Goal: Contribute content: Contribute content

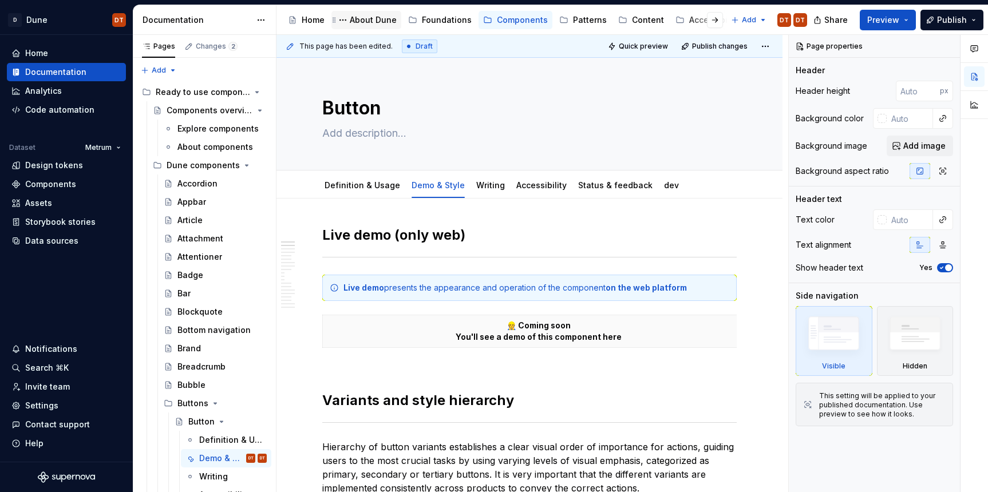
click at [370, 23] on div "About Dune" at bounding box center [373, 19] width 47 height 11
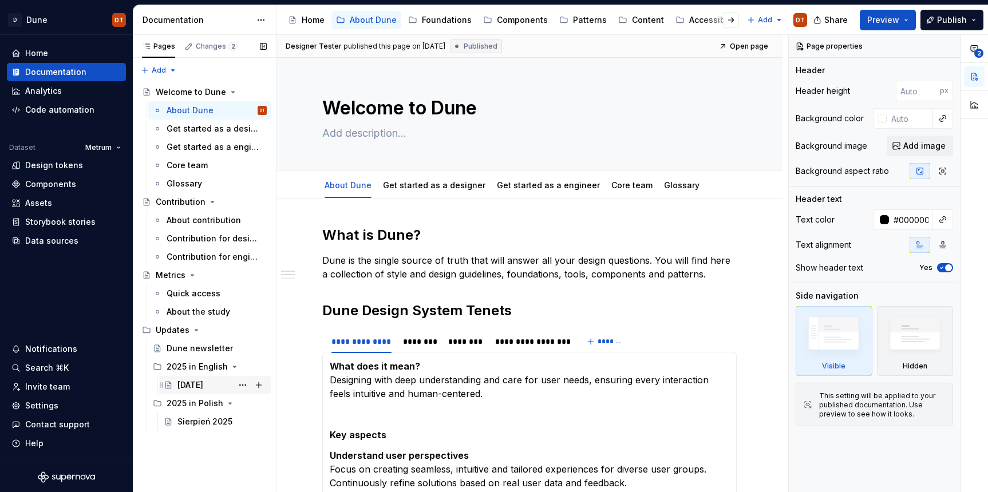
click at [196, 386] on div "[DATE]" at bounding box center [190, 385] width 26 height 11
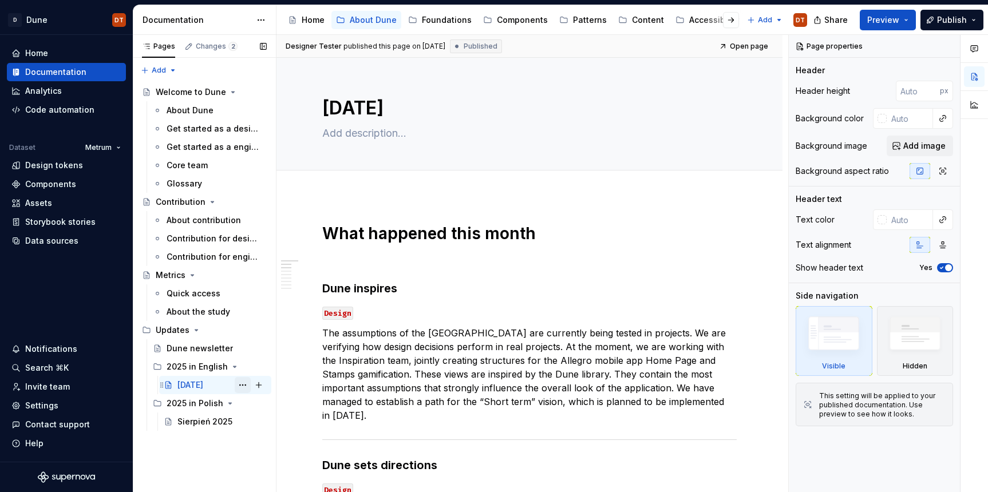
click at [242, 387] on button "Page tree" at bounding box center [243, 385] width 16 height 16
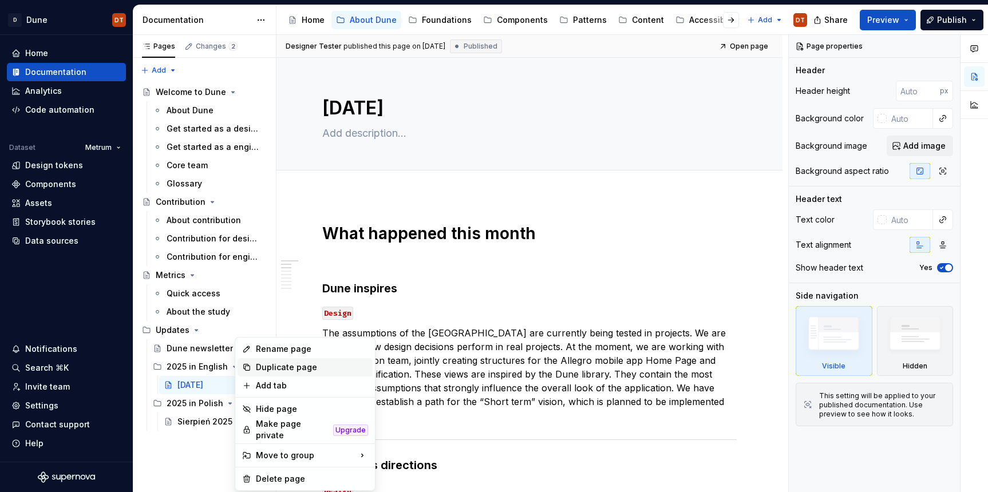
click at [263, 367] on div "Duplicate page" at bounding box center [312, 367] width 112 height 11
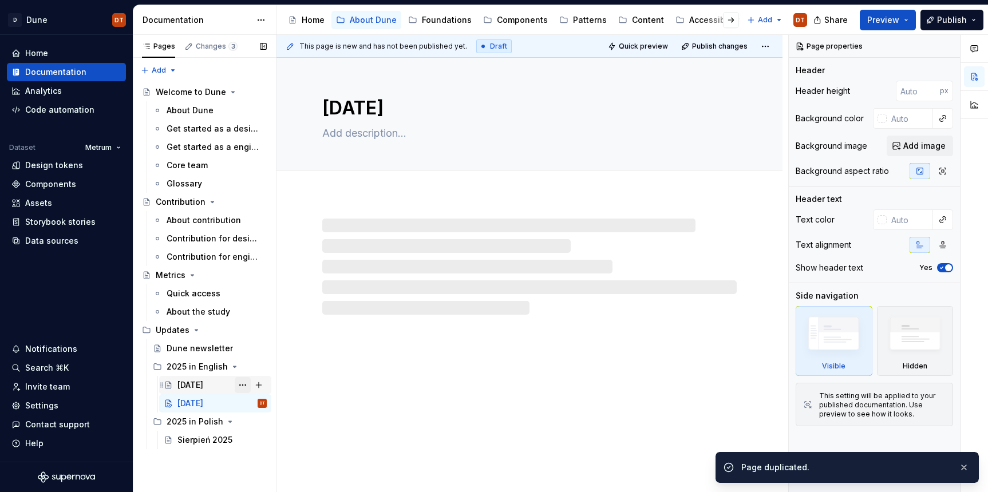
click at [242, 384] on button "Page tree" at bounding box center [243, 385] width 16 height 16
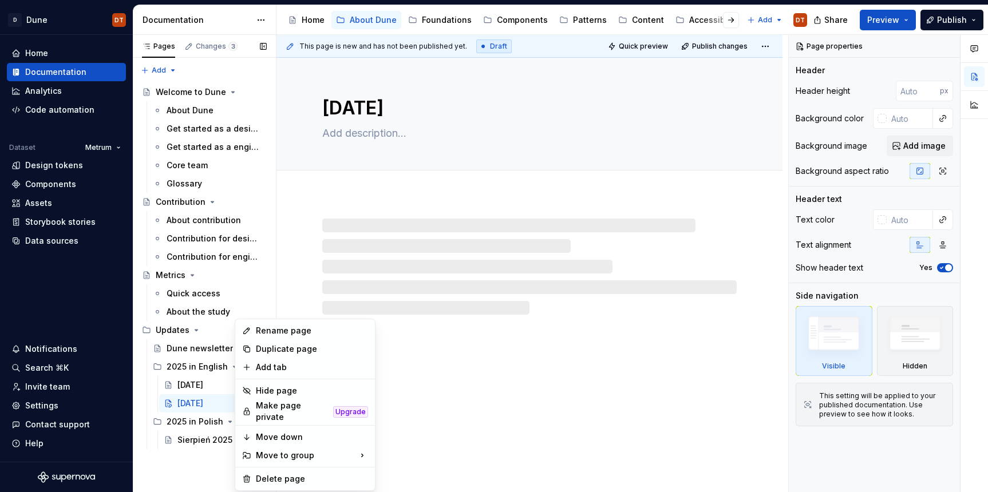
type textarea "*"
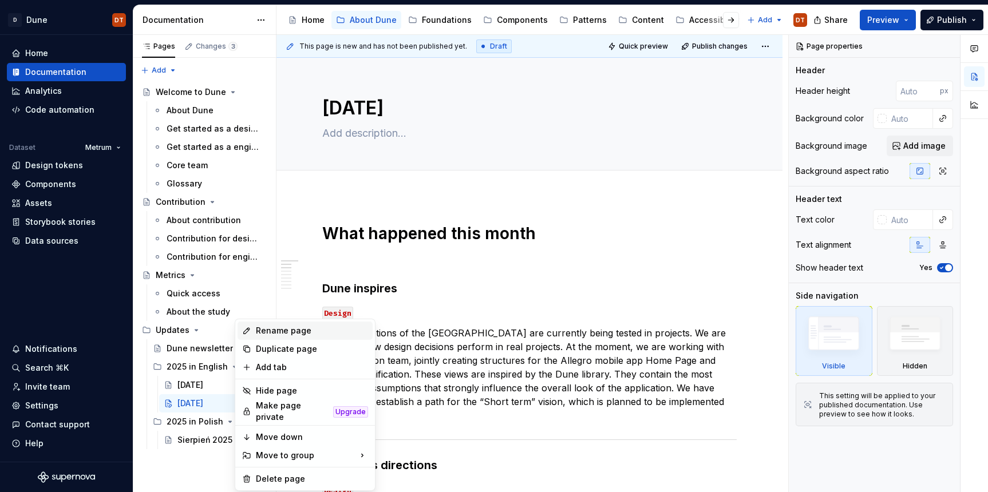
click at [285, 331] on div "Rename page" at bounding box center [312, 330] width 112 height 11
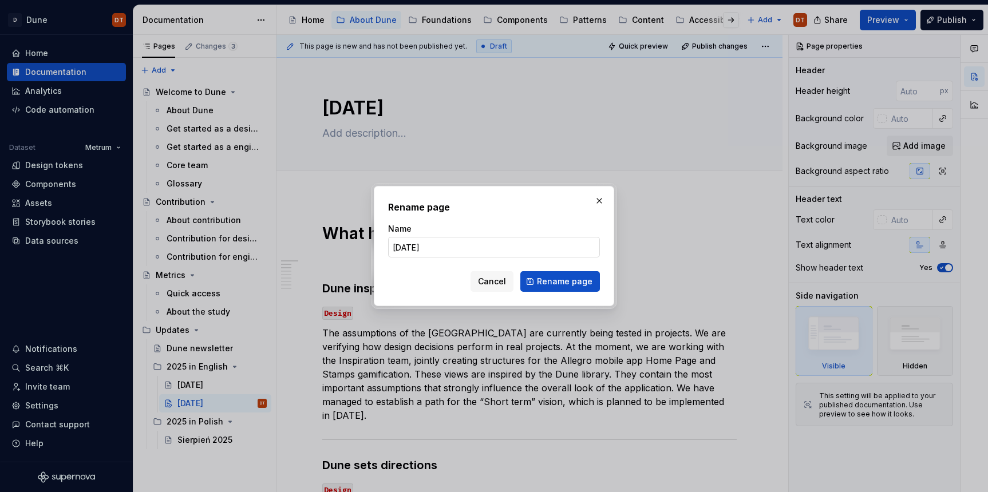
click at [413, 244] on input "[DATE]" at bounding box center [494, 247] width 212 height 21
drag, startPoint x: 420, startPoint y: 246, endPoint x: 382, endPoint y: 247, distance: 37.8
click at [382, 247] on div "Rename page Name August 2025 Cancel Rename page" at bounding box center [494, 246] width 240 height 120
type input "[DATE]"
click at [563, 284] on span "Rename page" at bounding box center [565, 281] width 56 height 11
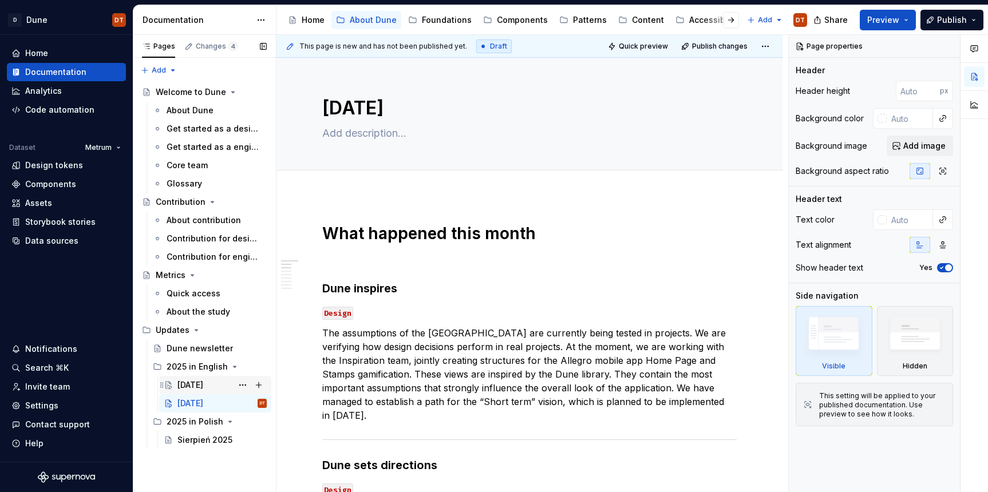
click at [187, 384] on div "[DATE]" at bounding box center [190, 385] width 26 height 11
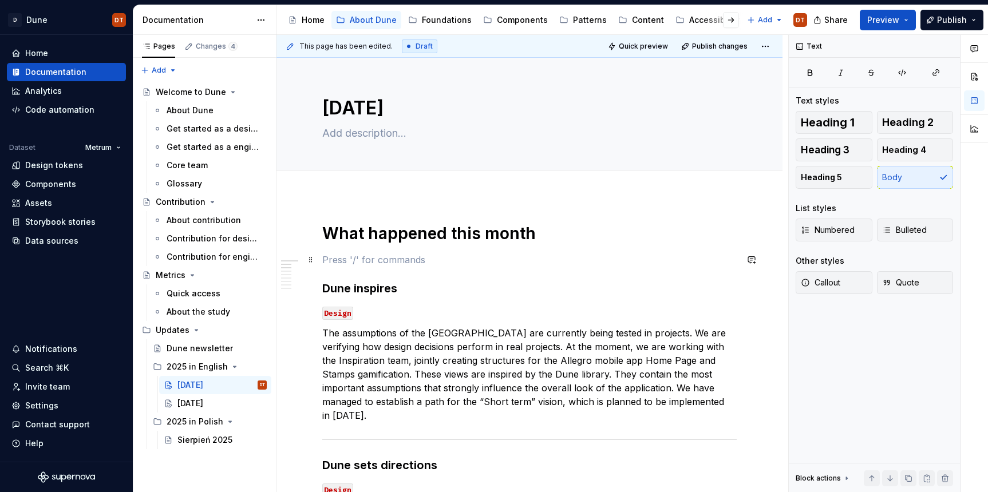
click at [339, 254] on p at bounding box center [529, 260] width 414 height 14
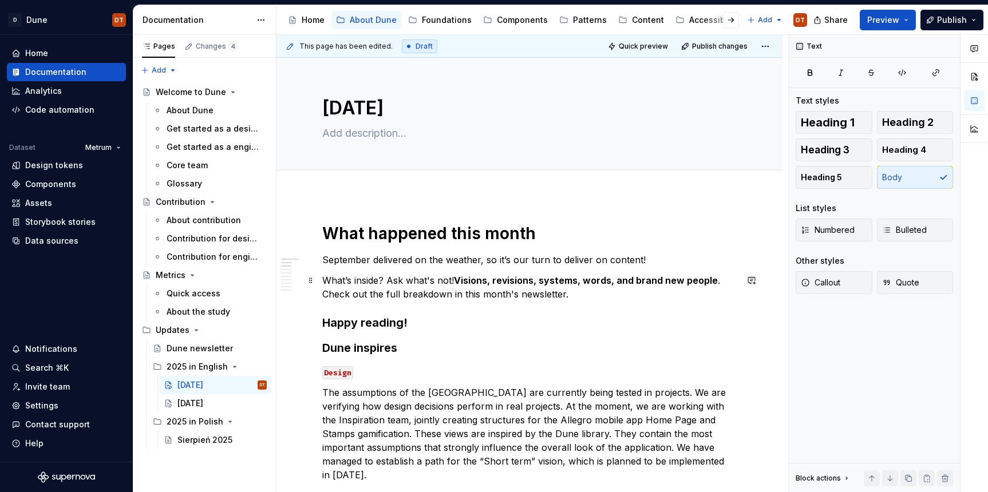
click at [578, 295] on p "What’s inside? Ask what's not! Visions, revisions, systems, words, and brand ne…" at bounding box center [529, 287] width 414 height 27
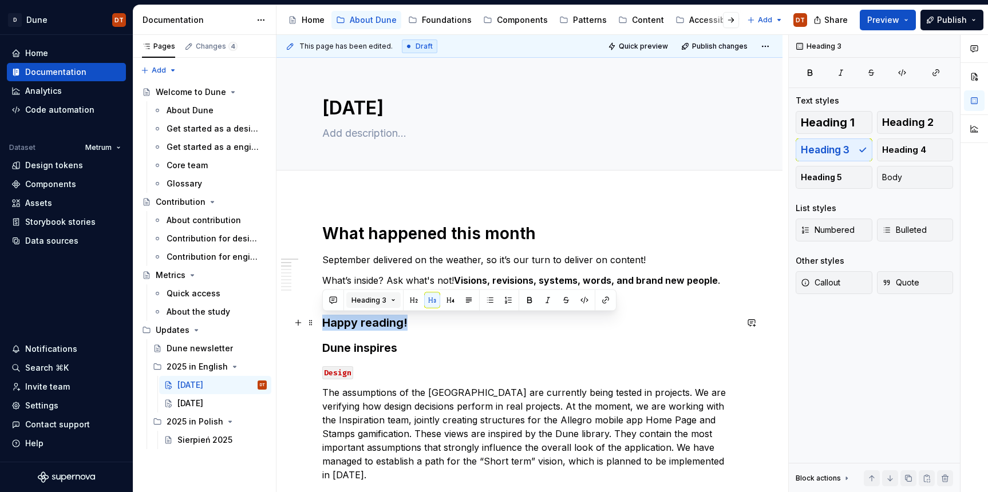
drag, startPoint x: 437, startPoint y: 318, endPoint x: 388, endPoint y: 304, distance: 51.3
click at [380, 301] on span "Heading 3" at bounding box center [368, 300] width 35 height 9
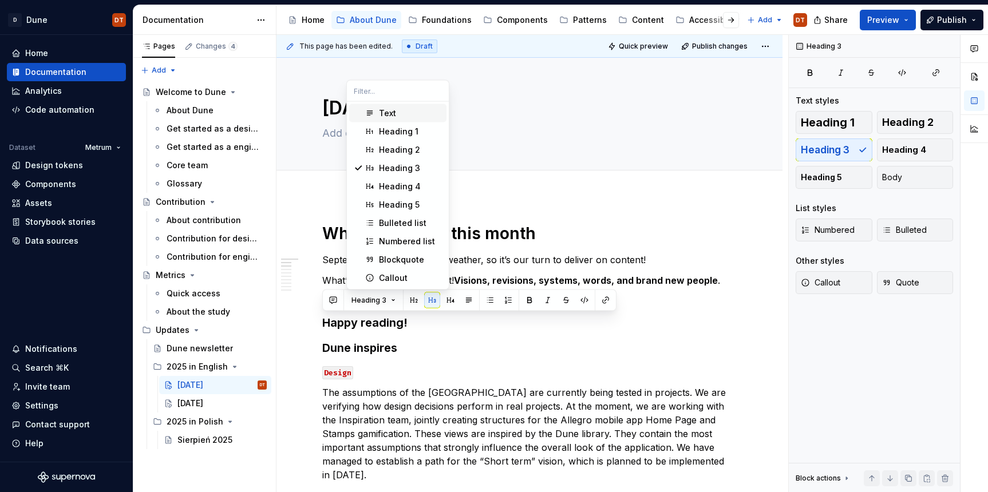
click at [401, 112] on div "Text" at bounding box center [410, 113] width 63 height 11
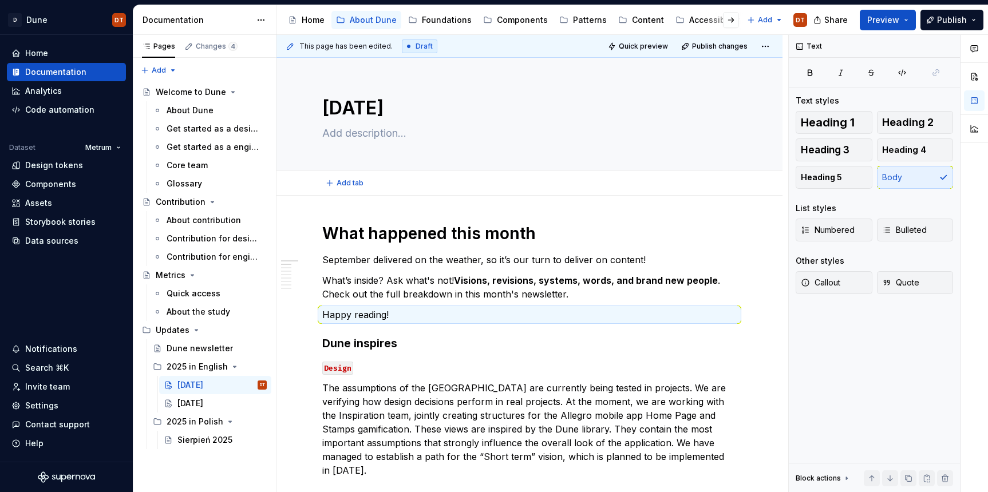
type textarea "*"
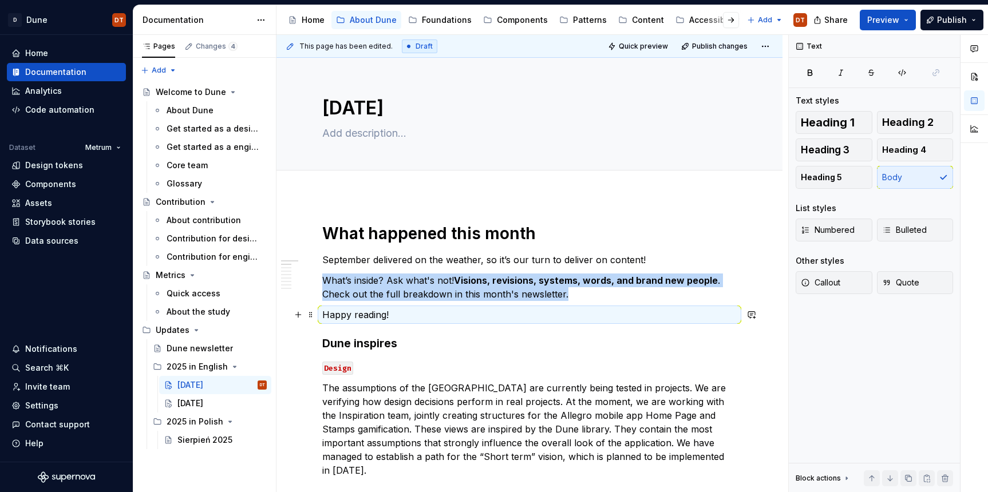
click at [389, 321] on p "Happy reading!" at bounding box center [529, 315] width 414 height 14
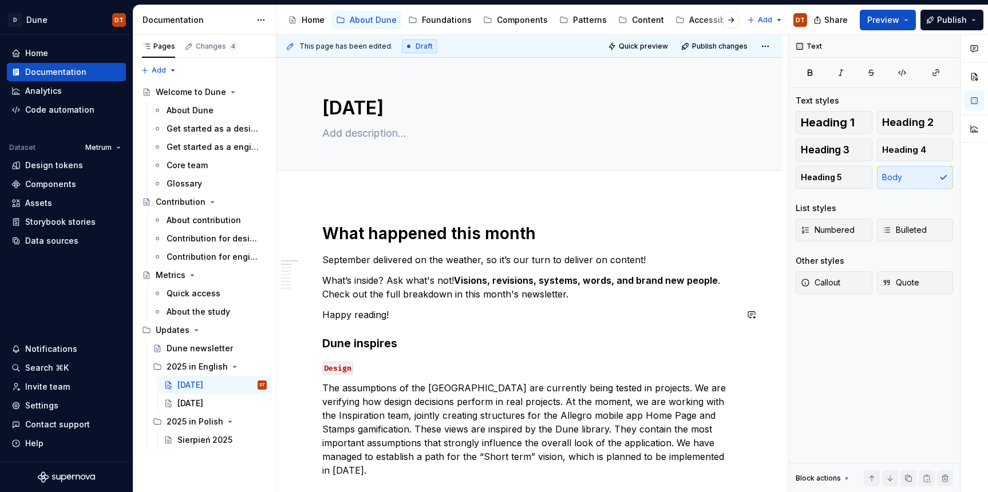
click at [404, 319] on p "Happy reading!" at bounding box center [529, 315] width 414 height 14
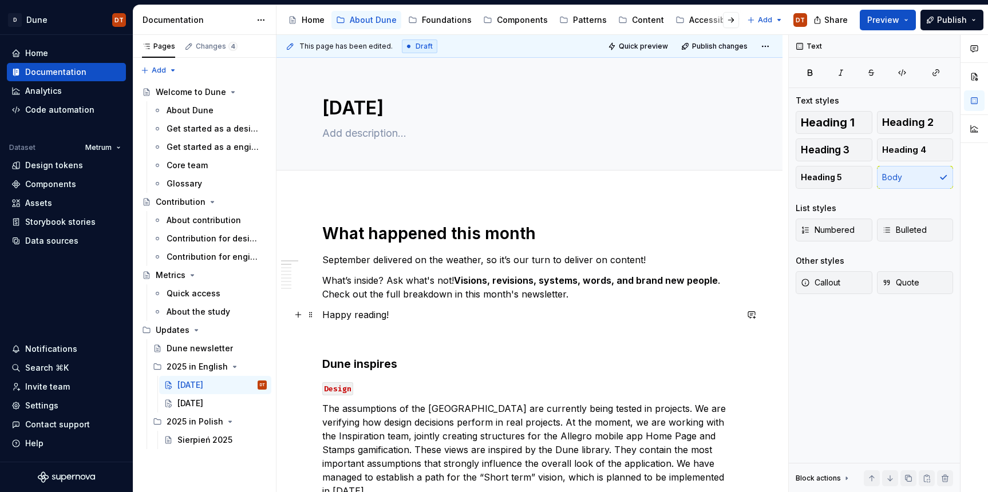
click at [324, 315] on p "Happy reading!" at bounding box center [529, 315] width 414 height 14
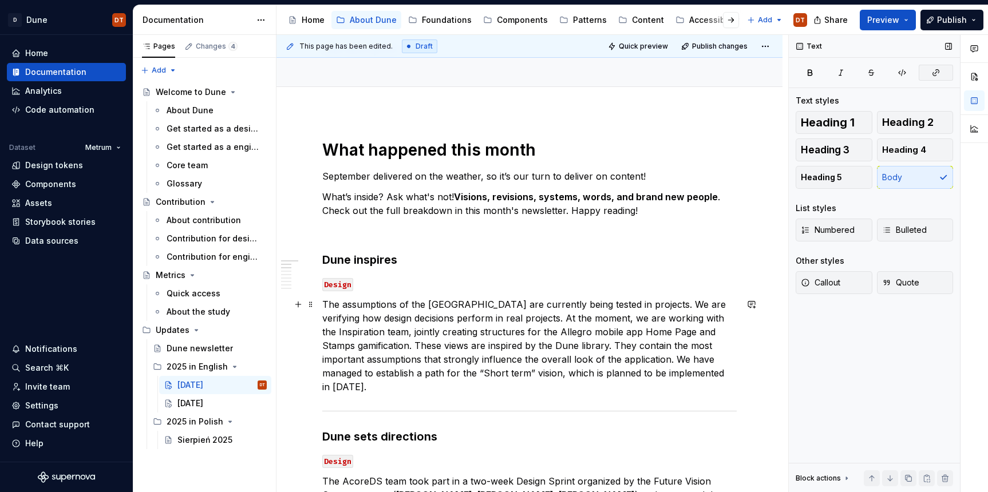
scroll to position [93, 0]
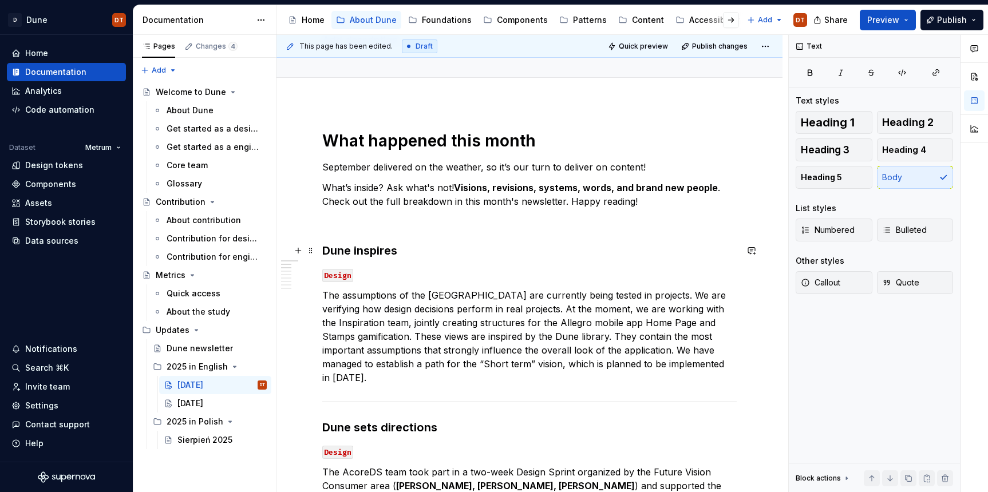
click at [386, 250] on strong "Dune inspires" at bounding box center [359, 251] width 75 height 14
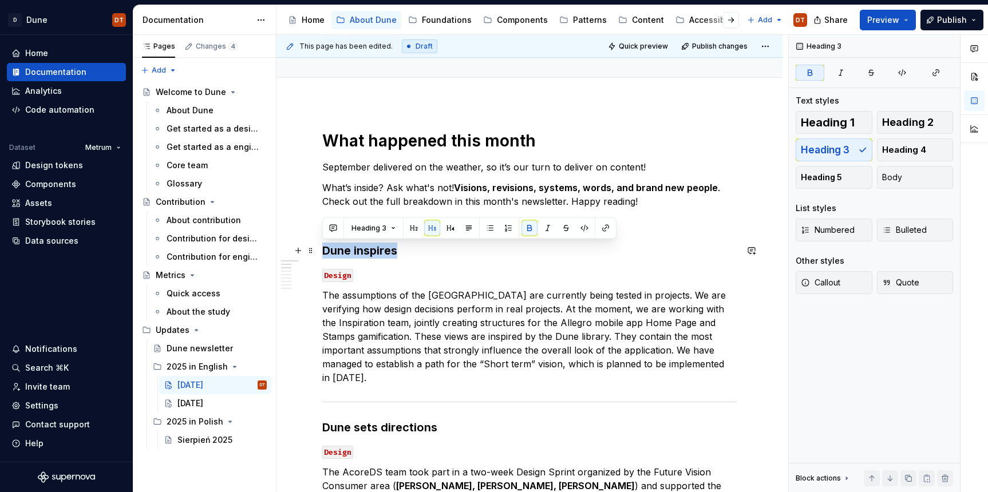
drag, startPoint x: 399, startPoint y: 251, endPoint x: 321, endPoint y: 251, distance: 78.4
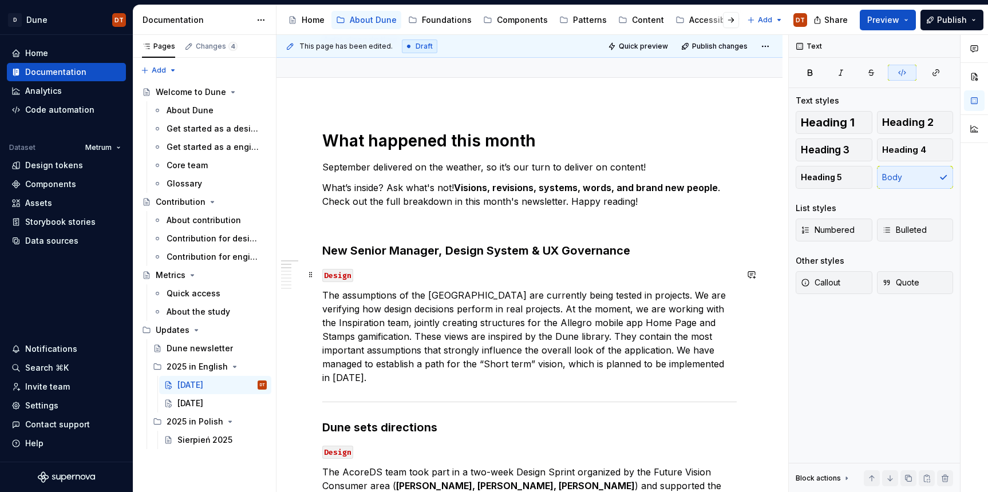
drag, startPoint x: 345, startPoint y: 277, endPoint x: 357, endPoint y: 273, distance: 12.1
click at [345, 276] on code "Design" at bounding box center [337, 275] width 31 height 13
click at [330, 310] on p "The assumptions of the [GEOGRAPHIC_DATA] are currently being tested in projects…" at bounding box center [529, 337] width 414 height 96
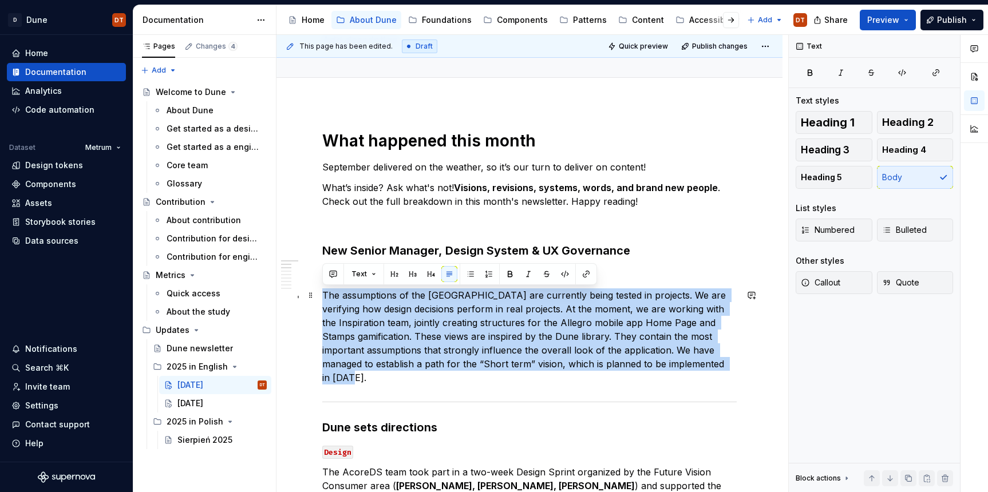
drag, startPoint x: 323, startPoint y: 295, endPoint x: 686, endPoint y: 356, distance: 367.5
click at [706, 359] on p "The assumptions of the [GEOGRAPHIC_DATA] are currently being tested in projects…" at bounding box center [529, 337] width 414 height 96
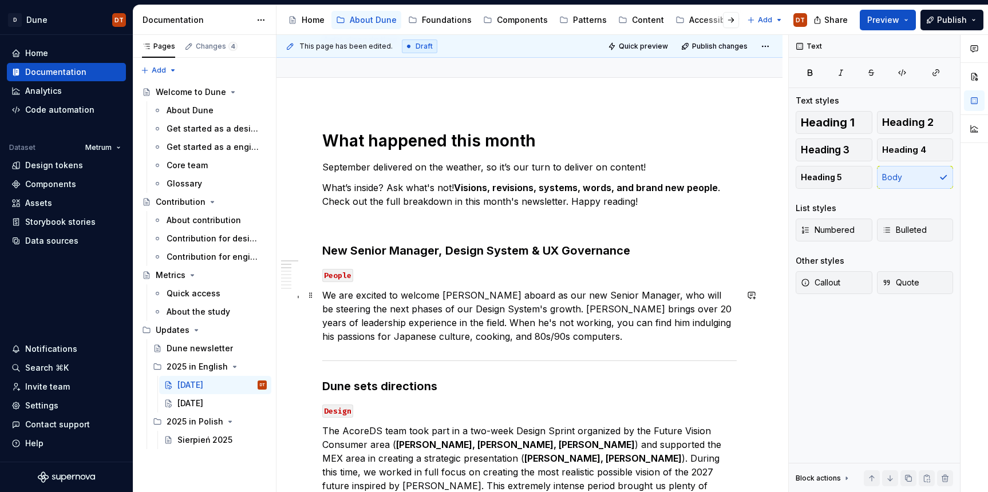
click at [458, 295] on p "We are excited to welcome Marcin Łasica aboard as our new Senior Manager, who w…" at bounding box center [529, 316] width 414 height 55
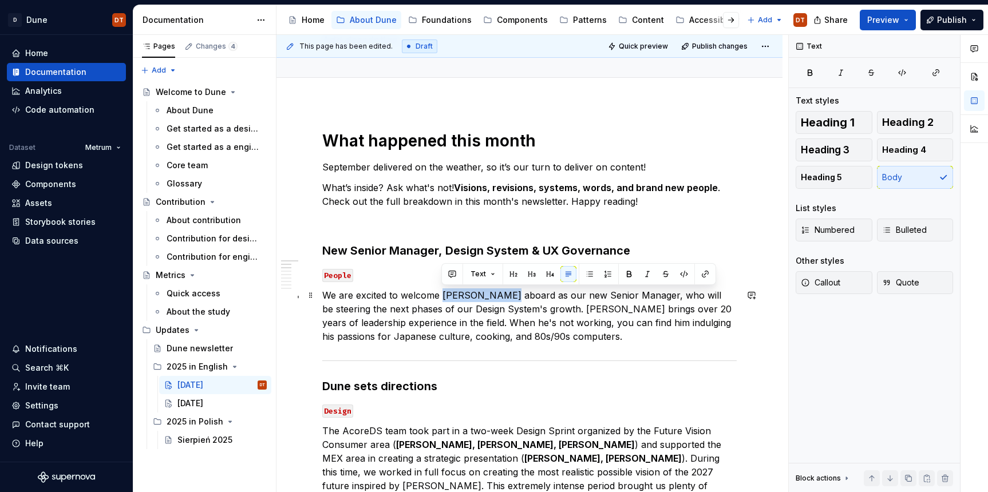
drag, startPoint x: 443, startPoint y: 295, endPoint x: 506, endPoint y: 294, distance: 63.6
click at [499, 295] on p "We are excited to welcome Marcin Łasica aboard as our new Senior Manager, who w…" at bounding box center [529, 316] width 414 height 55
click at [630, 274] on button "button" at bounding box center [629, 274] width 16 height 16
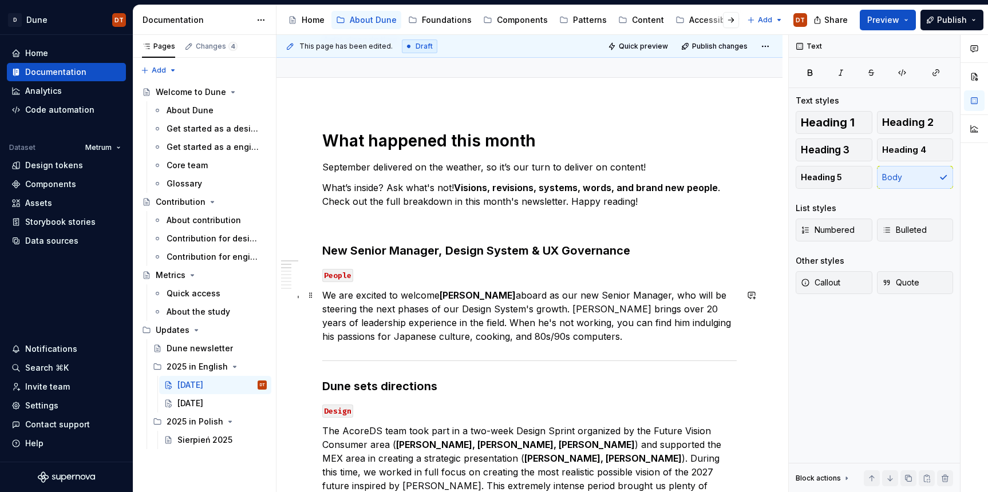
click at [606, 294] on p "We are excited to welcome Marcin Łasica aboard as our new Senior Manager, who w…" at bounding box center [529, 316] width 414 height 55
drag, startPoint x: 590, startPoint y: 297, endPoint x: 649, endPoint y: 296, distance: 59.5
click at [657, 296] on p "We are excited to welcome Marcin Łasica aboard as our new Senior Manager, who w…" at bounding box center [529, 316] width 414 height 55
click at [775, 276] on button "button" at bounding box center [777, 274] width 16 height 16
click at [614, 322] on p "We are excited to welcome Marcin Łasica aboard as our new Senior Manager , who …" at bounding box center [529, 316] width 414 height 55
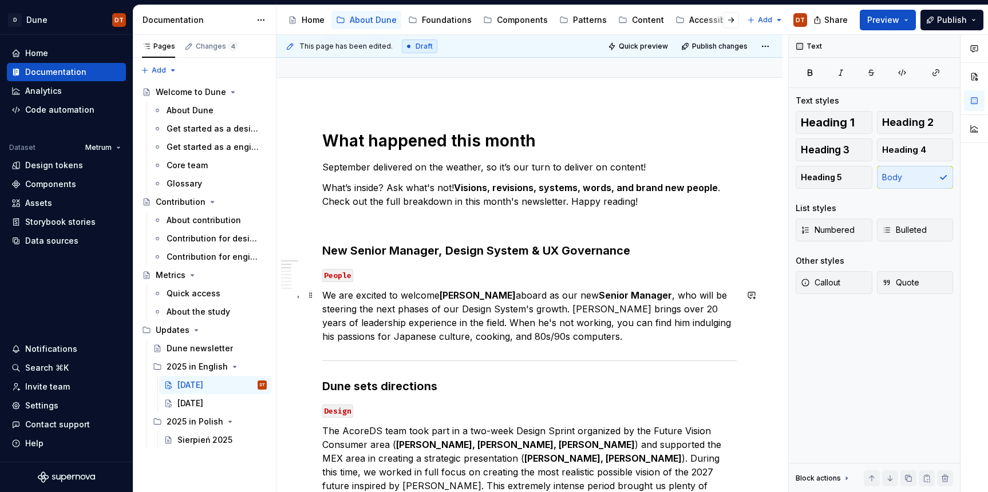
click at [609, 313] on p "We are excited to welcome Marcin Łasica aboard as our new Senior Manager , who …" at bounding box center [529, 316] width 414 height 55
click at [412, 309] on p "We are excited to welcome Marcin Łasica aboard as our new Senior Manager , who …" at bounding box center [529, 316] width 414 height 55
drag, startPoint x: 359, startPoint y: 313, endPoint x: 404, endPoint y: 315, distance: 44.7
click at [359, 313] on p "We are excited to welcome Marcin Łasica aboard as our new Senior Manager , who …" at bounding box center [529, 316] width 414 height 55
click at [513, 319] on p "We are excited to welcome Marcin Łasica aboard as our new Senior Manager , who …" at bounding box center [529, 316] width 414 height 55
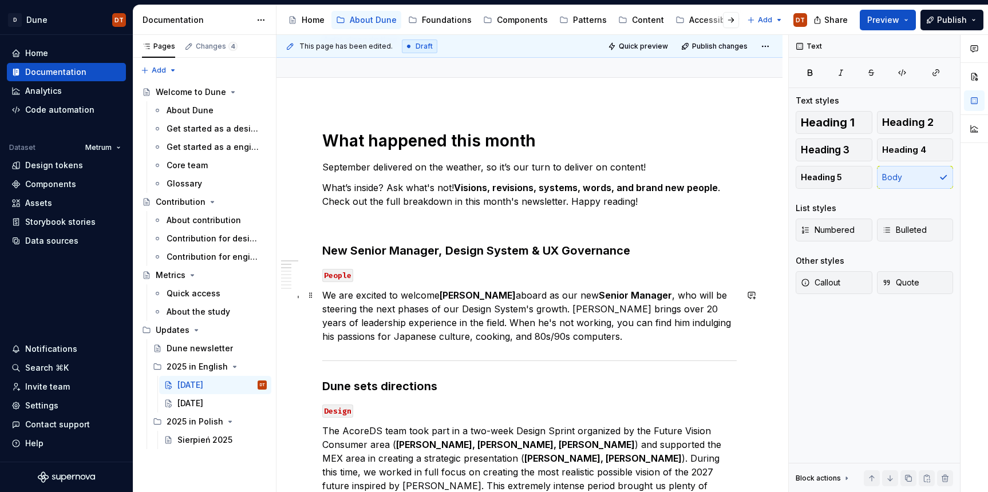
scroll to position [101, 0]
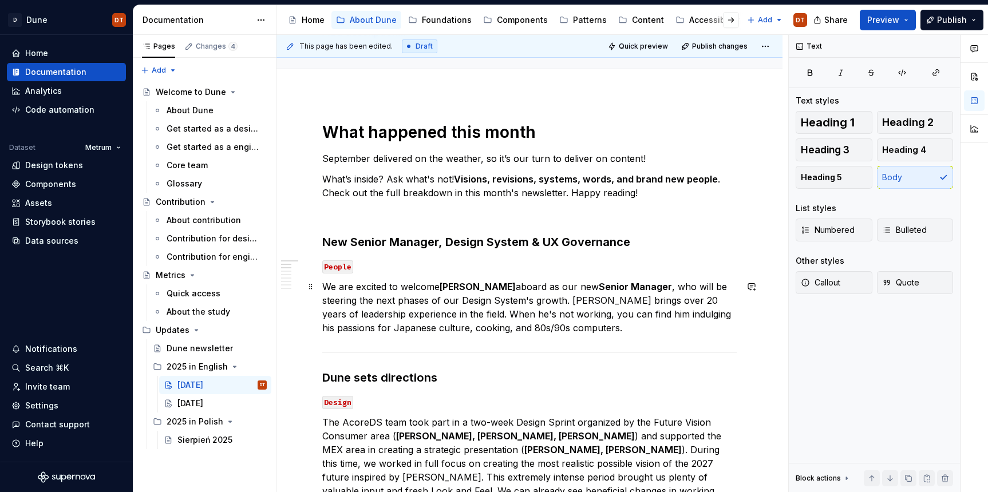
click at [617, 325] on p "We are excited to welcome Marcin Łasica aboard as our new Senior Manager , who …" at bounding box center [529, 307] width 414 height 55
click at [568, 306] on p "We are excited to welcome Marcin Łasica aboard as our new Senior Manager , who …" at bounding box center [529, 307] width 414 height 55
click at [396, 304] on p "We are excited to welcome Marcin Łasica aboard as our new Senior Manager , who …" at bounding box center [529, 307] width 414 height 55
click at [615, 327] on p "We are excited to welcome Marcin Łasica aboard as our new Senior Manager , who …" at bounding box center [529, 307] width 414 height 55
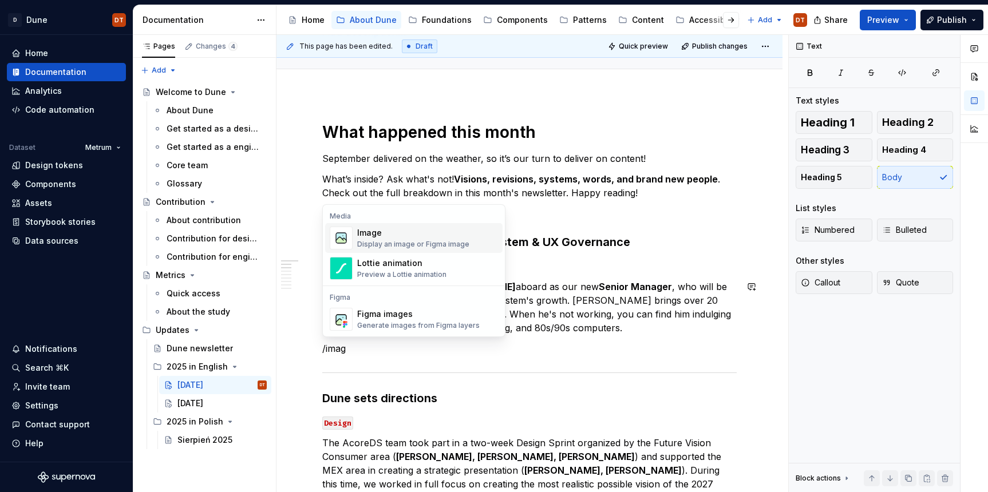
click at [445, 240] on div "Display an image or Figma image" at bounding box center [413, 244] width 112 height 9
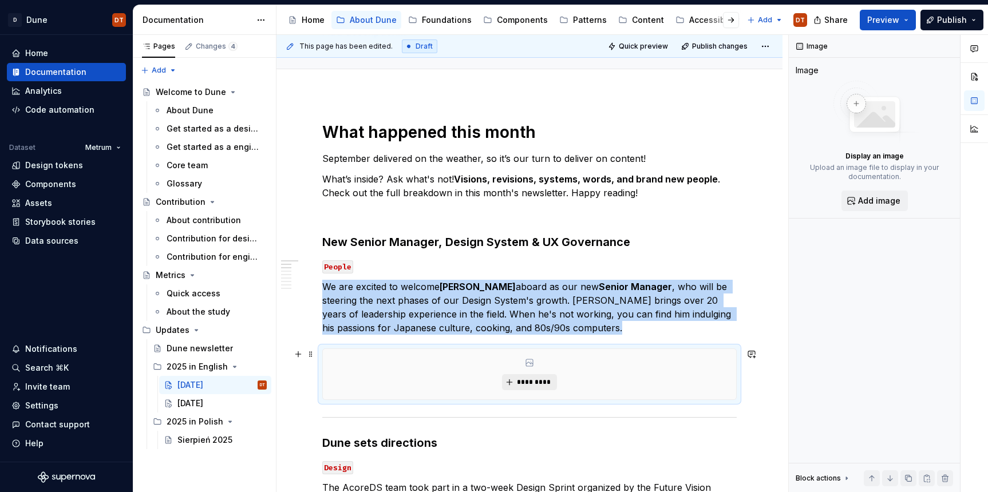
click at [537, 382] on span "*********" at bounding box center [533, 382] width 35 height 9
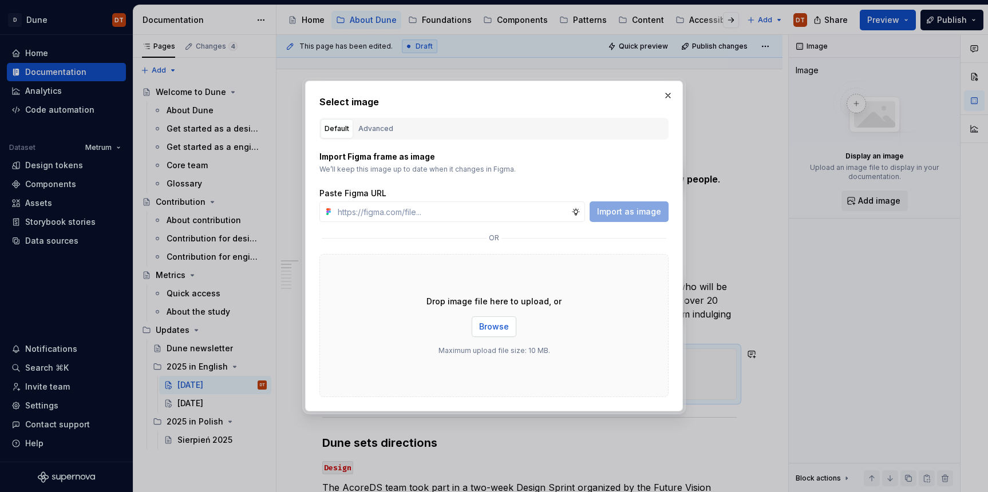
click at [498, 330] on span "Browse" at bounding box center [494, 326] width 30 height 11
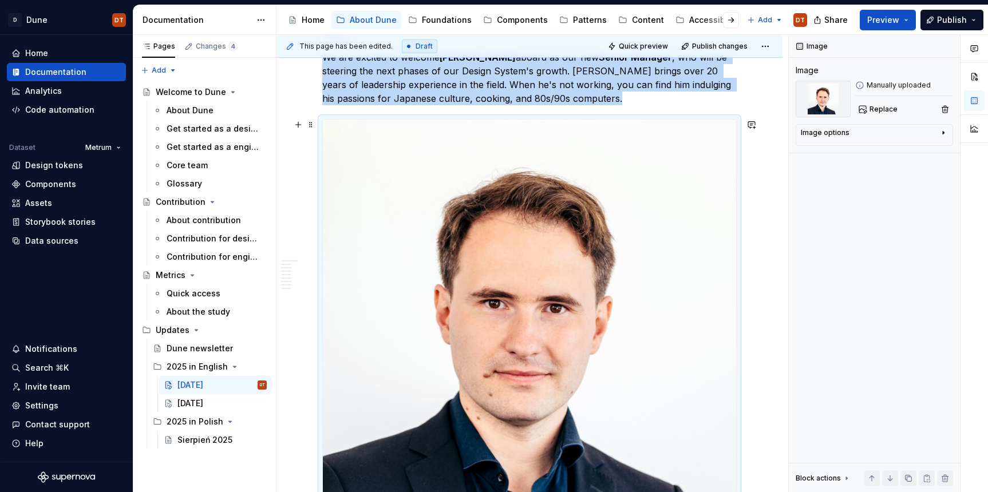
scroll to position [324, 0]
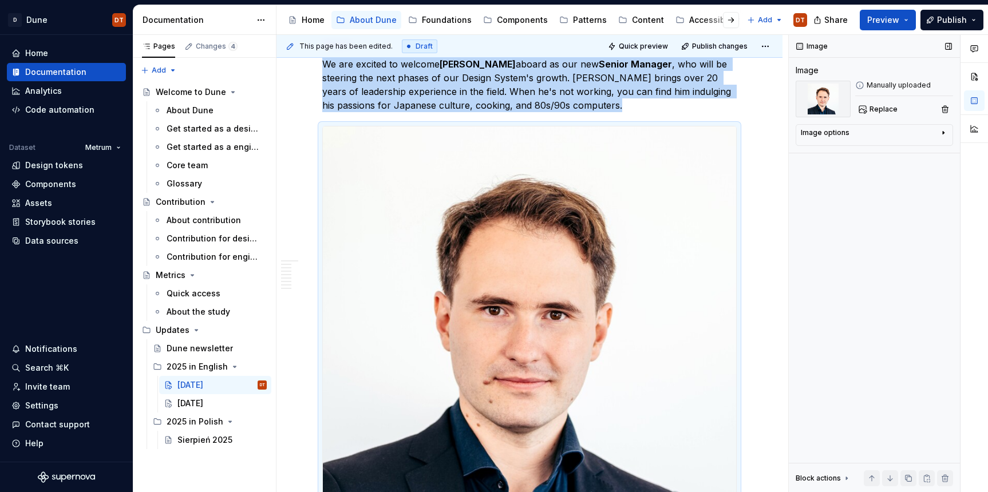
click at [944, 131] on icon "button" at bounding box center [943, 132] width 9 height 9
click at [936, 152] on icon "button" at bounding box center [937, 149] width 9 height 9
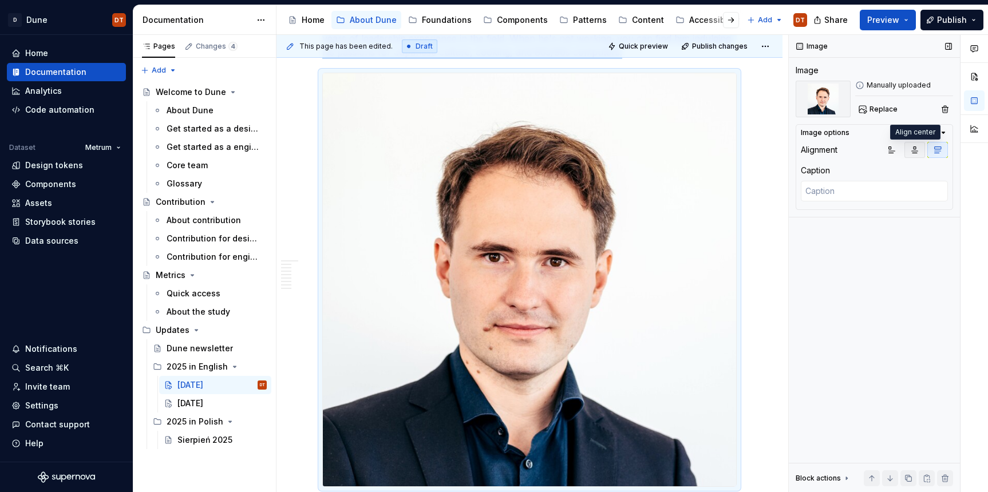
click at [911, 152] on icon "button" at bounding box center [914, 149] width 9 height 9
click at [886, 153] on button "button" at bounding box center [892, 150] width 21 height 16
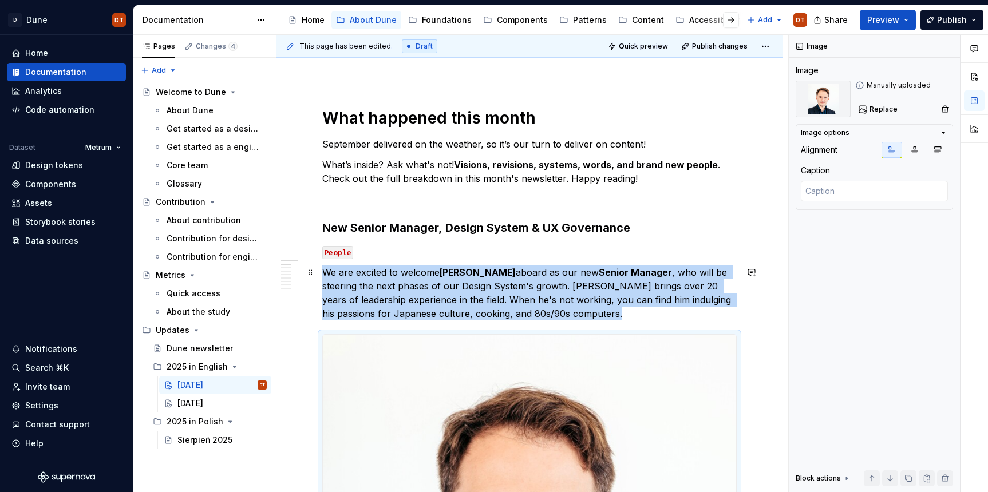
scroll to position [118, 0]
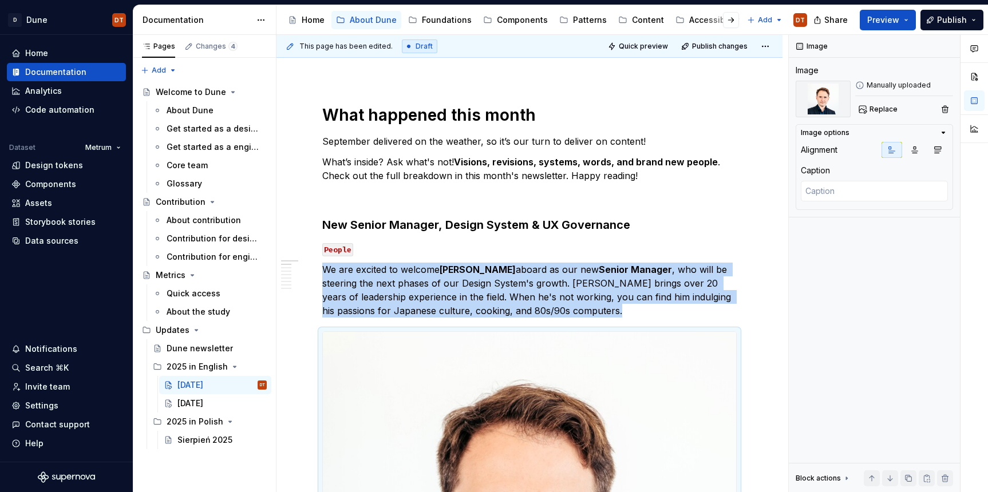
click at [943, 135] on icon "button" at bounding box center [943, 132] width 9 height 9
click at [945, 134] on icon "button" at bounding box center [943, 132] width 9 height 9
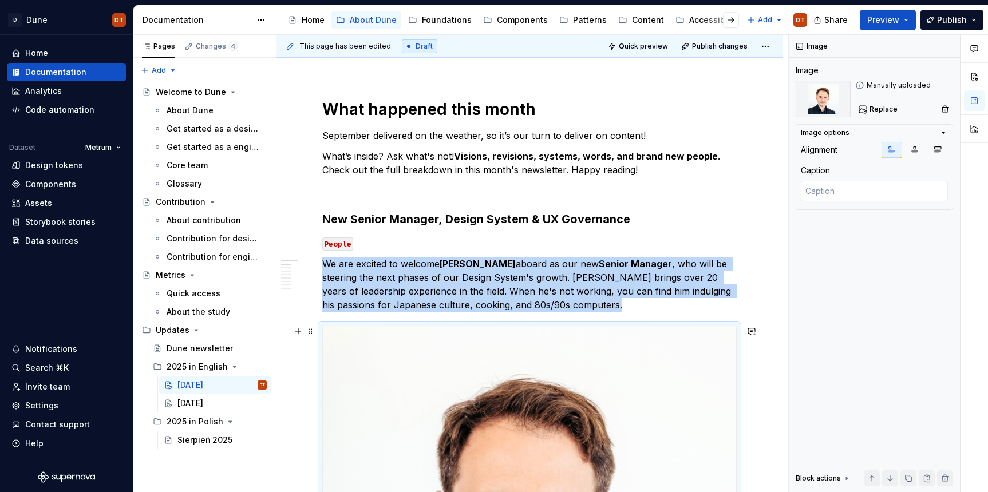
drag, startPoint x: 498, startPoint y: 374, endPoint x: 491, endPoint y: 371, distance: 8.0
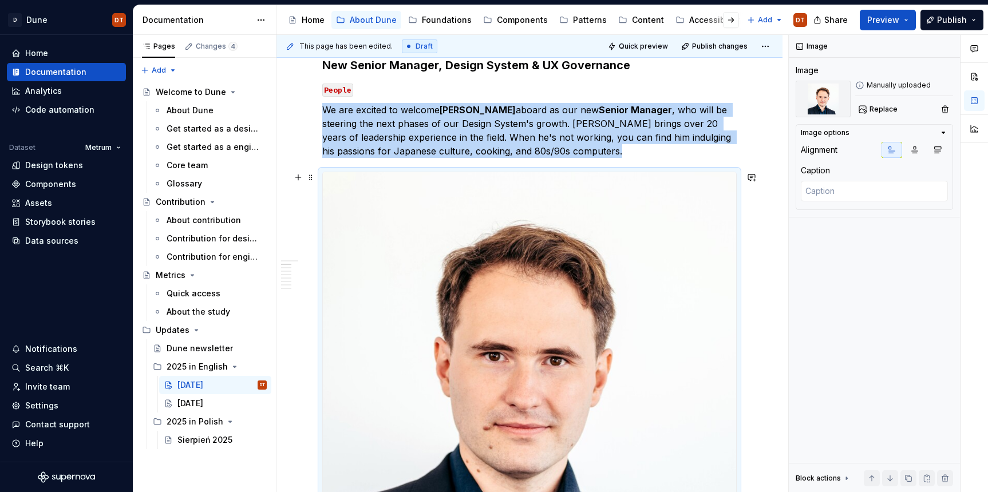
scroll to position [279, 0]
click at [561, 291] on img at bounding box center [529, 378] width 413 height 413
click at [307, 179] on span at bounding box center [310, 177] width 9 height 16
click at [329, 278] on div "Delete" at bounding box center [364, 277] width 74 height 11
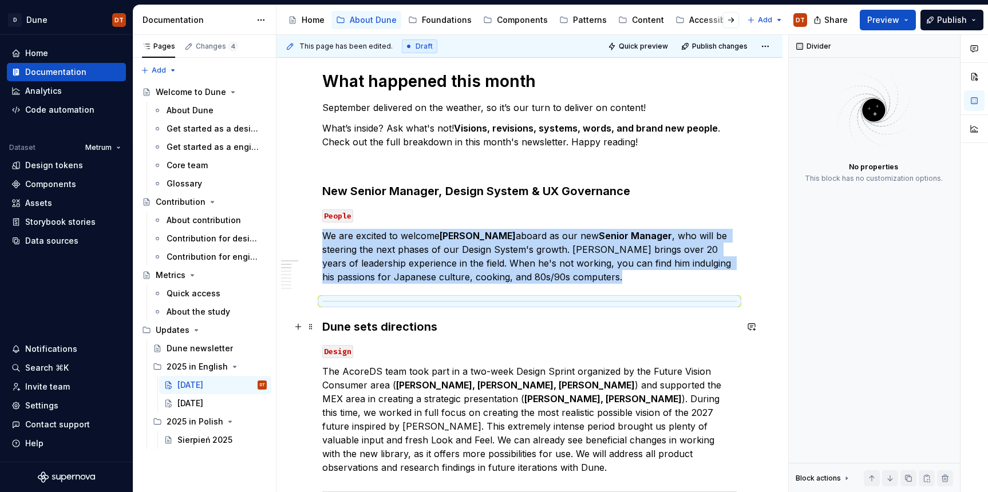
scroll to position [177, 0]
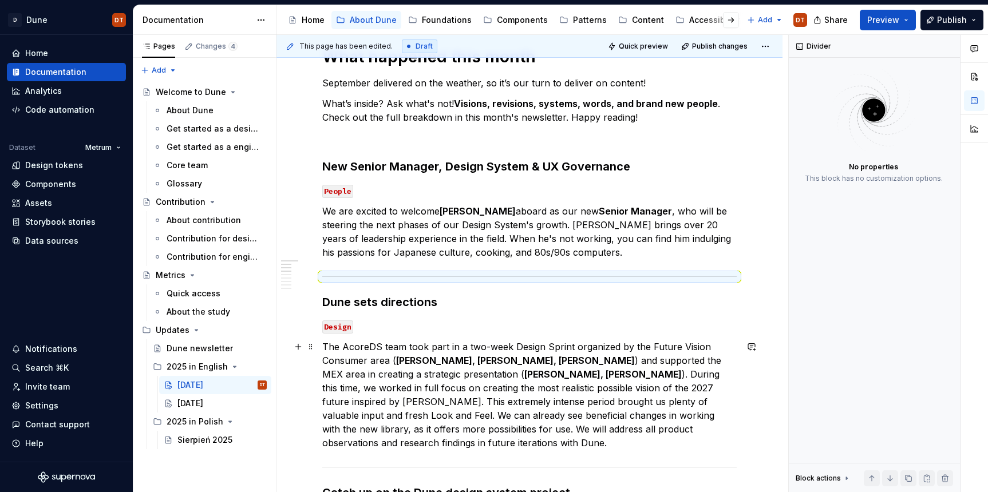
drag, startPoint x: 447, startPoint y: 347, endPoint x: 480, endPoint y: 362, distance: 36.6
click at [447, 347] on p "The AcoreDS team took part in a two-week Design Sprint organized by the Future …" at bounding box center [529, 395] width 414 height 110
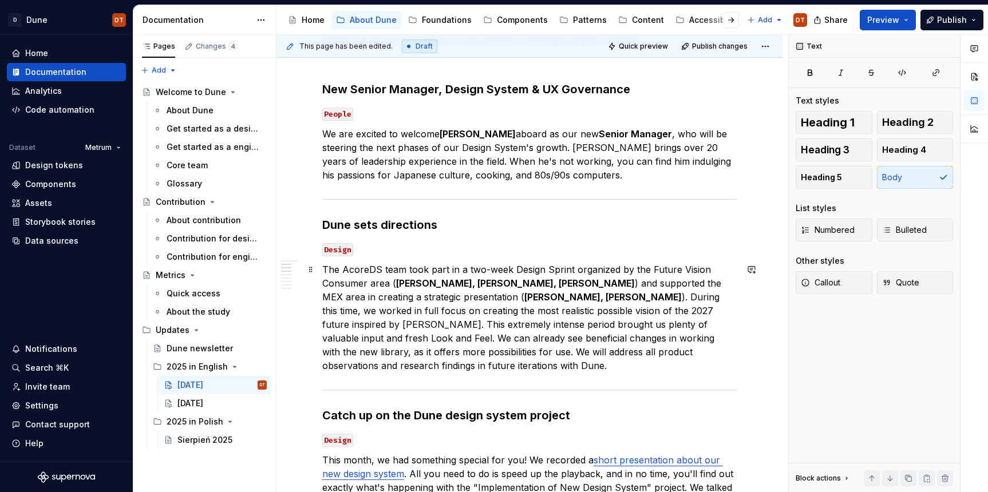
scroll to position [256, 0]
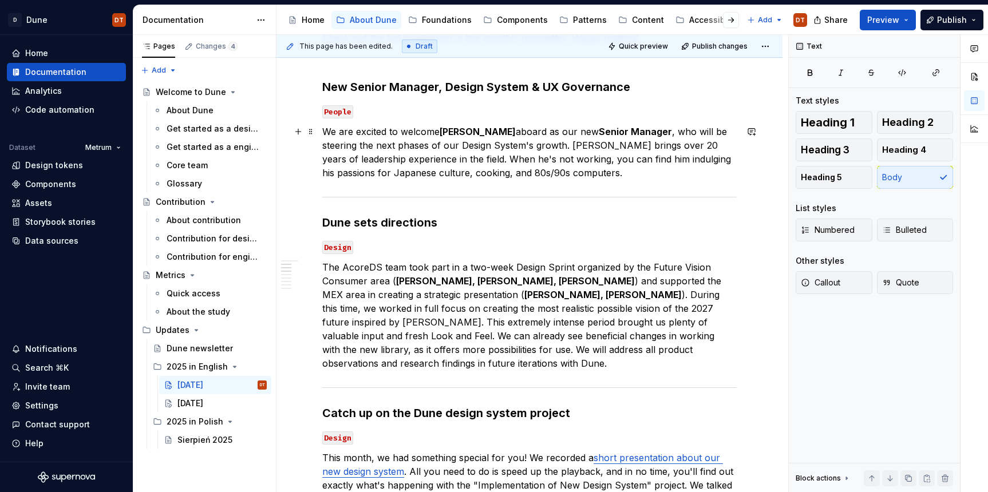
click at [611, 175] on p "We are excited to welcome Marcin Łasica aboard as our new Senior Manager , who …" at bounding box center [529, 152] width 414 height 55
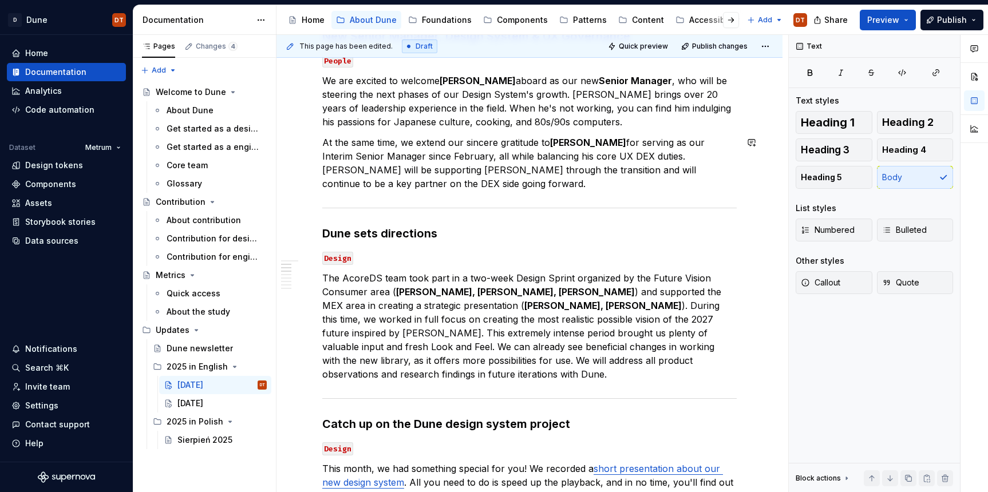
scroll to position [312, 0]
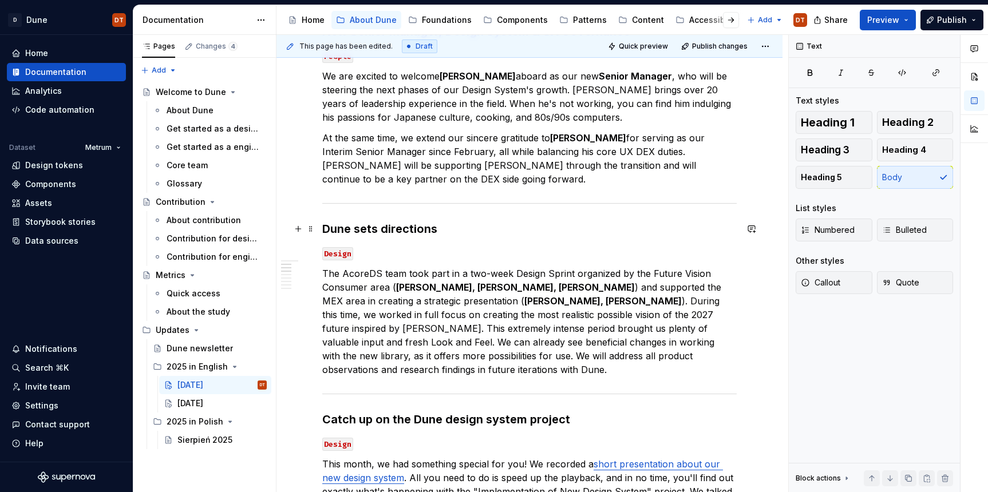
click at [425, 230] on strong "Dune sets directions" at bounding box center [379, 229] width 115 height 14
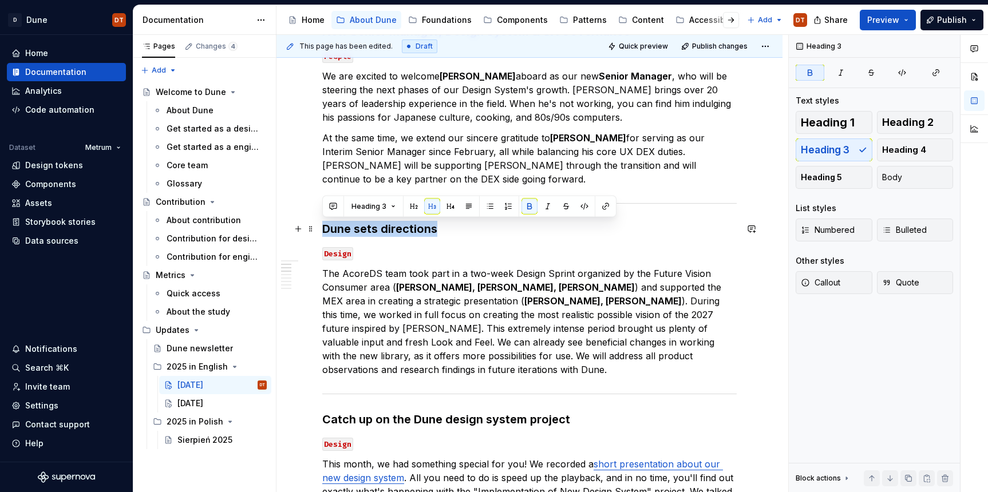
drag, startPoint x: 437, startPoint y: 228, endPoint x: 321, endPoint y: 228, distance: 116.8
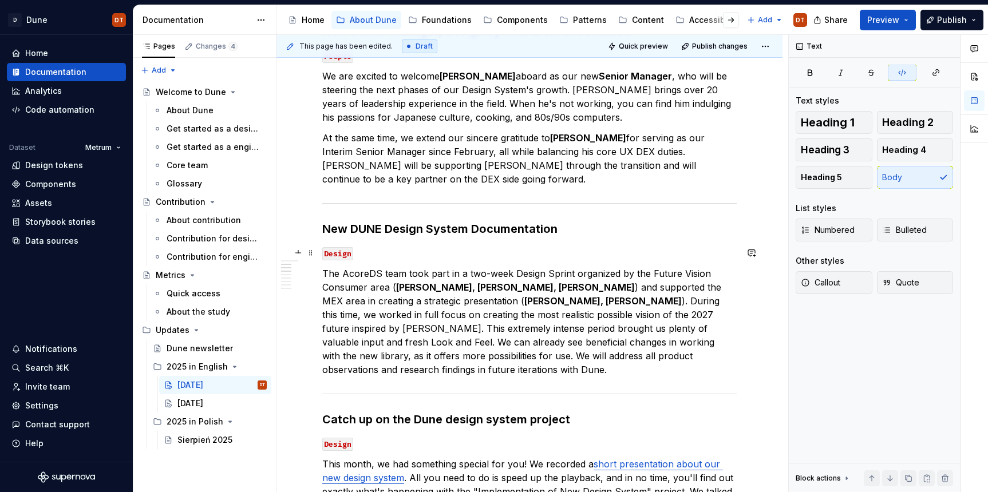
click at [345, 254] on code "Design" at bounding box center [337, 253] width 31 height 13
click at [343, 281] on p "The AcoreDS team took part in a two-week Design Sprint organized by the Future …" at bounding box center [529, 322] width 414 height 110
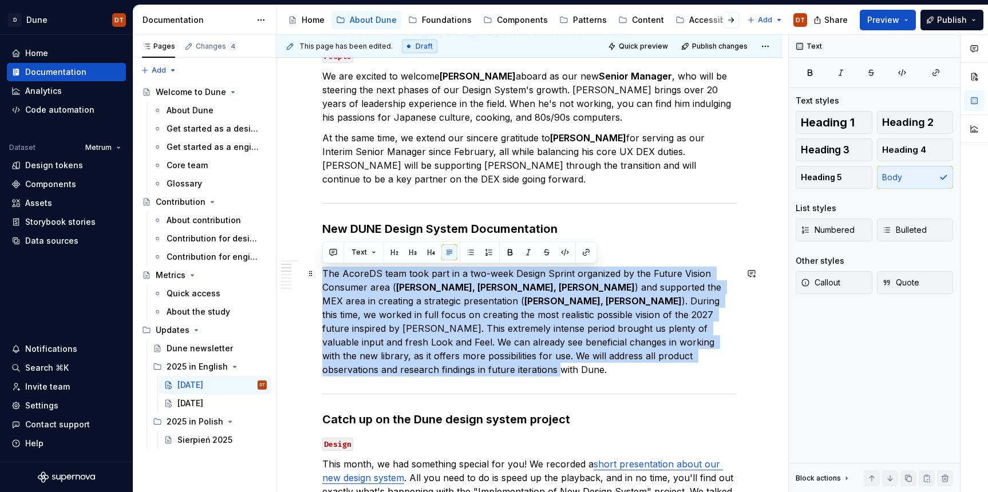
drag, startPoint x: 322, startPoint y: 272, endPoint x: 408, endPoint y: 365, distance: 126.8
click at [408, 365] on p "The AcoreDS team took part in a two-week Design Sprint organized by the Future …" at bounding box center [529, 322] width 414 height 110
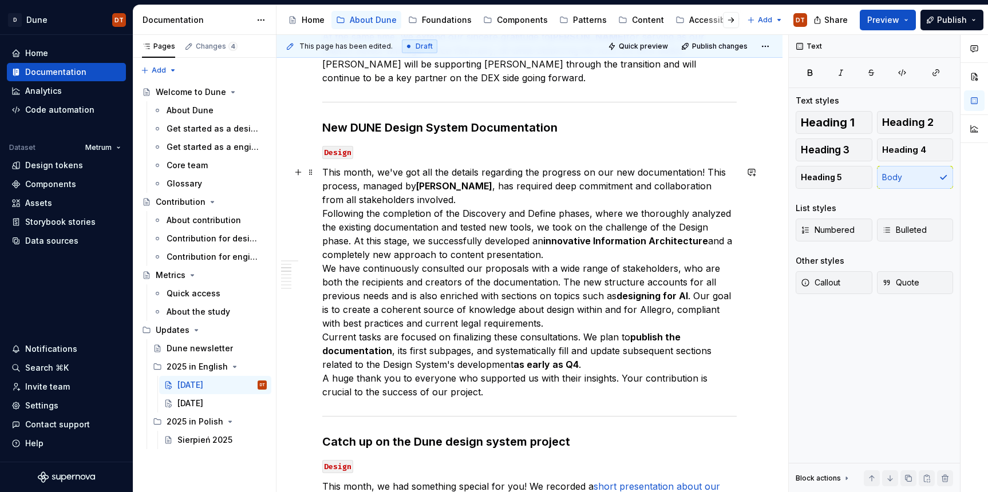
scroll to position [394, 0]
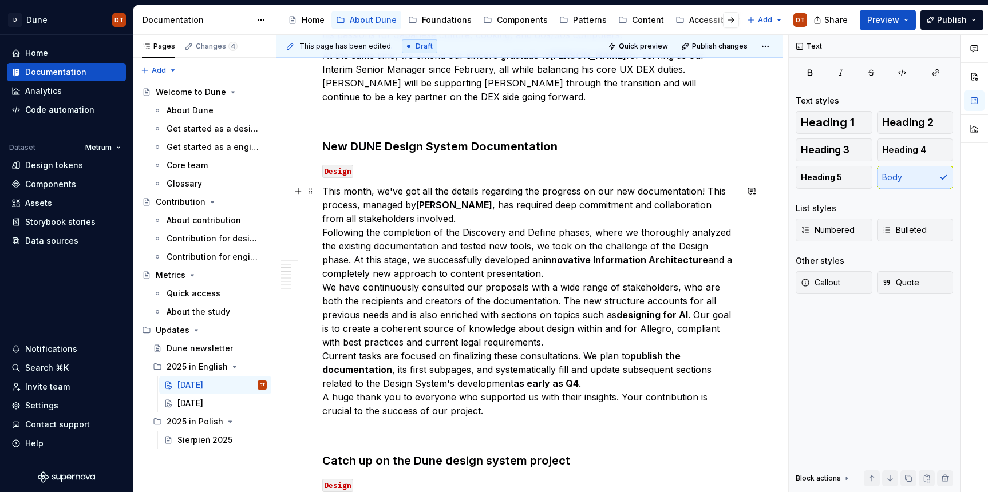
click at [391, 193] on p "This month, we've got all the details regarding the progress on our new documen…" at bounding box center [529, 301] width 414 height 234
click at [481, 220] on p "This month, we've got all the details regarding the progress on our new documen…" at bounding box center [529, 301] width 414 height 234
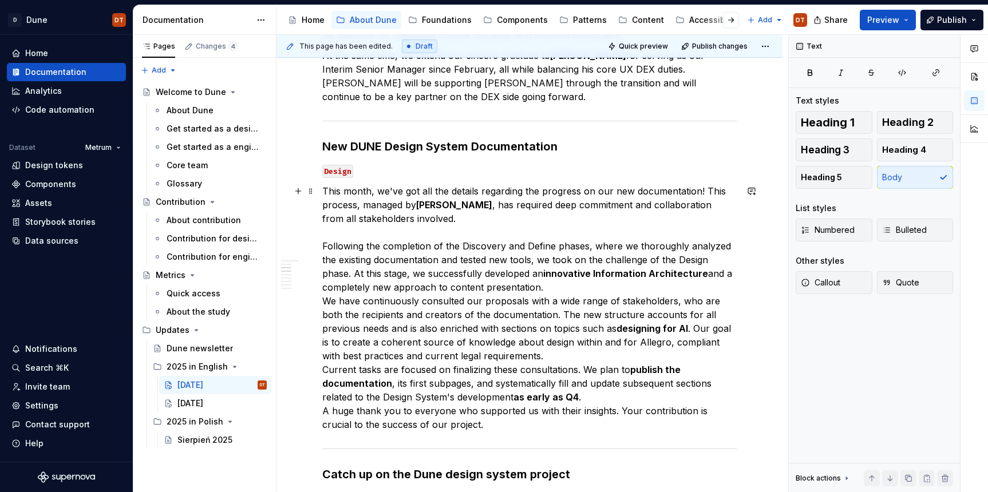
click at [525, 234] on p "This month, we've got all the details regarding the progress on our new documen…" at bounding box center [529, 307] width 414 height 247
click at [417, 248] on p "This month, we've got all the details regarding the progress on our new documen…" at bounding box center [529, 307] width 414 height 247
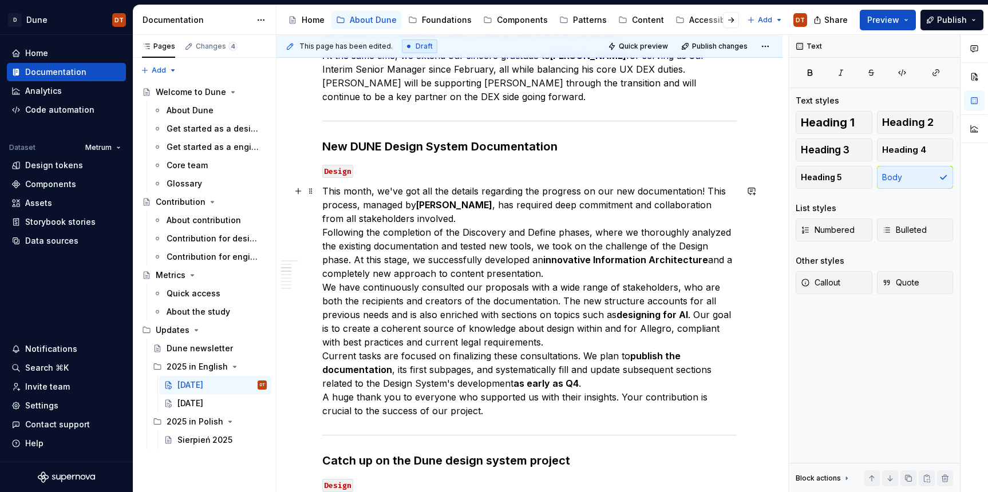
click at [483, 220] on p "This month, we've got all the details regarding the progress on our new documen…" at bounding box center [529, 301] width 414 height 234
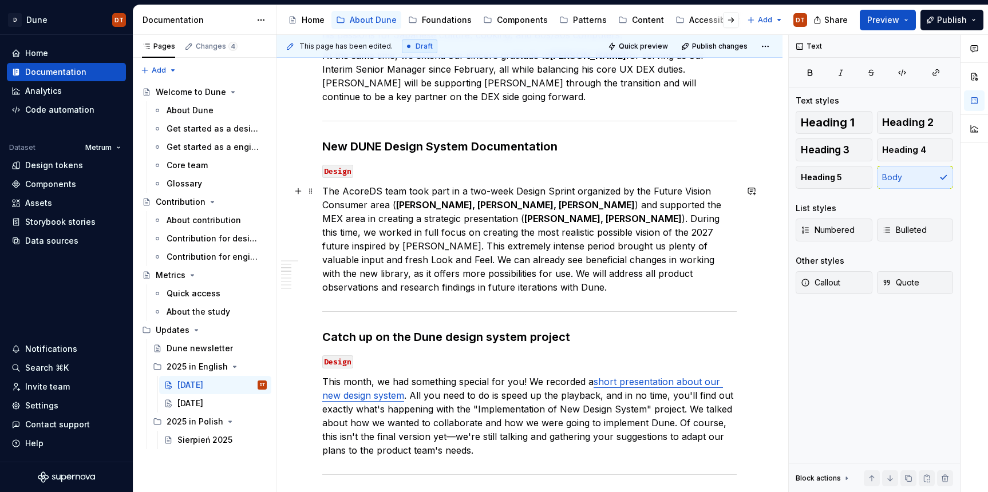
drag, startPoint x: 456, startPoint y: 225, endPoint x: 463, endPoint y: 226, distance: 6.3
click at [457, 225] on p "The AcoreDS team took part in a two-week Design Sprint organized by the Future …" at bounding box center [529, 239] width 414 height 110
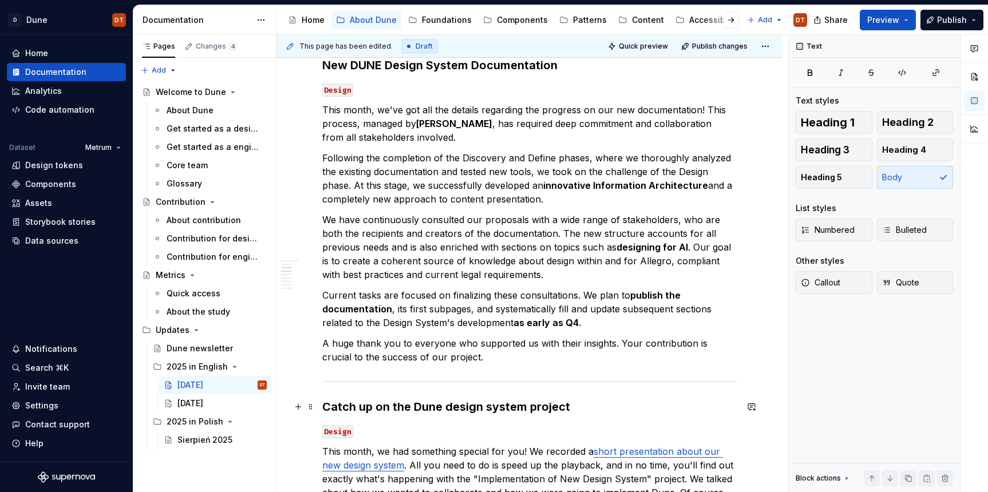
scroll to position [481, 0]
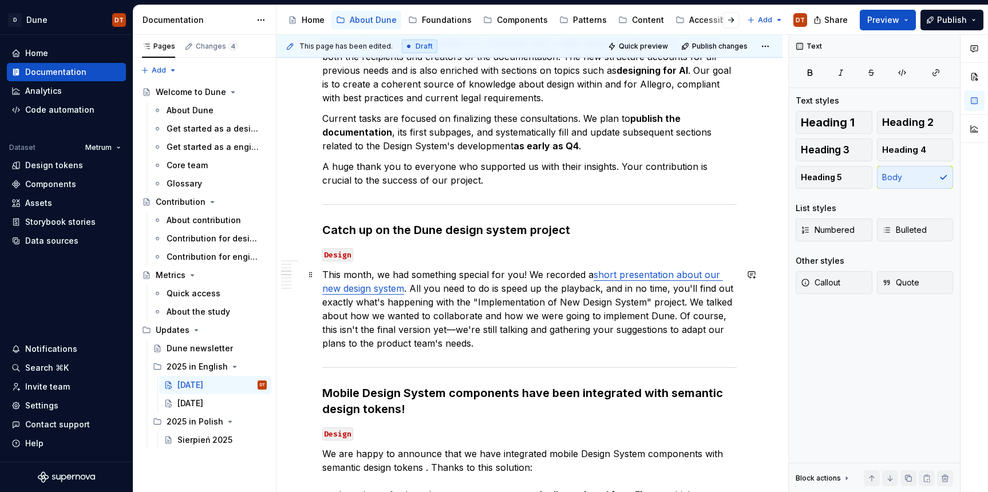
scroll to position [668, 0]
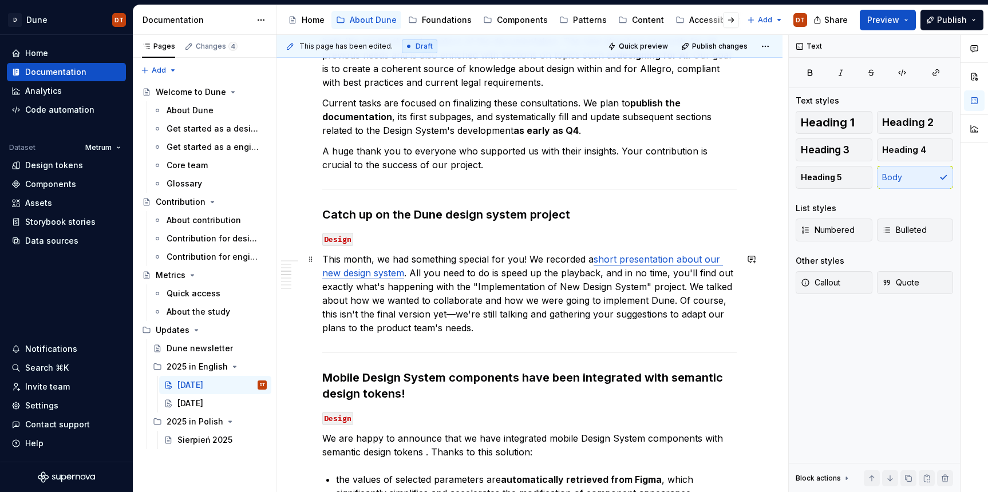
click at [480, 308] on p "This month, we had something special for you! We recorded a short presentation …" at bounding box center [529, 293] width 414 height 82
click at [363, 214] on strong "Catch up on the Dune design system project" at bounding box center [446, 215] width 248 height 14
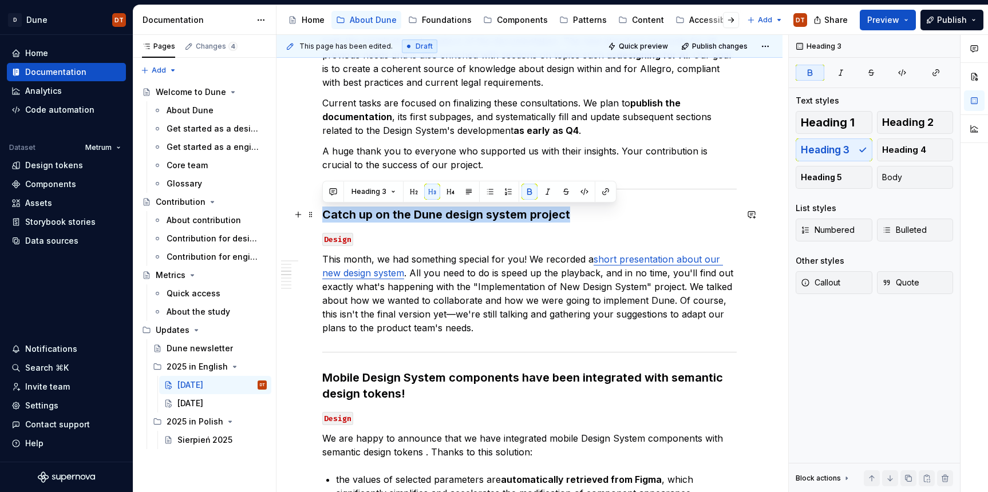
drag, startPoint x: 325, startPoint y: 214, endPoint x: 568, endPoint y: 214, distance: 243.9
click at [568, 214] on h3 "Catch up on the Dune design system project" at bounding box center [529, 215] width 414 height 16
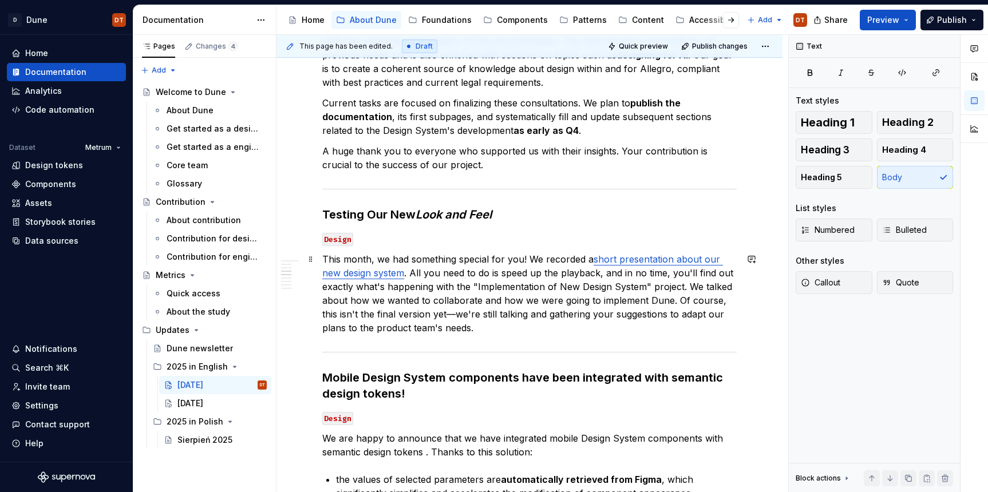
click at [425, 269] on p "This month, we had something special for you! We recorded a short presentation …" at bounding box center [529, 293] width 414 height 82
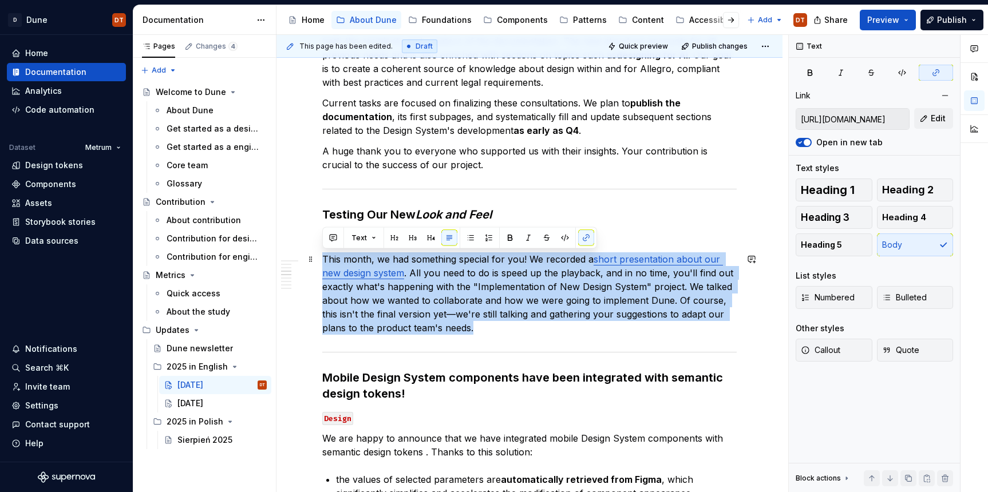
drag, startPoint x: 322, startPoint y: 259, endPoint x: 452, endPoint y: 326, distance: 145.4
click at [452, 326] on p "This month, we had something special for you! We recorded a short presentation …" at bounding box center [529, 293] width 414 height 82
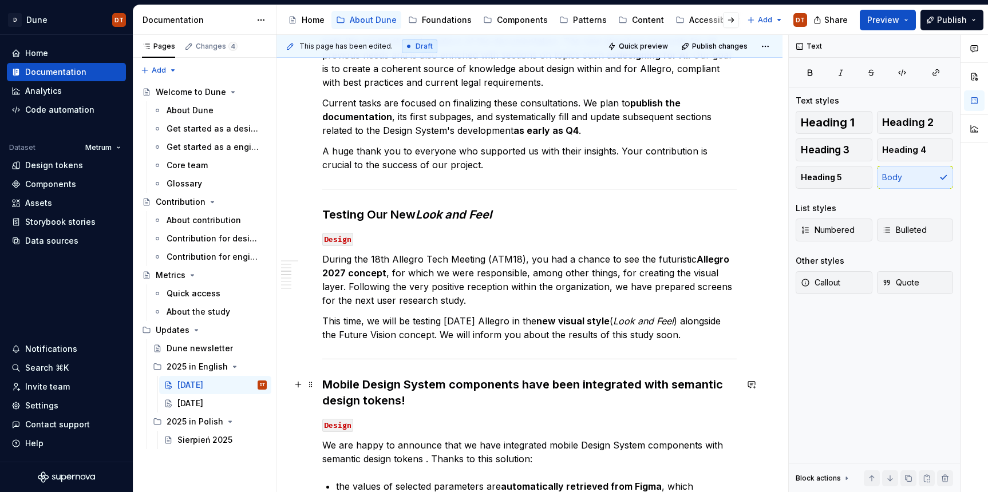
click at [364, 387] on strong "Mobile Design System components have been integrated with semantic design token…" at bounding box center [524, 393] width 404 height 30
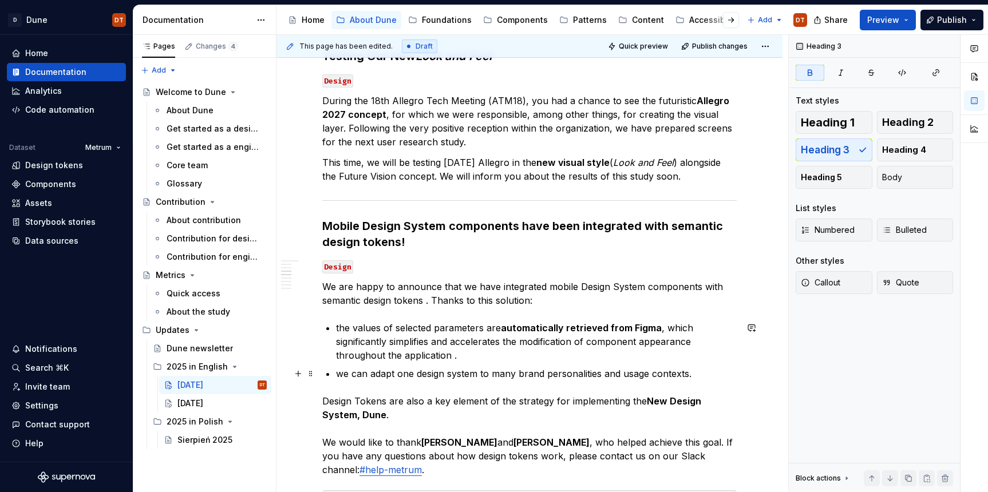
scroll to position [829, 0]
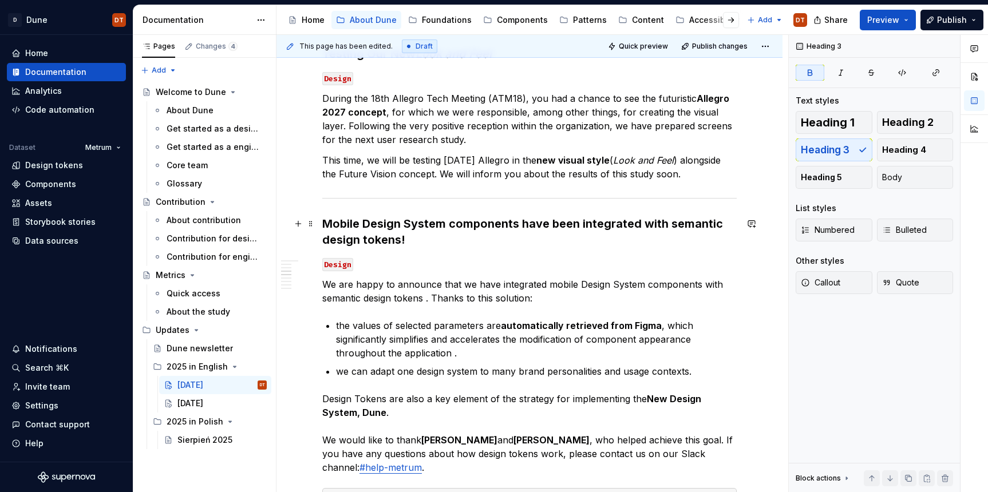
click at [372, 238] on strong "Mobile Design System components have been integrated with semantic design token…" at bounding box center [524, 232] width 404 height 30
click at [417, 235] on h3 "Mobile Design System components have been integrated with semantic design token…" at bounding box center [529, 232] width 414 height 32
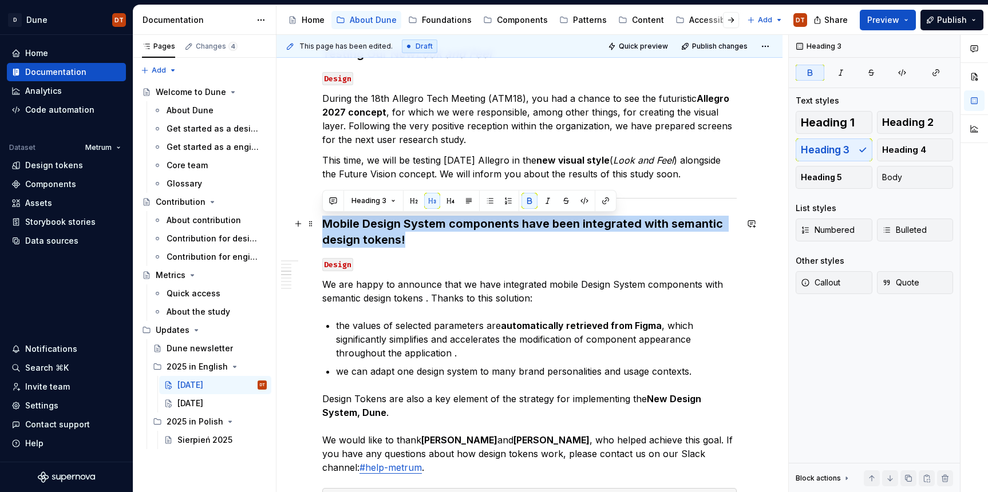
drag, startPoint x: 323, startPoint y: 223, endPoint x: 411, endPoint y: 238, distance: 89.4
click at [411, 238] on h3 "Mobile Design System components have been integrated with semantic design token…" at bounding box center [529, 232] width 414 height 32
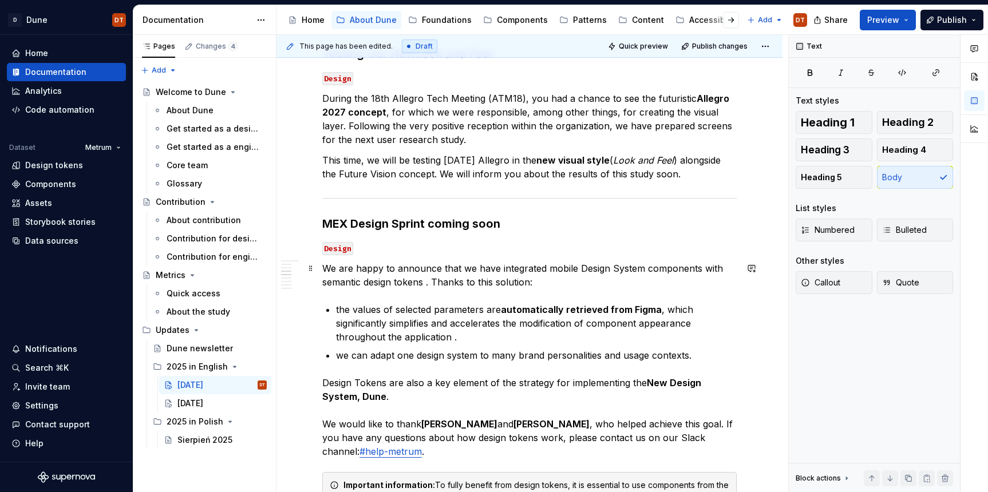
click at [335, 278] on p "We are happy to announce that we have integrated mobile Design System component…" at bounding box center [529, 275] width 414 height 27
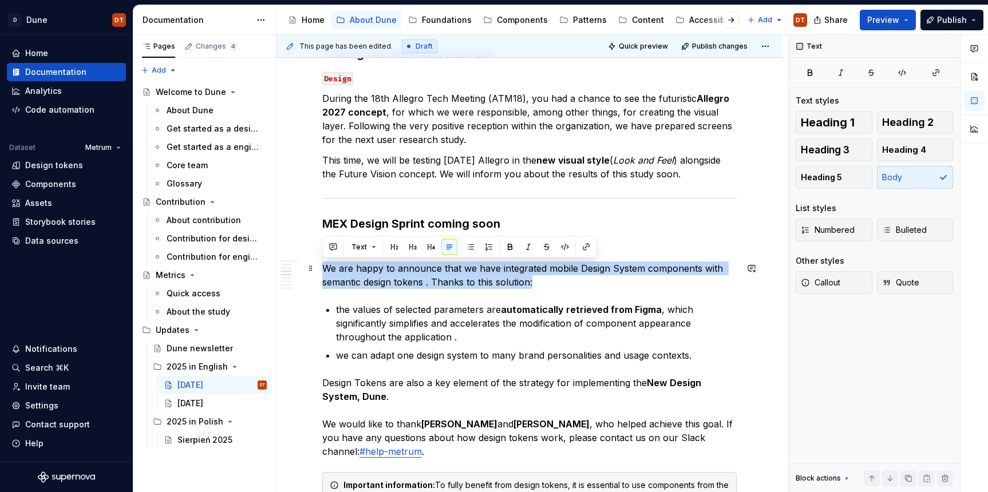
drag, startPoint x: 323, startPoint y: 268, endPoint x: 552, endPoint y: 283, distance: 229.5
click at [552, 283] on p "We are happy to announce that we have integrated mobile Design System component…" at bounding box center [529, 275] width 414 height 27
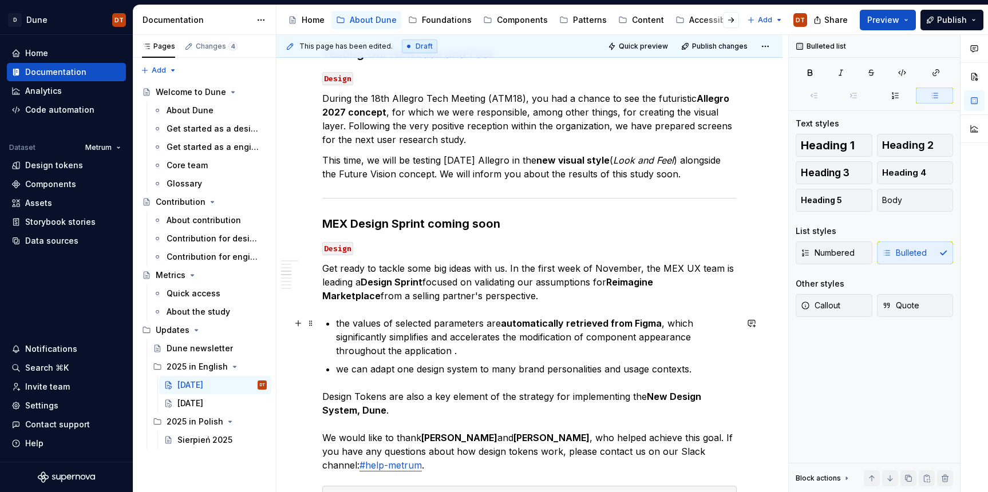
click at [344, 327] on p "the values of selected parameters are automatically retrieved from Figma , whic…" at bounding box center [536, 337] width 401 height 41
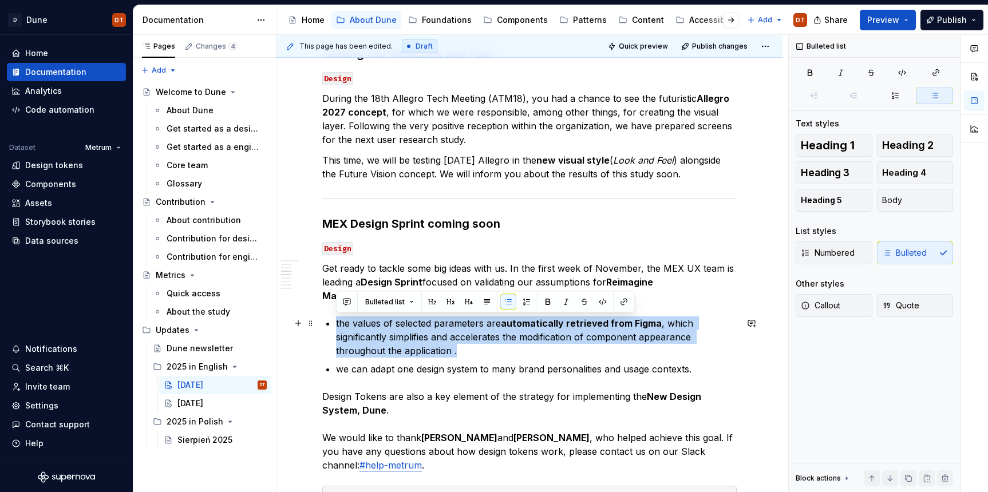
drag, startPoint x: 323, startPoint y: 312, endPoint x: 556, endPoint y: 355, distance: 237.0
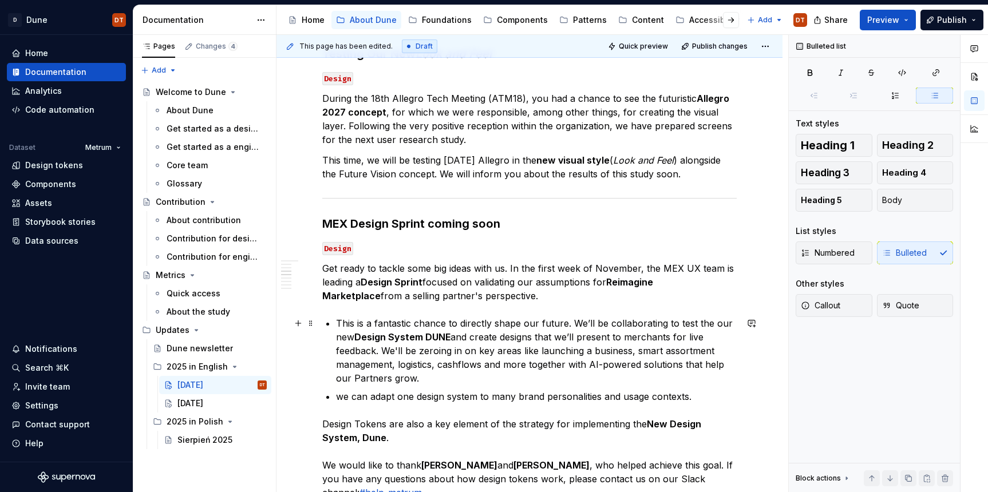
click at [336, 322] on p "This is a fantastic chance to directly shape our future. We’ll be collaborating…" at bounding box center [536, 351] width 401 height 69
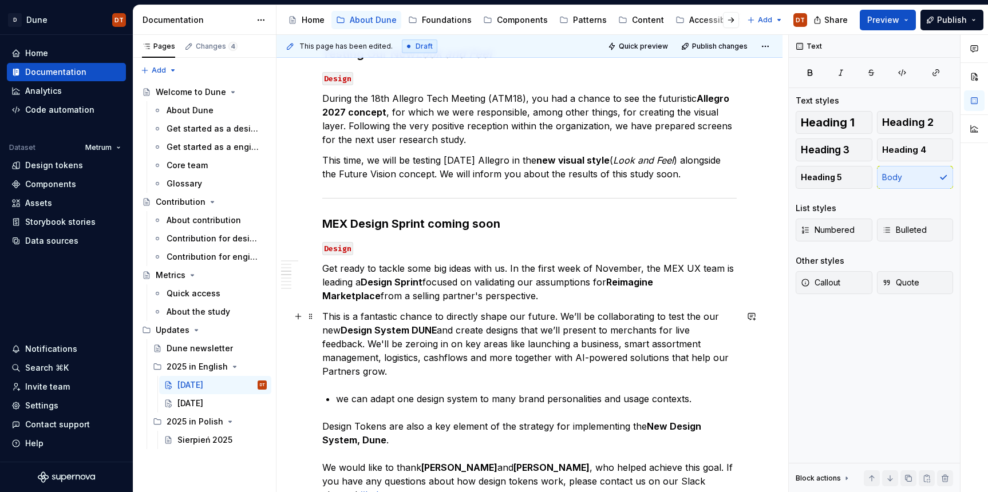
click at [372, 354] on p "This is a fantastic chance to directly shape our future. We’ll be collaborating…" at bounding box center [529, 344] width 414 height 69
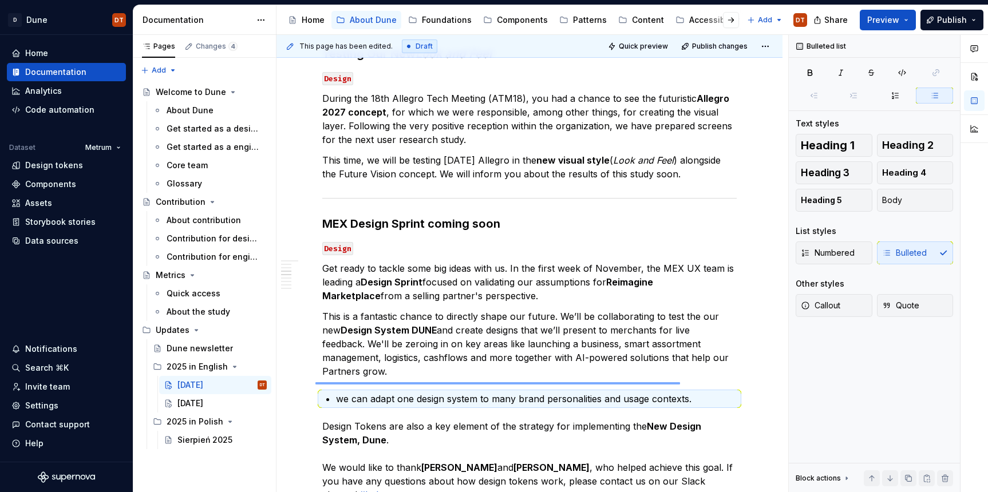
drag, startPoint x: 315, startPoint y: 384, endPoint x: 680, endPoint y: 382, distance: 364.7
click at [680, 382] on div "This page has been edited. Draft Quick preview Publish changes September 2025 E…" at bounding box center [532, 264] width 512 height 458
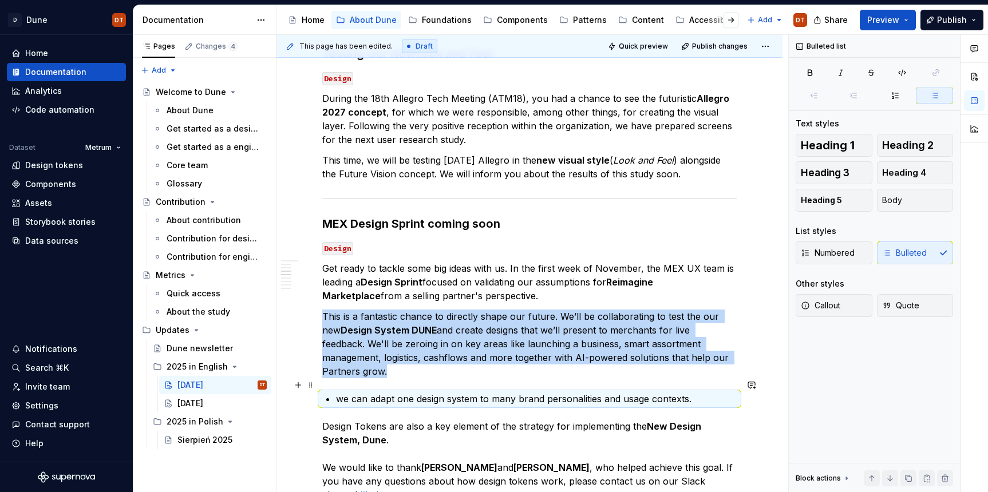
click at [663, 392] on p "we can adapt one design system to many brand personalities and usage contexts." at bounding box center [536, 399] width 401 height 14
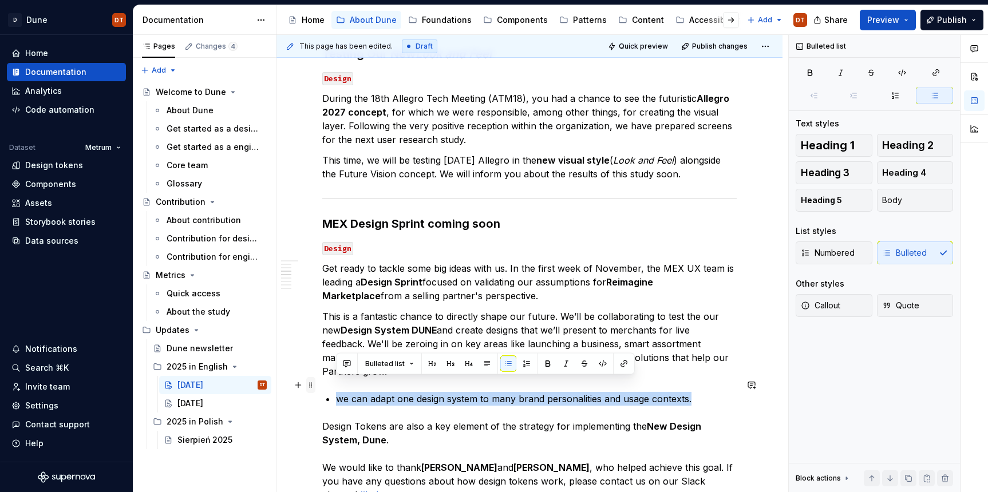
drag, startPoint x: 692, startPoint y: 387, endPoint x: 307, endPoint y: 385, distance: 385.3
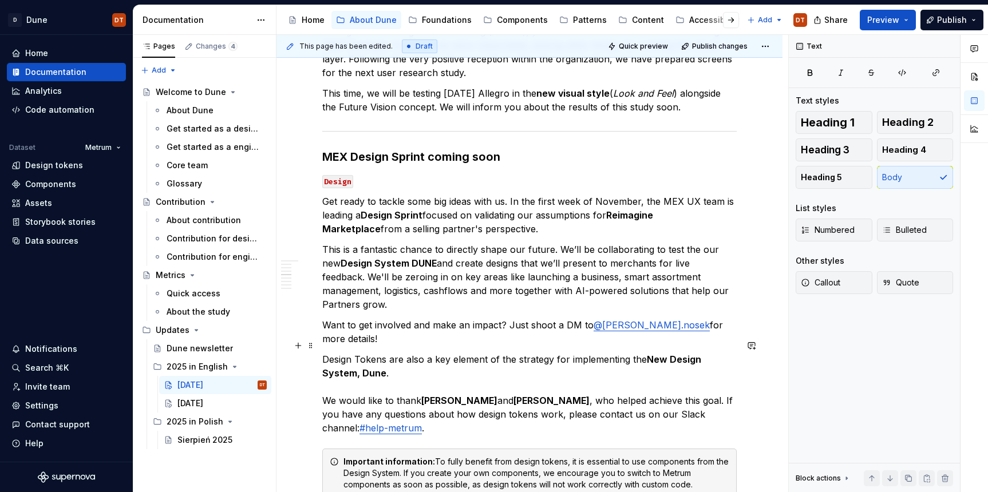
scroll to position [916, 0]
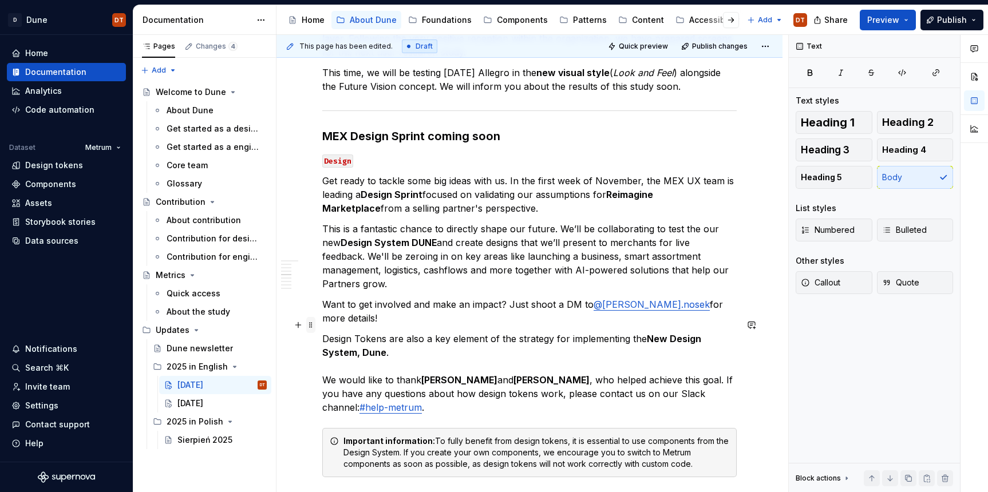
click at [311, 325] on span at bounding box center [310, 325] width 9 height 16
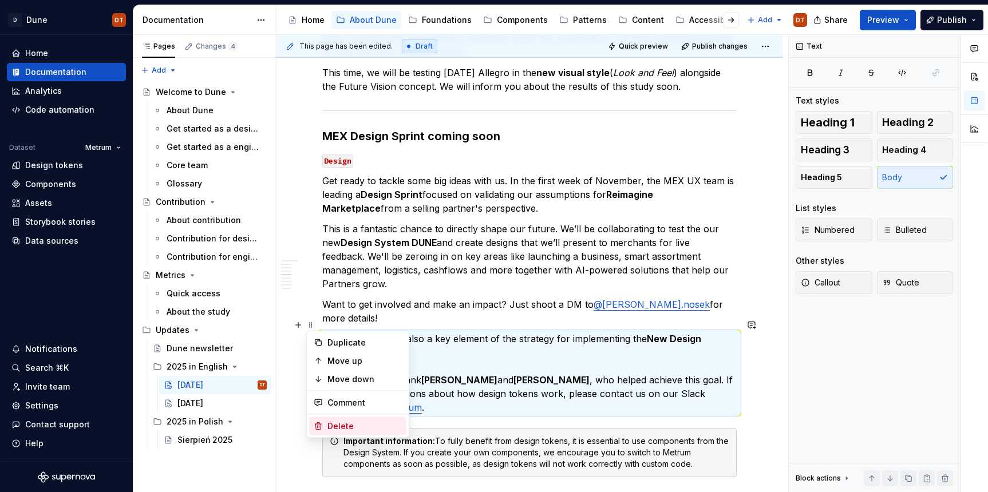
click at [333, 427] on div "Delete" at bounding box center [364, 426] width 74 height 11
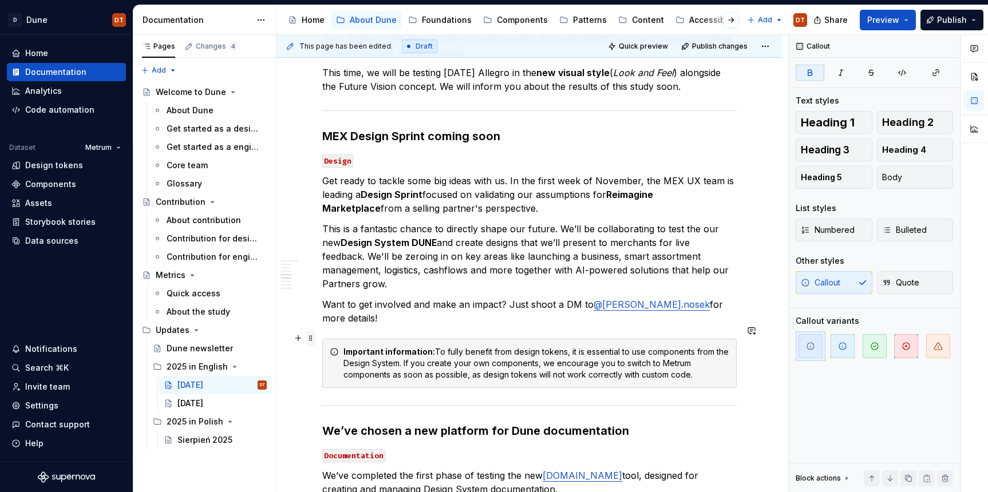
click at [312, 341] on span at bounding box center [310, 338] width 9 height 16
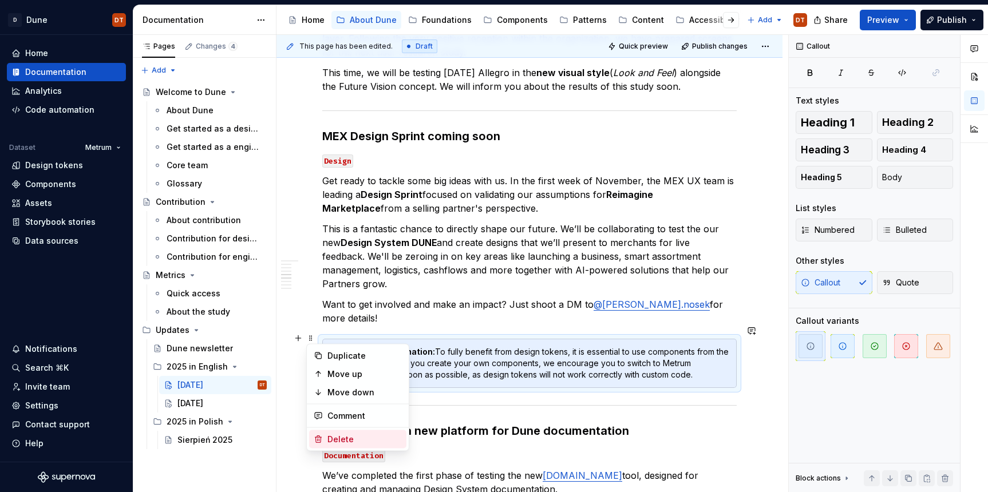
click at [333, 439] on div "Delete" at bounding box center [364, 439] width 74 height 11
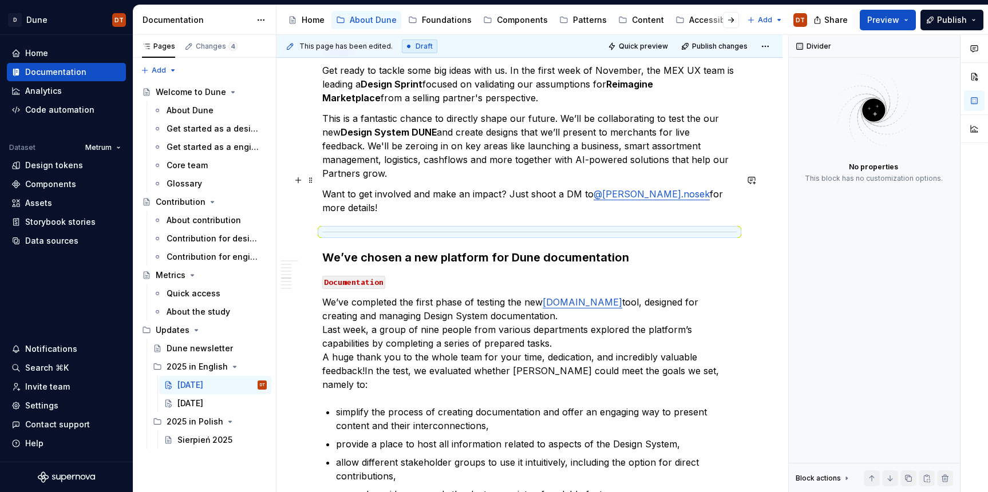
scroll to position [1124, 0]
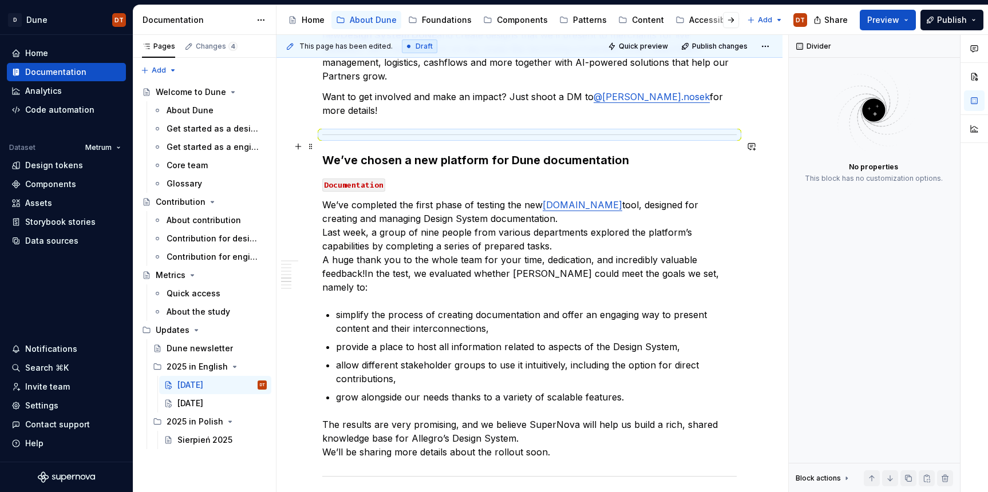
drag, startPoint x: 355, startPoint y: 150, endPoint x: 335, endPoint y: 147, distance: 20.3
click at [354, 153] on strong "We’ve chosen a new platform for Dune documentation" at bounding box center [475, 160] width 307 height 14
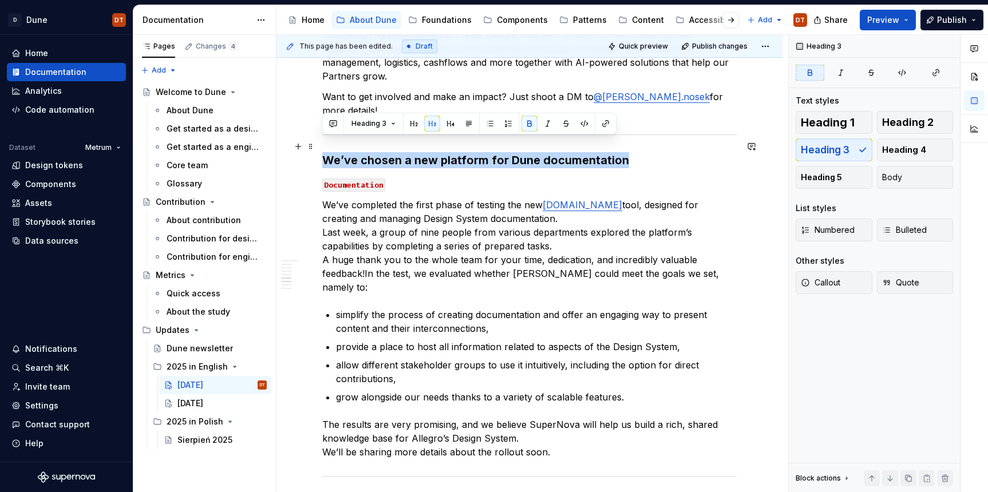
drag, startPoint x: 347, startPoint y: 146, endPoint x: 621, endPoint y: 148, distance: 273.1
click at [621, 153] on strong "We’ve chosen a new platform for Dune documentation" at bounding box center [475, 160] width 307 height 14
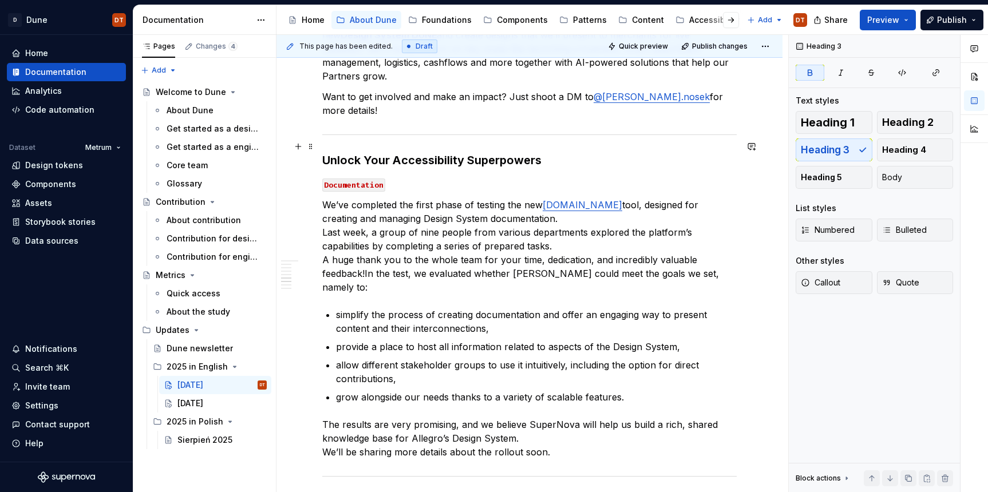
click at [355, 153] on strong "Unlock Your Accessibility Superpowers" at bounding box center [431, 160] width 219 height 14
click at [367, 179] on code "Documentation" at bounding box center [353, 185] width 63 height 13
click at [413, 203] on p "We’ve completed the first phase of testing the new [DOMAIN_NAME] tool, designed…" at bounding box center [529, 246] width 414 height 96
click at [390, 198] on p "We’ve completed the first phase of testing the new [DOMAIN_NAME] tool, designed…" at bounding box center [529, 246] width 414 height 96
click at [398, 198] on p "We’ve completed the first phase of testing the new [DOMAIN_NAME] tool, designed…" at bounding box center [529, 246] width 414 height 96
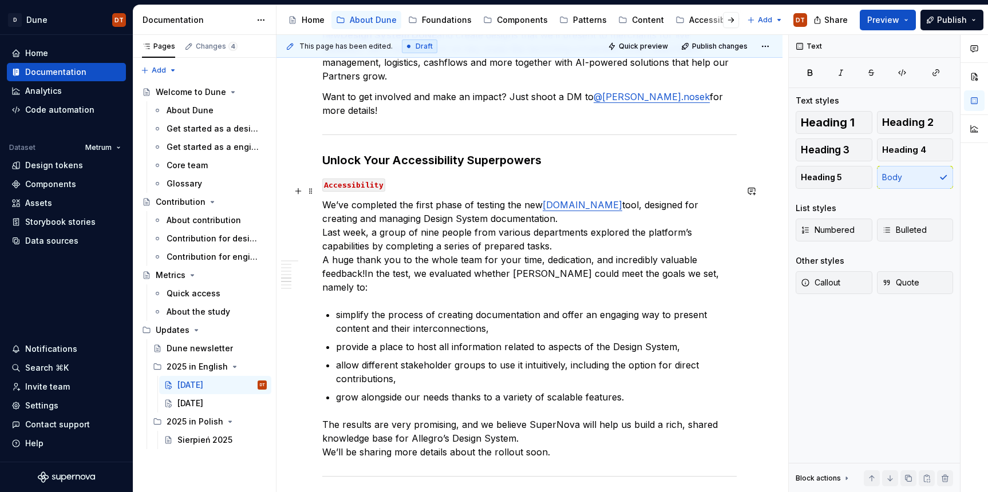
click at [367, 198] on p "We’ve completed the first phase of testing the new [DOMAIN_NAME] tool, designed…" at bounding box center [529, 246] width 414 height 96
click at [406, 198] on p "We’ve completed the first phase of testing the new [DOMAIN_NAME] tool, designed…" at bounding box center [529, 246] width 414 height 96
click at [383, 198] on p "We’ve completed the first phase of testing the new [DOMAIN_NAME] tool, designed…" at bounding box center [529, 246] width 414 height 96
click at [363, 198] on p "We’ve completed the first phase of testing the new [DOMAIN_NAME] tool, designed…" at bounding box center [529, 246] width 414 height 96
click at [352, 198] on p "We’ve completed the first phase of testing the new [DOMAIN_NAME] tool, designed…" at bounding box center [529, 246] width 414 height 96
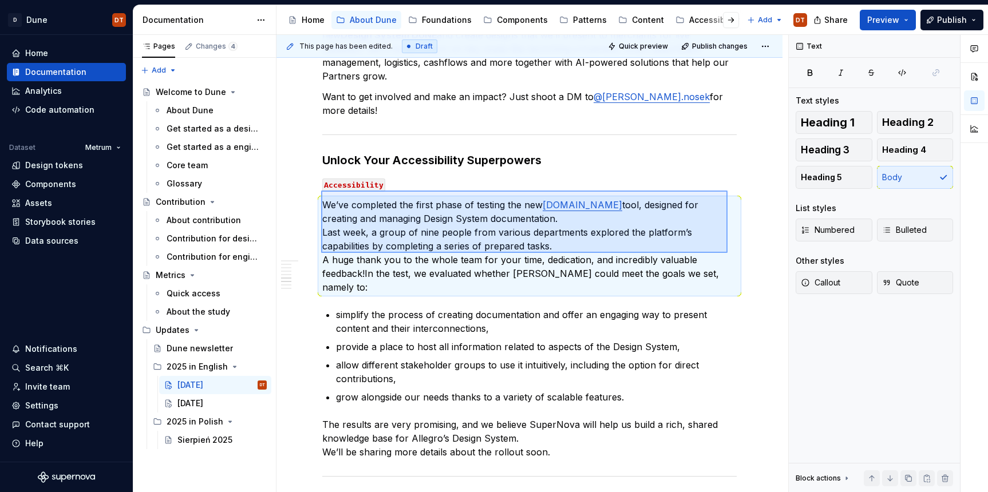
drag, startPoint x: 321, startPoint y: 191, endPoint x: 671, endPoint y: 248, distance: 355.0
click at [728, 253] on div "This page has been edited. Draft Quick preview Publish changes September 2025 E…" at bounding box center [532, 264] width 512 height 458
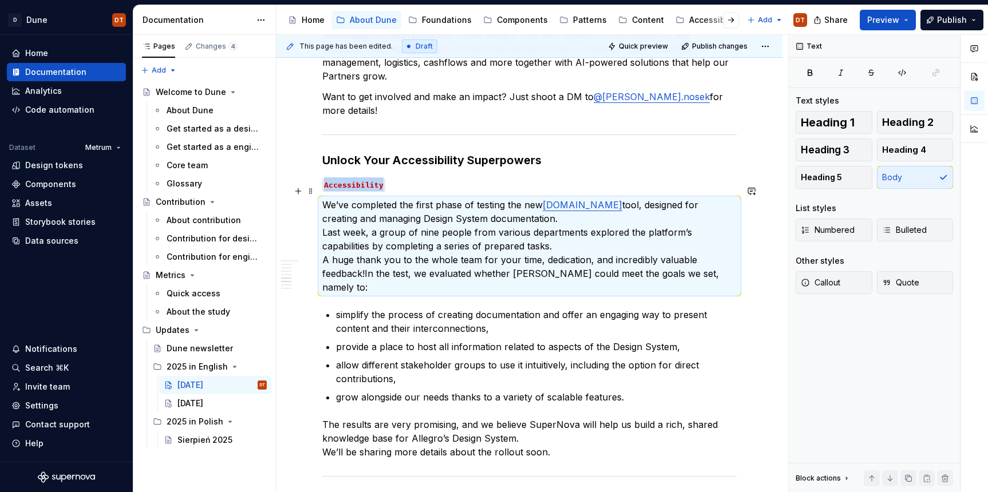
click at [653, 243] on p "We’ve completed the first phase of testing the new [DOMAIN_NAME] tool, designed…" at bounding box center [529, 246] width 414 height 96
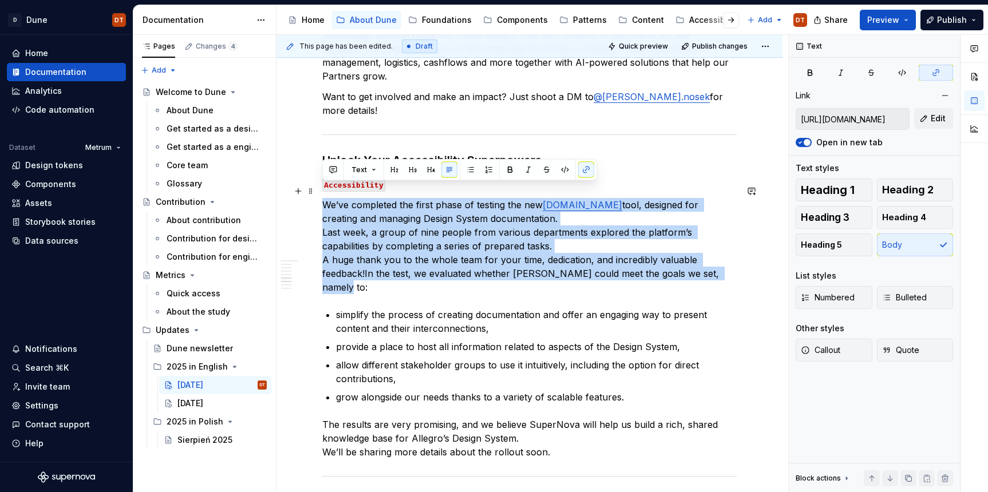
drag, startPoint x: 339, startPoint y: 191, endPoint x: 738, endPoint y: 259, distance: 404.3
click at [737, 259] on p "We’ve completed the first phase of testing the new [DOMAIN_NAME] tool, designed…" at bounding box center [529, 246] width 414 height 96
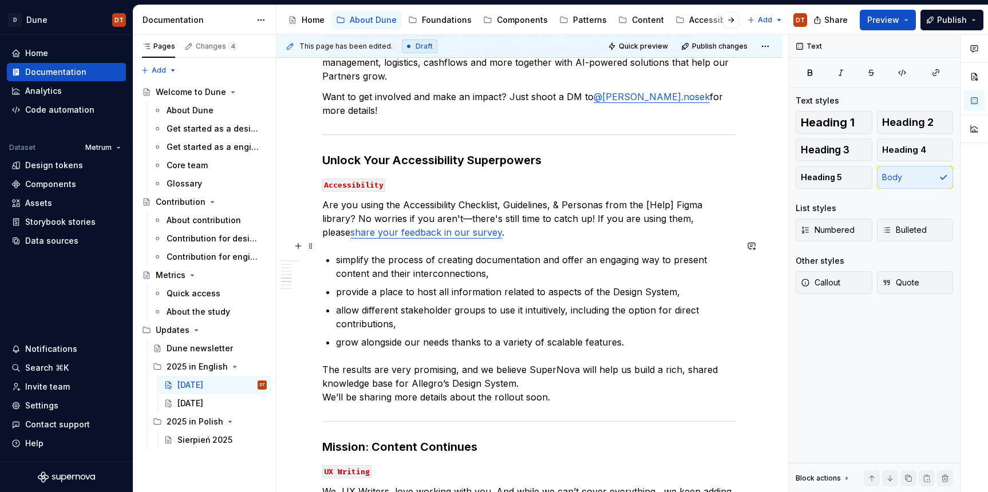
drag, startPoint x: 344, startPoint y: 251, endPoint x: 332, endPoint y: 249, distance: 12.1
click at [344, 253] on p "simplify the process of creating documentation and offer an engaging way to pre…" at bounding box center [536, 266] width 401 height 27
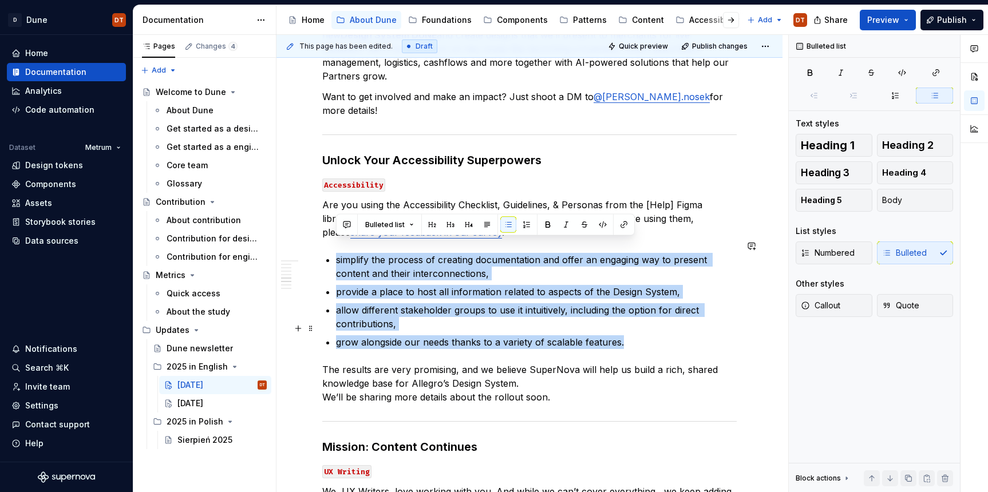
drag, startPoint x: 323, startPoint y: 247, endPoint x: 637, endPoint y: 326, distance: 323.5
click at [637, 326] on div "What happened this month September delivered on the weather, so it’s our turn t…" at bounding box center [529, 247] width 414 height 2296
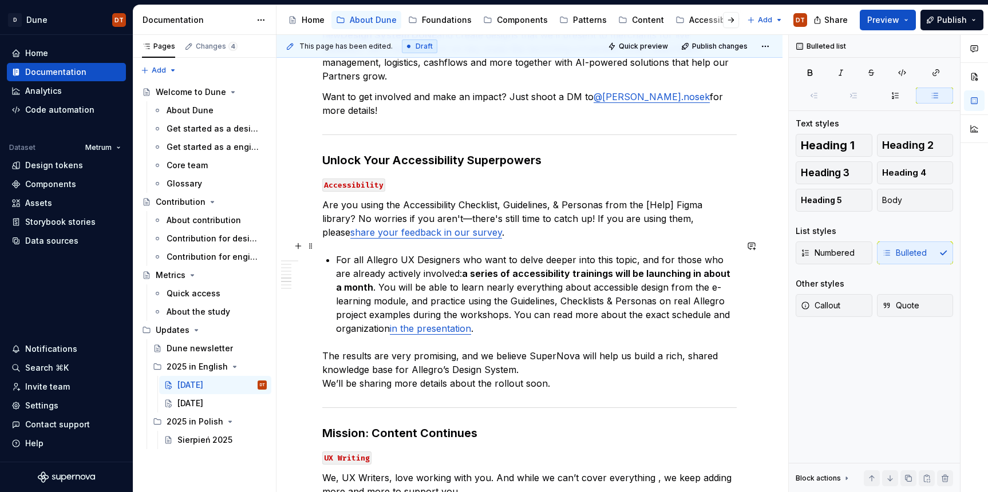
click at [337, 253] on p "For all Allegro UX Designers who want to delve deeper into this topic, and for …" at bounding box center [536, 294] width 401 height 82
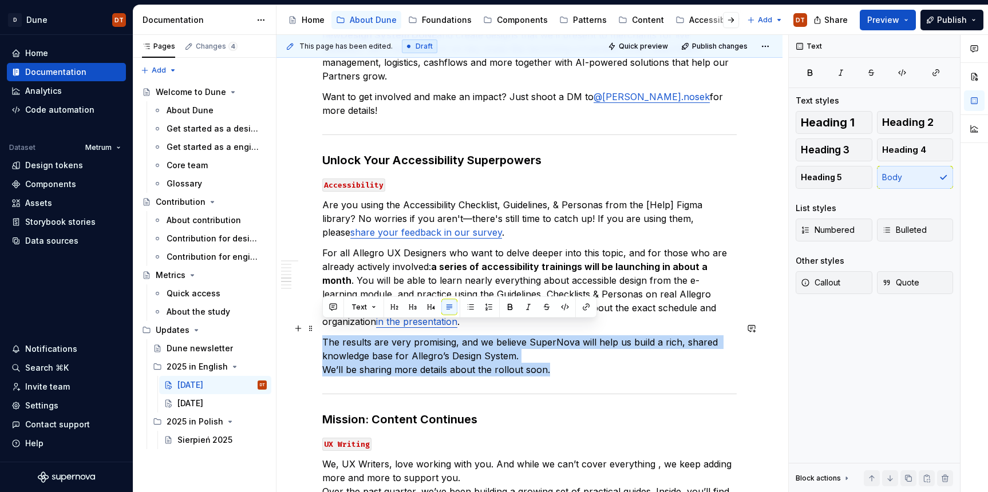
drag, startPoint x: 323, startPoint y: 328, endPoint x: 562, endPoint y: 356, distance: 240.4
click at [562, 356] on p "The results are very promising, and we believe SuperNova will help us build a r…" at bounding box center [529, 355] width 414 height 41
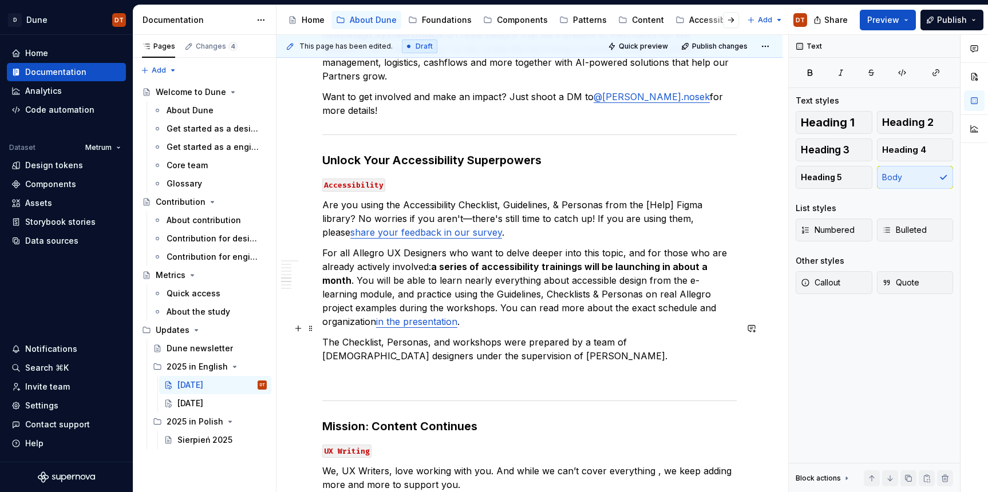
click at [485, 341] on p "The Checklist, Personas, and workshops were prepared by a team of [DEMOGRAPHIC_…" at bounding box center [529, 348] width 414 height 27
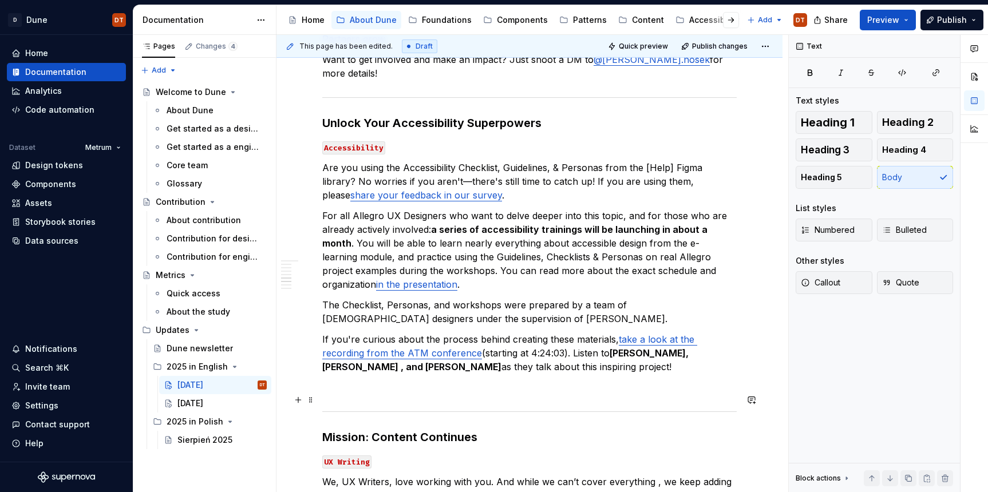
scroll to position [1175, 0]
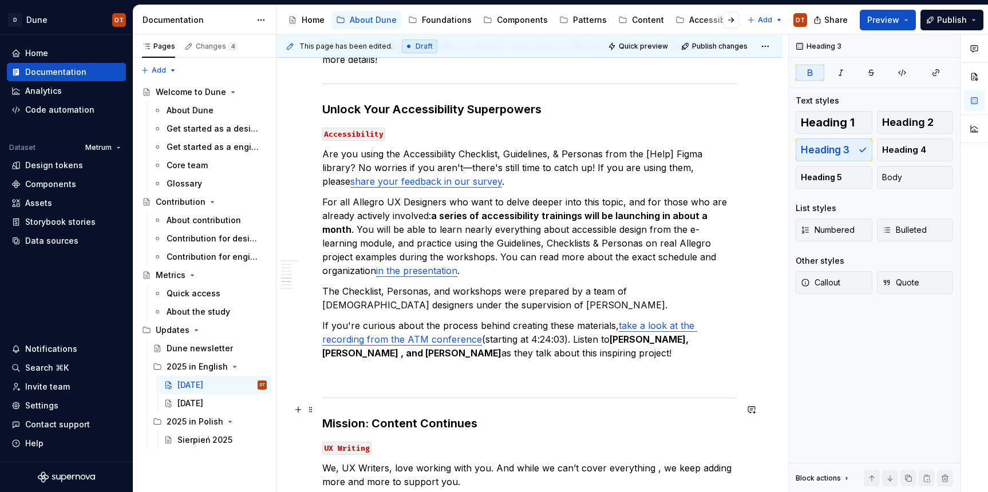
click at [449, 417] on strong "Mission: Content Continues" at bounding box center [399, 424] width 155 height 14
click at [464, 372] on div "What happened this month September delivered on the weather, so it’s our turn t…" at bounding box center [529, 210] width 414 height 2324
click at [354, 417] on strong "Mission: Content Continues" at bounding box center [399, 424] width 155 height 14
click at [330, 417] on strong "Mission: Content Continues" at bounding box center [399, 424] width 155 height 14
click at [343, 417] on strong "Mission: Content Continues" at bounding box center [399, 424] width 155 height 14
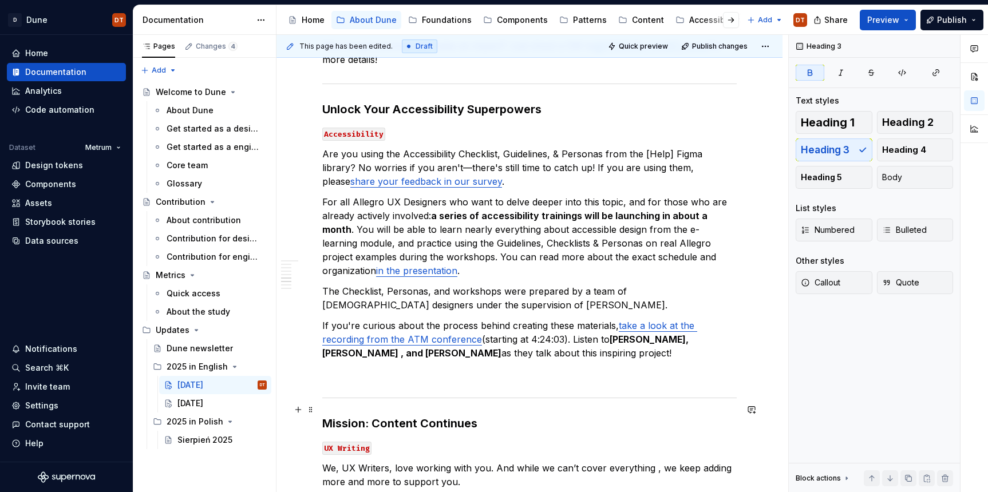
click at [434, 417] on strong "Mission: Content Continues" at bounding box center [399, 424] width 155 height 14
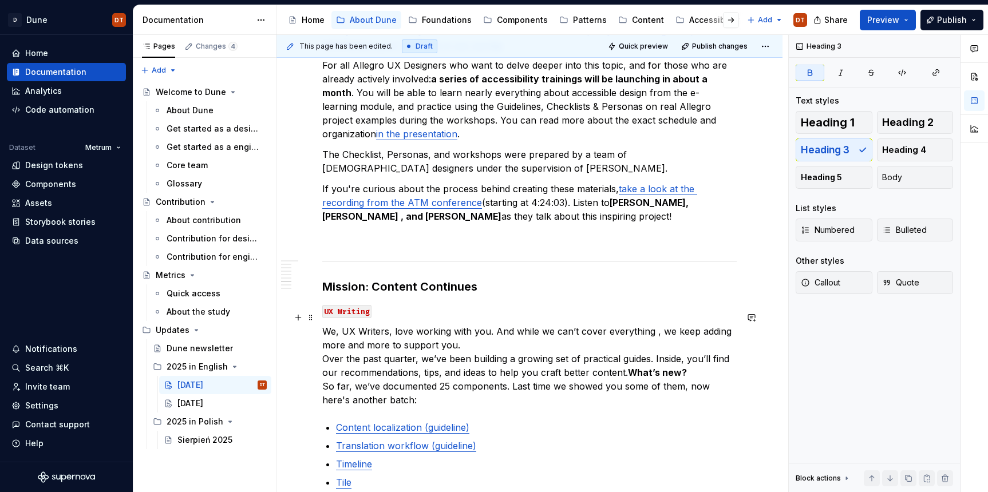
scroll to position [1317, 0]
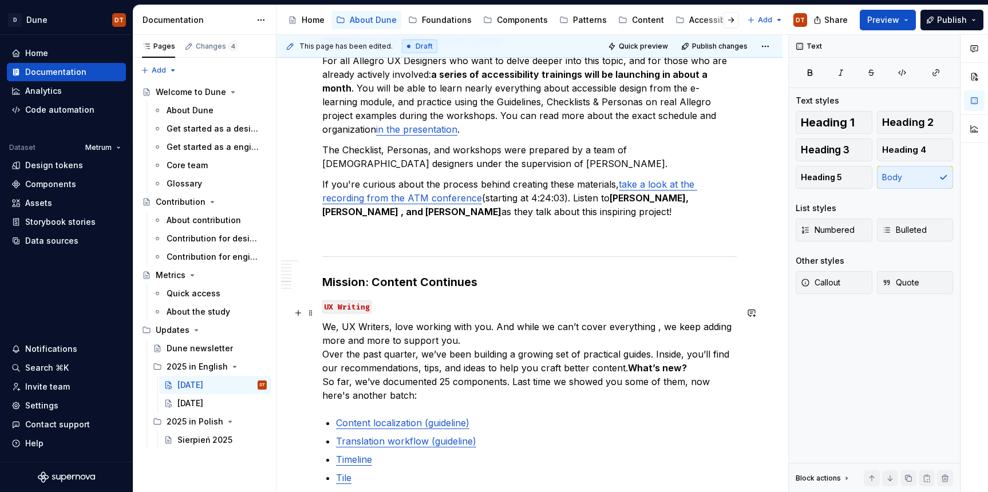
click at [415, 353] on p "We, UX Writers, love working with you. And while we can’t cover everything , we…" at bounding box center [529, 361] width 414 height 82
click at [443, 275] on strong "Mission: Content Continues" at bounding box center [399, 282] width 155 height 14
click at [441, 275] on strong "Unlock Your Accessibility Superpowers" at bounding box center [431, 282] width 219 height 14
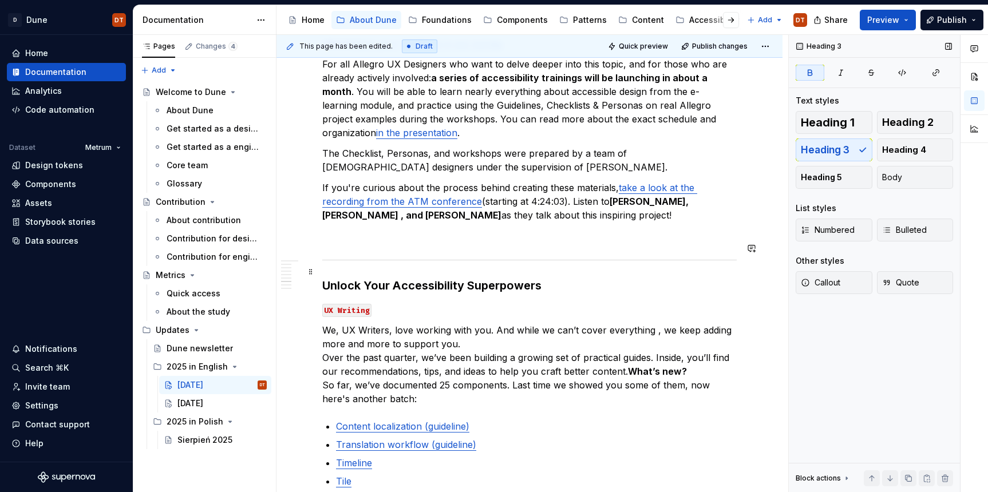
scroll to position [1327, 0]
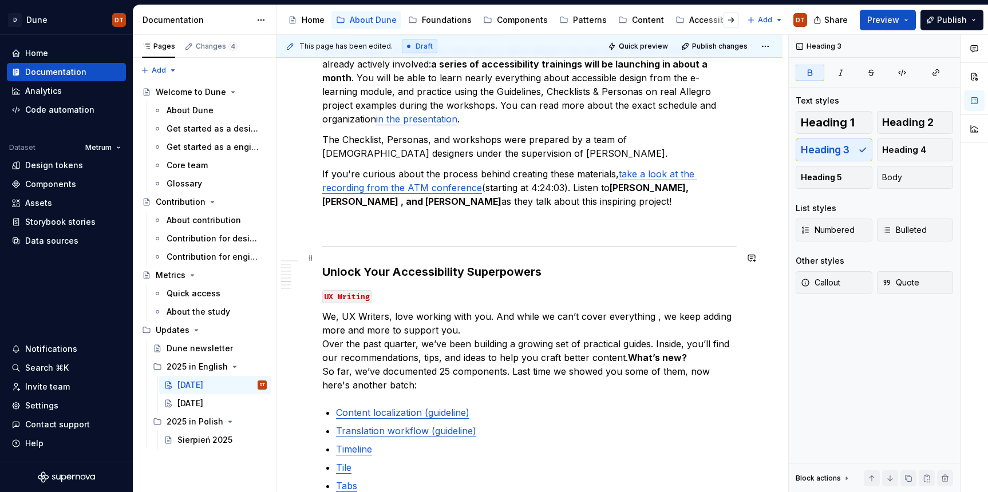
click at [423, 265] on strong "Unlock Your Accessibility Superpowers" at bounding box center [431, 272] width 219 height 14
click at [345, 315] on p "We, UX Writers, love working with you. And while we can’t cover everything , we…" at bounding box center [529, 351] width 414 height 82
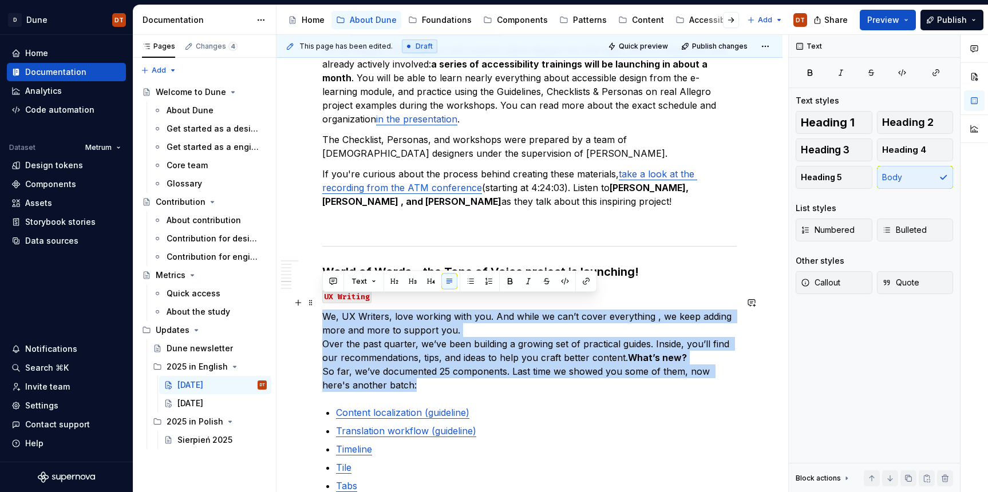
drag, startPoint x: 325, startPoint y: 302, endPoint x: 562, endPoint y: 368, distance: 246.4
click at [562, 368] on p "We, UX Writers, love working with you. And while we can’t cover everything , we…" at bounding box center [529, 351] width 414 height 82
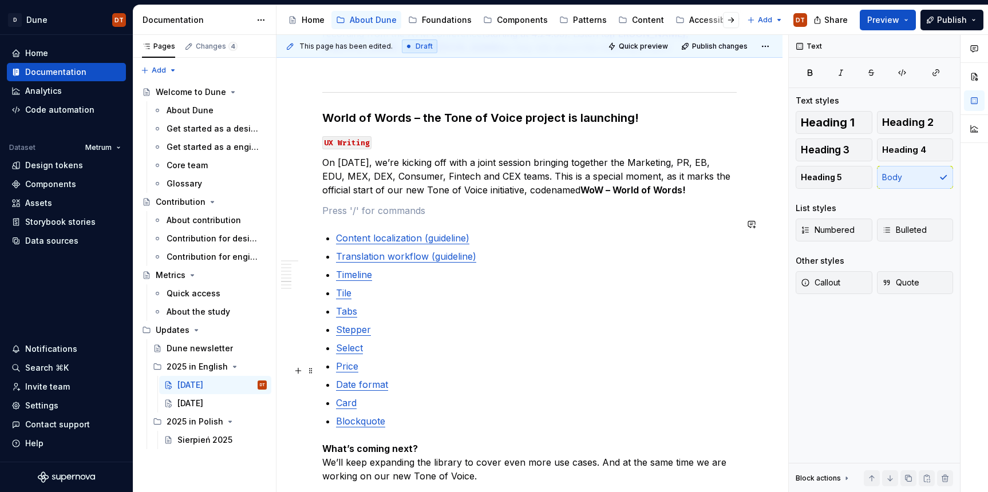
scroll to position [1486, 0]
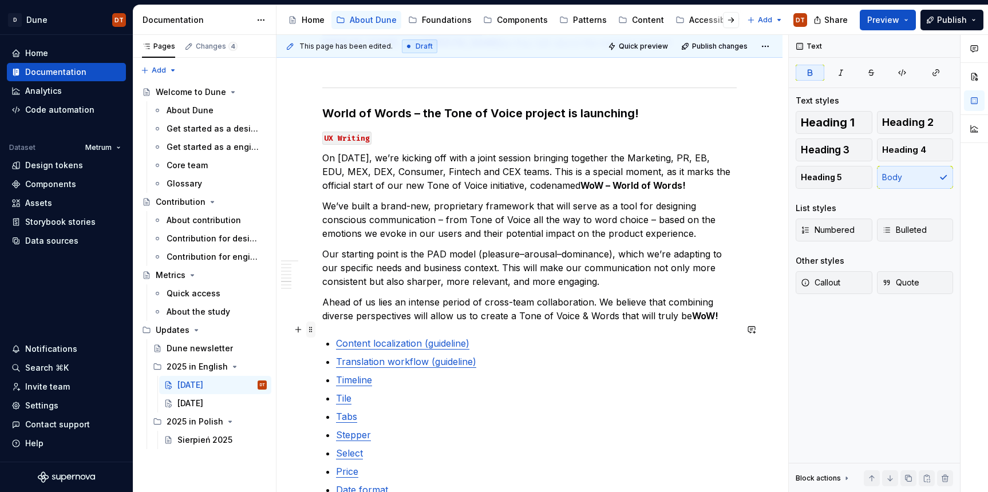
click at [311, 333] on span at bounding box center [310, 330] width 9 height 16
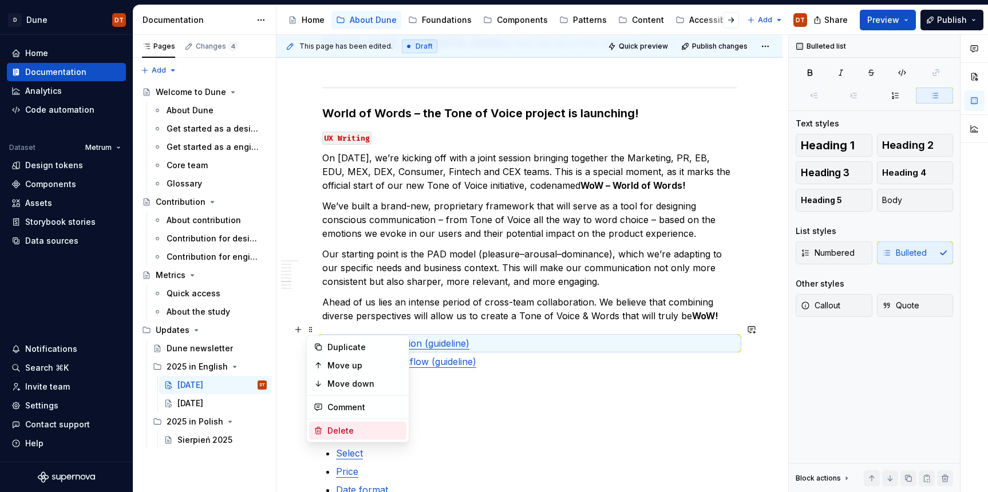
click at [329, 428] on div "Delete" at bounding box center [364, 430] width 74 height 11
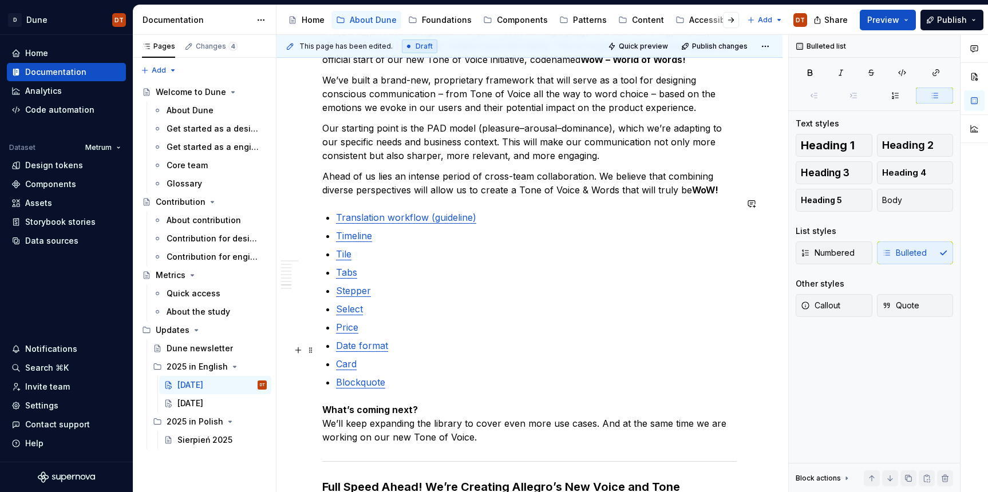
scroll to position [1622, 0]
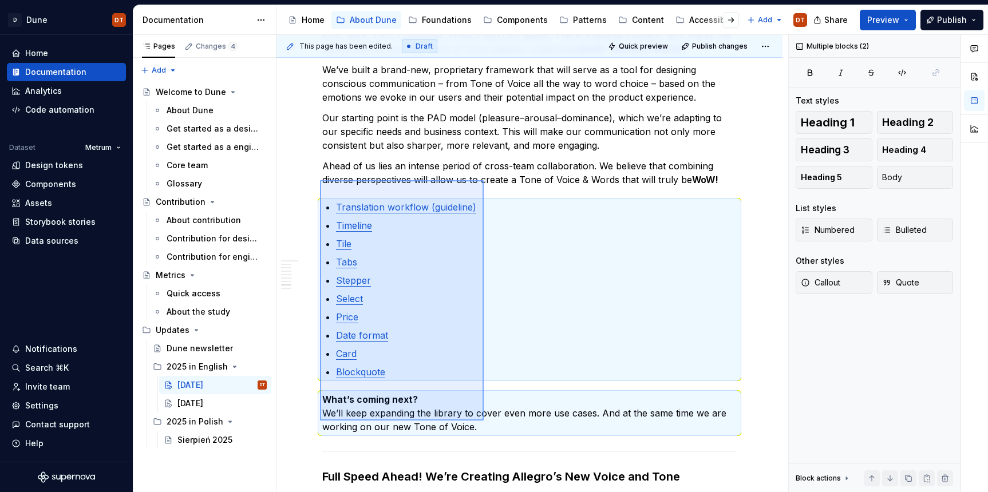
drag, startPoint x: 335, startPoint y: 188, endPoint x: 485, endPoint y: 421, distance: 277.1
click at [484, 421] on div "This page has been edited. Draft Quick preview Publish changes September 2025 E…" at bounding box center [532, 264] width 512 height 458
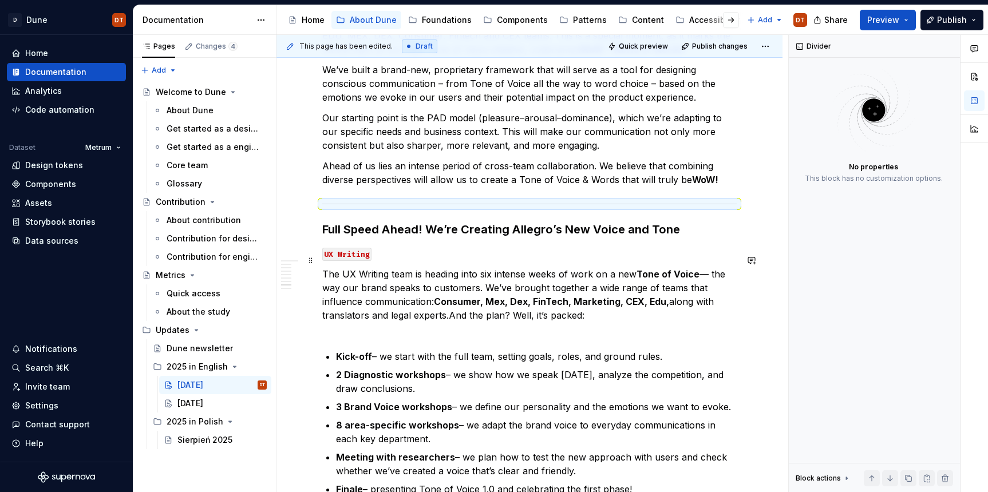
click at [389, 287] on p "The UX Writing team is heading into six intense weeks of work on a new Tone of …" at bounding box center [529, 301] width 414 height 69
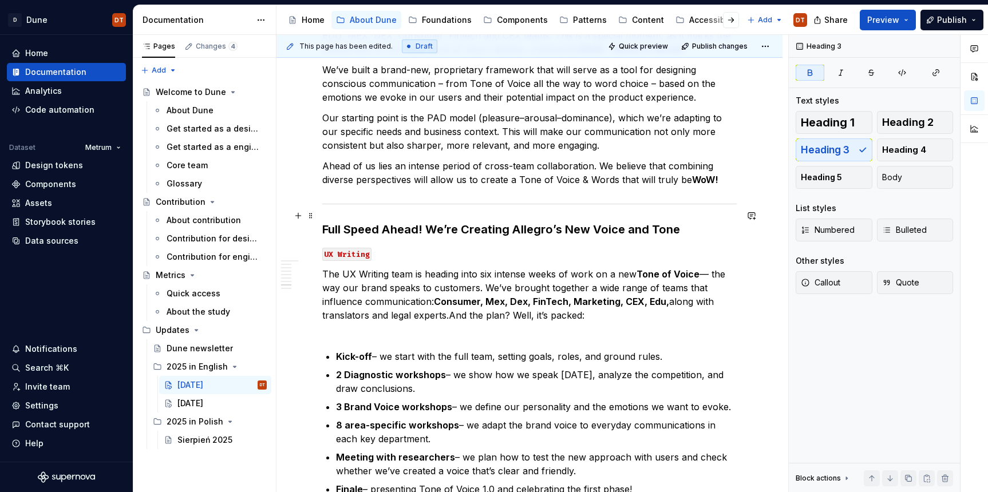
drag, startPoint x: 364, startPoint y: 213, endPoint x: 321, endPoint y: 214, distance: 42.9
click at [363, 223] on strong "Full Speed Ahead! We’re Creating Allegro’s New Voice and Tone" at bounding box center [501, 230] width 358 height 14
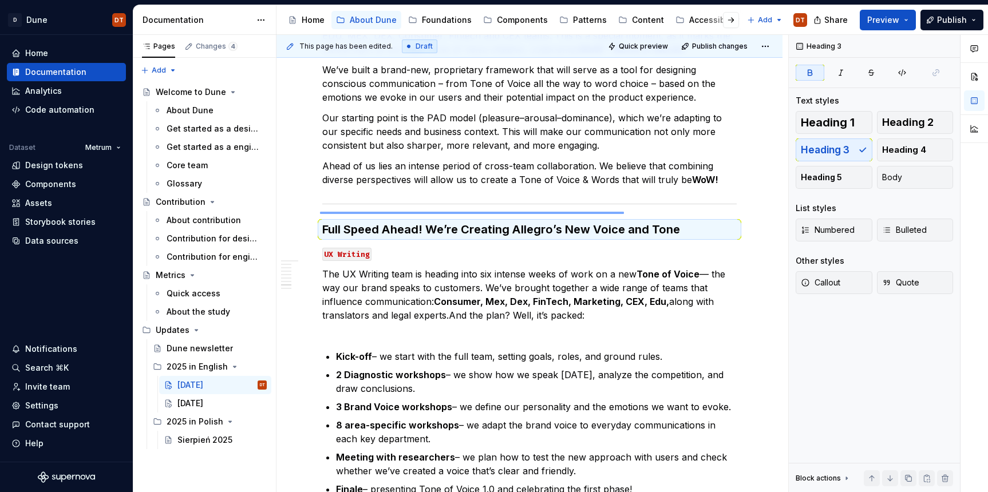
drag, startPoint x: 320, startPoint y: 213, endPoint x: 663, endPoint y: 214, distance: 342.9
click at [665, 212] on div "This page has been edited. Draft Quick preview Publish changes September 2025 E…" at bounding box center [532, 264] width 512 height 458
click at [661, 223] on strong "Full Speed Ahead! We’re Creating Allegro’s New Voice and Tone" at bounding box center [501, 230] width 358 height 14
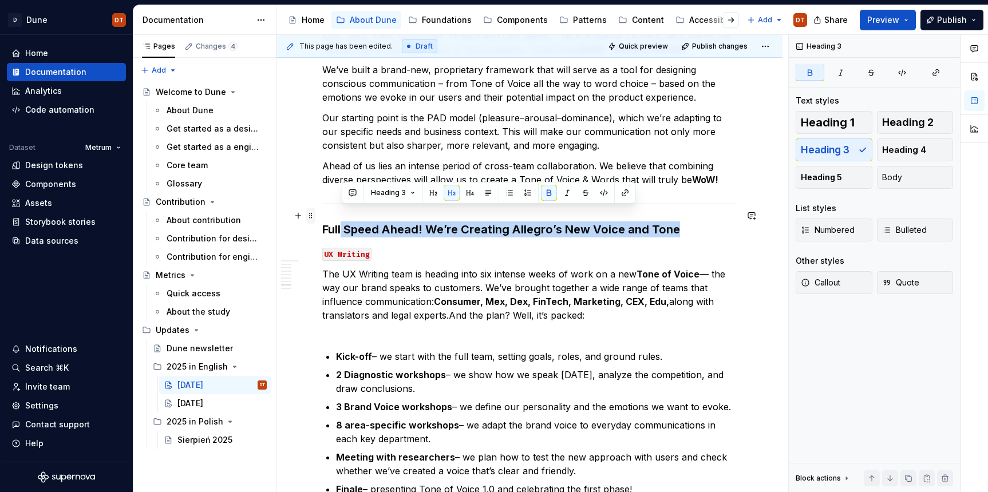
drag, startPoint x: 673, startPoint y: 215, endPoint x: 315, endPoint y: 216, distance: 358.4
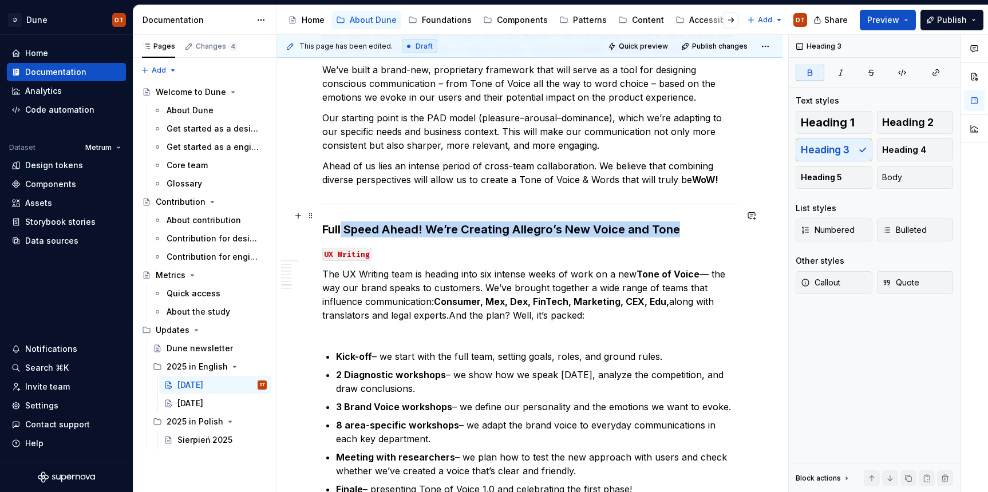
drag, startPoint x: 362, startPoint y: 216, endPoint x: 486, endPoint y: 219, distance: 124.3
click at [362, 223] on strong "Full Speed Ahead! We’re Creating Allegro’s New Voice and Tone" at bounding box center [501, 230] width 358 height 14
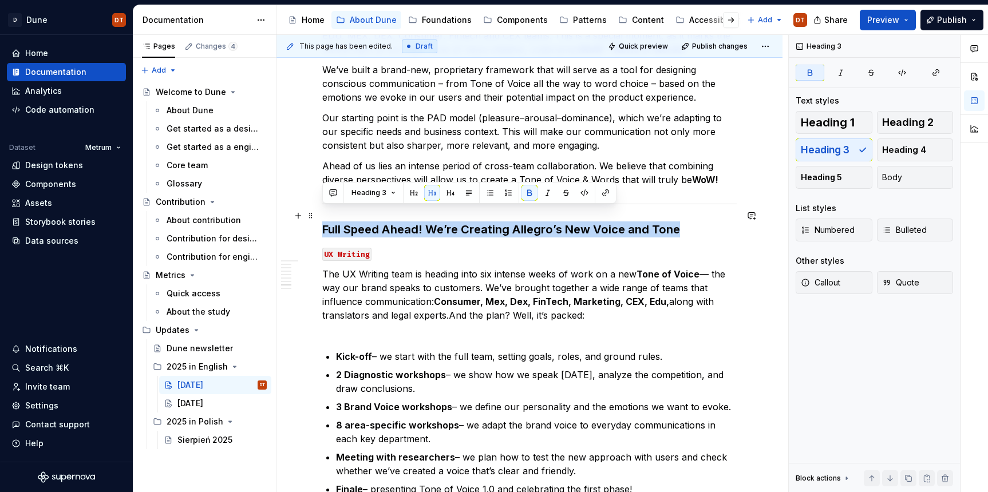
drag, startPoint x: 578, startPoint y: 221, endPoint x: 322, endPoint y: 215, distance: 255.4
click at [322, 223] on strong "Full Speed Ahead! We’re Creating Allegro’s New Voice and Tone" at bounding box center [501, 230] width 358 height 14
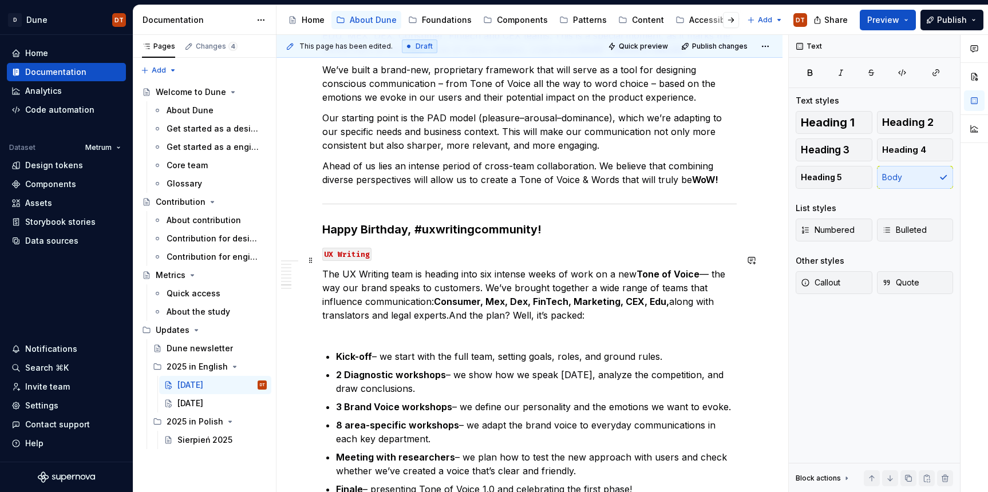
click at [380, 281] on p "The UX Writing team is heading into six intense weeks of work on a new Tone of …" at bounding box center [529, 301] width 414 height 69
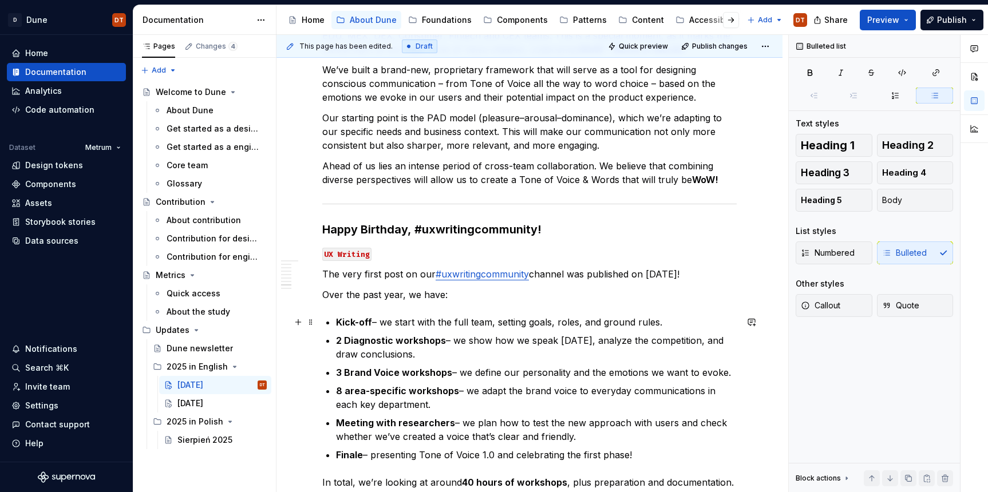
drag, startPoint x: 480, startPoint y: 323, endPoint x: 624, endPoint y: 321, distance: 144.3
click at [493, 323] on p "Kick-off – we start with the full team, setting goals, roles, and ground rules." at bounding box center [536, 322] width 401 height 14
drag, startPoint x: 661, startPoint y: 323, endPoint x: 334, endPoint y: 323, distance: 326.9
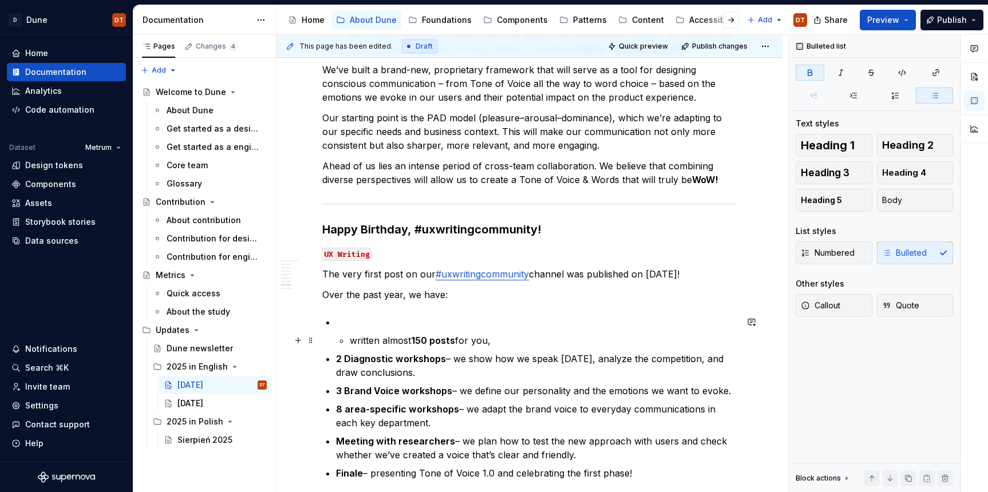
click at [350, 335] on p "written almost 150 posts for you," at bounding box center [543, 341] width 387 height 14
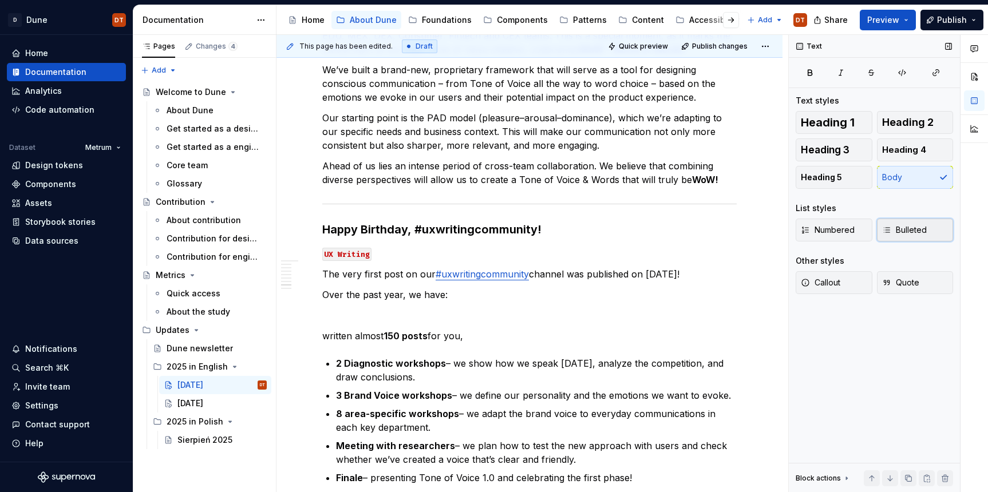
click at [887, 228] on icon "button" at bounding box center [886, 230] width 9 height 9
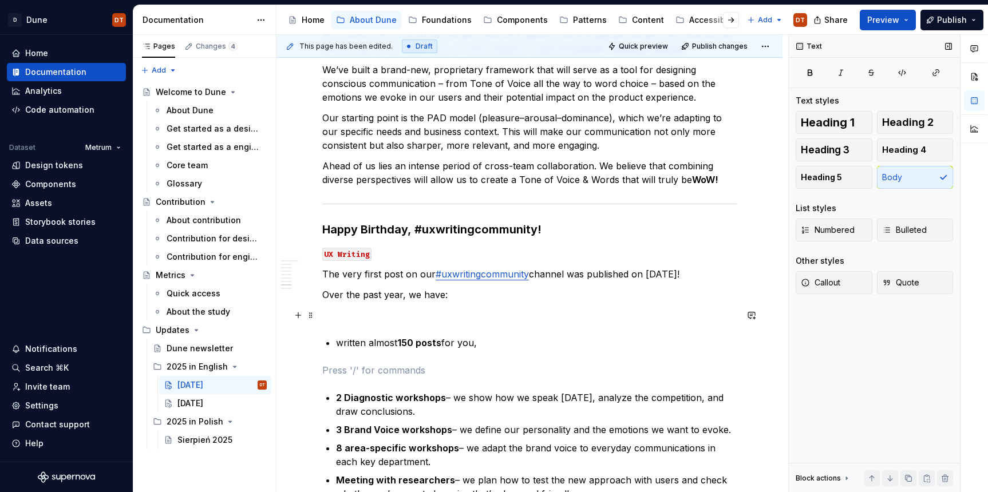
click at [409, 320] on p at bounding box center [529, 316] width 414 height 14
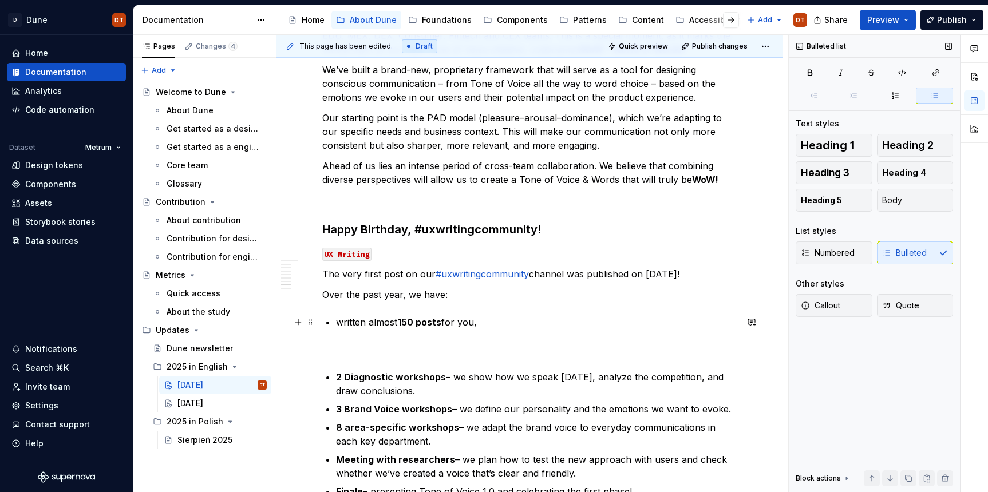
click at [494, 319] on p "written almost 150 posts for you," at bounding box center [536, 322] width 401 height 14
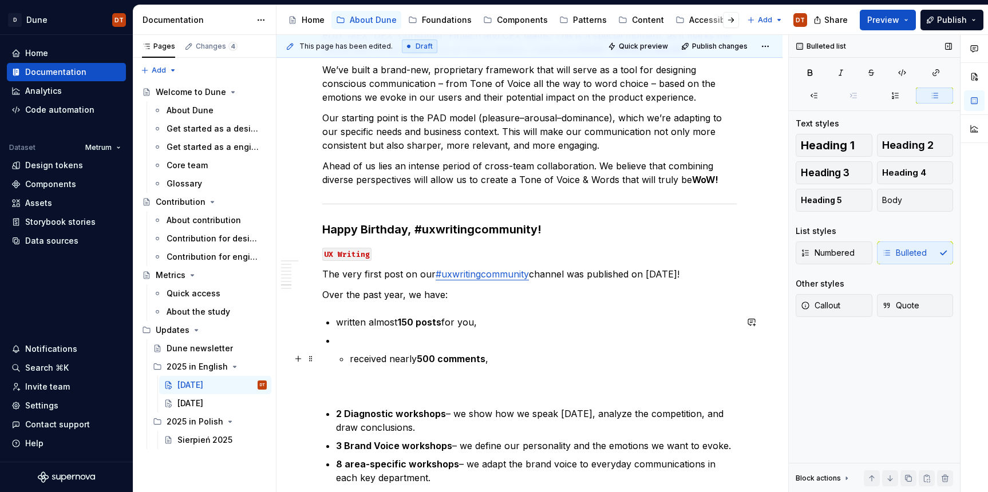
click at [350, 358] on p "received nearly 500 comments ," at bounding box center [543, 359] width 387 height 14
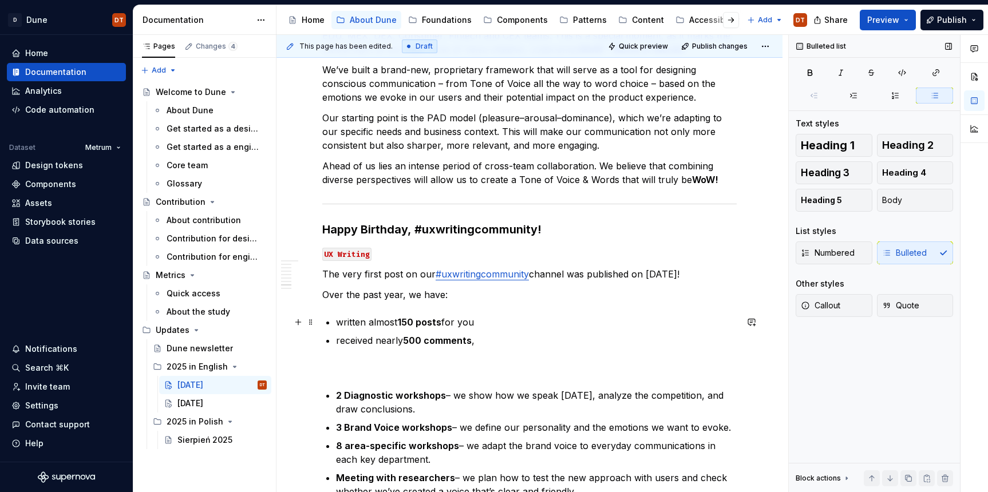
click at [491, 329] on p "written almost 150 posts for you" at bounding box center [536, 322] width 401 height 14
click at [480, 342] on p "received nearly 500 comments ," at bounding box center [536, 341] width 401 height 14
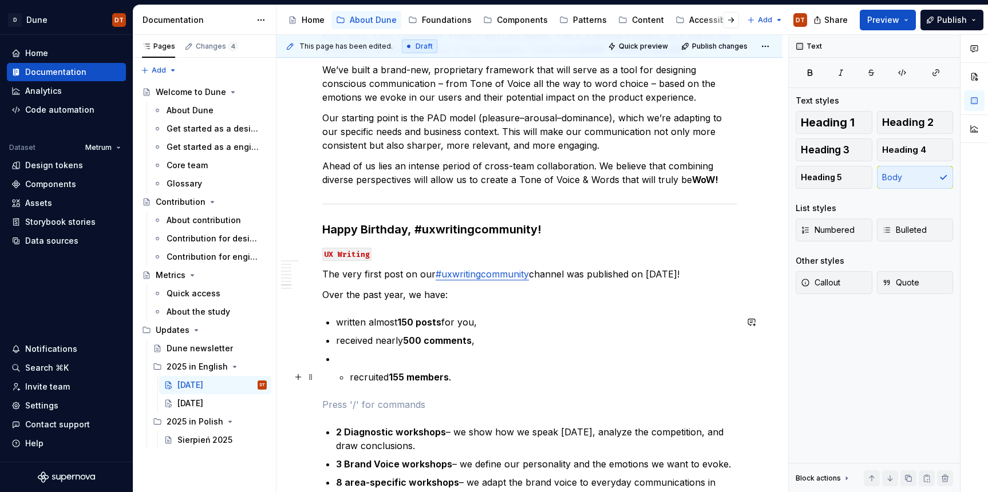
click at [349, 374] on li "recruited 155 members ." at bounding box center [536, 368] width 401 height 32
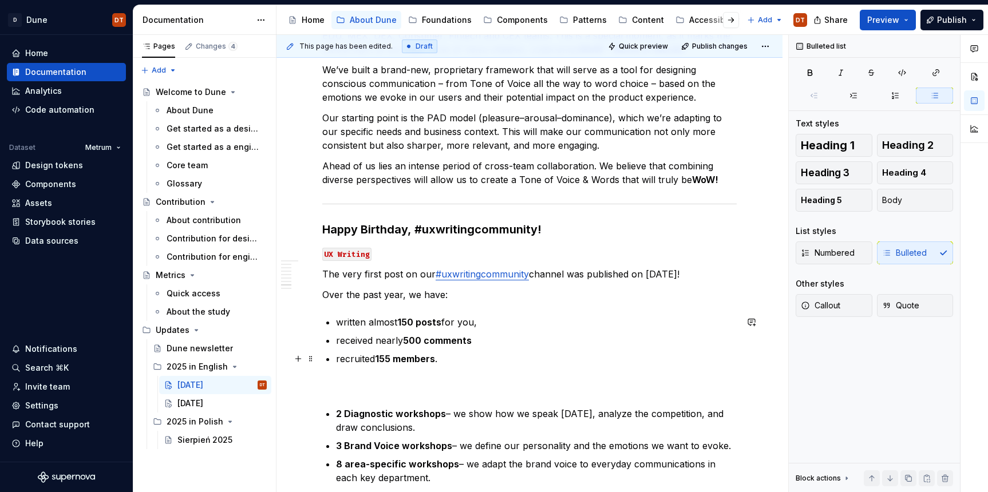
click at [496, 351] on ul "written almost 150 posts for you, received nearly 500 comments recruited 155 me…" at bounding box center [536, 340] width 401 height 50
click at [483, 341] on p "received nearly 500 comments" at bounding box center [536, 341] width 401 height 14
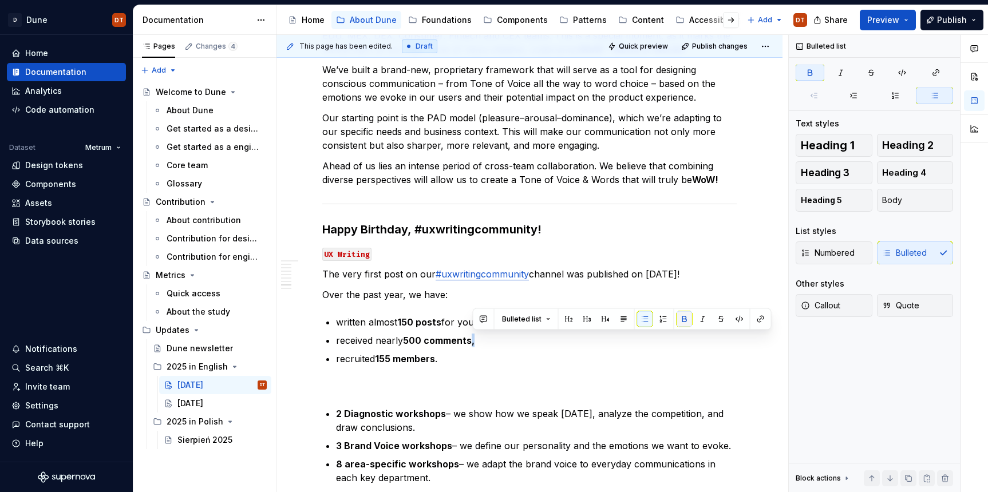
drag, startPoint x: 688, startPoint y: 322, endPoint x: 680, endPoint y: 324, distance: 8.9
click at [688, 322] on button "button" at bounding box center [685, 319] width 16 height 16
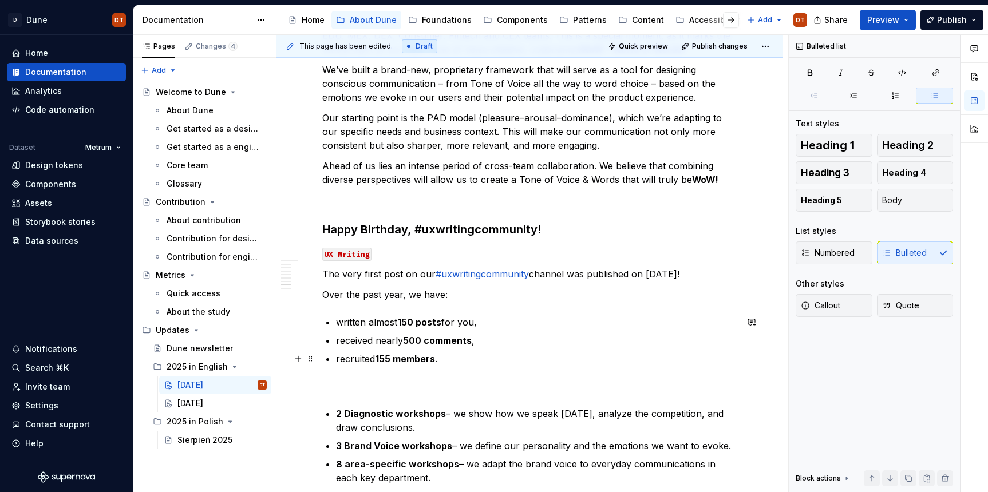
click at [484, 353] on p "recruited 155 members ." at bounding box center [536, 359] width 401 height 14
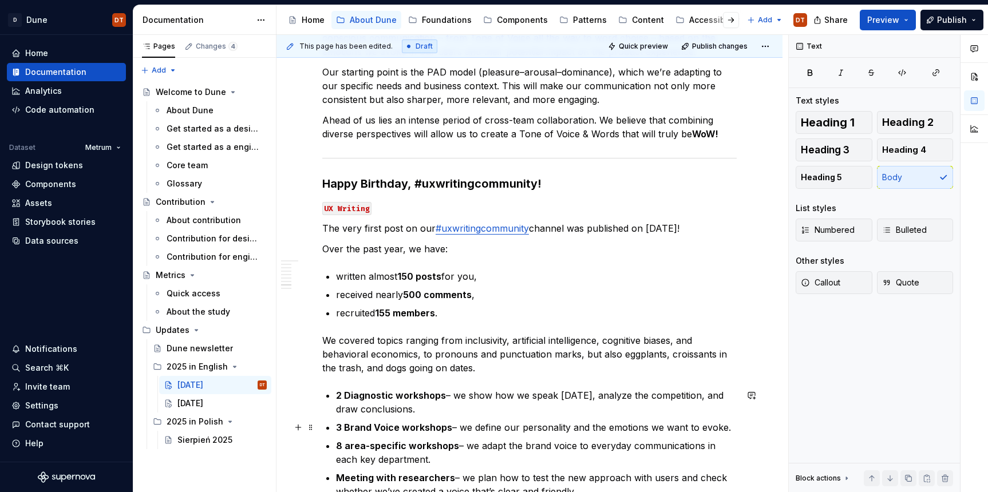
scroll to position [1688, 0]
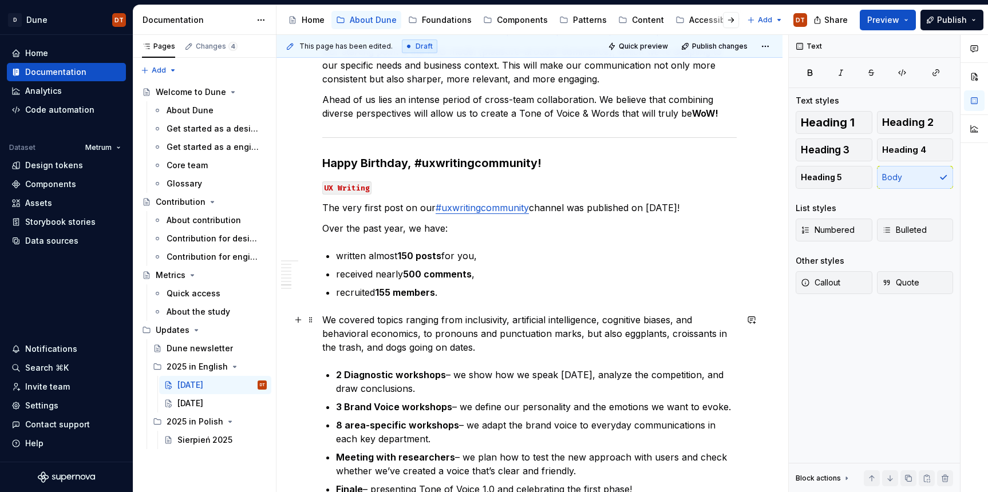
click at [476, 343] on p "We covered topics ranging from inclusivity, artificial intelligence, cognitive …" at bounding box center [529, 333] width 414 height 41
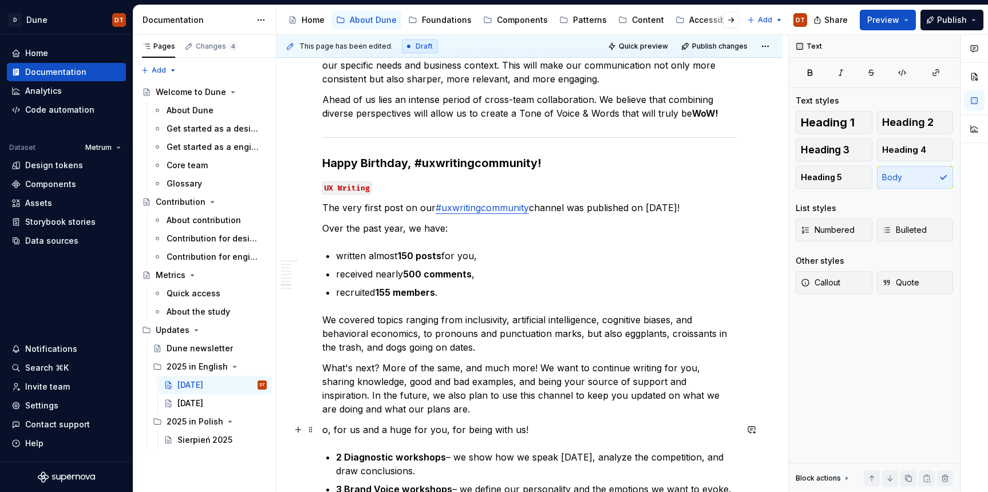
click at [325, 430] on p "o, for us and a huge for you, for being with us!" at bounding box center [529, 430] width 414 height 14
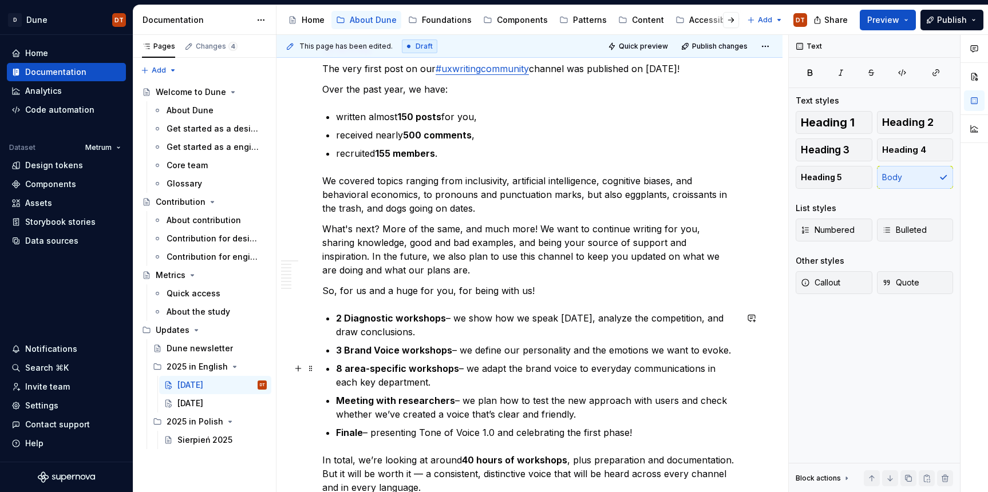
scroll to position [1870, 0]
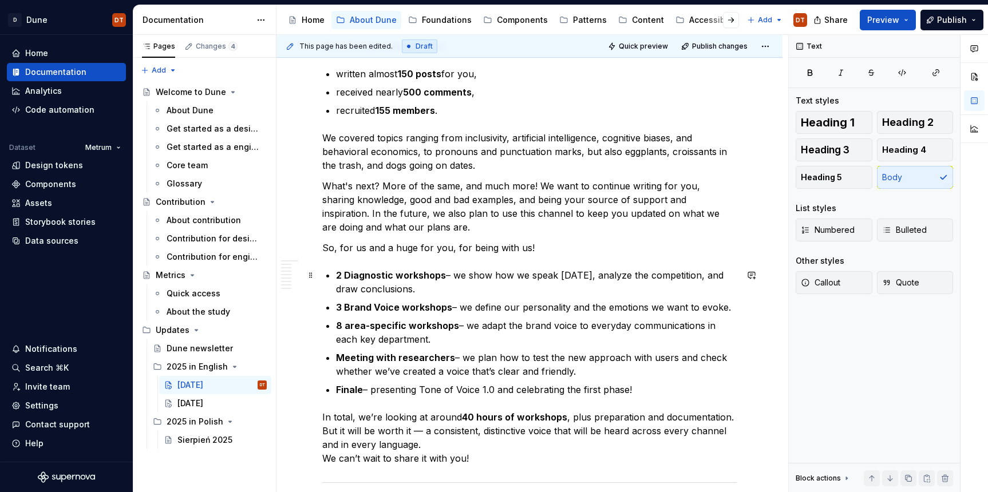
click at [358, 285] on p "2 Diagnostic workshops – we show how we speak today, analyze the competition, a…" at bounding box center [536, 281] width 401 height 27
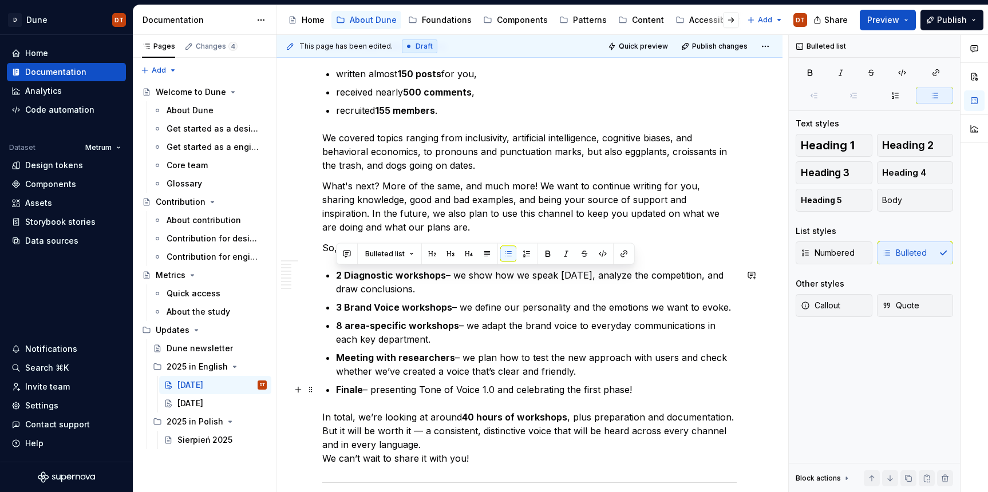
drag, startPoint x: 329, startPoint y: 275, endPoint x: 668, endPoint y: 393, distance: 358.8
click at [668, 393] on ul "2 Diagnostic workshops – we show how we speak today, analyze the competition, a…" at bounding box center [536, 332] width 401 height 128
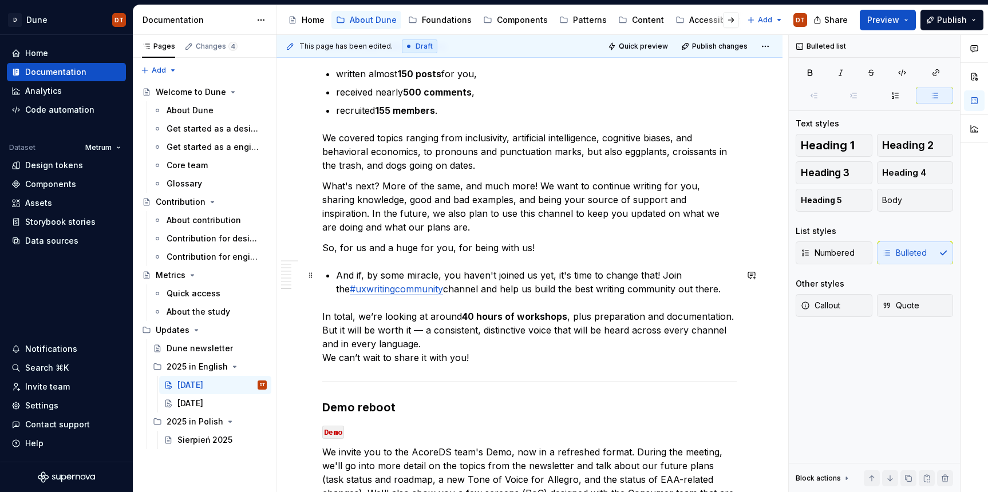
click at [337, 274] on p "And if, by some miracle, you haven't joined us yet, it's time to change that! J…" at bounding box center [536, 281] width 401 height 27
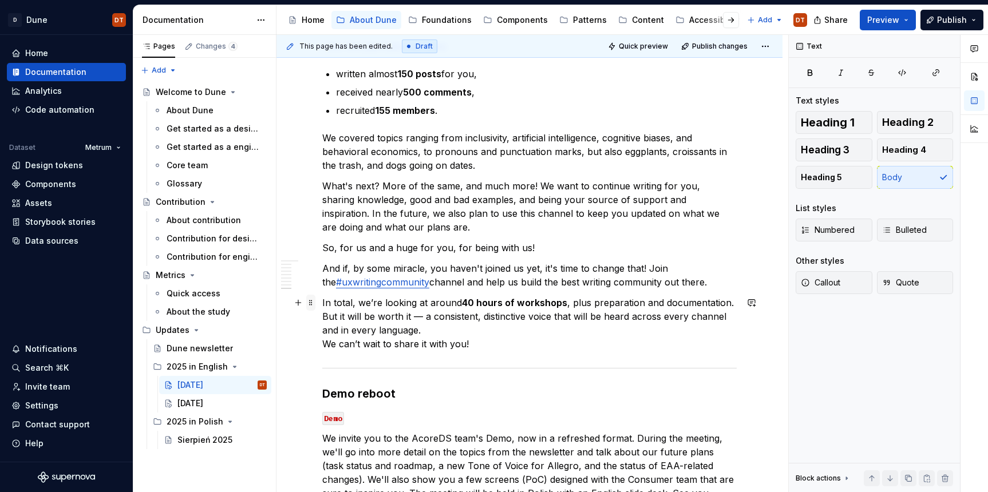
click at [311, 303] on span at bounding box center [310, 303] width 9 height 16
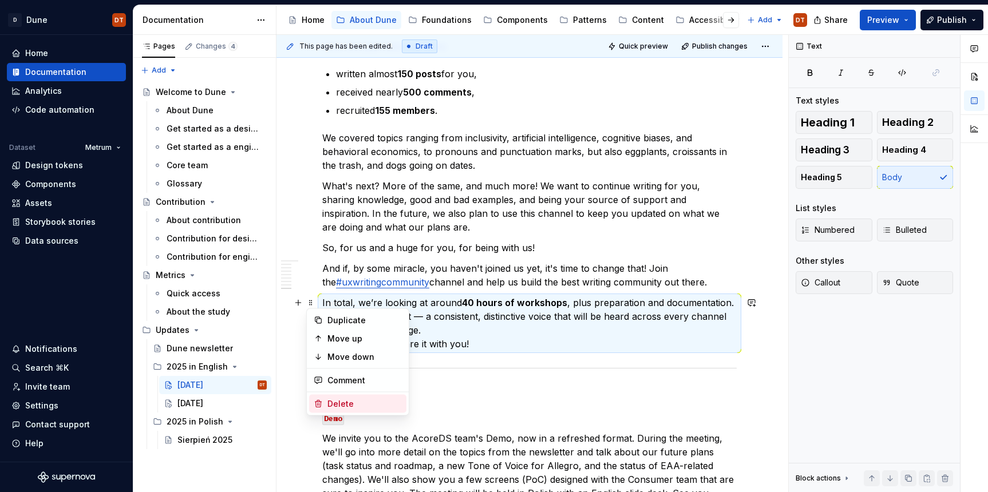
click at [337, 410] on div "Delete" at bounding box center [357, 404] width 97 height 18
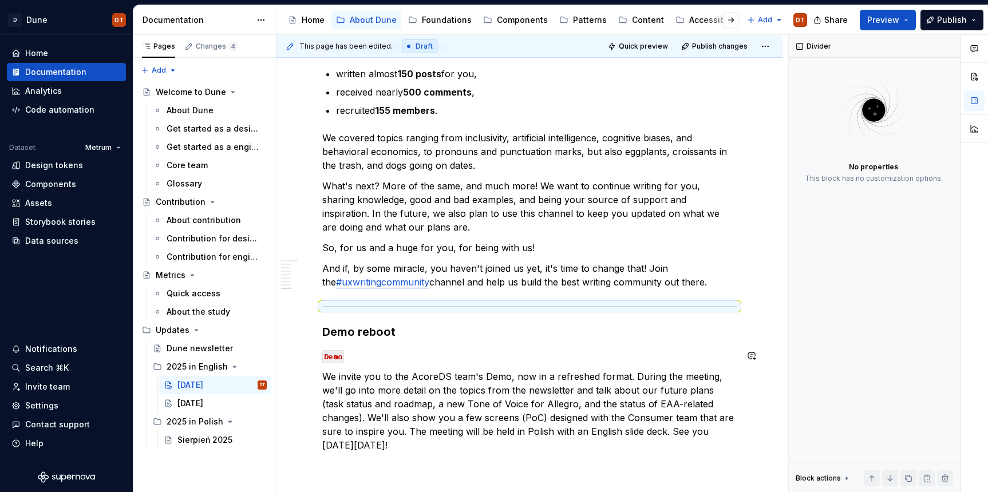
click at [368, 334] on strong "Demo reboot" at bounding box center [358, 332] width 73 height 14
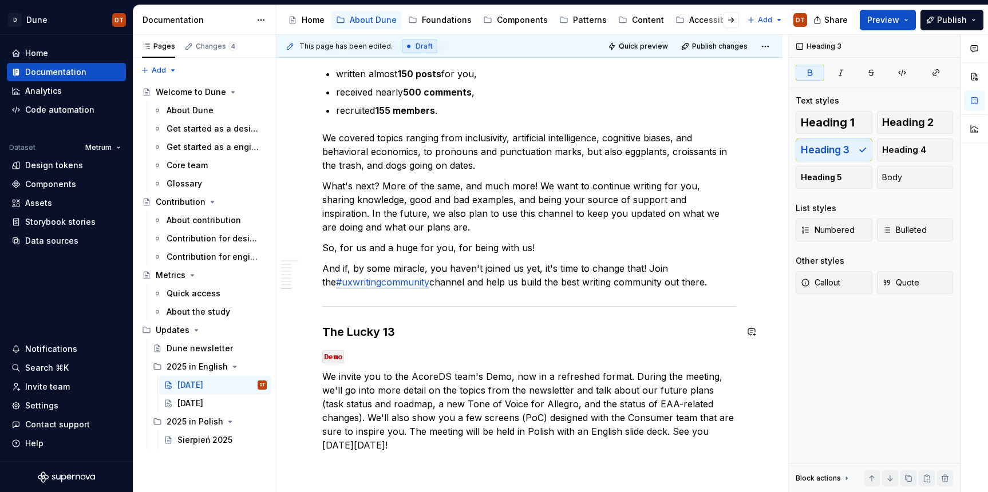
scroll to position [1871, 0]
click at [336, 353] on code "Demo" at bounding box center [333, 356] width 22 height 13
drag, startPoint x: 365, startPoint y: 407, endPoint x: 347, endPoint y: 422, distance: 24.0
click at [362, 409] on p "We invite you to the AcoreDS team's Demo, now in a refreshed format. During the…" at bounding box center [529, 410] width 414 height 82
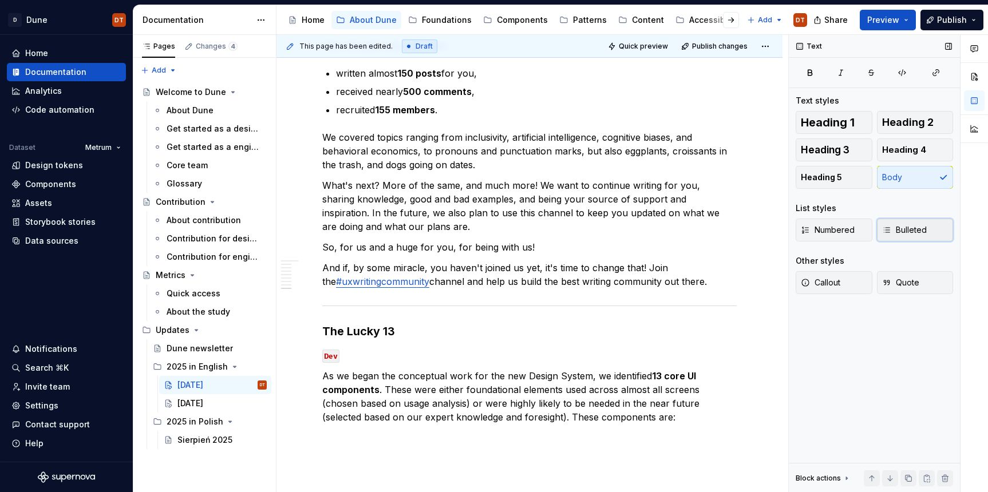
click at [922, 237] on button "Bulleted" at bounding box center [915, 230] width 77 height 23
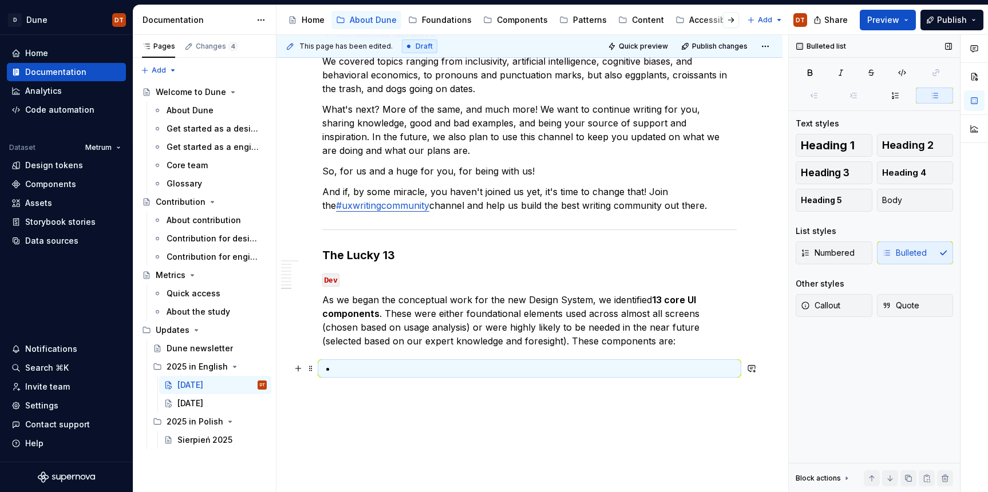
scroll to position [1954, 0]
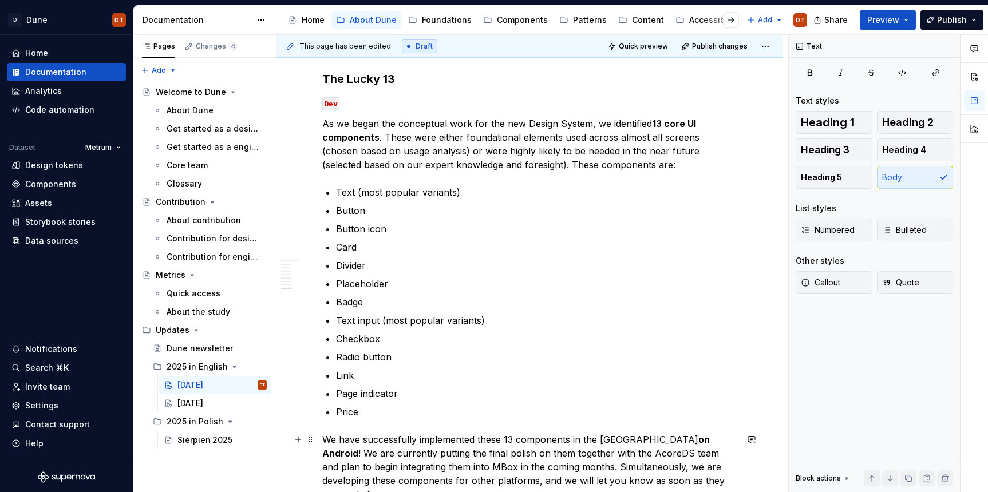
scroll to position [2122, 0]
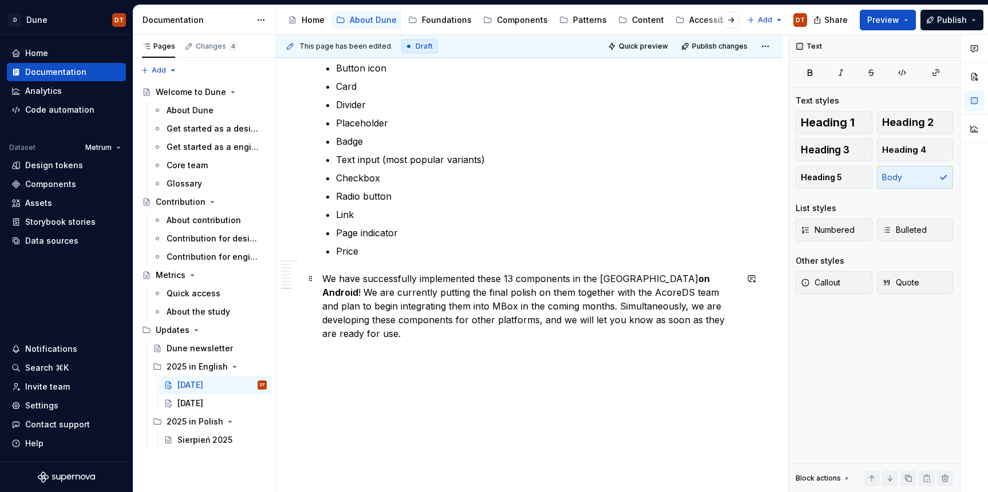
scroll to position [2300, 0]
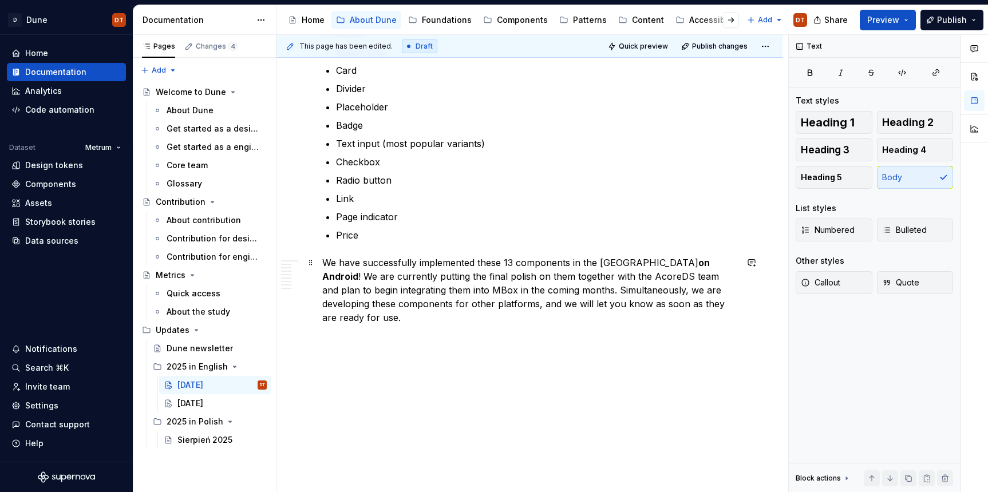
click at [734, 309] on p "We have successfully implemented these 13 components in the Dune library on And…" at bounding box center [529, 290] width 414 height 69
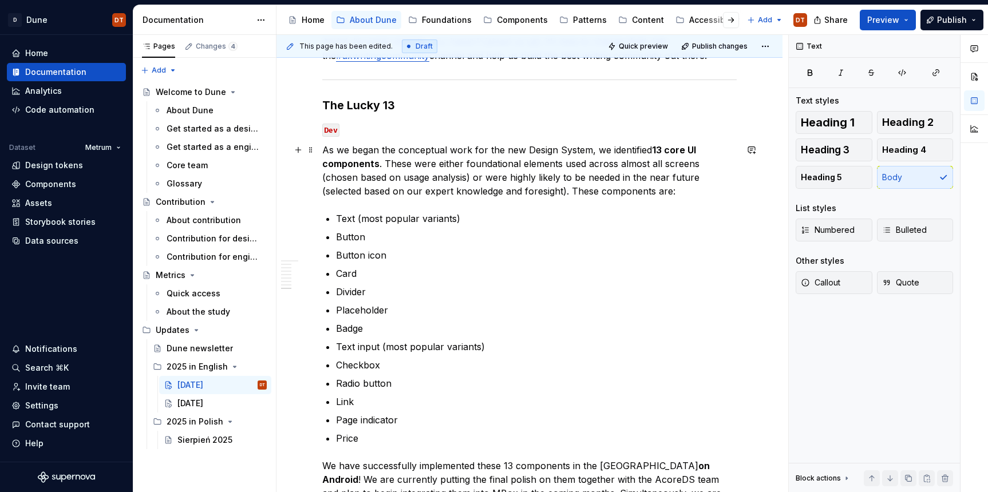
scroll to position [2080, 0]
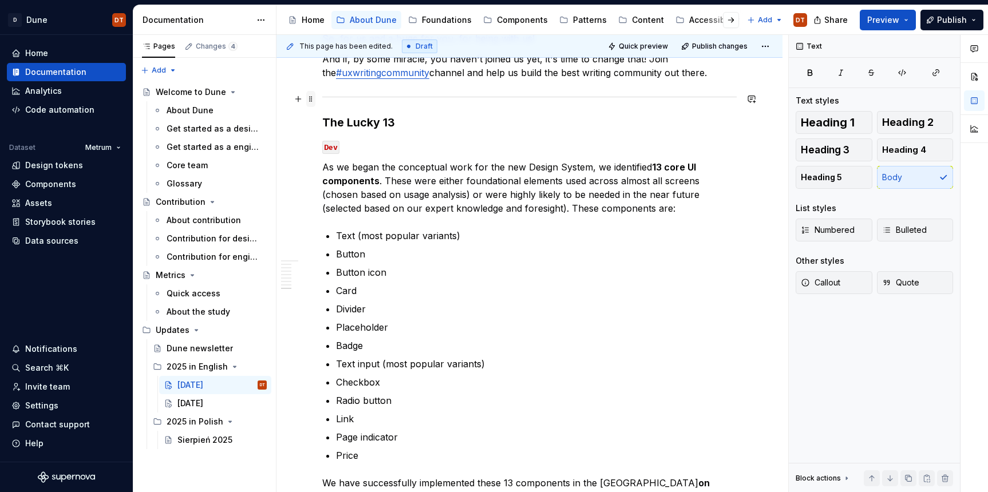
click at [312, 98] on span at bounding box center [310, 99] width 9 height 16
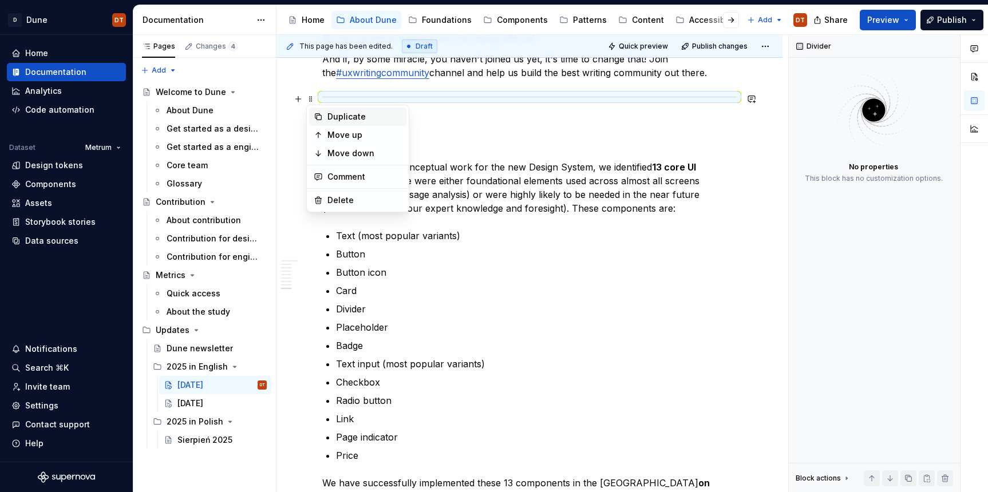
click at [340, 118] on div "Duplicate" at bounding box center [364, 116] width 74 height 11
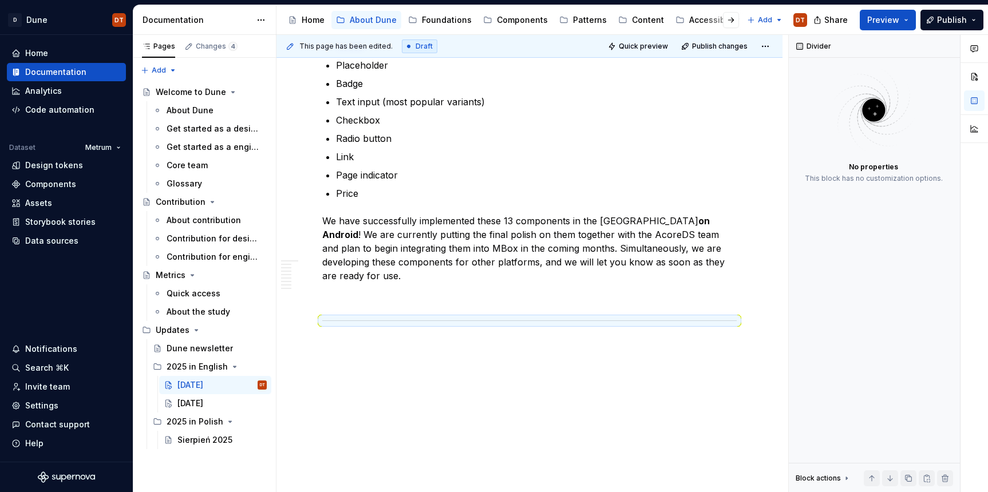
scroll to position [2321, 0]
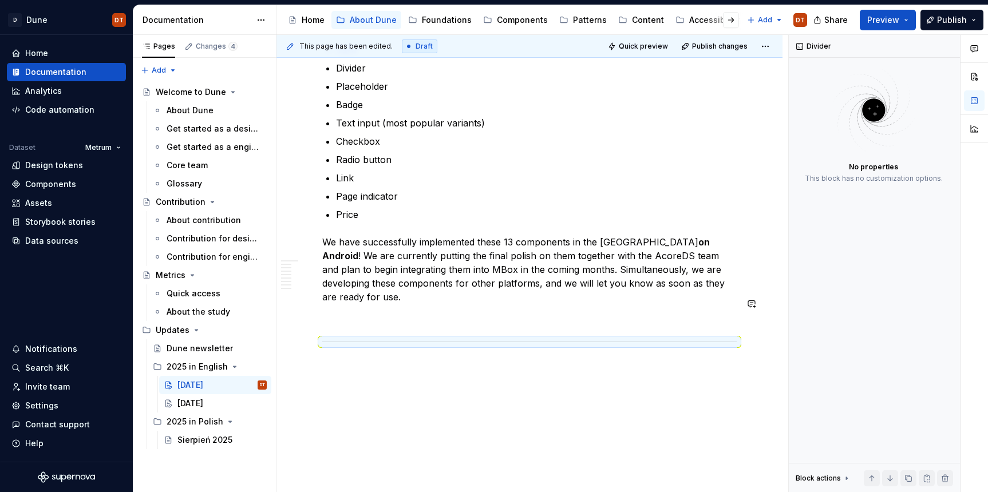
click at [370, 311] on p at bounding box center [529, 318] width 414 height 14
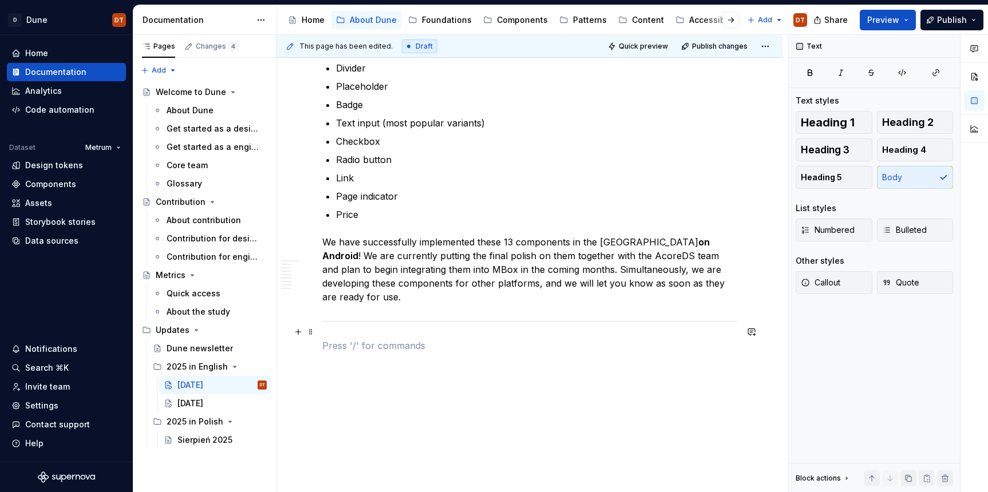
click at [332, 339] on p at bounding box center [529, 346] width 414 height 14
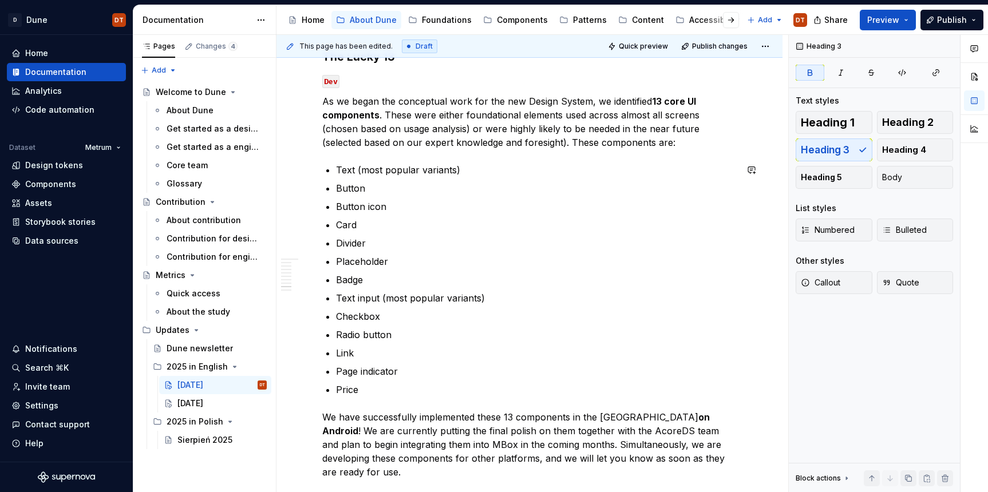
scroll to position [2130, 0]
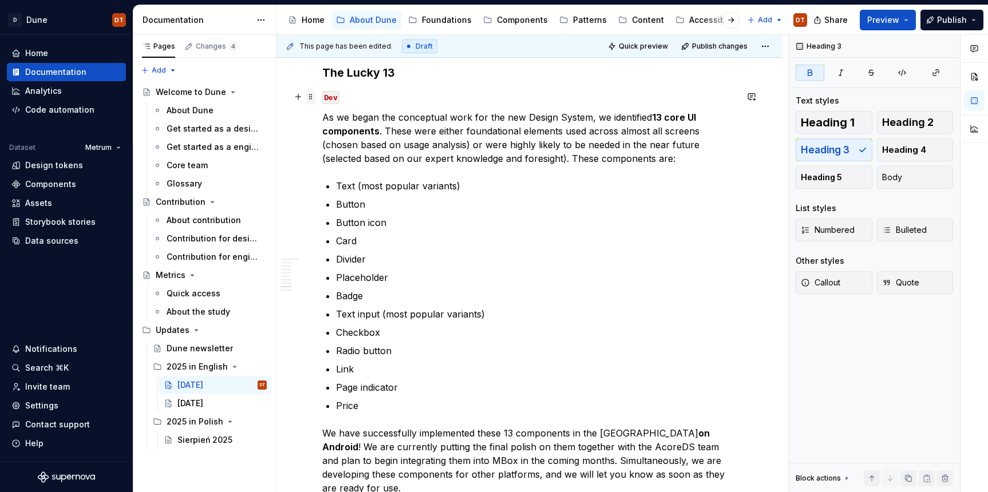
click at [311, 97] on span at bounding box center [310, 97] width 9 height 16
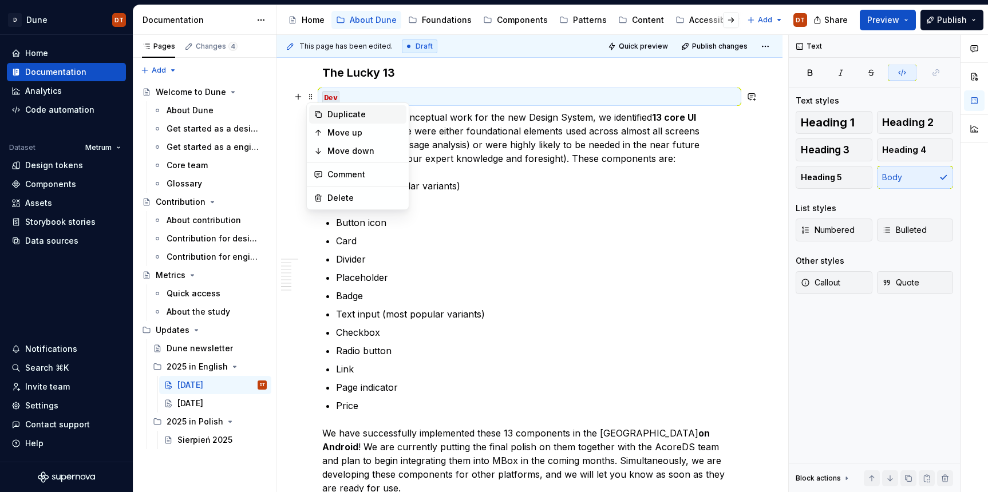
click at [337, 114] on div "Duplicate" at bounding box center [364, 114] width 74 height 11
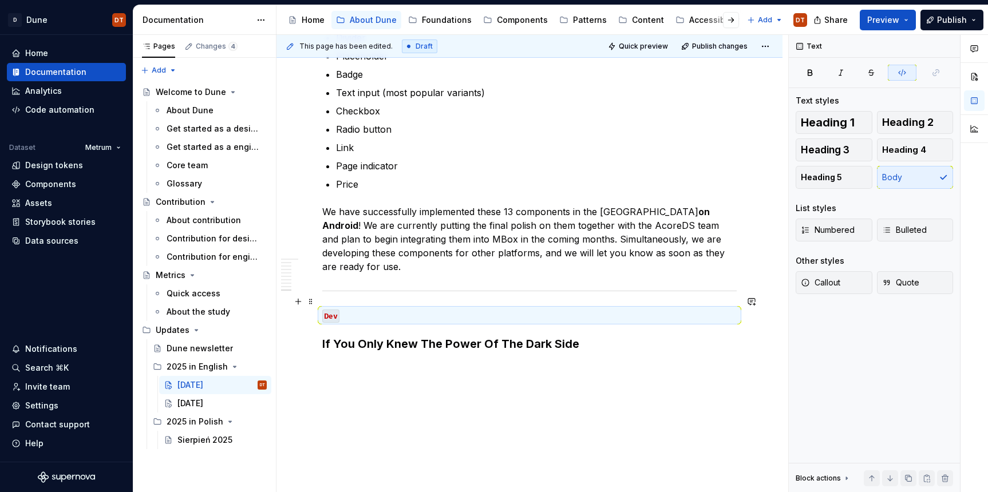
scroll to position [2330, 0]
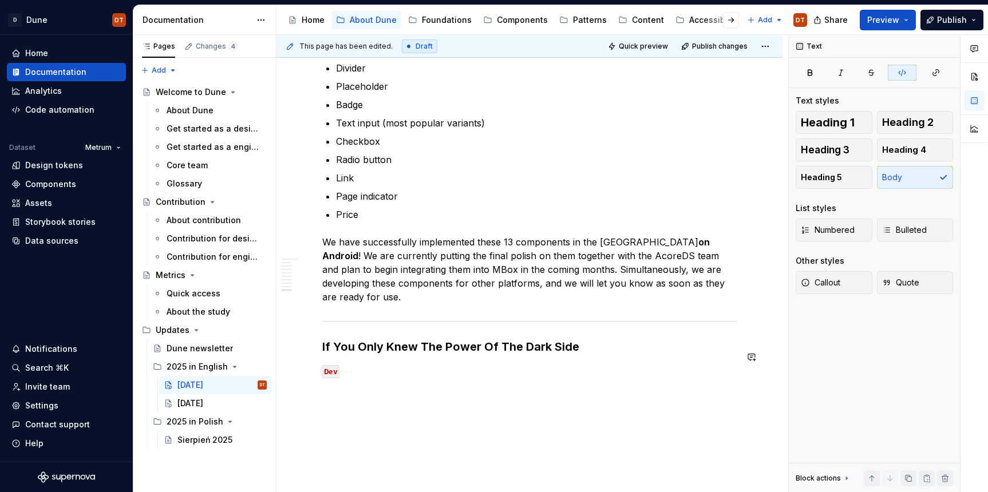
scroll to position [2322, 0]
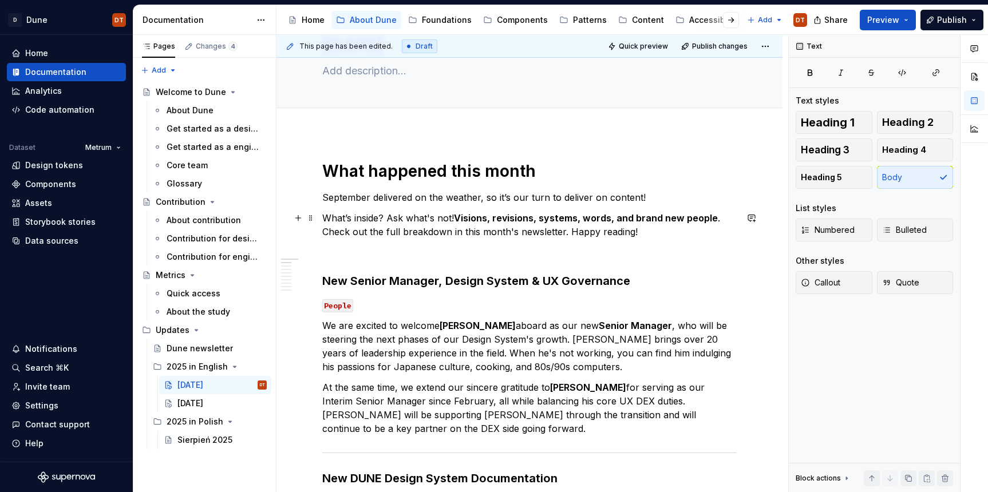
scroll to position [0, 0]
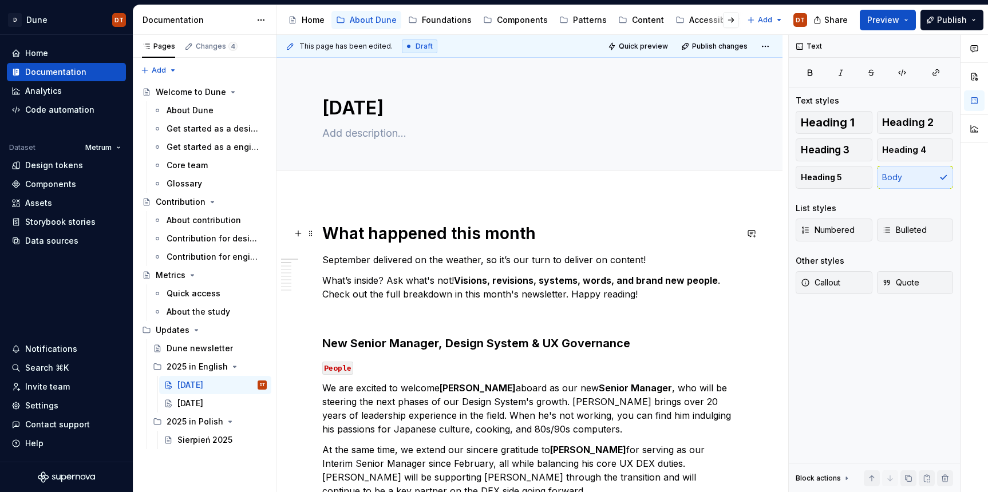
click at [552, 237] on h1 "What happened this month" at bounding box center [529, 233] width 414 height 21
click at [947, 23] on span "Publish" at bounding box center [952, 19] width 30 height 11
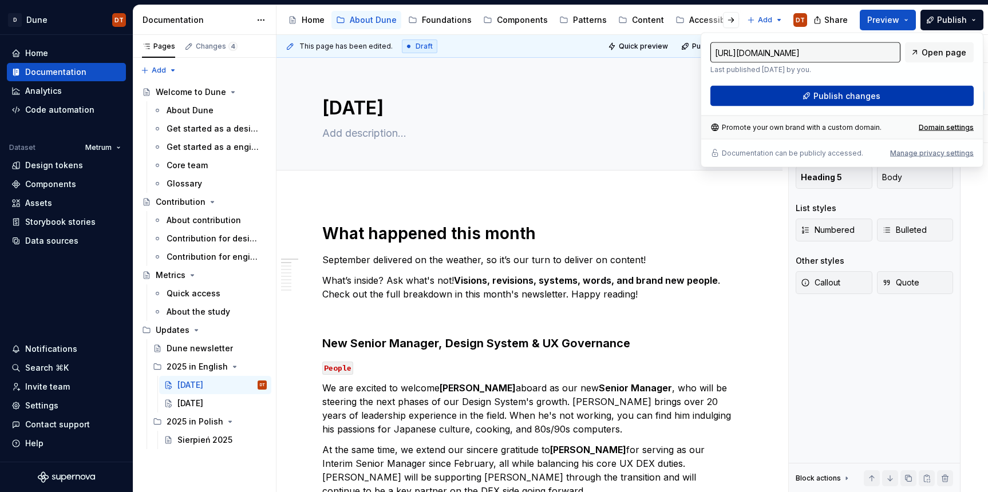
click at [832, 98] on span "Publish changes" at bounding box center [846, 95] width 67 height 11
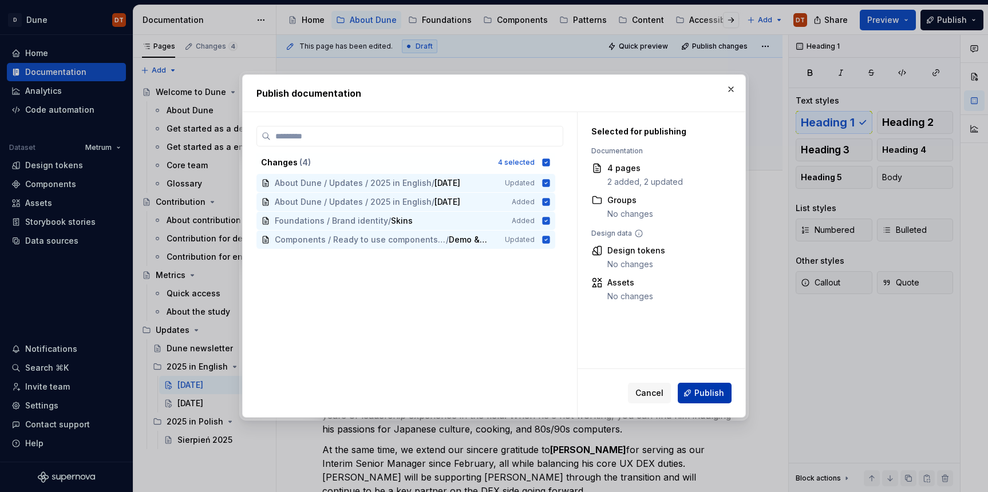
click at [697, 389] on span "Publish" at bounding box center [709, 393] width 30 height 11
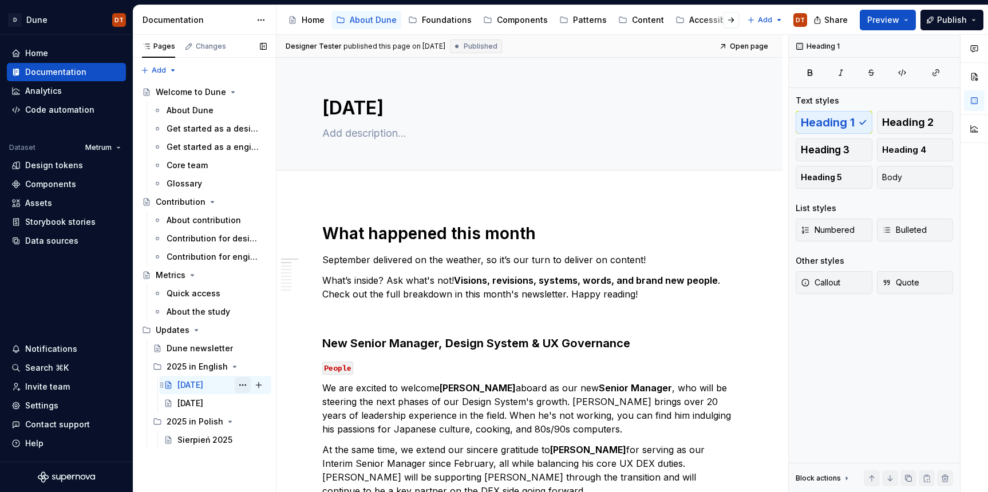
click at [242, 386] on button "Page tree" at bounding box center [243, 385] width 16 height 16
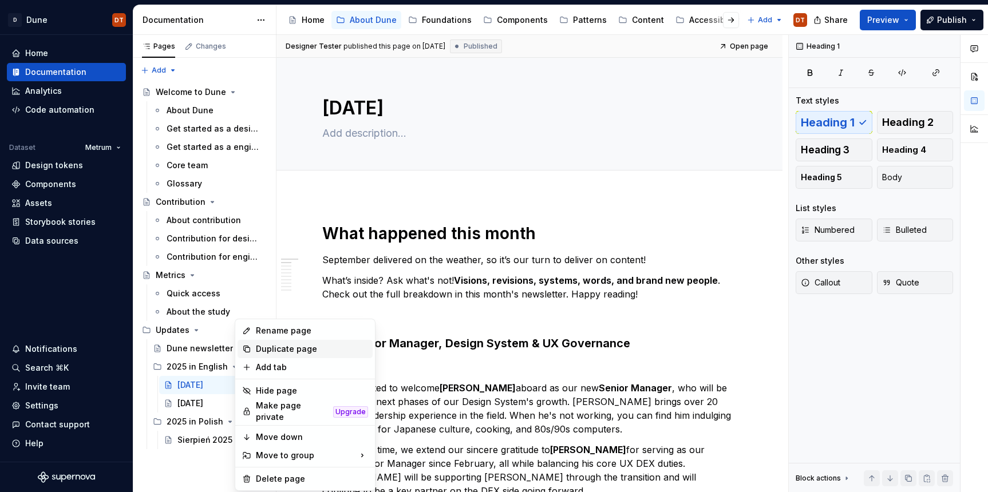
click at [278, 347] on div "Duplicate page" at bounding box center [312, 348] width 112 height 11
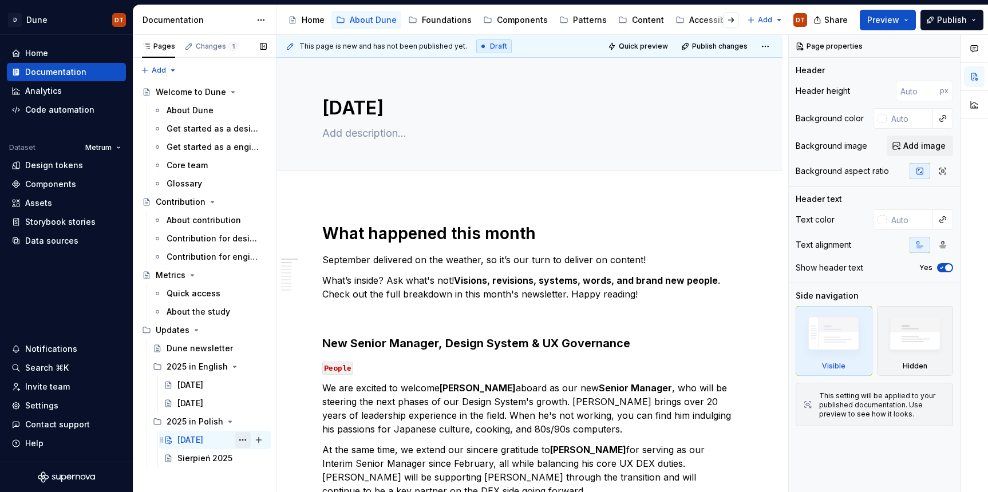
click at [240, 439] on button "Page tree" at bounding box center [243, 440] width 16 height 16
type textarea "*"
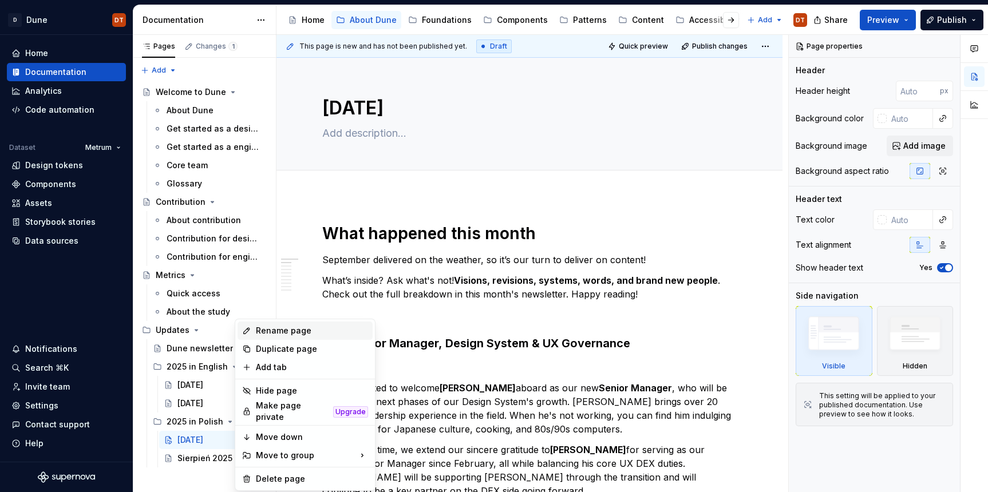
click at [269, 330] on div "Rename page" at bounding box center [312, 330] width 112 height 11
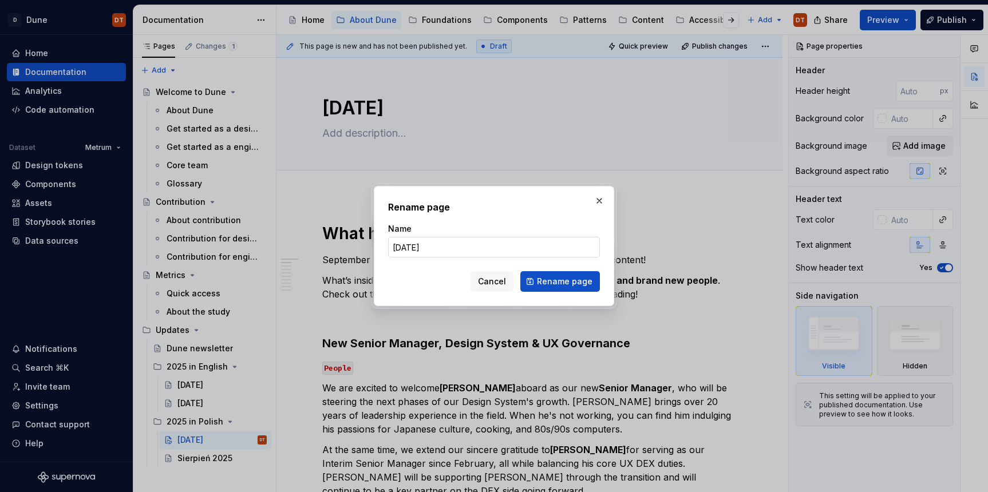
click at [434, 248] on input "[DATE]" at bounding box center [494, 247] width 212 height 21
drag, startPoint x: 434, startPoint y: 247, endPoint x: 385, endPoint y: 247, distance: 49.8
click at [385, 247] on div "Rename page Name September 2025 Cancel Rename page" at bounding box center [494, 246] width 240 height 120
type input "Wrzesień 2025"
click at [565, 284] on span "Rename page" at bounding box center [565, 281] width 56 height 11
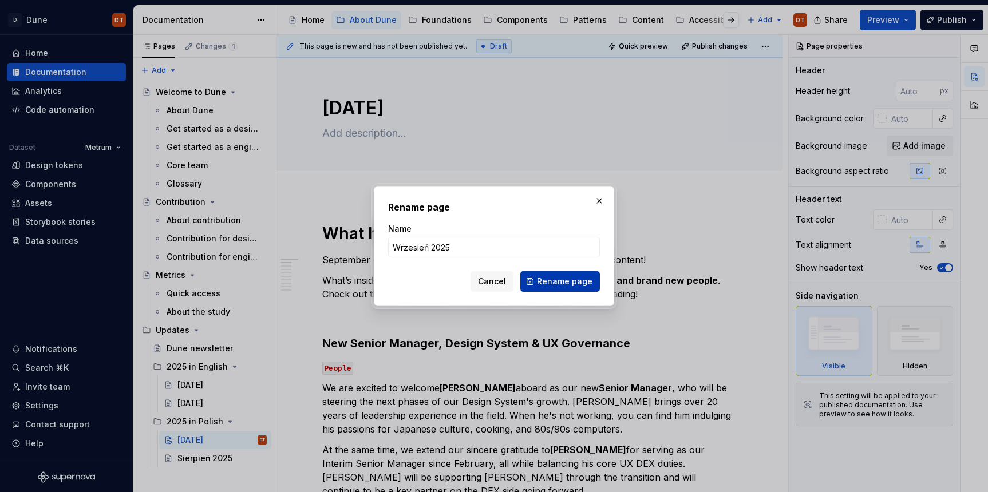
type textarea "*"
type textarea "Wrzesień 2025"
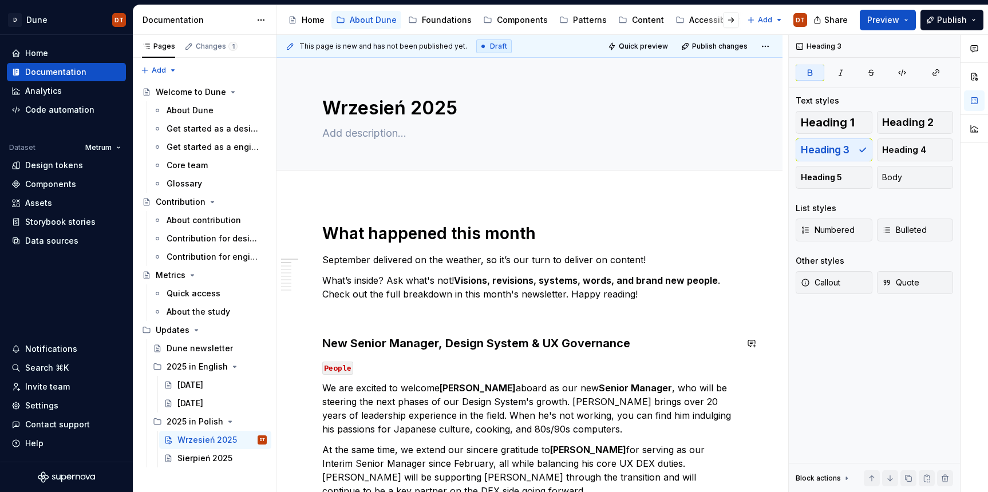
click at [410, 239] on h1 "What happened this month" at bounding box center [529, 233] width 414 height 21
click at [338, 237] on h1 "What happened this month" at bounding box center [529, 233] width 414 height 21
click at [441, 234] on h1 "What happened this month" at bounding box center [529, 233] width 414 height 21
click at [426, 238] on h1 "What happened this month" at bounding box center [529, 233] width 414 height 21
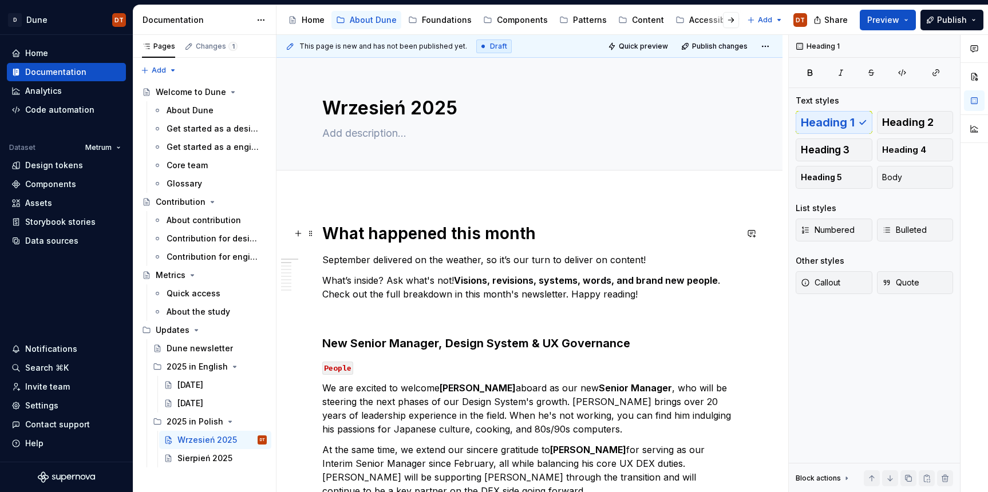
click at [492, 235] on h1 "What happened this month" at bounding box center [529, 233] width 414 height 21
click at [204, 457] on div "Sierpień 2025" at bounding box center [204, 458] width 55 height 11
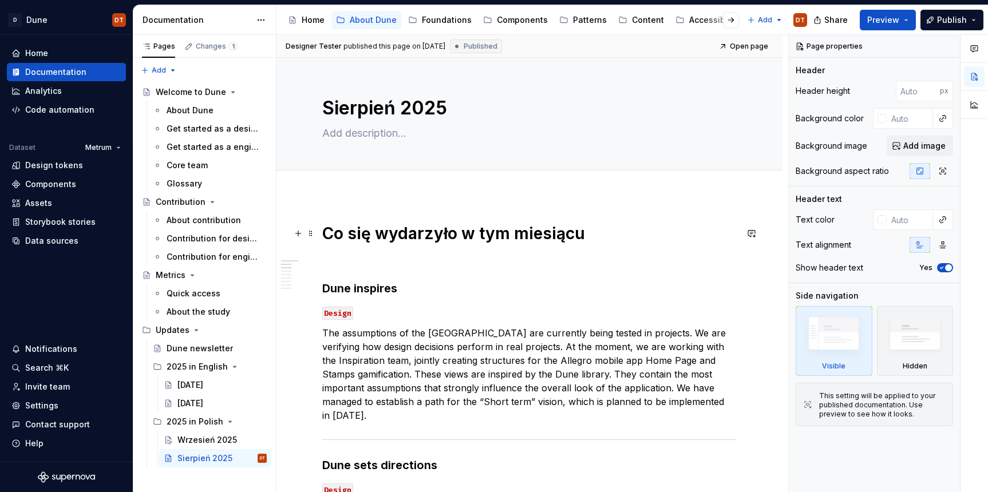
type textarea "*"
click at [392, 238] on h1 "Co się wydarzyło w tym miesiącu" at bounding box center [529, 233] width 414 height 21
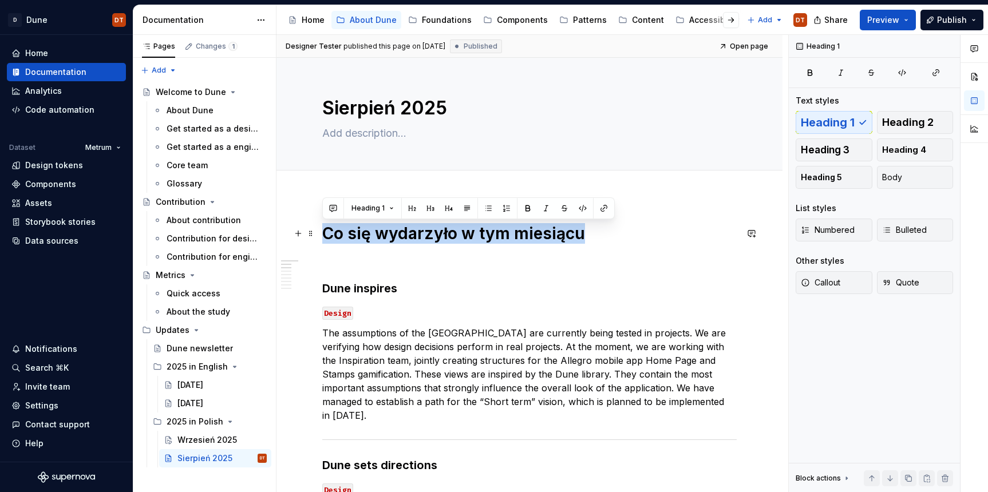
drag, startPoint x: 582, startPoint y: 234, endPoint x: 323, endPoint y: 242, distance: 258.9
click at [323, 242] on h1 "Co się wydarzyło w tym miesiącu" at bounding box center [529, 233] width 414 height 21
copy h1 "Co się wydarzyło w tym miesiącu"
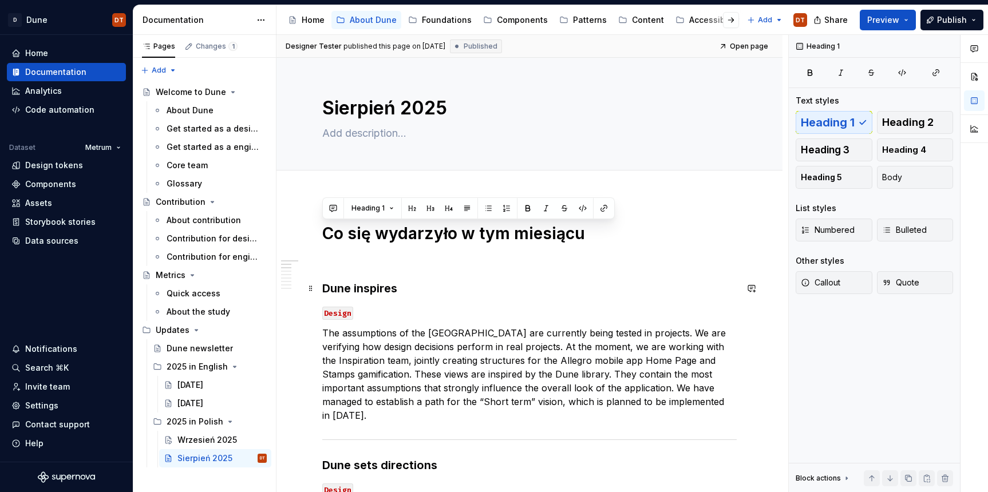
click at [382, 291] on strong "Dune inspires" at bounding box center [359, 289] width 75 height 14
click at [416, 243] on h1 "Co się wydarzyło w tym miesiącu" at bounding box center [529, 233] width 414 height 21
click at [477, 230] on h1 "Co się wydarzyło w tym miesiącu" at bounding box center [529, 233] width 414 height 21
click at [551, 234] on h1 "Co się wydarzyło w tym miesiącu" at bounding box center [529, 233] width 414 height 21
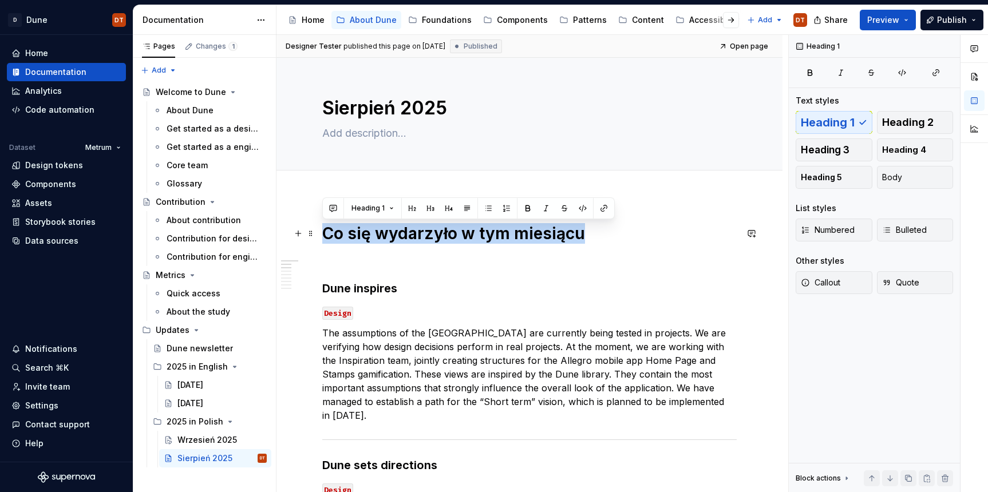
drag, startPoint x: 583, startPoint y: 234, endPoint x: 288, endPoint y: 238, distance: 294.8
copy h1 "Co się wydarzyło w tym miesiącu"
click at [588, 234] on h1 "Co się wydarzyło w tym miesiącu" at bounding box center [529, 233] width 414 height 21
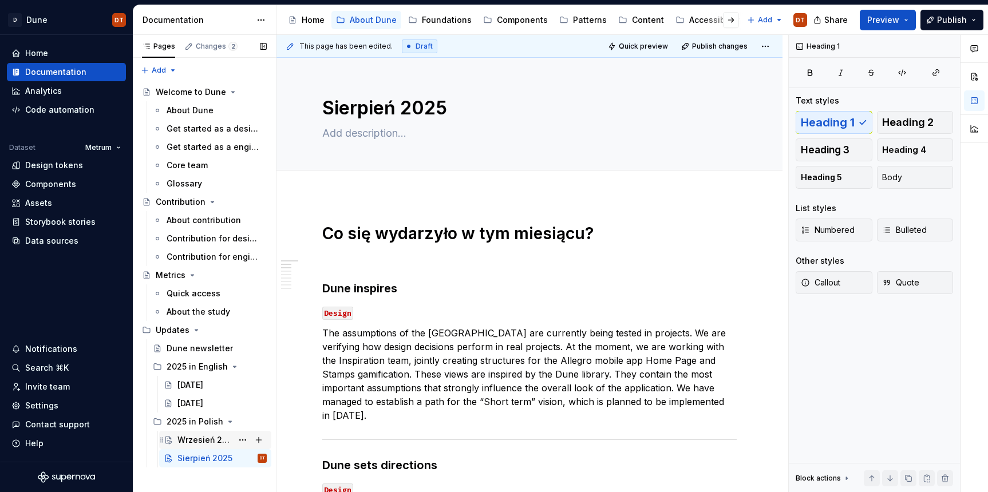
click at [214, 441] on div "Wrzesień 2025" at bounding box center [204, 439] width 55 height 11
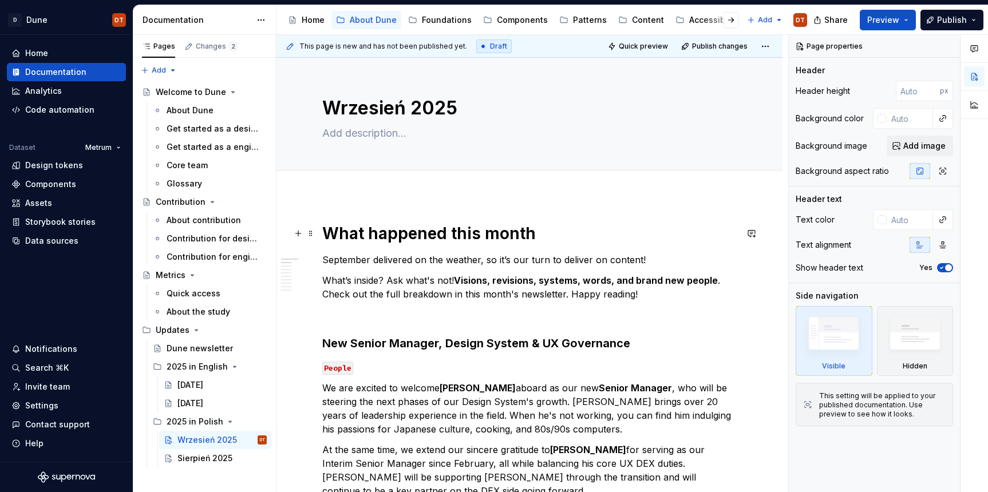
type textarea "*"
click at [541, 239] on h1 "What happened this month" at bounding box center [529, 233] width 414 height 21
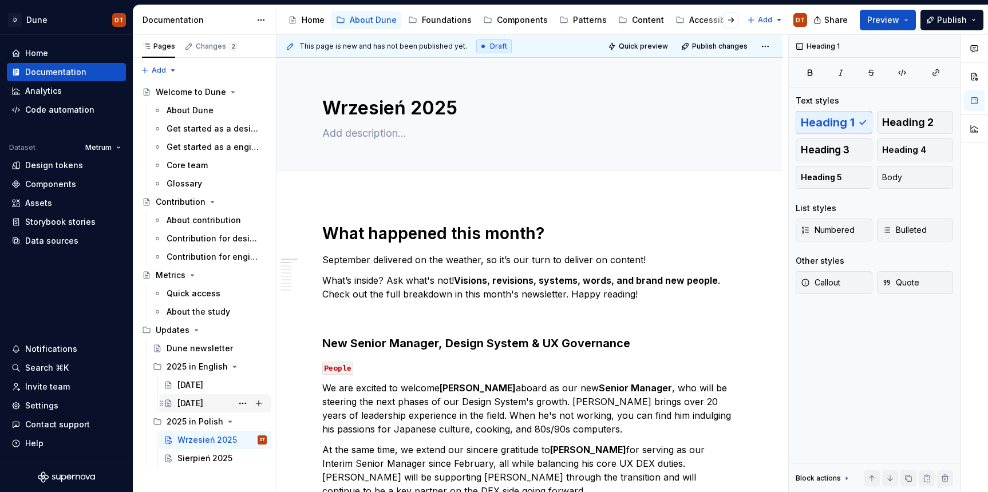
click at [203, 402] on div "[DATE]" at bounding box center [190, 403] width 26 height 11
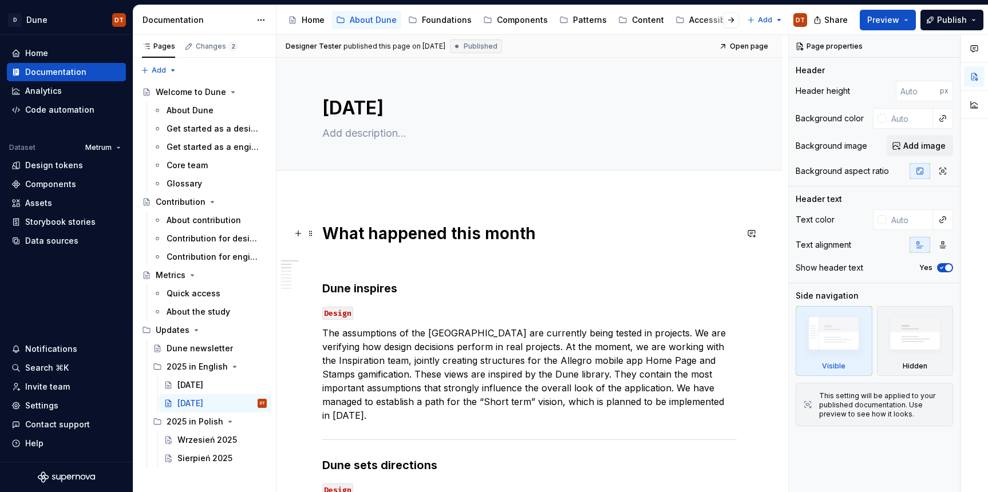
type textarea "*"
click at [529, 231] on h1 "What happened this month" at bounding box center [529, 233] width 414 height 21
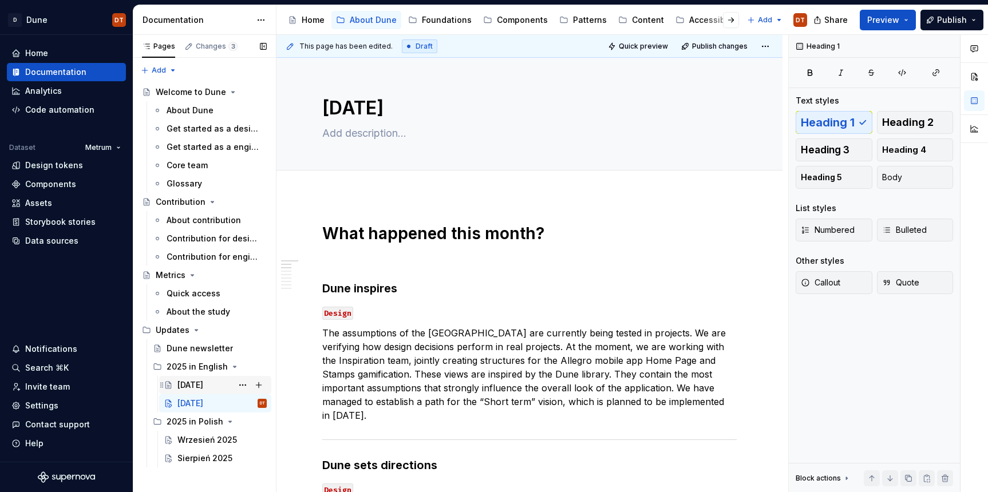
click at [185, 382] on div "[DATE]" at bounding box center [190, 385] width 26 height 11
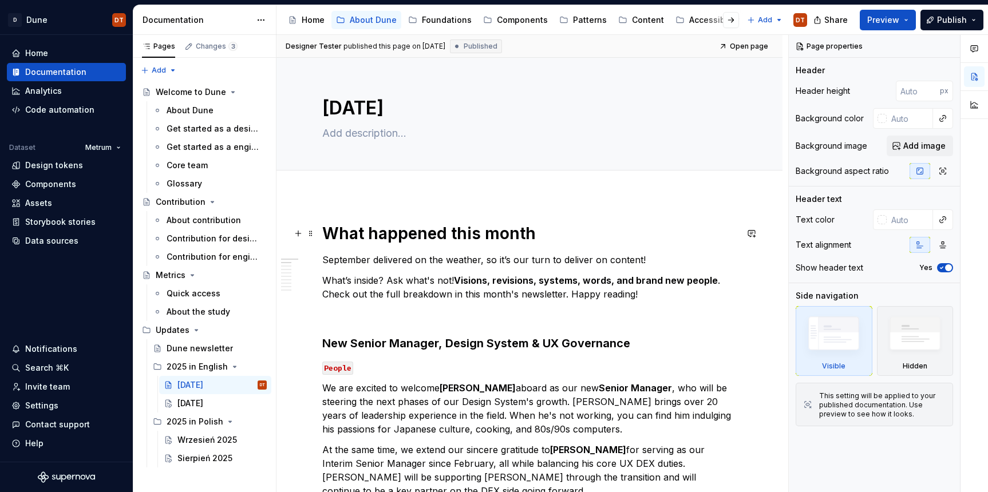
type textarea "*"
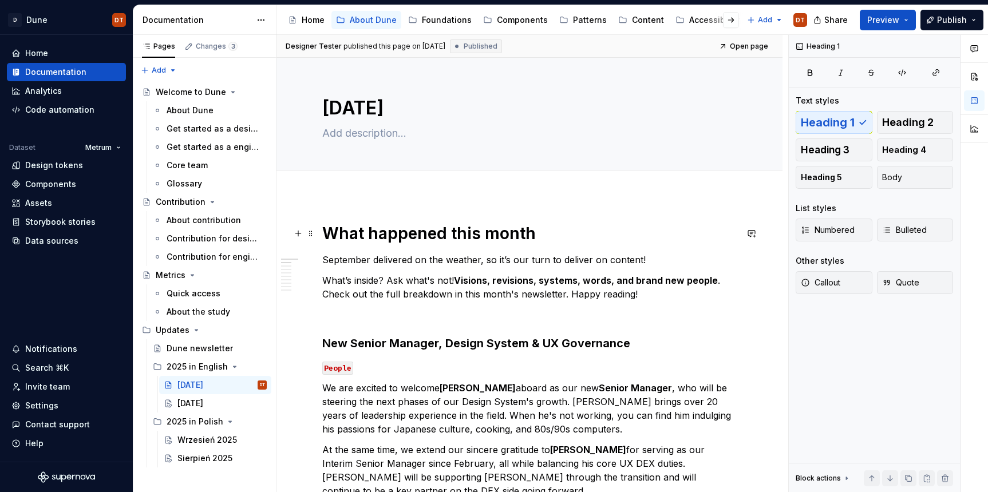
click at [531, 227] on h1 "What happened this month" at bounding box center [529, 233] width 414 height 21
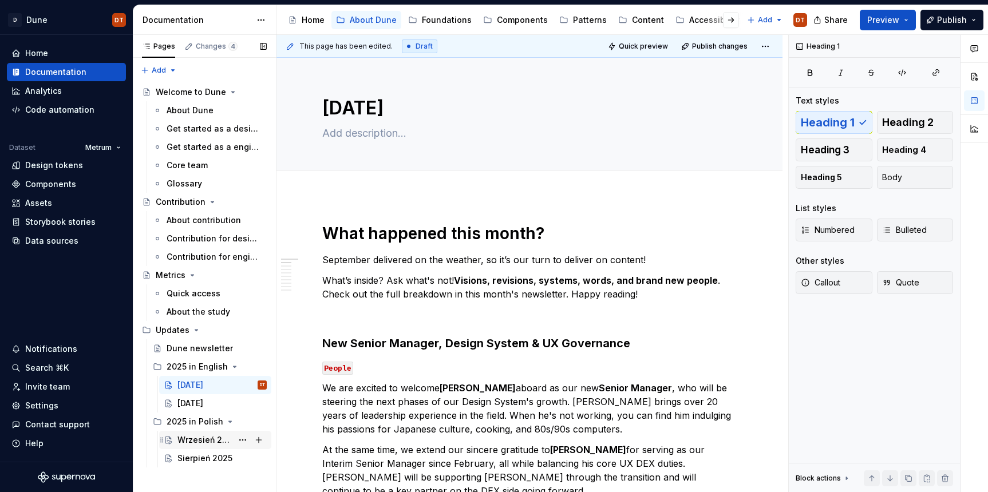
click at [190, 438] on div "Wrzesień 2025" at bounding box center [204, 439] width 55 height 11
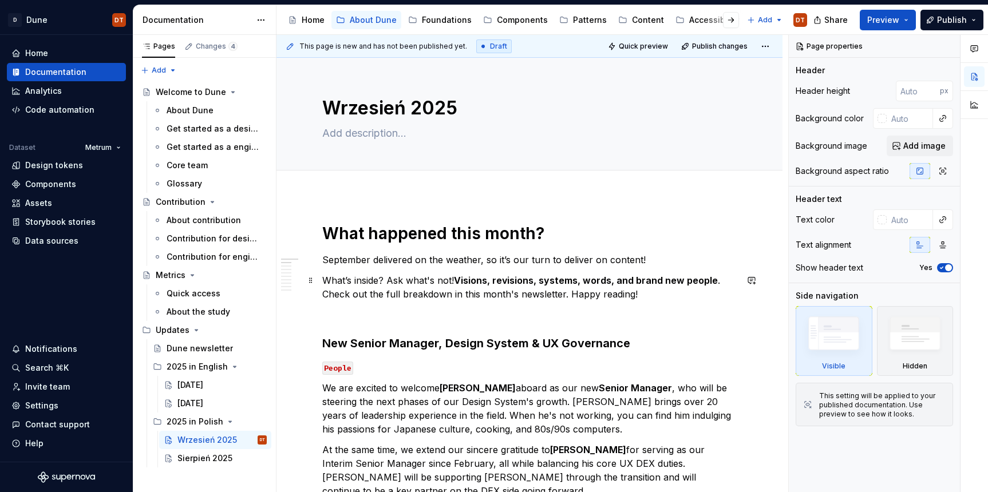
type textarea "*"
click at [385, 281] on p "What’s inside? Ask what's not! Visions, revisions, systems, words, and brand ne…" at bounding box center [529, 287] width 414 height 27
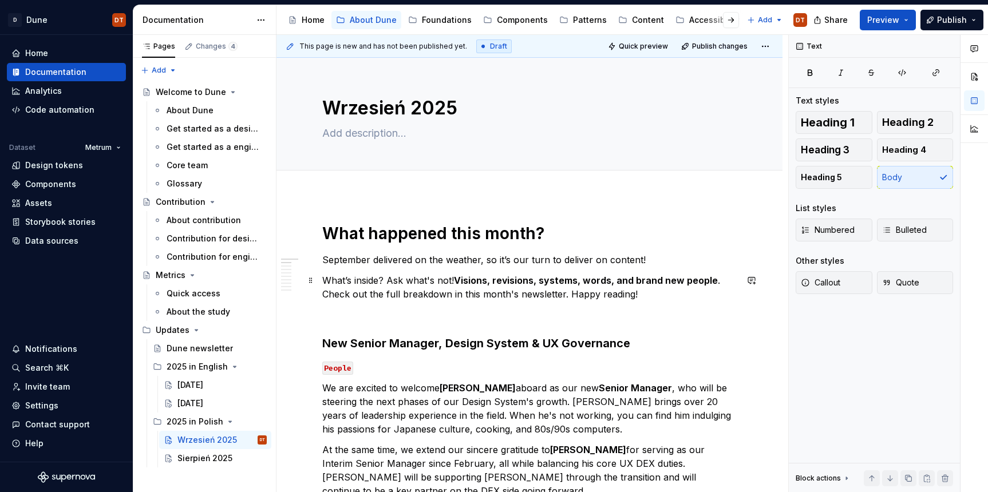
scroll to position [2, 0]
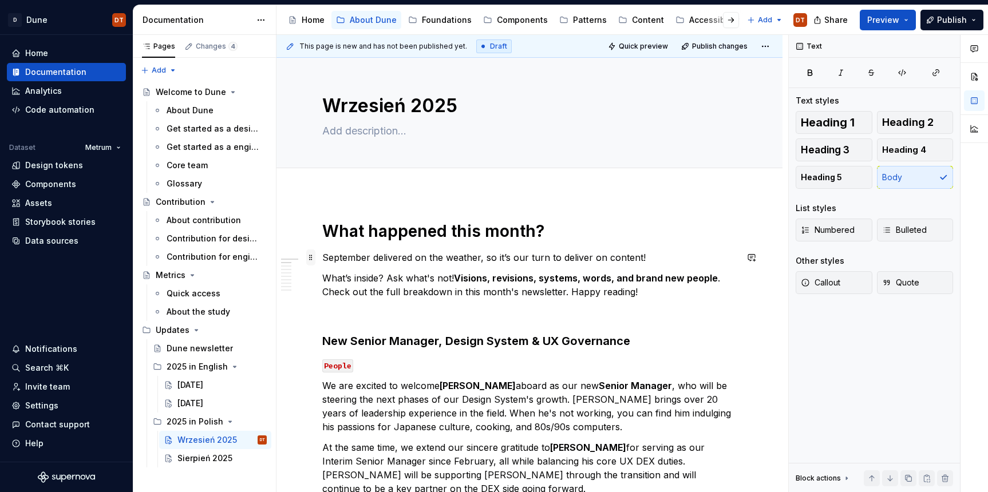
click at [310, 258] on span at bounding box center [310, 258] width 9 height 16
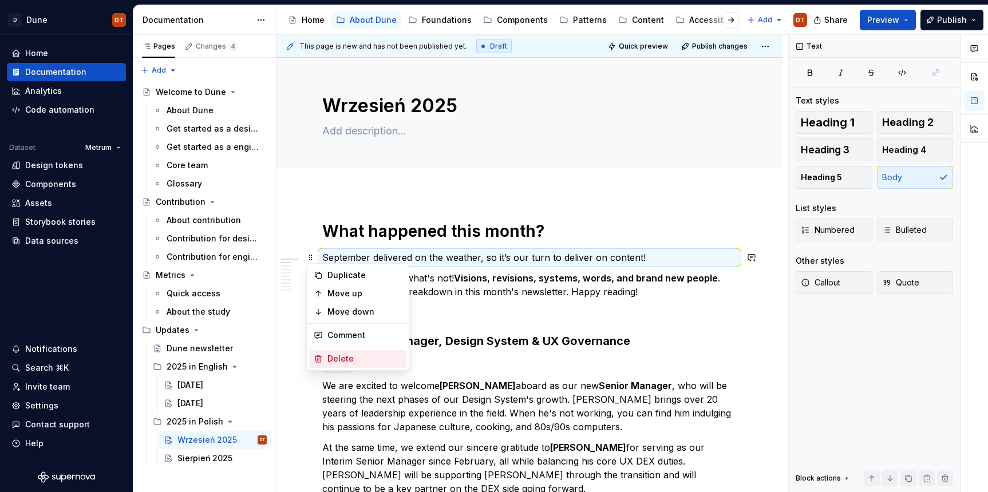
drag, startPoint x: 327, startPoint y: 361, endPoint x: 322, endPoint y: 325, distance: 37.0
click at [327, 359] on div "Delete" at bounding box center [364, 358] width 74 height 11
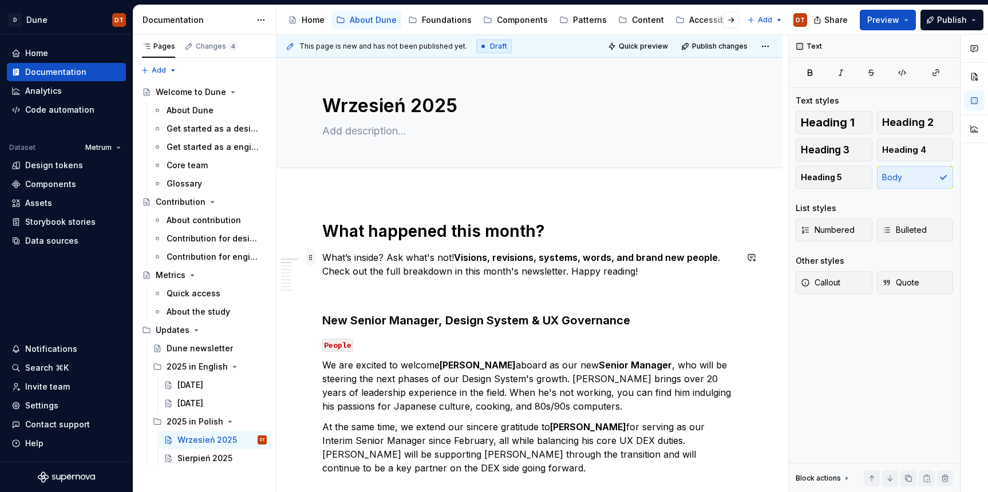
click at [309, 260] on span at bounding box center [310, 258] width 9 height 16
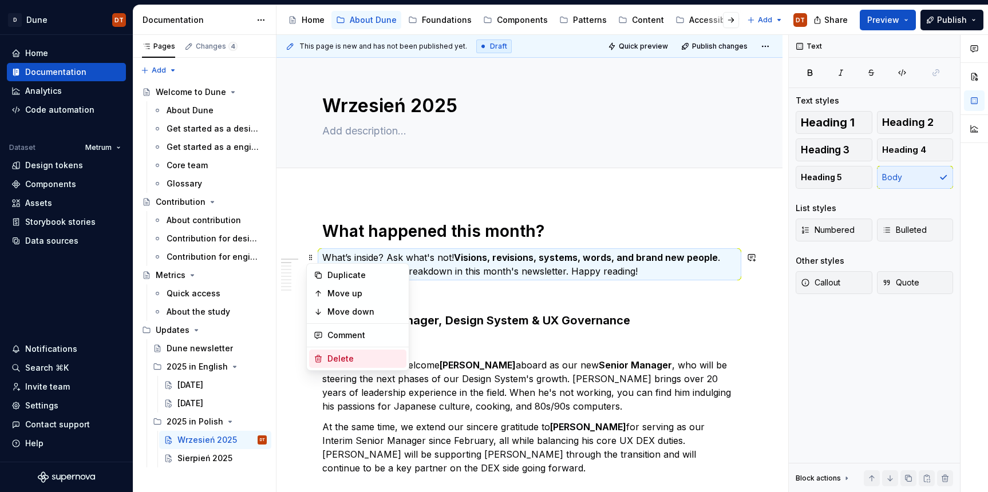
click at [327, 354] on div "Delete" at bounding box center [364, 358] width 74 height 11
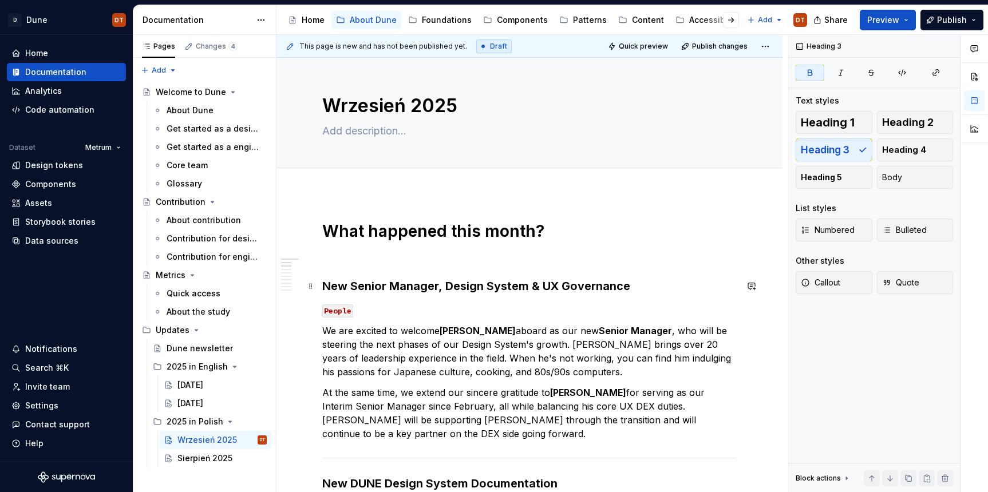
drag, startPoint x: 355, startPoint y: 286, endPoint x: 337, endPoint y: 286, distance: 18.3
click at [355, 286] on strong "New Senior Manager, Design System & UX Governance" at bounding box center [476, 286] width 308 height 14
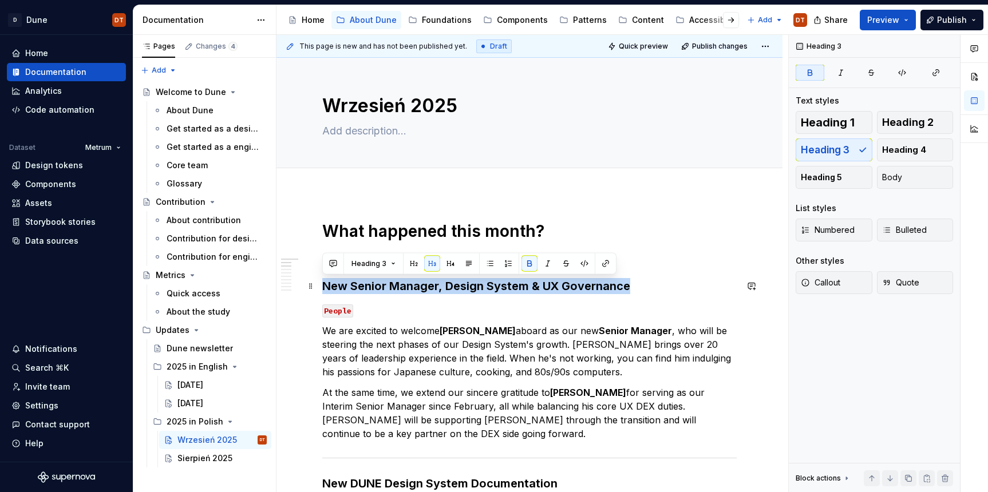
drag, startPoint x: 325, startPoint y: 286, endPoint x: 627, endPoint y: 283, distance: 302.3
click at [627, 283] on strong "New Senior Manager, Design System & UX Governance" at bounding box center [476, 286] width 308 height 14
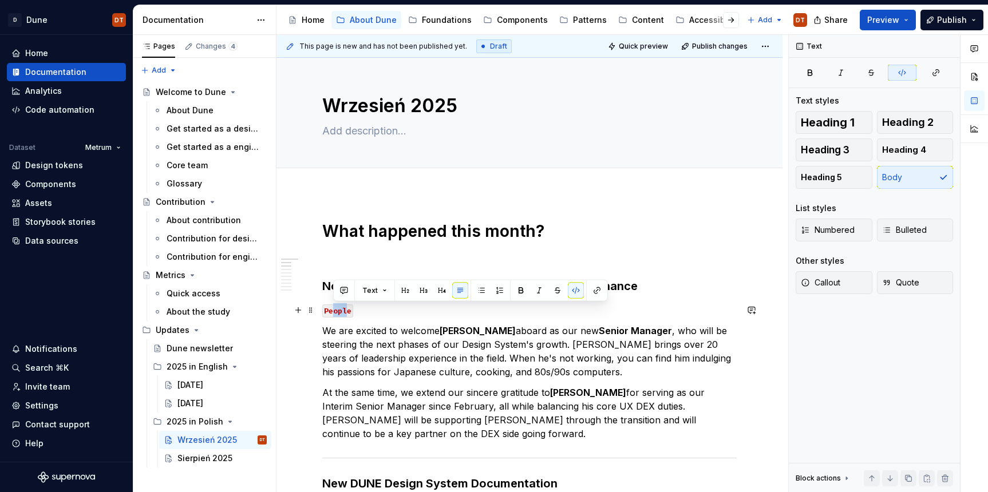
drag, startPoint x: 346, startPoint y: 311, endPoint x: 337, endPoint y: 311, distance: 9.2
click at [331, 311] on code "People" at bounding box center [337, 311] width 31 height 13
drag, startPoint x: 351, startPoint y: 311, endPoint x: 319, endPoint y: 310, distance: 32.1
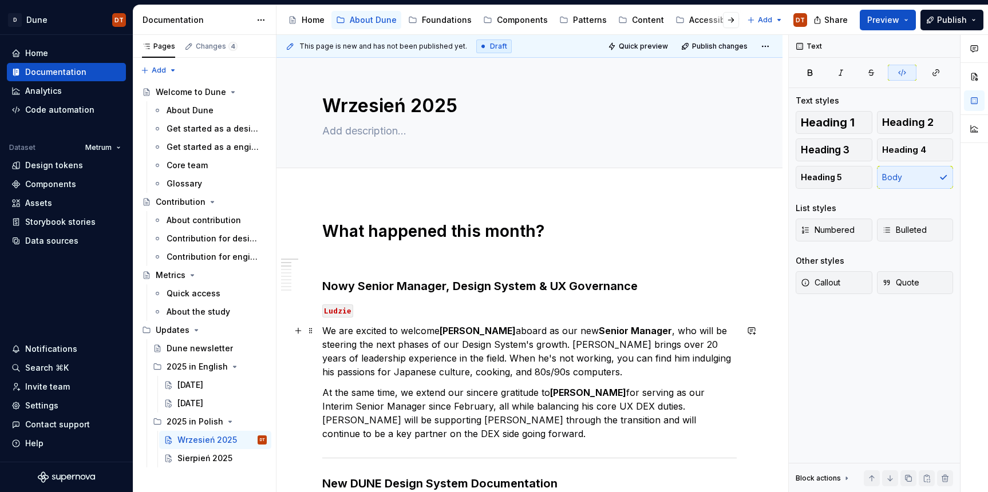
click at [333, 349] on p "We are excited to welcome Marcin Łasica aboard as our new Senior Manager , who …" at bounding box center [529, 351] width 414 height 55
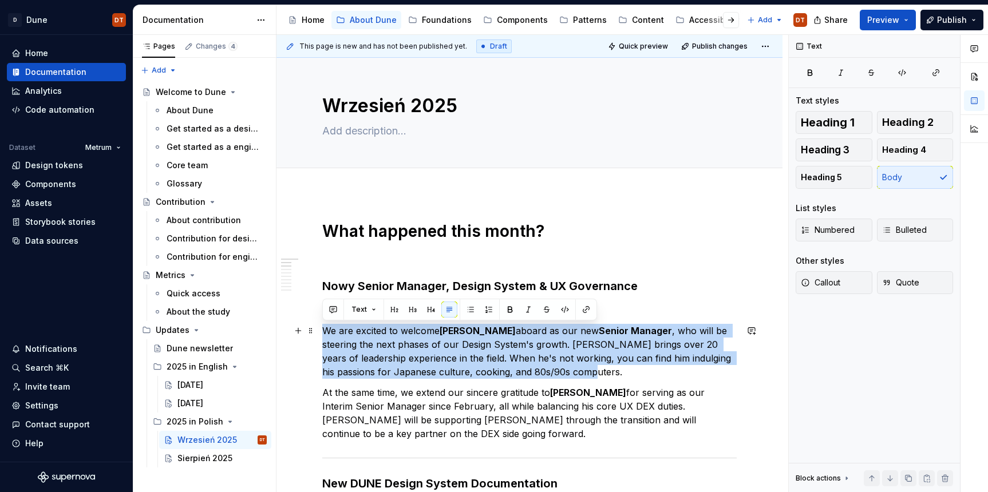
drag, startPoint x: 325, startPoint y: 331, endPoint x: 614, endPoint y: 370, distance: 291.6
click at [614, 370] on p "We are excited to welcome Marcin Łasica aboard as our new Senior Manager , who …" at bounding box center [529, 351] width 414 height 55
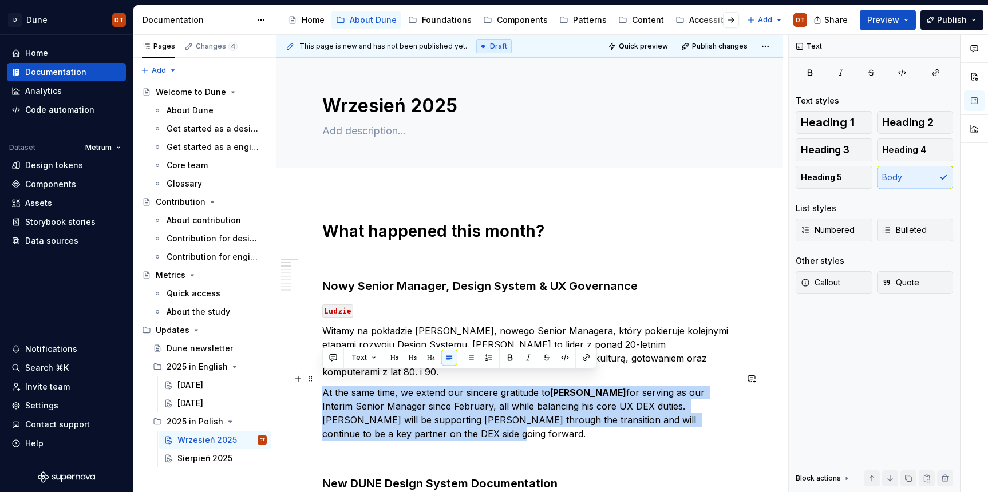
drag, startPoint x: 322, startPoint y: 379, endPoint x: 418, endPoint y: 414, distance: 102.3
click at [418, 414] on p "At the same time, we extend our sincere gratitude to Łukasz Ogrodniczak for ser…" at bounding box center [529, 413] width 414 height 55
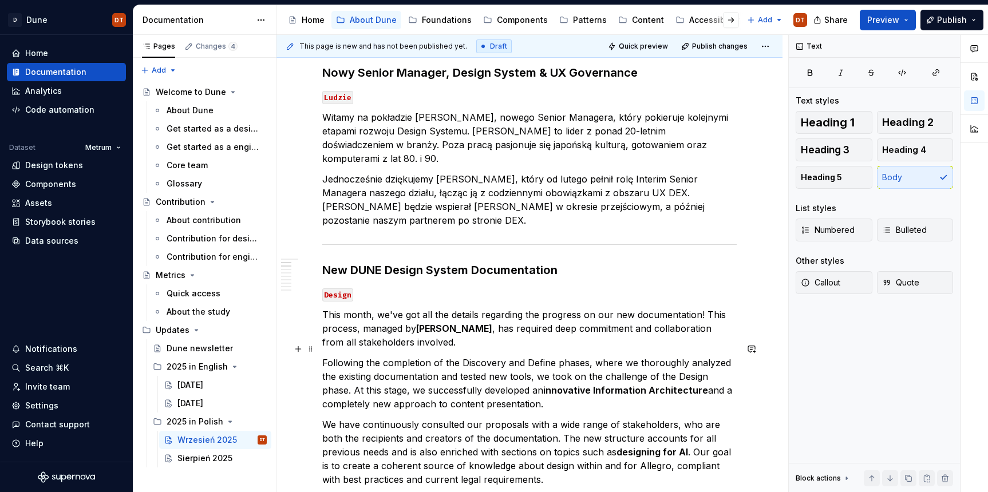
scroll to position [232, 0]
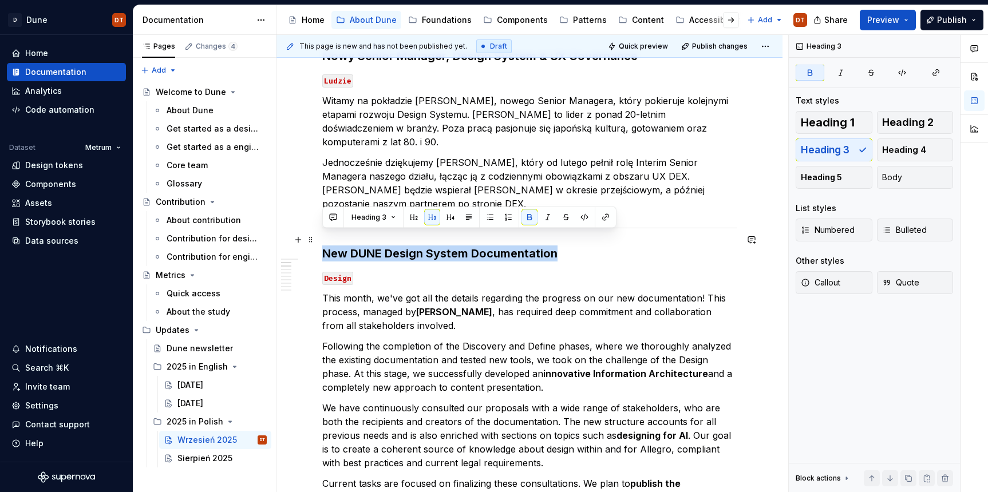
drag, startPoint x: 323, startPoint y: 239, endPoint x: 554, endPoint y: 240, distance: 230.7
click at [554, 247] on strong "New DUNE Design System Documentation" at bounding box center [439, 254] width 235 height 14
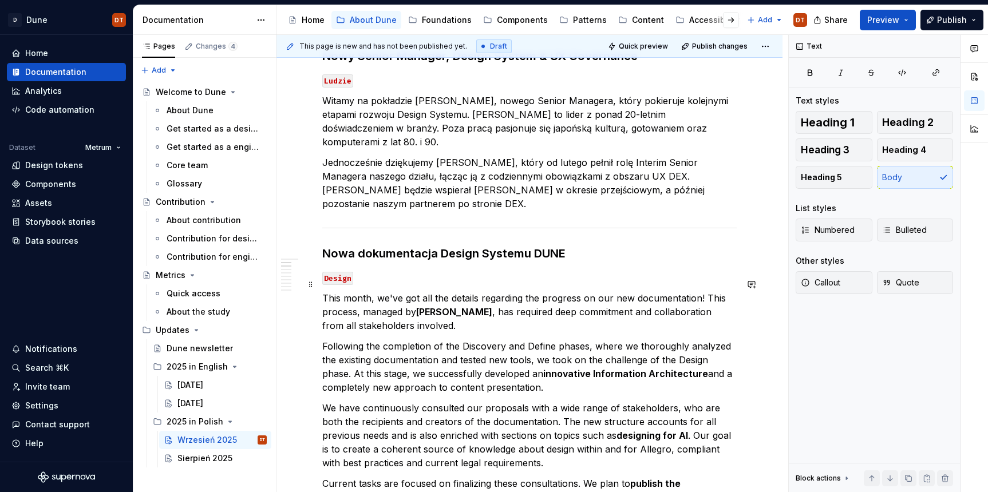
click at [402, 295] on p "This month, we've got all the details regarding the progress on our new documen…" at bounding box center [529, 311] width 414 height 41
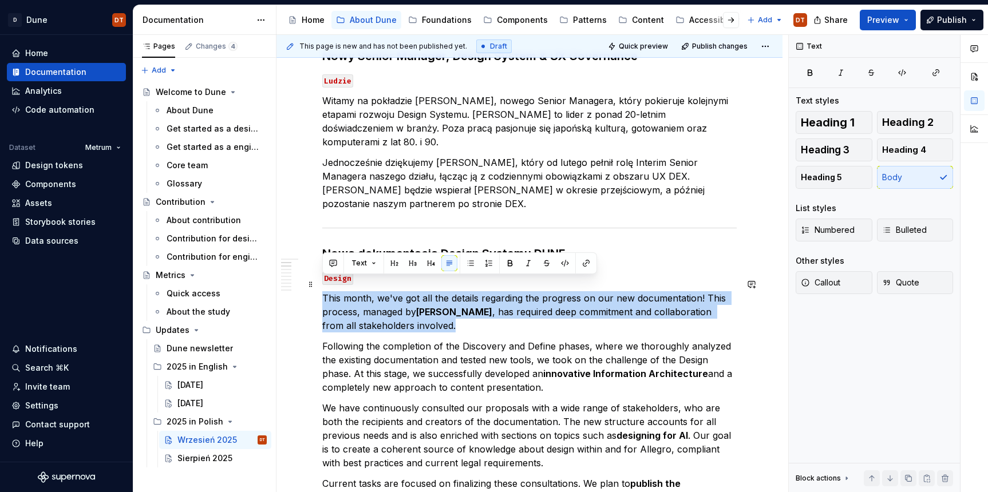
drag, startPoint x: 325, startPoint y: 285, endPoint x: 470, endPoint y: 307, distance: 147.0
click at [470, 307] on p "This month, we've got all the details regarding the progress on our new documen…" at bounding box center [529, 311] width 414 height 41
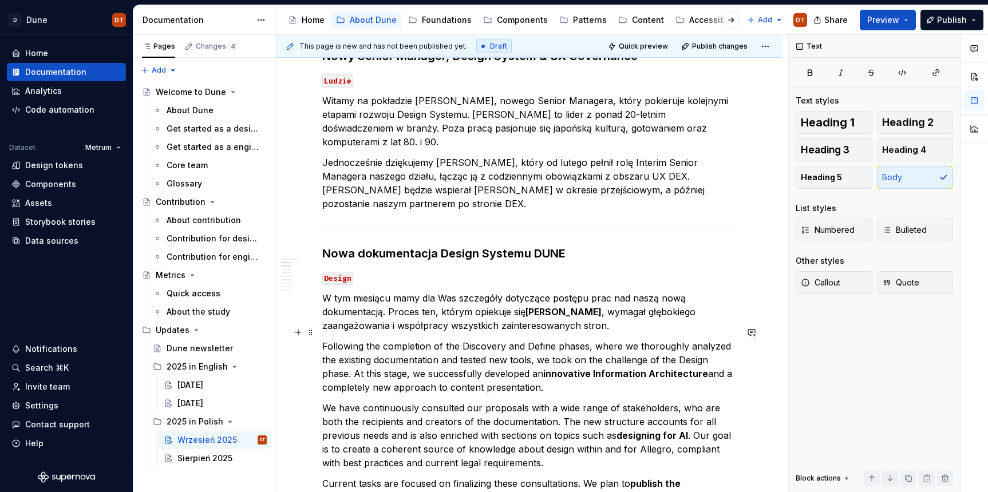
click at [357, 350] on p "Following the completion of the Discovery and Define phases, where we thoroughl…" at bounding box center [529, 366] width 414 height 55
drag, startPoint x: 323, startPoint y: 330, endPoint x: 544, endPoint y: 370, distance: 224.5
click at [544, 370] on p "Following the completion of the Discovery and Define phases, where we thoroughl…" at bounding box center [529, 366] width 414 height 55
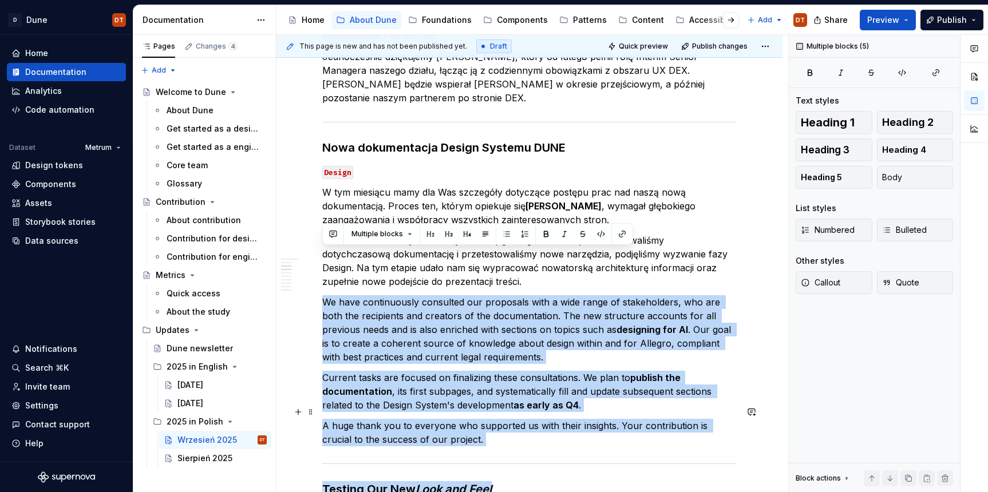
scroll to position [491, 0]
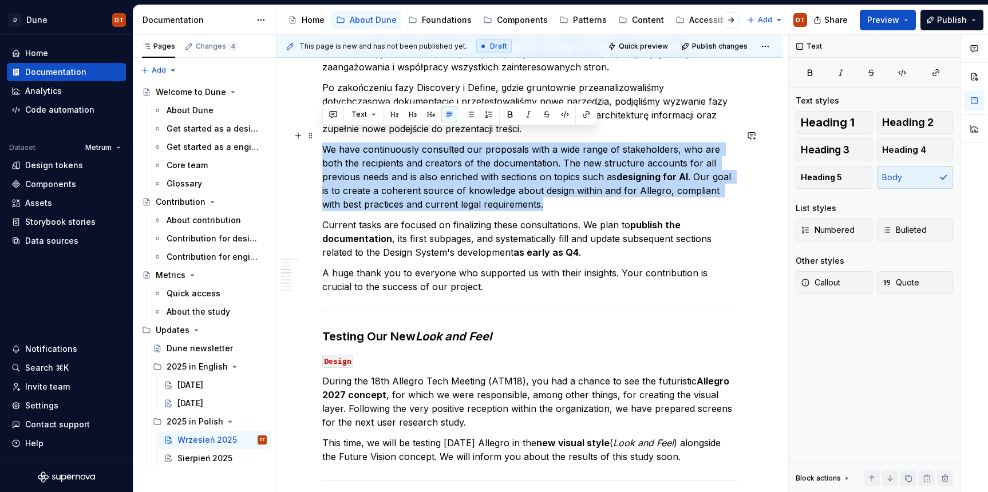
drag, startPoint x: 325, startPoint y: 394, endPoint x: 507, endPoint y: 192, distance: 272.0
click at [507, 192] on p "We have continuously consulted our proposals with a wide range of stakeholders,…" at bounding box center [529, 177] width 414 height 69
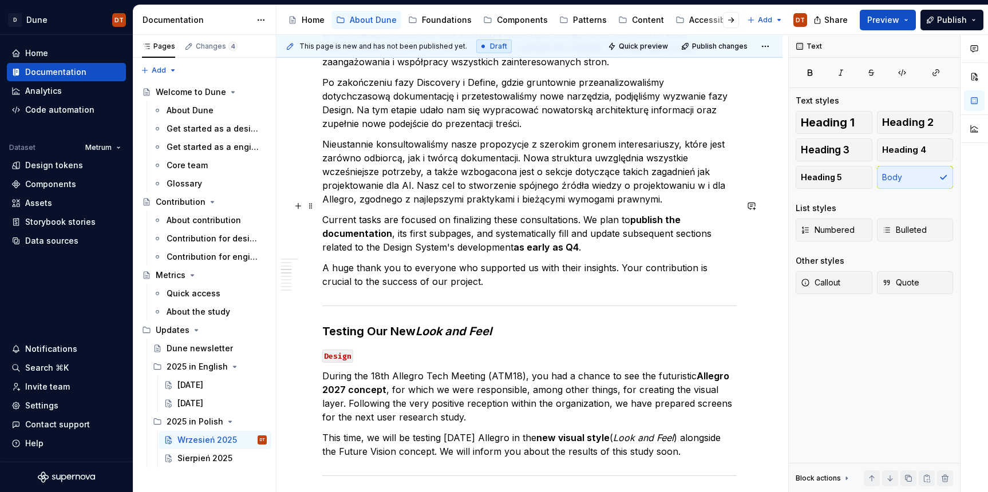
scroll to position [495, 0]
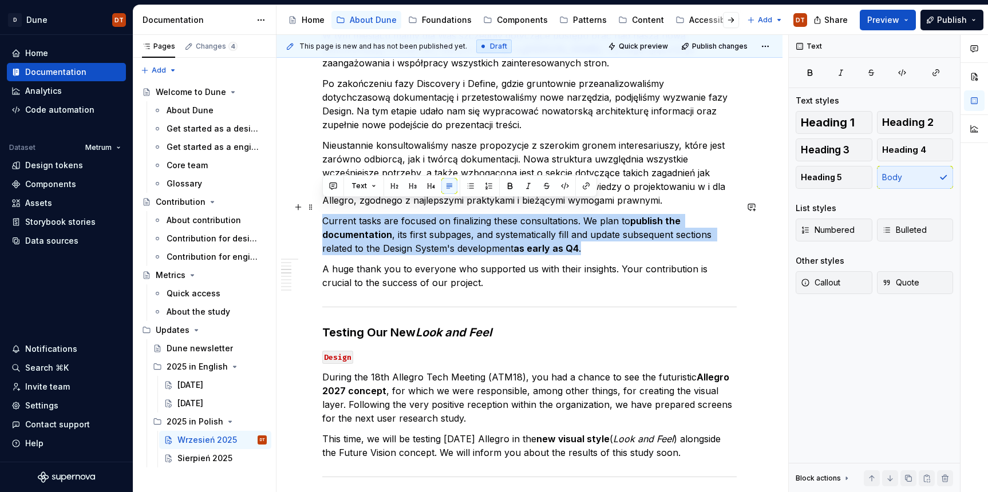
drag, startPoint x: 323, startPoint y: 206, endPoint x: 579, endPoint y: 235, distance: 258.1
click at [594, 235] on p "Current tasks are focused on finalizing these consultations. We plan to publish…" at bounding box center [529, 234] width 414 height 41
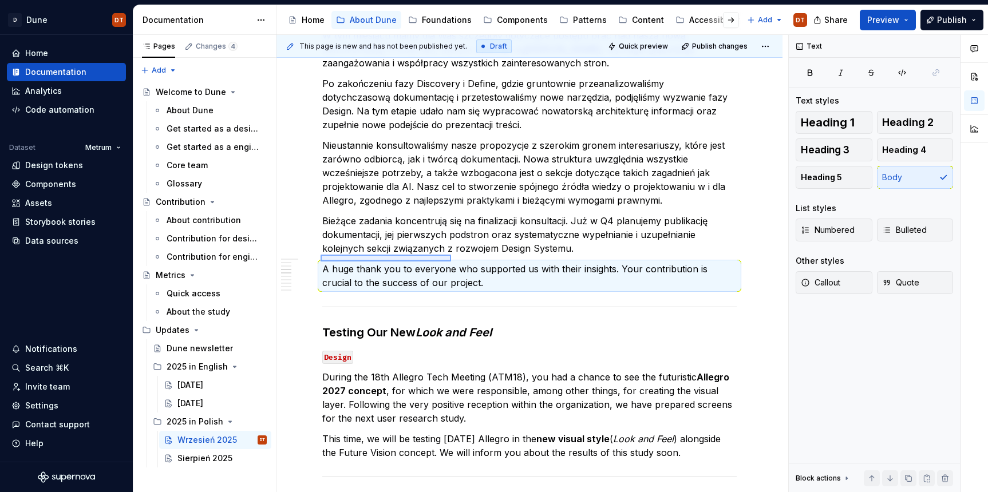
drag, startPoint x: 321, startPoint y: 255, endPoint x: 447, endPoint y: 263, distance: 126.8
click at [450, 264] on div "This page is new and has not been published yet. Draft Quick preview Publish ch…" at bounding box center [532, 264] width 512 height 458
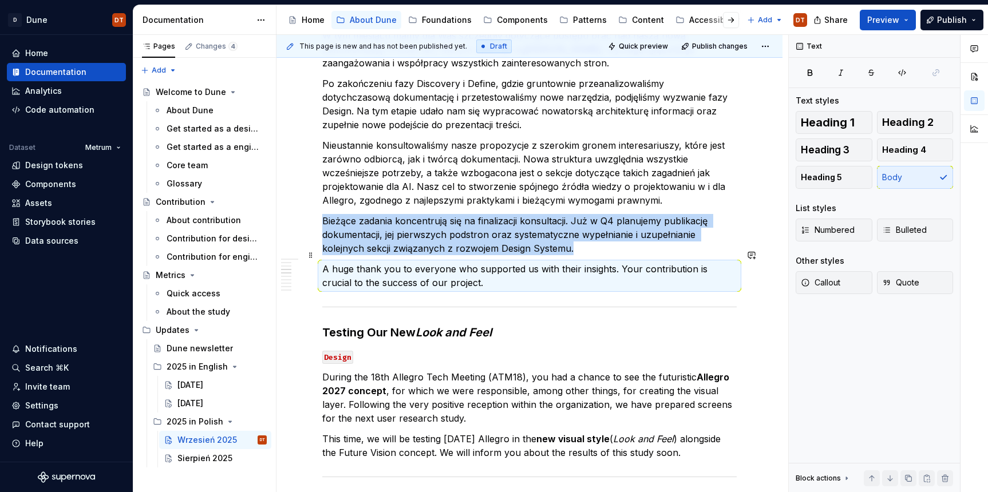
click at [444, 263] on p "A huge thank you to everyone who supported us with their insights. Your contrib…" at bounding box center [529, 275] width 414 height 27
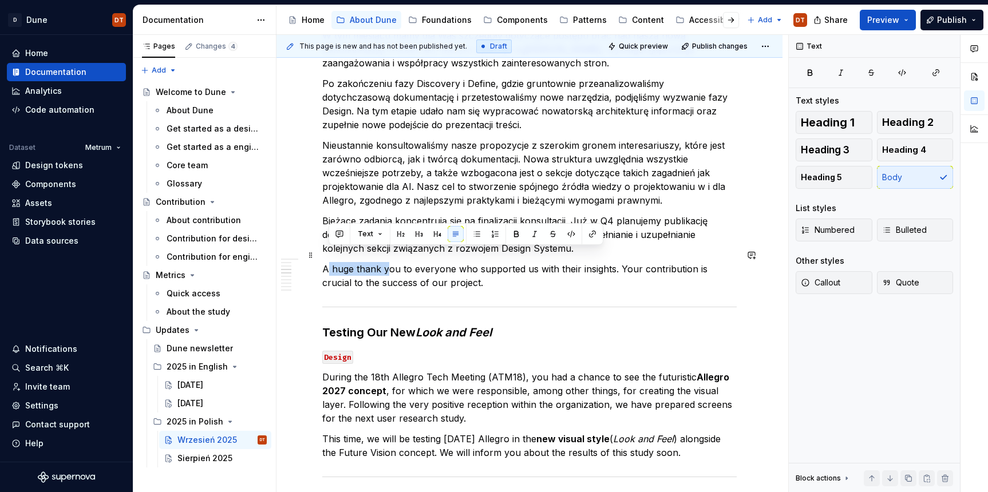
drag, startPoint x: 326, startPoint y: 255, endPoint x: 373, endPoint y: 258, distance: 46.5
click at [381, 262] on p "A huge thank you to everyone who supported us with their insights. Your contrib…" at bounding box center [529, 275] width 414 height 27
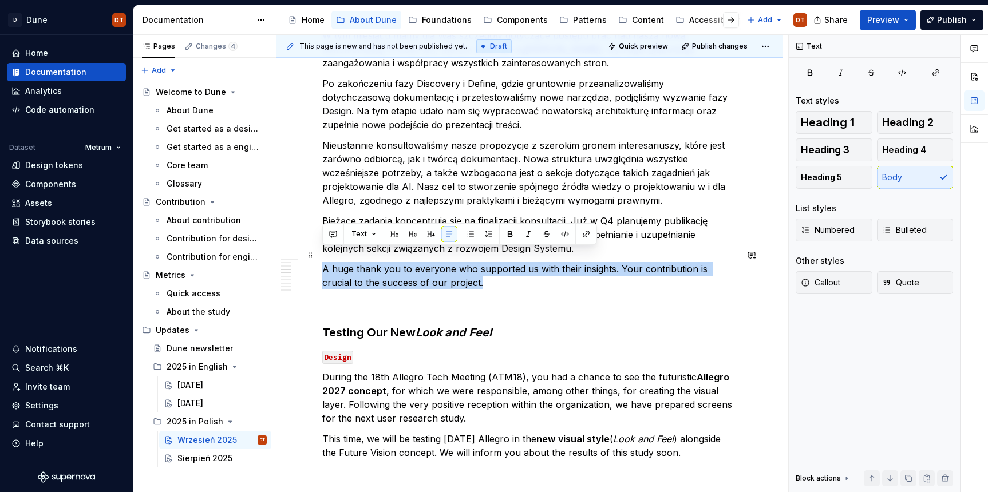
drag, startPoint x: 323, startPoint y: 256, endPoint x: 456, endPoint y: 268, distance: 132.7
click at [456, 268] on p "A huge thank you to everyone who supported us with their insights. Your contrib…" at bounding box center [529, 275] width 414 height 27
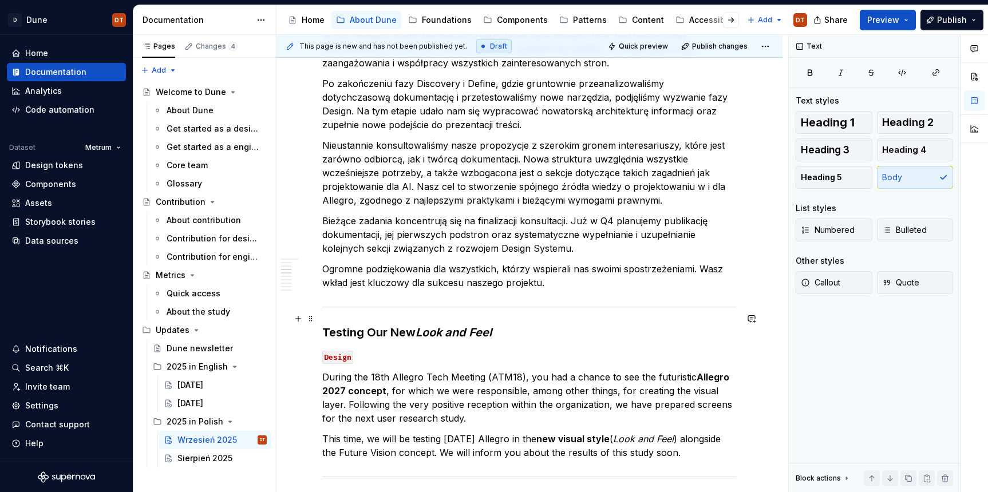
click at [333, 326] on strong "Testing Our New Look and Feel" at bounding box center [406, 333] width 169 height 14
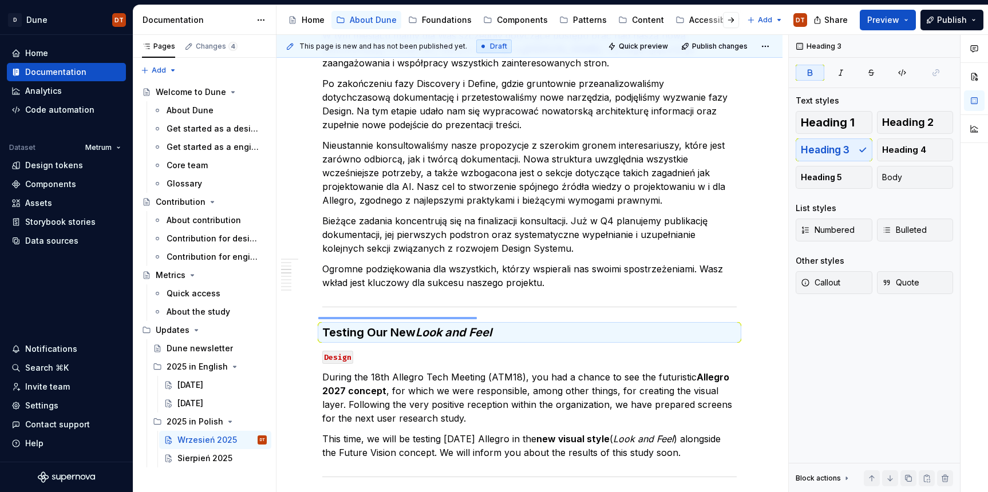
drag, startPoint x: 318, startPoint y: 317, endPoint x: 491, endPoint y: 317, distance: 172.3
click at [491, 317] on div "This page is new and has not been published yet. Draft Quick preview Publish ch…" at bounding box center [532, 264] width 512 height 458
click at [487, 326] on em "Look and Feel" at bounding box center [454, 333] width 76 height 14
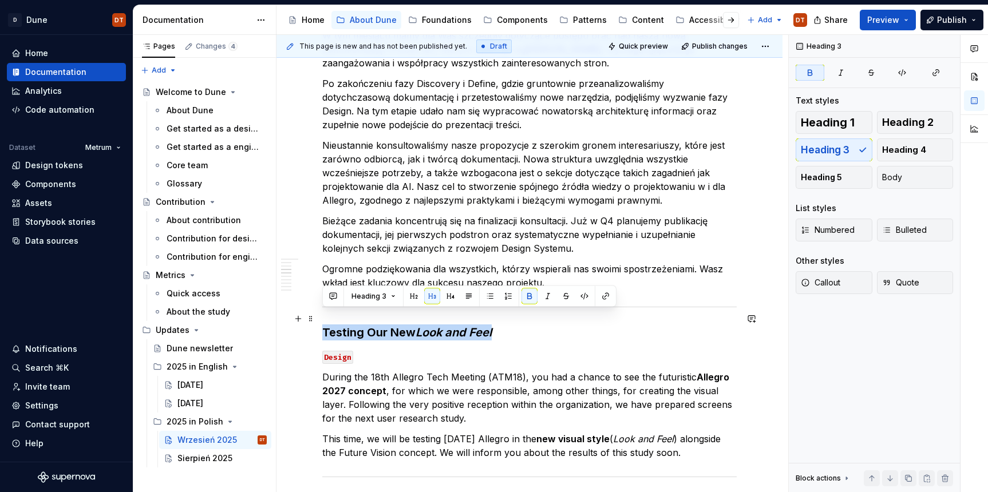
drag, startPoint x: 497, startPoint y: 316, endPoint x: 320, endPoint y: 318, distance: 176.9
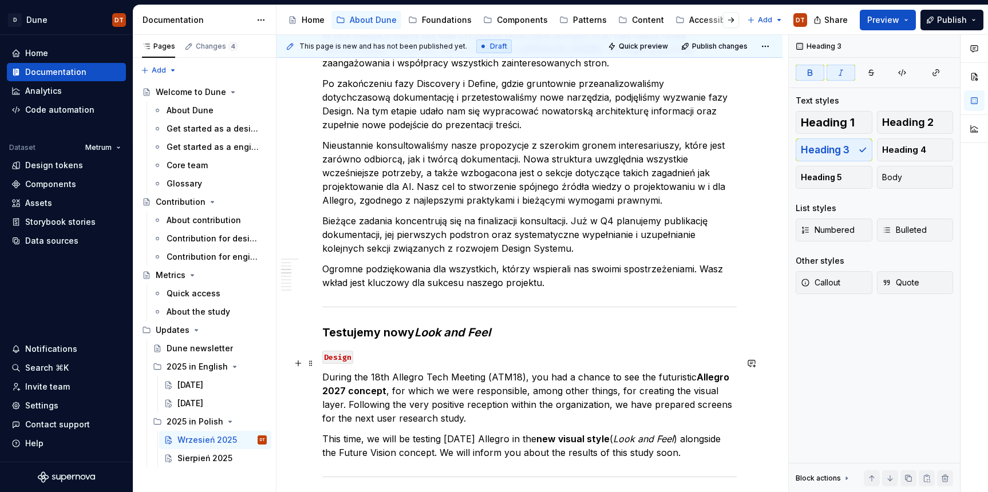
click at [375, 370] on p "During the 18th Allegro Tech Meeting (ATM18), you had a chance to see the futur…" at bounding box center [529, 397] width 414 height 55
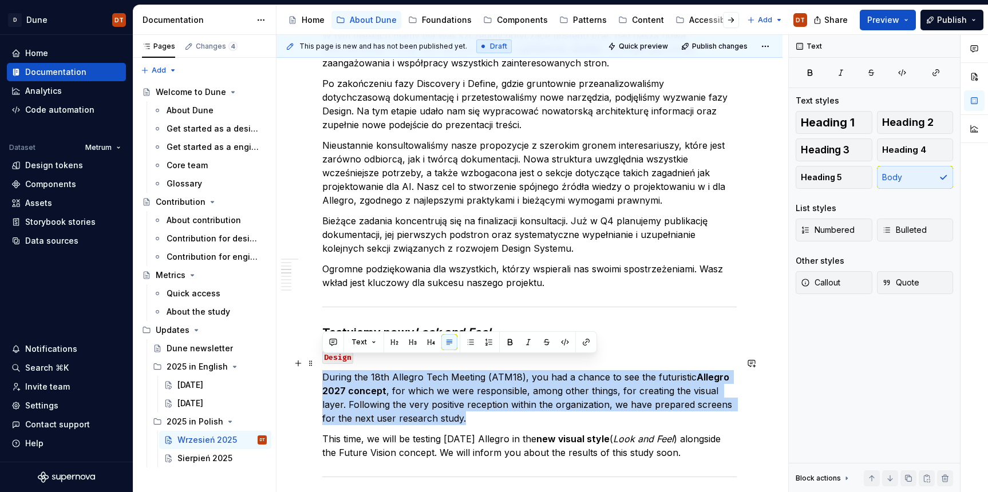
drag, startPoint x: 323, startPoint y: 361, endPoint x: 436, endPoint y: 402, distance: 119.9
click at [436, 402] on p "During the 18th Allegro Tech Meeting (ATM18), you had a chance to see the futur…" at bounding box center [529, 397] width 414 height 55
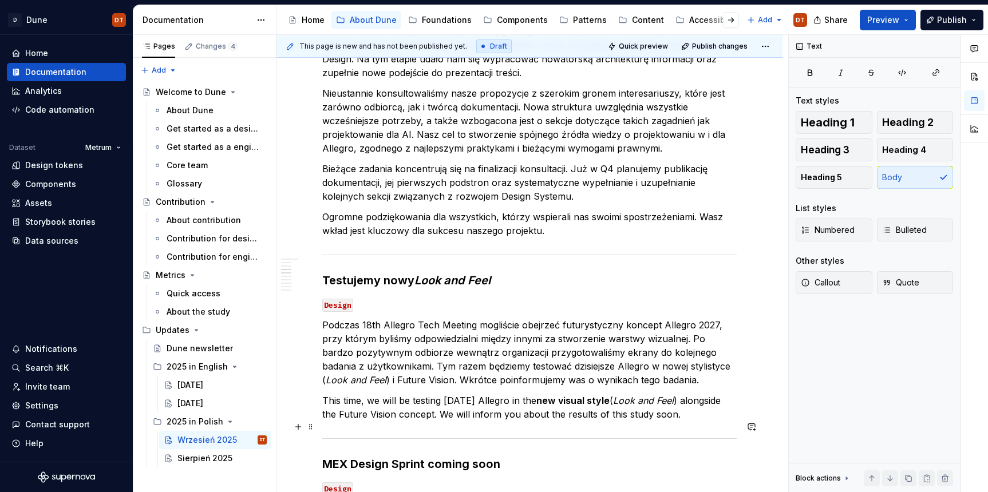
scroll to position [548, 0]
click at [307, 386] on span at bounding box center [310, 386] width 9 height 16
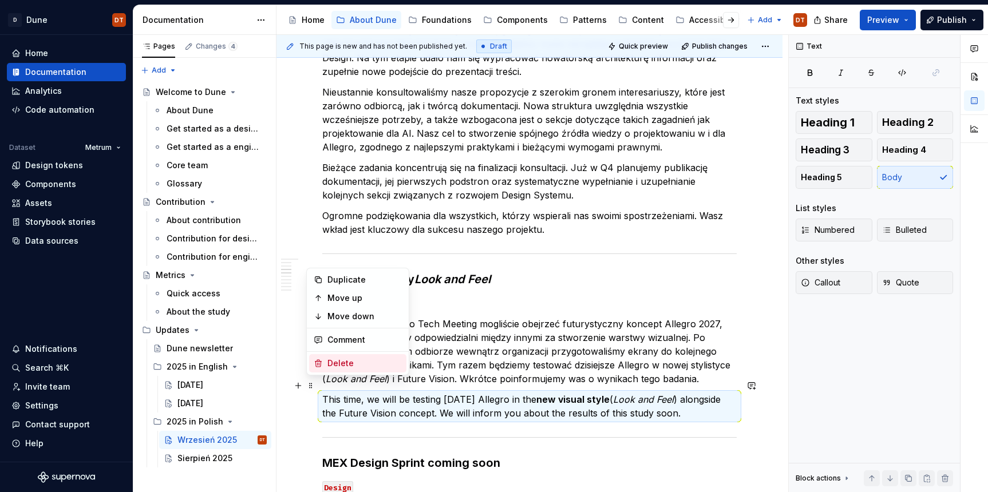
click at [330, 364] on div "Delete" at bounding box center [364, 363] width 74 height 11
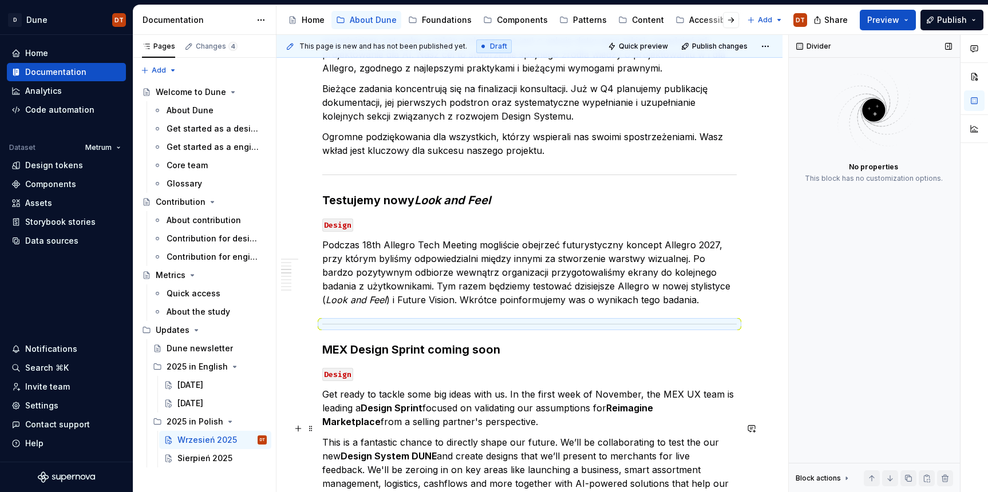
scroll to position [658, 0]
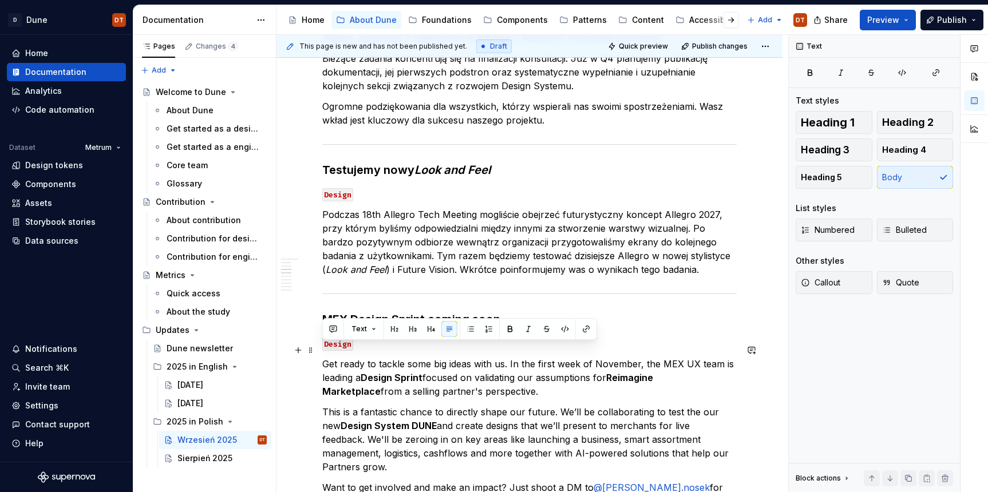
drag, startPoint x: 324, startPoint y: 351, endPoint x: 461, endPoint y: 376, distance: 139.0
click at [461, 376] on p "Get ready to tackle some big ideas with us. In the first week of November, the …" at bounding box center [529, 377] width 414 height 41
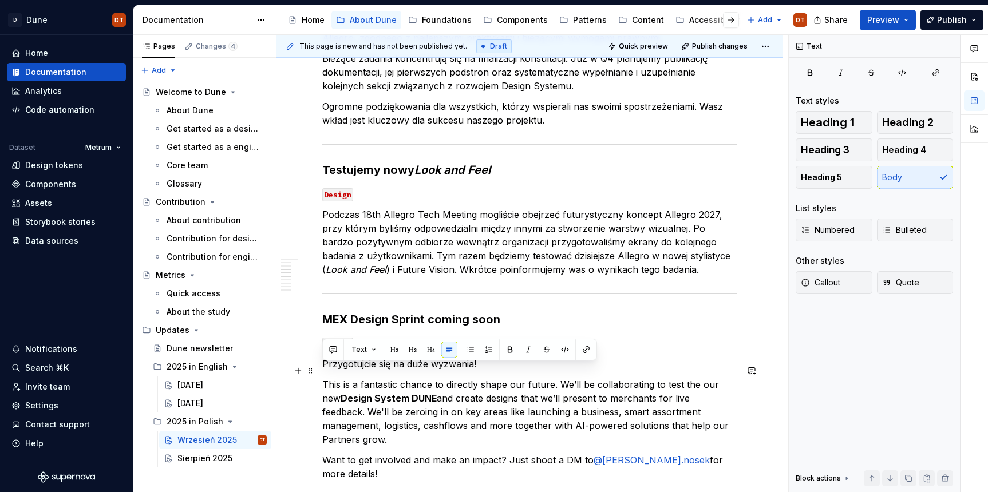
drag, startPoint x: 325, startPoint y: 370, endPoint x: 700, endPoint y: 410, distance: 377.1
click at [700, 410] on p "This is a fantastic chance to directly shape our future. We’ll be collaborating…" at bounding box center [529, 412] width 414 height 69
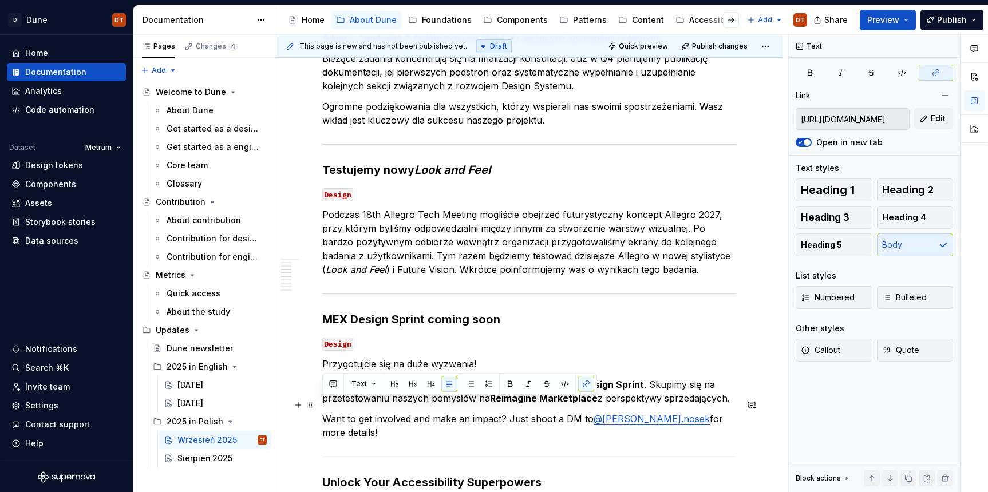
drag, startPoint x: 323, startPoint y: 406, endPoint x: 361, endPoint y: 417, distance: 39.2
click at [361, 417] on p "Want to get involved and make an impact? Just shoot a DM to @aleksandra.nosek f…" at bounding box center [529, 425] width 414 height 27
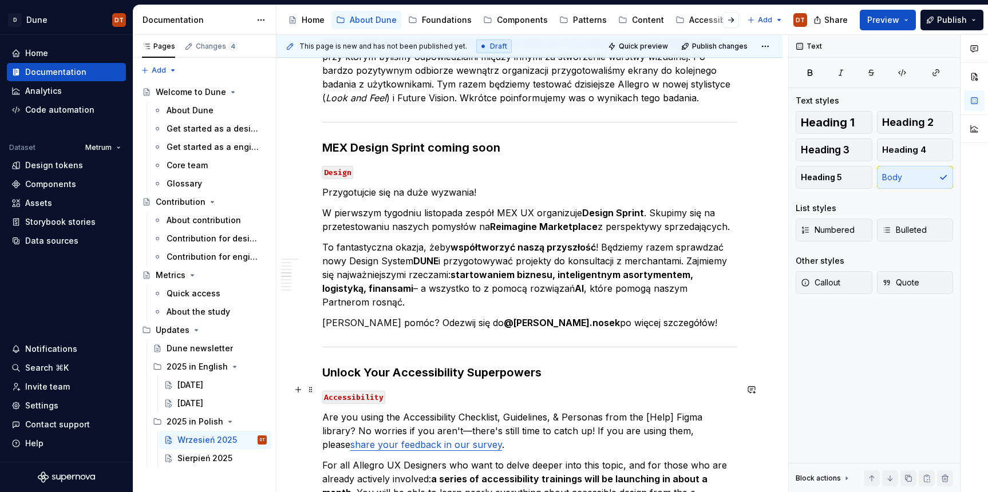
scroll to position [833, 0]
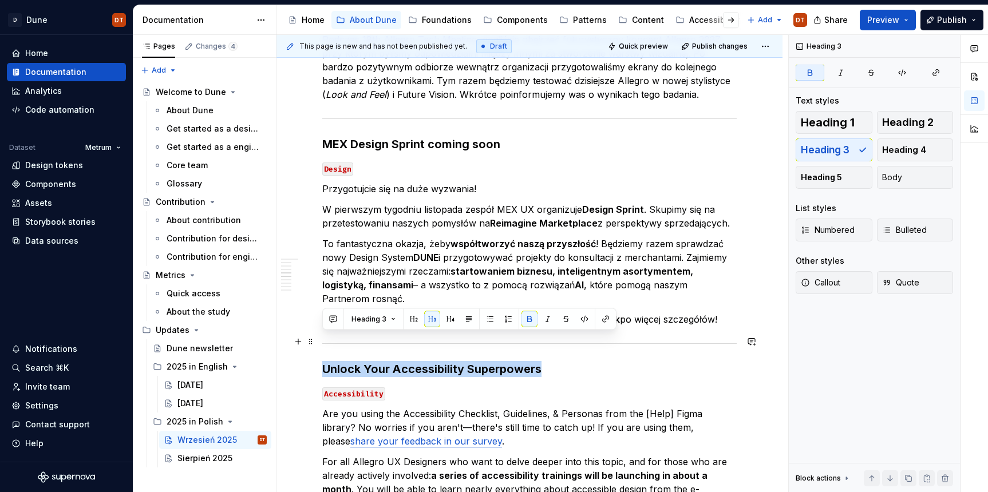
drag, startPoint x: 323, startPoint y: 341, endPoint x: 544, endPoint y: 339, distance: 221.0
click at [544, 361] on h3 "Unlock Your Accessibility Superpowers" at bounding box center [529, 369] width 414 height 16
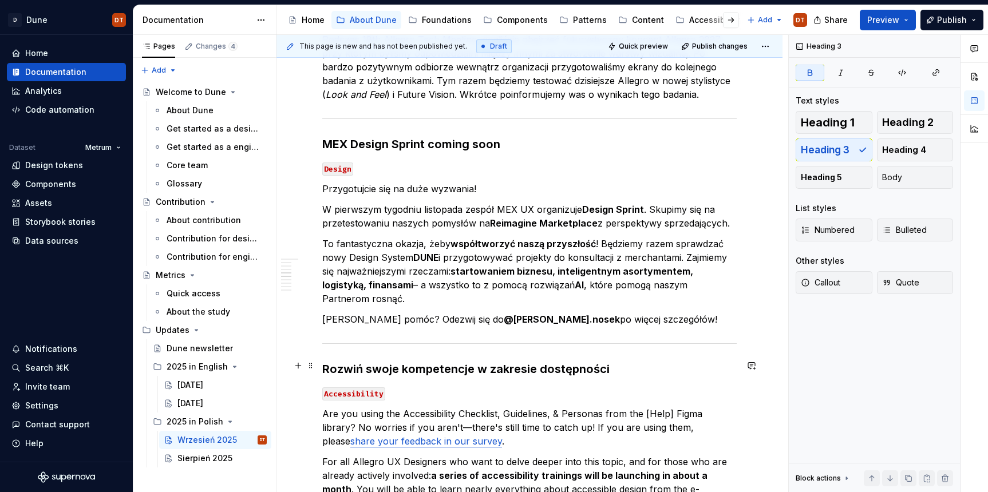
click at [367, 388] on code "Accessibility" at bounding box center [353, 394] width 63 height 13
click at [355, 407] on p "Are you using the Accessibility Checklist, Guidelines, & Personas from the [Hel…" at bounding box center [529, 427] width 414 height 41
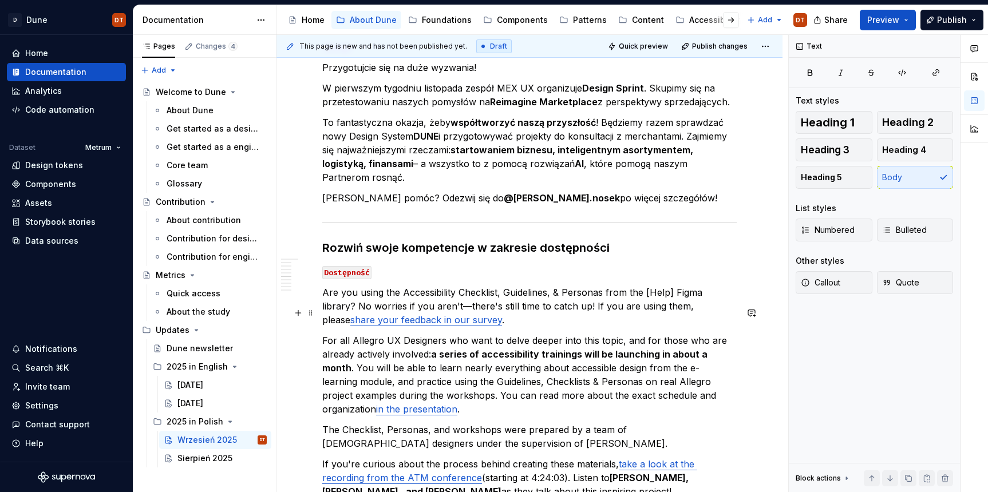
scroll to position [978, 0]
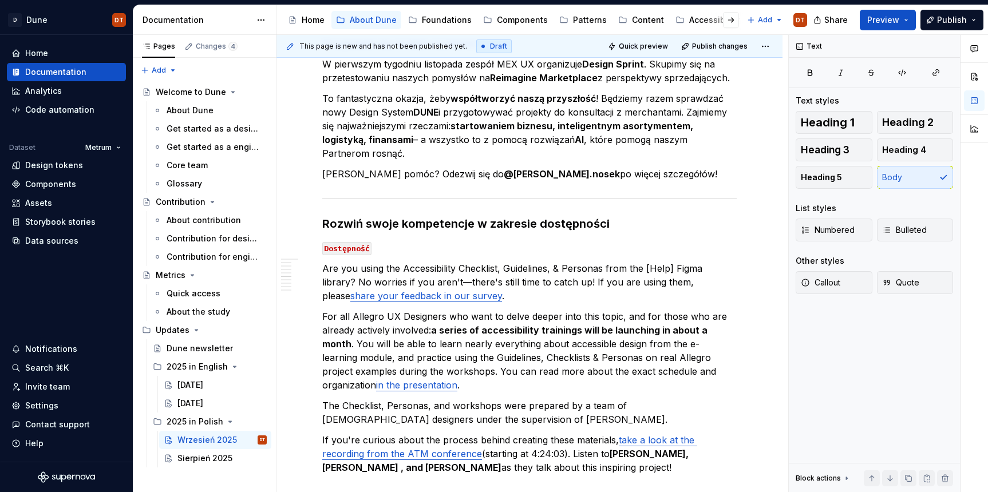
click at [351, 242] on code "Dostępność" at bounding box center [346, 248] width 49 height 13
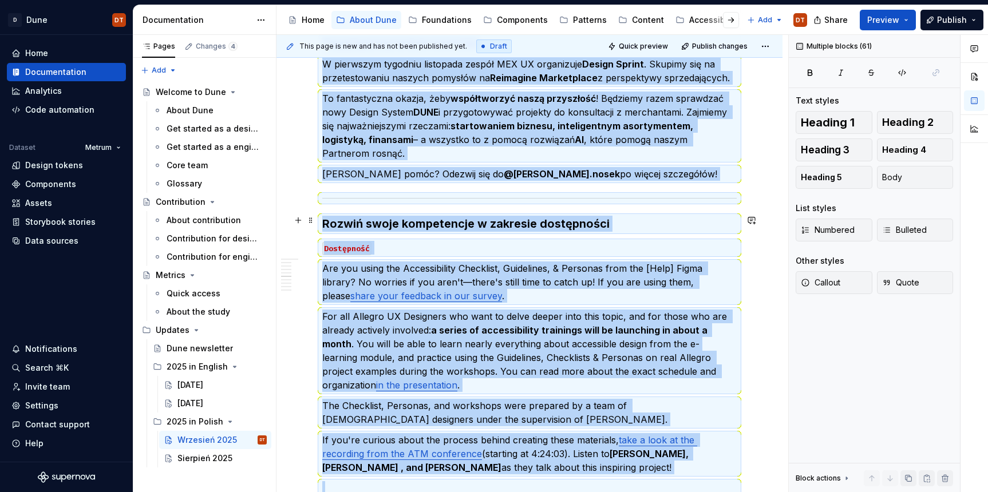
drag, startPoint x: 405, startPoint y: 220, endPoint x: 376, endPoint y: 244, distance: 37.8
click at [405, 241] on p "Dostępność" at bounding box center [529, 248] width 414 height 14
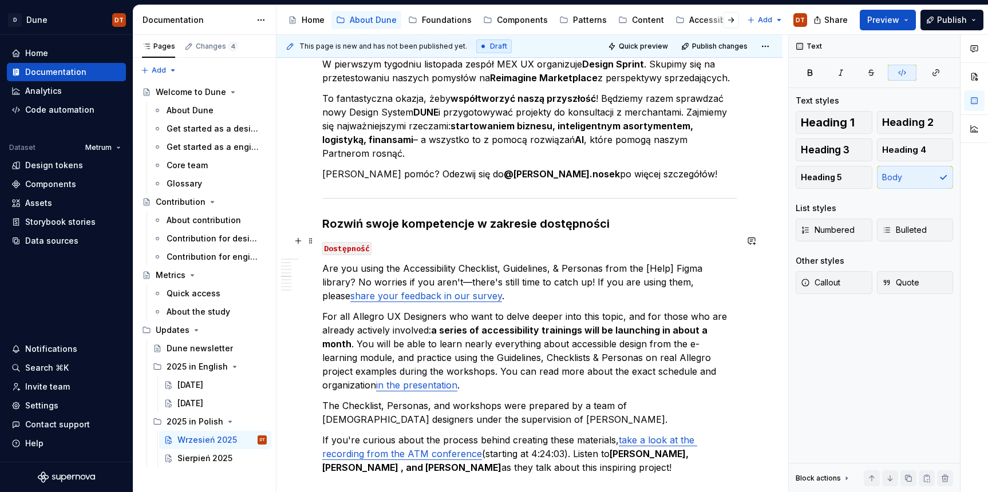
click at [374, 262] on p "Are you using the Accessibility Checklist, Guidelines, & Personas from the [Hel…" at bounding box center [529, 282] width 414 height 41
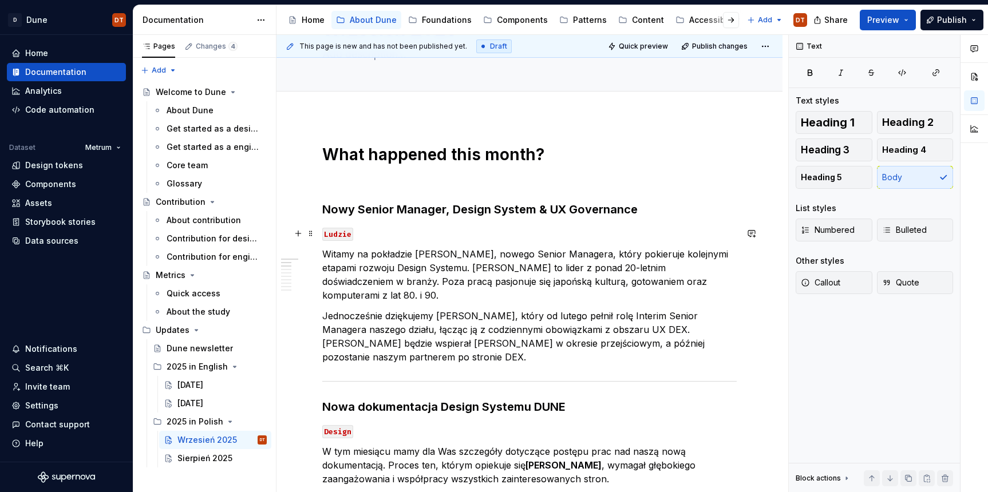
scroll to position [54, 0]
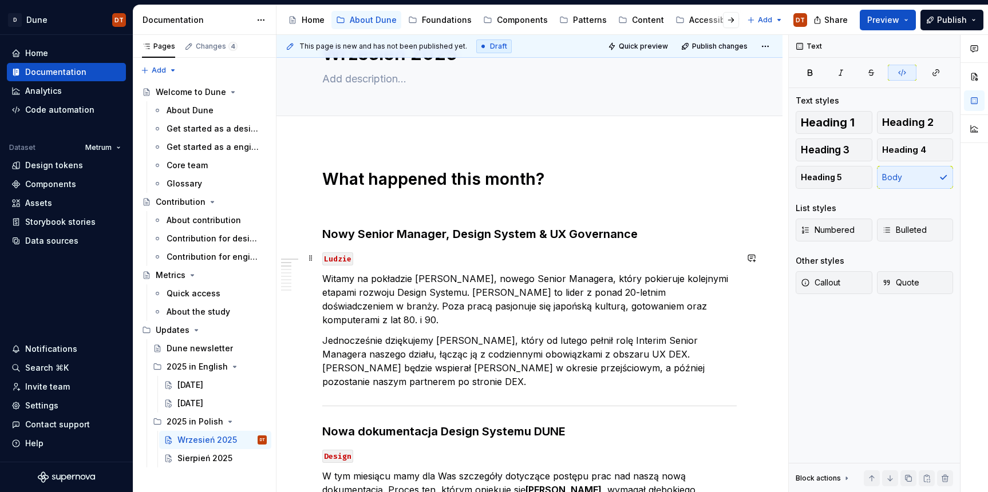
click at [338, 256] on code "Ludzie" at bounding box center [337, 258] width 31 height 13
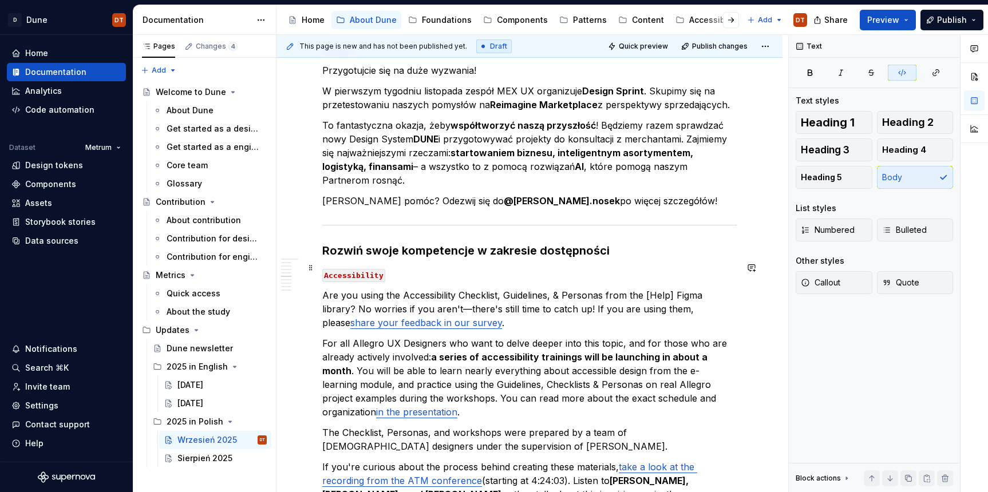
scroll to position [958, 0]
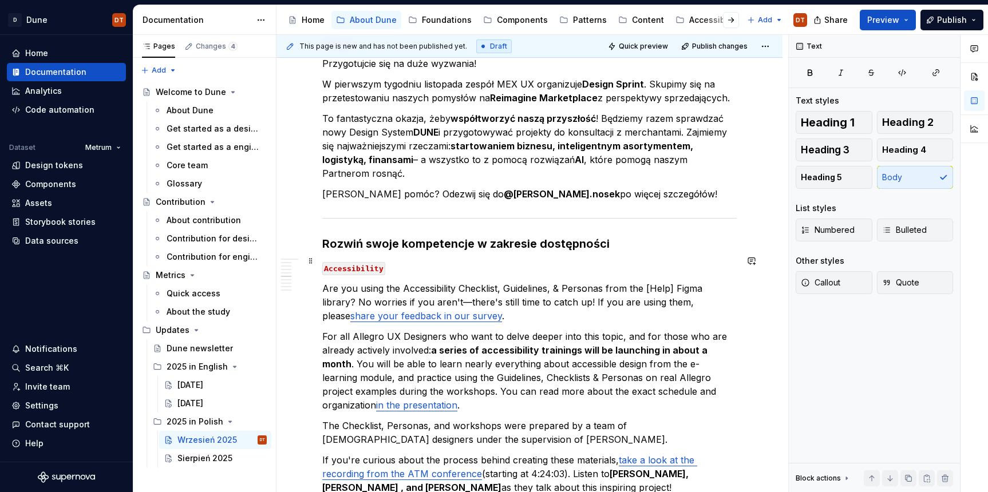
click at [368, 282] on p "Are you using the Accessibility Checklist, Guidelines, & Personas from the [Hel…" at bounding box center [529, 302] width 414 height 41
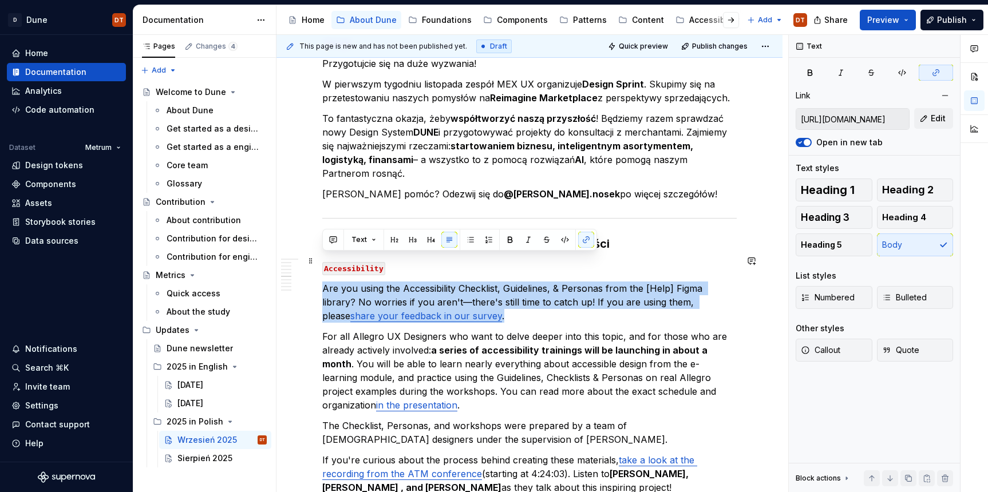
drag, startPoint x: 324, startPoint y: 261, endPoint x: 427, endPoint y: 285, distance: 105.7
click at [427, 285] on p "Are you using the Accessibility Checklist, Guidelines, & Personas from the [Hel…" at bounding box center [529, 302] width 414 height 41
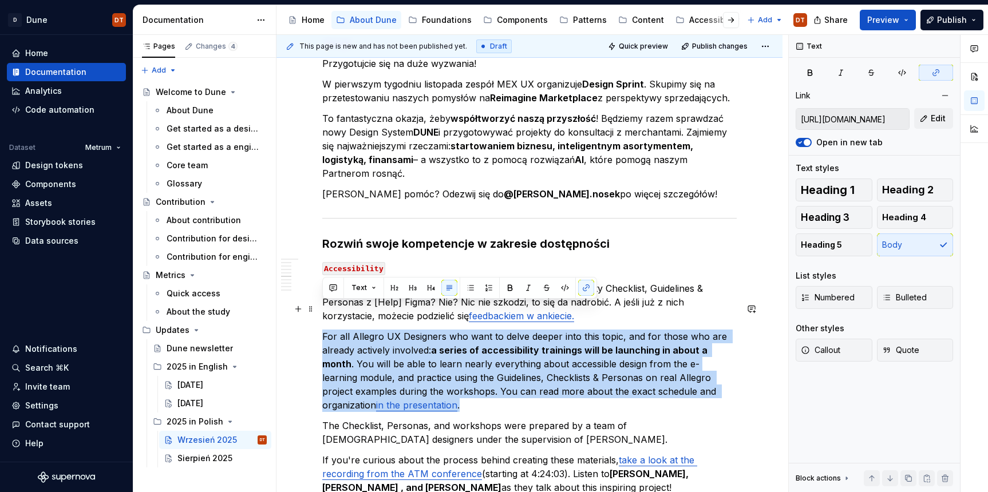
drag, startPoint x: 323, startPoint y: 310, endPoint x: 391, endPoint y: 372, distance: 92.0
click at [391, 372] on p "For all Allegro UX Designers who want to delve deeper into this topic, and for …" at bounding box center [529, 371] width 414 height 82
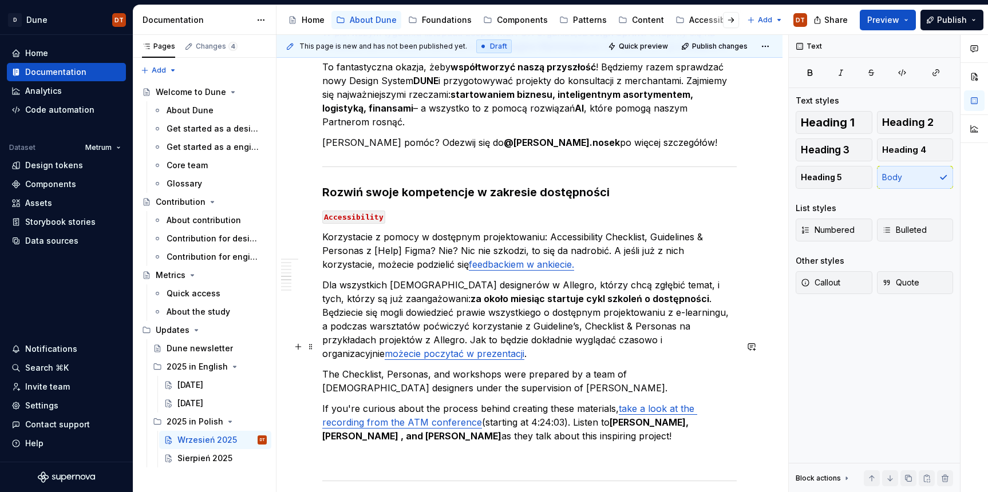
scroll to position [1013, 0]
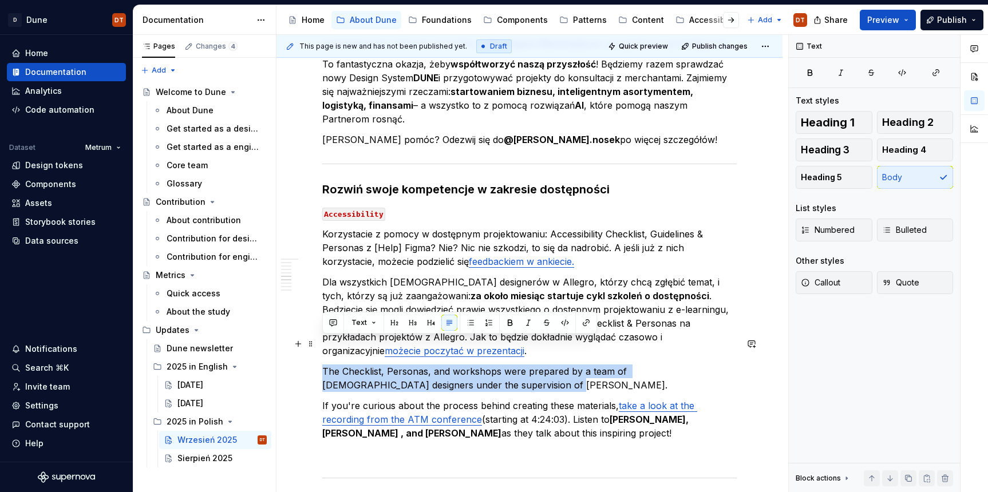
drag, startPoint x: 323, startPoint y: 342, endPoint x: 489, endPoint y: 351, distance: 165.7
click at [489, 365] on p "The Checklist, Personas, and workshops were prepared by a team of [DEMOGRAPHIC_…" at bounding box center [529, 378] width 414 height 27
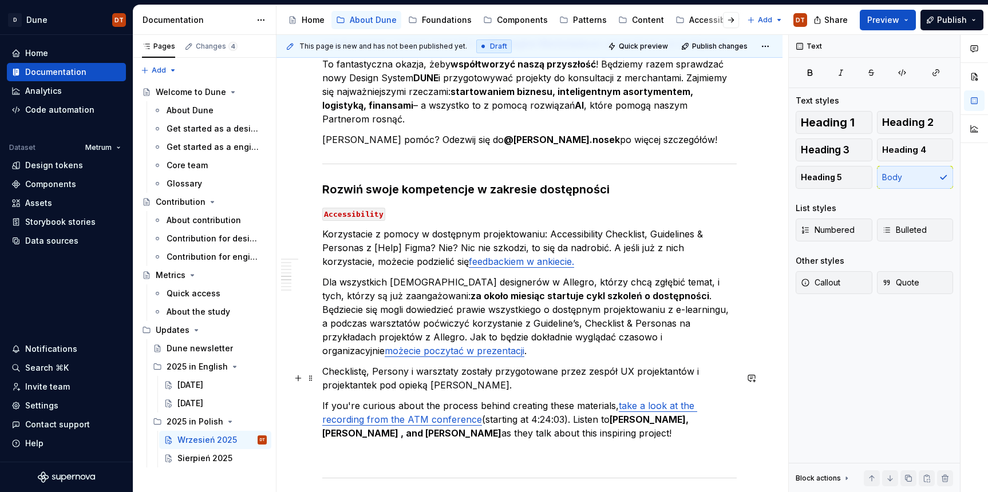
drag, startPoint x: 329, startPoint y: 381, endPoint x: 322, endPoint y: 379, distance: 7.1
click at [329, 399] on p "If you're curious about the process behind creating these materials, take a loo…" at bounding box center [529, 419] width 414 height 41
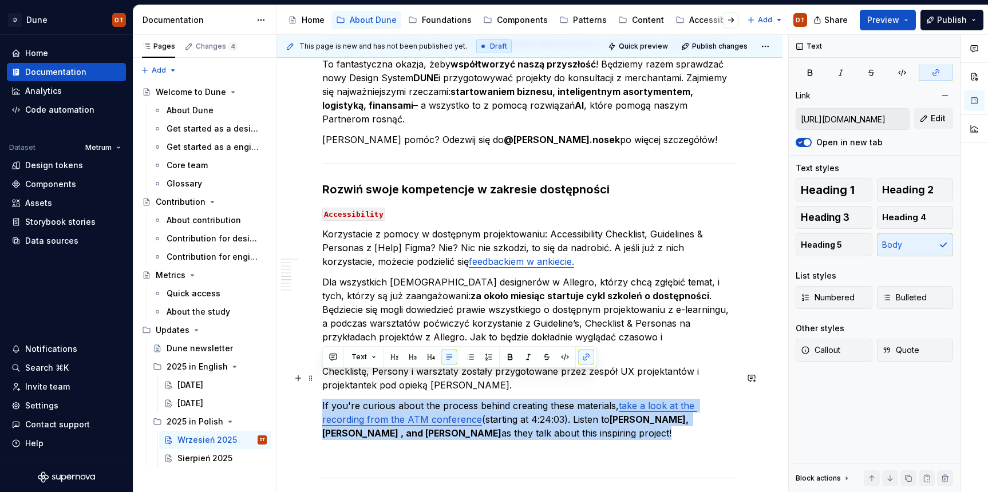
drag, startPoint x: 322, startPoint y: 378, endPoint x: 646, endPoint y: 404, distance: 324.5
click at [646, 404] on p "If you're curious about the process behind creating these materials, take a loo…" at bounding box center [529, 419] width 414 height 41
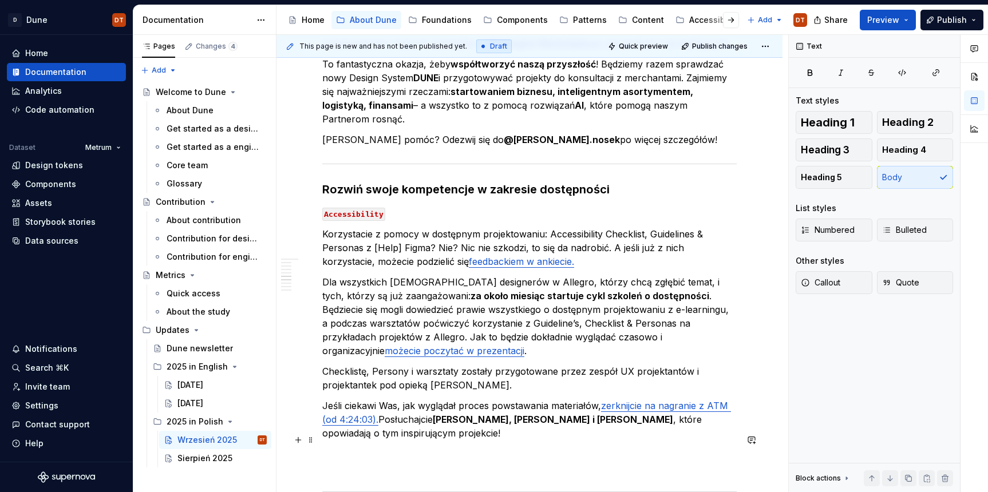
click at [373, 461] on p at bounding box center [529, 468] width 414 height 14
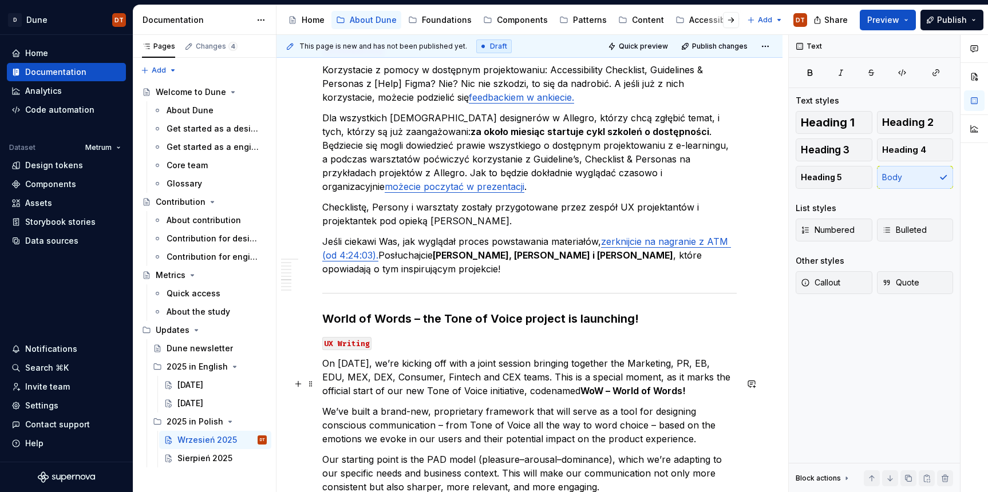
scroll to position [1179, 0]
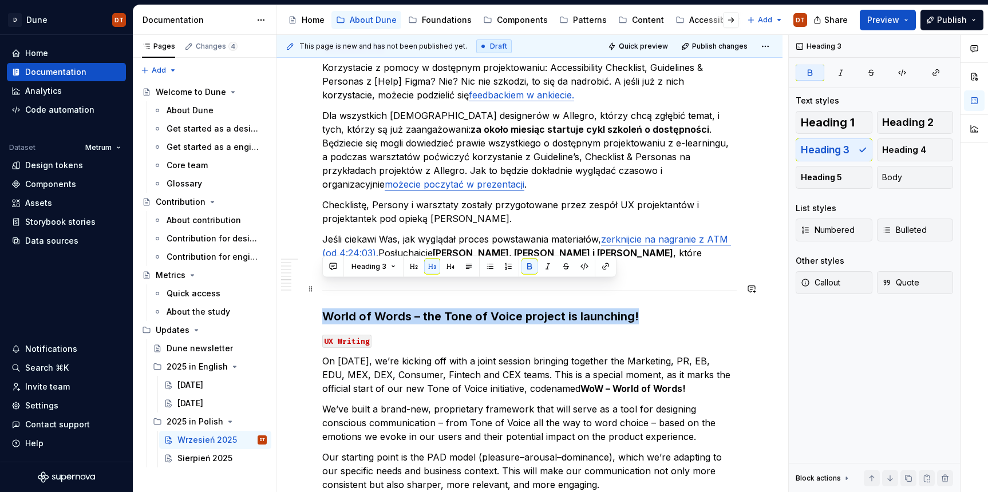
drag, startPoint x: 326, startPoint y: 287, endPoint x: 645, endPoint y: 287, distance: 319.4
click at [645, 309] on h3 "World of Words – the Tone of Voice project is launching!" at bounding box center [529, 317] width 414 height 16
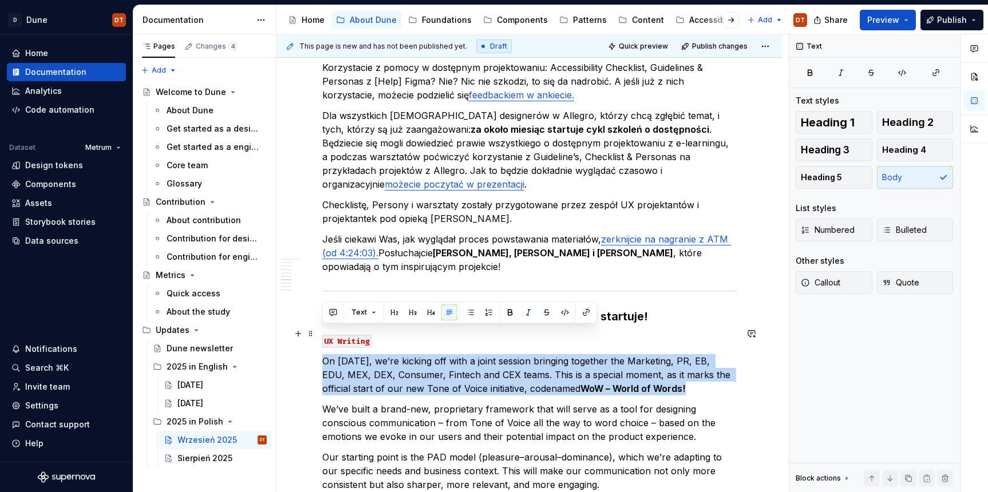
drag, startPoint x: 325, startPoint y: 334, endPoint x: 663, endPoint y: 357, distance: 339.6
click at [663, 357] on p "On October 1, we’re kicking off with a joint session bringing together the Mark…" at bounding box center [529, 374] width 414 height 41
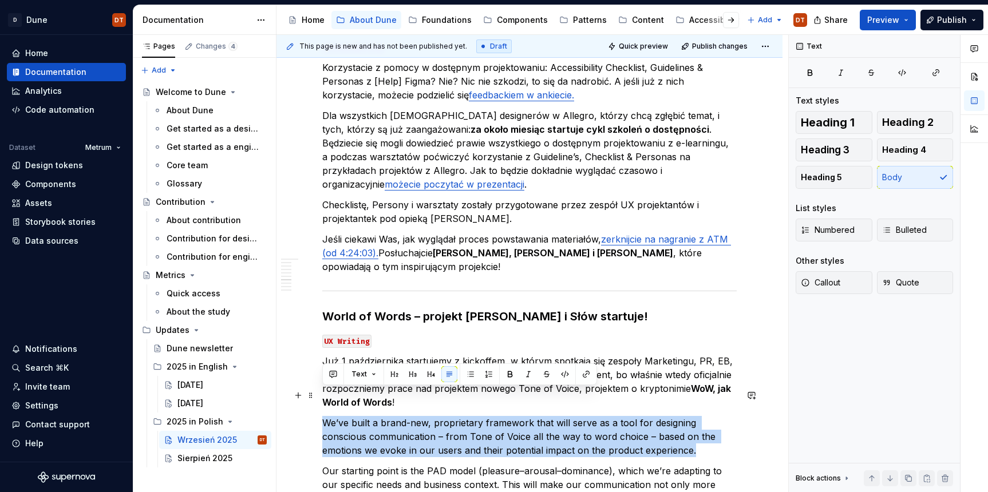
drag, startPoint x: 324, startPoint y: 396, endPoint x: 642, endPoint y: 420, distance: 318.6
click at [642, 420] on p "We’ve built a brand-new, proprietary framework that will serve as a tool for de…" at bounding box center [529, 436] width 414 height 41
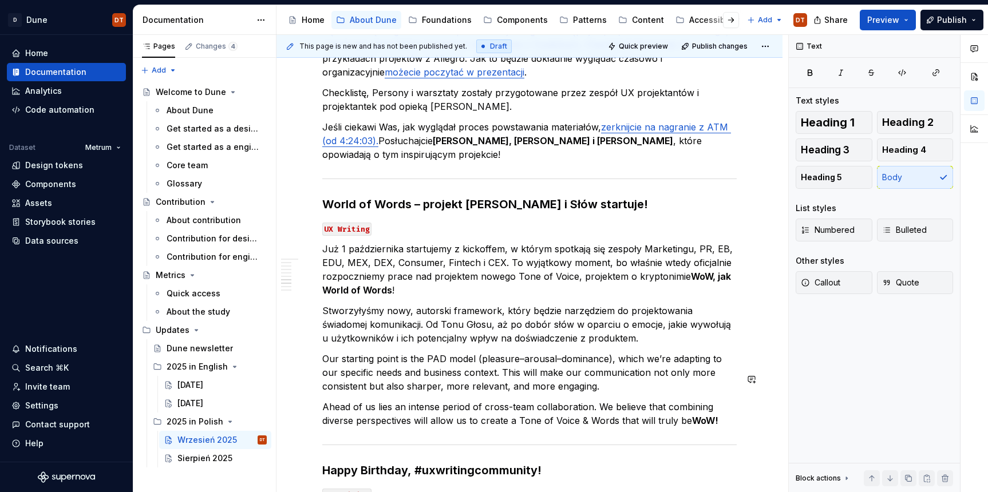
scroll to position [1310, 0]
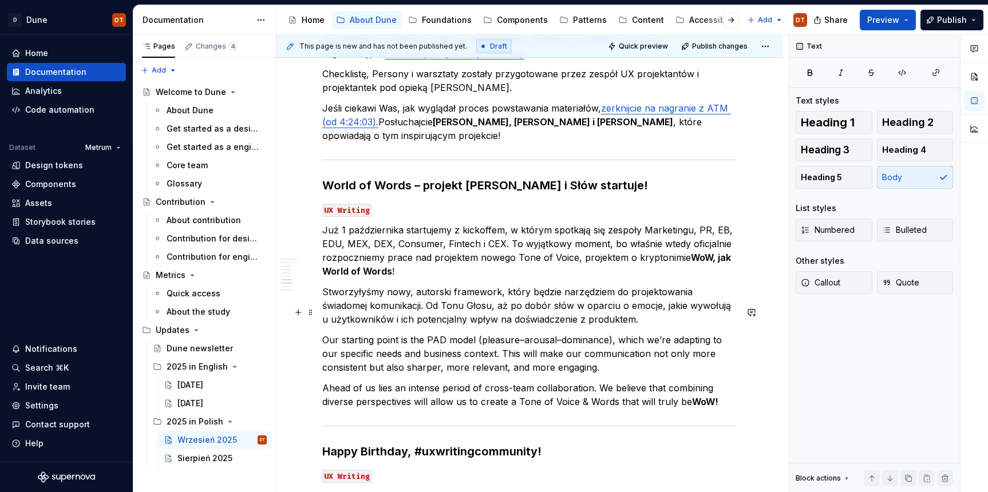
drag, startPoint x: 346, startPoint y: 318, endPoint x: 354, endPoint y: 320, distance: 7.6
click at [346, 333] on p "Our starting point is the PAD model (pleasure–arousal–dominance), which we’re a…" at bounding box center [529, 353] width 414 height 41
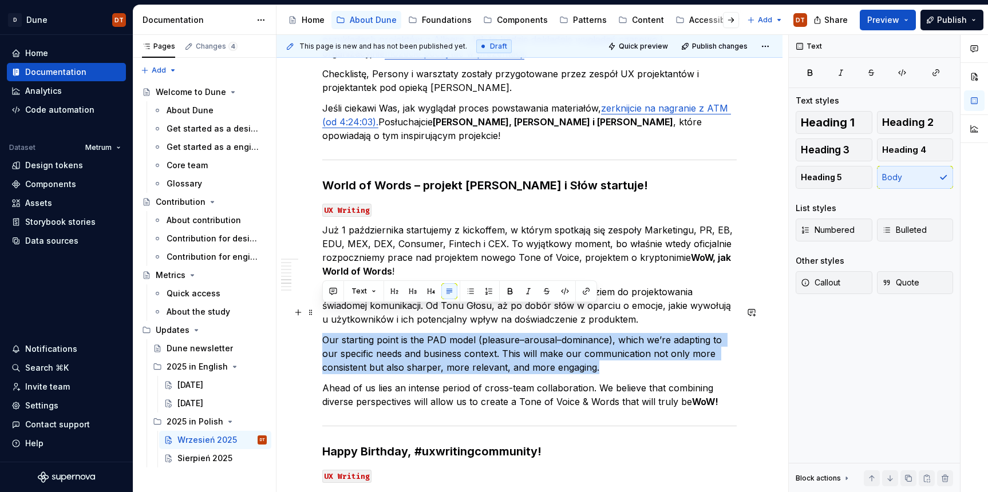
drag, startPoint x: 322, startPoint y: 314, endPoint x: 613, endPoint y: 335, distance: 291.5
click at [613, 335] on p "Our starting point is the PAD model (pleasure–arousal–dominance), which we’re a…" at bounding box center [529, 353] width 414 height 41
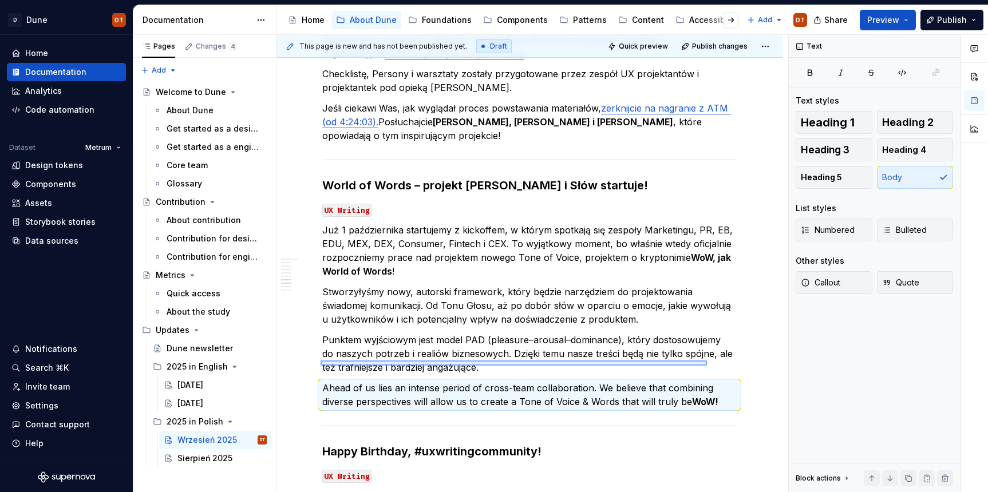
drag, startPoint x: 384, startPoint y: 359, endPoint x: 703, endPoint y: 367, distance: 319.5
click at [707, 366] on div "This page is new and has not been published yet. Draft Quick preview Publish ch…" at bounding box center [532, 264] width 512 height 458
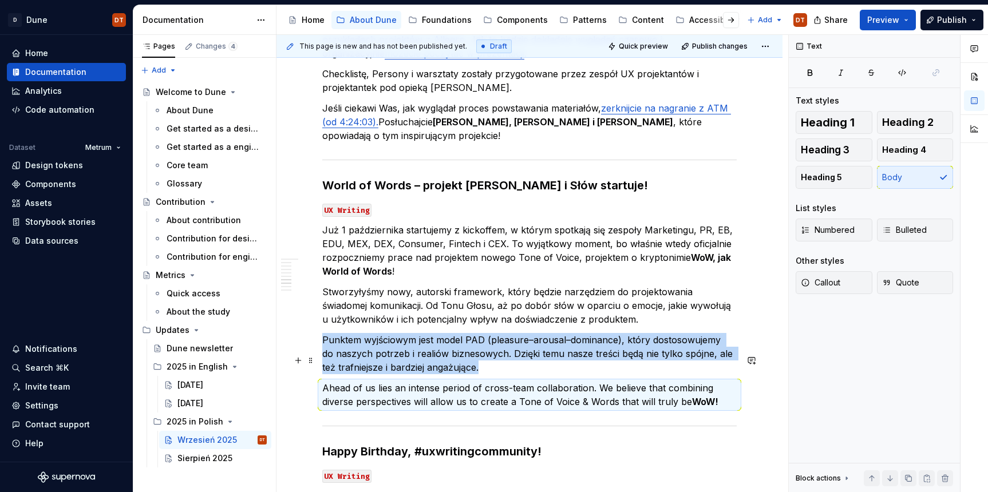
click at [703, 381] on p "Ahead of us lies an intense period of cross-team collaboration. We believe that…" at bounding box center [529, 394] width 414 height 27
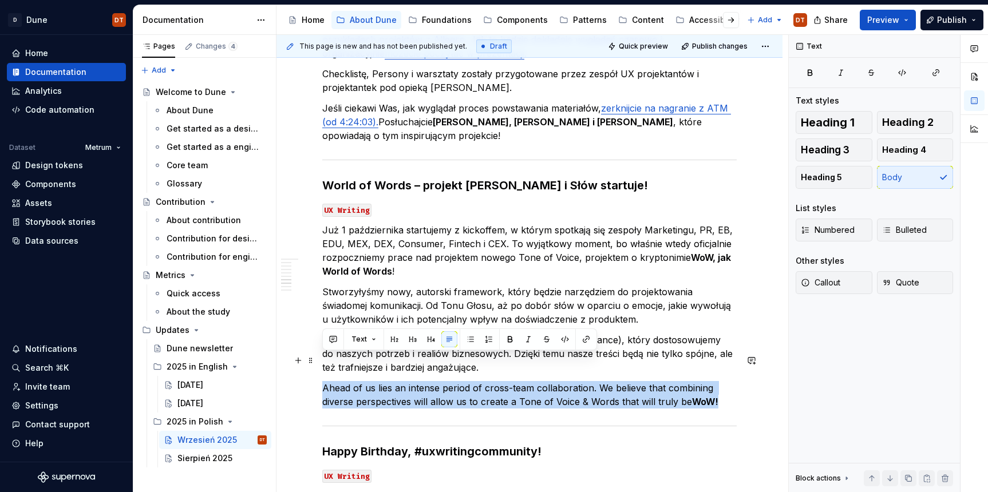
drag, startPoint x: 324, startPoint y: 361, endPoint x: 724, endPoint y: 371, distance: 399.7
click at [724, 381] on p "Ahead of us lies an intense period of cross-team collaboration. We believe that…" at bounding box center [529, 394] width 414 height 27
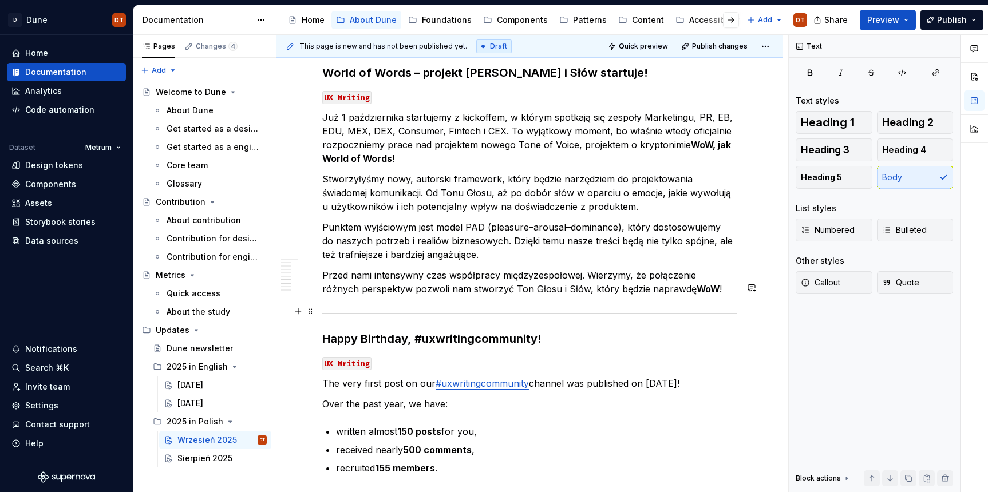
scroll to position [1446, 0]
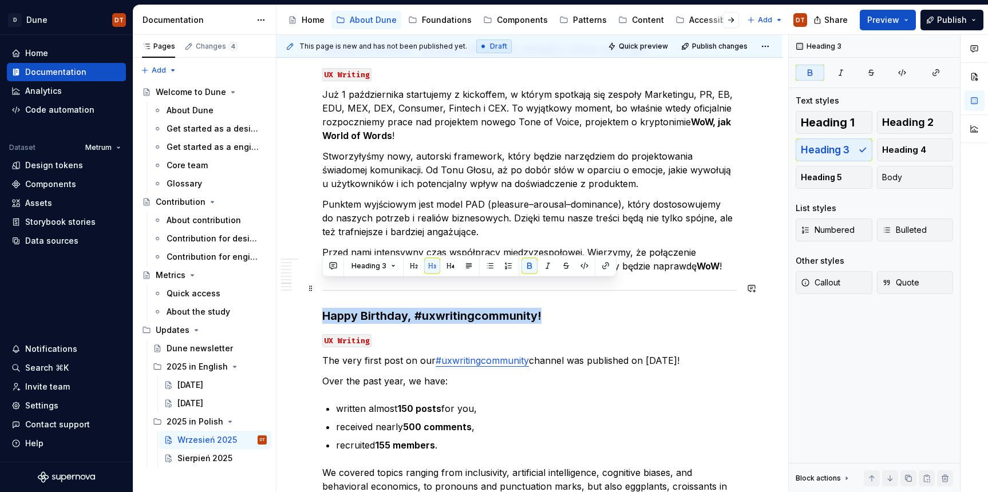
drag, startPoint x: 323, startPoint y: 288, endPoint x: 553, endPoint y: 286, distance: 229.6
click at [553, 308] on h3 "Happy Birthday, #uxwritingcommunity!" at bounding box center [529, 316] width 414 height 16
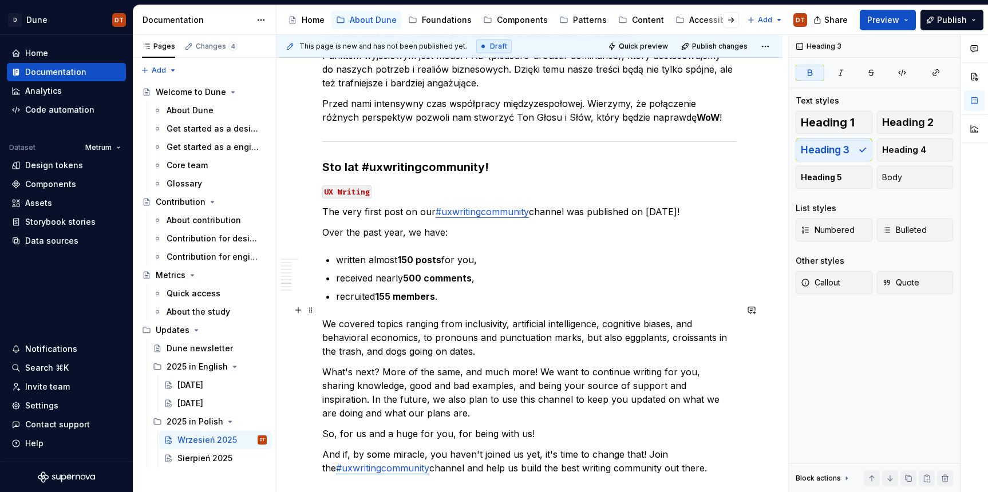
scroll to position [1597, 0]
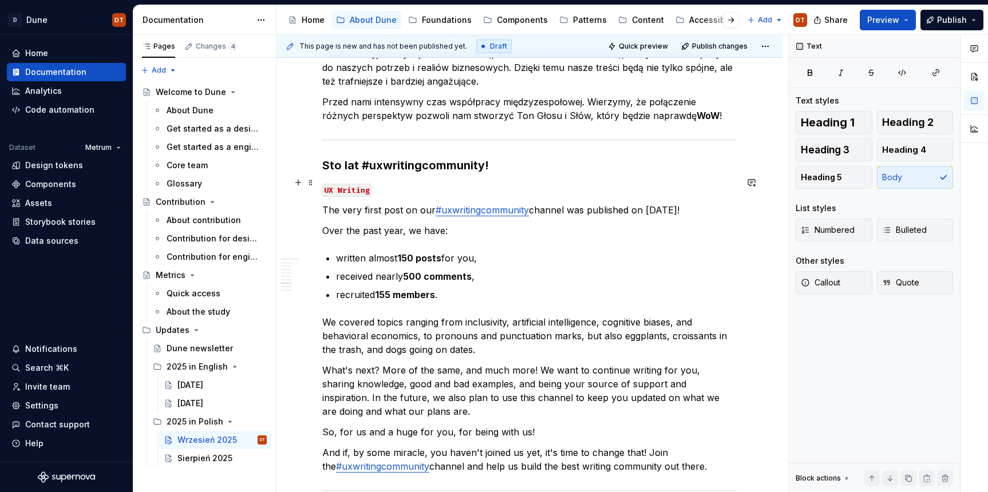
click at [326, 203] on p "The very first post on our #uxwritingcommunity channel was published on Septemb…" at bounding box center [529, 210] width 414 height 14
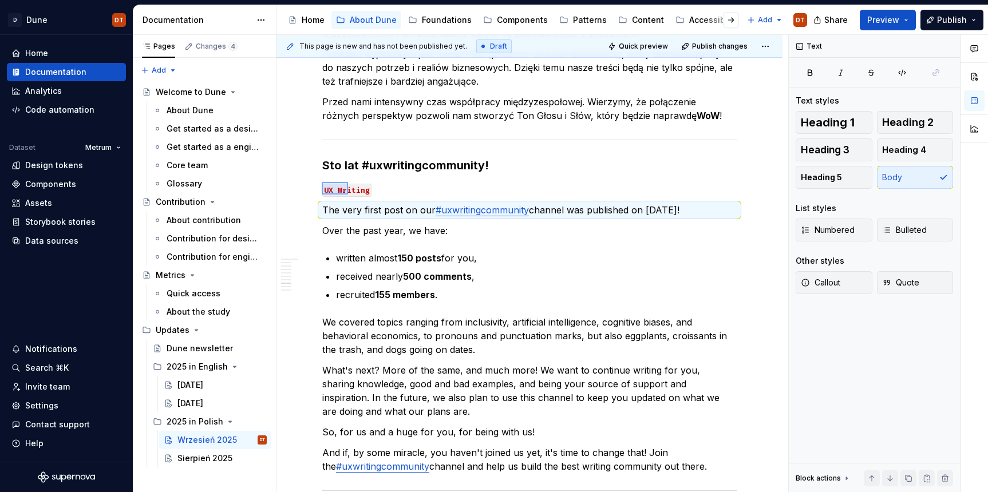
drag, startPoint x: 322, startPoint y: 182, endPoint x: 348, endPoint y: 195, distance: 29.2
click at [348, 195] on div "This page is new and has not been published yet. Draft Quick preview Publish ch…" at bounding box center [532, 264] width 512 height 458
drag, startPoint x: 347, startPoint y: 191, endPoint x: 329, endPoint y: 185, distance: 19.6
click at [347, 203] on p "The very first post on our #uxwritingcommunity channel was published on Septemb…" at bounding box center [529, 210] width 414 height 14
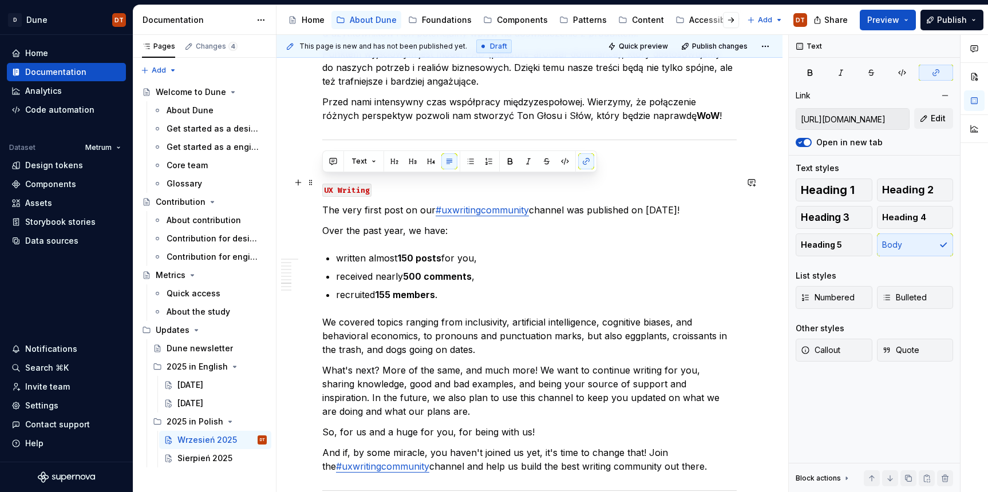
drag, startPoint x: 324, startPoint y: 181, endPoint x: 351, endPoint y: 195, distance: 30.5
click at [351, 203] on p "The very first post on our #uxwritingcommunity channel was published on Septemb…" at bounding box center [529, 210] width 414 height 14
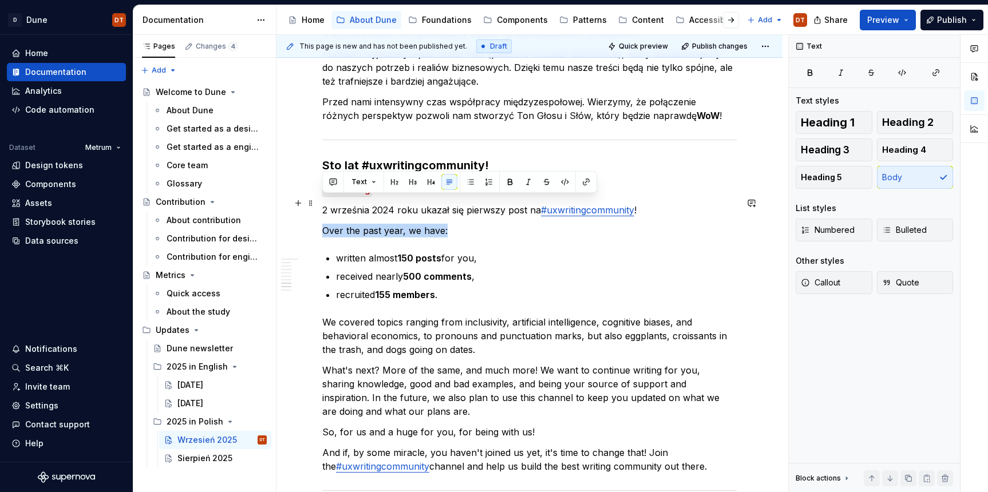
drag, startPoint x: 448, startPoint y: 204, endPoint x: 322, endPoint y: 206, distance: 125.4
click at [322, 224] on p "Over the past year, we have:" at bounding box center [529, 231] width 414 height 14
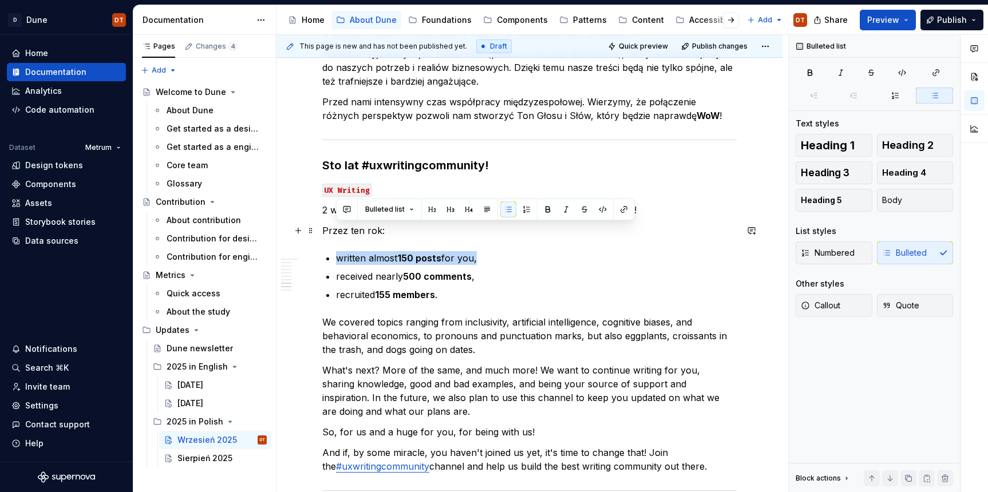
drag, startPoint x: 338, startPoint y: 231, endPoint x: 474, endPoint y: 232, distance: 136.3
click at [474, 251] on p "written almost 150 posts for you," at bounding box center [536, 258] width 401 height 14
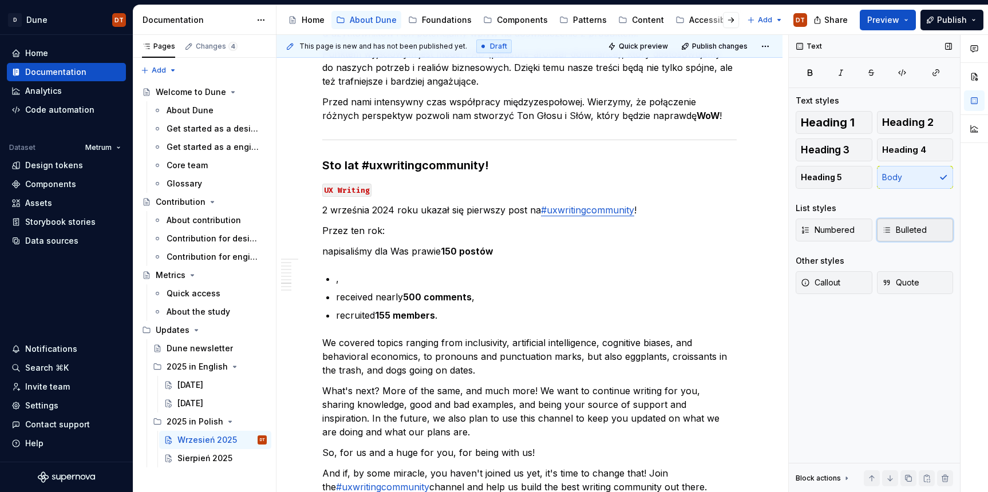
click at [902, 225] on span "Bulleted" at bounding box center [904, 229] width 45 height 11
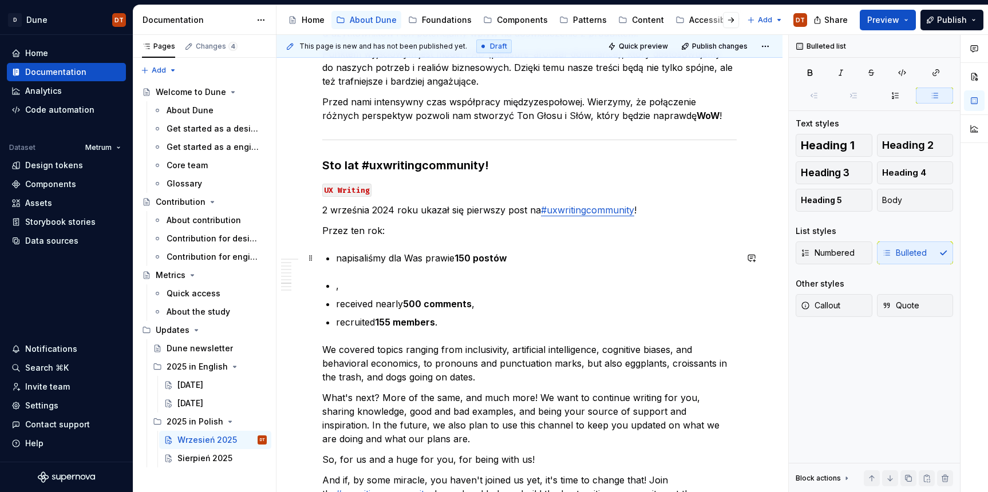
click at [345, 279] on p "," at bounding box center [536, 286] width 401 height 14
click at [337, 279] on p "dostaliśmy niemal 500 komentarzy" at bounding box center [536, 286] width 401 height 14
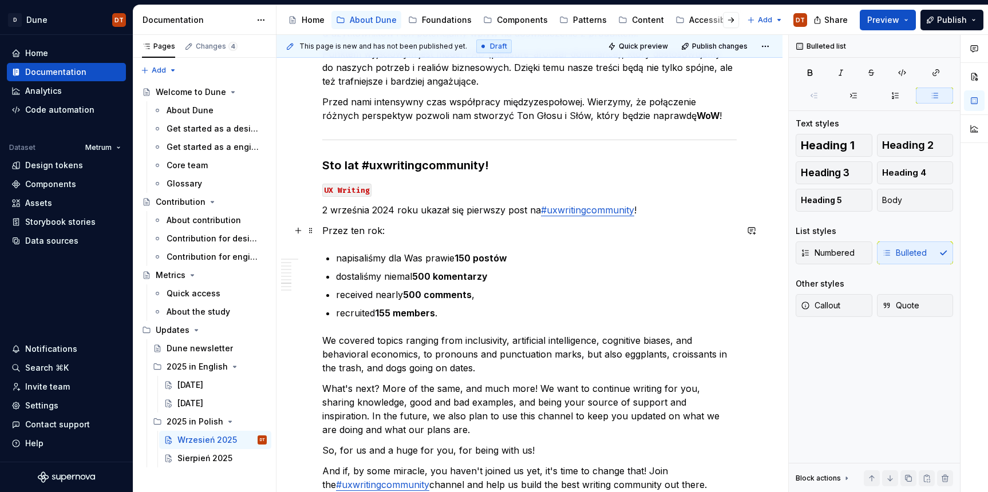
click at [514, 251] on p "napisaliśmy dla Was prawie 150 postów" at bounding box center [536, 258] width 401 height 14
click at [716, 209] on button "button" at bounding box center [720, 210] width 16 height 16
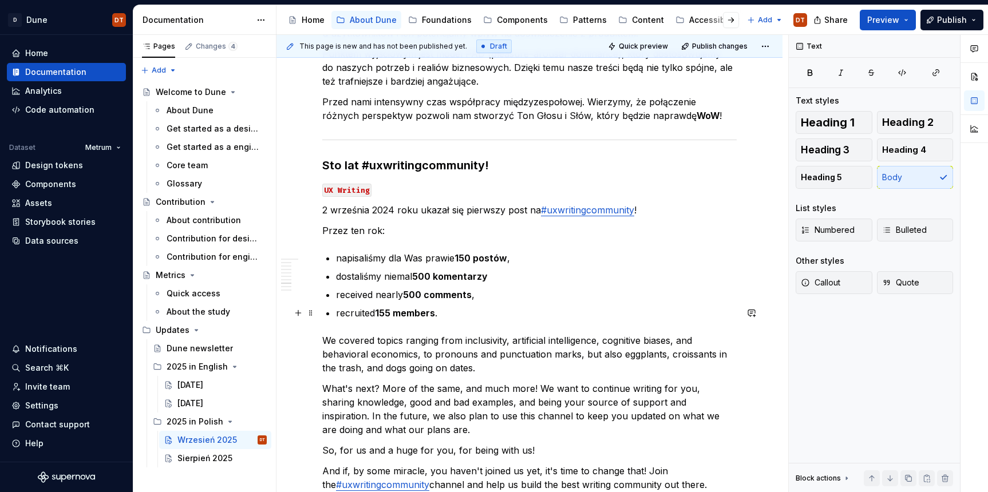
click at [465, 334] on p "We covered topics ranging from inclusivity, artificial intelligence, cognitive …" at bounding box center [529, 354] width 414 height 41
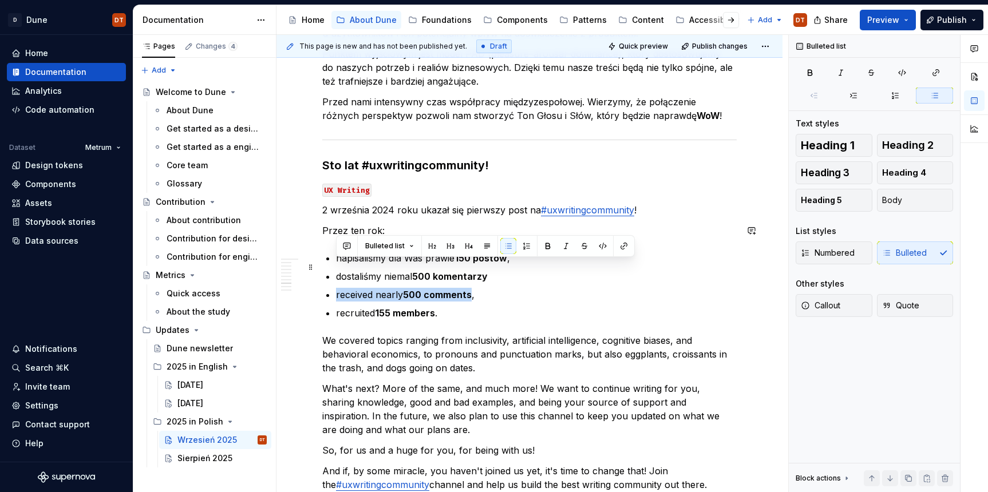
drag, startPoint x: 336, startPoint y: 268, endPoint x: 471, endPoint y: 267, distance: 134.5
click at [471, 288] on p "received nearly 500 comments ," at bounding box center [536, 295] width 401 height 14
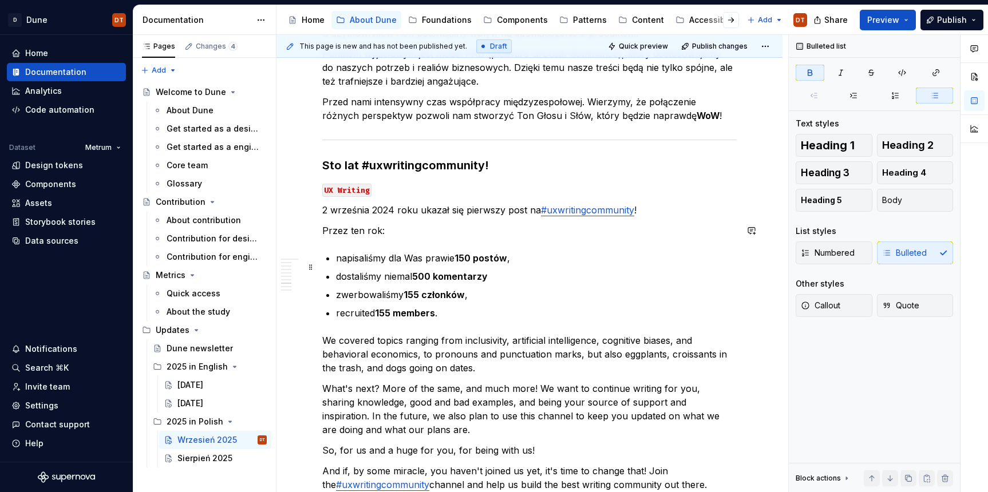
click at [469, 288] on p "zwerbowaliśmy 155 członków ," at bounding box center [536, 295] width 401 height 14
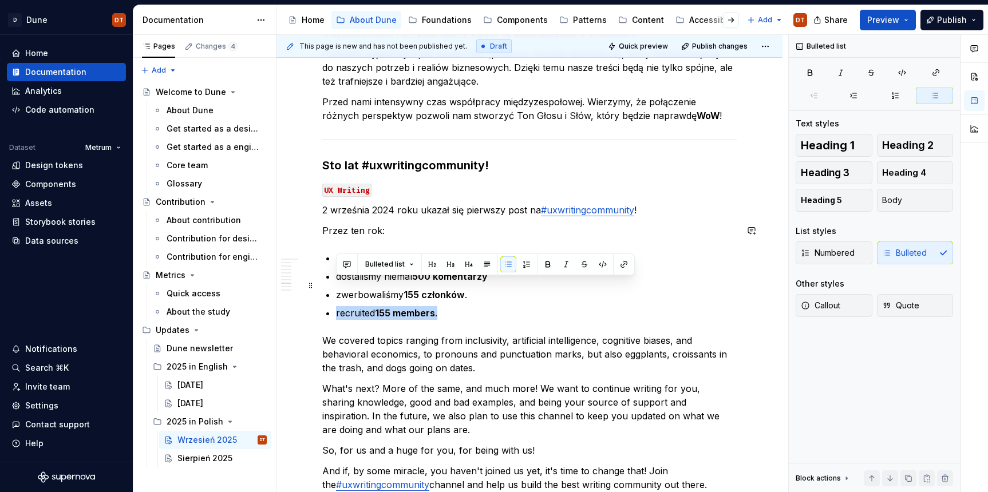
drag, startPoint x: 424, startPoint y: 282, endPoint x: 318, endPoint y: 283, distance: 105.9
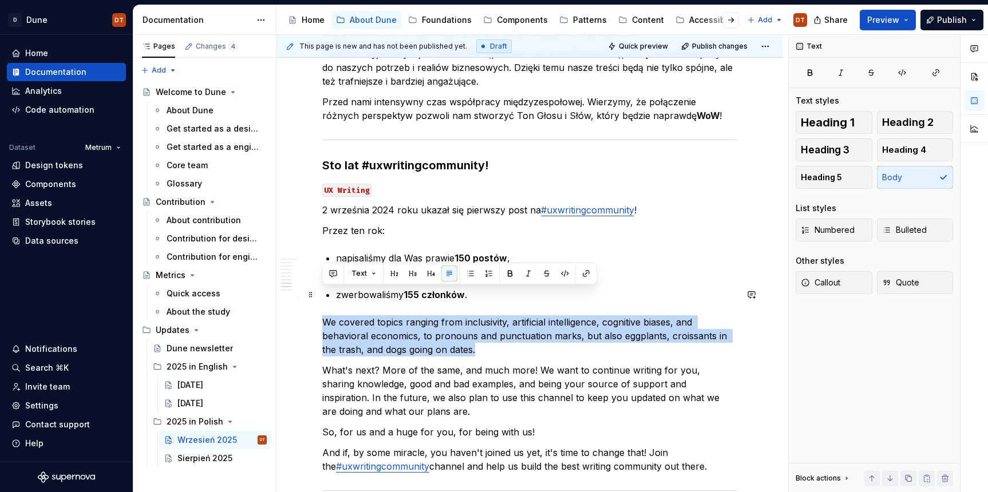
drag, startPoint x: 334, startPoint y: 295, endPoint x: 469, endPoint y: 320, distance: 137.4
click at [469, 320] on p "We covered topics ranging from inclusivity, artificial intelligence, cognitive …" at bounding box center [529, 335] width 414 height 41
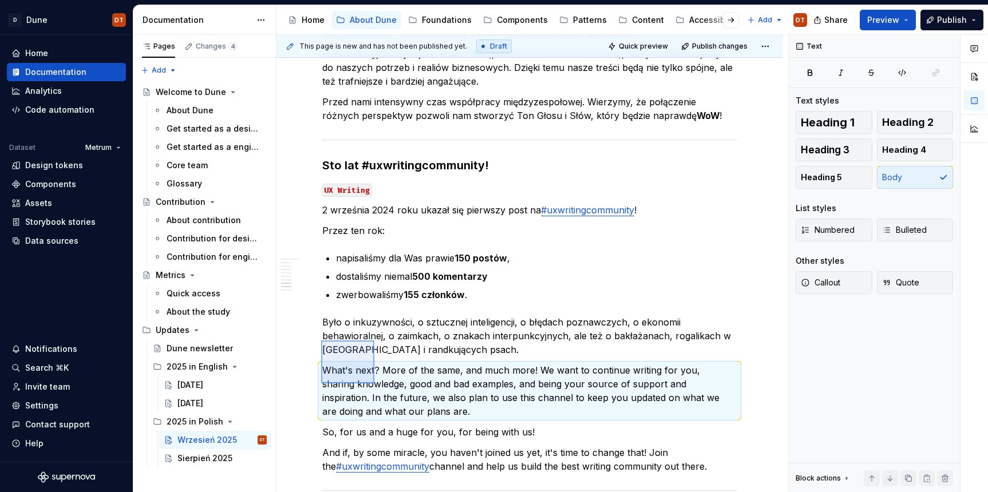
drag, startPoint x: 321, startPoint y: 341, endPoint x: 374, endPoint y: 370, distance: 60.5
click at [374, 383] on div "This page is new and has not been published yet. Draft Quick preview Publish ch…" at bounding box center [532, 264] width 512 height 458
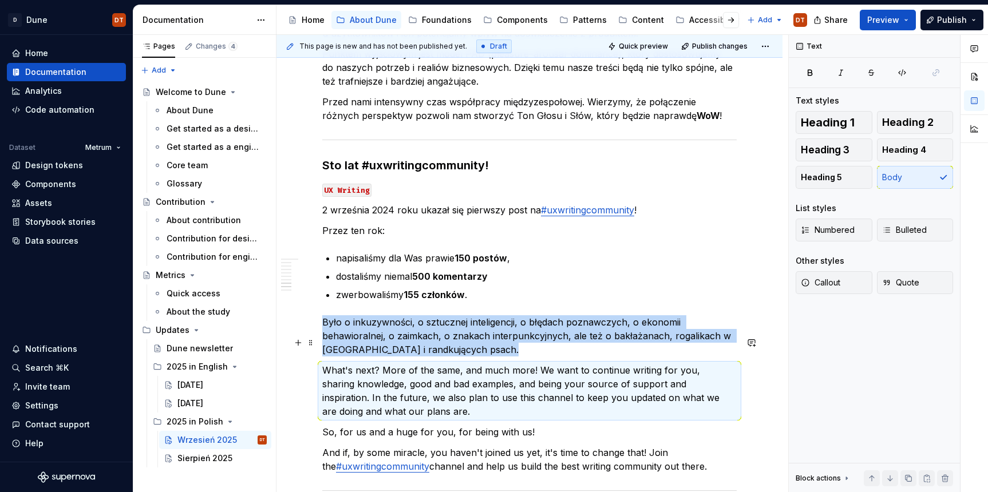
click at [373, 369] on p "What's next? More of the same, and much more! We want to continue writing for y…" at bounding box center [529, 391] width 414 height 55
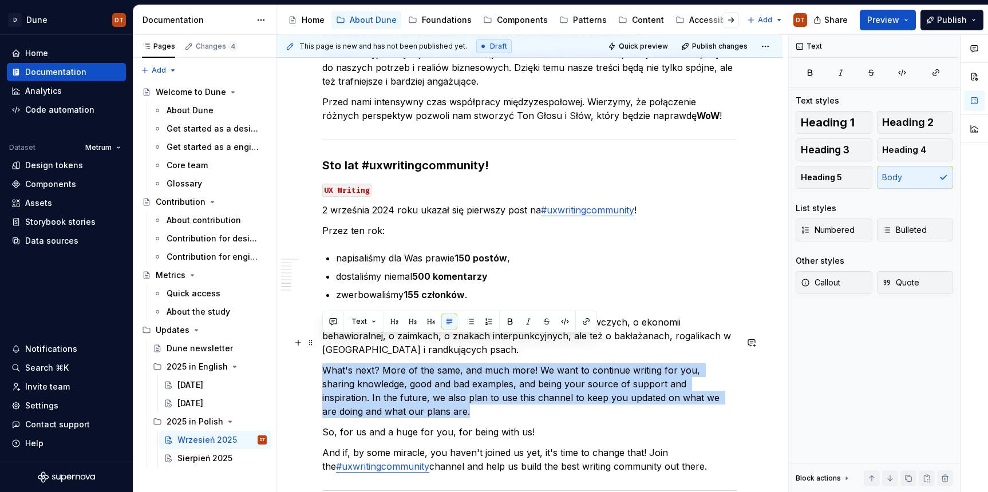
drag, startPoint x: 325, startPoint y: 341, endPoint x: 368, endPoint y: 385, distance: 61.1
click at [368, 385] on p "What's next? More of the same, and much more! We want to continue writing for y…" at bounding box center [529, 391] width 414 height 55
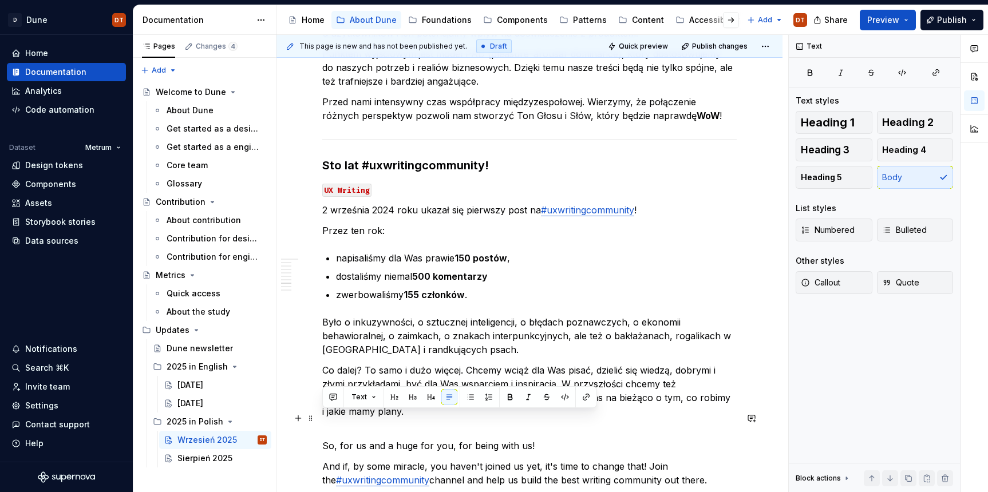
drag, startPoint x: 322, startPoint y: 417, endPoint x: 540, endPoint y: 418, distance: 218.7
click at [540, 439] on p "So, for us and a huge for you, for being with us!" at bounding box center [529, 446] width 414 height 14
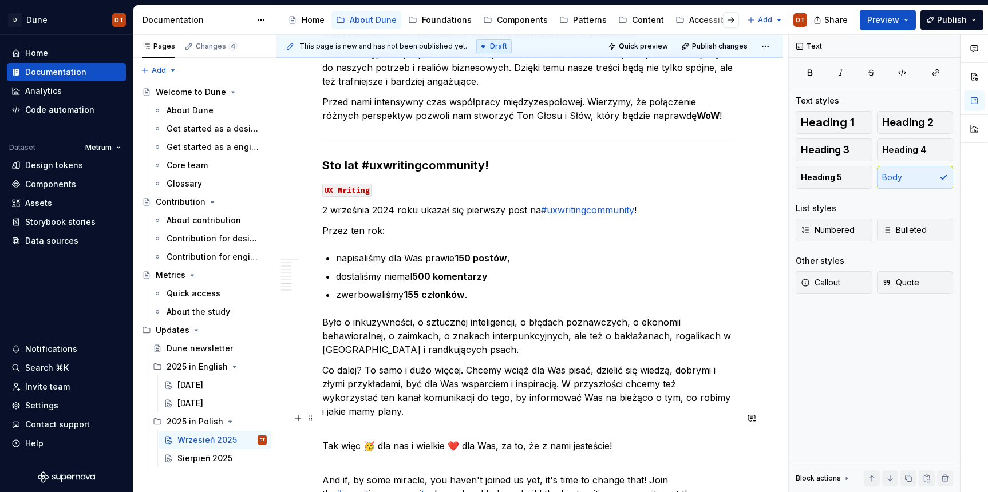
click at [326, 439] on p "Tak więc 🥳 dla nas i wielkie ❤️ dla Was, za to, że z nami jesteście!" at bounding box center [529, 452] width 414 height 27
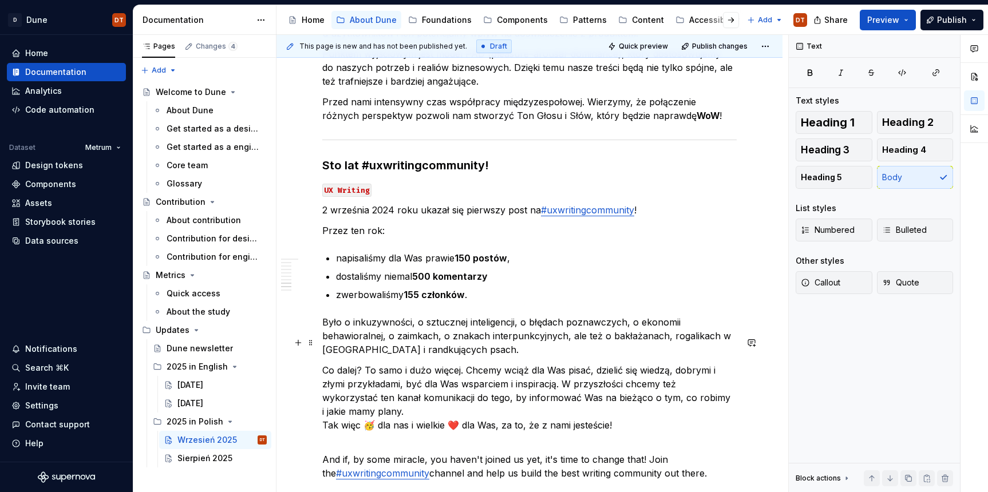
click at [376, 399] on p "Co dalej? To samo i dużo więcej. Chcemy wciąż dla Was pisać, dzielić się wiedzą…" at bounding box center [529, 405] width 414 height 82
click at [443, 398] on p "Co dalej? To samo i dużo więcej. Chcemy wciąż dla Was pisać, dzielić się wiedzą…" at bounding box center [529, 405] width 414 height 82
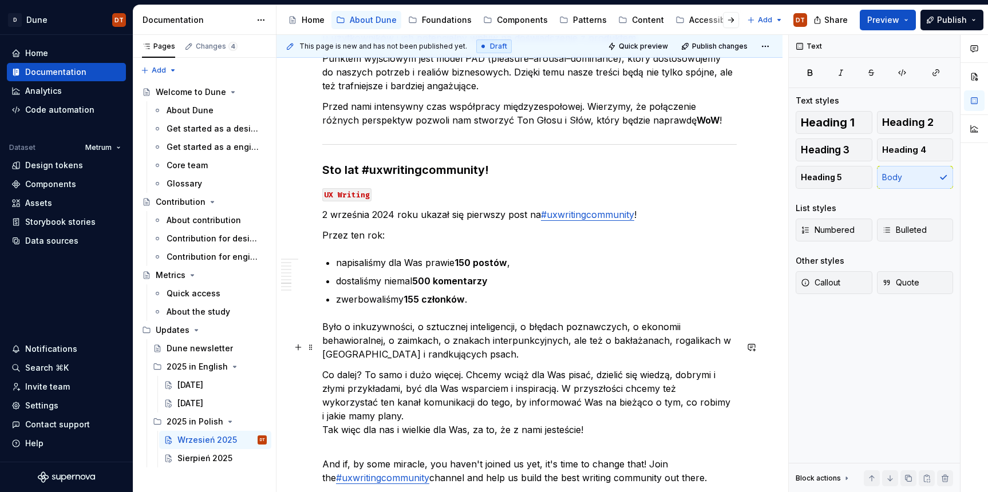
click at [357, 397] on p "Co dalej? To samo i dużo więcej. Chcemy wciąż dla Was pisać, dzielić się wiedzą…" at bounding box center [529, 409] width 414 height 82
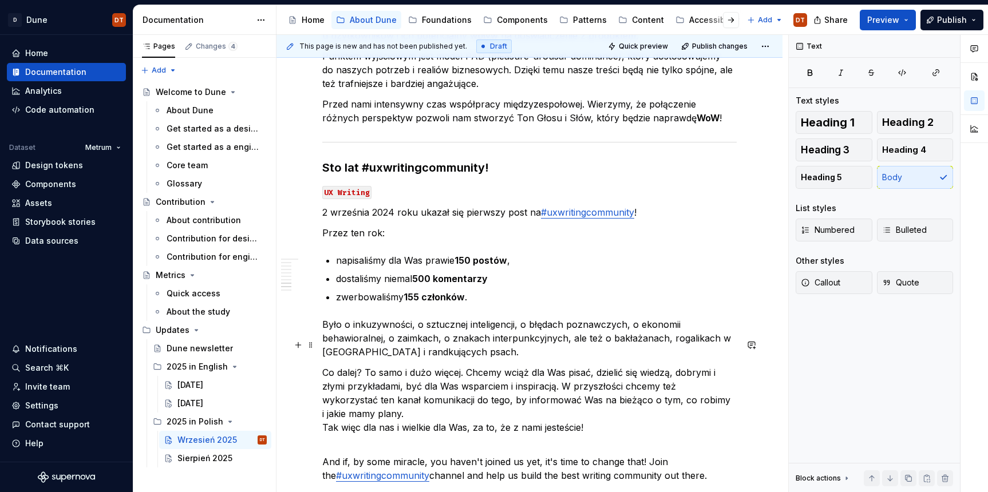
click at [359, 398] on p "Co dalej? To samo i dużo więcej. Chcemy wciąż dla Was pisać, dzielić się wiedzą…" at bounding box center [529, 407] width 414 height 82
click at [365, 399] on p "Co dalej? To samo i dużo więcej. Chcemy wciąż dla Was pisać, dzielić się wiedzą…" at bounding box center [529, 407] width 414 height 82
drag, startPoint x: 508, startPoint y: 398, endPoint x: 522, endPoint y: 396, distance: 13.5
click at [509, 398] on p "Co dalej? To samo i dużo więcej. Chcemy wciąż dla Was pisać, dzielić się wiedzą…" at bounding box center [529, 407] width 414 height 82
click at [535, 396] on p "Co dalej? To samo i dużo więcej. Chcemy wciąż dla Was pisać, dzielić się wiedzą…" at bounding box center [529, 407] width 414 height 82
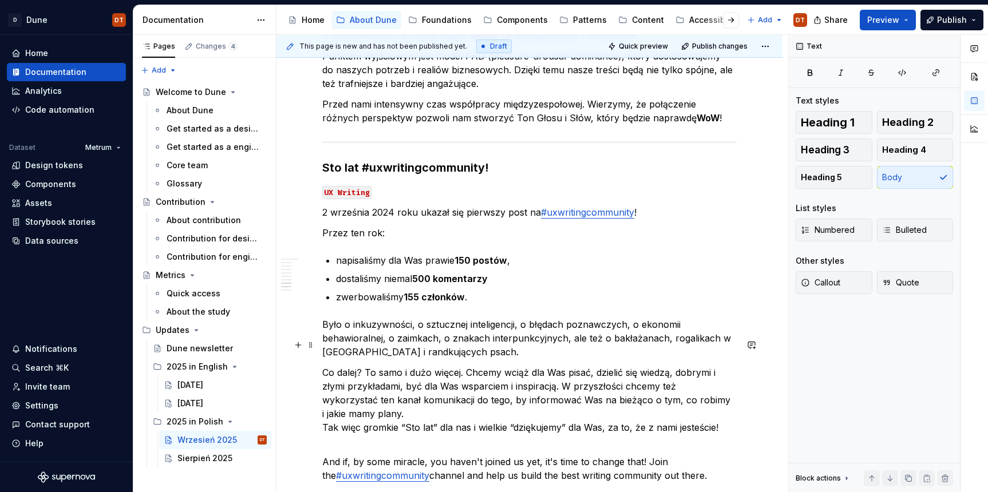
click at [388, 402] on p "Co dalej? To samo i dużo więcej. Chcemy wciąż dla Was pisać, dzielić się wiedzą…" at bounding box center [529, 407] width 414 height 82
click at [405, 400] on p "Co dalej? To samo i dużo więcej. Chcemy wciąż dla Was pisać, dzielić się wiedzą…" at bounding box center [529, 407] width 414 height 82
click at [410, 399] on p "Co dalej? To samo i dużo więcej. Chcemy wciąż dla Was pisać, dzielić się wiedzą…" at bounding box center [529, 407] width 414 height 82
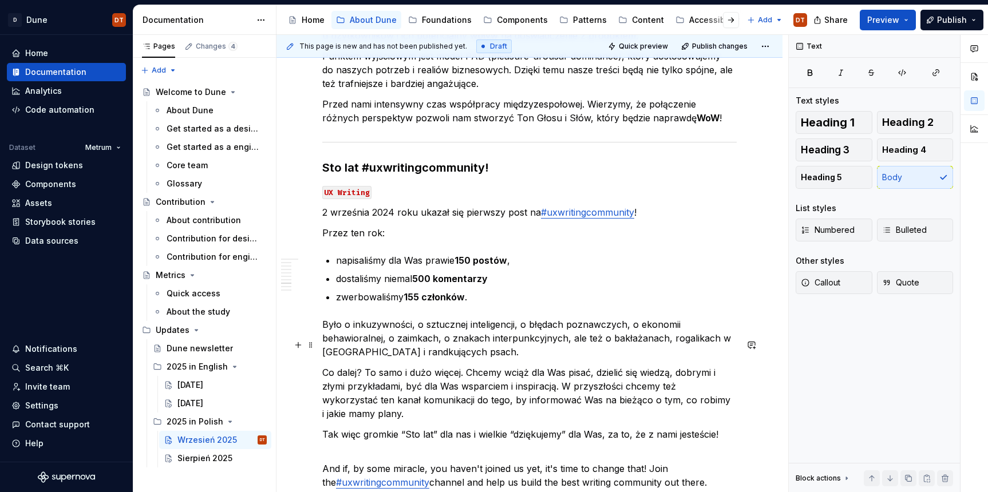
scroll to position [1604, 0]
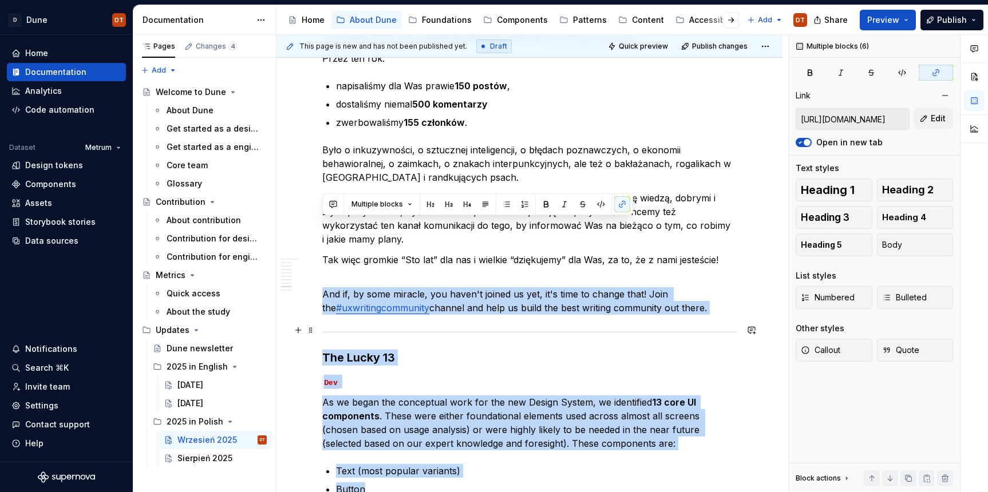
scroll to position [1839, 0]
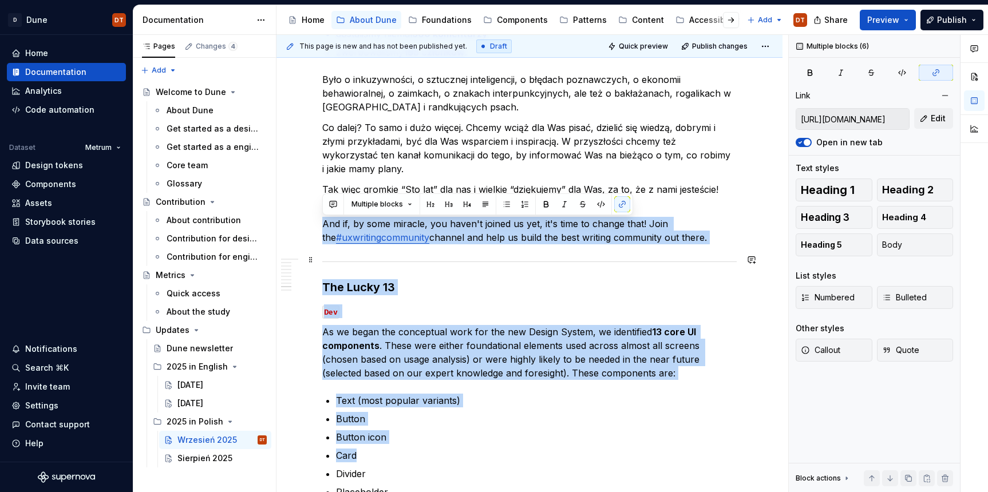
drag, startPoint x: 322, startPoint y: 429, endPoint x: 701, endPoint y: 364, distance: 385.1
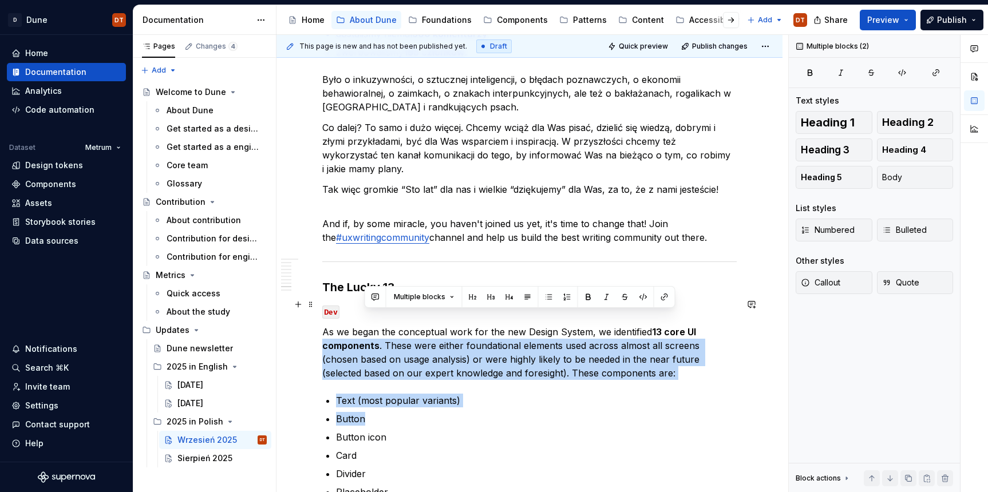
drag, startPoint x: 701, startPoint y: 364, endPoint x: 698, endPoint y: 310, distance: 53.9
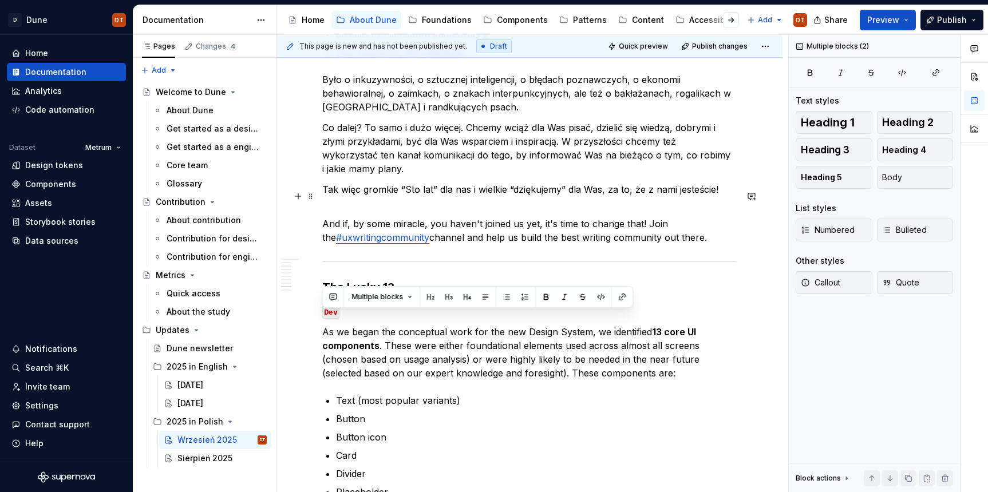
click at [416, 217] on p "And if, by some miracle, you haven't joined us yet, it's time to change that! J…" at bounding box center [529, 230] width 414 height 27
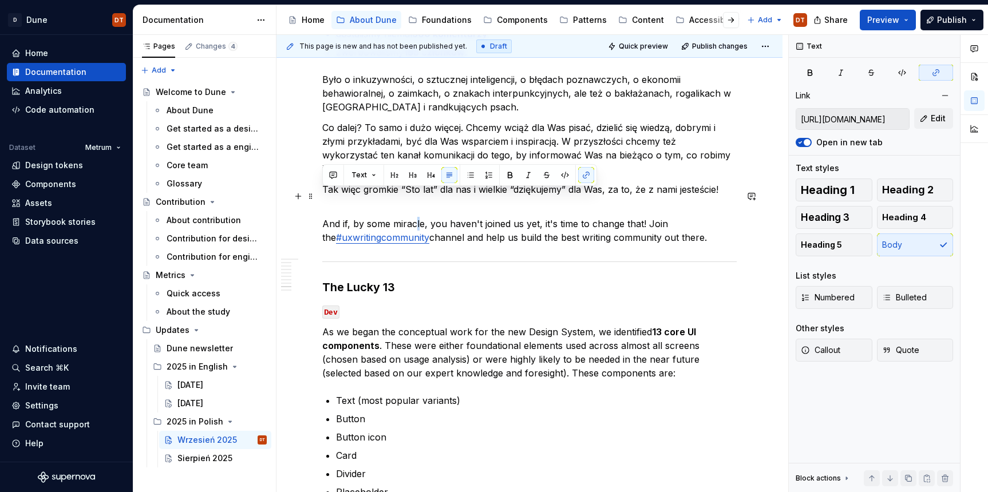
drag, startPoint x: 323, startPoint y: 195, endPoint x: 694, endPoint y: 206, distance: 371.7
click at [694, 217] on p "And if, by some miracle, you haven't joined us yet, it's time to change that! J…" at bounding box center [529, 230] width 414 height 27
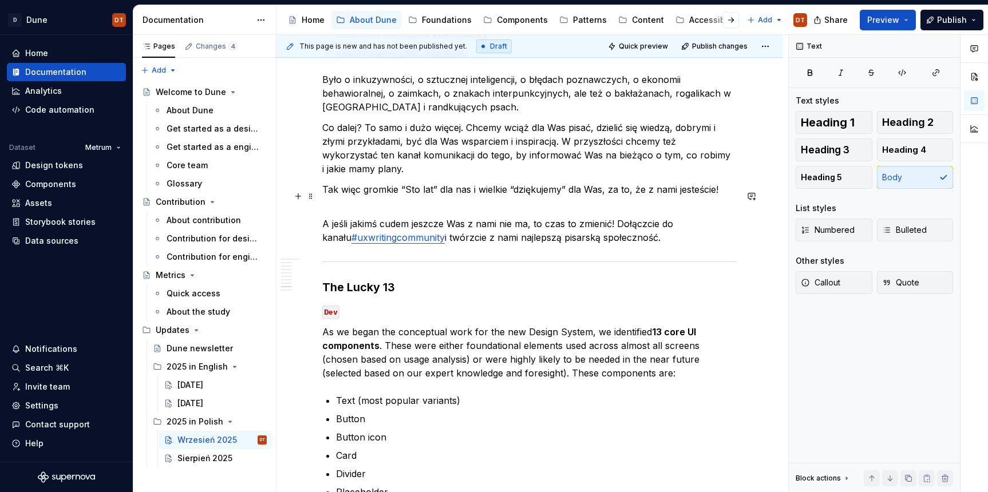
click at [324, 217] on p "A jeśli jakimś cudem jeszcze Was z nami nie ma, to czas to zmienić! Dołączcie d…" at bounding box center [529, 230] width 414 height 27
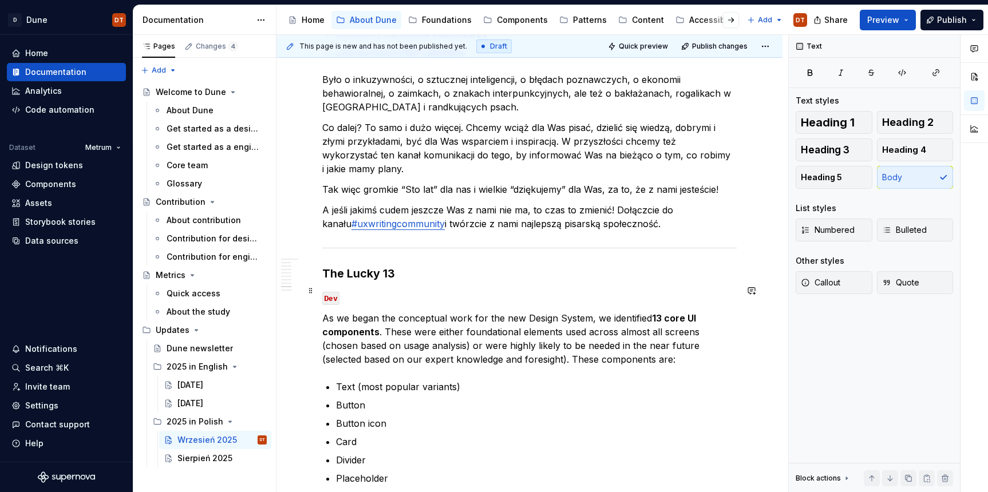
click at [386, 311] on p "As we began the conceptual work for the new Design System, we identified 13 cor…" at bounding box center [529, 338] width 414 height 55
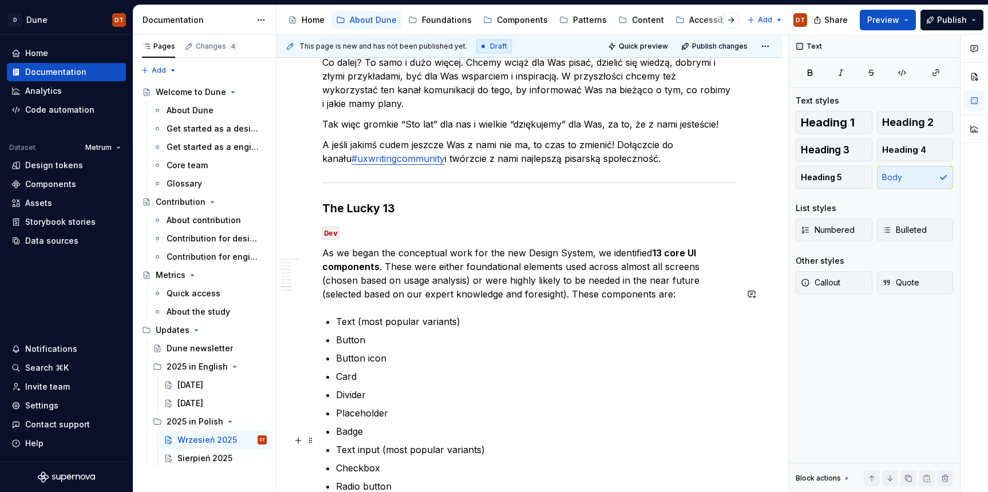
scroll to position [1910, 0]
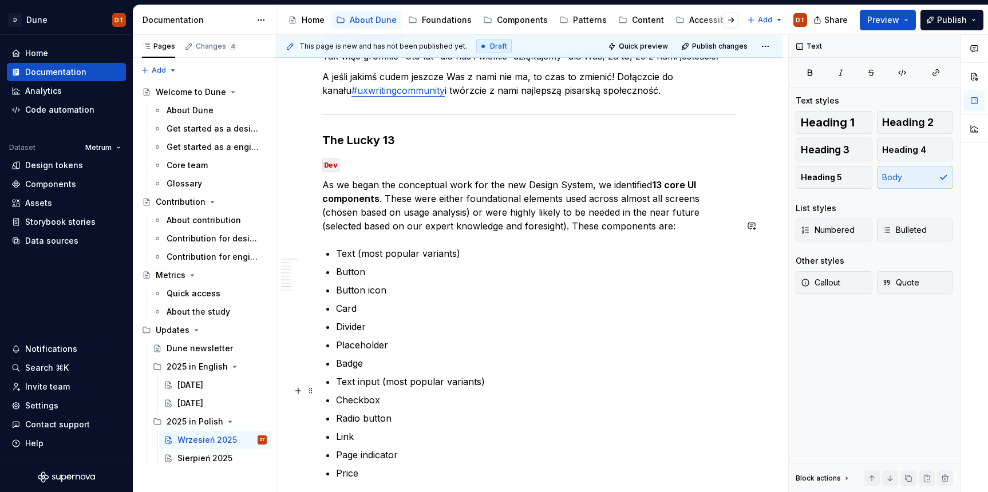
click at [471, 412] on p "Radio button" at bounding box center [536, 419] width 401 height 14
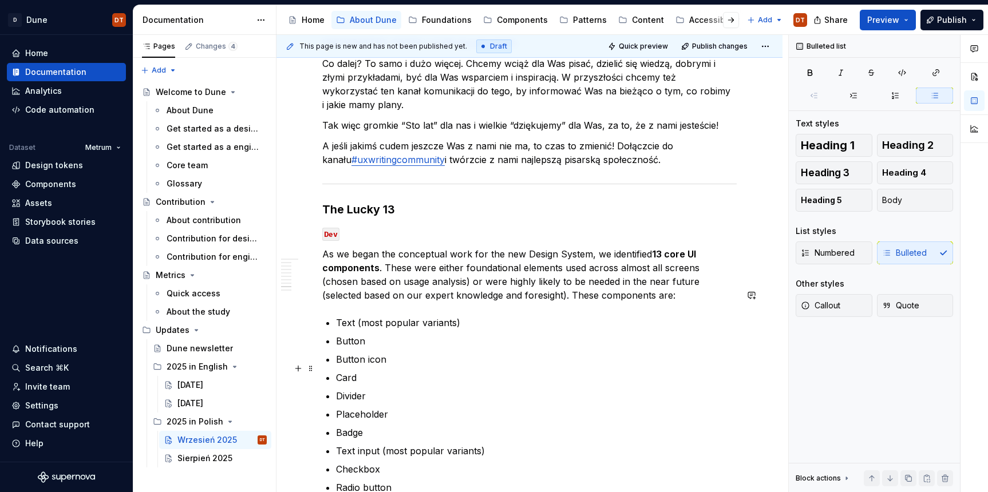
scroll to position [1906, 0]
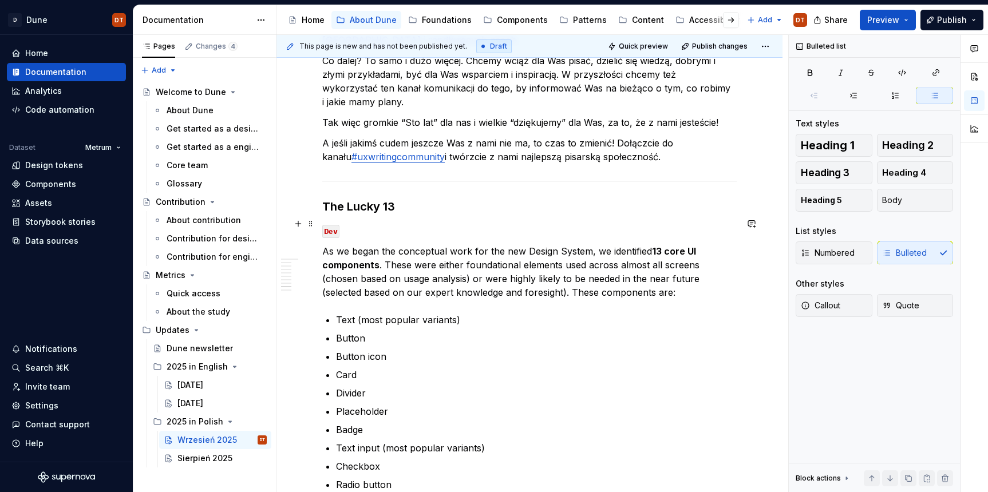
click at [404, 249] on p "As we began the conceptual work for the new Design System, we identified 13 cor…" at bounding box center [529, 271] width 414 height 55
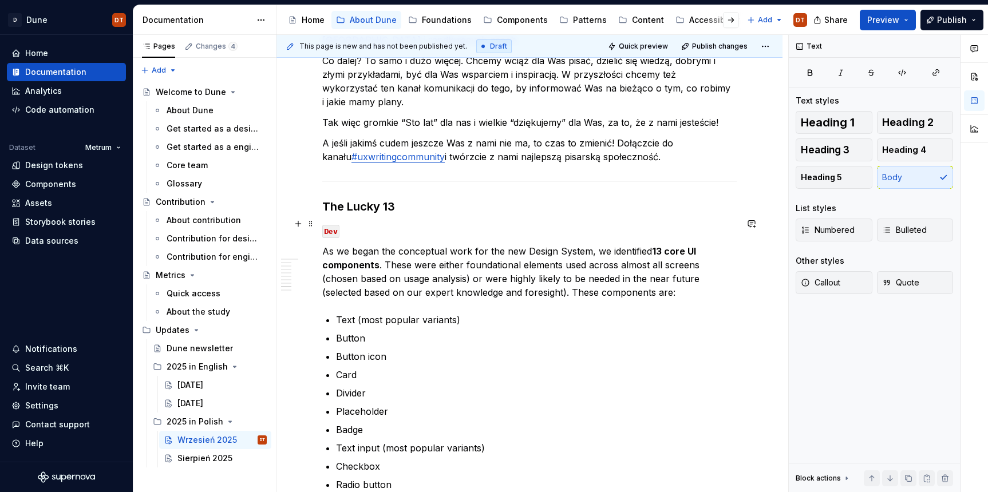
click at [438, 246] on p "As we began the conceptual work for the new Design System, we identified 13 cor…" at bounding box center [529, 271] width 414 height 55
click at [488, 248] on p "As we began the conceptual work for the new Design System, we identified 13 cor…" at bounding box center [529, 271] width 414 height 55
click at [355, 246] on strong "13 core UI components" at bounding box center [510, 258] width 376 height 25
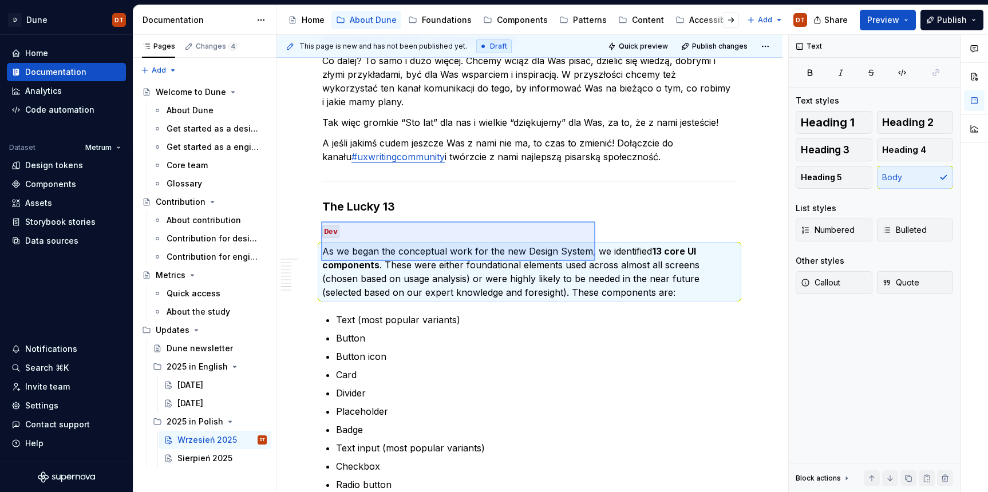
drag, startPoint x: 321, startPoint y: 222, endPoint x: 595, endPoint y: 261, distance: 277.0
click at [595, 261] on div "This page is new and has not been published yet. Draft Quick preview Publish ch…" at bounding box center [532, 264] width 512 height 458
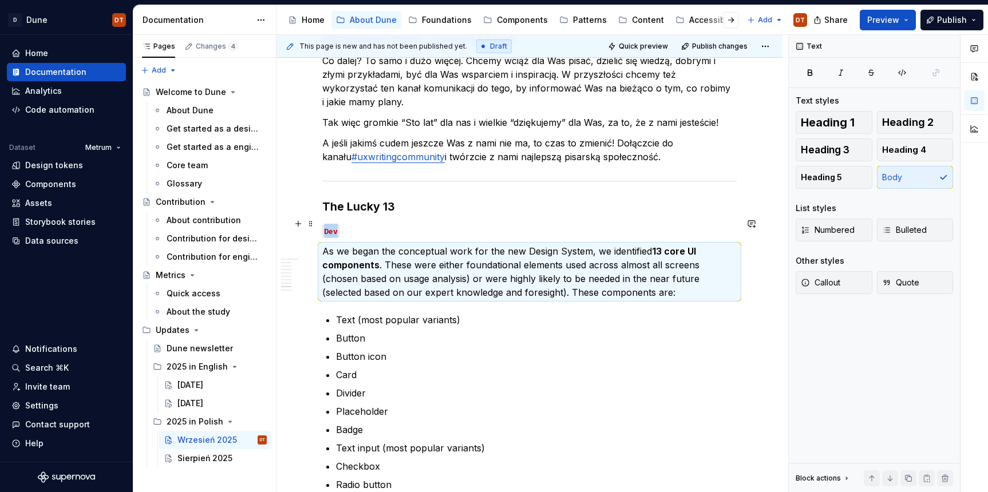
click at [610, 259] on p "As we began the conceptual work for the new Design System, we identified 13 cor…" at bounding box center [529, 271] width 414 height 55
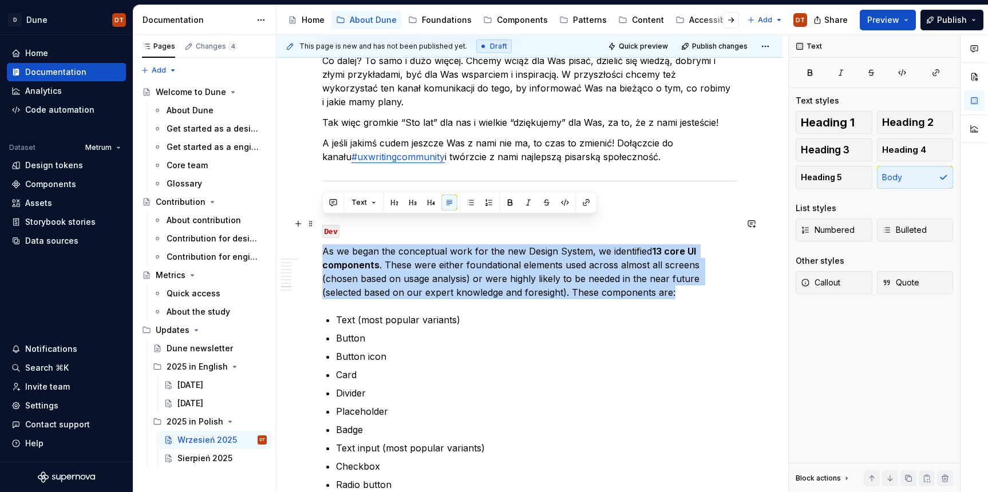
drag, startPoint x: 602, startPoint y: 264, endPoint x: 319, endPoint y: 227, distance: 285.8
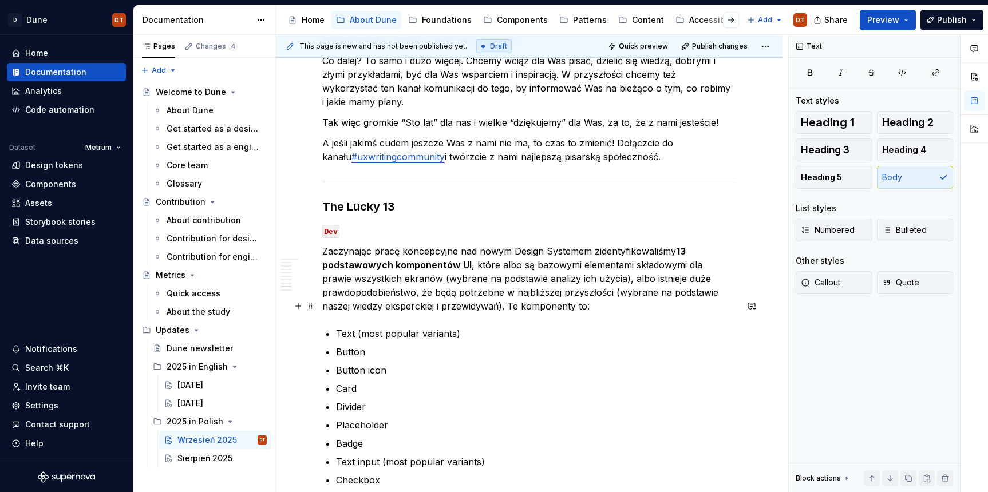
drag, startPoint x: 380, startPoint y: 307, endPoint x: 442, endPoint y: 306, distance: 62.4
click at [380, 327] on p "Text (most popular variants)" at bounding box center [536, 334] width 401 height 14
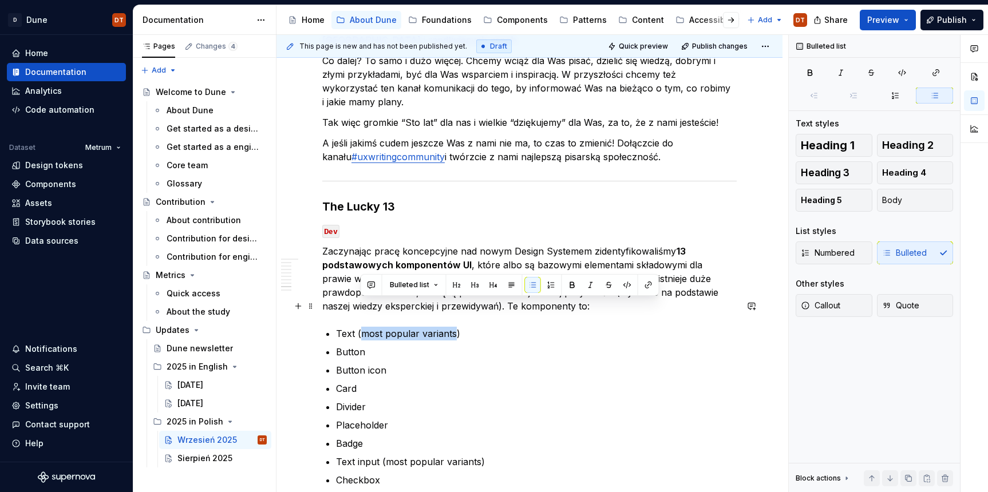
drag, startPoint x: 453, startPoint y: 306, endPoint x: 364, endPoint y: 311, distance: 90.0
click at [364, 327] on p "Text (most popular variants)" at bounding box center [536, 334] width 401 height 14
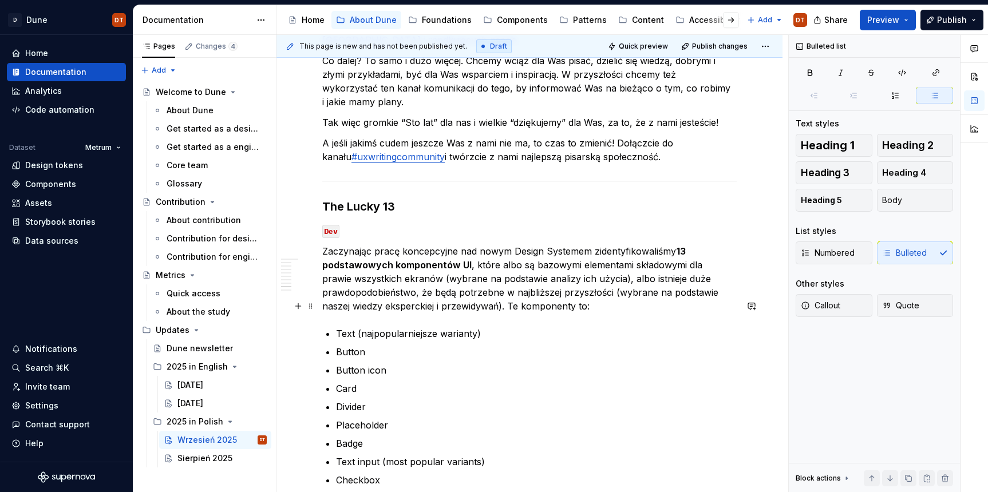
click at [425, 327] on p "Text (najpopularniejsze warianty)" at bounding box center [536, 334] width 401 height 14
drag, startPoint x: 433, startPoint y: 309, endPoint x: 465, endPoint y: 308, distance: 32.1
click at [433, 327] on p "Text (najpopularniejsze warianty)" at bounding box center [536, 334] width 401 height 14
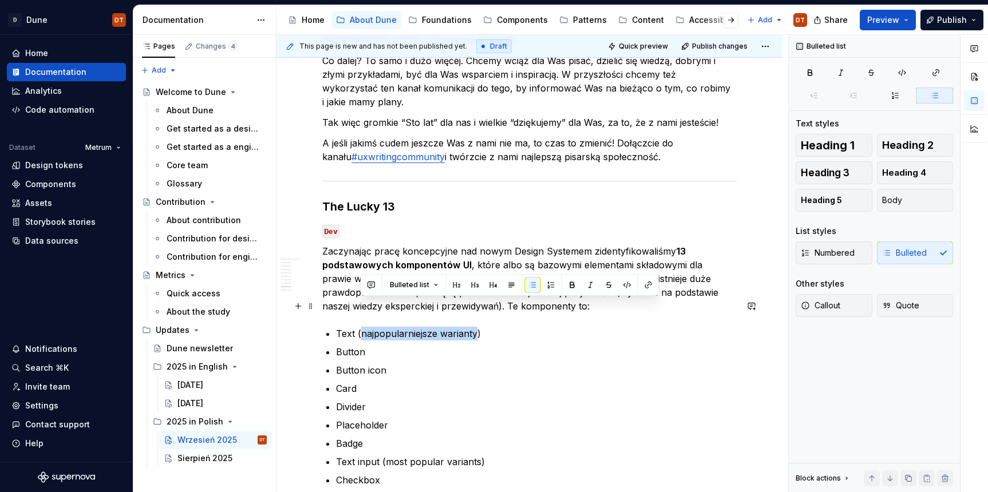
drag, startPoint x: 477, startPoint y: 306, endPoint x: 361, endPoint y: 310, distance: 115.7
click at [361, 327] on p "Text (najpopularniejsze warianty)" at bounding box center [536, 334] width 401 height 14
copy p "najpopularniejsze warianty"
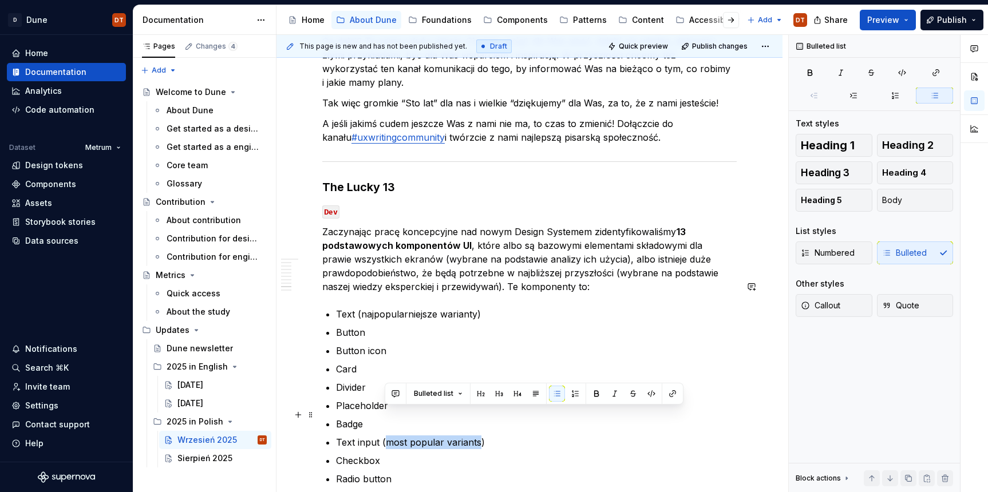
drag, startPoint x: 479, startPoint y: 414, endPoint x: 396, endPoint y: 414, distance: 83.0
click at [386, 436] on p "Text input (most popular variants)" at bounding box center [536, 443] width 401 height 14
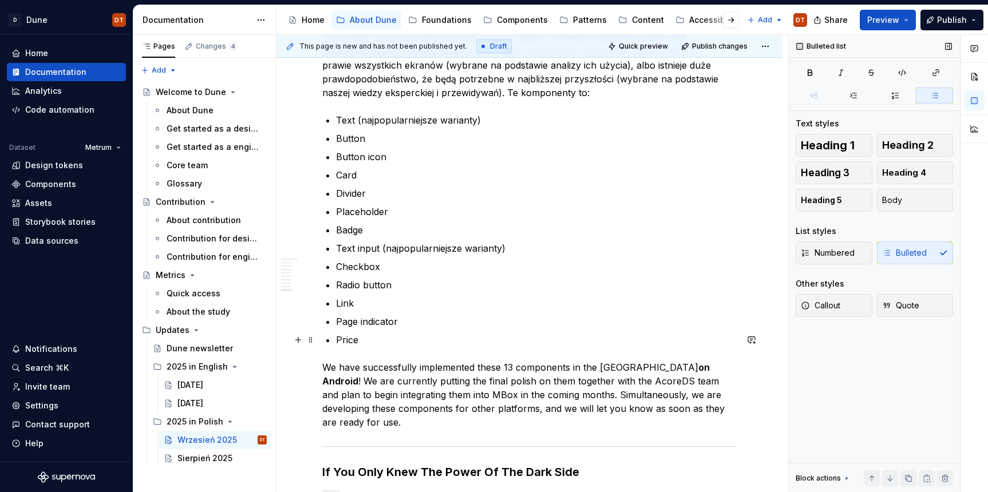
scroll to position [2123, 0]
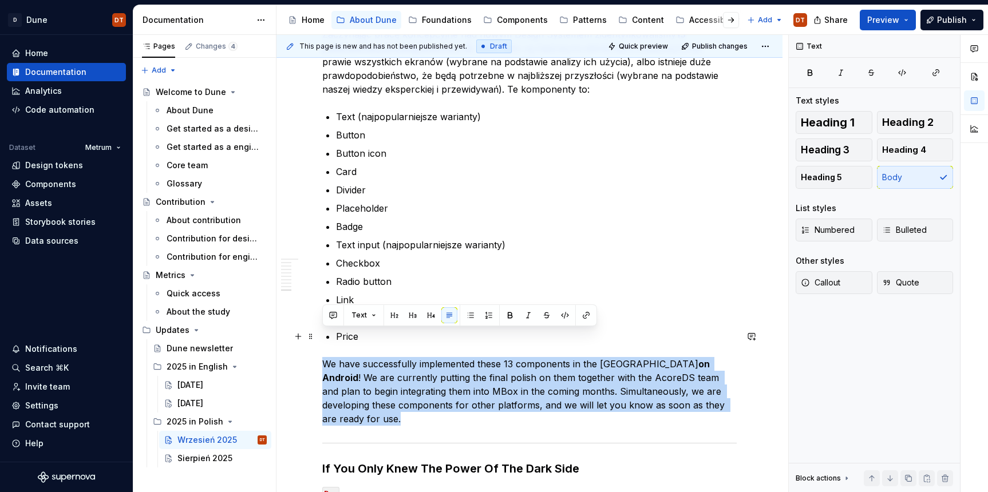
drag, startPoint x: 323, startPoint y: 337, endPoint x: 718, endPoint y: 374, distance: 396.1
click at [720, 374] on p "We have successfully implemented these 13 components in the Dune library on And…" at bounding box center [529, 391] width 414 height 69
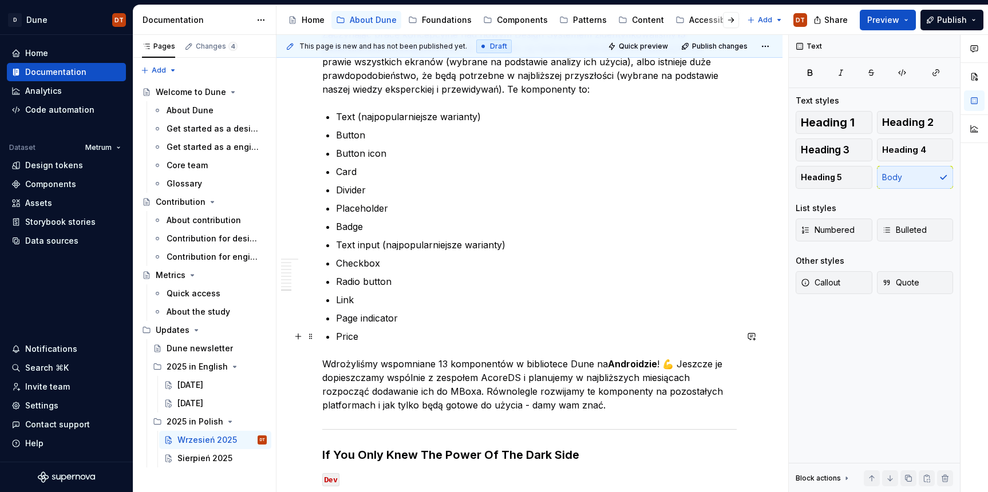
click at [675, 357] on p "Wdrożyliśmy wspomniane 13 komponentów w bibliotece Dune na Androidzie ! 💪 Jeszc…" at bounding box center [529, 384] width 414 height 55
click at [617, 357] on p "Wdrożyliśmy wspomniane 13 komponentów w bibliotece Dune na Androidzie ! Jeszcze…" at bounding box center [529, 384] width 414 height 55
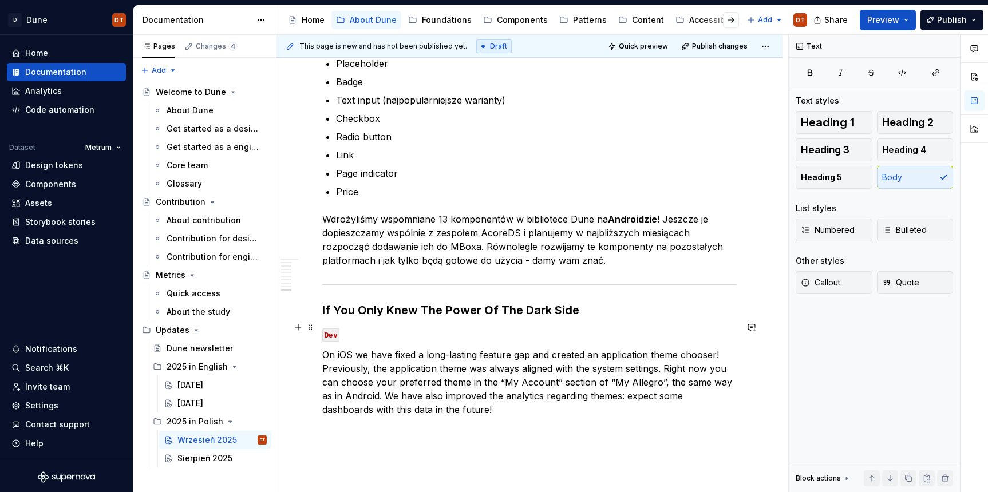
scroll to position [2270, 0]
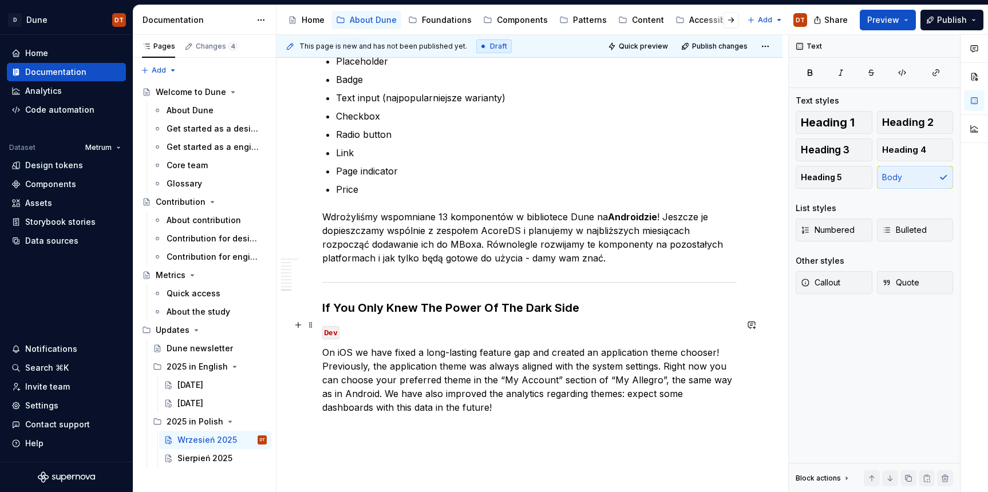
click at [587, 358] on p "On iOS we have fixed a long-lasting feature gap and created an application them…" at bounding box center [529, 380] width 414 height 69
click at [428, 301] on strong "If You Only Knew The Power Of The Dark Side" at bounding box center [450, 308] width 257 height 14
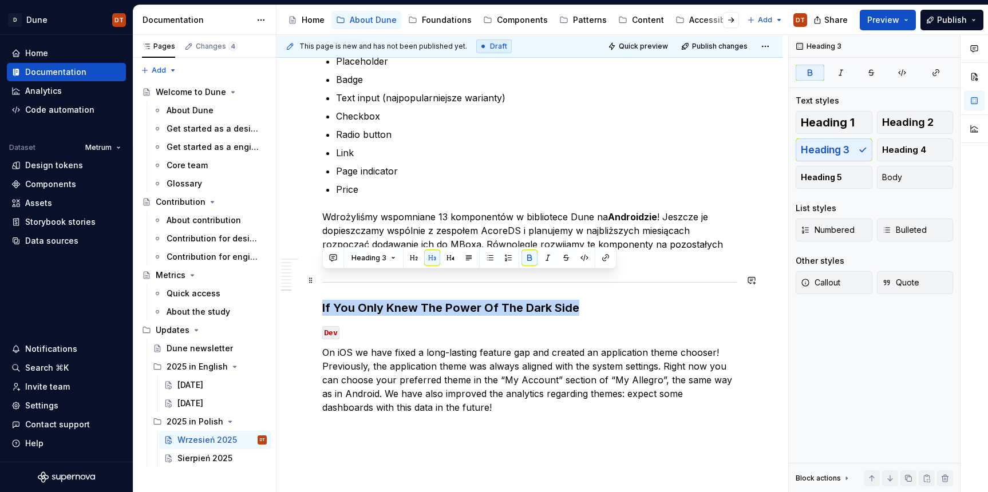
drag, startPoint x: 334, startPoint y: 281, endPoint x: 574, endPoint y: 283, distance: 239.9
click at [574, 301] on strong "If You Only Knew The Power Of The Dark Side" at bounding box center [450, 308] width 257 height 14
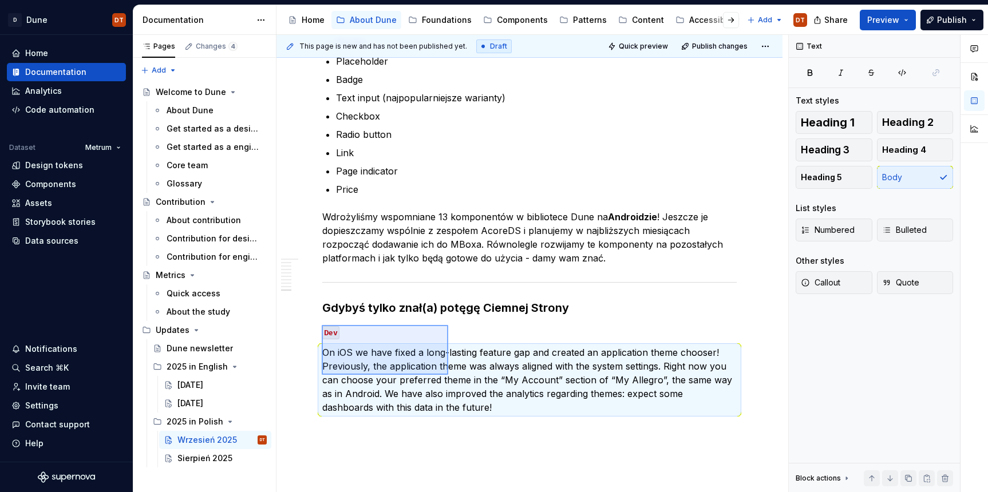
drag, startPoint x: 322, startPoint y: 325, endPoint x: 446, endPoint y: 378, distance: 134.9
click at [446, 378] on div "This page is new and has not been published yet. Draft Quick preview Publish ch…" at bounding box center [532, 264] width 512 height 458
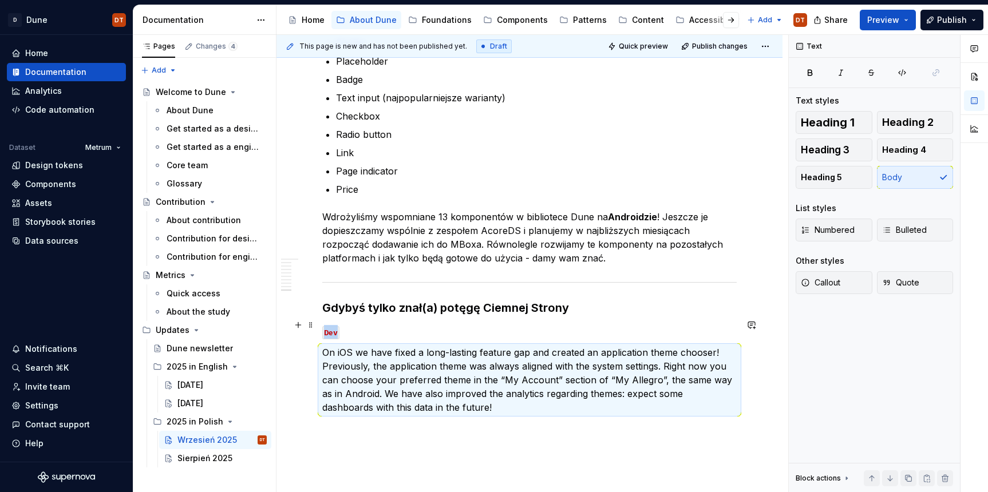
click at [439, 378] on p "On iOS we have fixed a long-lasting feature gap and created an application them…" at bounding box center [529, 380] width 414 height 69
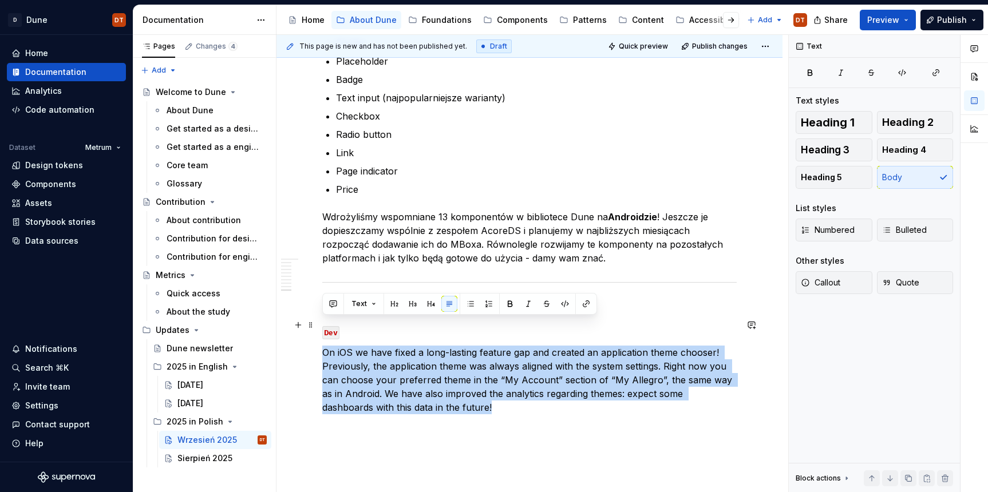
drag, startPoint x: 439, startPoint y: 379, endPoint x: 319, endPoint y: 328, distance: 130.6
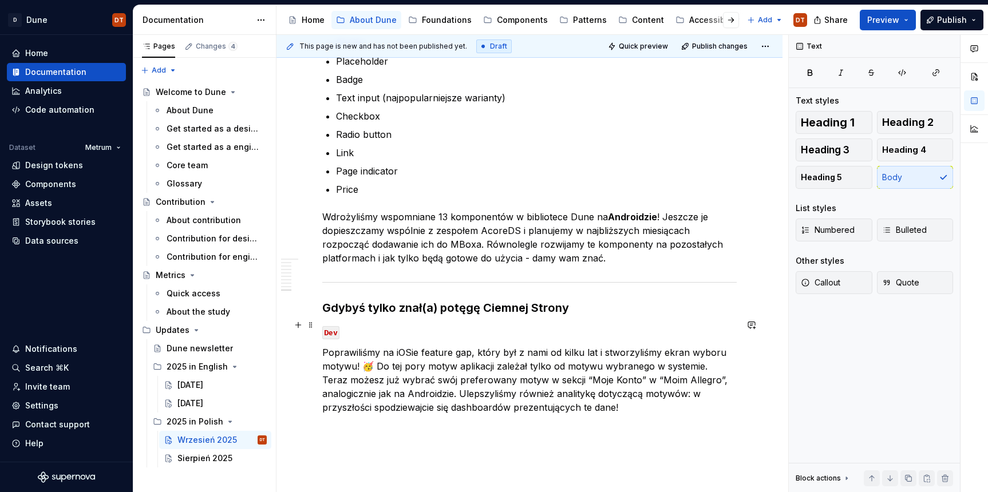
click at [372, 346] on p "Poprawiliśmy na iOSie feature gap, który był z nami od kilku lat i stworzyliśmy…" at bounding box center [529, 380] width 414 height 69
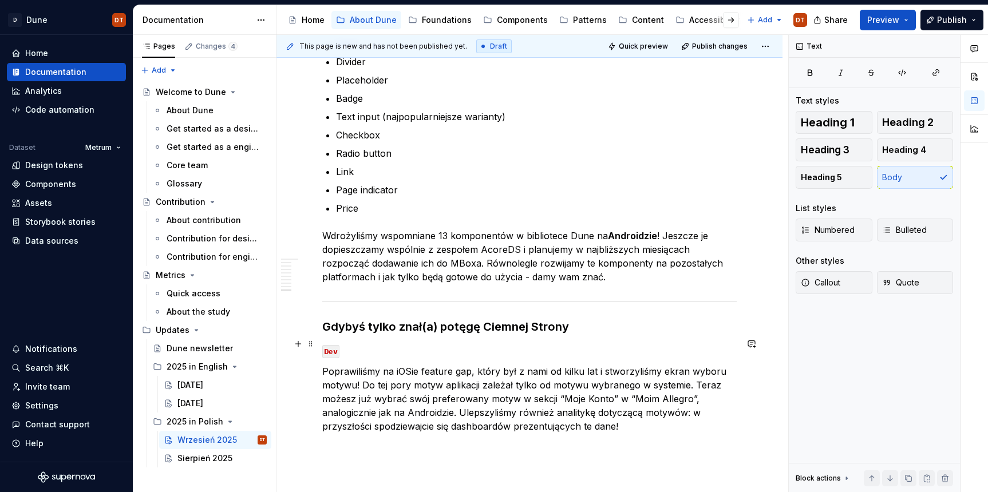
click at [634, 365] on p "Poprawiliśmy na iOSie feature gap, który był z nami od kilku lat i stworzyliśmy…" at bounding box center [529, 399] width 414 height 69
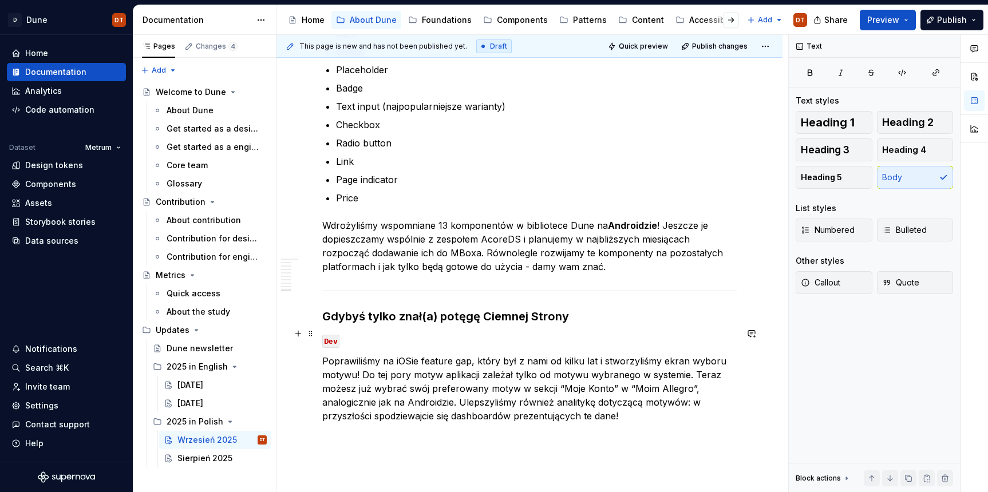
click at [696, 354] on p "Poprawiliśmy na iOSie feature gap, który był z nami od kilku lat i stworzyliśmy…" at bounding box center [529, 388] width 414 height 69
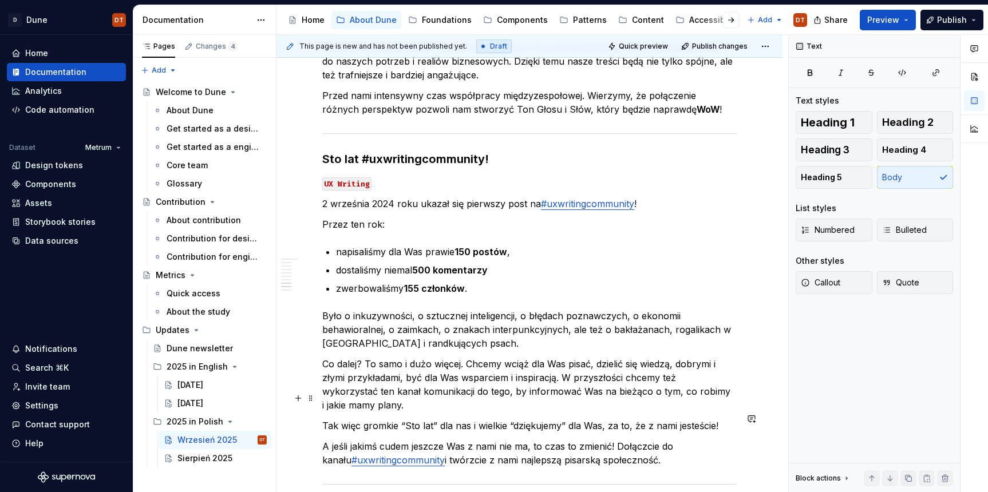
scroll to position [1599, 0]
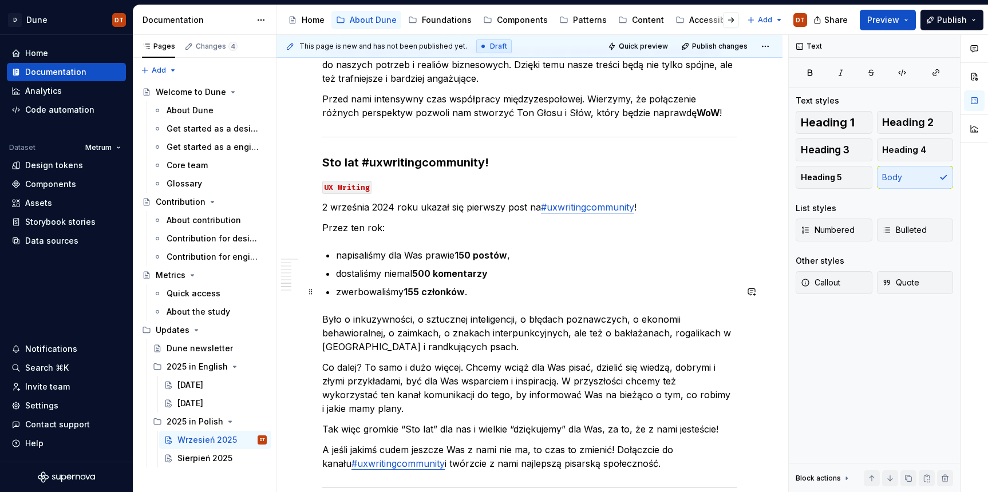
click at [366, 313] on p "Było o inkuzywności, o sztucznej inteligencji, o błędach poznawczych, o ekonomi…" at bounding box center [529, 333] width 414 height 41
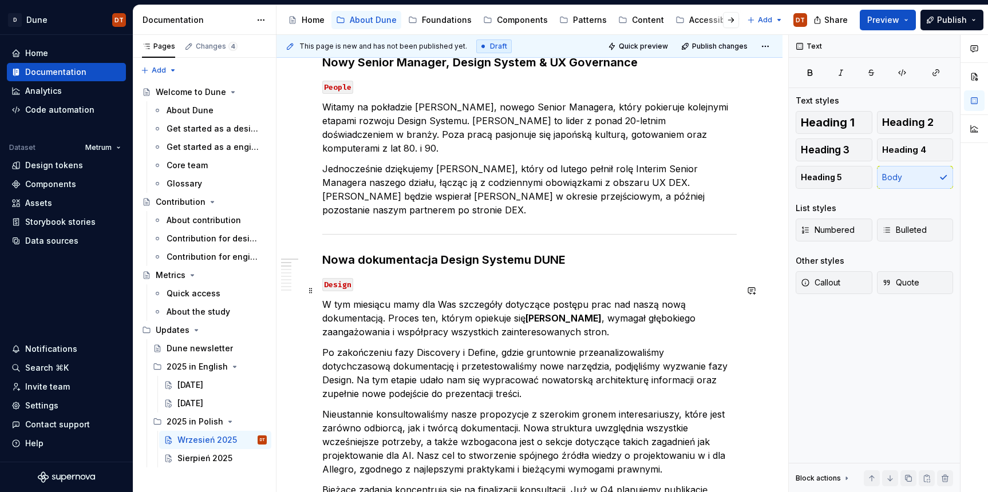
scroll to position [0, 0]
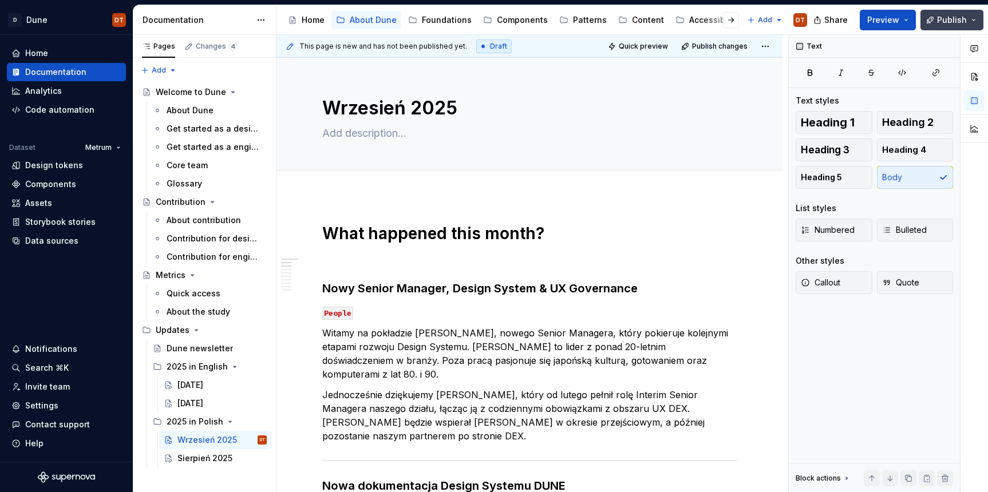
click at [950, 23] on span "Publish" at bounding box center [952, 19] width 30 height 11
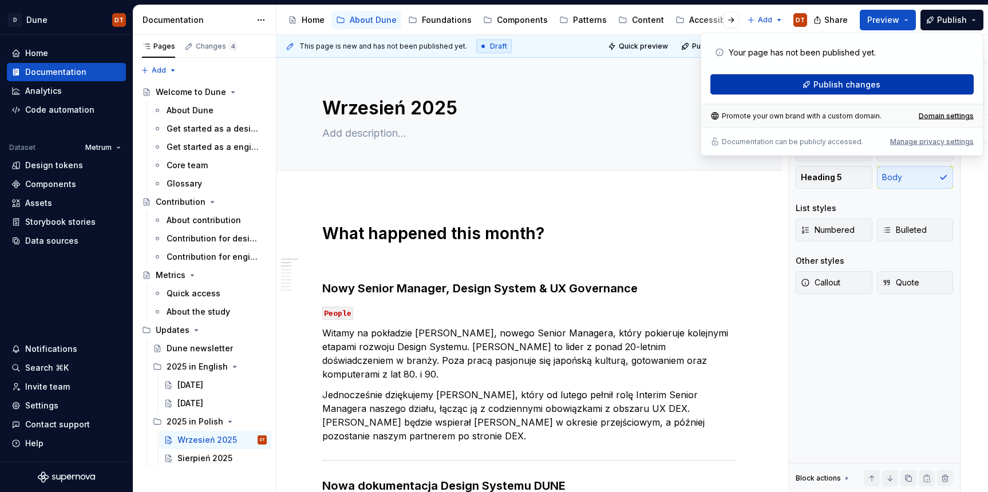
click at [846, 91] on button "Publish changes" at bounding box center [841, 84] width 263 height 21
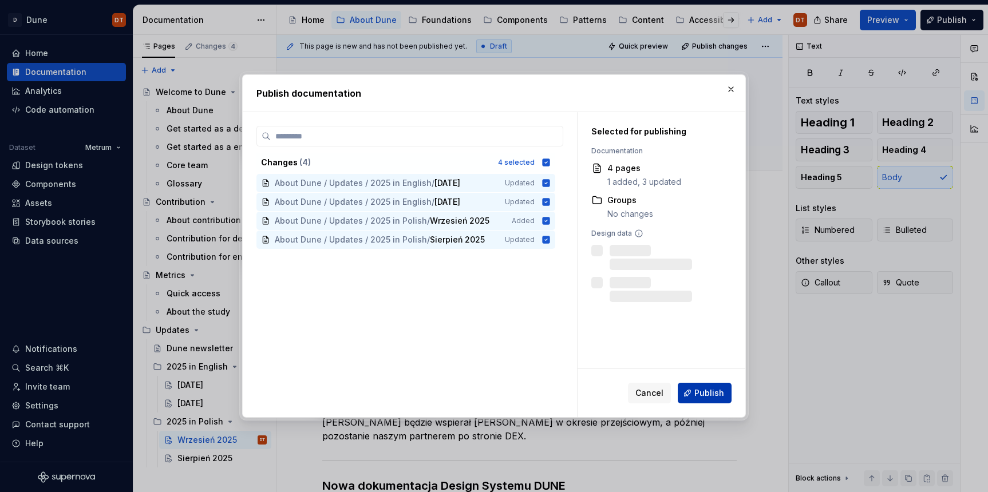
click at [702, 399] on button "Publish" at bounding box center [705, 393] width 54 height 21
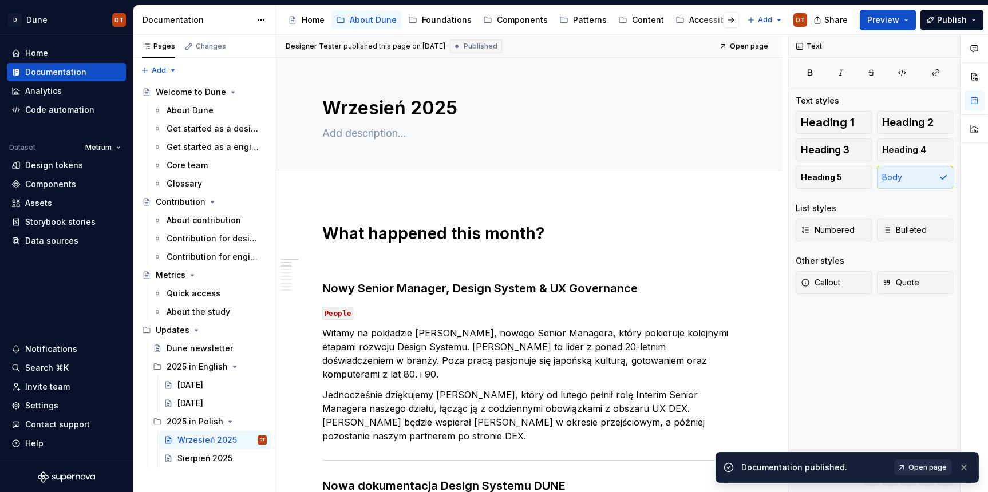
click at [923, 465] on span "Open page" at bounding box center [927, 467] width 38 height 9
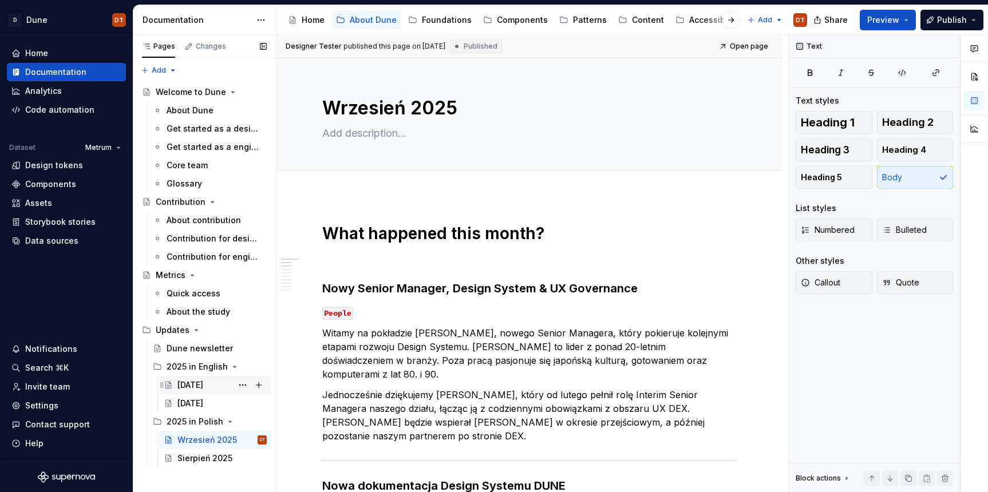
click at [189, 384] on div "[DATE]" at bounding box center [190, 385] width 26 height 11
click at [188, 386] on div "[DATE]" at bounding box center [190, 385] width 26 height 11
type textarea "*"
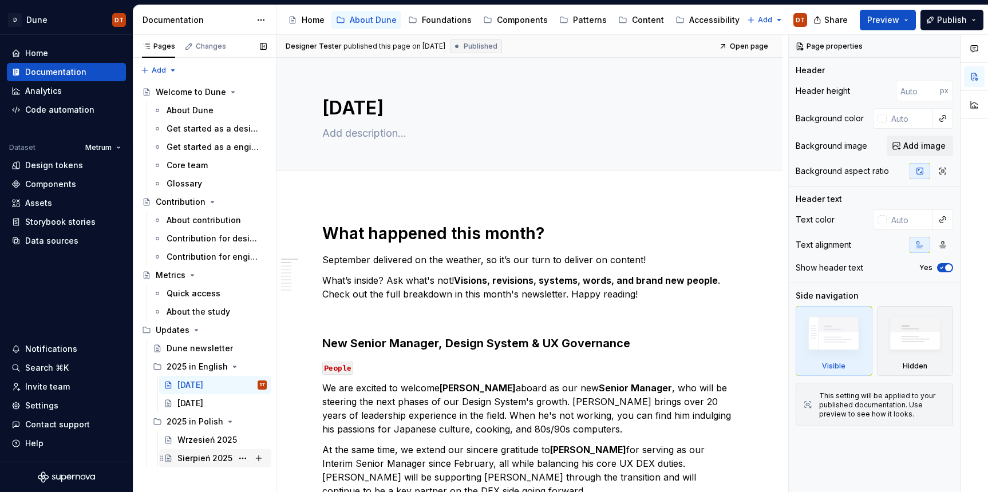
click at [192, 455] on div "Sierpień 2025" at bounding box center [204, 458] width 55 height 11
click at [197, 459] on div "Sierpień 2025" at bounding box center [204, 458] width 55 height 11
click at [193, 457] on div "Sierpień 2025" at bounding box center [204, 458] width 55 height 11
click at [205, 439] on div "Wrzesień 2025" at bounding box center [204, 439] width 55 height 11
click at [201, 441] on div "Wrzesień 2025" at bounding box center [204, 439] width 55 height 11
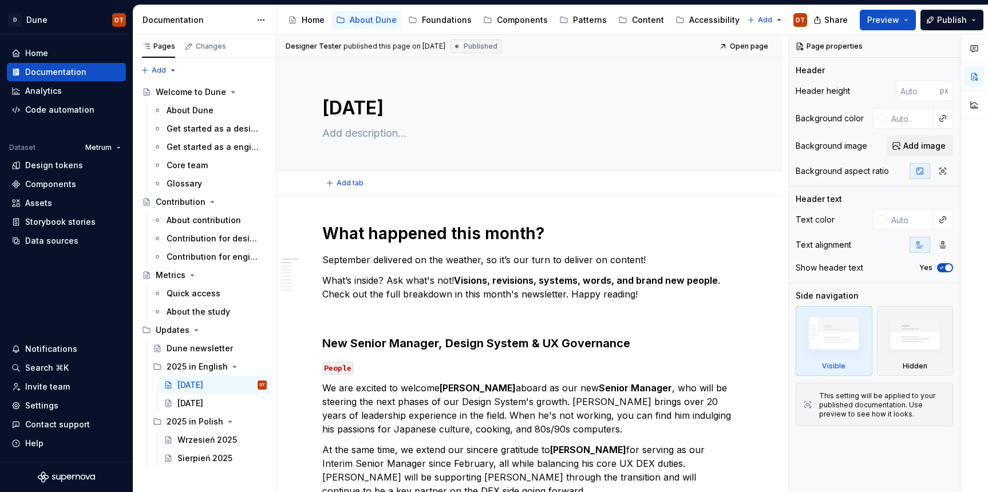
type textarea "*"
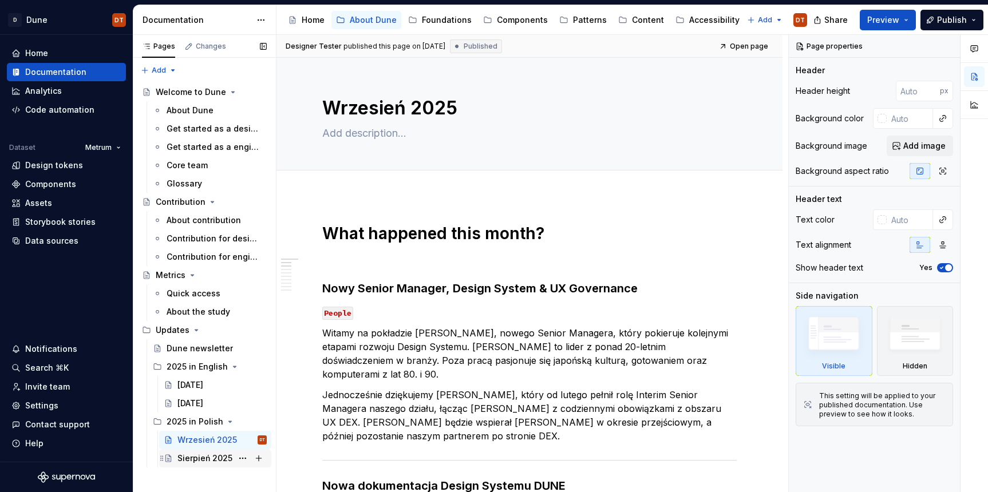
click at [207, 452] on div "Sierpień 2025" at bounding box center [221, 459] width 89 height 16
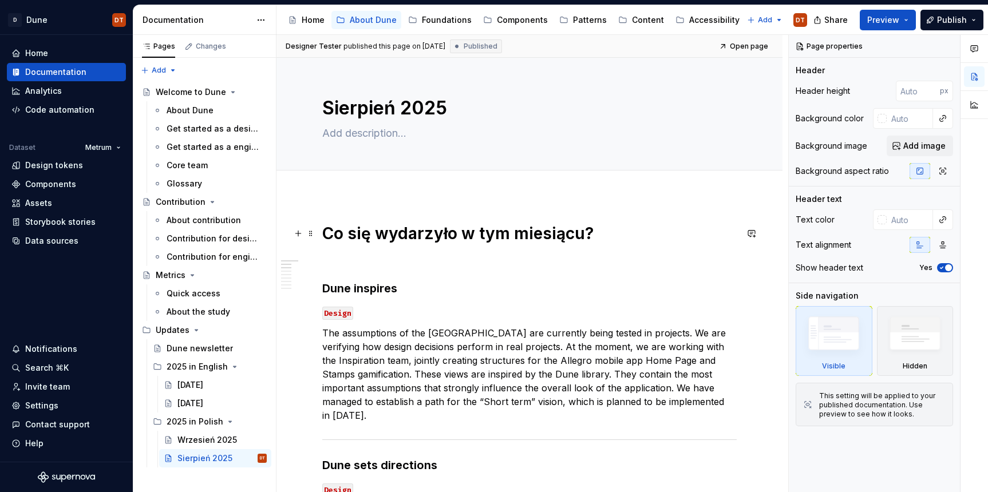
click at [478, 229] on h1 "Co się wydarzyło w tym miesiącu?" at bounding box center [529, 233] width 414 height 21
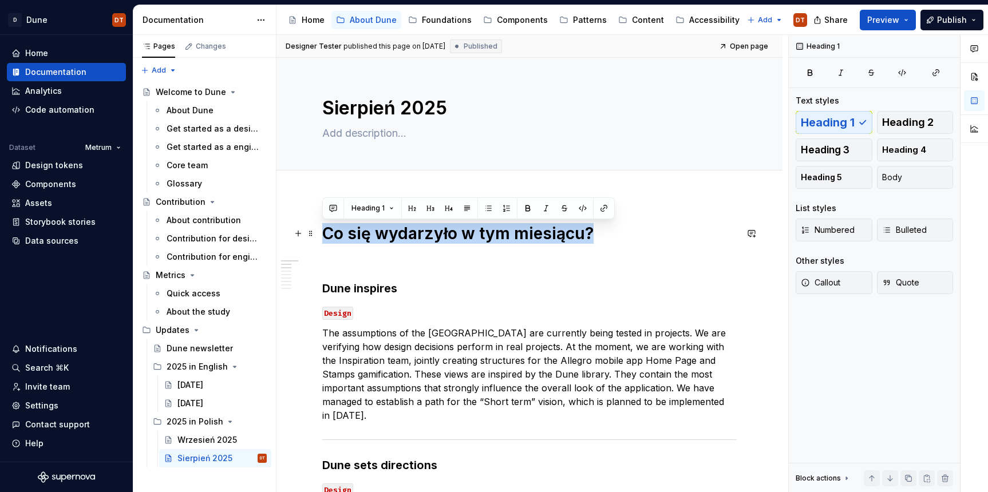
drag, startPoint x: 589, startPoint y: 233, endPoint x: 321, endPoint y: 236, distance: 268.5
copy h1 "Co się wydarzyło w tym miesiącu?"
click at [192, 441] on div "Wrzesień 2025" at bounding box center [204, 439] width 55 height 11
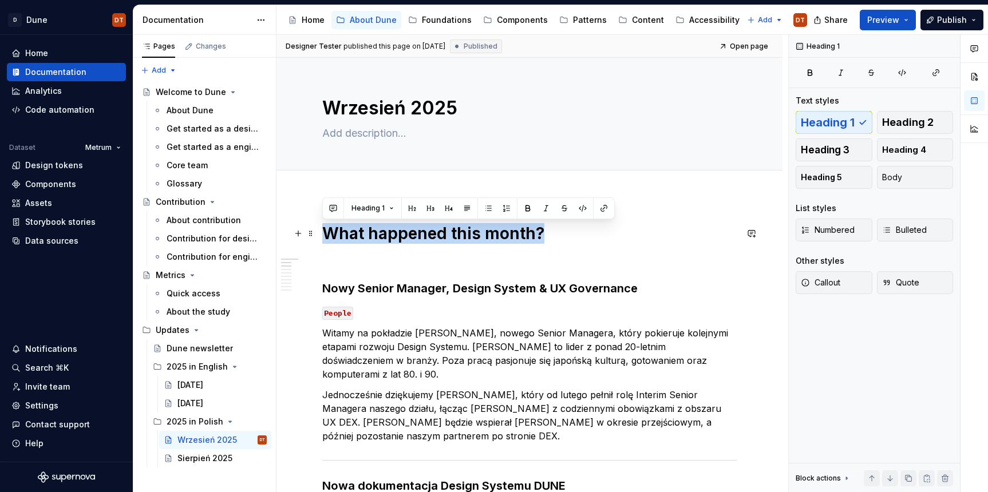
drag, startPoint x: 540, startPoint y: 231, endPoint x: 329, endPoint y: 238, distance: 211.3
click at [329, 238] on h1 "What happened this month?" at bounding box center [529, 233] width 414 height 21
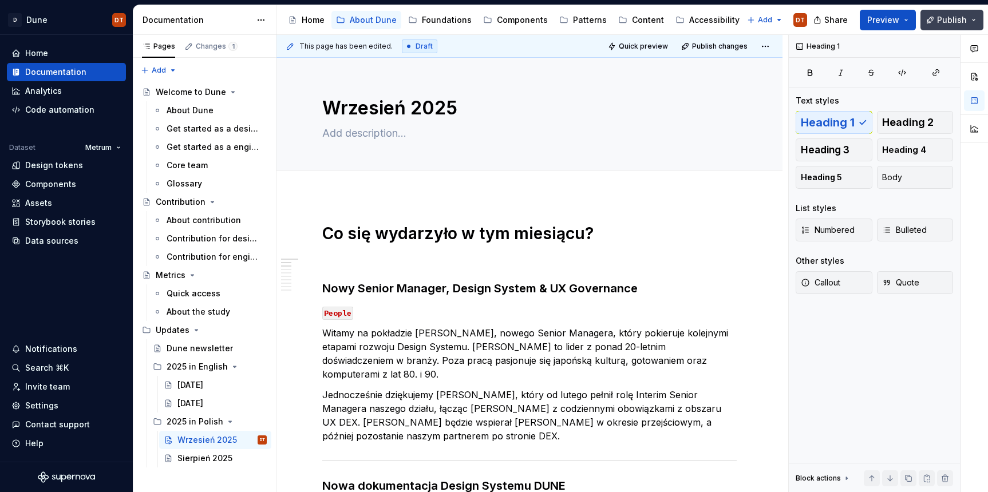
click at [943, 21] on span "Publish" at bounding box center [952, 19] width 30 height 11
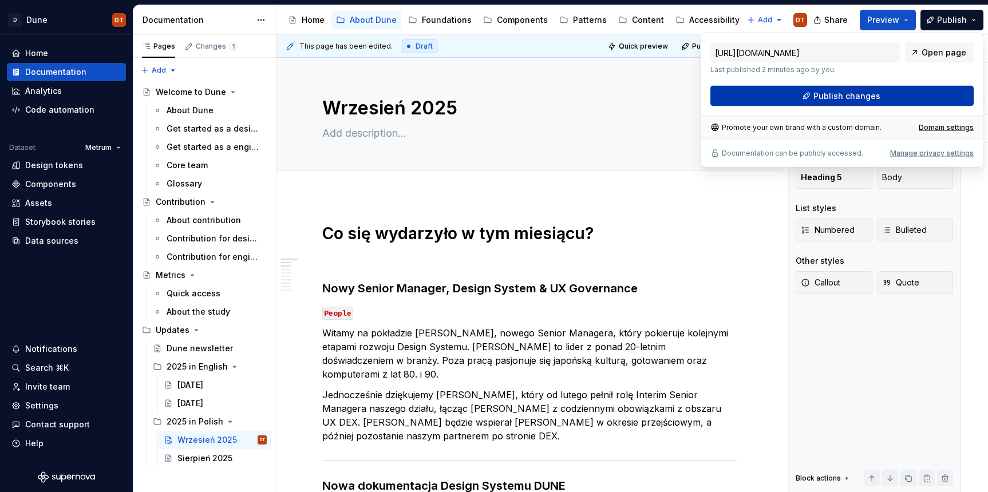
click at [839, 94] on span "Publish changes" at bounding box center [846, 95] width 67 height 11
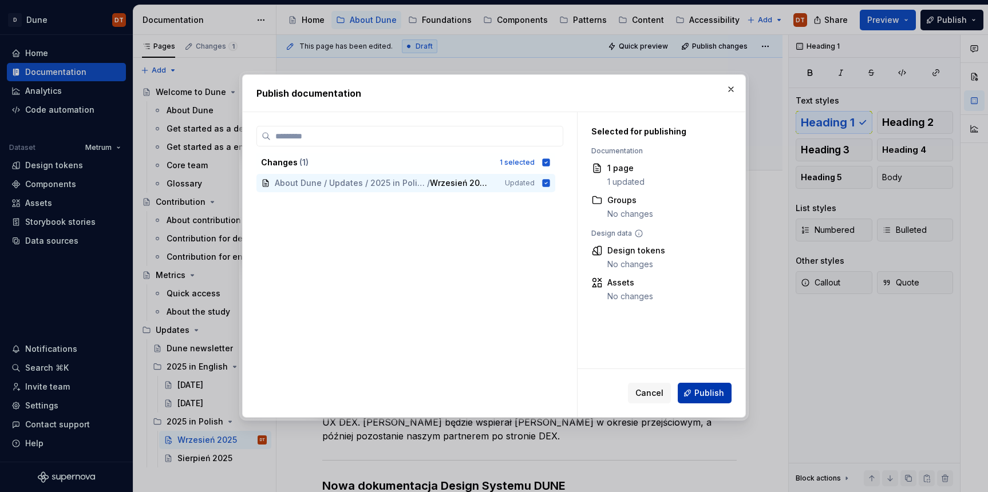
click at [711, 391] on span "Publish" at bounding box center [709, 393] width 30 height 11
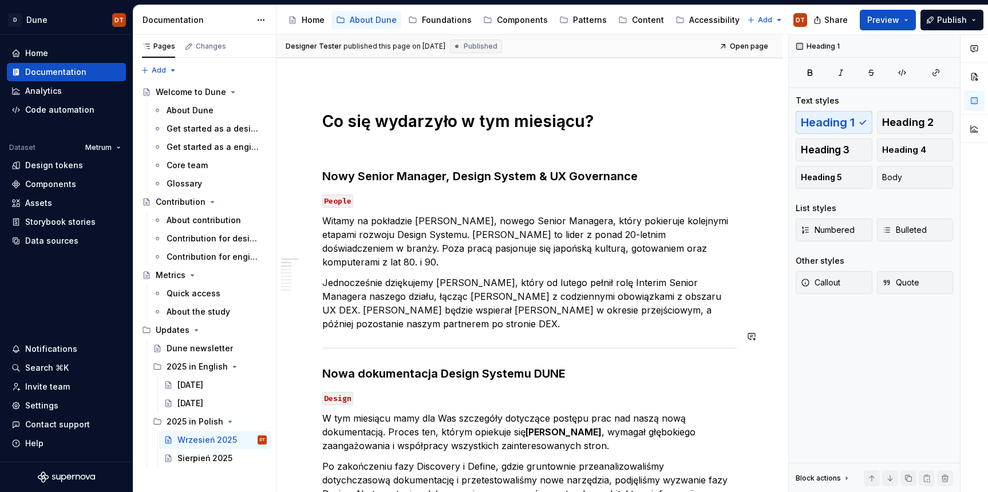
scroll to position [108, 0]
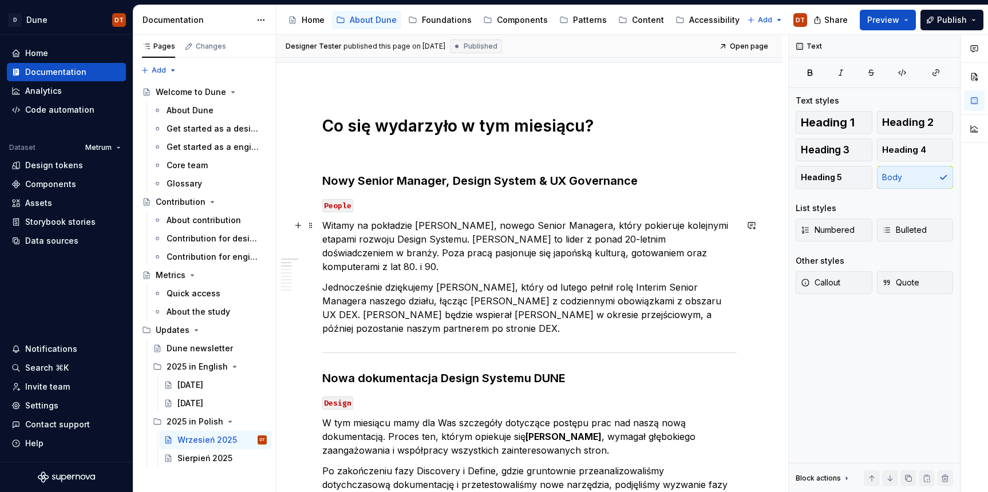
click at [461, 226] on p "Witamy na pokładzie [PERSON_NAME], nowego Senior Managera, który pokieruje kole…" at bounding box center [529, 246] width 414 height 55
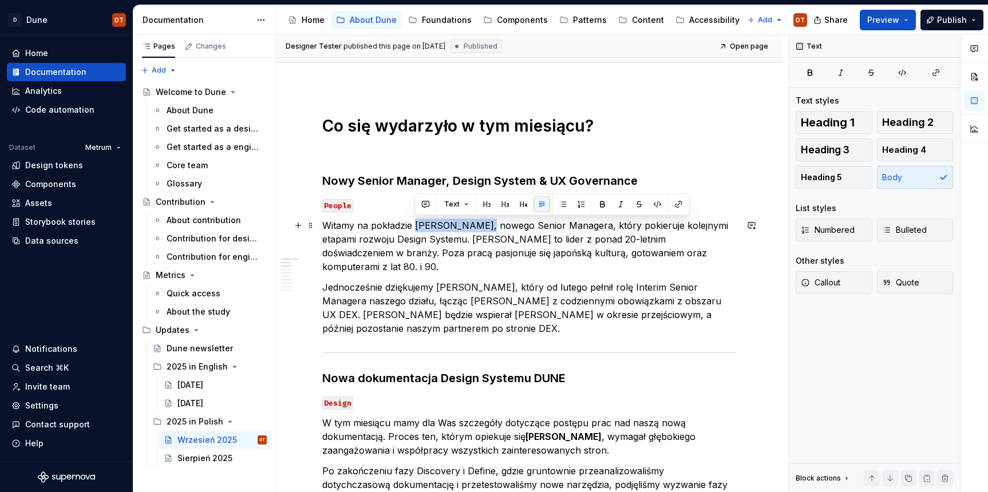
drag, startPoint x: 416, startPoint y: 225, endPoint x: 479, endPoint y: 223, distance: 62.4
click at [479, 224] on p "Witamy na pokładzie [PERSON_NAME], nowego Senior Managera, który pokieruje kole…" at bounding box center [529, 246] width 414 height 55
click at [595, 207] on button "button" at bounding box center [603, 204] width 16 height 16
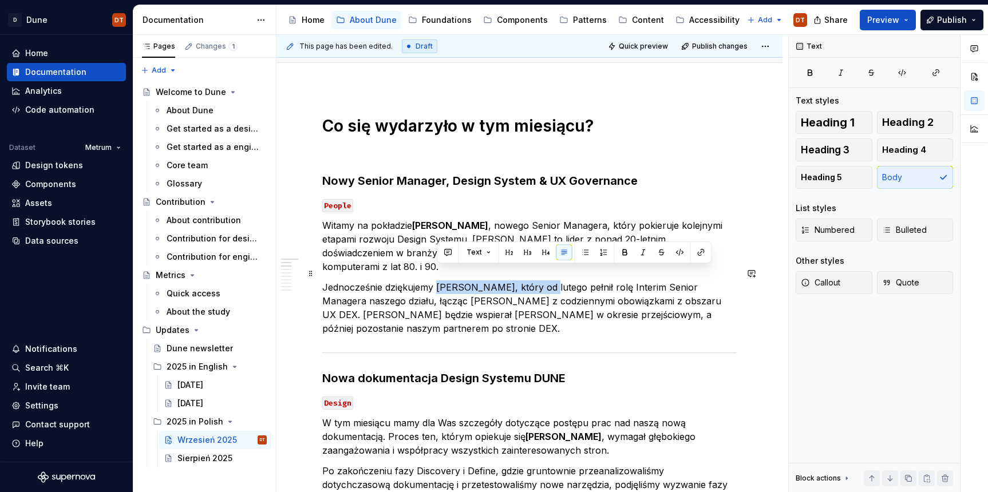
drag, startPoint x: 454, startPoint y: 274, endPoint x: 572, endPoint y: 267, distance: 118.1
click at [554, 281] on p "Jednocześnie dziękujemy [PERSON_NAME], który od lutego pełnił rolę Interim Seni…" at bounding box center [529, 308] width 414 height 55
click at [622, 253] on button "button" at bounding box center [625, 252] width 16 height 16
type textarea "*"
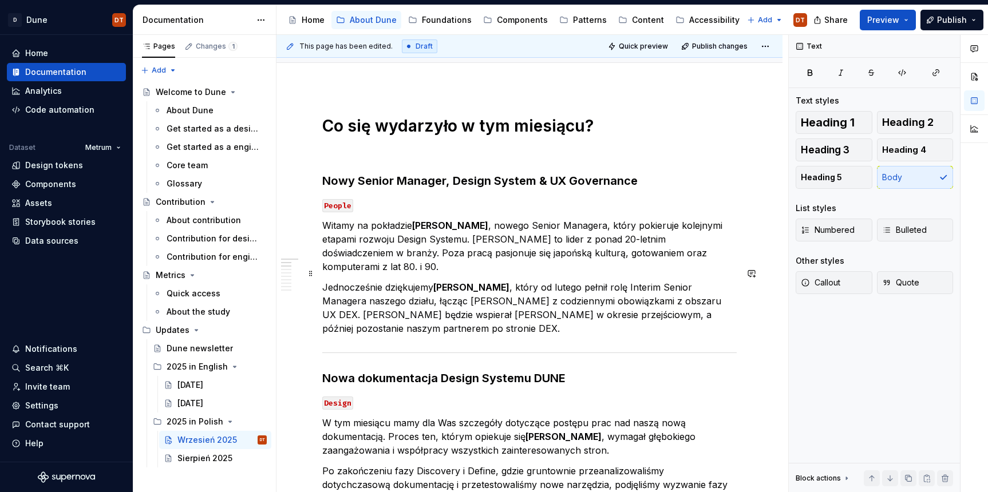
click at [571, 285] on p "Jednocześnie dziękujemy [PERSON_NAME] , który od lutego pełnił rolę Interim Sen…" at bounding box center [529, 308] width 414 height 55
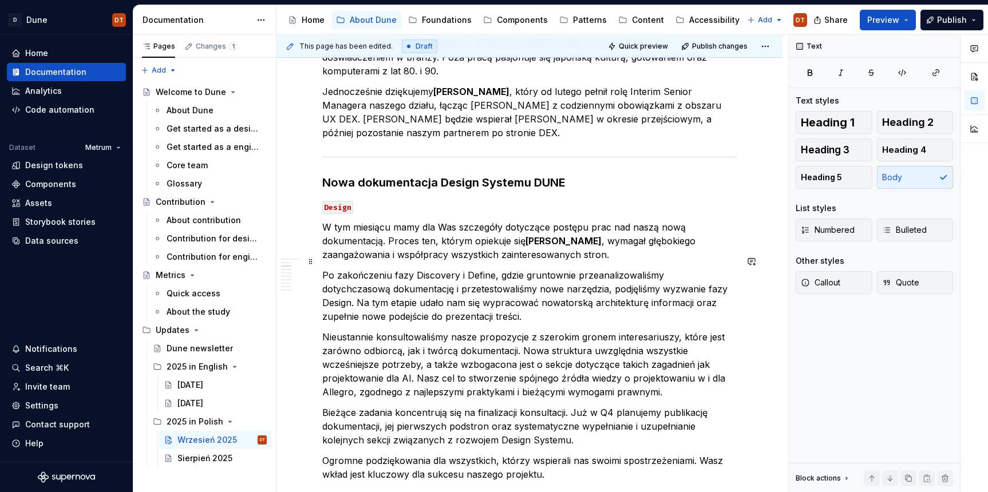
scroll to position [305, 0]
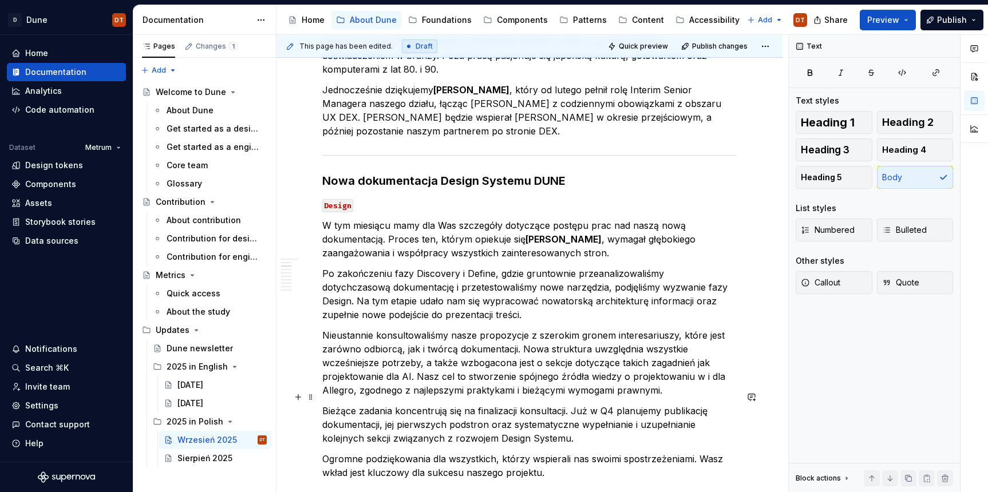
drag, startPoint x: 590, startPoint y: 398, endPoint x: 596, endPoint y: 398, distance: 6.3
click at [590, 404] on p "Bieżące zadania koncentrują się na finalizacji konsultacji. Już w Q4 planujemy …" at bounding box center [529, 424] width 414 height 41
drag, startPoint x: 591, startPoint y: 398, endPoint x: 610, endPoint y: 397, distance: 19.5
click at [610, 404] on p "Bieżące zadania koncentrują się na finalizacji konsultacji. Już w Q4 planujemy …" at bounding box center [529, 424] width 414 height 41
click at [771, 374] on button "button" at bounding box center [778, 376] width 16 height 16
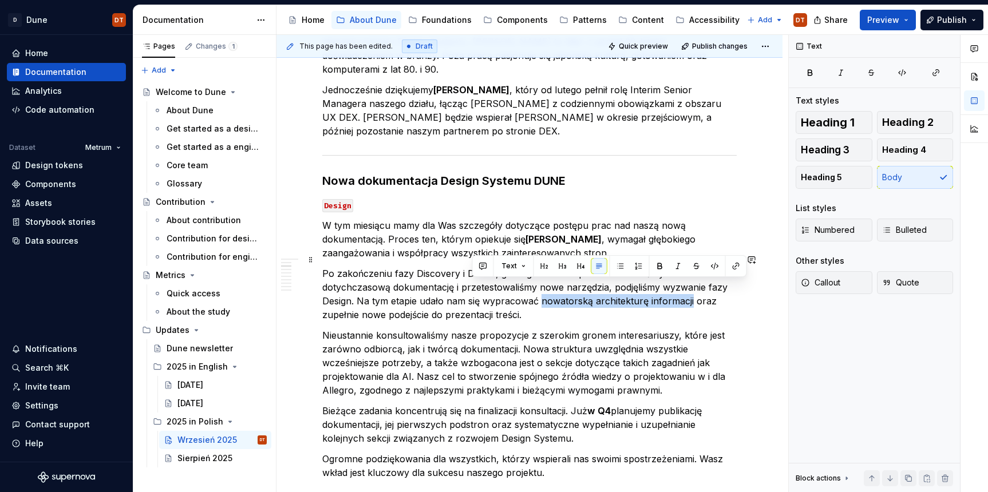
drag, startPoint x: 472, startPoint y: 288, endPoint x: 621, endPoint y: 289, distance: 149.4
click at [622, 289] on p "Po zakończeniu fazy Discovery i Define, gdzie gruntownie przeanalizowaliśmy dot…" at bounding box center [529, 294] width 414 height 55
click at [659, 268] on button "button" at bounding box center [660, 266] width 16 height 16
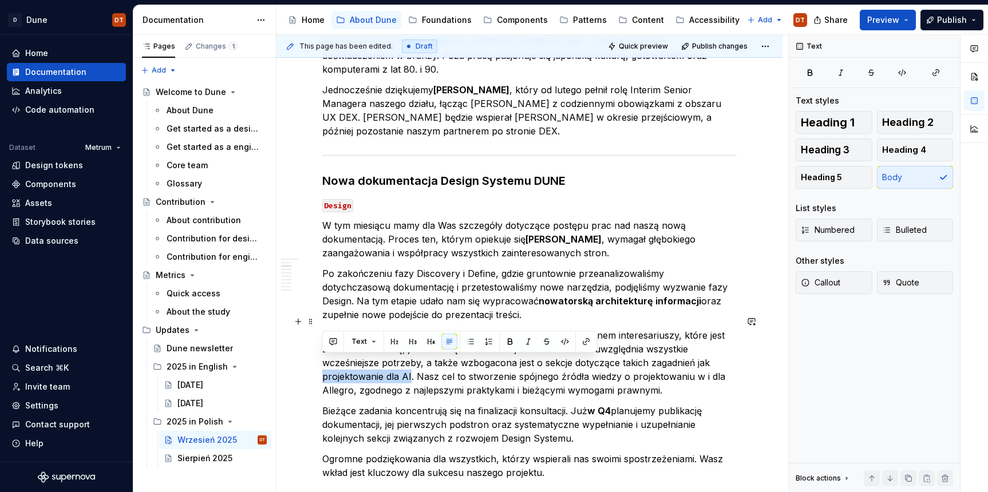
drag, startPoint x: 324, startPoint y: 364, endPoint x: 410, endPoint y: 362, distance: 86.5
click at [410, 362] on p "Nieustannie konsultowaliśmy nasze propozycje z szerokim gronem interesariuszy, …" at bounding box center [529, 363] width 414 height 69
click at [507, 342] on button "button" at bounding box center [510, 342] width 16 height 16
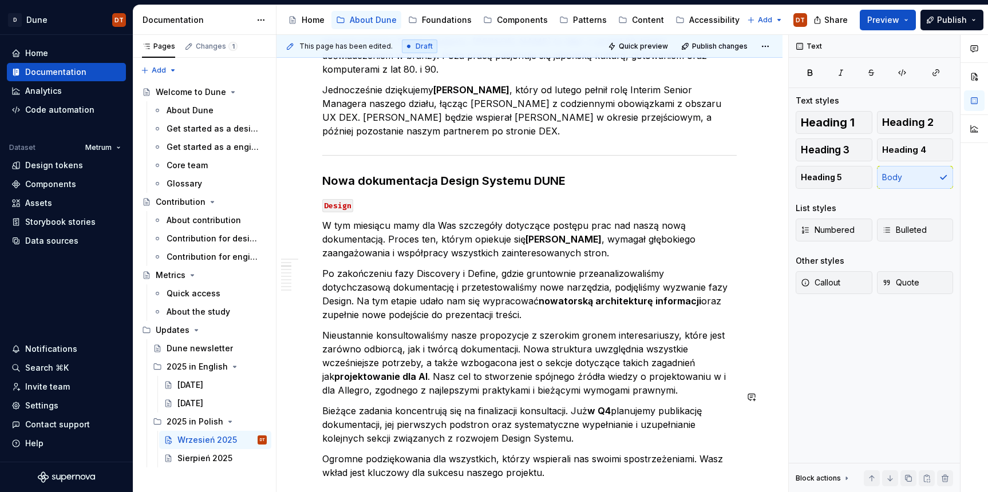
click at [588, 404] on p "Bieżące zadania koncentrują się na finalizacji konsultacji. Już w Q4 planujemy …" at bounding box center [529, 424] width 414 height 41
click at [697, 405] on p "Bieżące zadania koncentrują się na finalizacji konsultacji. Już w Q4 planujemy …" at bounding box center [529, 424] width 414 height 41
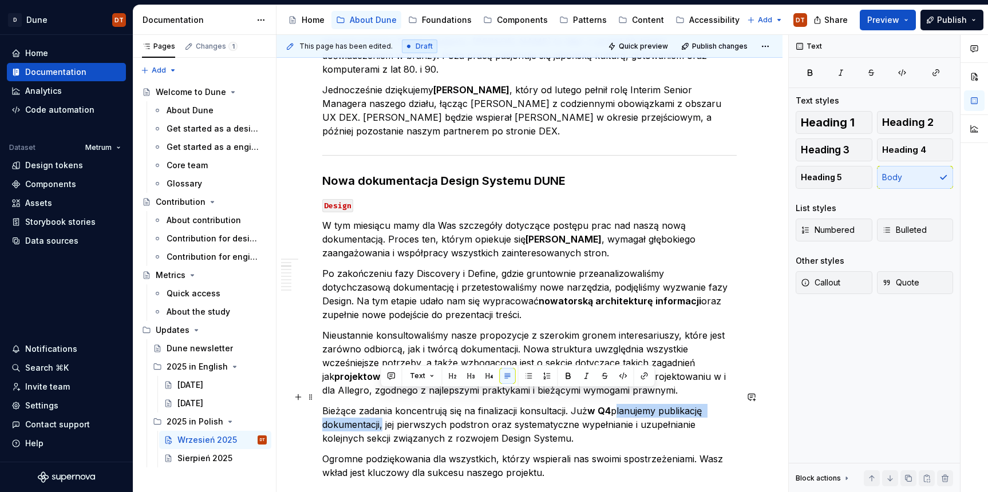
drag, startPoint x: 615, startPoint y: 397, endPoint x: 397, endPoint y: 405, distance: 218.3
click at [381, 410] on p "Bieżące zadania koncentrują się na finalizacji konsultacji. Już w Q4 planujemy …" at bounding box center [529, 424] width 414 height 41
click at [563, 376] on button "button" at bounding box center [568, 376] width 16 height 16
click at [513, 329] on p "Nieustannie konsultowaliśmy nasze propozycje z szerokim gronem interesariuszy, …" at bounding box center [529, 363] width 414 height 69
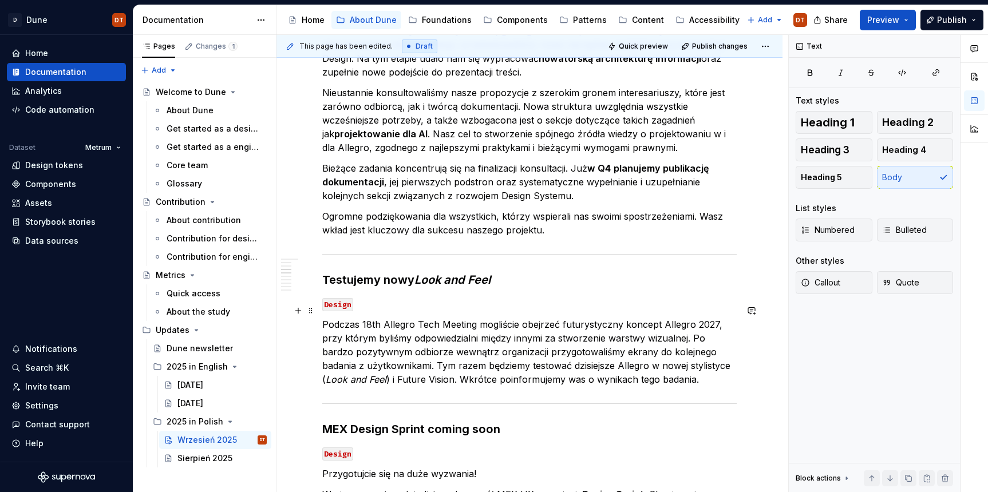
scroll to position [558, 0]
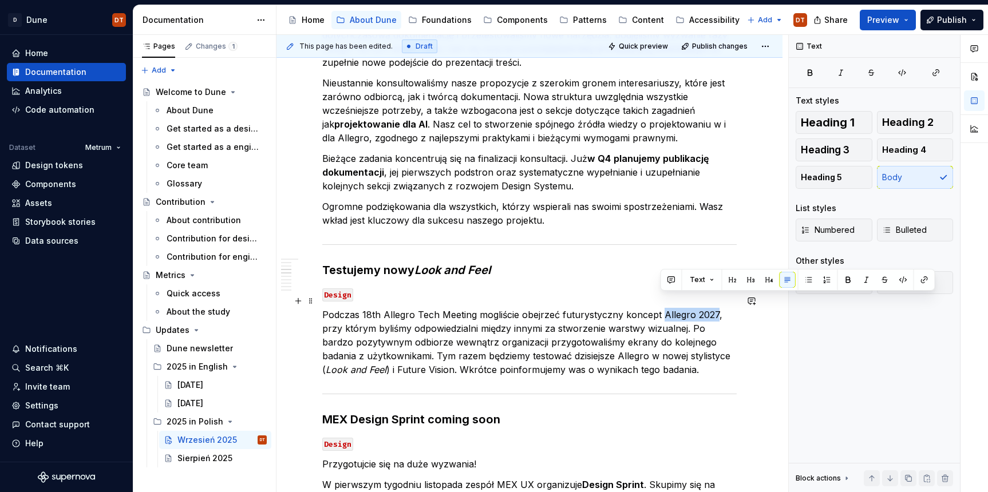
drag, startPoint x: 662, startPoint y: 301, endPoint x: 713, endPoint y: 299, distance: 51.6
click at [713, 308] on p "Podczas 18th Allegro Tech Meeting mogliście obejrzeć futurystyczny koncept Alle…" at bounding box center [529, 342] width 414 height 69
click at [846, 282] on button "button" at bounding box center [848, 280] width 16 height 16
drag, startPoint x: 623, startPoint y: 301, endPoint x: 662, endPoint y: 300, distance: 38.9
click at [662, 308] on p "Podczas 18th Allegro Tech Meeting mogliście obejrzeć futurystyczny koncept Alle…" at bounding box center [529, 342] width 414 height 69
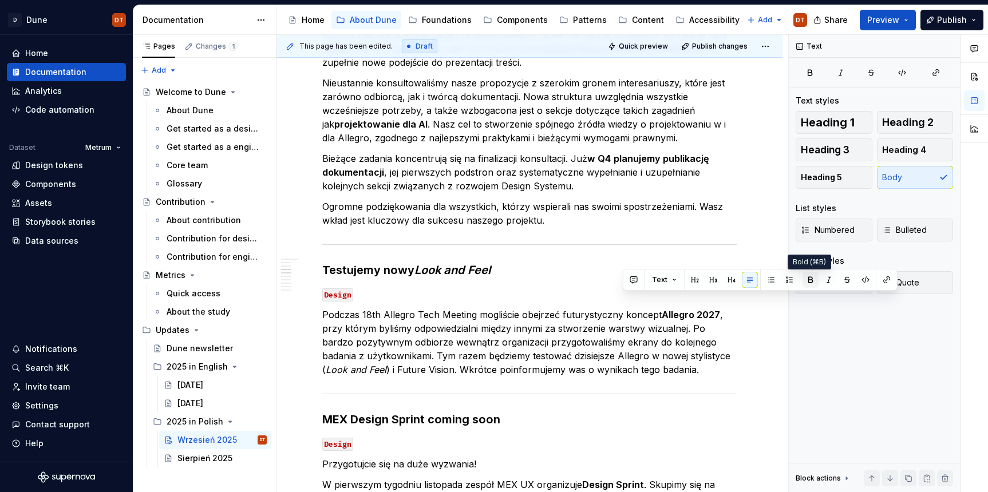
click at [807, 281] on button "button" at bounding box center [811, 280] width 16 height 16
click at [606, 314] on p "Podczas 18th Allegro Tech Meeting mogliście obejrzeć futurystyczny koncept Alle…" at bounding box center [529, 342] width 414 height 69
click at [394, 342] on p "Podczas 18th Allegro Tech Meeting mogliście obejrzeć futurystyczny koncept Alle…" at bounding box center [529, 342] width 414 height 69
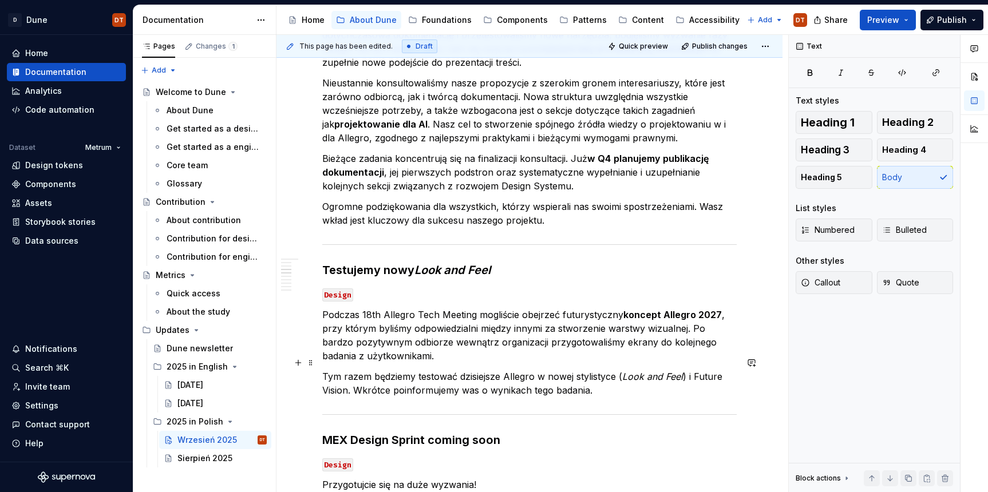
click at [476, 370] on p "Tym razem będziemy testować dzisiejsze Allegro w nowej stylistyce ( Look and Fe…" at bounding box center [529, 383] width 414 height 27
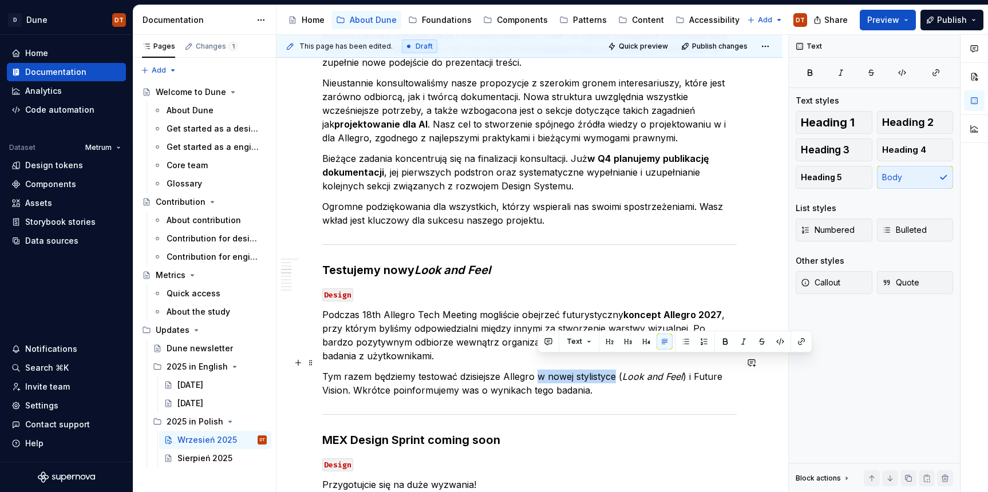
drag, startPoint x: 540, startPoint y: 364, endPoint x: 616, endPoint y: 364, distance: 76.1
click at [616, 370] on p "Tym razem będziemy testować dzisiejsze Allegro w nowej stylistyce ( Look and Fe…" at bounding box center [529, 383] width 414 height 27
click at [725, 342] on button "button" at bounding box center [725, 342] width 16 height 16
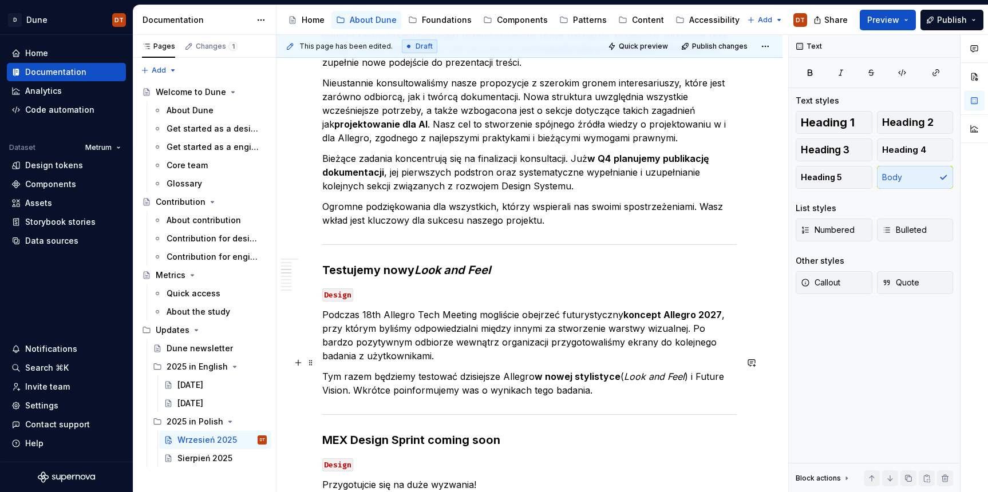
click at [503, 370] on p "Tym razem będziemy testować dzisiejsze Allegro w nowej stylistyce ( Look and Fe…" at bounding box center [529, 383] width 414 height 27
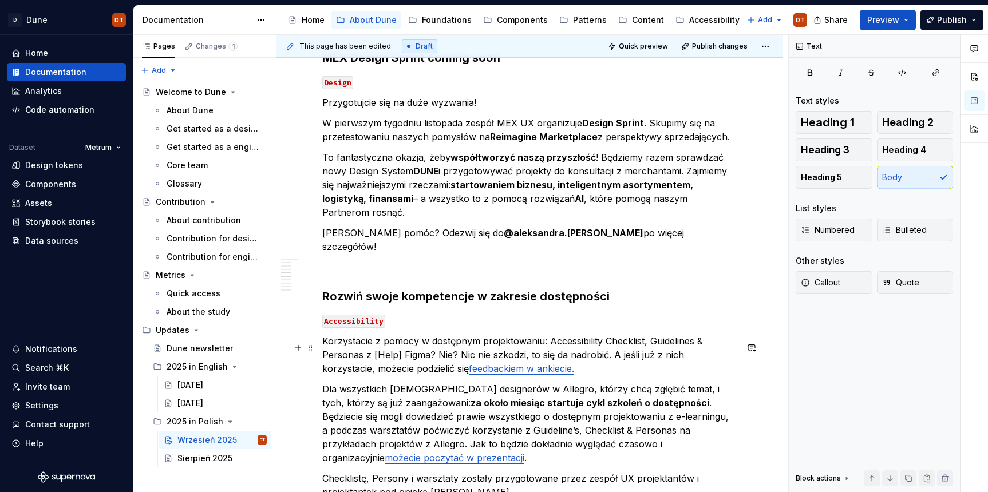
scroll to position [941, 0]
click at [504, 226] on strong "@aleksandra.[PERSON_NAME]" at bounding box center [574, 231] width 140 height 11
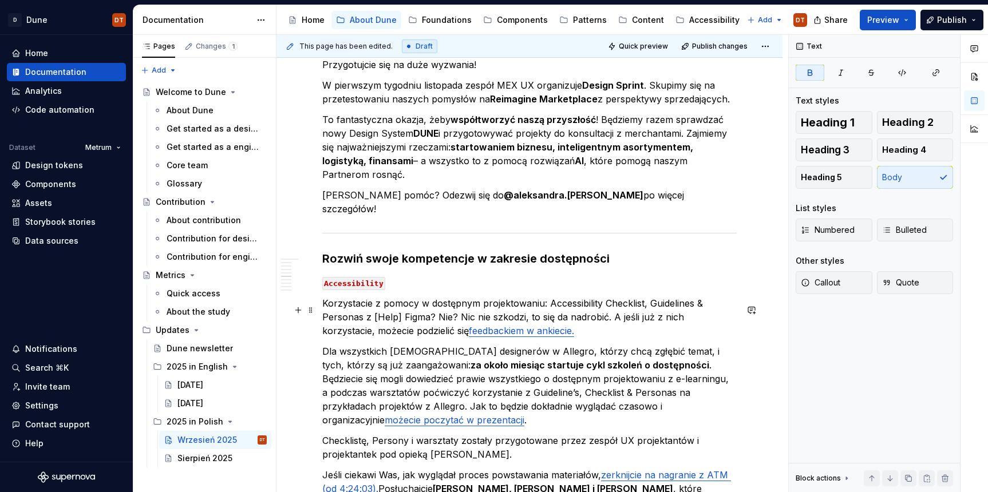
scroll to position [976, 0]
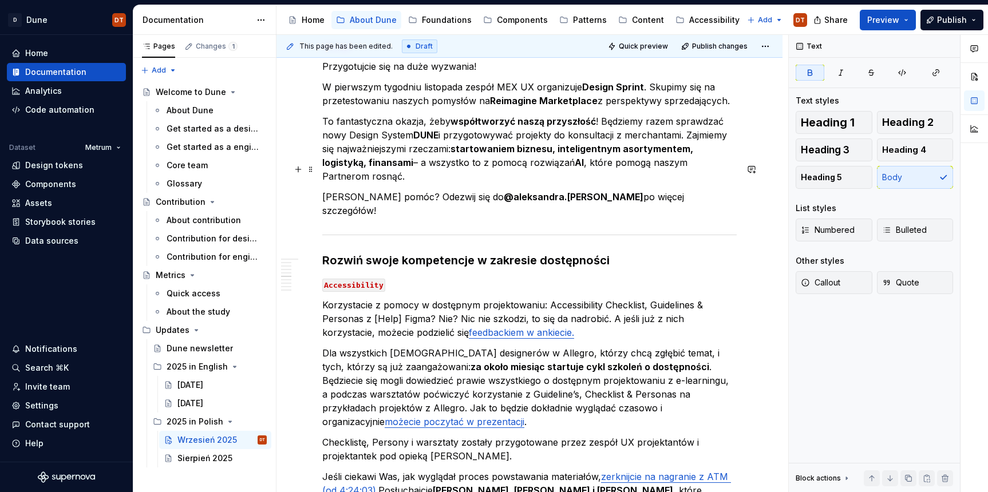
click at [535, 191] on strong "@aleksandra.[PERSON_NAME]" at bounding box center [574, 196] width 140 height 11
click at [547, 191] on strong "@aleksandra.[PERSON_NAME]" at bounding box center [574, 196] width 140 height 11
click at [571, 190] on p "[PERSON_NAME] pomóc? Odezwij się do @aleksandra.[PERSON_NAME] po więcej szczegó…" at bounding box center [529, 203] width 414 height 27
drag, startPoint x: 515, startPoint y: 170, endPoint x: 532, endPoint y: 171, distance: 17.2
click at [516, 191] on strong "@aleksandra.[PERSON_NAME]" at bounding box center [574, 196] width 140 height 11
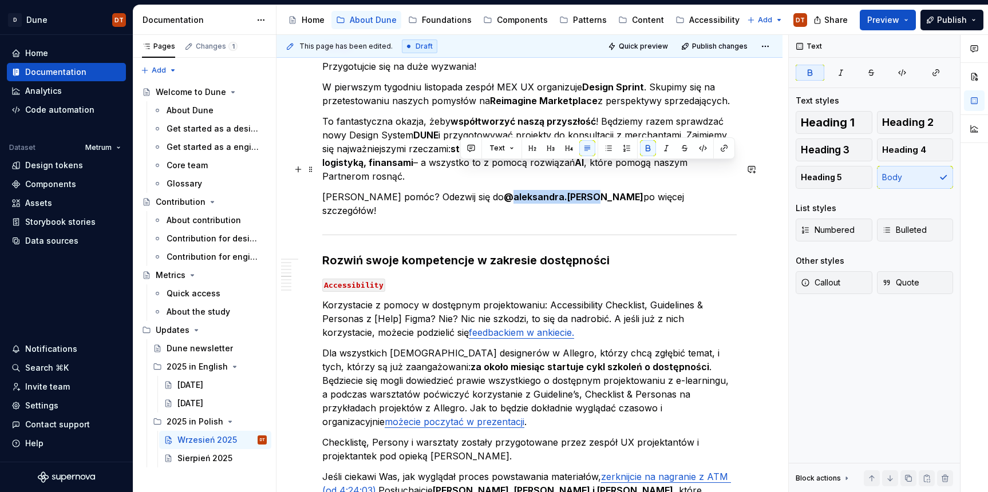
drag, startPoint x: 543, startPoint y: 170, endPoint x: 463, endPoint y: 173, distance: 80.2
click at [504, 191] on strong "@aleksandra.[PERSON_NAME]" at bounding box center [574, 196] width 140 height 11
click at [645, 149] on button "button" at bounding box center [648, 148] width 16 height 16
click at [720, 148] on button "button" at bounding box center [724, 148] width 16 height 16
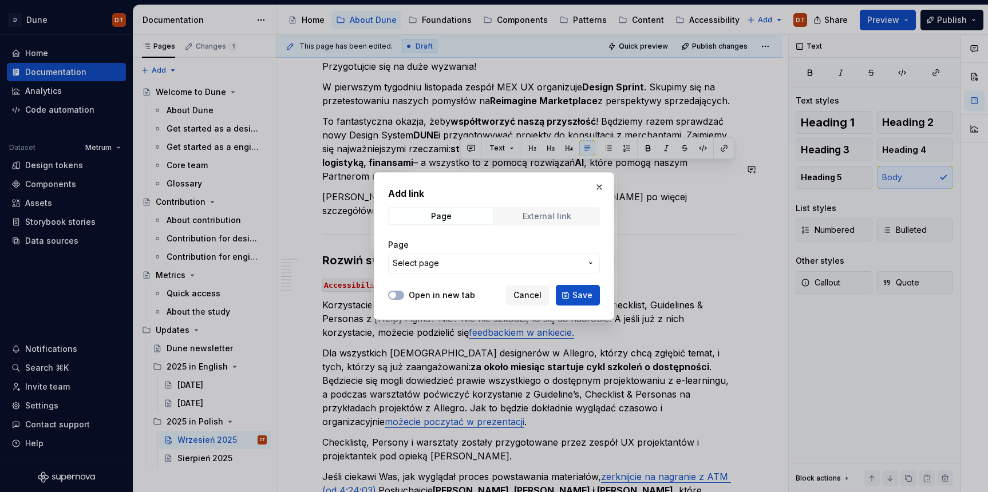
click at [537, 213] on div "External link" at bounding box center [547, 216] width 49 height 9
click at [445, 267] on input "URL" at bounding box center [494, 263] width 212 height 21
paste input "[URL][DOMAIN_NAME]"
type input "[URL][DOMAIN_NAME]"
drag, startPoint x: 448, startPoint y: 297, endPoint x: 482, endPoint y: 298, distance: 34.4
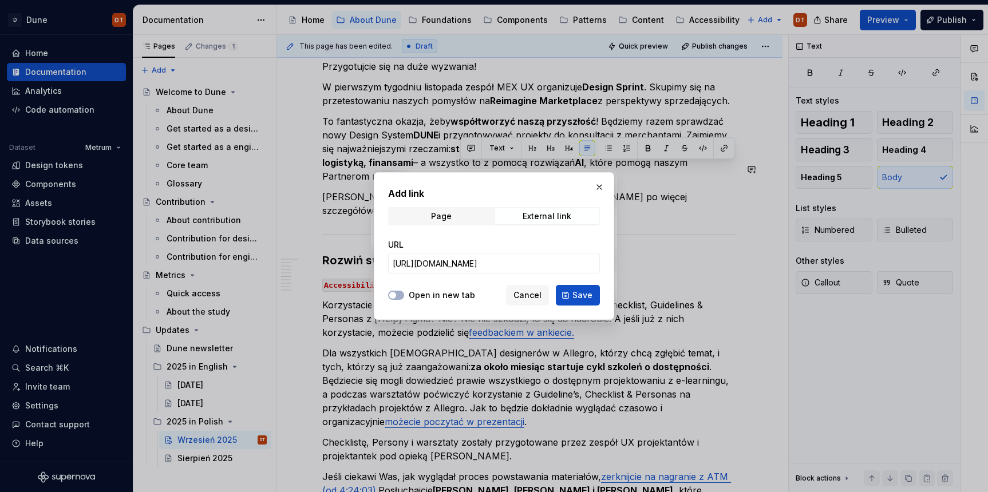
click at [448, 297] on label "Open in new tab" at bounding box center [442, 295] width 66 height 11
click at [404, 297] on button "Open in new tab" at bounding box center [396, 295] width 16 height 9
click at [443, 295] on label "Open in new tab" at bounding box center [442, 295] width 66 height 11
click at [404, 295] on button "Open in new tab" at bounding box center [396, 295] width 16 height 9
click at [440, 297] on label "Open in new tab" at bounding box center [442, 295] width 66 height 11
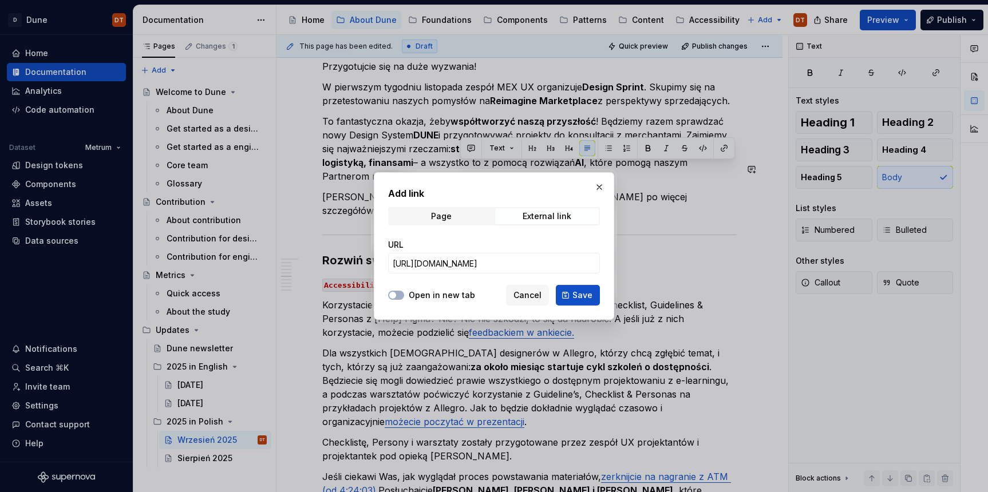
click at [404, 297] on button "Open in new tab" at bounding box center [396, 295] width 16 height 9
click at [573, 299] on button "Save" at bounding box center [578, 295] width 44 height 21
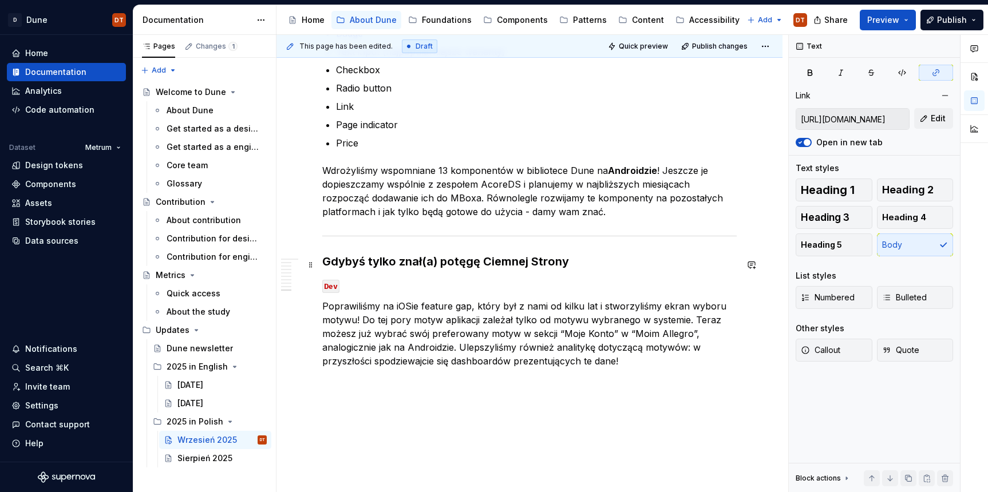
scroll to position [2367, 0]
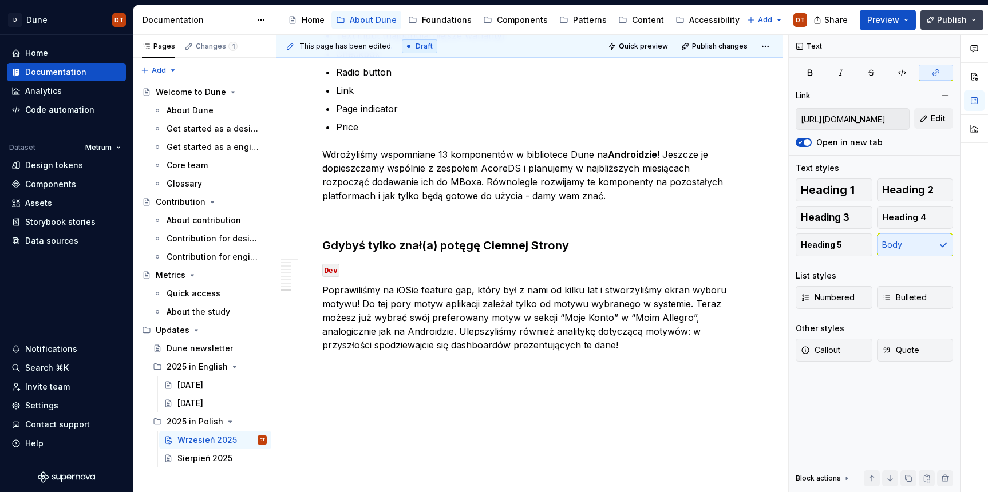
click at [947, 20] on span "Publish" at bounding box center [952, 19] width 30 height 11
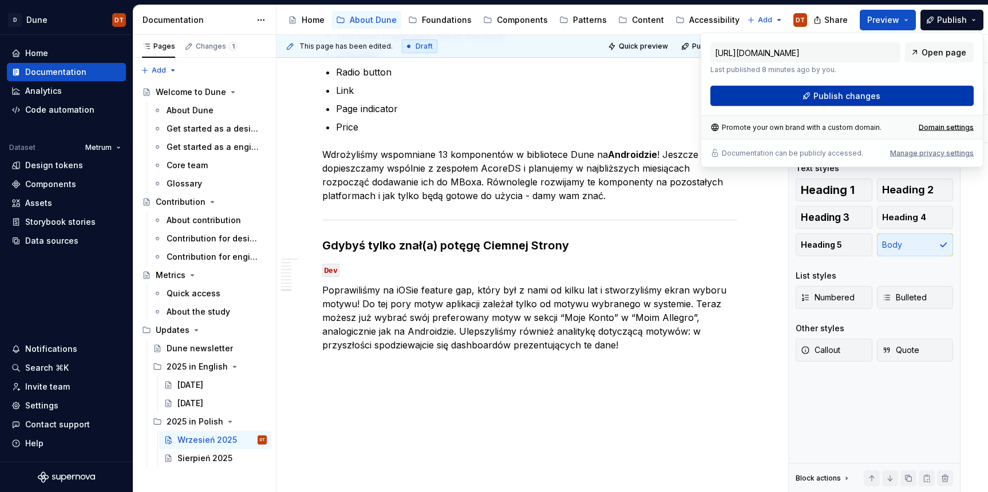
click at [852, 94] on span "Publish changes" at bounding box center [846, 95] width 67 height 11
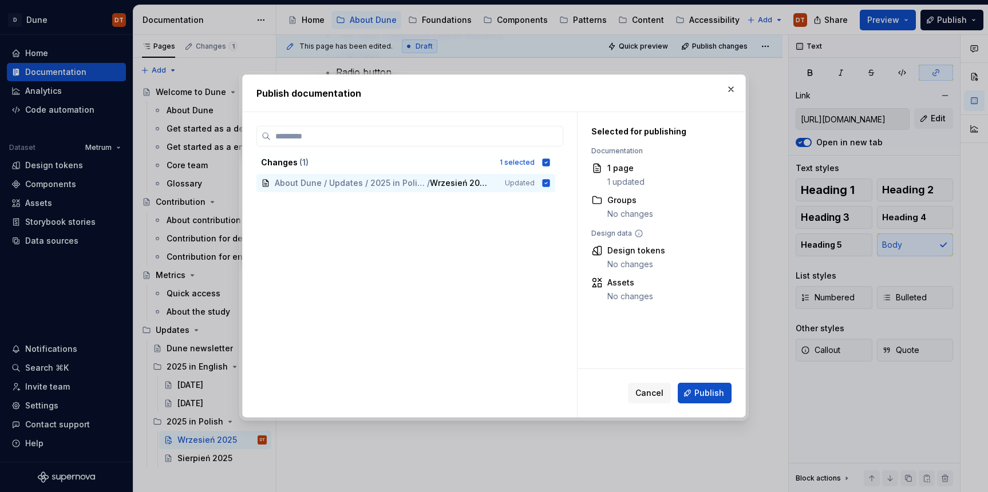
click at [699, 396] on span "Publish" at bounding box center [709, 393] width 30 height 11
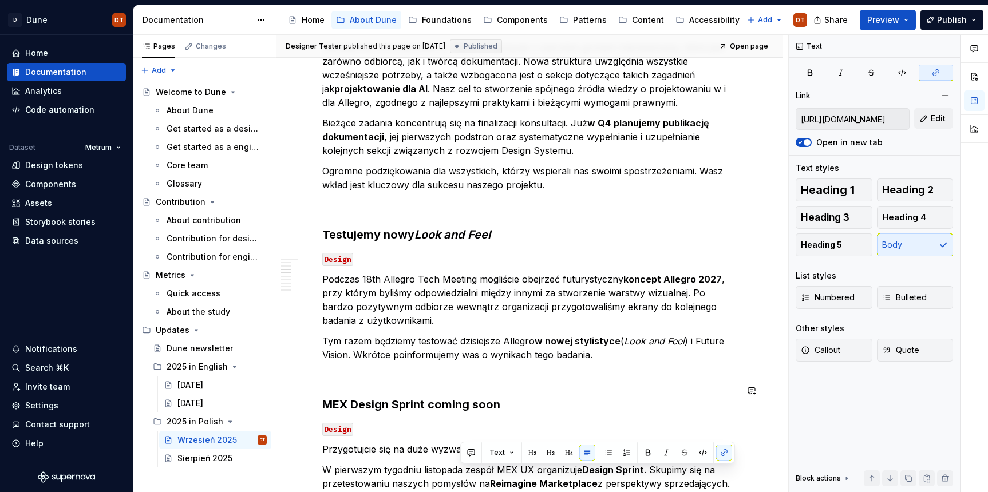
scroll to position [453, 0]
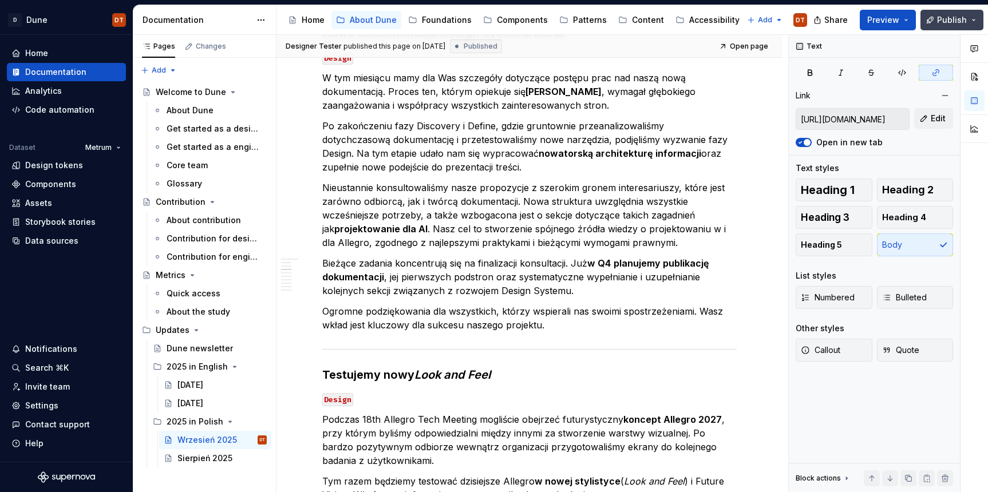
click at [975, 19] on button "Publish" at bounding box center [952, 20] width 63 height 21
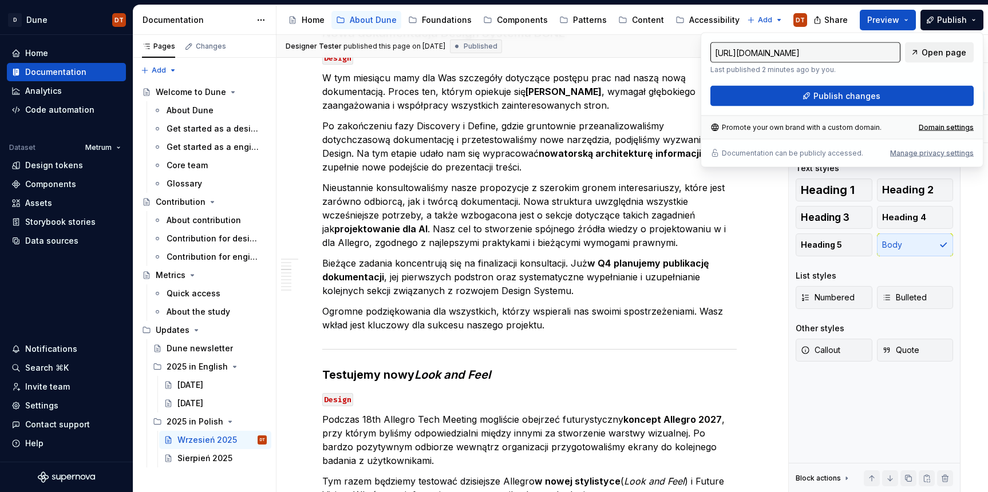
click at [932, 50] on span "Open page" at bounding box center [944, 52] width 45 height 11
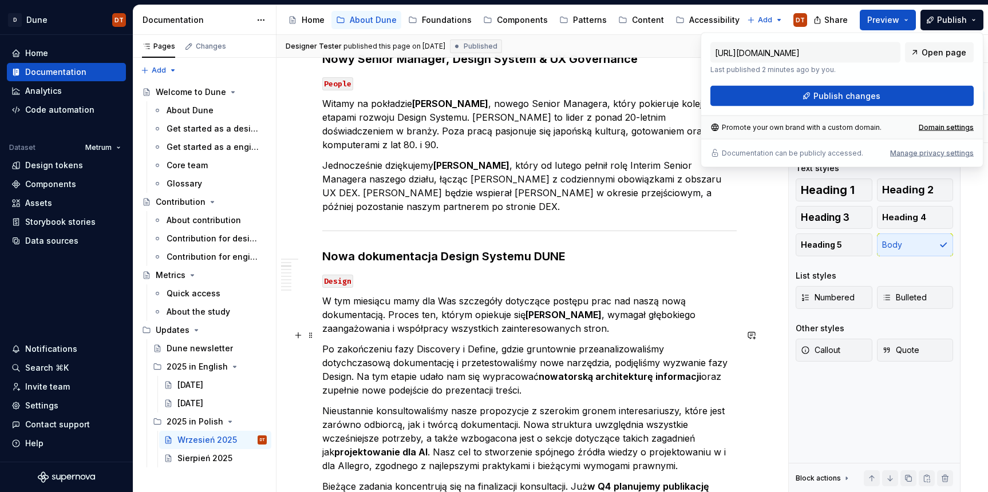
scroll to position [223, 0]
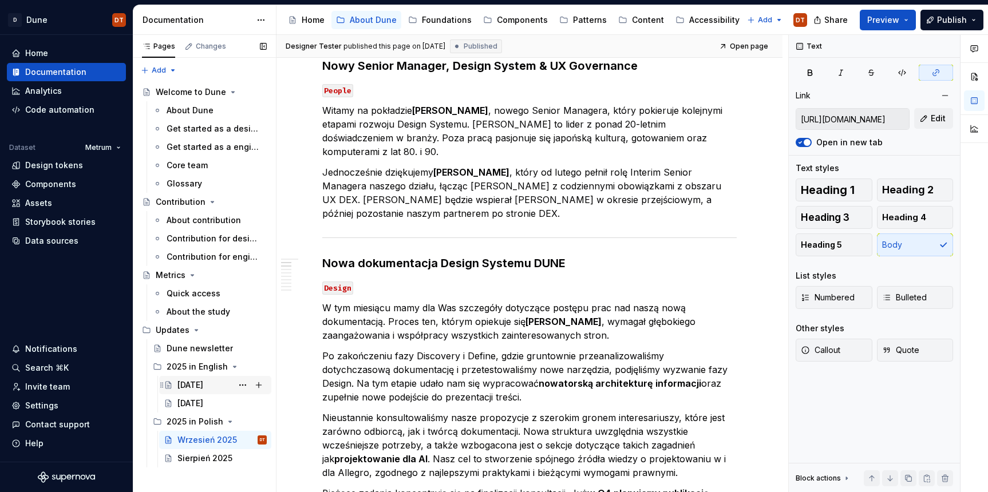
click at [203, 386] on div "[DATE]" at bounding box center [190, 385] width 26 height 11
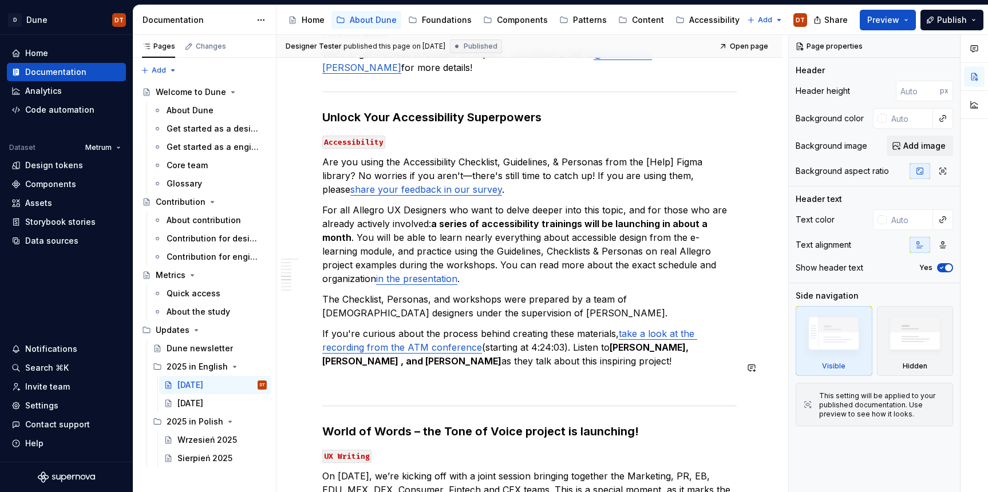
scroll to position [1183, 0]
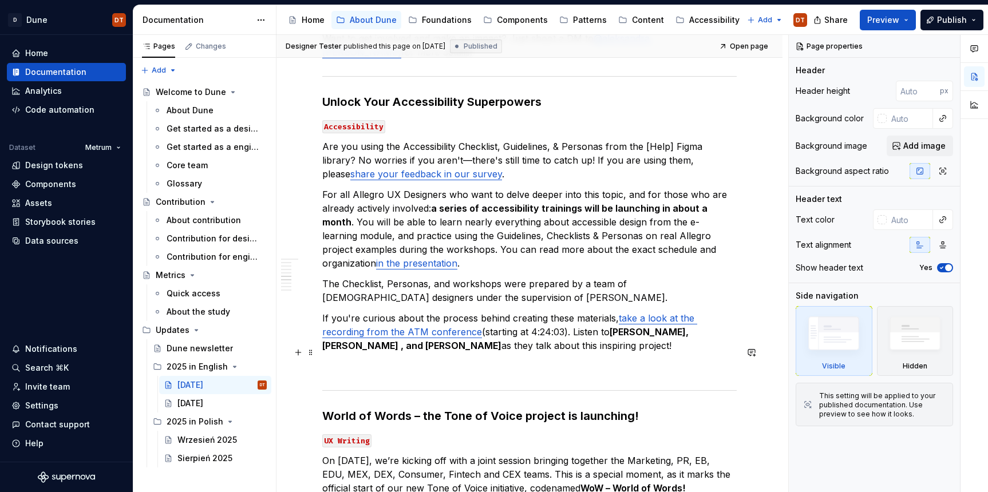
click at [370, 359] on p at bounding box center [529, 366] width 414 height 14
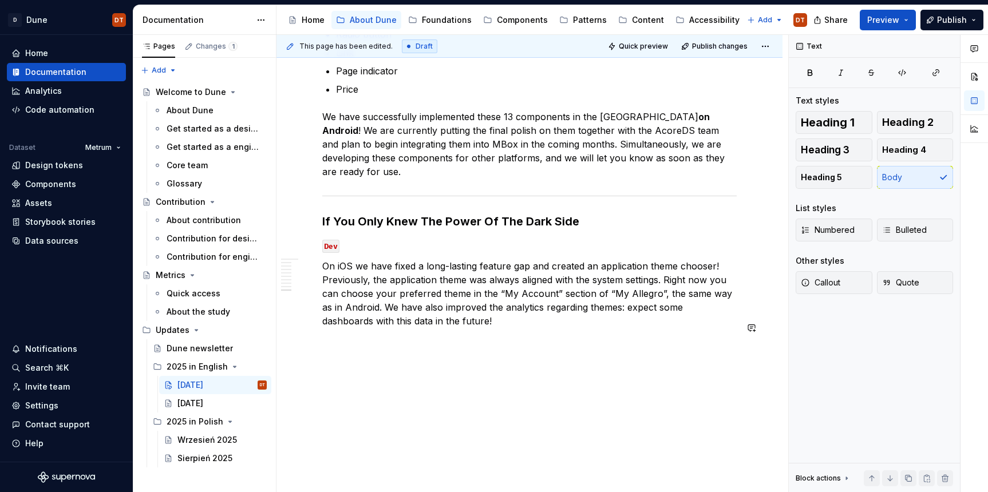
scroll to position [2429, 0]
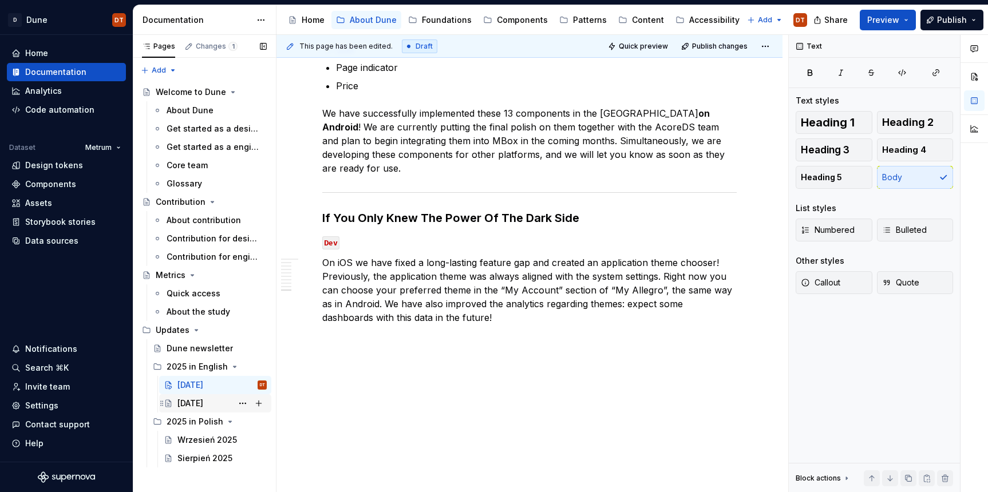
click at [185, 406] on div "[DATE]" at bounding box center [190, 403] width 26 height 11
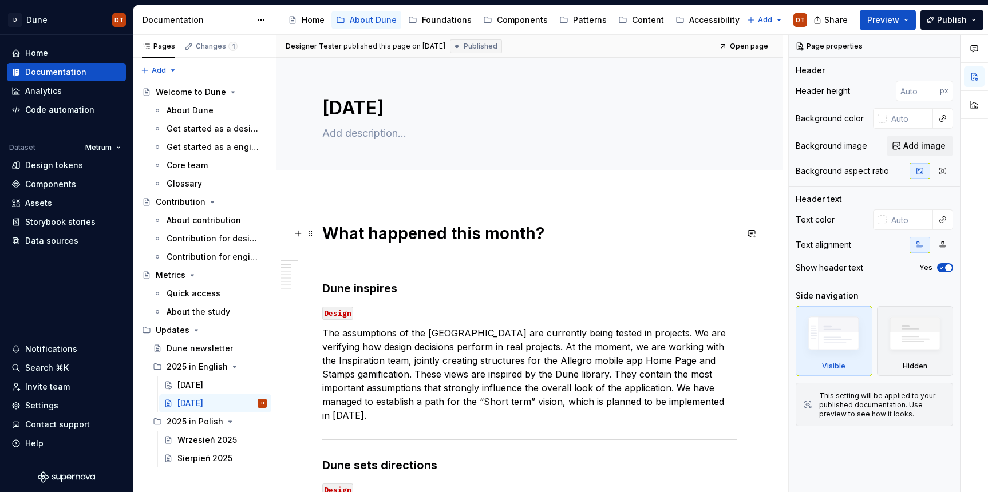
click at [329, 229] on h1 "What happened this month?" at bounding box center [529, 233] width 414 height 21
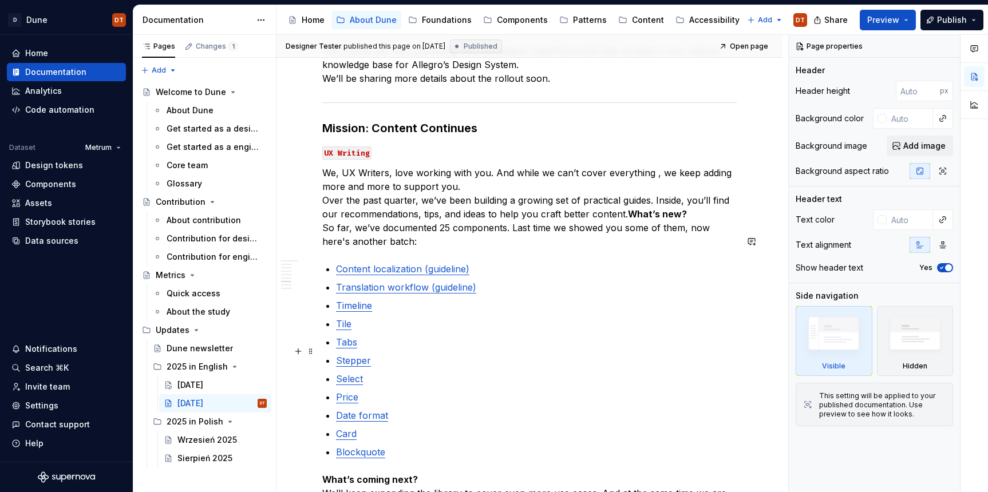
scroll to position [1378, 0]
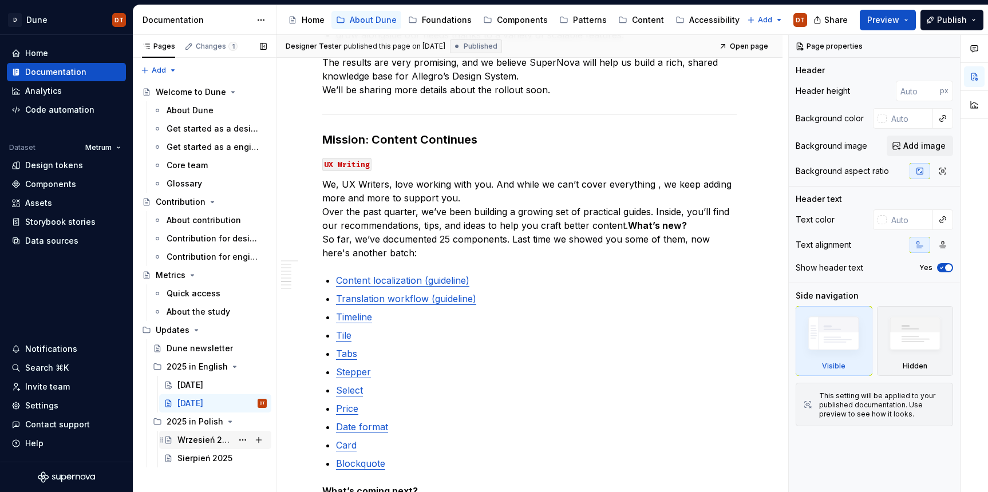
click at [189, 438] on div "Wrzesień 2025" at bounding box center [204, 439] width 55 height 11
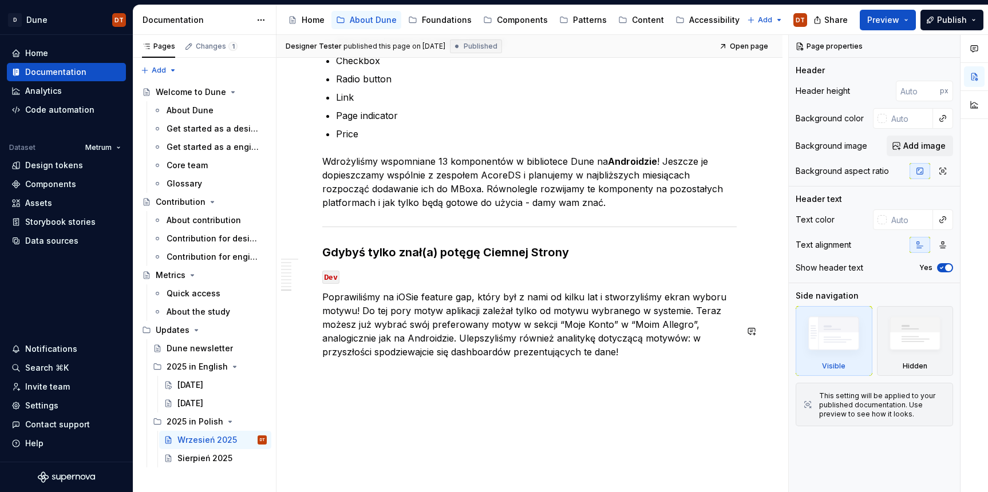
scroll to position [2367, 0]
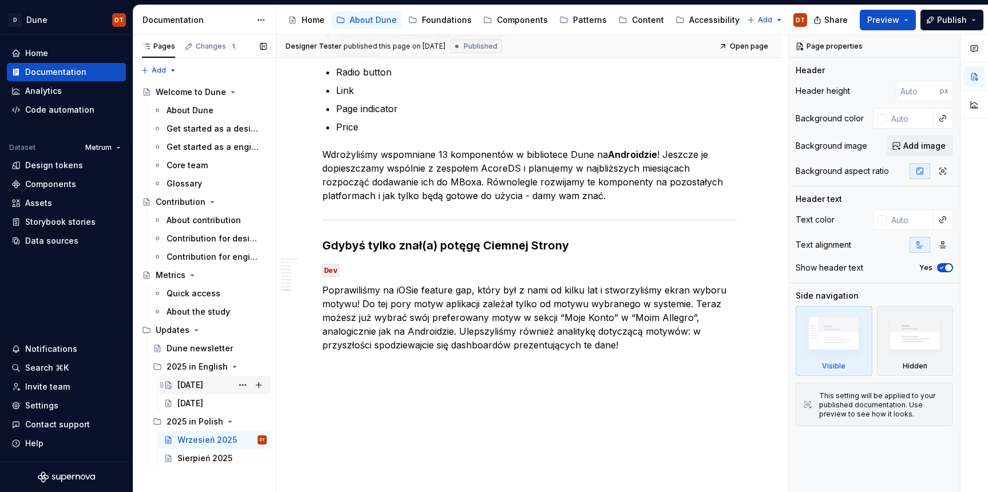
click at [195, 385] on div "[DATE]" at bounding box center [190, 385] width 26 height 11
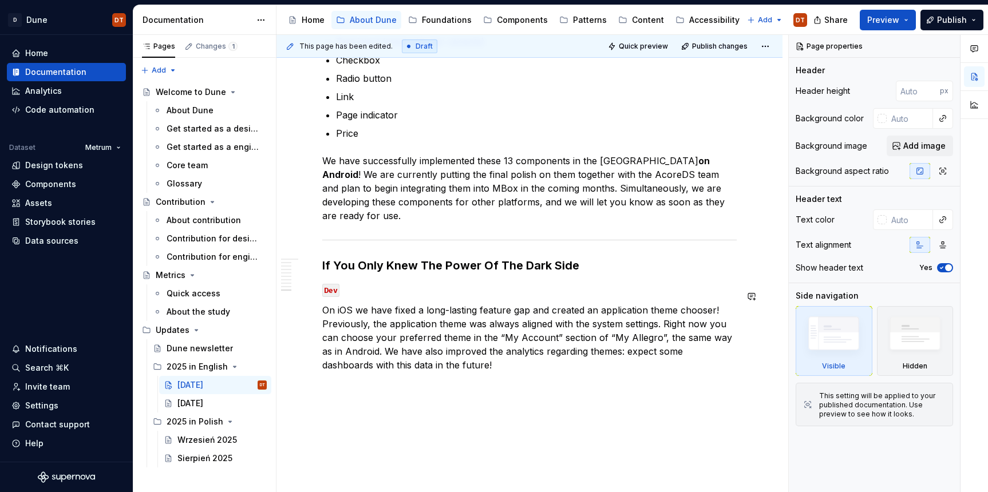
scroll to position [2429, 0]
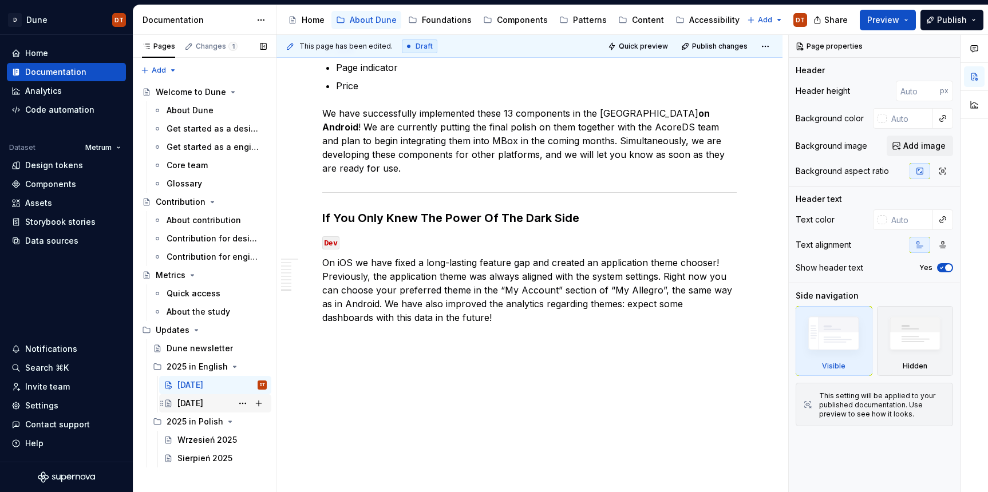
click at [188, 398] on div "[DATE]" at bounding box center [190, 403] width 26 height 11
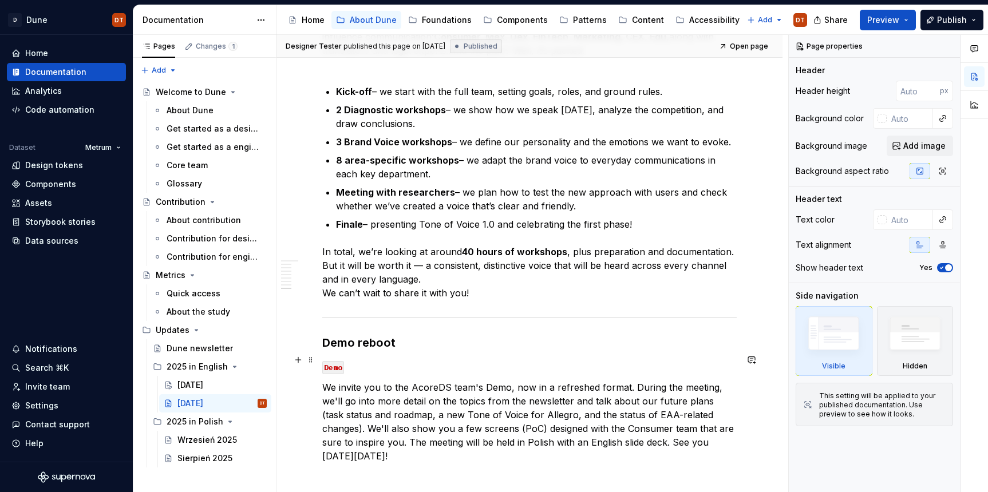
scroll to position [2107, 0]
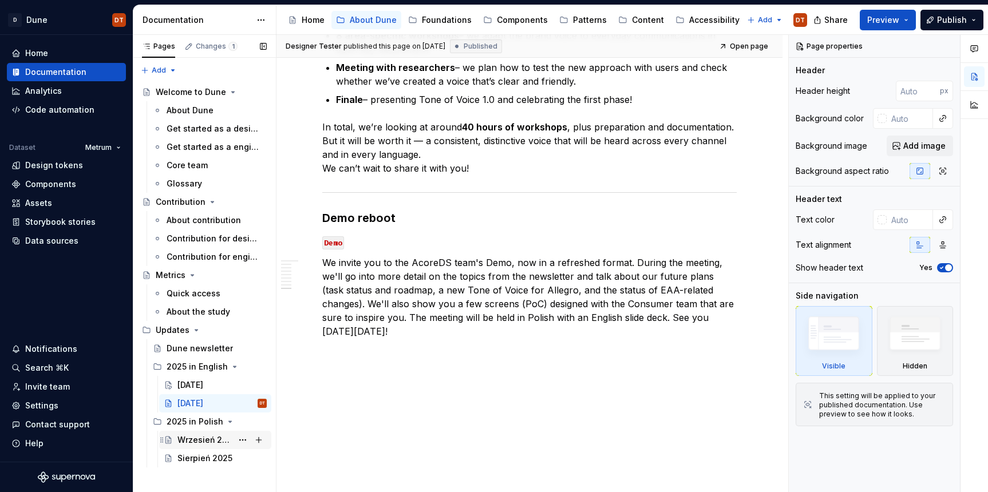
click at [205, 433] on div "Wrzesień 2025" at bounding box center [221, 440] width 89 height 16
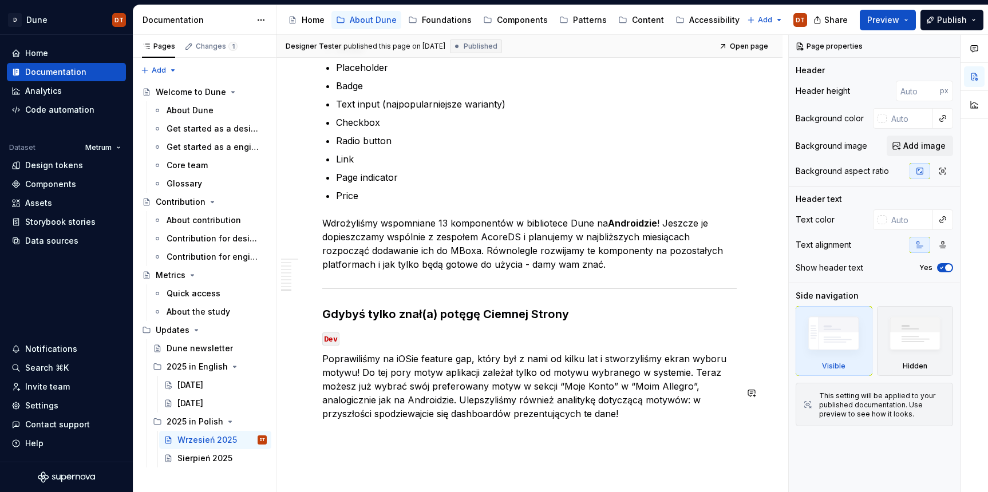
scroll to position [2367, 0]
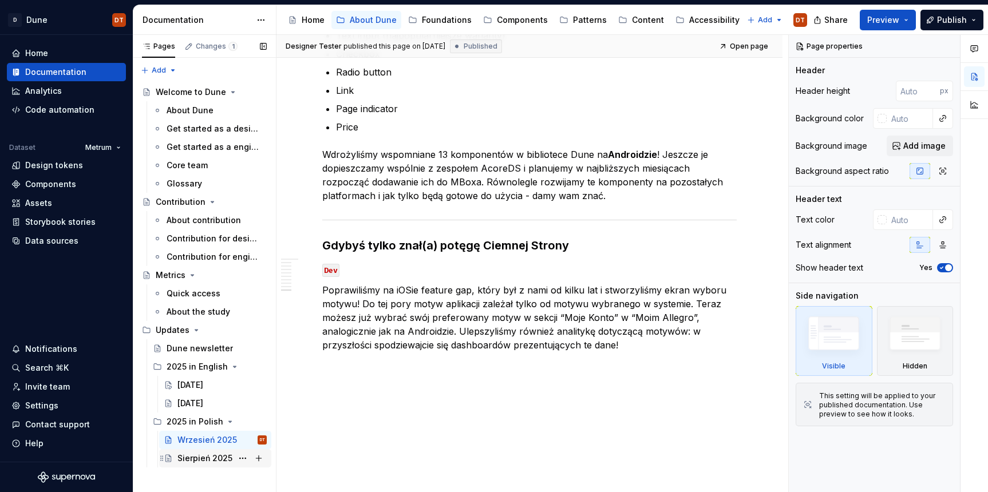
click at [196, 457] on div "Sierpień 2025" at bounding box center [204, 458] width 55 height 11
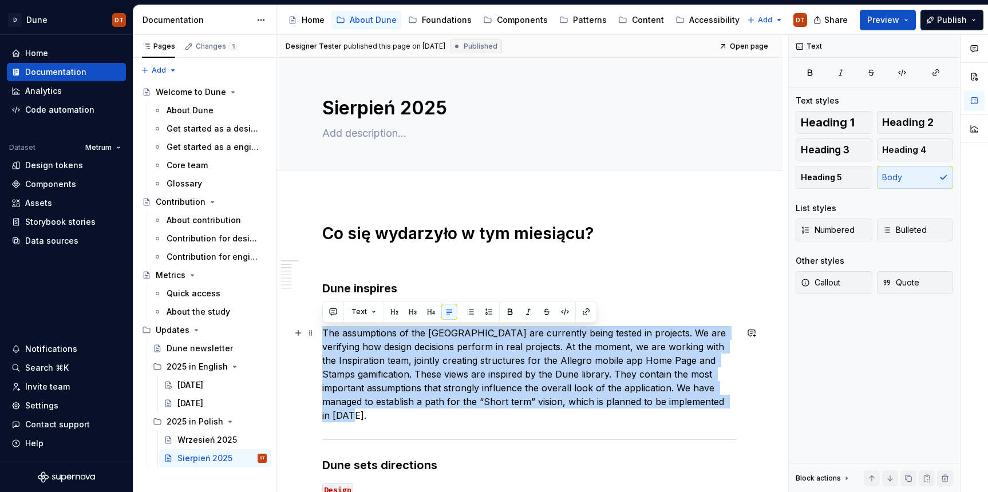
drag, startPoint x: 322, startPoint y: 333, endPoint x: 705, endPoint y: 396, distance: 388.6
click at [705, 396] on p "The assumptions of the [GEOGRAPHIC_DATA] are currently being tested in projects…" at bounding box center [529, 374] width 414 height 96
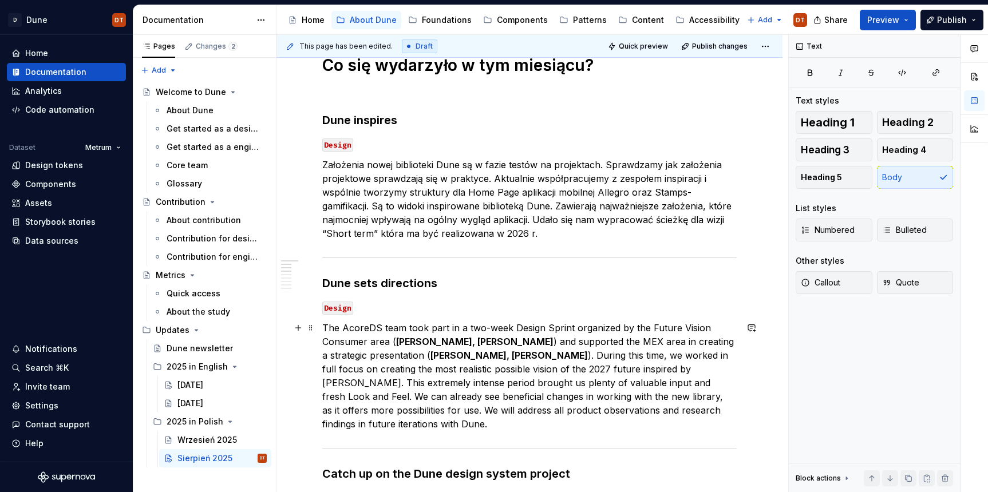
scroll to position [179, 0]
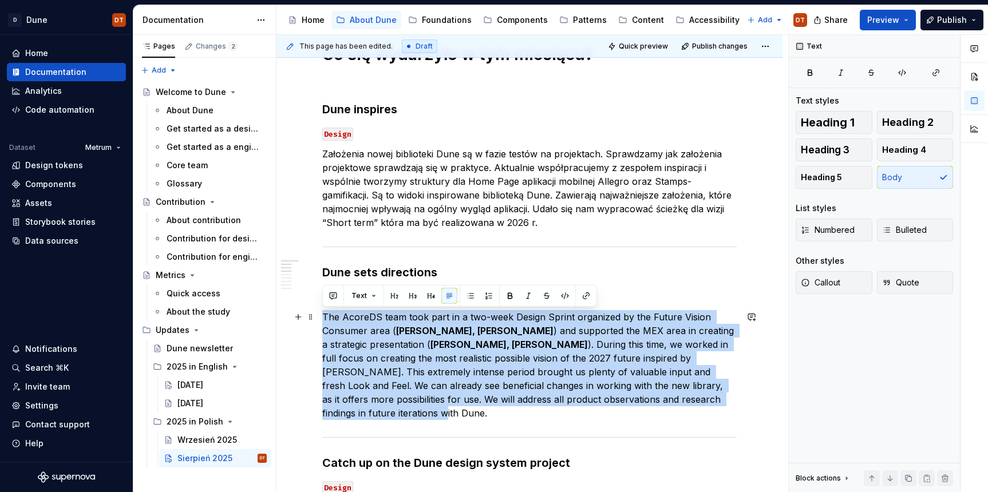
drag, startPoint x: 325, startPoint y: 318, endPoint x: 412, endPoint y: 410, distance: 127.1
click at [412, 410] on p "The AcoreDS team took part in a two-week Design Sprint organized by the Future …" at bounding box center [529, 365] width 414 height 110
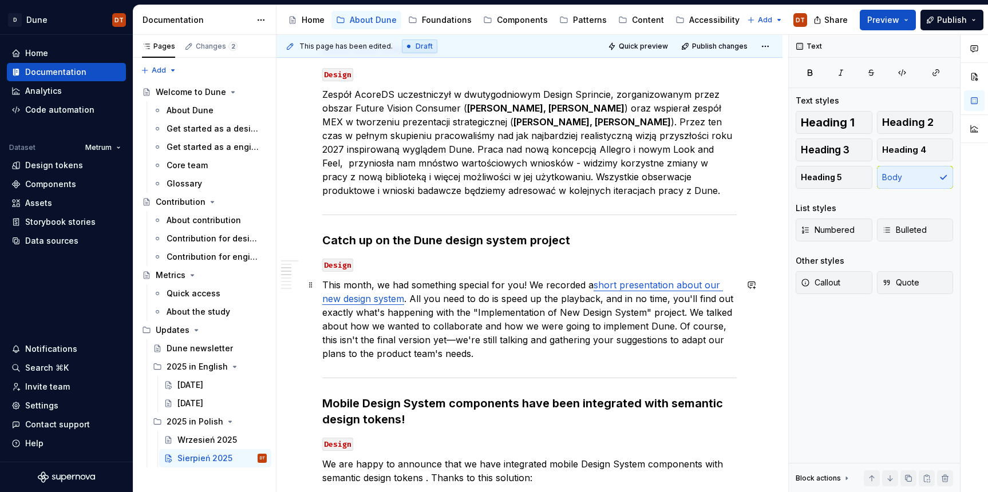
scroll to position [404, 0]
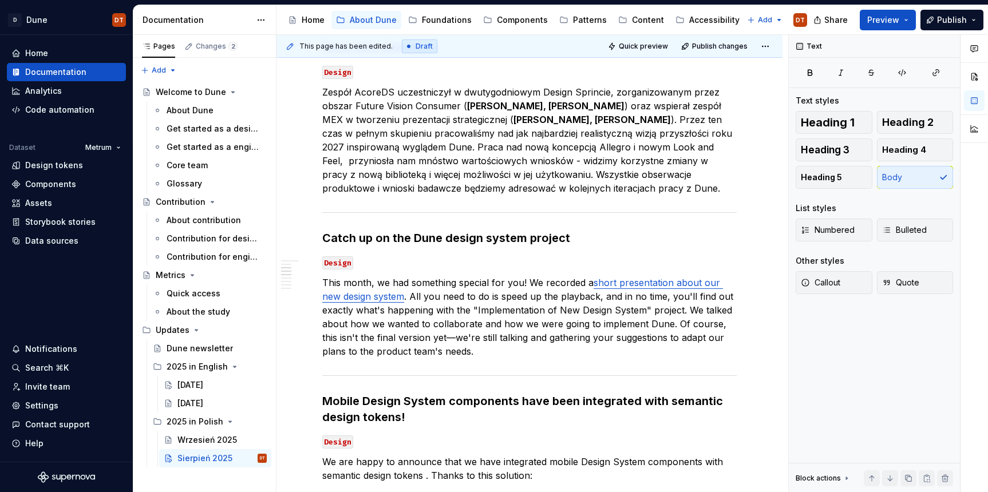
type textarea "*"
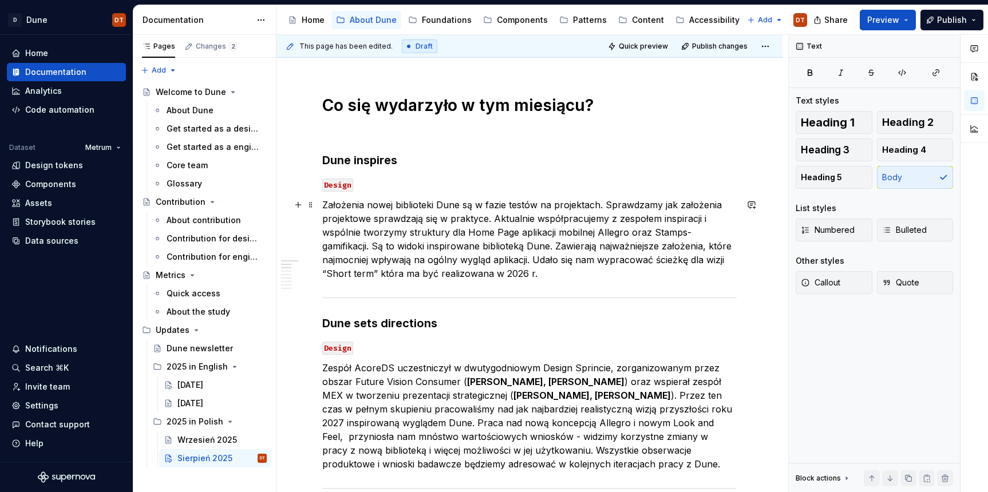
scroll to position [120, 0]
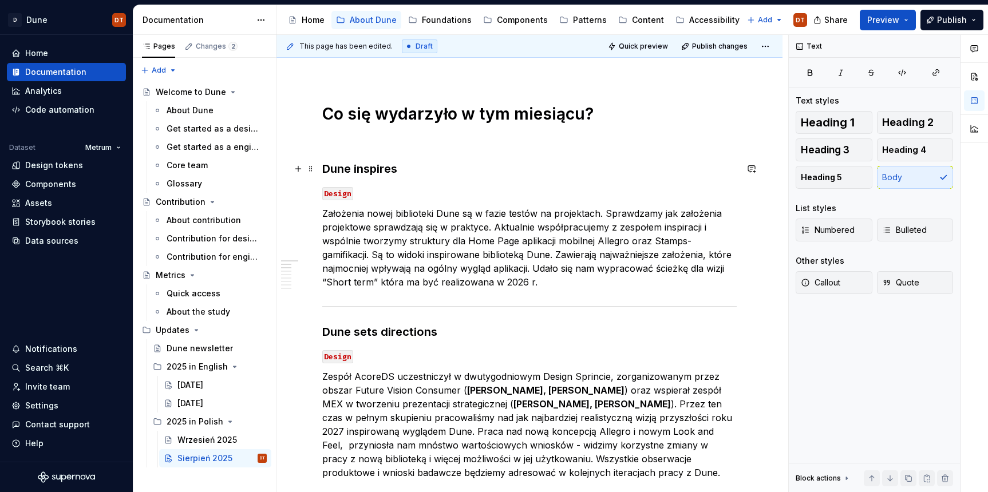
click at [364, 168] on strong "Dune inspires" at bounding box center [359, 169] width 75 height 14
click at [372, 168] on strong "Dune inspires" at bounding box center [359, 169] width 75 height 14
click at [382, 167] on strong "Dune inspires" at bounding box center [359, 169] width 75 height 14
click at [388, 167] on strong "Dune inspires" at bounding box center [359, 169] width 75 height 14
click at [395, 167] on strong "Dune inspires" at bounding box center [359, 169] width 75 height 14
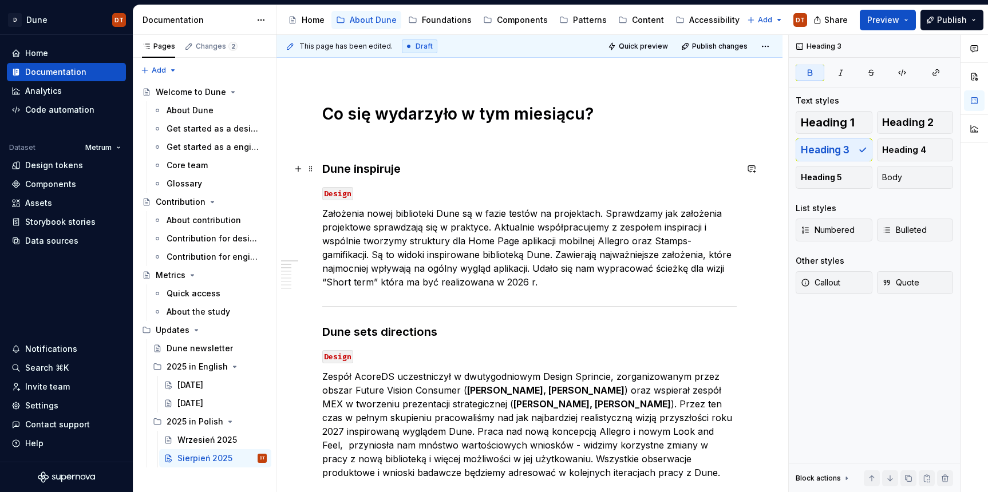
scroll to position [120, 0]
drag, startPoint x: 422, startPoint y: 335, endPoint x: 370, endPoint y: 334, distance: 52.7
click at [422, 335] on strong "Dune sets directions" at bounding box center [379, 332] width 115 height 14
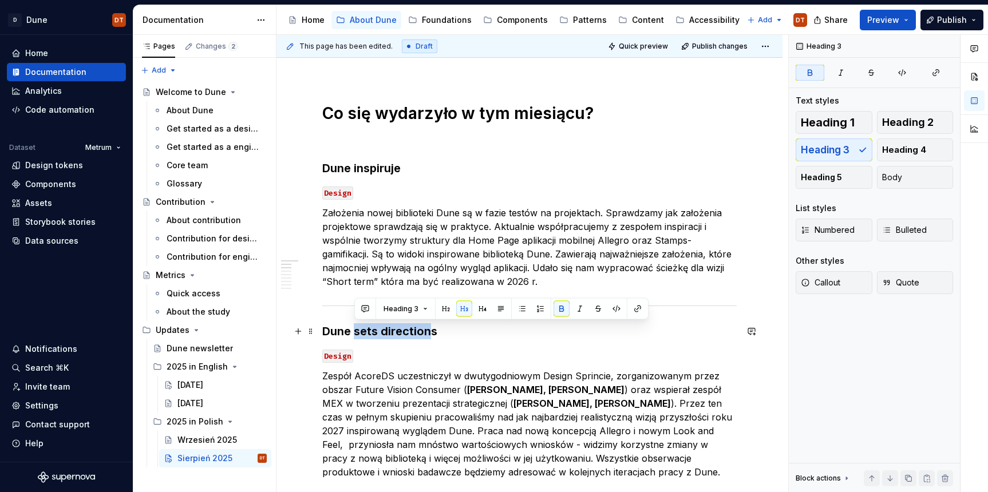
drag, startPoint x: 356, startPoint y: 333, endPoint x: 433, endPoint y: 334, distance: 76.7
click at [433, 334] on strong "Dune sets directions" at bounding box center [379, 332] width 115 height 14
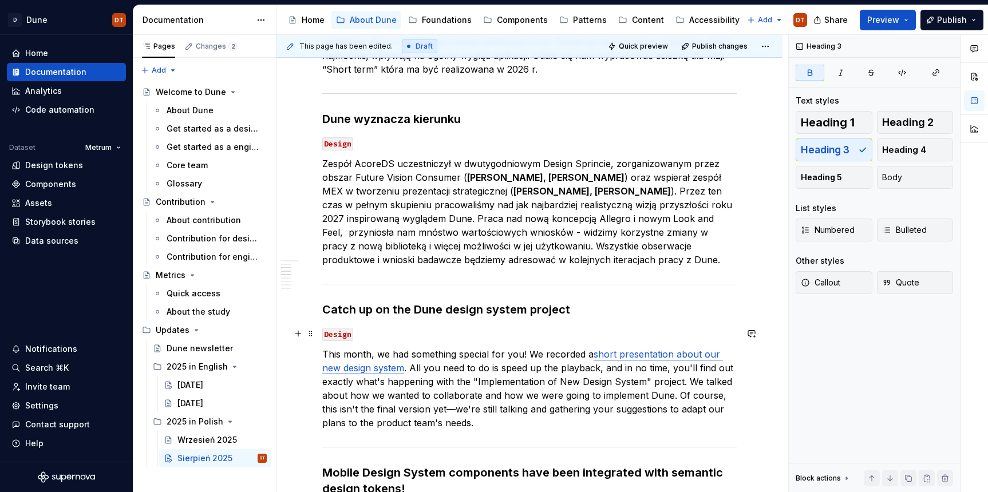
scroll to position [333, 0]
click at [426, 309] on strong "Catch up on the Dune design system project" at bounding box center [446, 309] width 248 height 14
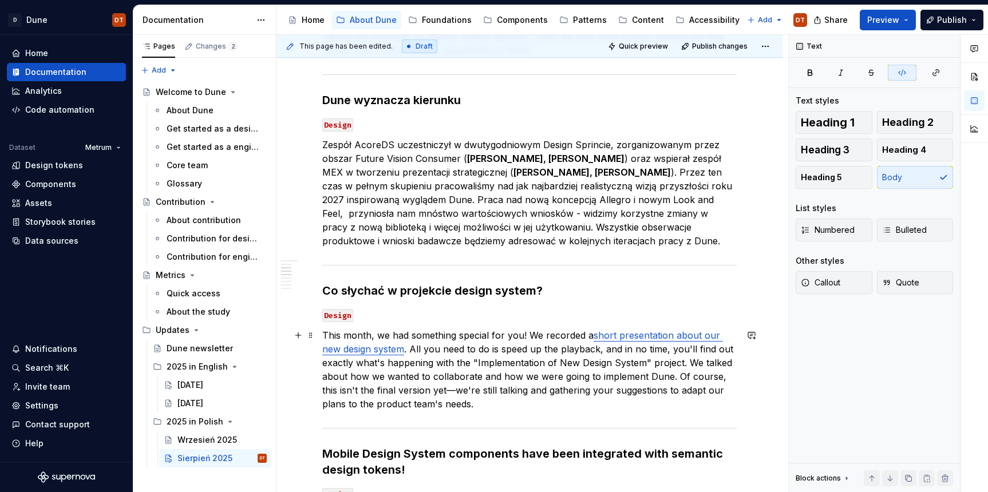
scroll to position [354, 0]
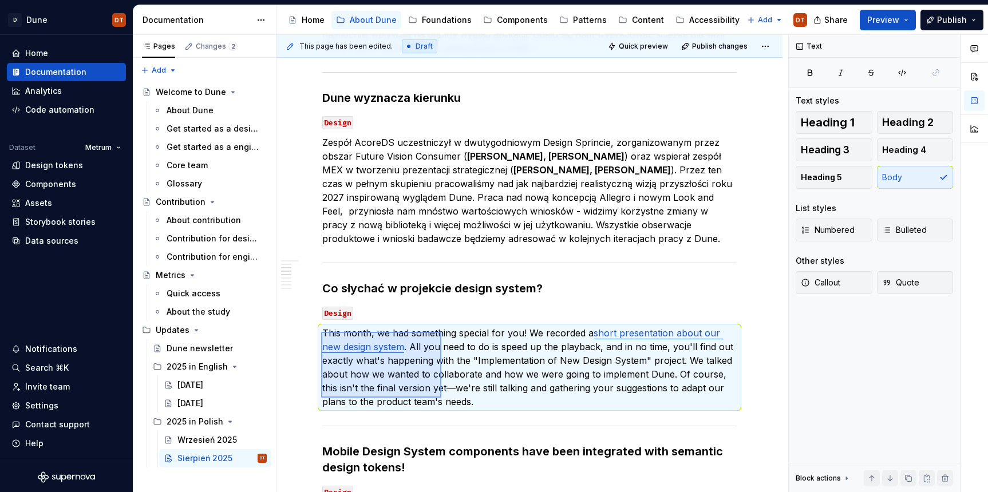
drag, startPoint x: 321, startPoint y: 332, endPoint x: 441, endPoint y: 398, distance: 137.3
click at [441, 398] on div "This page has been edited. Draft Quick preview Publish changes Sierpień 2025 Ed…" at bounding box center [532, 264] width 512 height 458
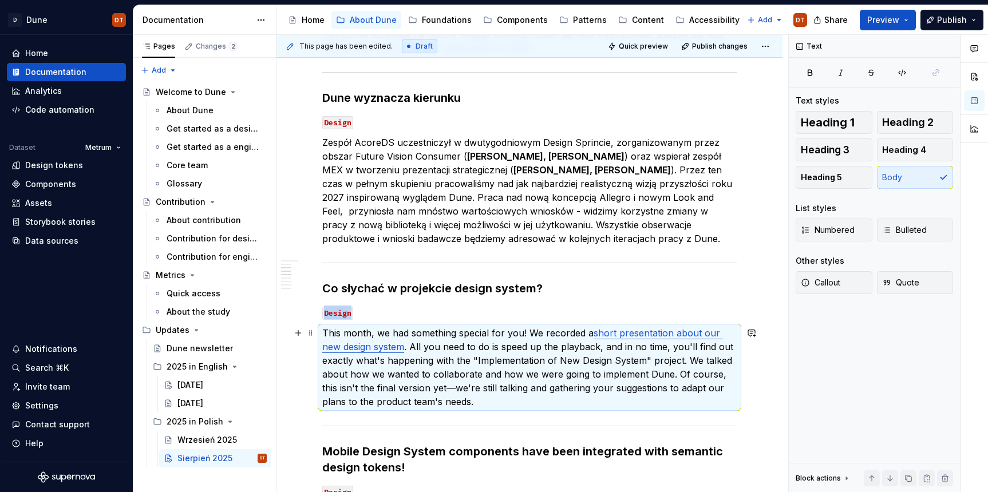
click at [455, 394] on p "This month, we had something special for you! We recorded a short presentation …" at bounding box center [529, 367] width 414 height 82
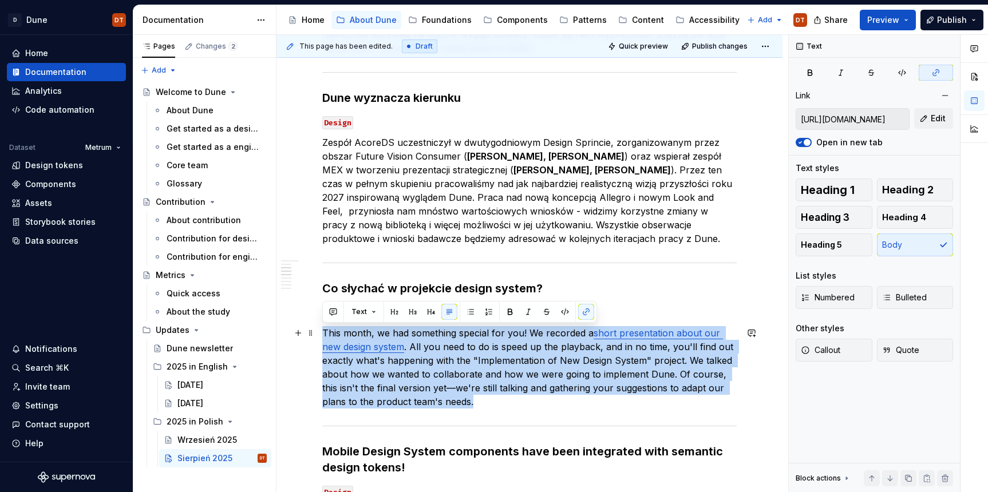
drag, startPoint x: 418, startPoint y: 395, endPoint x: 320, endPoint y: 335, distance: 115.4
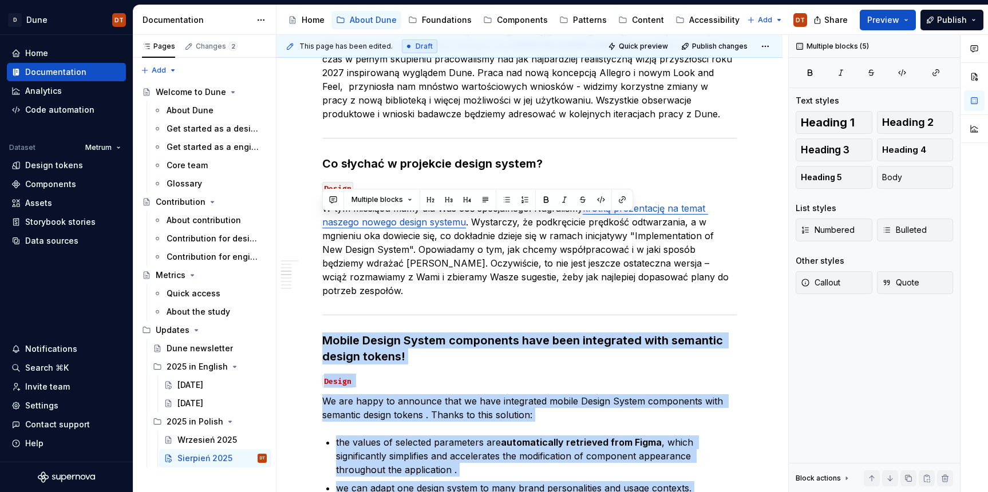
scroll to position [682, 0]
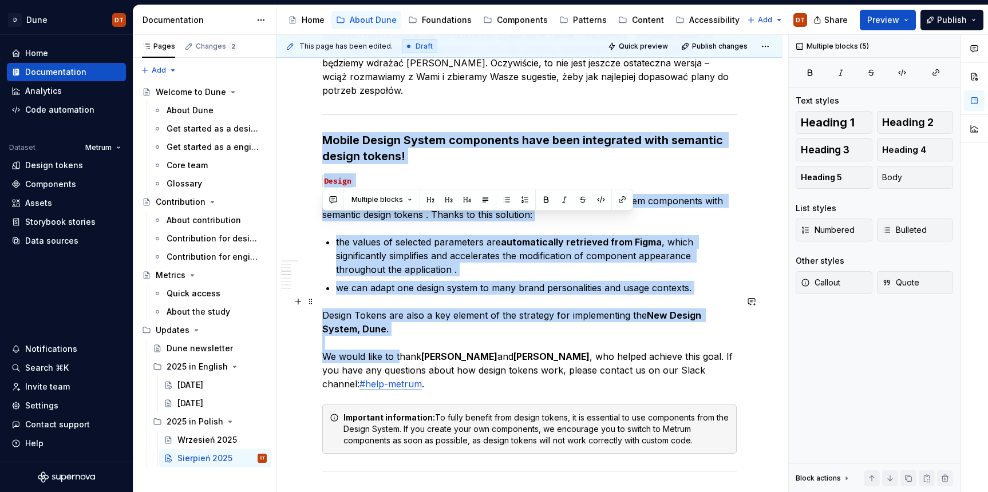
drag, startPoint x: 326, startPoint y: 440, endPoint x: 400, endPoint y: 434, distance: 74.0
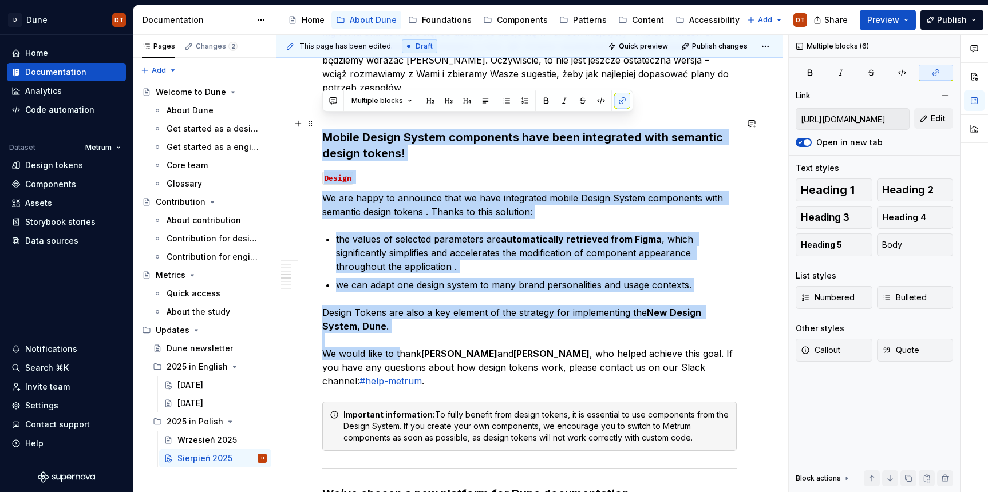
drag, startPoint x: 377, startPoint y: 131, endPoint x: 338, endPoint y: 123, distance: 40.2
click at [376, 130] on h3 "Mobile Design System components have been integrated with semantic design token…" at bounding box center [529, 145] width 414 height 32
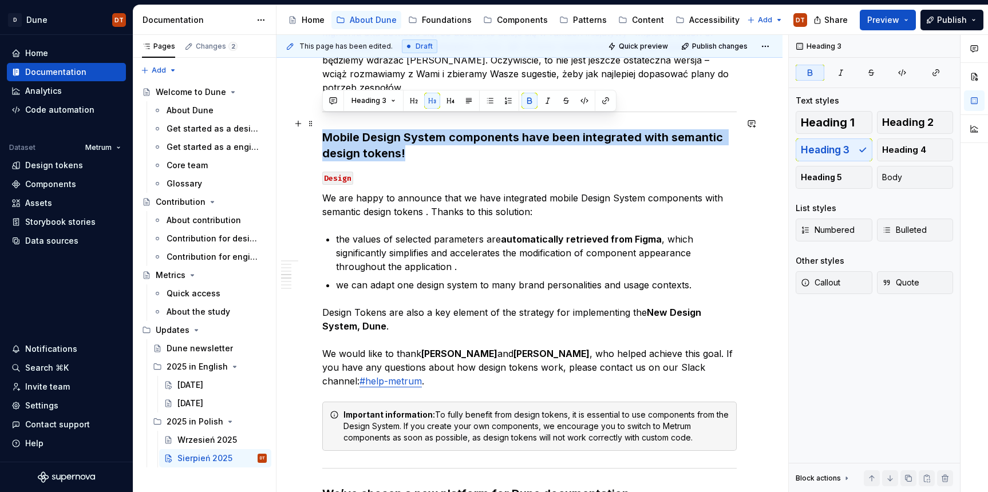
drag, startPoint x: 323, startPoint y: 122, endPoint x: 404, endPoint y: 136, distance: 82.4
click at [404, 136] on h3 "Mobile Design System components have been integrated with semantic design token…" at bounding box center [529, 145] width 414 height 32
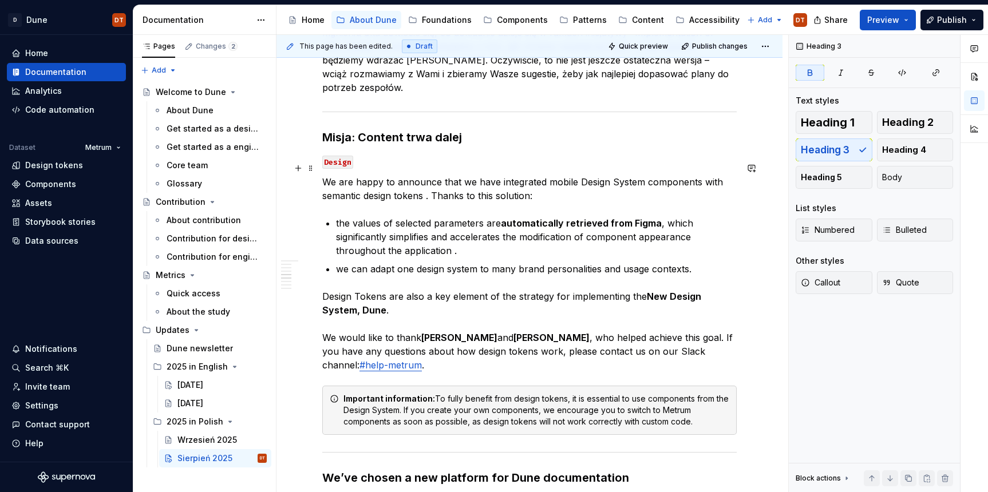
click at [401, 175] on p "We are happy to announce that we have integrated mobile Design System component…" at bounding box center [529, 188] width 414 height 27
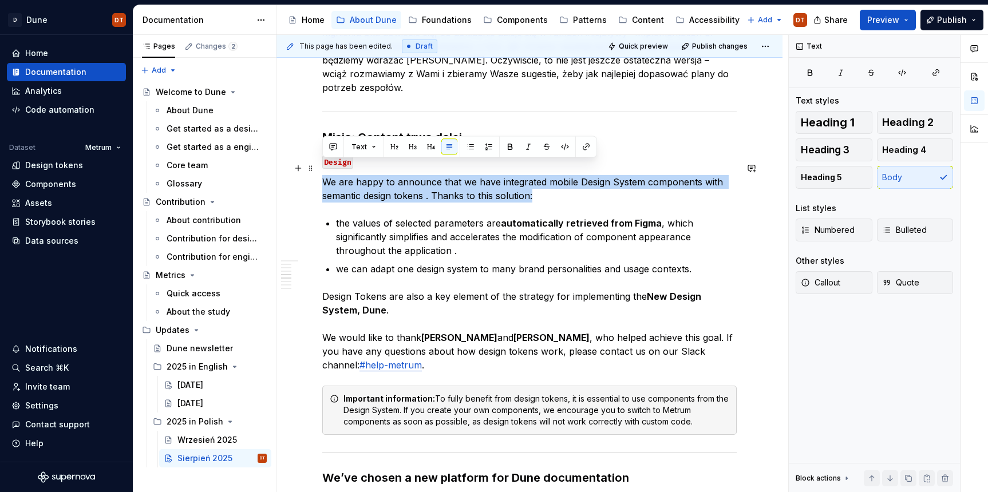
drag, startPoint x: 325, startPoint y: 168, endPoint x: 538, endPoint y: 176, distance: 212.6
click at [538, 176] on p "We are happy to announce that we have integrated mobile Design System component…" at bounding box center [529, 188] width 414 height 27
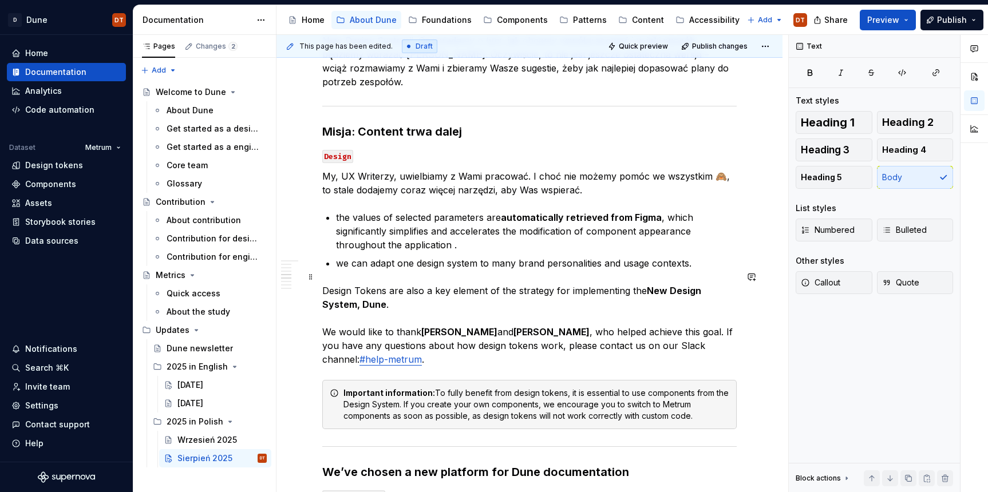
scroll to position [681, 0]
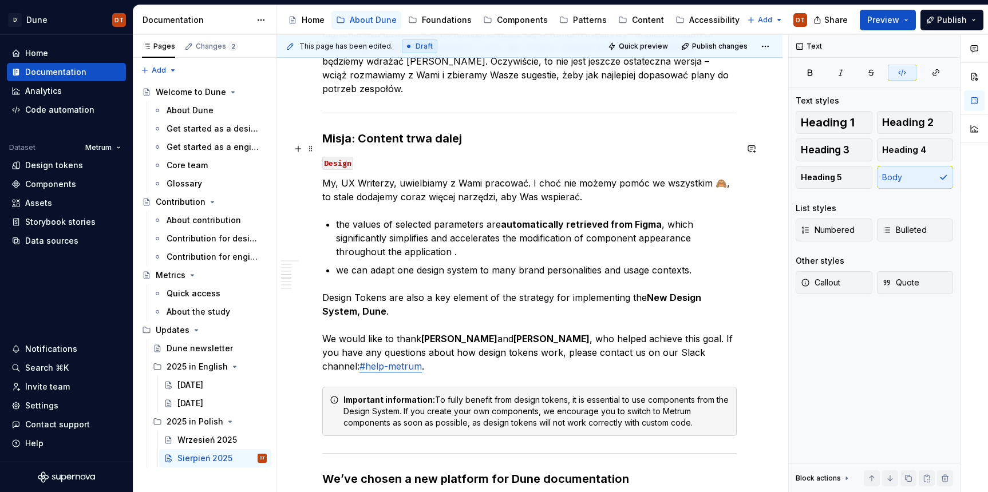
click at [340, 157] on code "Design" at bounding box center [337, 163] width 31 height 13
click at [336, 157] on code "Design" at bounding box center [337, 163] width 31 height 13
click at [330, 157] on code "Design" at bounding box center [337, 163] width 31 height 13
click at [588, 183] on p "My, UX Writerzy, uwielbiamy z Wami pracować. I choć nie możemy pomóc we wszystk…" at bounding box center [529, 190] width 414 height 27
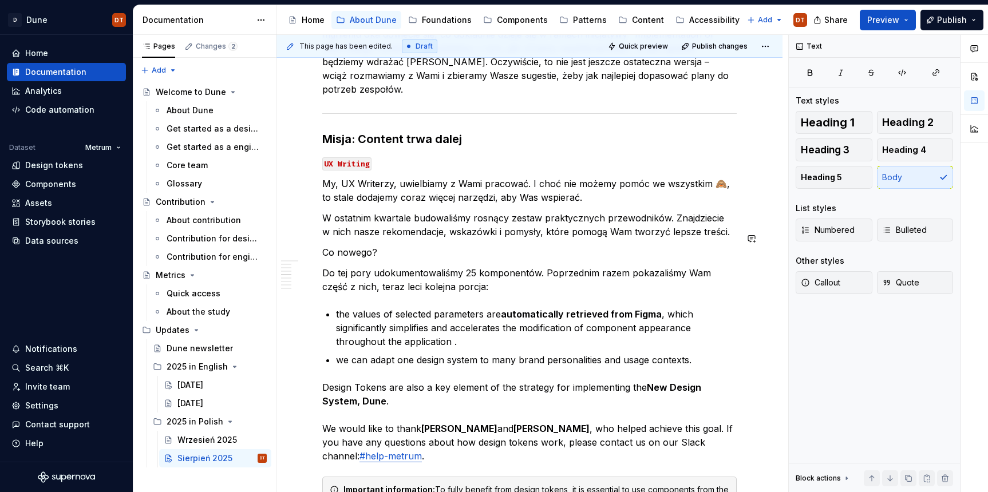
click at [468, 272] on p "Do tej pory udokumentowaliśmy 25 komponentów. Poprzednim razem pokazaliśmy Wam …" at bounding box center [529, 279] width 414 height 27
click at [389, 309] on p "the values of selected parameters are automatically retrieved from Figma , whic…" at bounding box center [536, 327] width 401 height 41
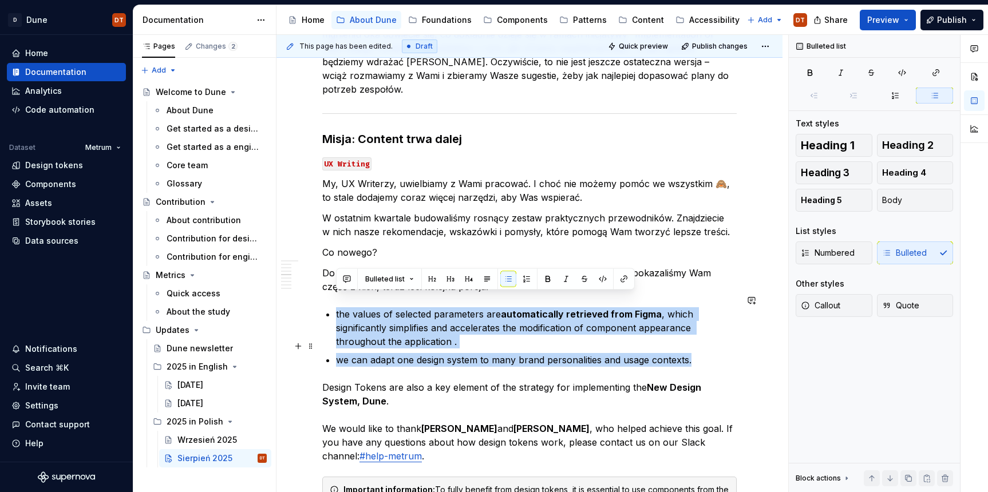
drag, startPoint x: 336, startPoint y: 299, endPoint x: 701, endPoint y: 339, distance: 366.8
click at [701, 339] on ul "the values of selected parameters are automatically retrieved from Figma , whic…" at bounding box center [536, 337] width 401 height 60
click at [421, 315] on p "the values of selected parameters are automatically retrieved from Figma , whic…" at bounding box center [536, 327] width 401 height 41
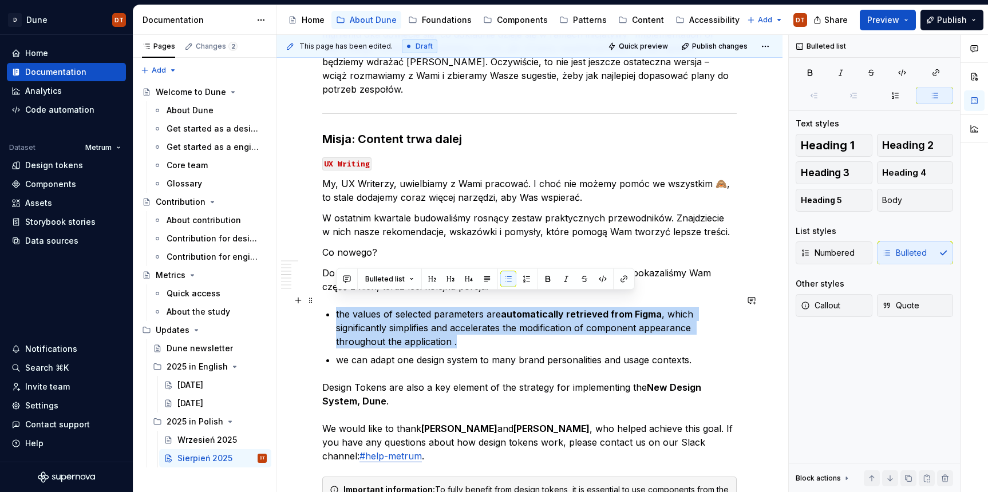
drag, startPoint x: 401, startPoint y: 312, endPoint x: 337, endPoint y: 302, distance: 64.9
click at [337, 307] on p "the values of selected parameters are automatically retrieved from Figma , whic…" at bounding box center [536, 327] width 401 height 41
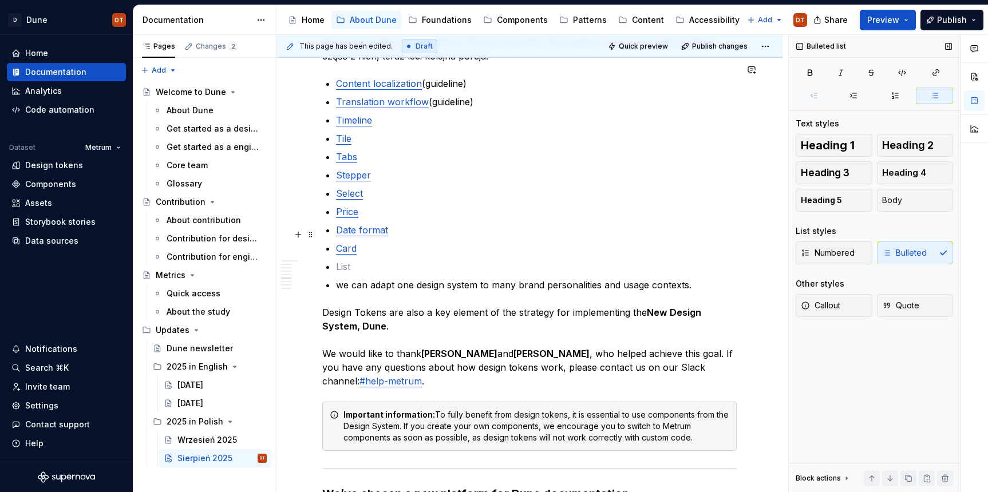
scroll to position [911, 0]
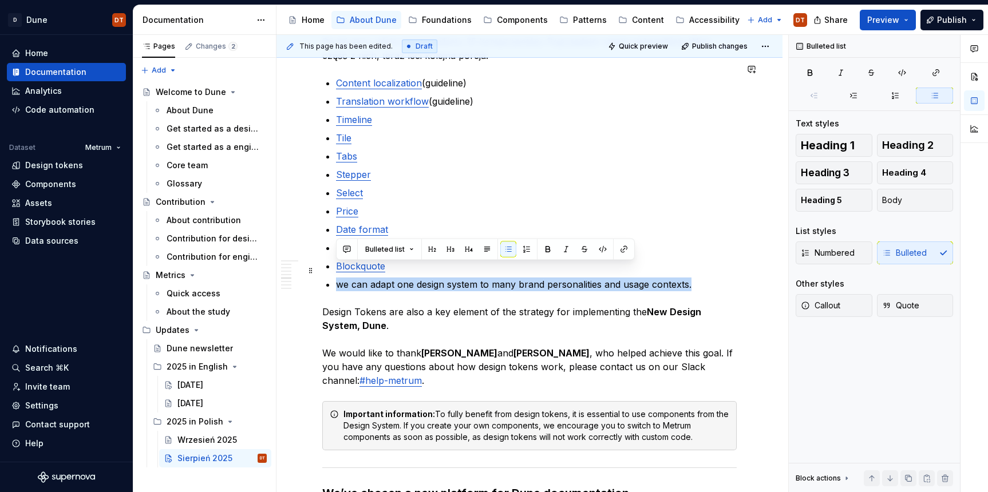
drag, startPoint x: 700, startPoint y: 270, endPoint x: 317, endPoint y: 263, distance: 383.0
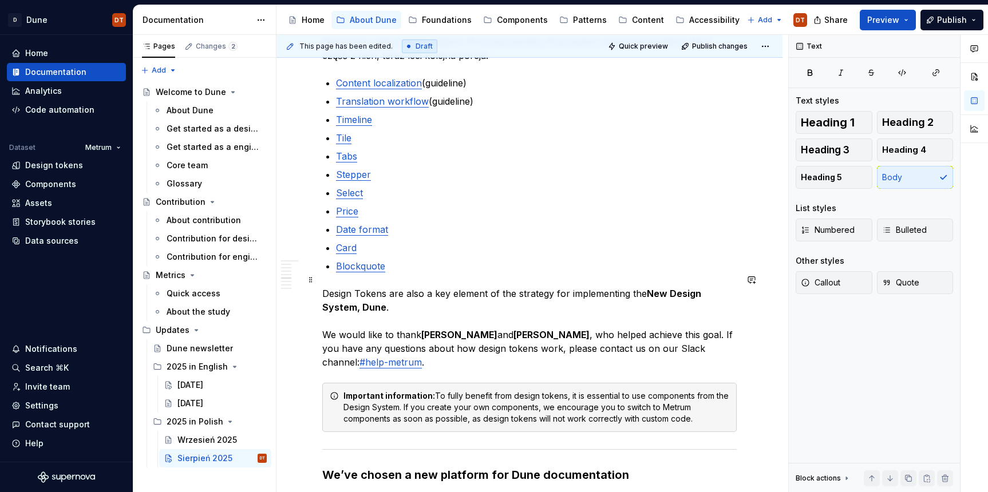
click at [436, 287] on p "Design Tokens are also a key element of the strategy for implementing the New D…" at bounding box center [529, 328] width 414 height 82
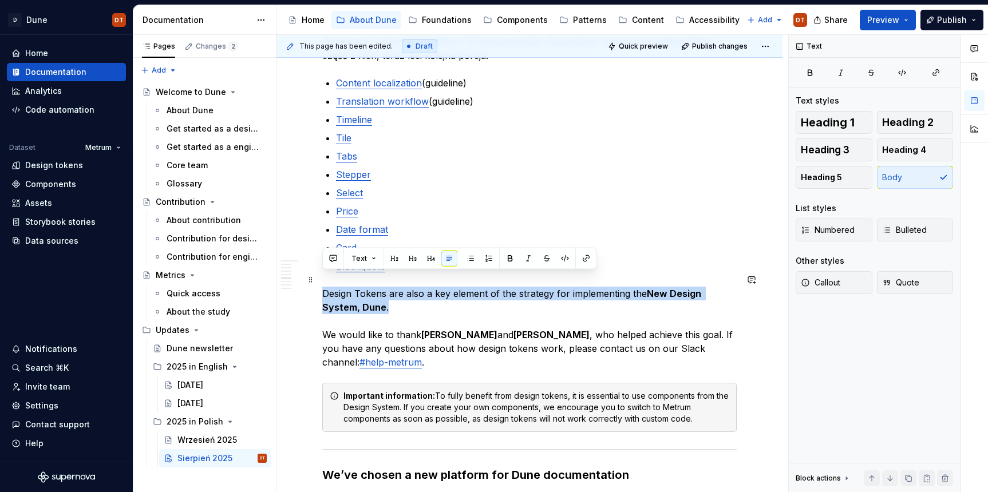
drag, startPoint x: 355, startPoint y: 291, endPoint x: 322, endPoint y: 284, distance: 34.0
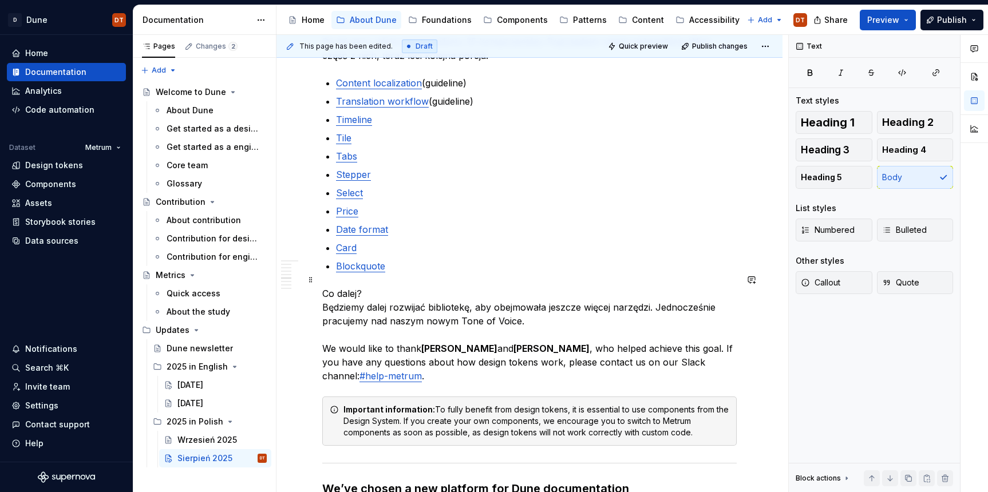
drag, startPoint x: 338, startPoint y: 335, endPoint x: 318, endPoint y: 334, distance: 20.1
click at [338, 335] on p "Co dalej? Będziemy dalej rozwijać bibliotekę, aby obejmowała jeszcze więcej nar…" at bounding box center [529, 335] width 414 height 96
click at [322, 335] on p "Co dalej? Będziemy dalej rozwijać bibliotekę, aby obejmowała jeszcze więcej nar…" at bounding box center [529, 335] width 414 height 96
drag, startPoint x: 298, startPoint y: 345, endPoint x: 315, endPoint y: 350, distance: 18.1
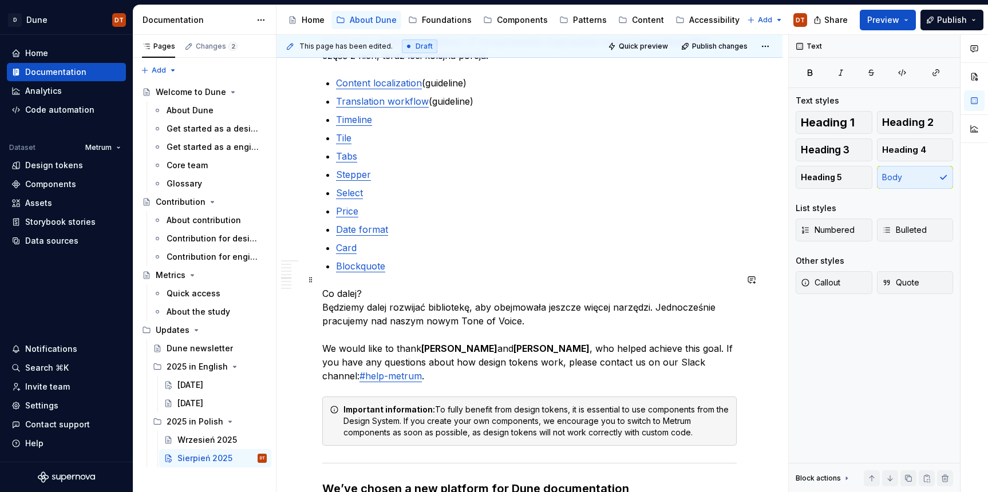
click at [300, 345] on div "This page has been edited. Draft Quick preview Publish changes Sierpień 2025 Ed…" at bounding box center [532, 264] width 512 height 458
click at [330, 365] on p "Co dalej? Będziemy dalej rozwijać bibliotekę, aby obejmowała jeszcze więcej nar…" at bounding box center [529, 335] width 414 height 96
click at [511, 346] on p "Co dalej? Będziemy dalej rozwijać bibliotekę, aby obejmowała jeszcze więcej nar…" at bounding box center [529, 335] width 414 height 96
click at [497, 310] on p "Co dalej? Będziemy dalej rozwijać bibliotekę, aby obejmowała jeszcze więcej nar…" at bounding box center [529, 335] width 414 height 96
click at [359, 334] on p "Co dalej? Będziemy dalej rozwijać bibliotekę, aby obejmowała jeszcze więcej nar…" at bounding box center [529, 335] width 414 height 96
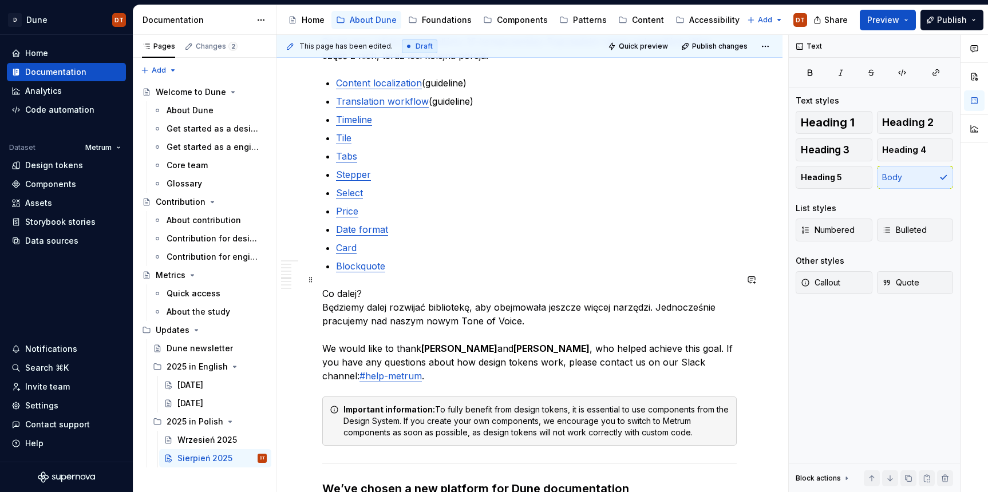
click at [372, 299] on p "Co dalej? Będziemy dalej rozwijać bibliotekę, aby obejmowała jeszcze więcej nar…" at bounding box center [529, 335] width 414 height 96
click at [310, 279] on span at bounding box center [310, 280] width 9 height 16
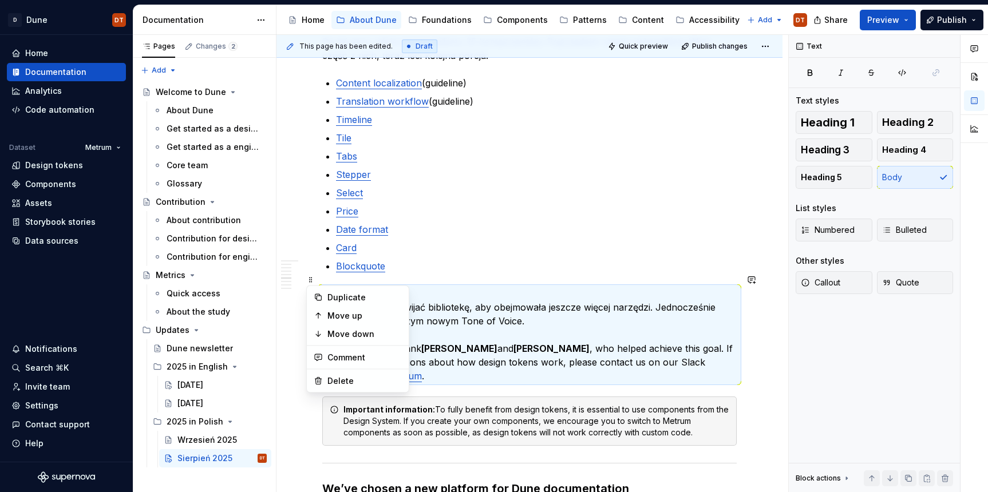
click at [479, 343] on strong "[PERSON_NAME]" at bounding box center [459, 348] width 76 height 11
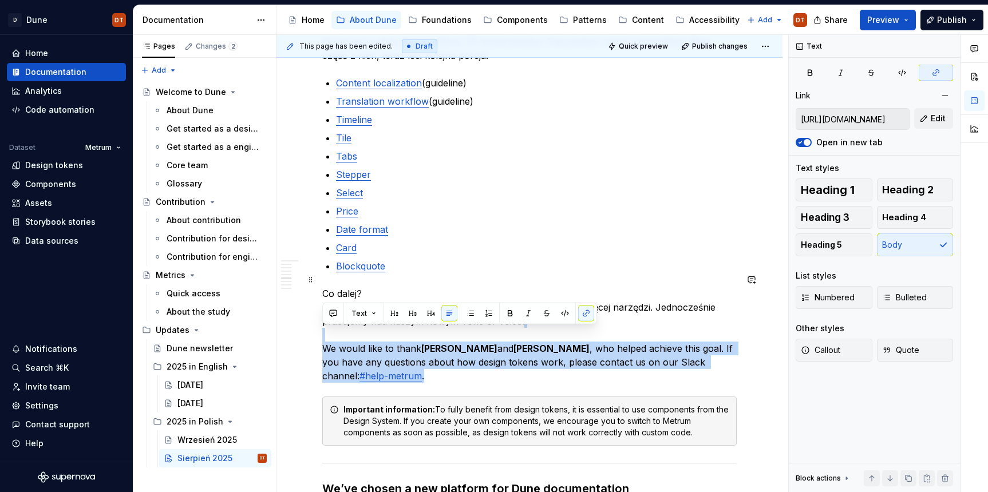
drag, startPoint x: 444, startPoint y: 364, endPoint x: 301, endPoint y: 327, distance: 147.7
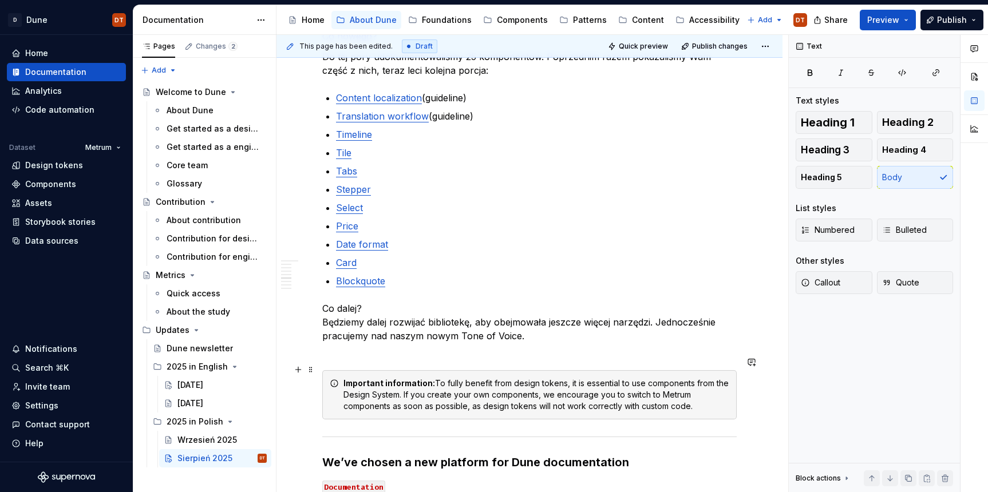
scroll to position [916, 0]
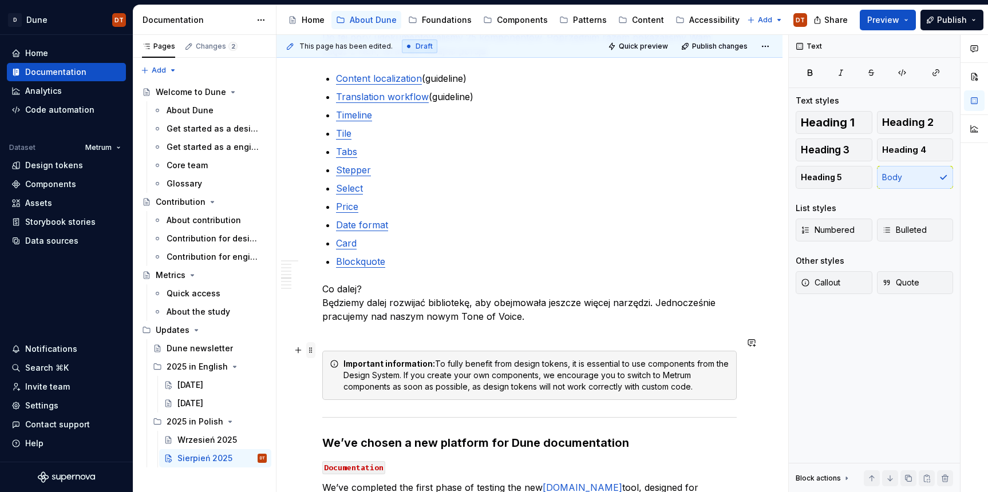
click at [311, 350] on span at bounding box center [310, 350] width 9 height 16
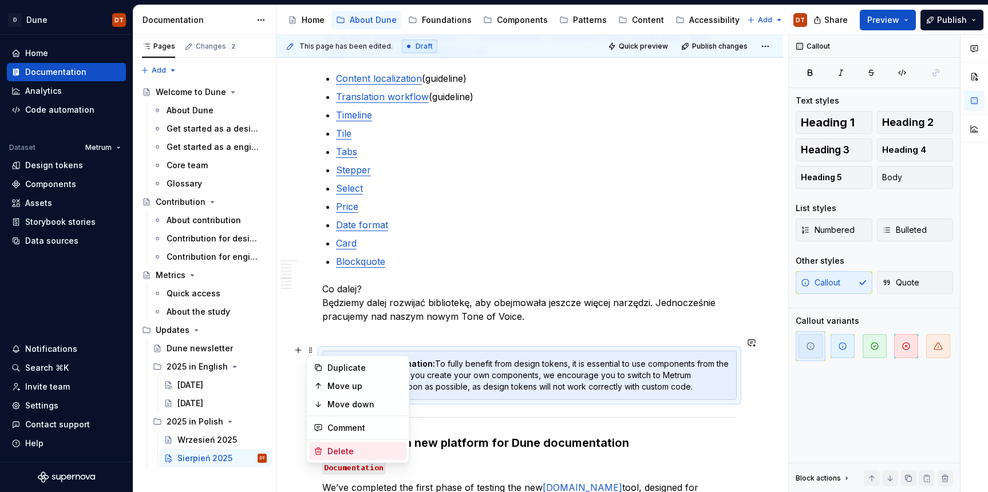
click at [339, 450] on div "Delete" at bounding box center [364, 451] width 74 height 11
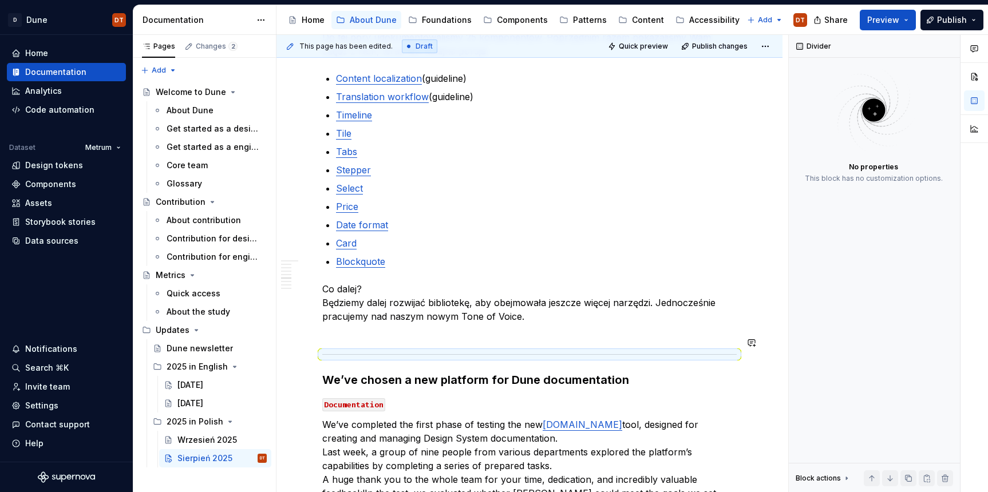
click at [345, 327] on div "Co się wydarzyło w tym miesiącu? Dune inspiruje Design Założenia nowej bibliote…" at bounding box center [529, 488] width 414 height 2363
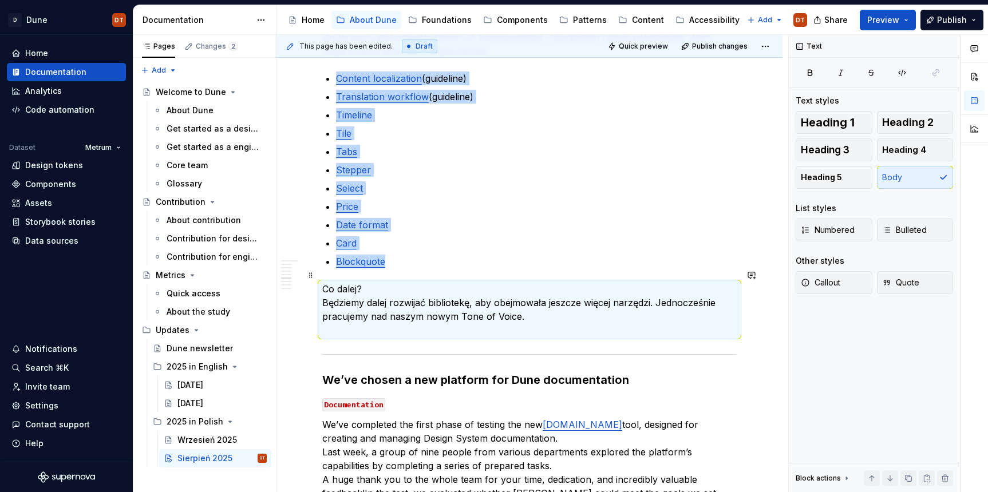
click at [333, 317] on p "Co dalej? Będziemy dalej rozwijać bibliotekę, aby obejmowała jeszcze więcej nar…" at bounding box center [529, 309] width 414 height 55
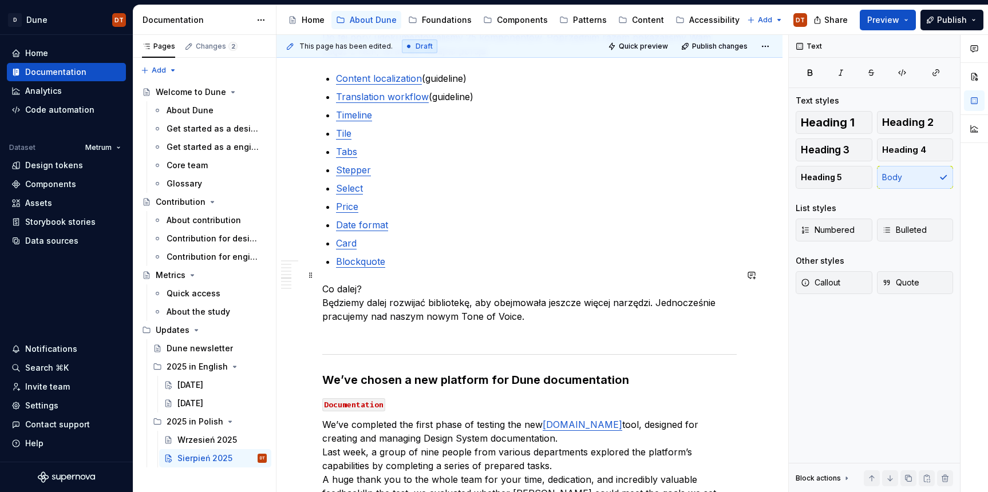
click at [333, 317] on p "Co dalej? Będziemy dalej rozwijać bibliotekę, aby obejmowała jeszcze więcej nar…" at bounding box center [529, 309] width 414 height 55
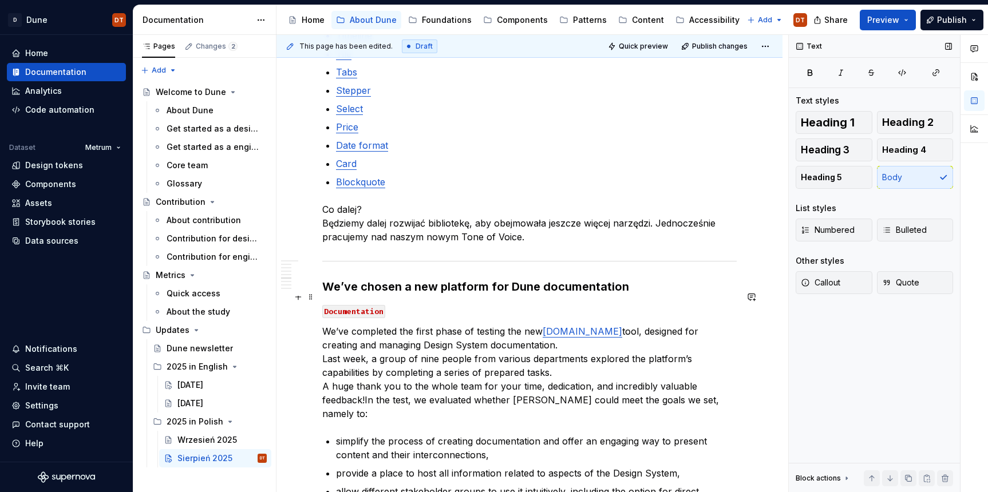
scroll to position [1002, 0]
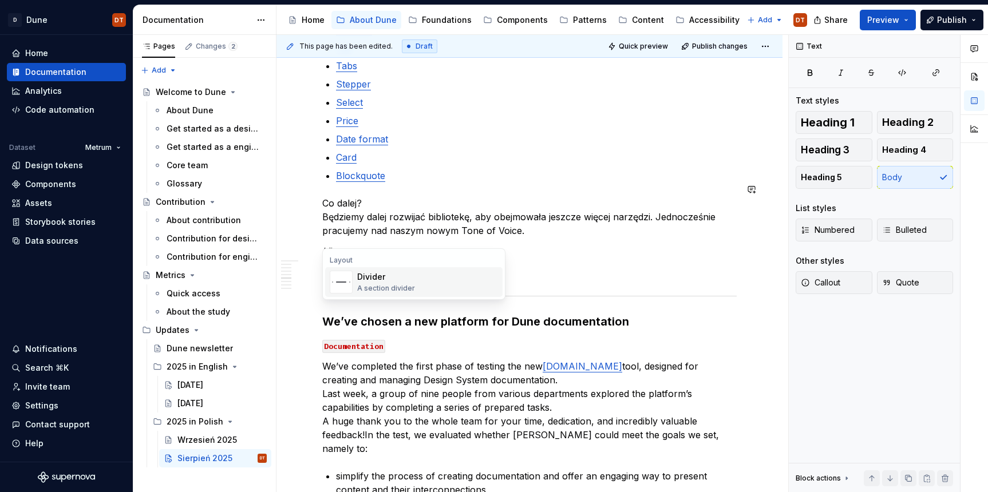
click at [457, 285] on div "Divider A section divider" at bounding box center [427, 282] width 141 height 23
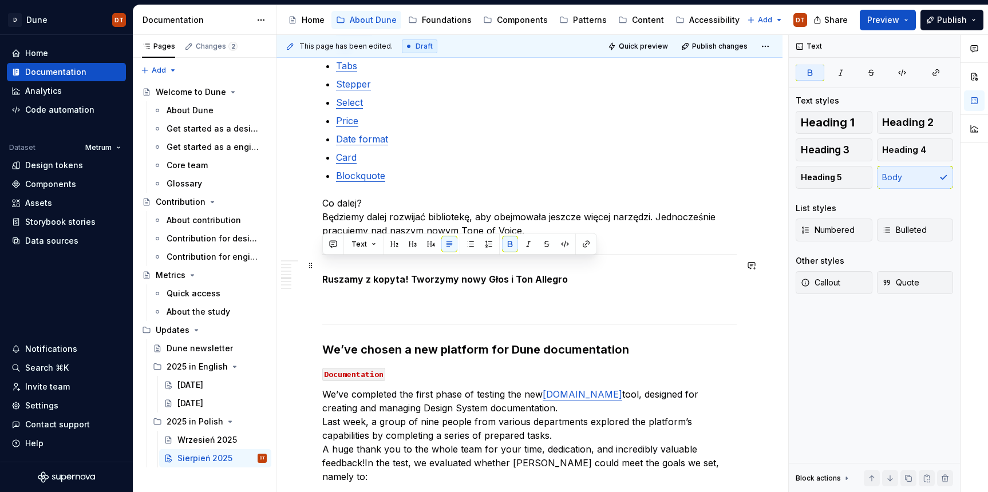
drag, startPoint x: 567, startPoint y: 266, endPoint x: 364, endPoint y: 256, distance: 203.5
click at [323, 272] on p "Ruszamy z kopyta! Tworzymy nowy Głos i Ton Allegro" at bounding box center [529, 279] width 414 height 14
click at [388, 343] on strong "We’ve chosen a new platform for Dune documentation" at bounding box center [475, 350] width 307 height 14
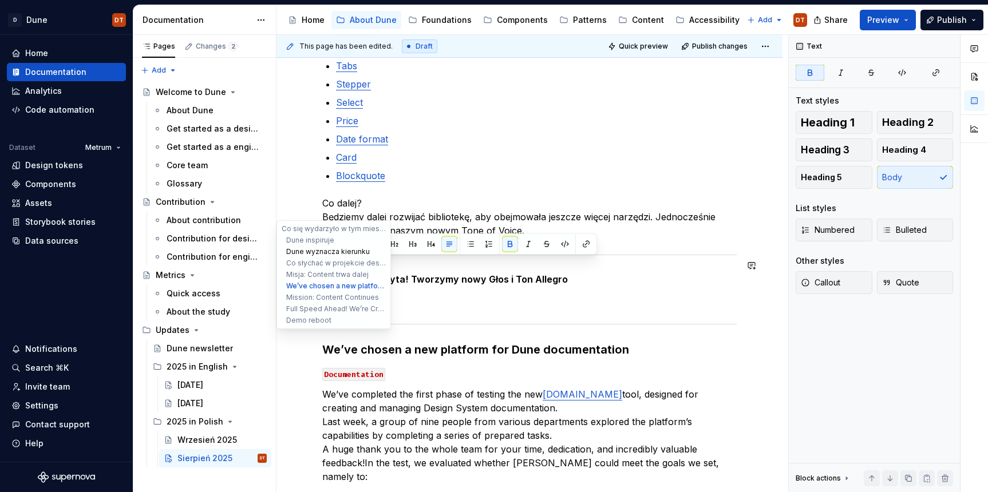
drag, startPoint x: 563, startPoint y: 265, endPoint x: 295, endPoint y: 255, distance: 267.5
click at [295, 255] on div "Sierpień 2025 Edit header Co się wydarzyło w tym miesiącu? Dune inspiruje Dune …" at bounding box center [529, 428] width 506 height 2745
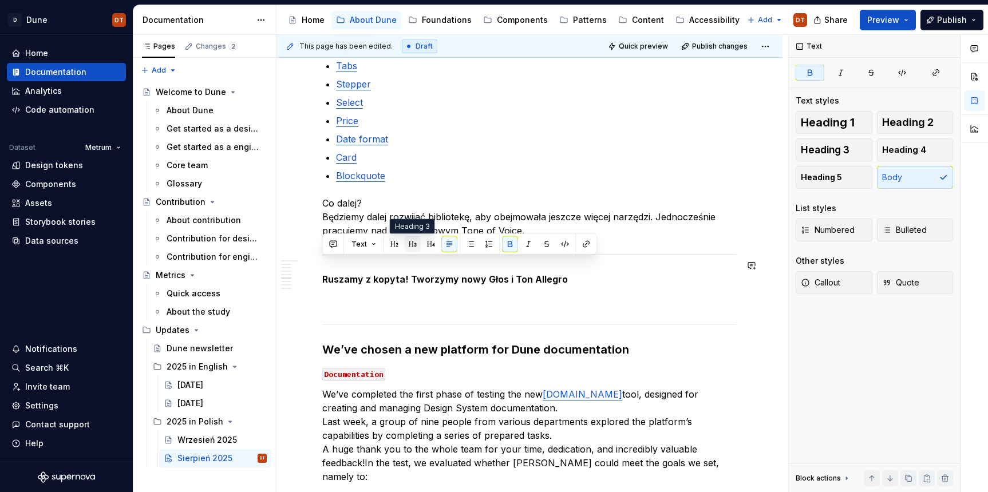
click at [410, 244] on button "button" at bounding box center [413, 244] width 16 height 16
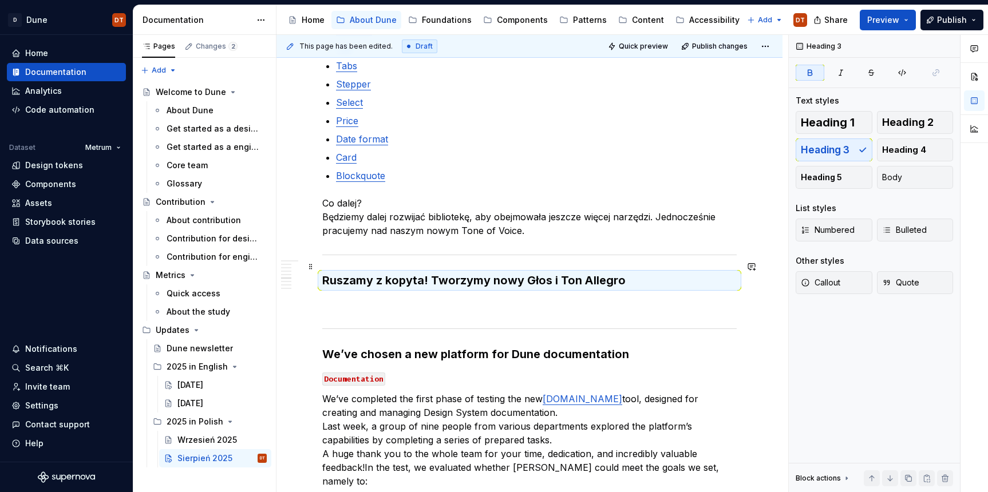
click at [640, 272] on h3 "Ruszamy z kopyta! Tworzymy nowy Głos i Ton Allegro" at bounding box center [529, 280] width 414 height 16
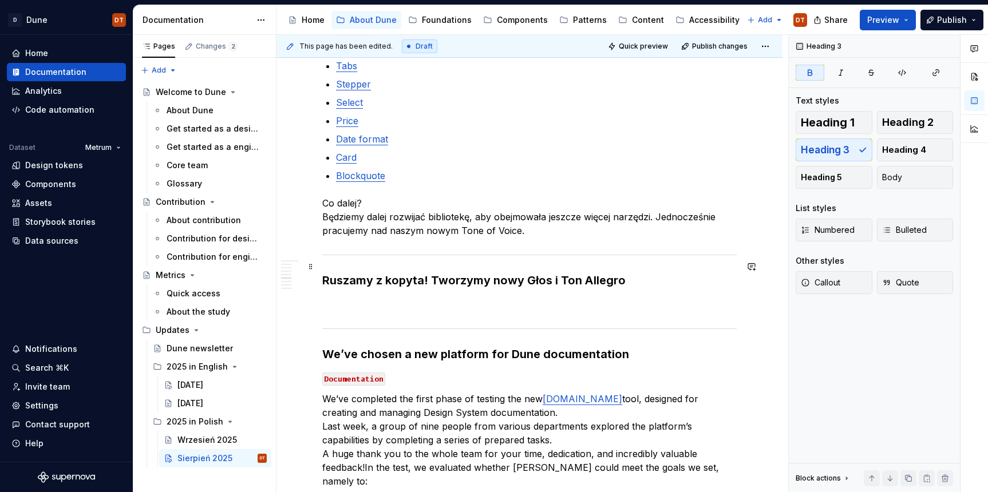
click at [633, 272] on h3 "Ruszamy z kopyta! Tworzymy nowy Głos i Ton Allegro" at bounding box center [529, 280] width 414 height 16
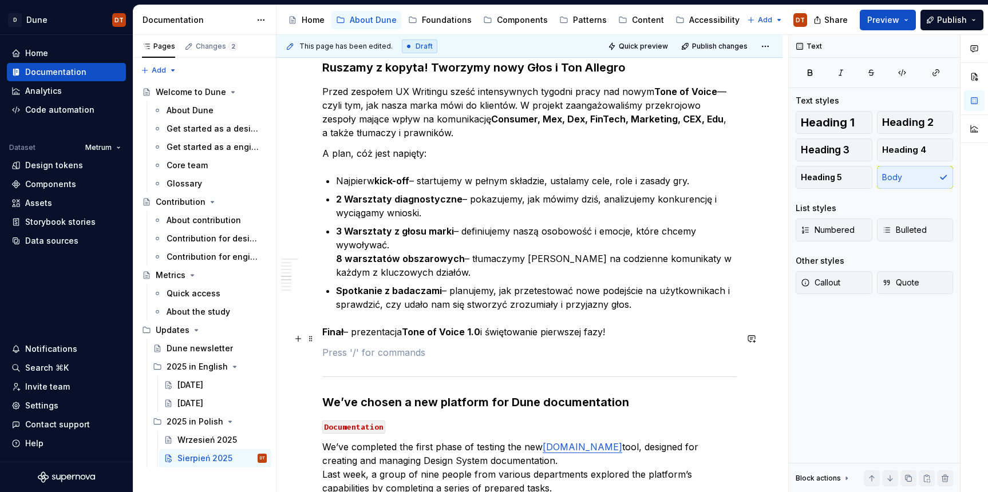
scroll to position [1217, 0]
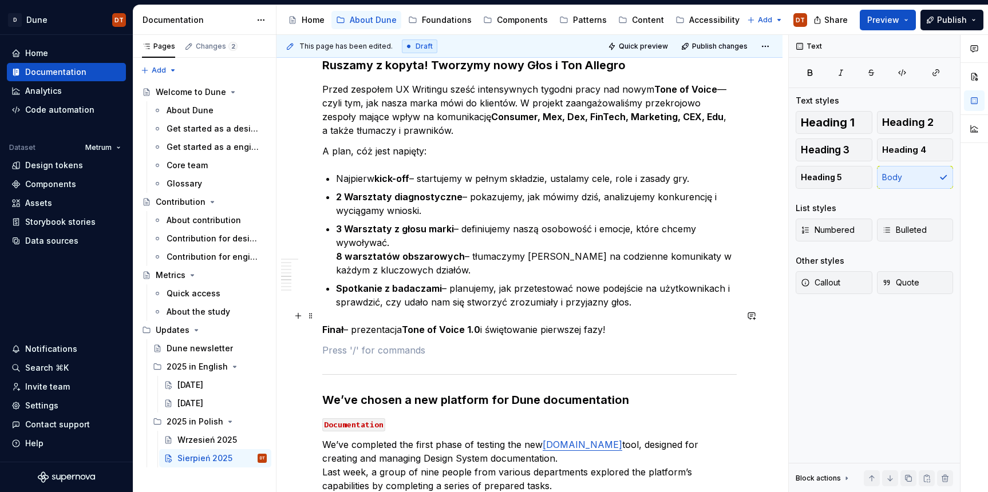
click at [319, 315] on div "Co się wydarzyło w tym miesiącu? Dune inspiruje Design Założenia nowej bibliote…" at bounding box center [529, 415] width 506 height 2873
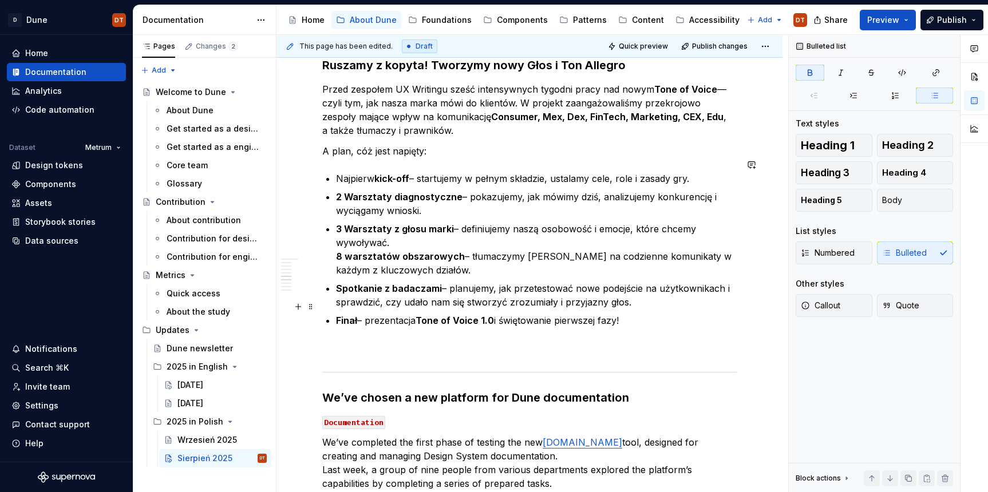
click at [655, 314] on p "Finał – prezentacja Tone of Voice 1.0 i świętowanie pierwszej fazy!" at bounding box center [536, 321] width 401 height 14
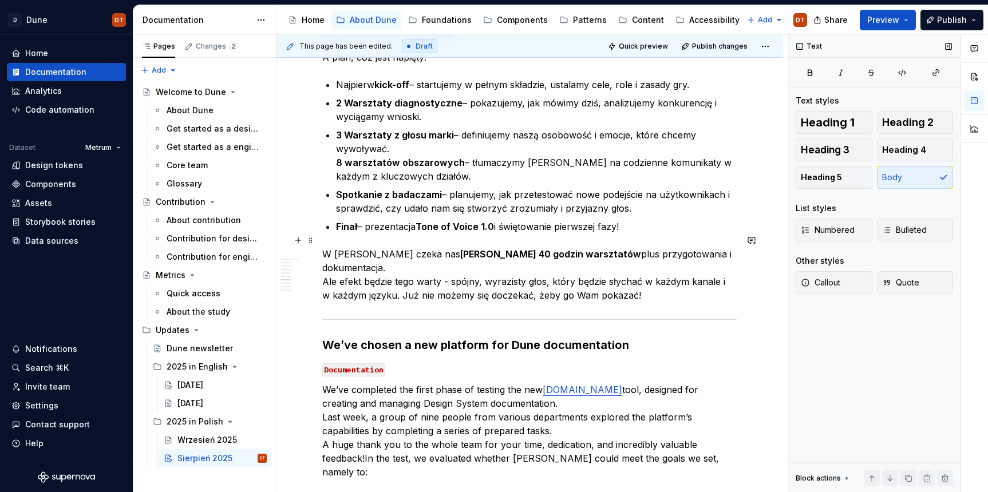
scroll to position [1373, 0]
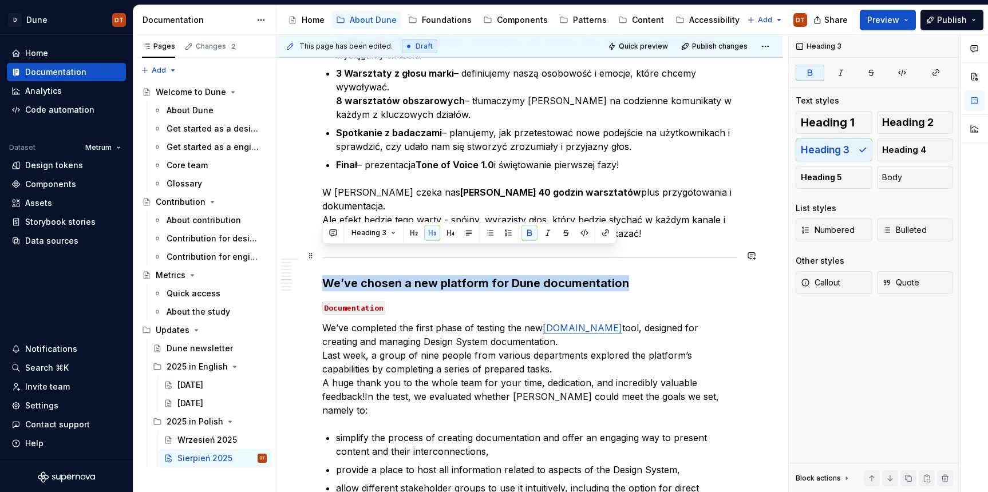
drag, startPoint x: 325, startPoint y: 255, endPoint x: 623, endPoint y: 253, distance: 298.3
click at [623, 275] on h3 "We’ve chosen a new platform for Dune documentation" at bounding box center [529, 283] width 414 height 16
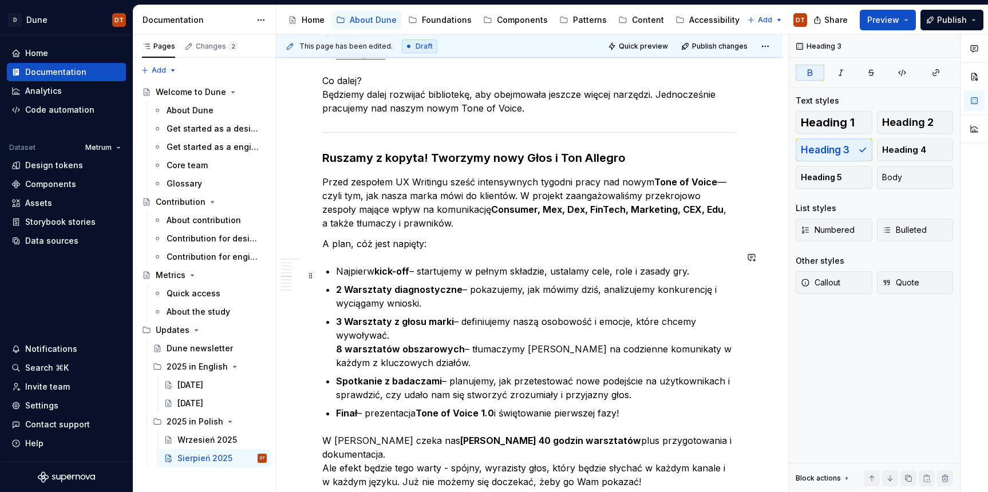
scroll to position [1139, 0]
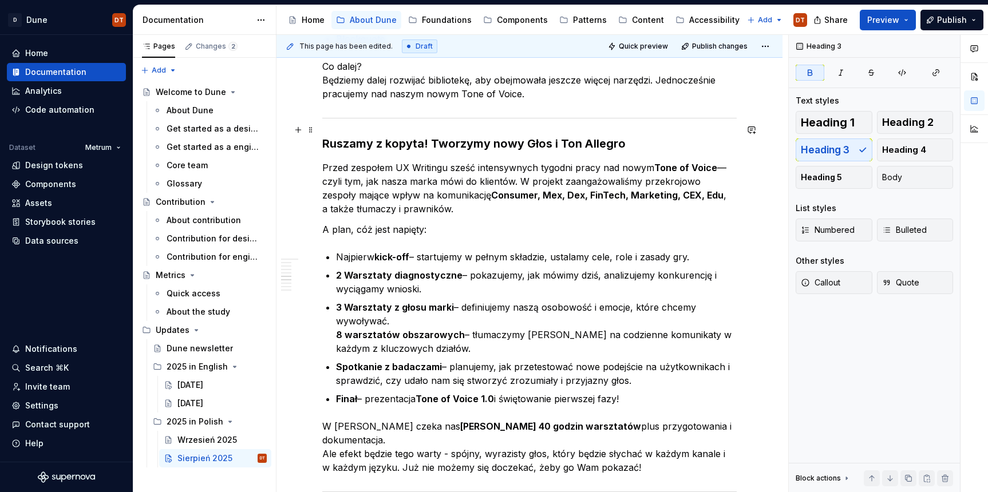
click at [638, 136] on h3 "Ruszamy z kopyta! Tworzymy nowy Głos i Ton Allegro" at bounding box center [529, 144] width 414 height 16
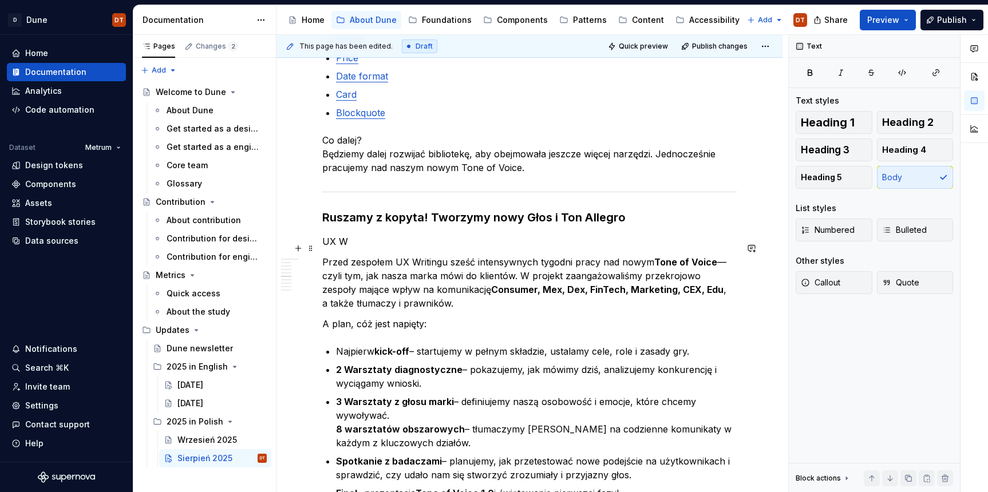
scroll to position [1068, 0]
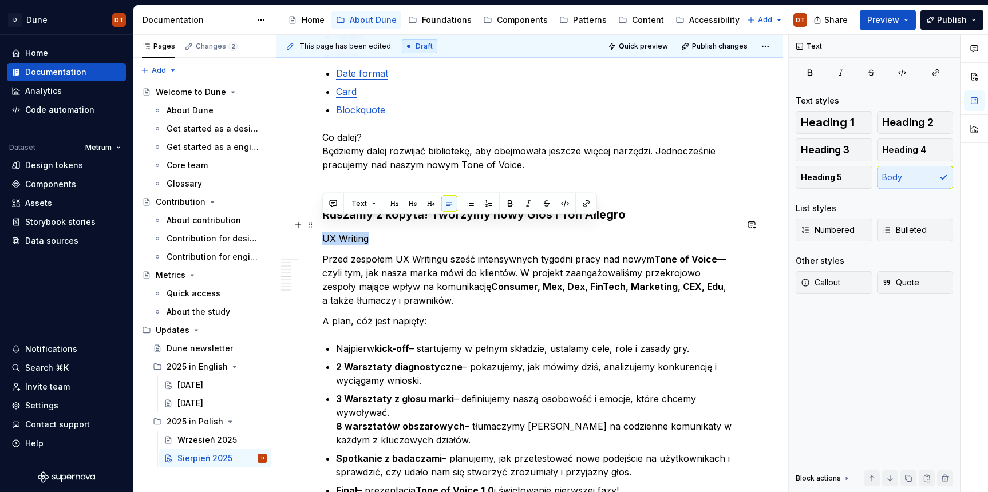
drag, startPoint x: 368, startPoint y: 224, endPoint x: 414, endPoint y: 212, distance: 47.9
click at [564, 205] on button "button" at bounding box center [565, 204] width 16 height 16
click at [524, 262] on p "Przed zespołem UX Writingu sześć intensywnych tygodni pracy nad nowym Tone of V…" at bounding box center [529, 279] width 414 height 55
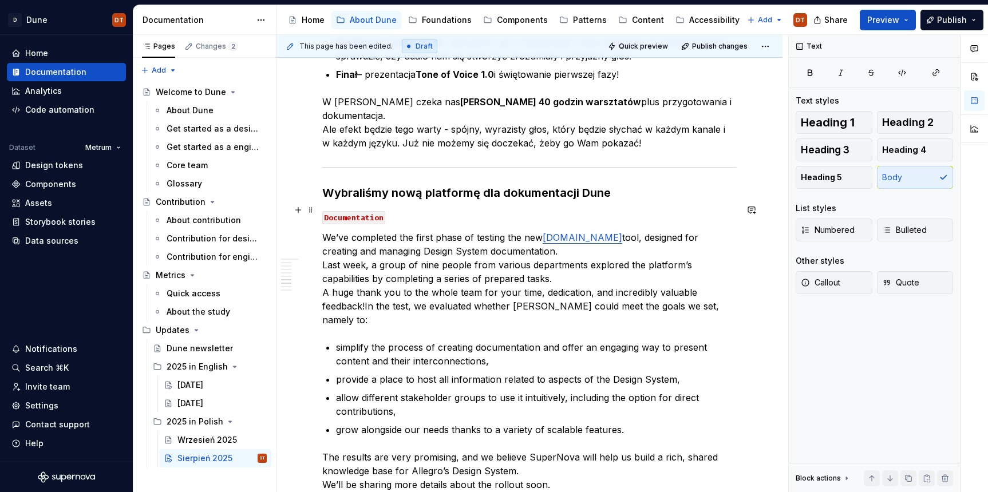
scroll to position [1500, 0]
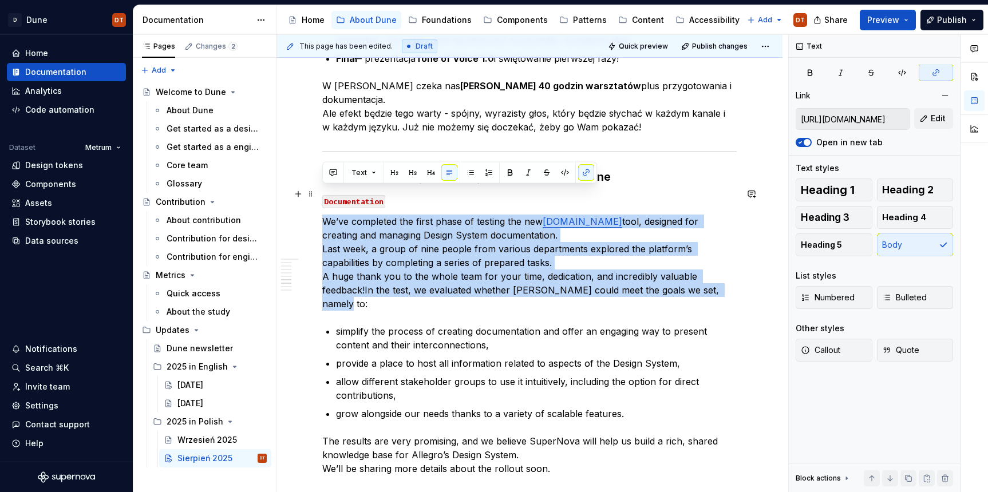
drag, startPoint x: 323, startPoint y: 193, endPoint x: 738, endPoint y: 260, distance: 420.3
click at [737, 260] on p "We’ve completed the first phase of testing the new [DOMAIN_NAME] tool, designed…" at bounding box center [529, 263] width 414 height 96
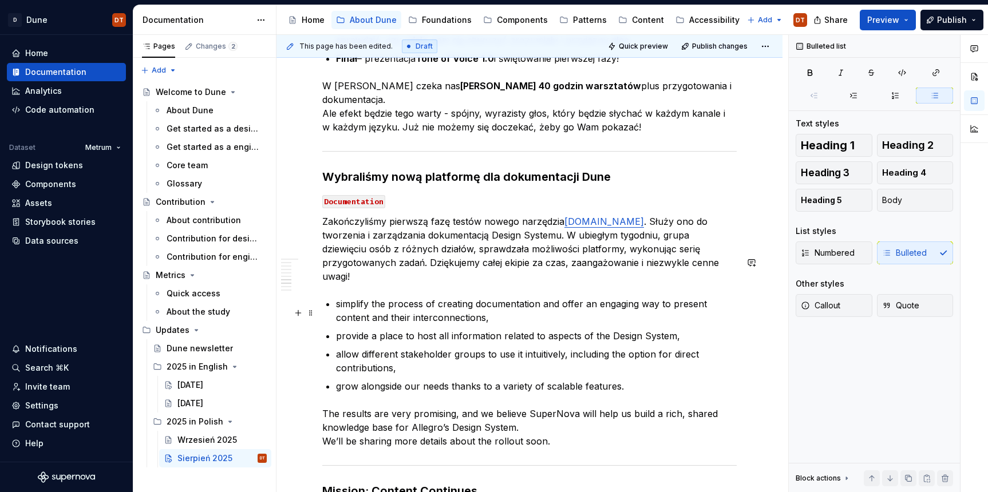
click at [501, 347] on p "allow different stakeholder groups to use it intuitively, including the option …" at bounding box center [536, 360] width 401 height 27
click at [414, 215] on p "Zakończyliśmy pierwszą fazę testów nowego narzędzia [DOMAIN_NAME] . Służy ono d…" at bounding box center [529, 249] width 414 height 69
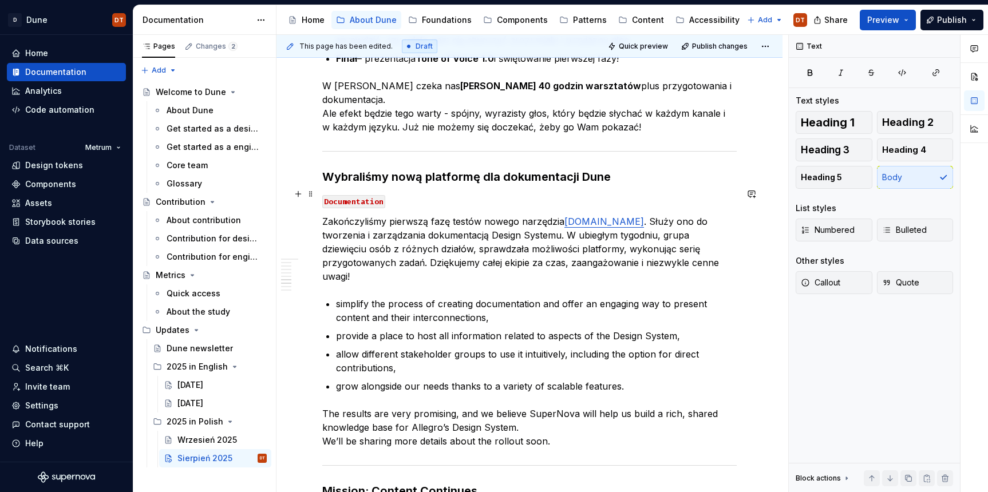
drag, startPoint x: 472, startPoint y: 193, endPoint x: 426, endPoint y: 201, distance: 46.4
click at [472, 215] on p "Zakończyliśmy pierwszą fazę testów nowego narzędzia [DOMAIN_NAME] . Służy ono d…" at bounding box center [529, 249] width 414 height 69
drag, startPoint x: 387, startPoint y: 208, endPoint x: 395, endPoint y: 208, distance: 8.0
click at [386, 215] on p "Zakończyliśmy pierwszą fazę testów nowego narzędzia [DOMAIN_NAME] . Służy ono d…" at bounding box center [529, 249] width 414 height 69
drag, startPoint x: 347, startPoint y: 262, endPoint x: 341, endPoint y: 266, distance: 7.2
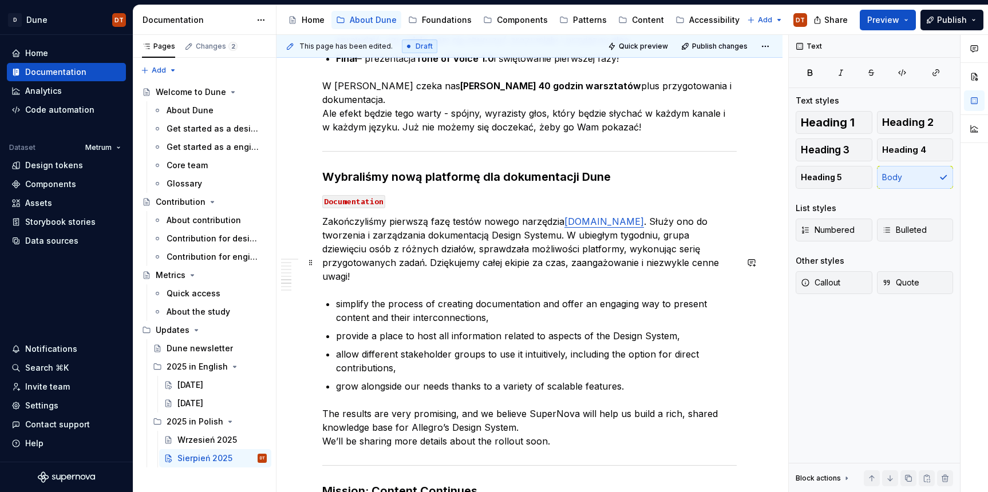
click at [345, 297] on p "simplify the process of creating documentation and offer an engaging way to pre…" at bounding box center [536, 310] width 401 height 27
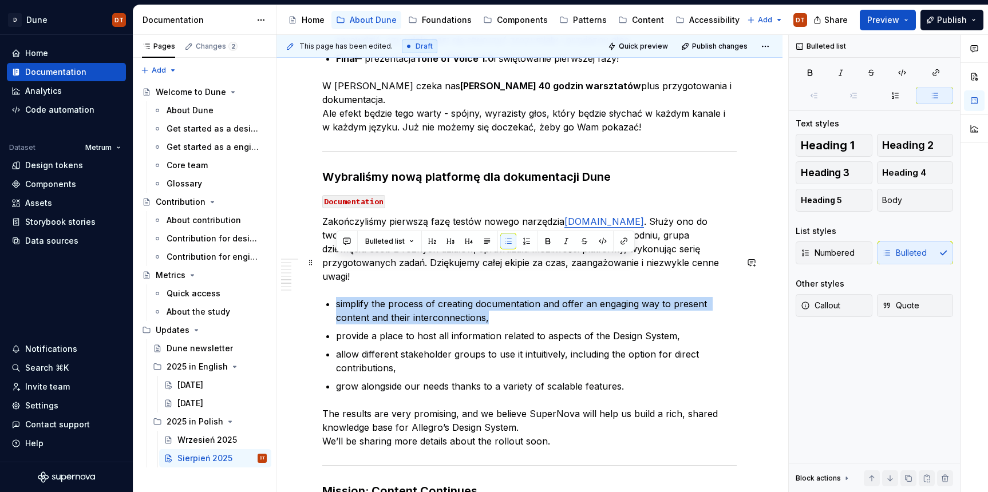
drag, startPoint x: 374, startPoint y: 272, endPoint x: 357, endPoint y: 269, distance: 16.8
click at [373, 297] on p "simplify the process of creating documentation and offer an engaging way to pre…" at bounding box center [536, 310] width 401 height 27
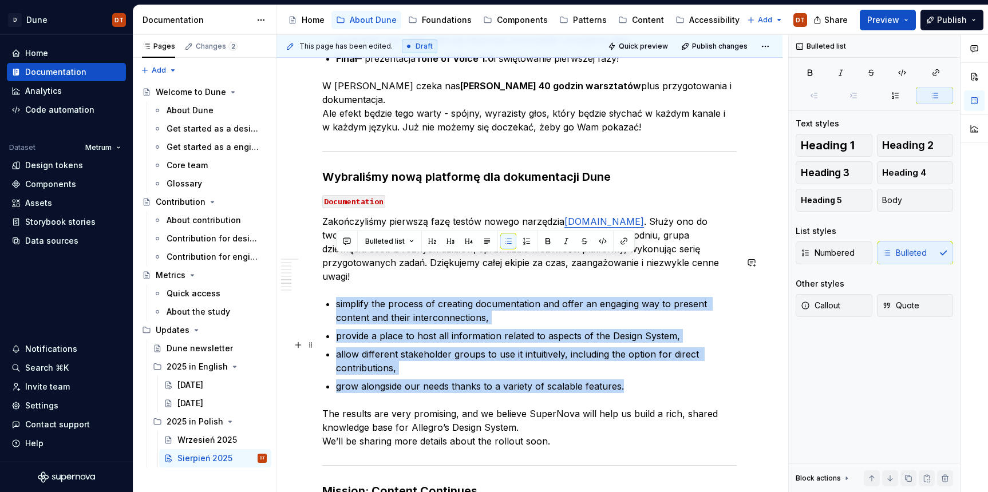
drag, startPoint x: 332, startPoint y: 263, endPoint x: 638, endPoint y: 341, distance: 315.3
click at [638, 341] on div "Co się wydarzyło w tym miesiącu? Dune inspiruje Design Założenia nowej bibliote…" at bounding box center [529, 81] width 414 height 2716
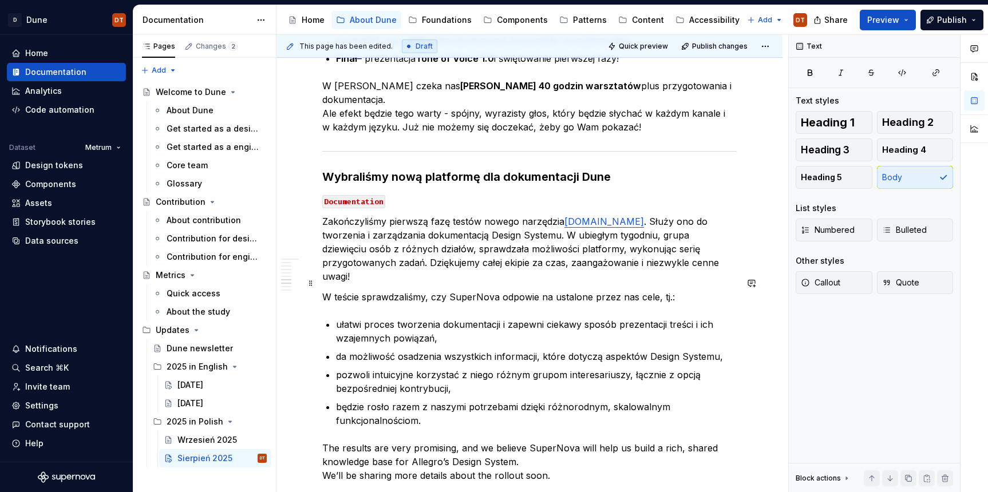
click at [335, 285] on div "Co się wydarzyło w tym miesiącu? Dune inspiruje Design Założenia nowej bibliote…" at bounding box center [529, 98] width 414 height 2750
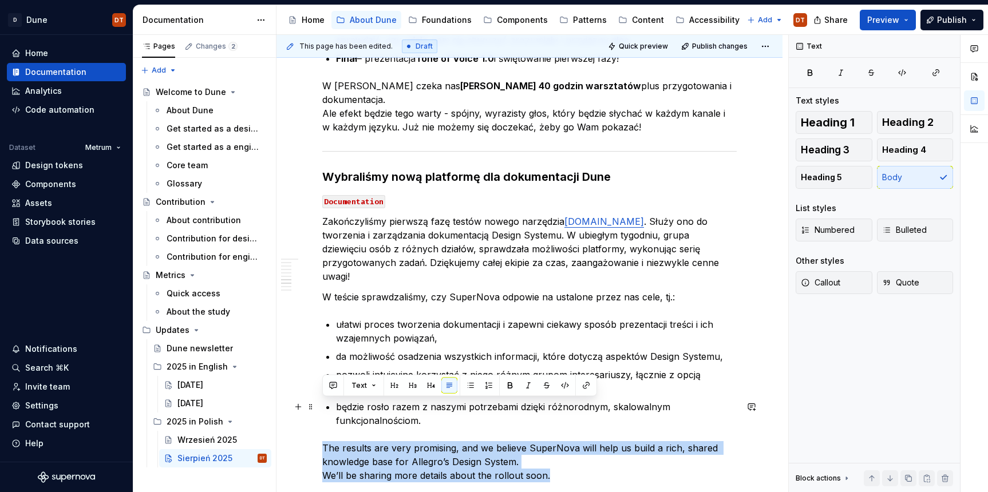
drag, startPoint x: 325, startPoint y: 406, endPoint x: 550, endPoint y: 432, distance: 227.1
click at [550, 441] on p "The results are very promising, and we believe SuperNova will help us build a r…" at bounding box center [529, 461] width 414 height 41
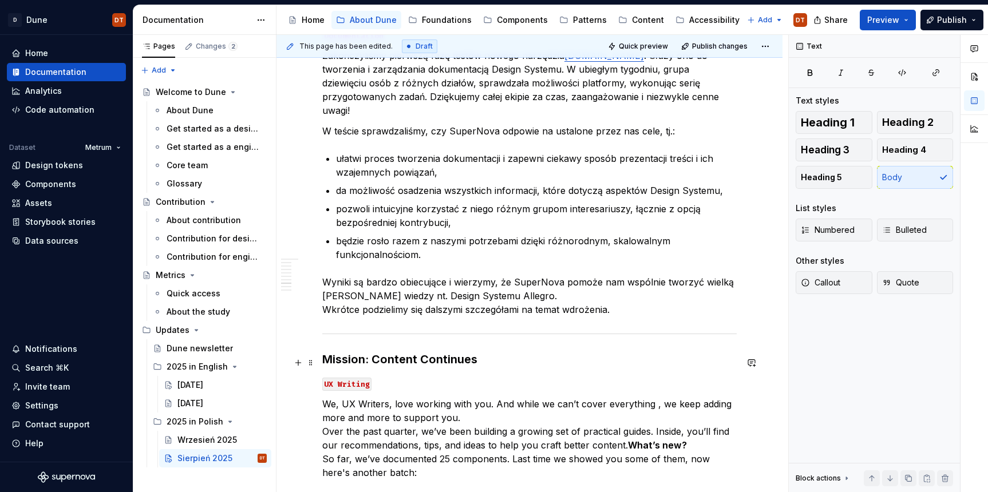
scroll to position [1669, 0]
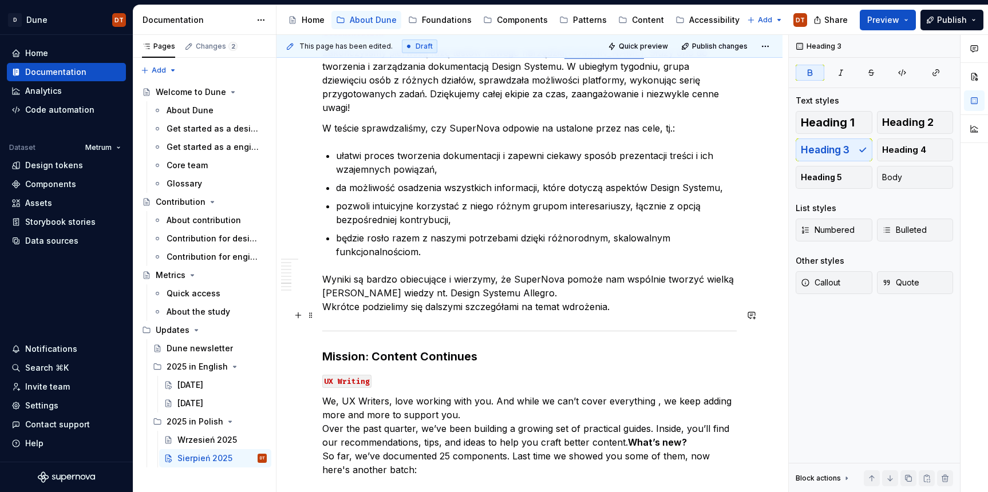
click at [406, 350] on strong "Mission: Content Continues" at bounding box center [399, 357] width 155 height 14
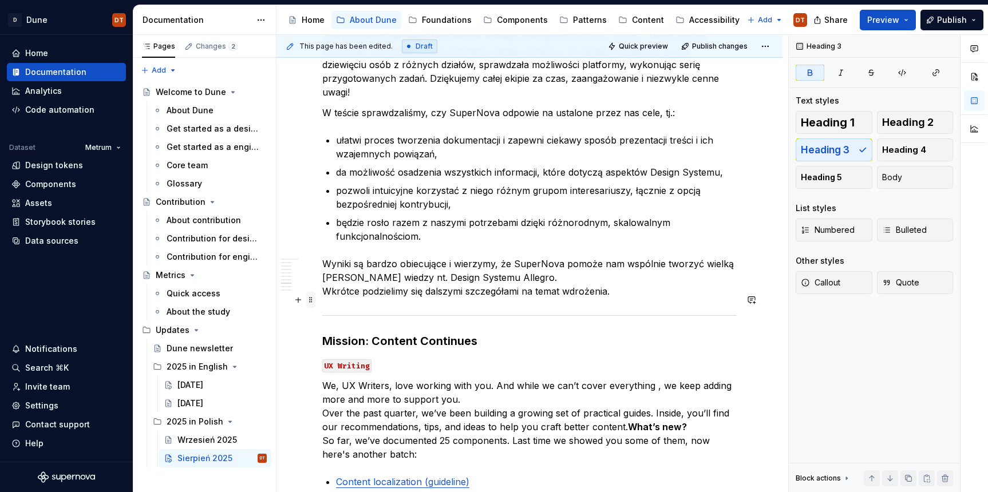
click at [311, 300] on span at bounding box center [310, 300] width 9 height 16
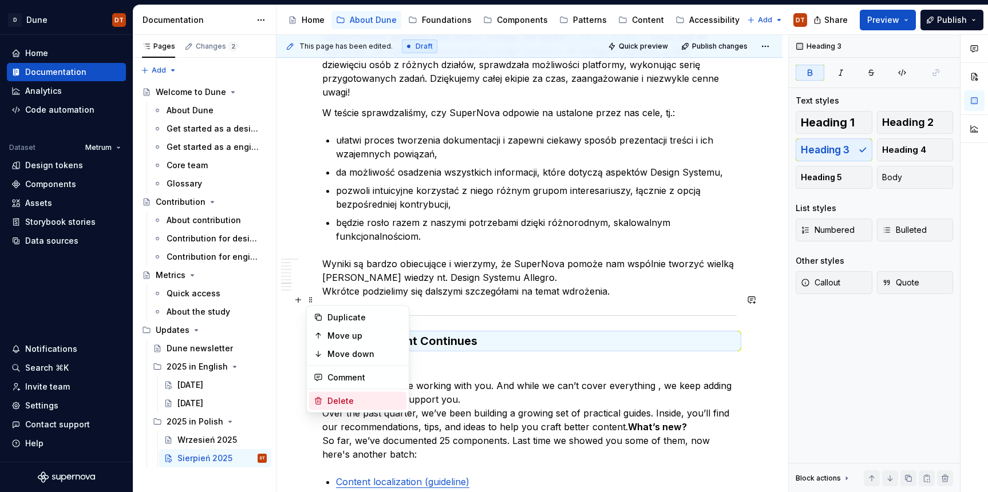
click at [335, 404] on div "Delete" at bounding box center [364, 401] width 74 height 11
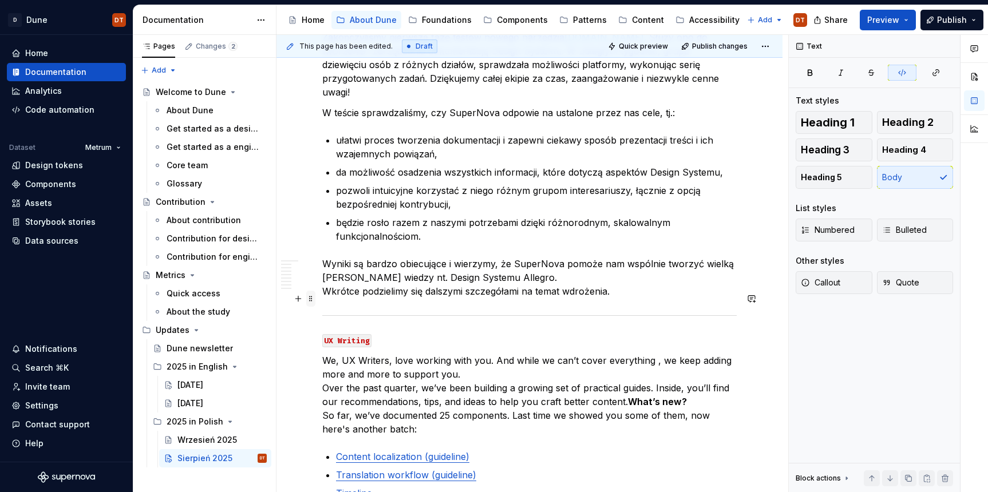
click at [312, 301] on span at bounding box center [310, 299] width 9 height 16
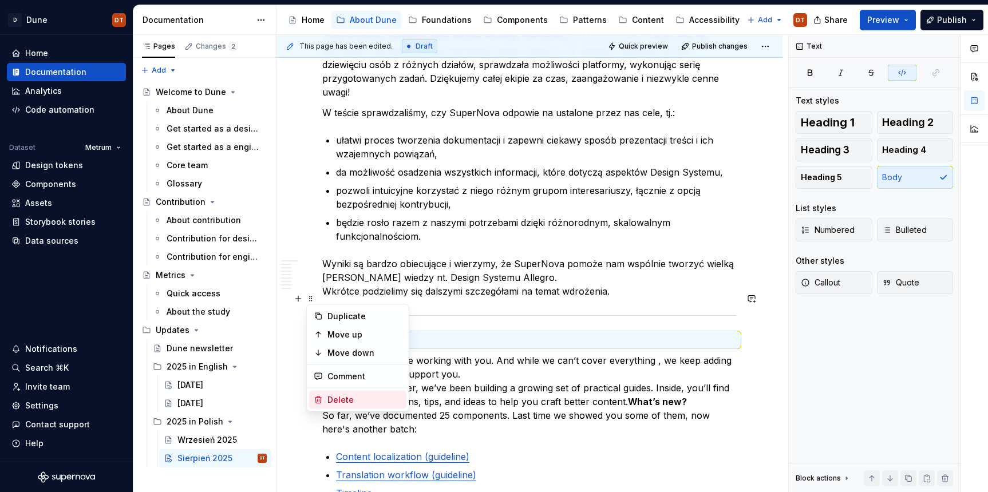
click at [349, 397] on div "Delete" at bounding box center [364, 399] width 74 height 11
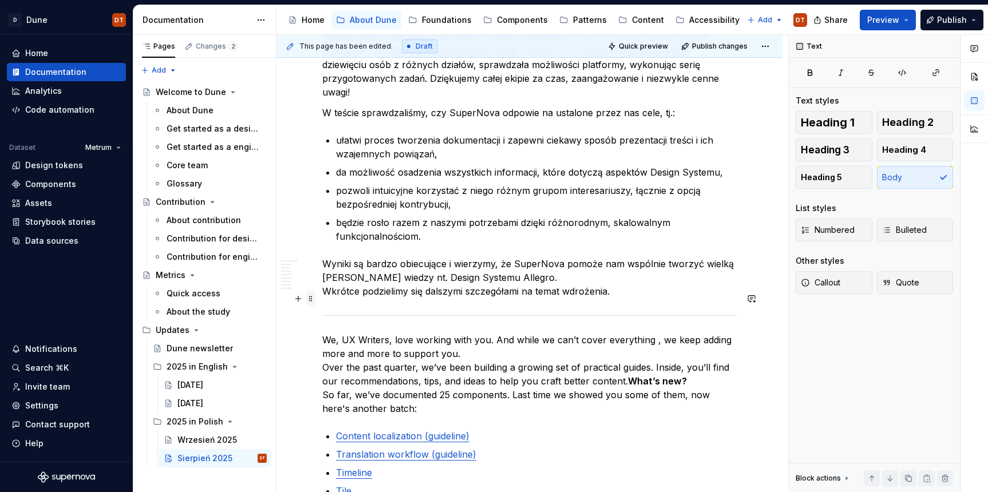
click at [310, 298] on span at bounding box center [310, 299] width 9 height 16
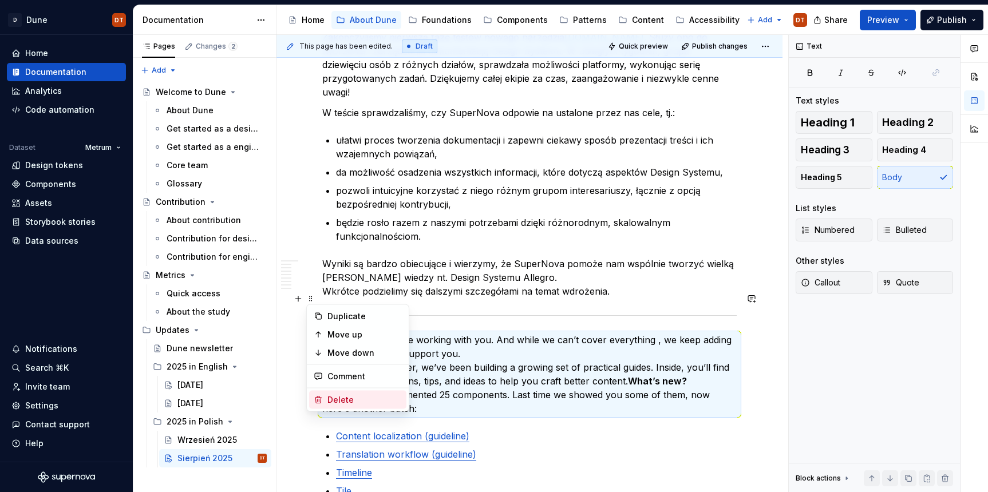
drag, startPoint x: 338, startPoint y: 398, endPoint x: 359, endPoint y: 384, distance: 25.2
click at [338, 398] on div "Delete" at bounding box center [364, 399] width 74 height 11
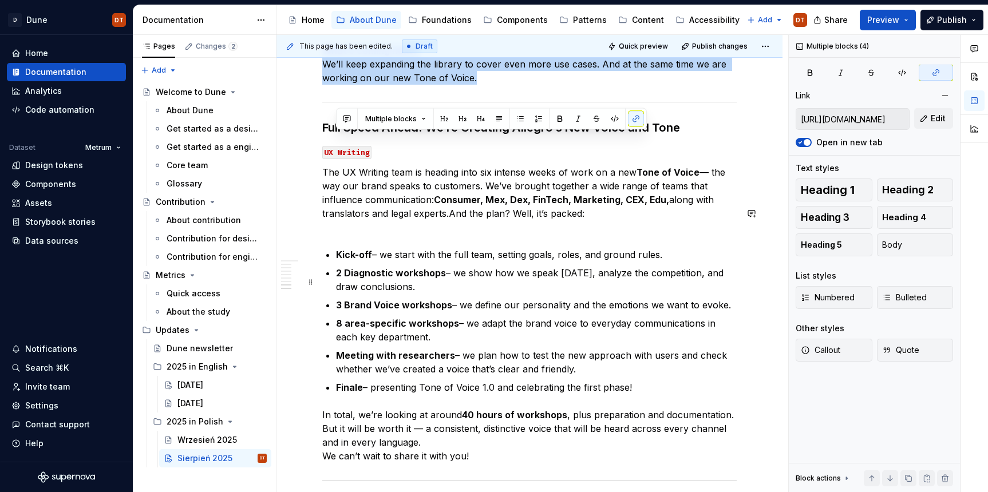
scroll to position [2097, 0]
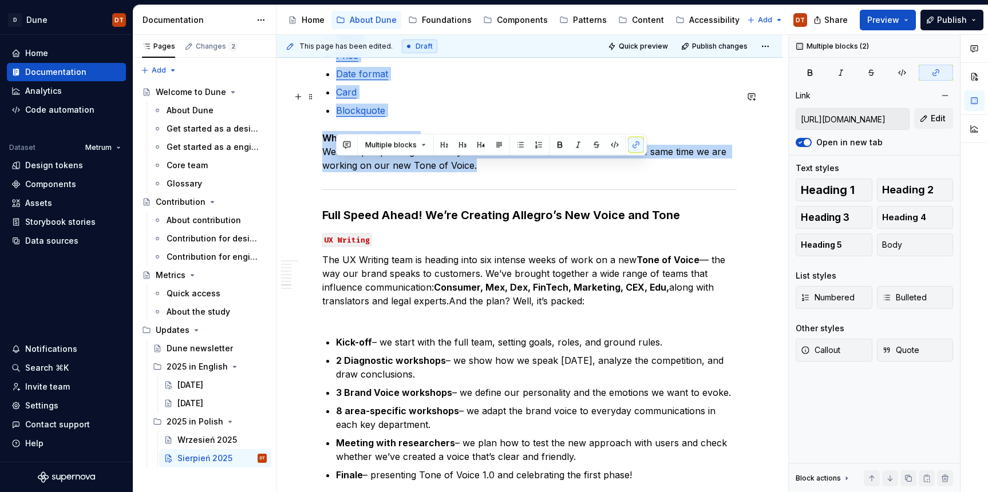
drag, startPoint x: 337, startPoint y: 288, endPoint x: 536, endPoint y: 126, distance: 256.8
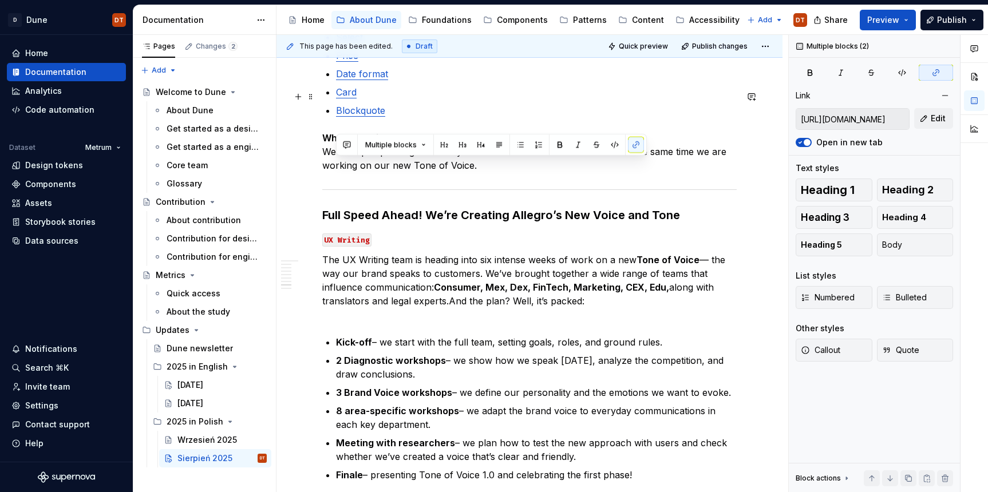
scroll to position [1859, 0]
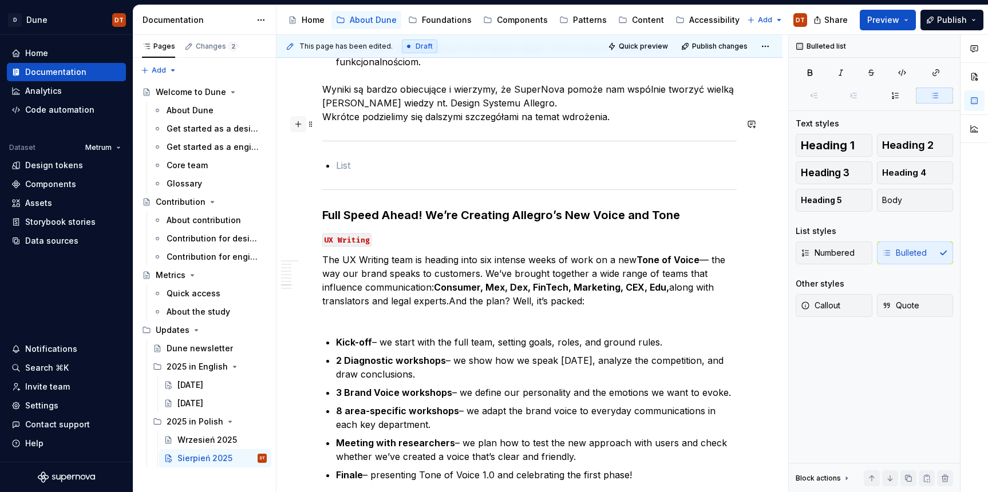
drag, startPoint x: 354, startPoint y: 125, endPoint x: 301, endPoint y: 124, distance: 52.7
drag, startPoint x: 312, startPoint y: 119, endPoint x: 318, endPoint y: 124, distance: 8.1
click at [312, 119] on span at bounding box center [310, 124] width 9 height 16
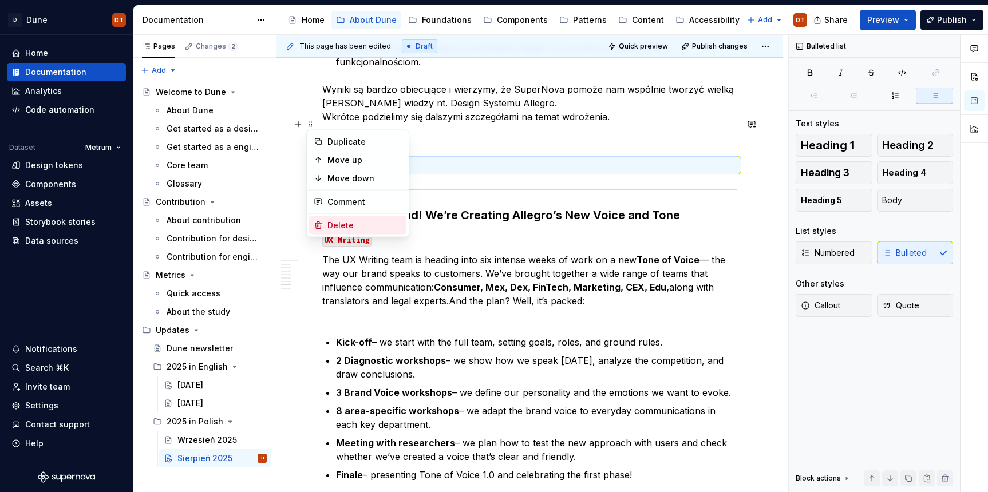
drag, startPoint x: 337, startPoint y: 222, endPoint x: 336, endPoint y: 208, distance: 14.3
click at [337, 219] on div "Delete" at bounding box center [357, 225] width 97 height 18
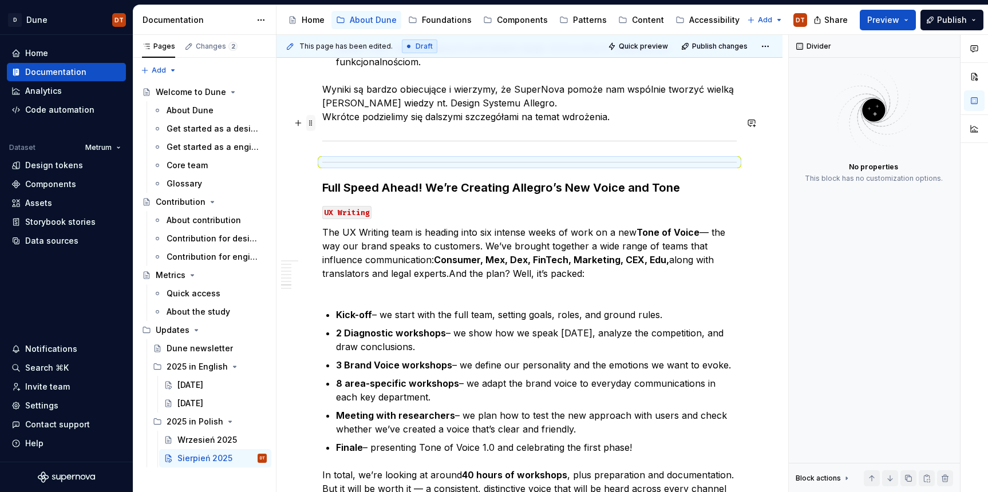
click at [310, 123] on span at bounding box center [310, 123] width 9 height 16
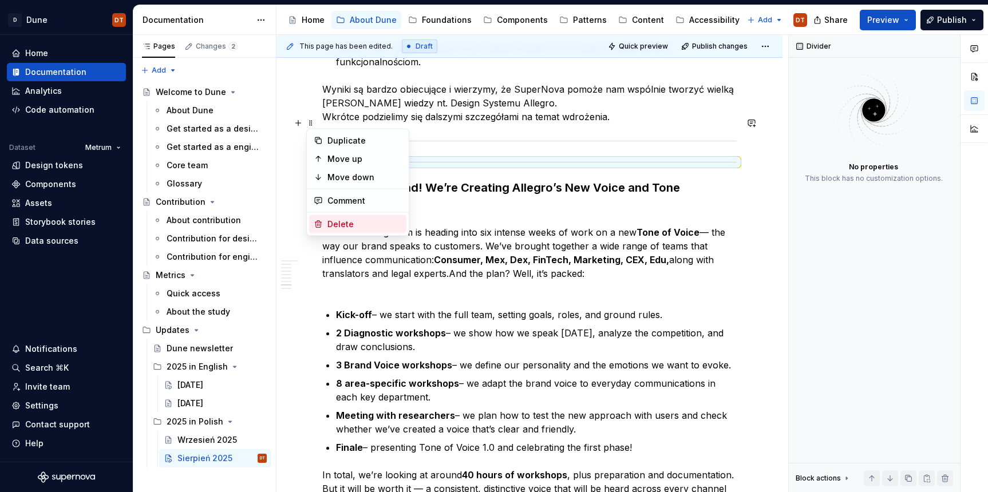
click at [337, 223] on div "Delete" at bounding box center [364, 224] width 74 height 11
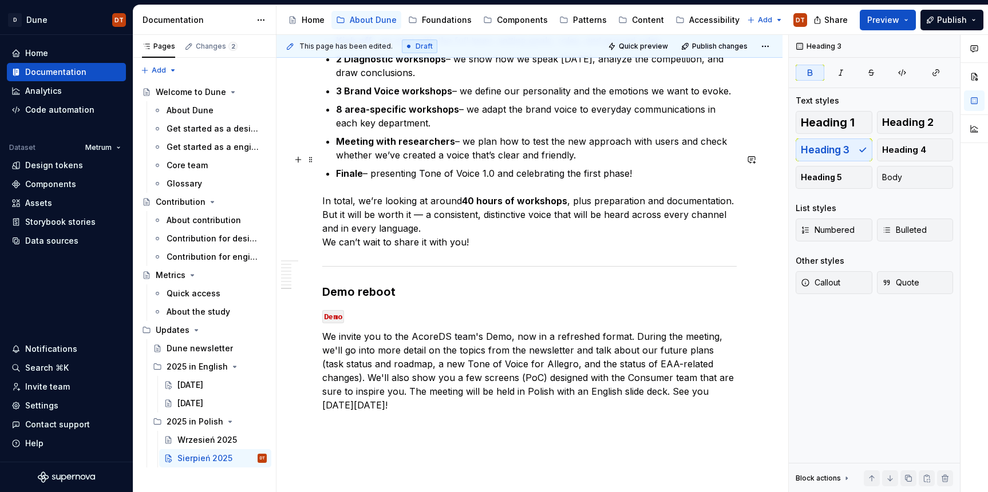
scroll to position [2113, 0]
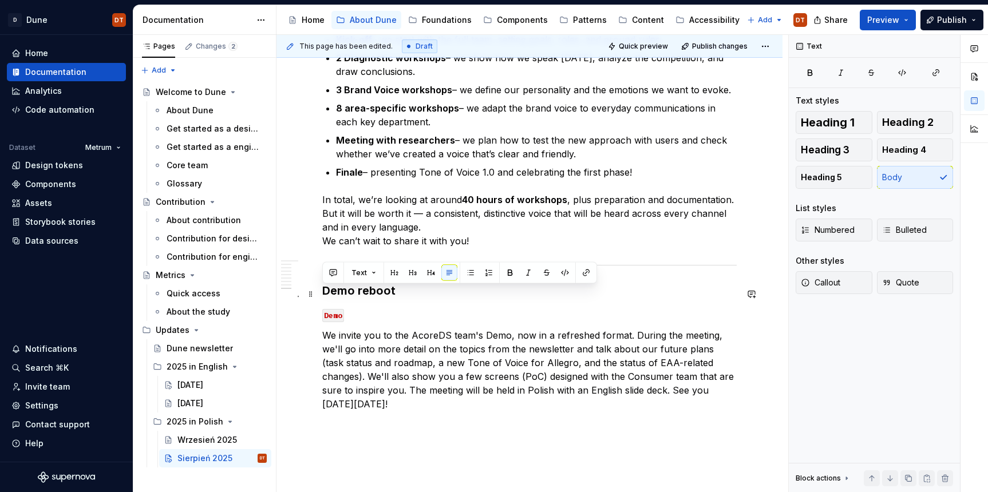
drag, startPoint x: 323, startPoint y: 294, endPoint x: 340, endPoint y: 356, distance: 64.6
click at [340, 356] on p "We invite you to the AcoreDS team's Demo, now in a refreshed format. During the…" at bounding box center [529, 370] width 414 height 82
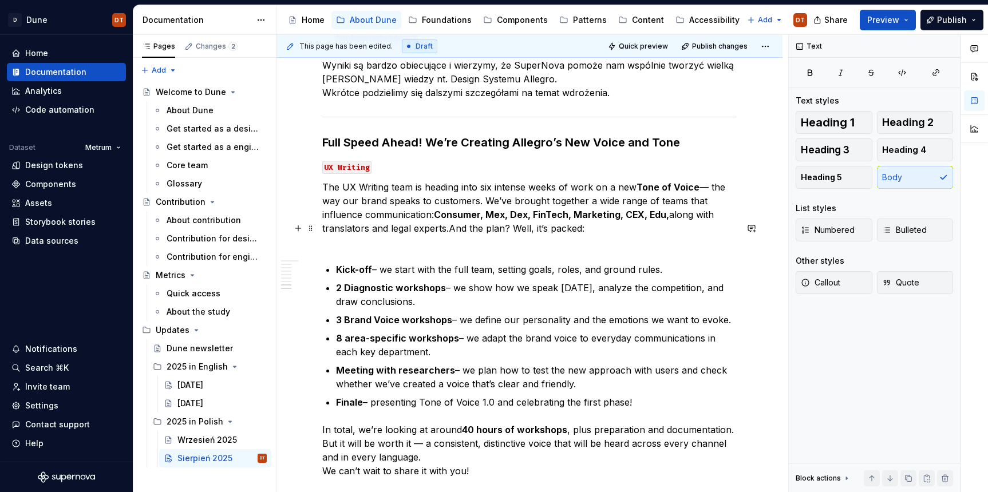
scroll to position [1879, 0]
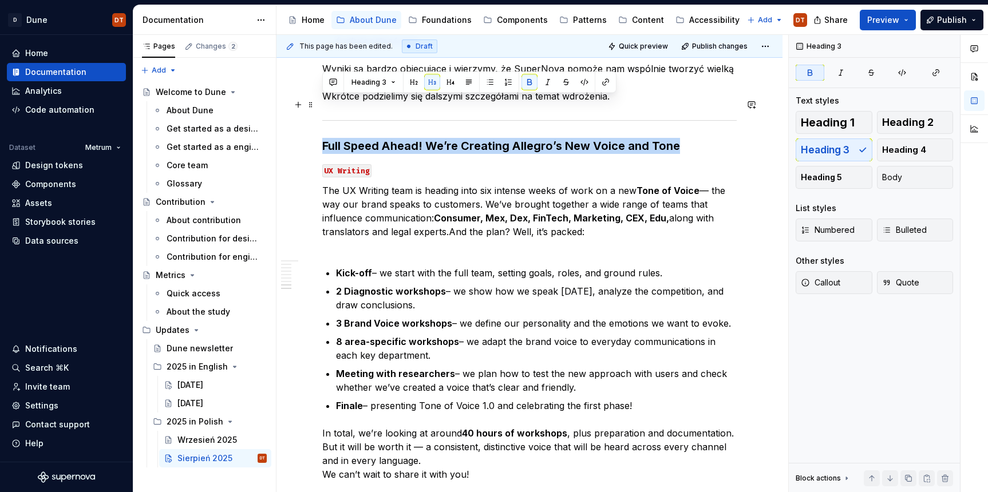
drag, startPoint x: 322, startPoint y: 102, endPoint x: 682, endPoint y: 107, distance: 359.5
click at [682, 138] on h3 "Full Speed Ahead! We’re Creating Allegro’s New Voice and Tone" at bounding box center [529, 146] width 414 height 16
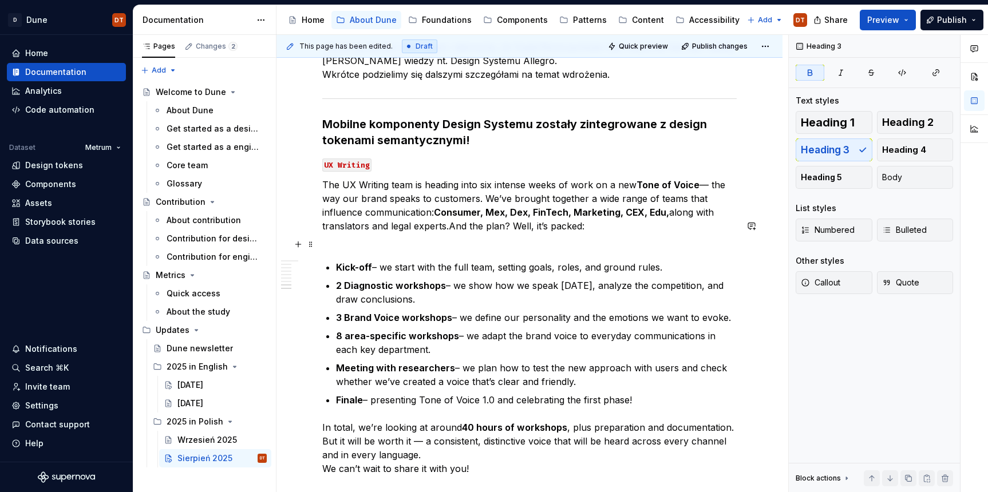
scroll to position [1899, 0]
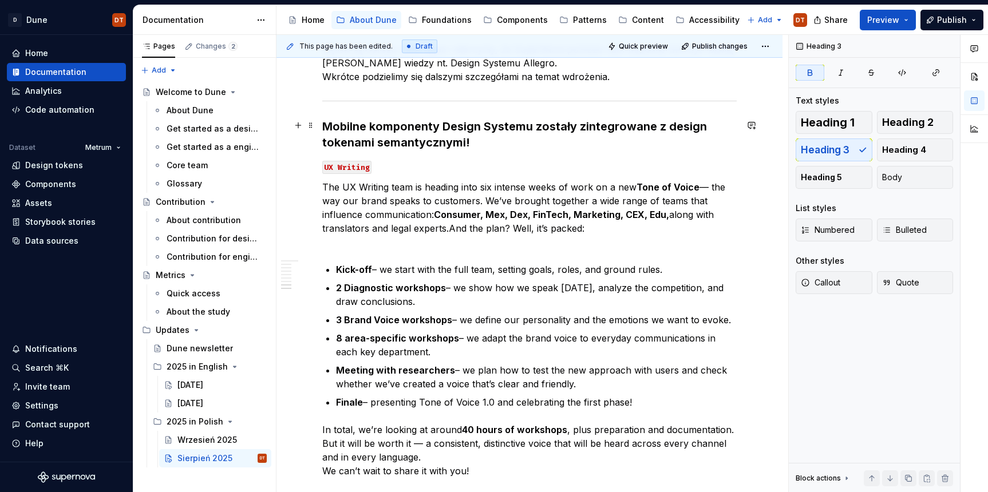
click at [365, 161] on code "UX Writing" at bounding box center [346, 167] width 49 height 13
click at [359, 180] on p "The UX Writing team is heading into six intense weeks of work on a new Tone of …" at bounding box center [529, 214] width 414 height 69
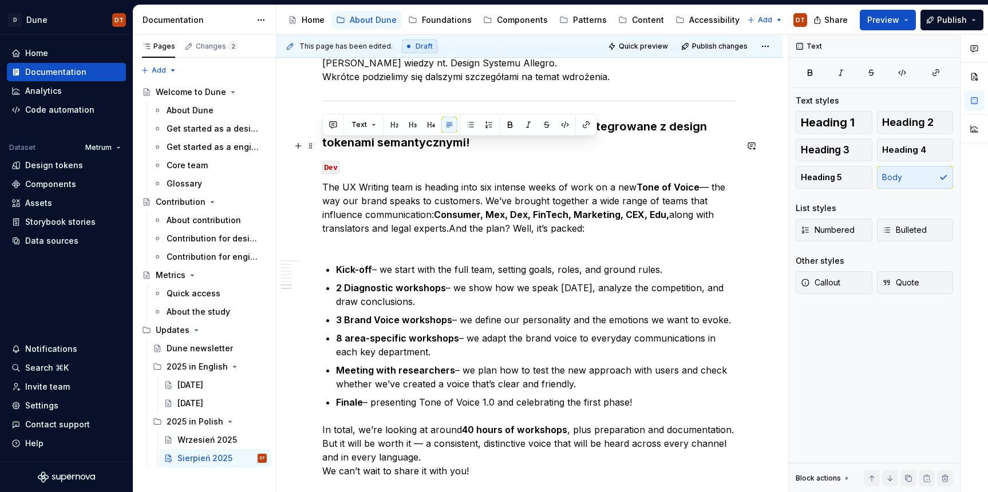
drag, startPoint x: 323, startPoint y: 144, endPoint x: 603, endPoint y: 181, distance: 283.0
click at [603, 181] on p "The UX Writing team is heading into six intense weeks of work on a new Tone of …" at bounding box center [529, 214] width 414 height 69
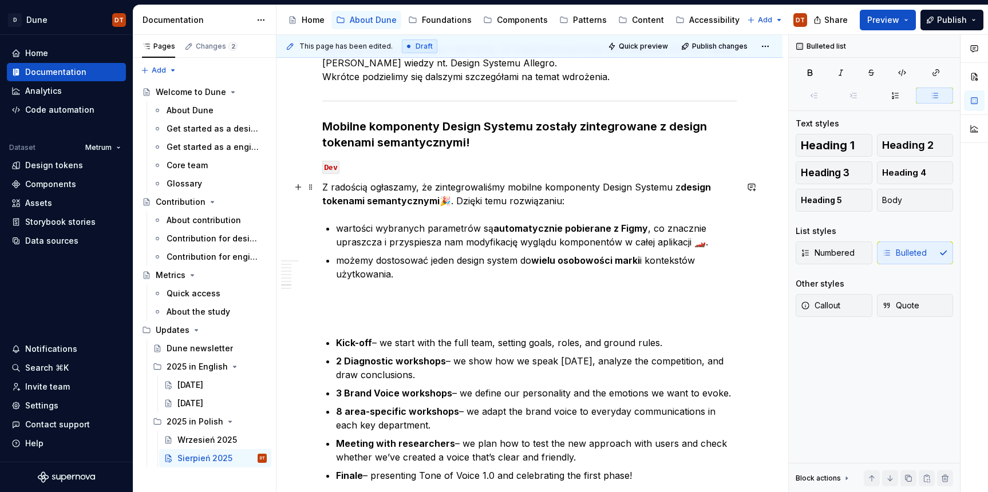
click at [703, 222] on p "wartości wybranych parametrów są automatycznie pobierane z Figmy , co znacznie …" at bounding box center [536, 235] width 401 height 27
click at [355, 295] on p at bounding box center [529, 308] width 414 height 27
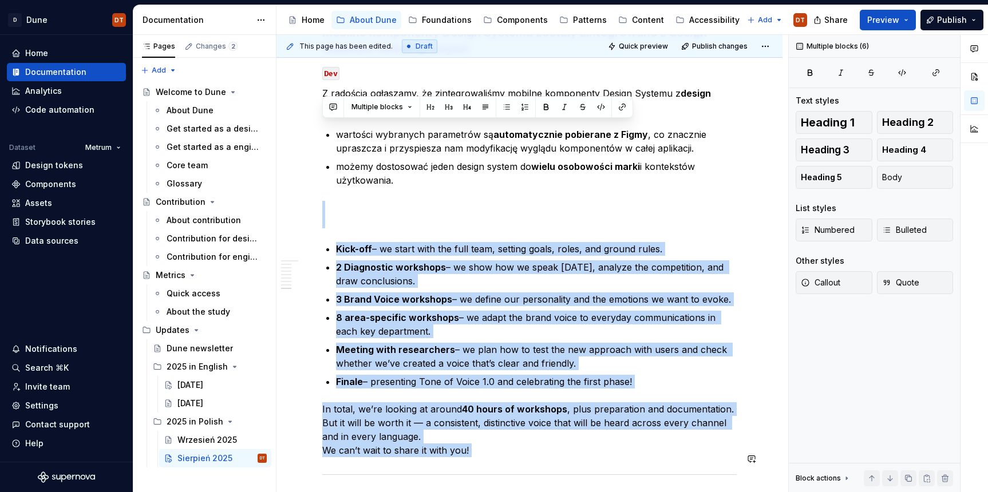
scroll to position [2036, 0]
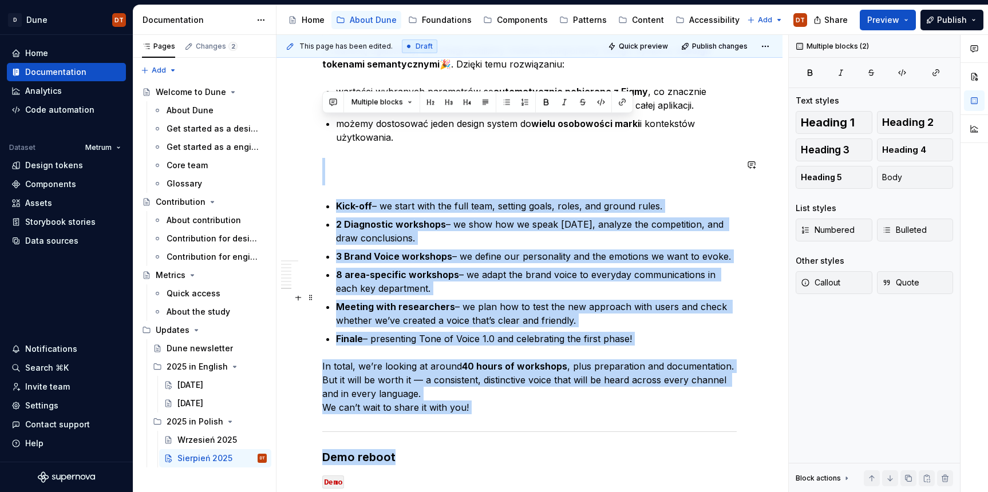
drag, startPoint x: 326, startPoint y: 261, endPoint x: 665, endPoint y: 303, distance: 341.5
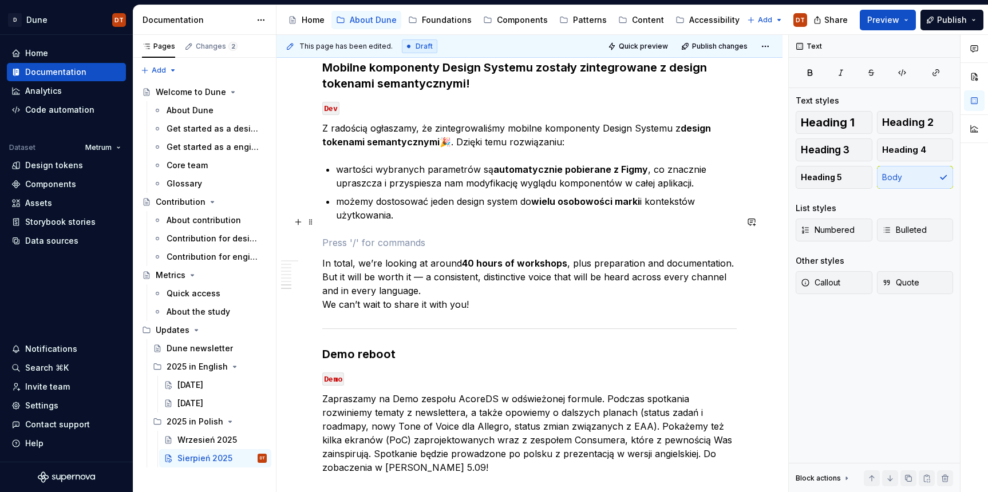
scroll to position [1937, 0]
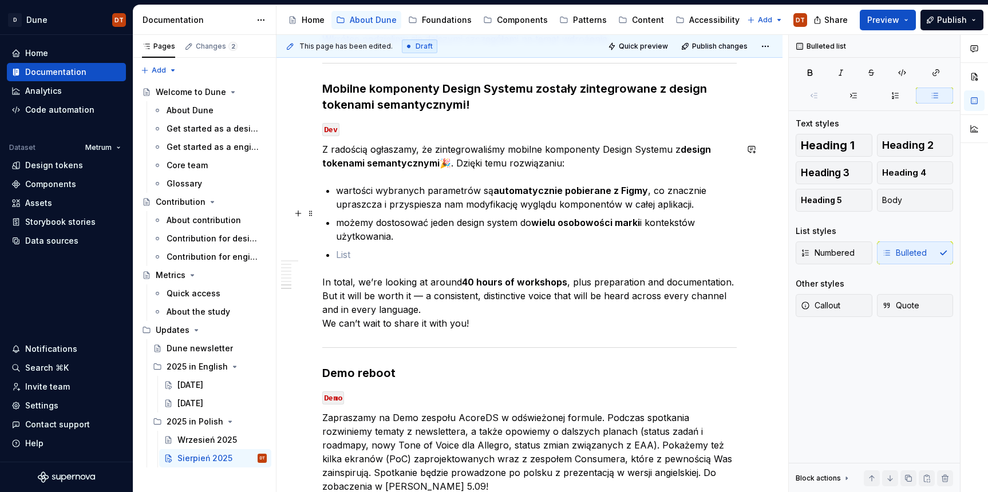
drag, startPoint x: 348, startPoint y: 211, endPoint x: 476, endPoint y: 206, distance: 128.3
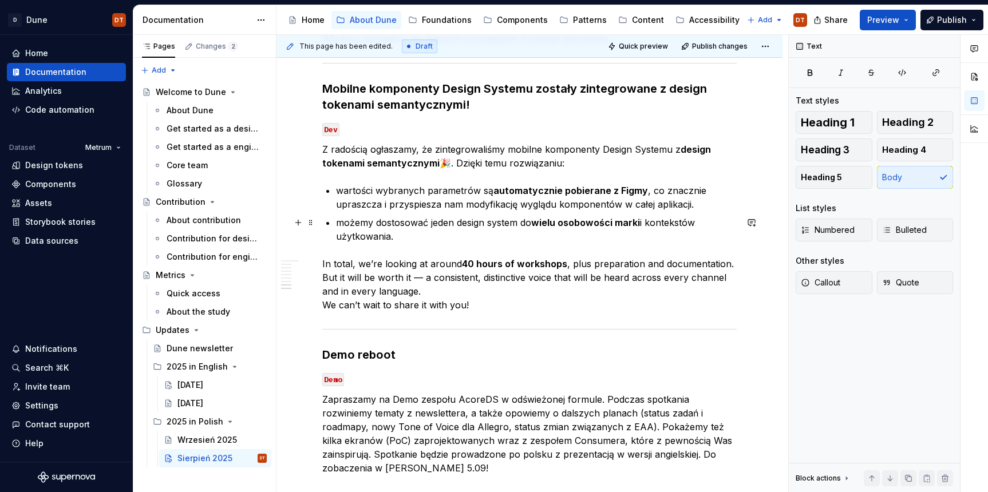
click at [368, 257] on p "In total, we’re looking at around 40 hours of workshops , plus preparation and …" at bounding box center [529, 284] width 414 height 55
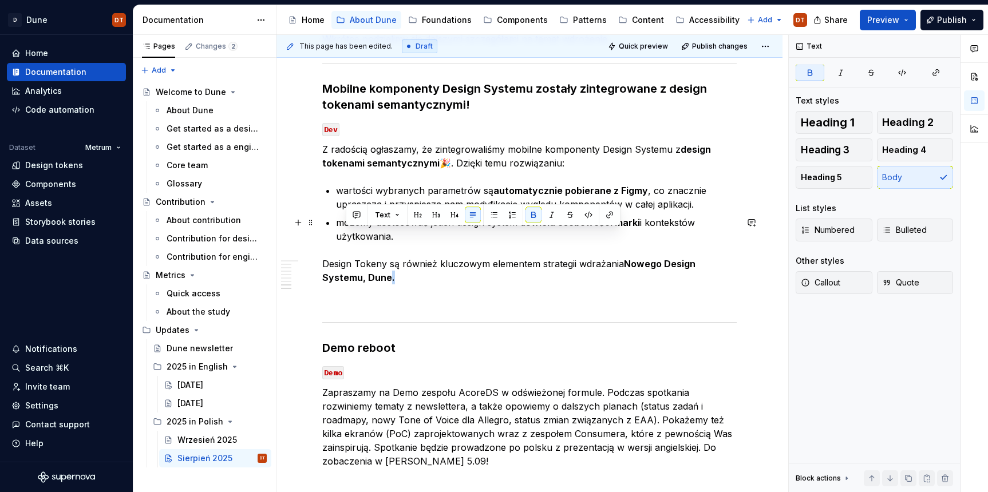
click at [350, 257] on p "Design Tokeny są również kluczowym elementem strategii wdrażania Nowego Design …" at bounding box center [529, 270] width 414 height 27
drag, startPoint x: 529, startPoint y: 217, endPoint x: 396, endPoint y: 240, distance: 134.8
click at [528, 217] on button "button" at bounding box center [534, 215] width 16 height 16
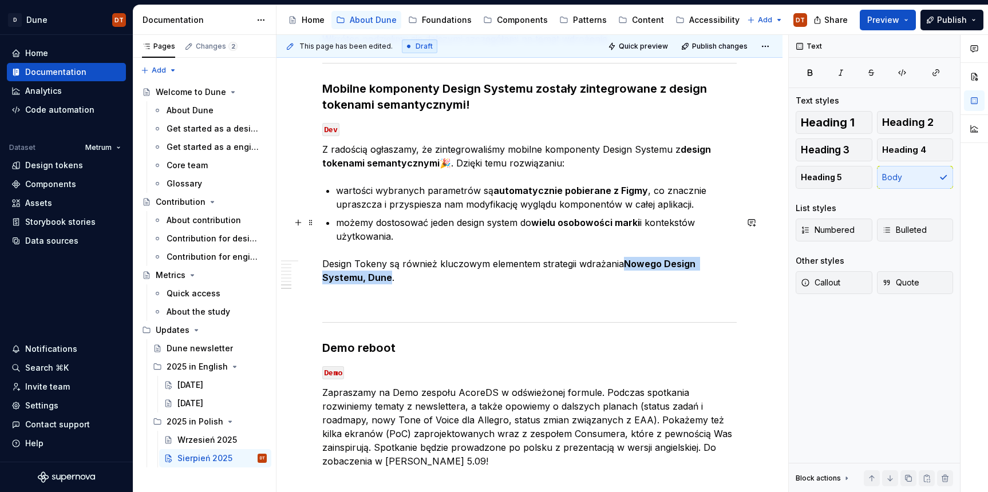
click at [377, 257] on p "Design Tokeny są również kluczowym elementem strategii wdrażania Nowego Design …" at bounding box center [529, 270] width 414 height 27
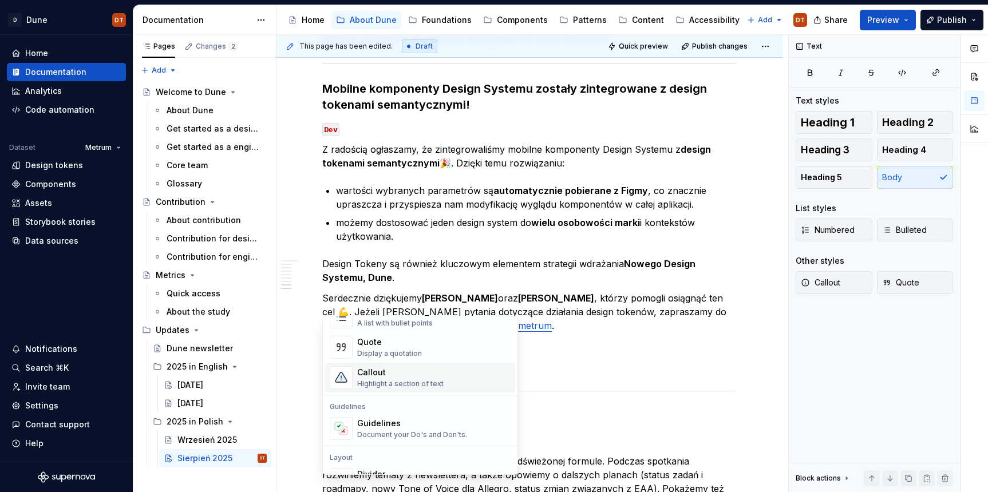
scroll to position [244, 0]
click at [386, 384] on div "Highlight a section of text" at bounding box center [400, 384] width 86 height 9
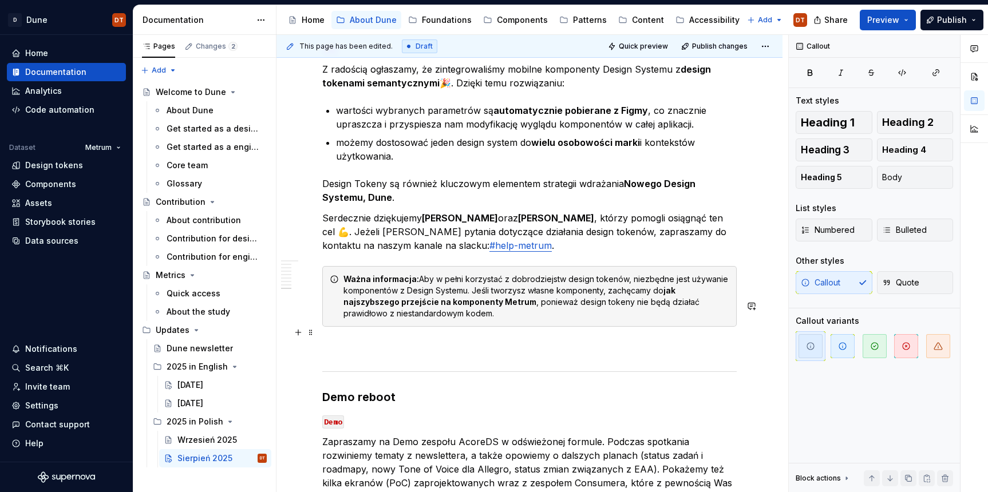
scroll to position [2024, 0]
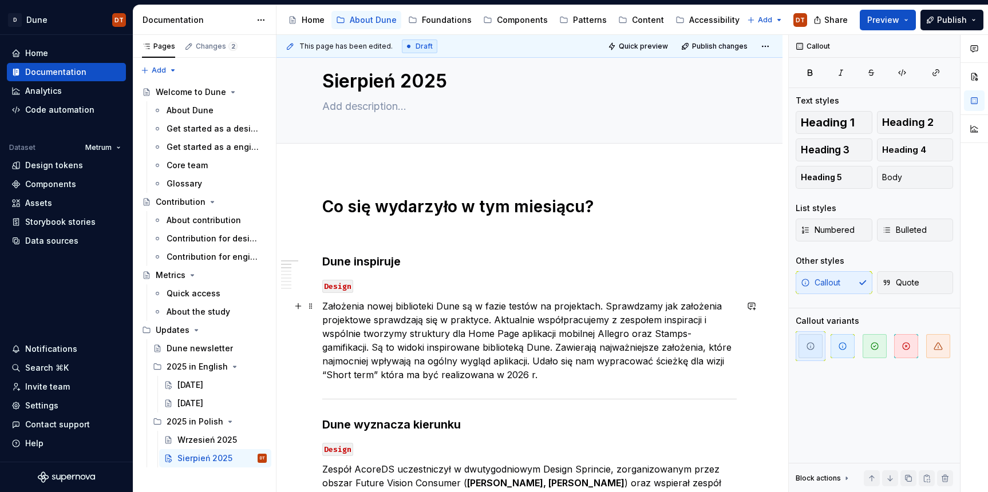
scroll to position [0, 0]
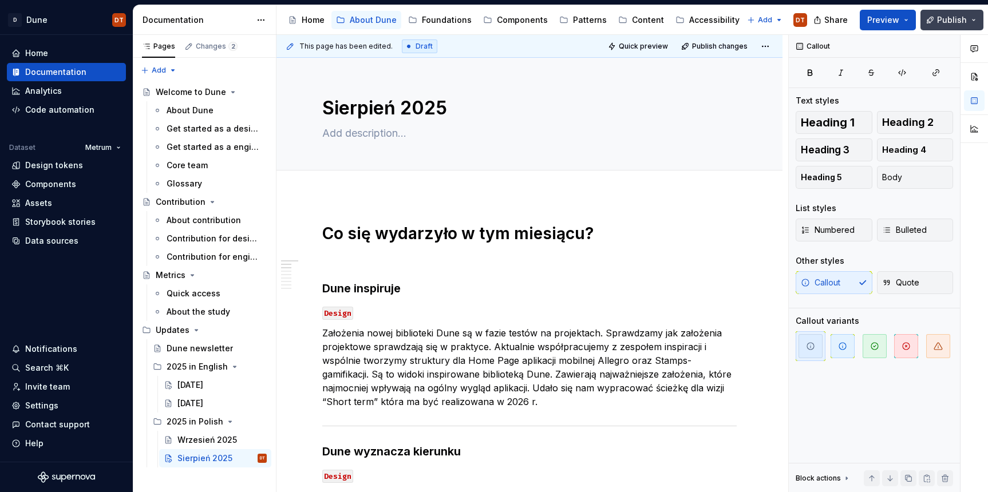
click at [958, 21] on span "Publish" at bounding box center [952, 19] width 30 height 11
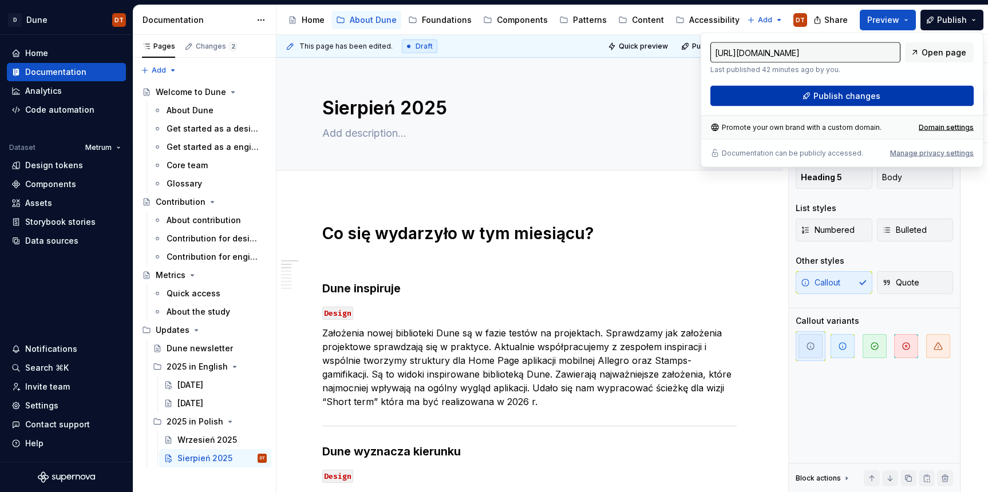
click at [851, 99] on span "Publish changes" at bounding box center [846, 95] width 67 height 11
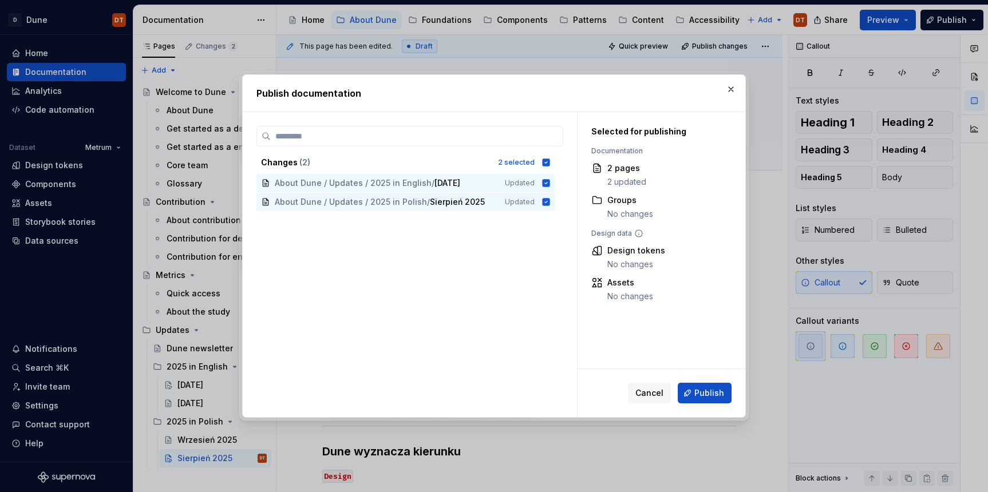
drag, startPoint x: 704, startPoint y: 393, endPoint x: 492, endPoint y: 429, distance: 215.4
click at [702, 393] on span "Publish" at bounding box center [709, 393] width 30 height 11
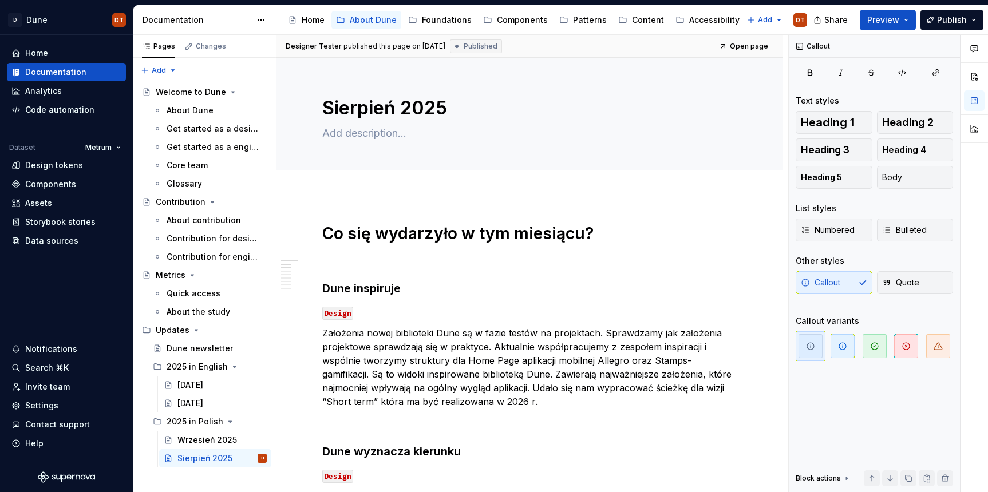
drag, startPoint x: 949, startPoint y: 20, endPoint x: 918, endPoint y: 27, distance: 32.4
click at [949, 20] on span "Publish" at bounding box center [952, 19] width 30 height 11
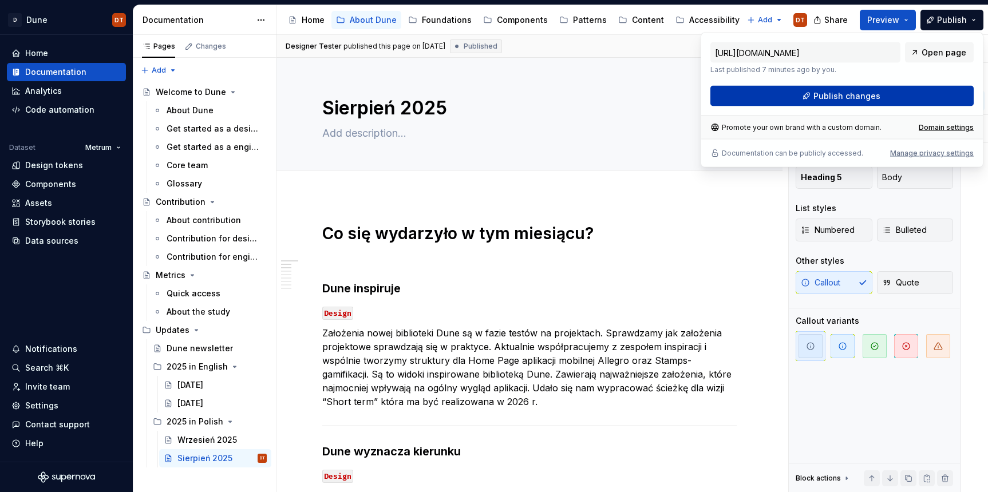
click at [797, 92] on button "Publish changes" at bounding box center [841, 96] width 263 height 21
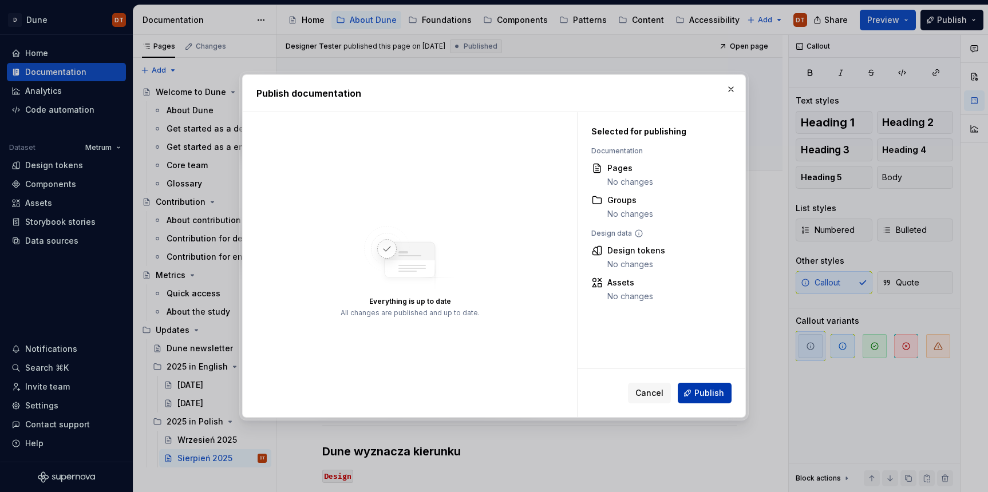
click at [704, 397] on span "Publish" at bounding box center [709, 393] width 30 height 11
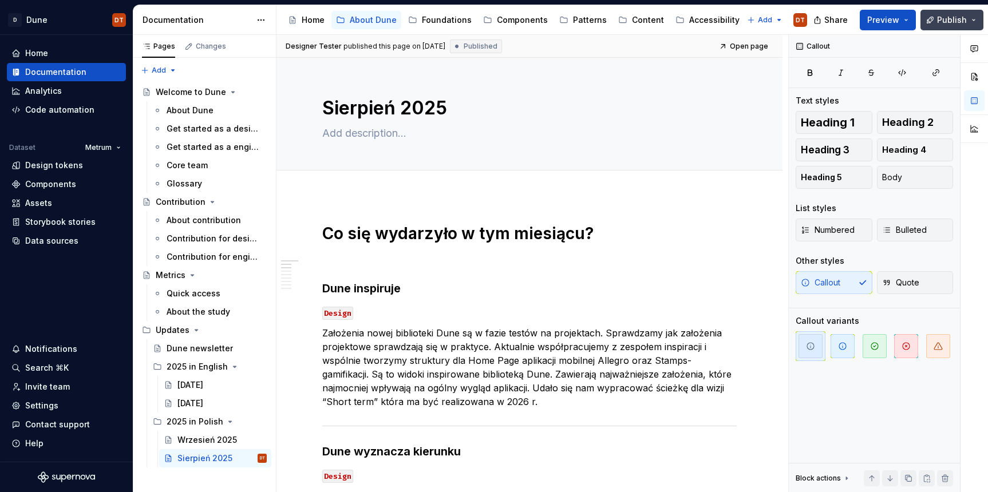
click at [973, 21] on button "Publish" at bounding box center [952, 20] width 63 height 21
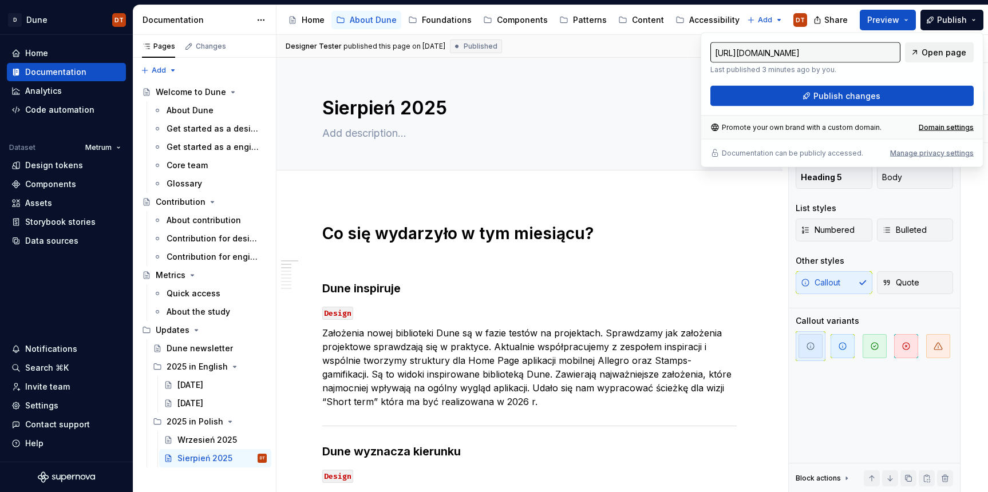
click at [935, 51] on span "Open page" at bounding box center [944, 52] width 45 height 11
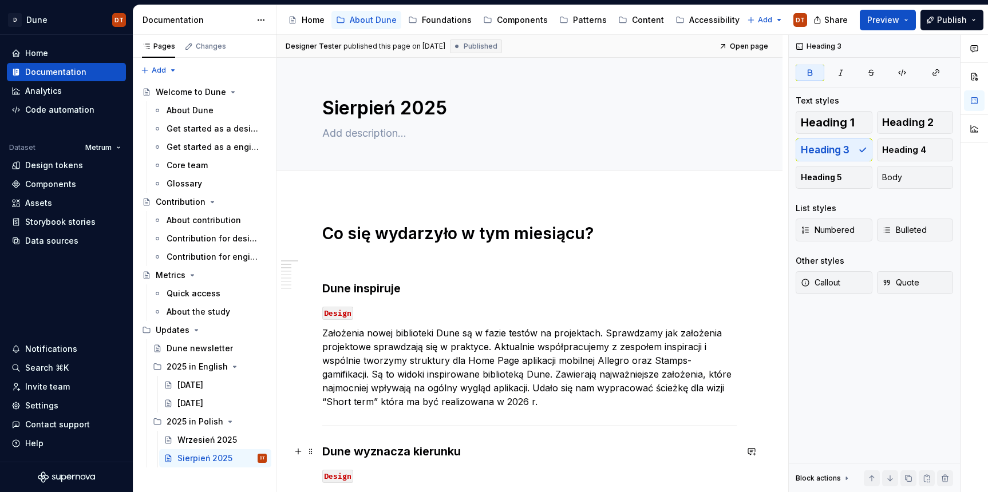
click at [458, 446] on strong "Dune wyznacza kierunku" at bounding box center [391, 452] width 139 height 14
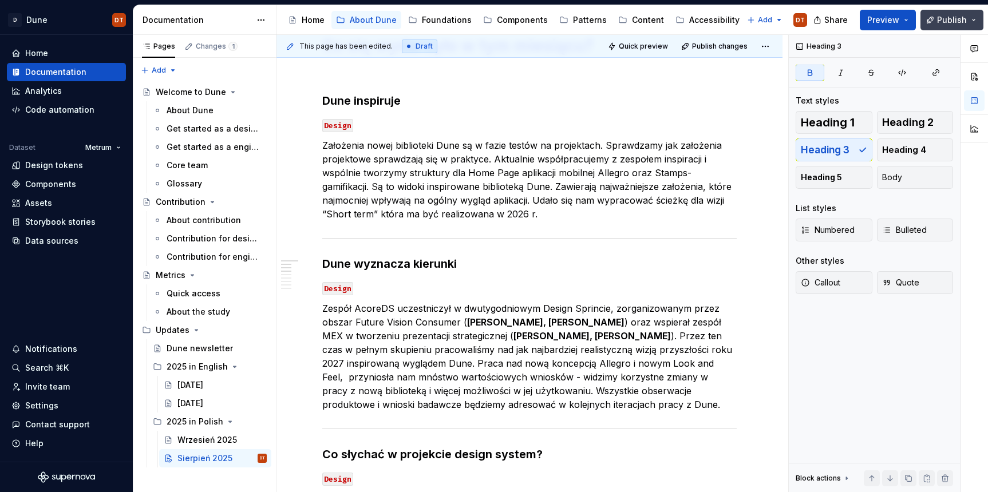
click at [953, 19] on span "Publish" at bounding box center [952, 19] width 30 height 11
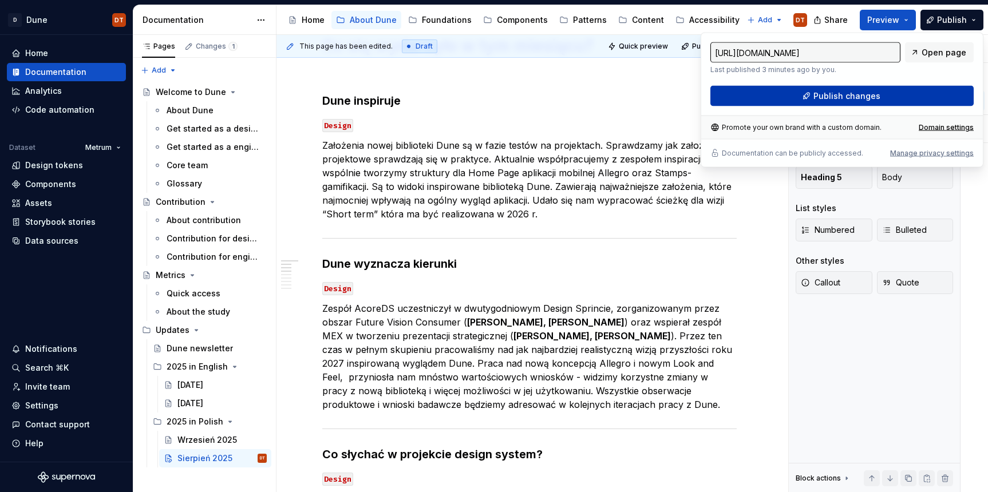
click at [902, 97] on button "Publish changes" at bounding box center [841, 96] width 263 height 21
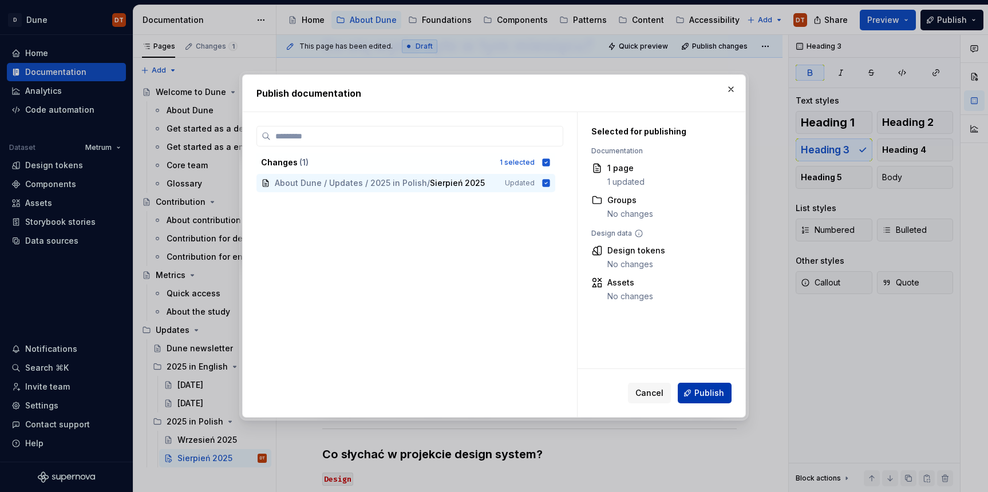
click at [698, 397] on span "Publish" at bounding box center [709, 393] width 30 height 11
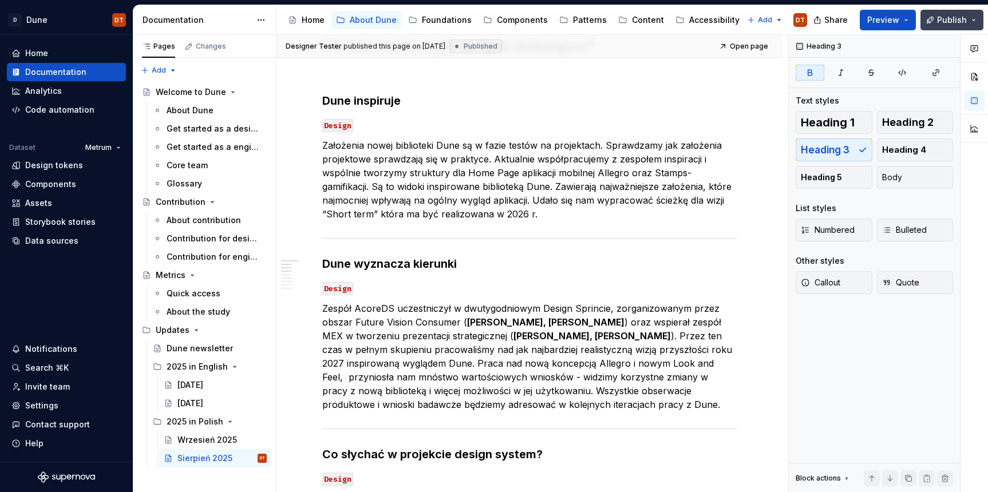
click at [977, 18] on button "Publish" at bounding box center [952, 20] width 63 height 21
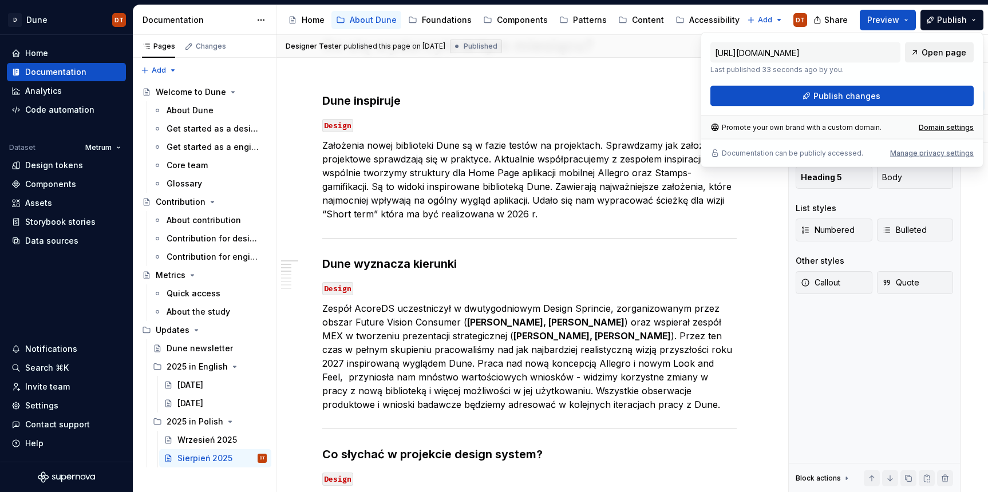
click at [958, 50] on span "Open page" at bounding box center [944, 52] width 45 height 11
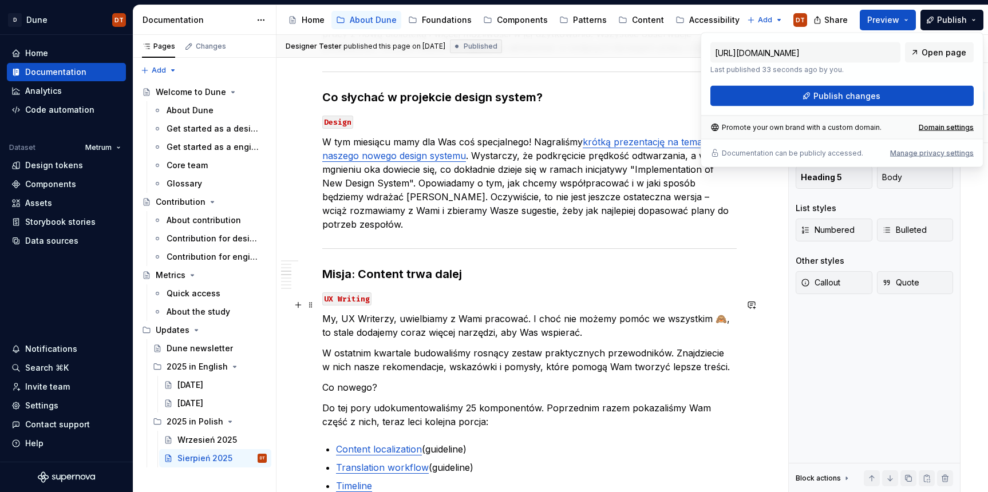
scroll to position [571, 0]
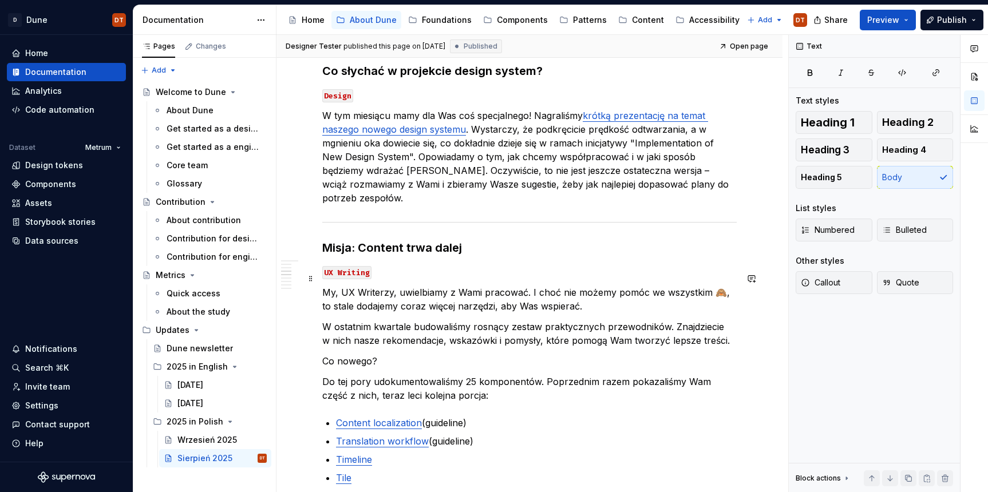
click at [718, 286] on p "My, UX Writerzy, uwielbiamy z Wami pracować. I choć nie możemy pomóc we wszystk…" at bounding box center [529, 299] width 414 height 27
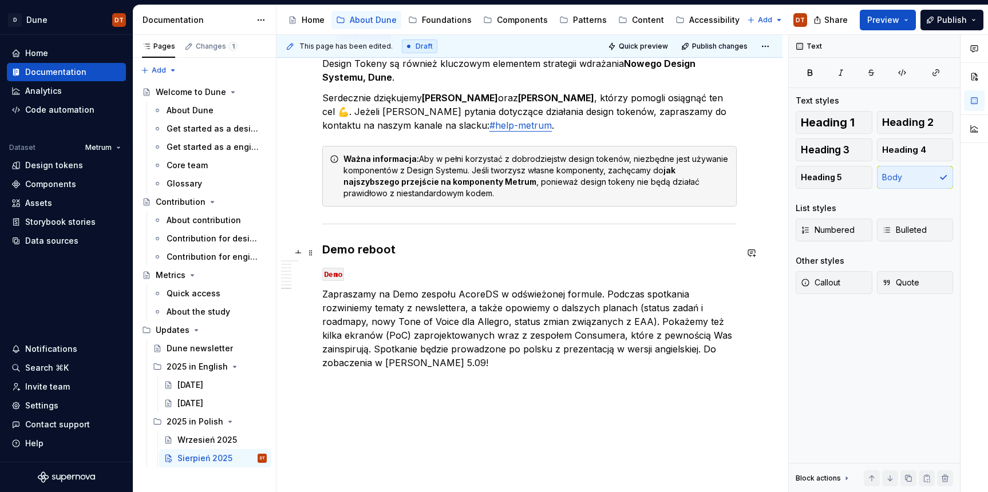
scroll to position [2141, 0]
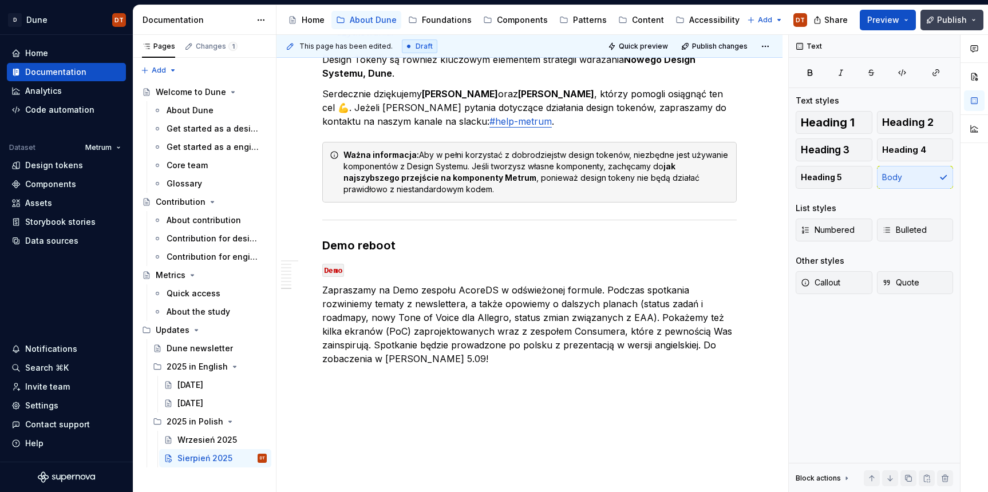
click at [941, 22] on span "Publish" at bounding box center [952, 19] width 30 height 11
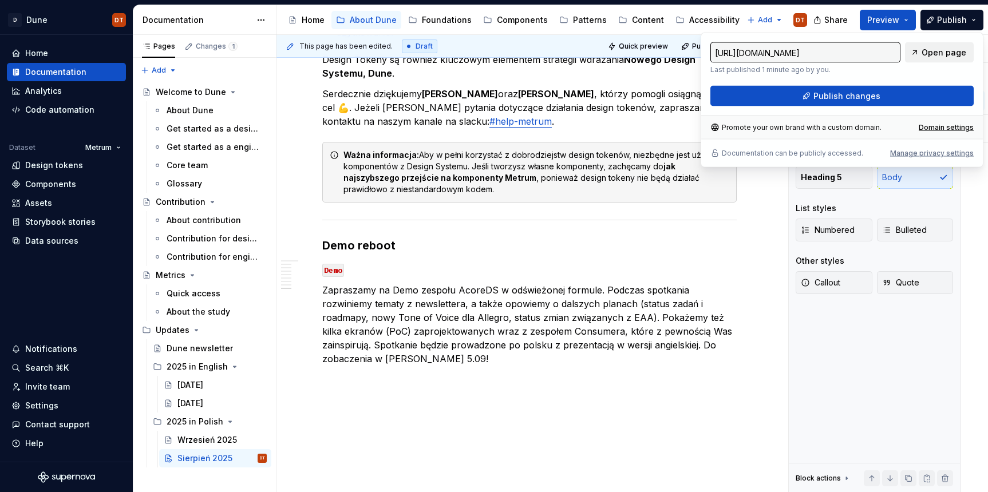
click at [950, 53] on span "Open page" at bounding box center [944, 52] width 45 height 11
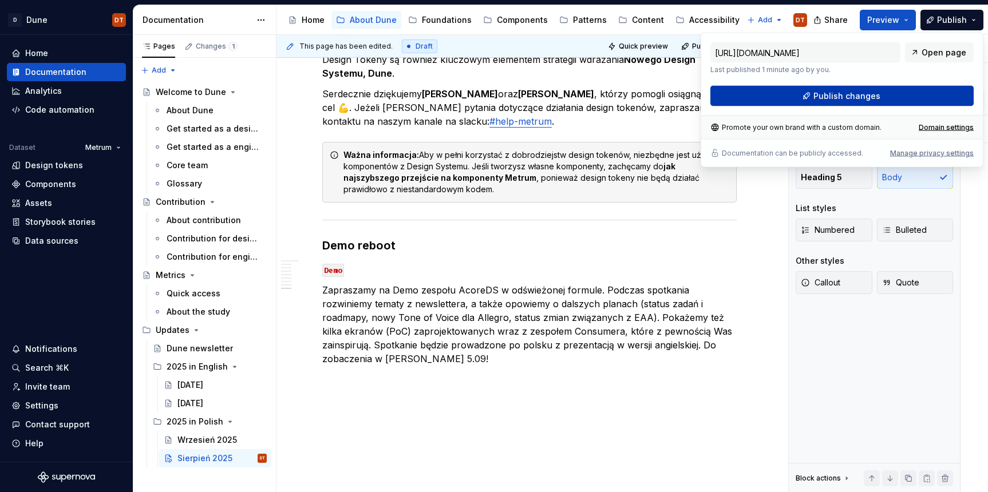
click at [836, 97] on span "Publish changes" at bounding box center [846, 95] width 67 height 11
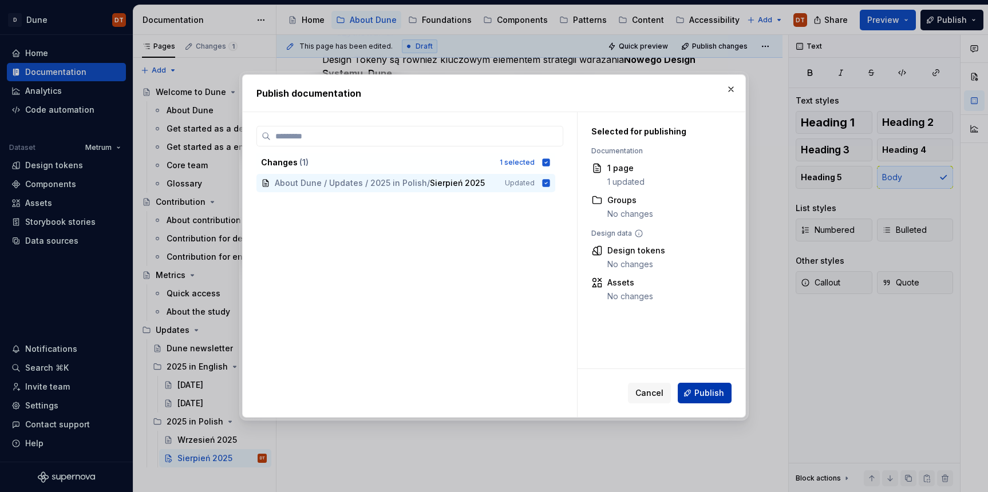
click at [709, 393] on span "Publish" at bounding box center [709, 393] width 30 height 11
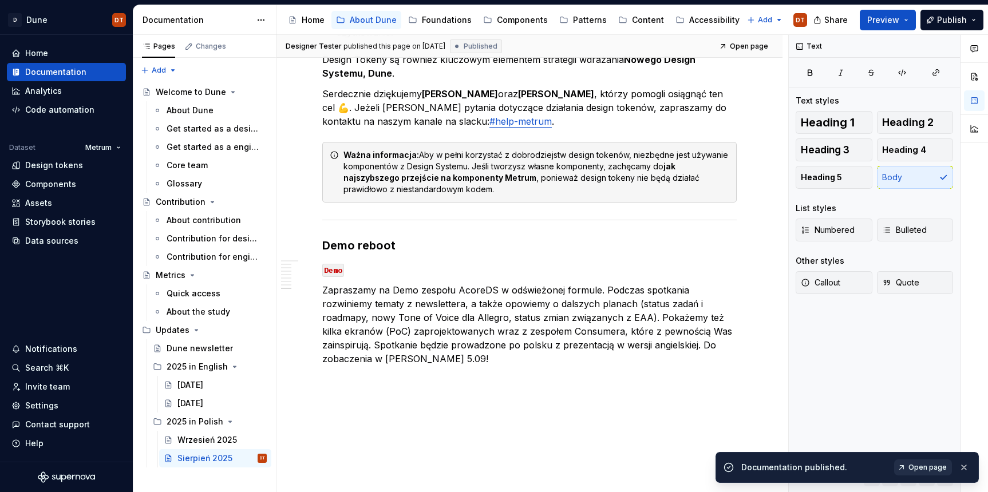
click at [923, 468] on span "Open page" at bounding box center [927, 467] width 38 height 9
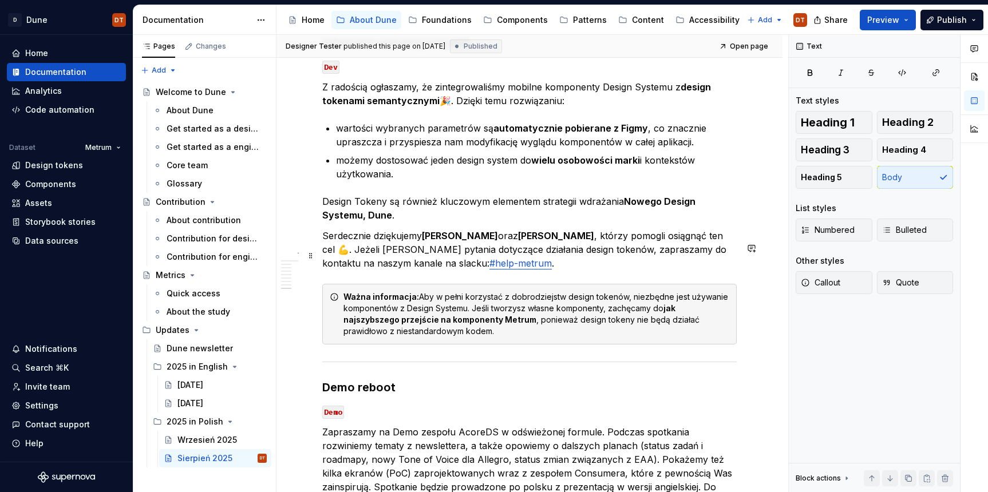
scroll to position [1990, 0]
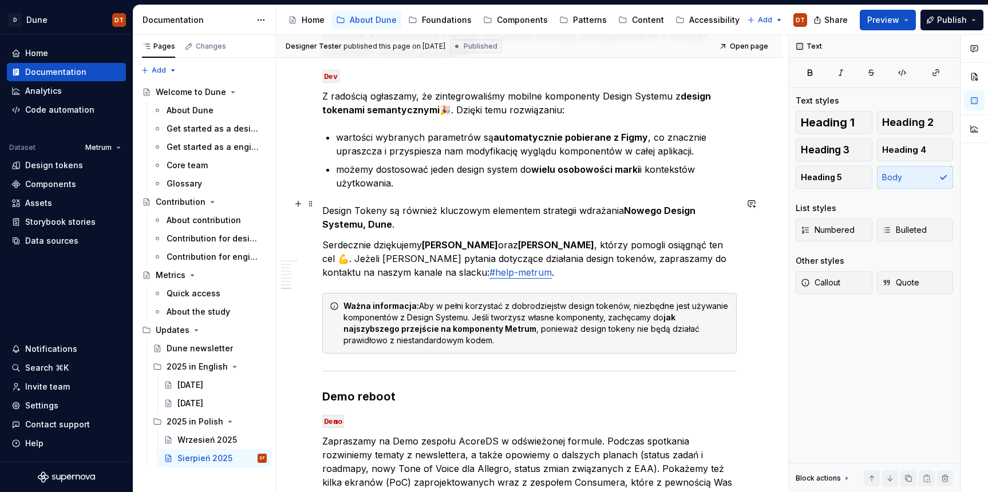
click at [404, 238] on p "Serdecznie dziękujemy [PERSON_NAME] oraz [PERSON_NAME] , którzy pomogli osiągną…" at bounding box center [529, 258] width 414 height 41
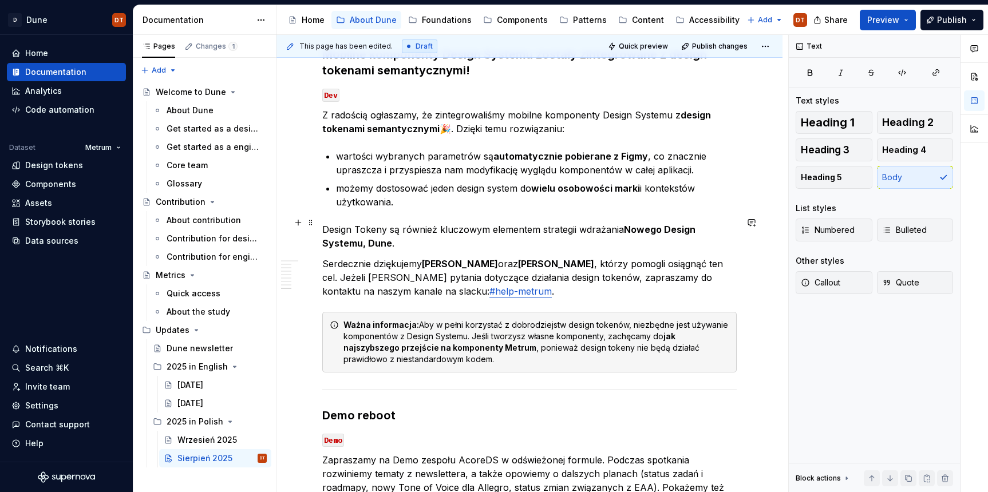
scroll to position [1941, 0]
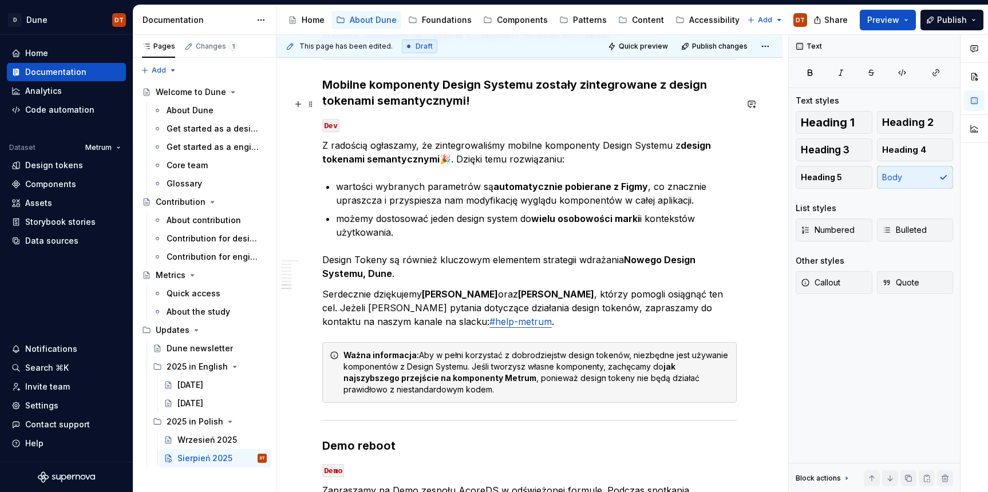
click at [444, 139] on p "Z radością ogłaszamy, że zintegrowaliśmy mobilne komponenty Design Systemu z de…" at bounding box center [529, 152] width 414 height 27
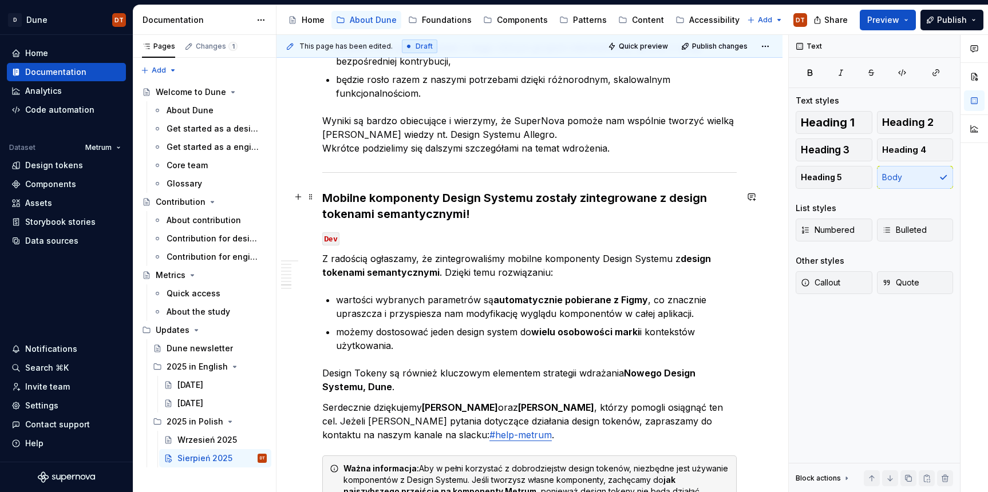
scroll to position [1826, 0]
click at [946, 19] on span "Publish" at bounding box center [952, 19] width 30 height 11
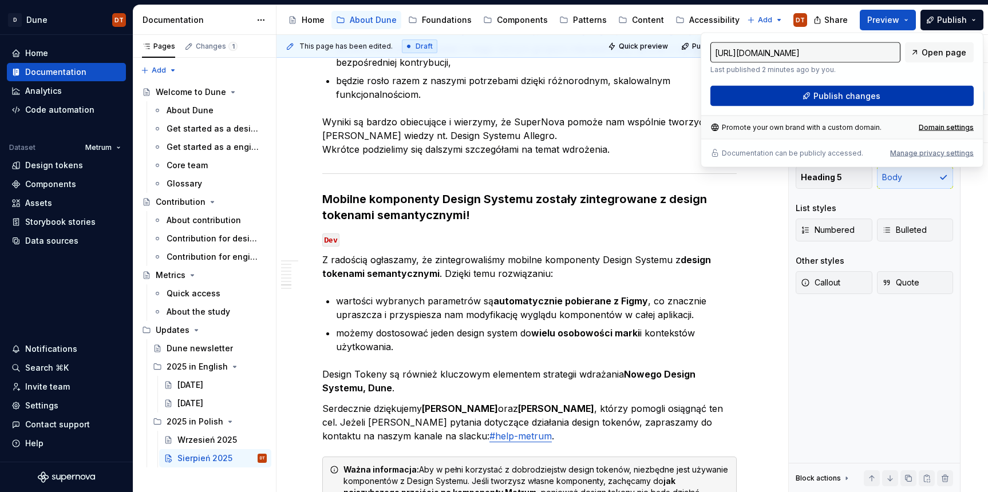
click at [873, 96] on span "Publish changes" at bounding box center [846, 95] width 67 height 11
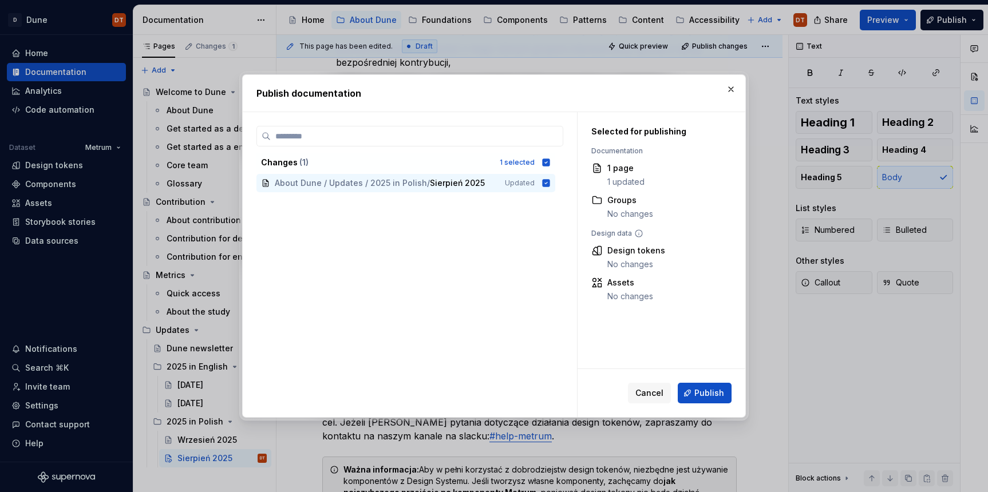
drag, startPoint x: 702, startPoint y: 396, endPoint x: 697, endPoint y: 392, distance: 6.5
click at [702, 396] on span "Publish" at bounding box center [709, 393] width 30 height 11
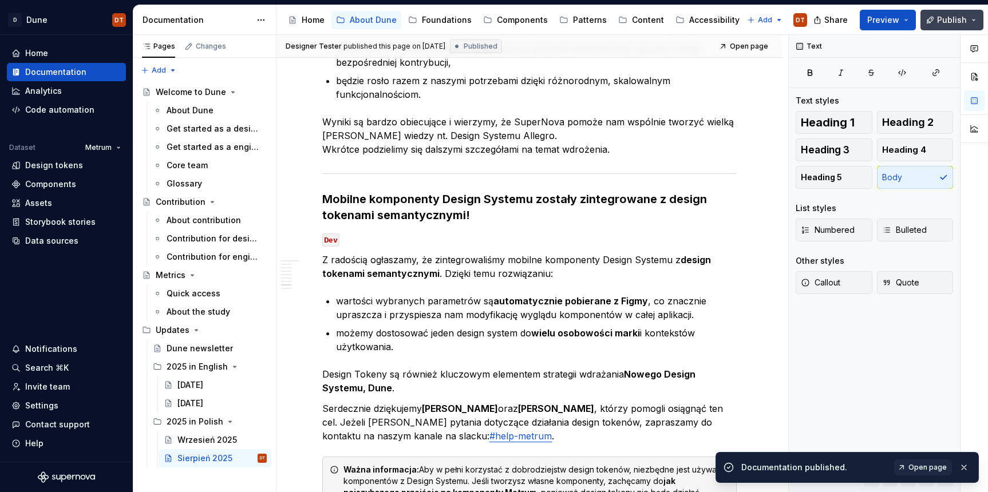
click at [972, 23] on button "Publish" at bounding box center [952, 20] width 63 height 21
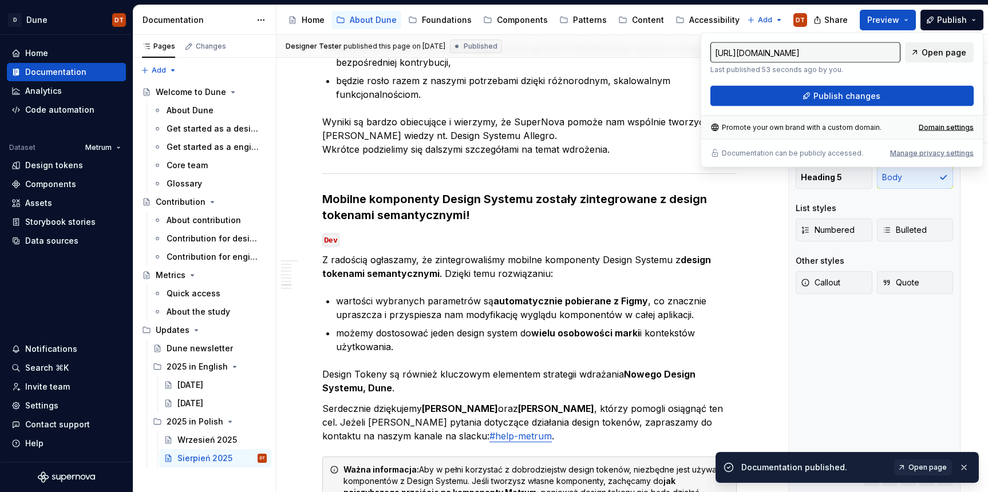
click at [935, 52] on span "Open page" at bounding box center [944, 52] width 45 height 11
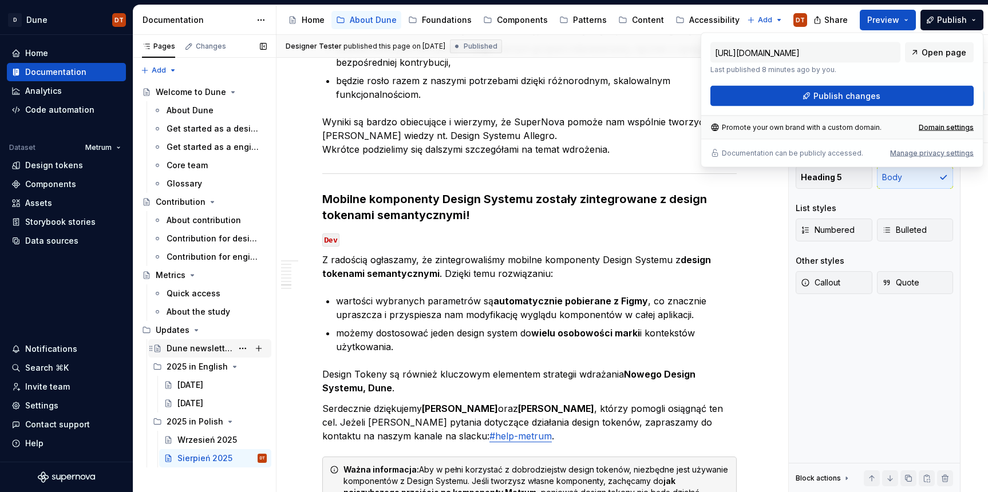
click at [192, 350] on div "Dune newsletter" at bounding box center [200, 348] width 66 height 11
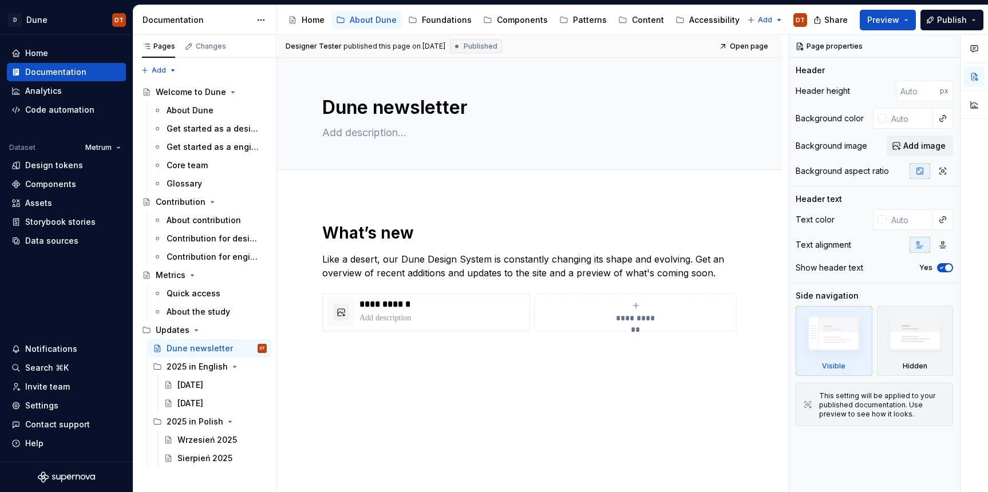
scroll to position [28, 0]
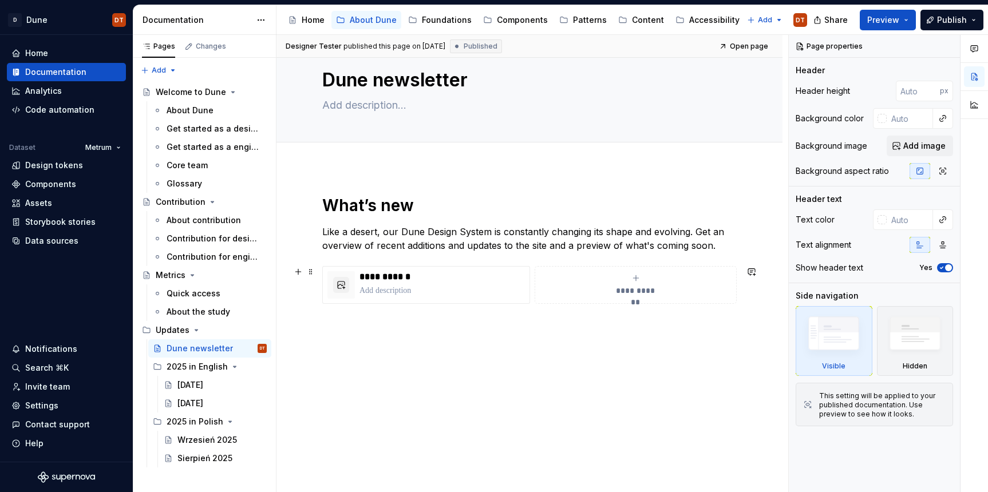
click at [605, 280] on div "**********" at bounding box center [636, 285] width 192 height 23
type textarea "*"
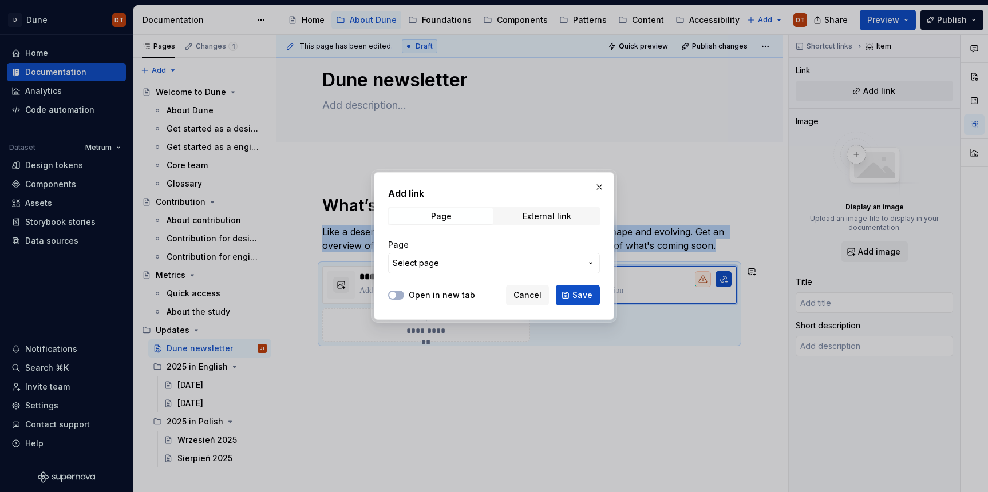
click at [590, 263] on icon "button" at bounding box center [591, 263] width 2 height 1
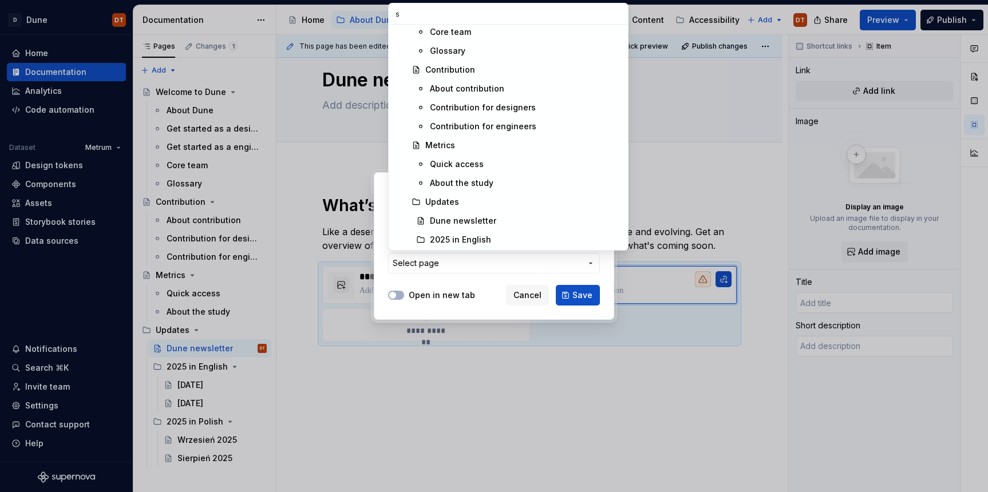
scroll to position [38, 0]
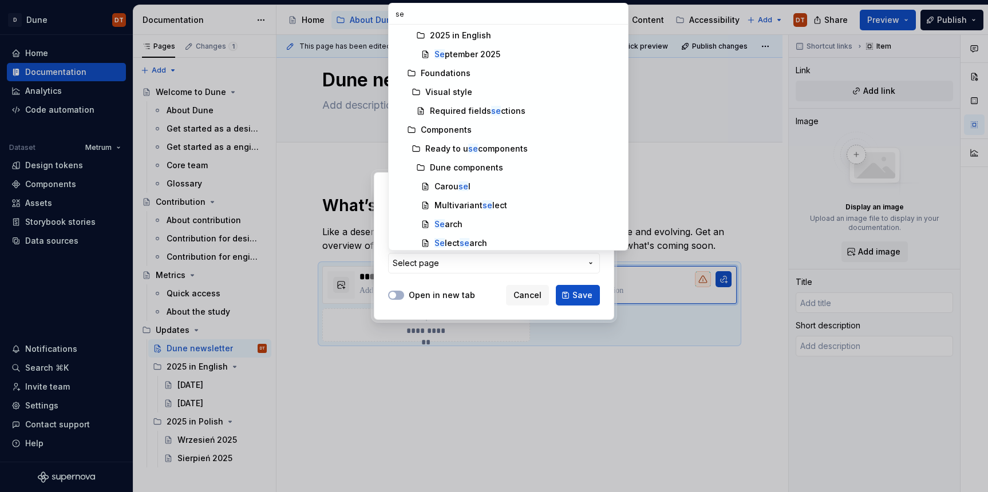
type input "sep"
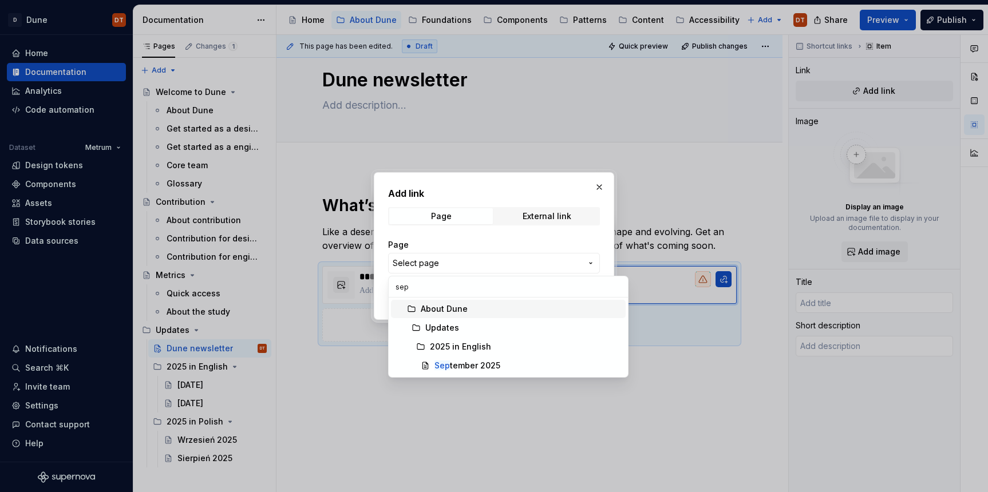
type textarea "*"
type input "sep"
click at [451, 364] on div "Sep tember 2025" at bounding box center [467, 365] width 66 height 11
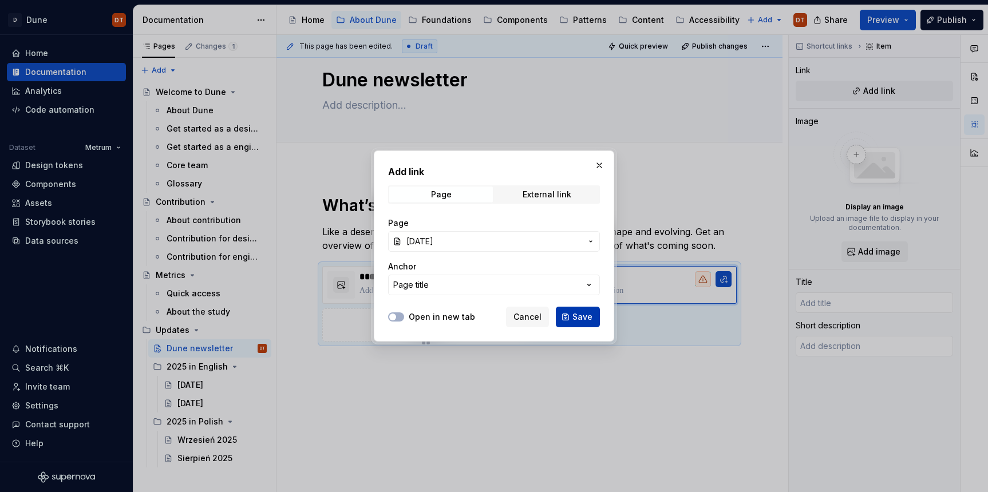
click at [582, 321] on span "Save" at bounding box center [582, 316] width 20 height 11
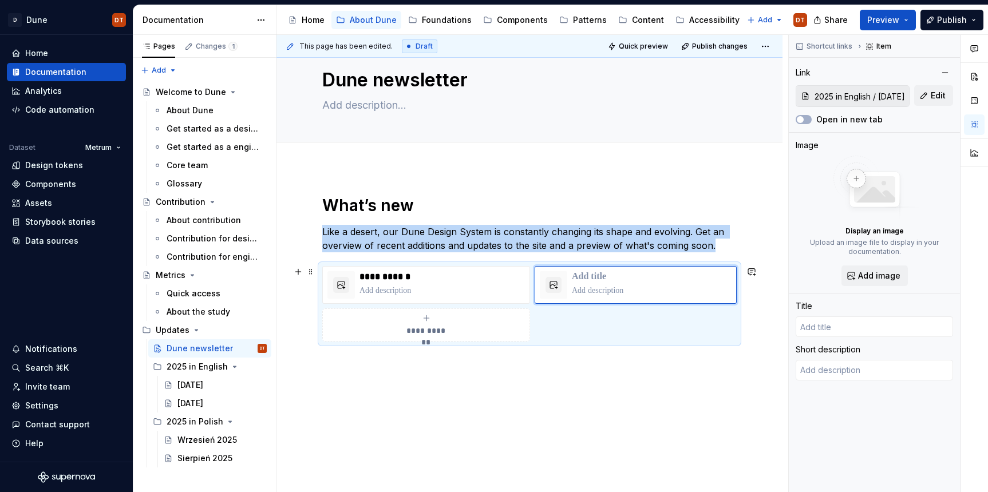
type textarea "*"
type input "[DATE]"
click at [436, 363] on p at bounding box center [529, 362] width 414 height 14
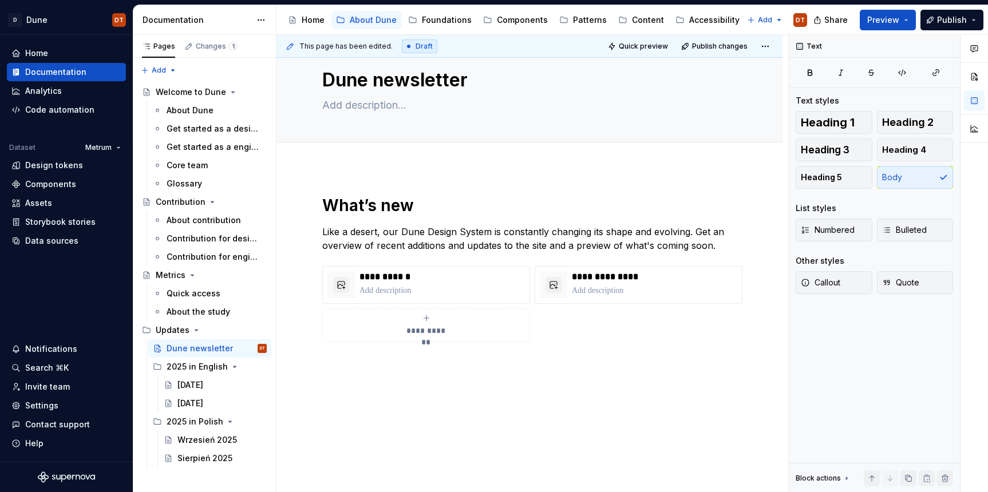
click at [511, 168] on div "**********" at bounding box center [529, 349] width 506 height 363
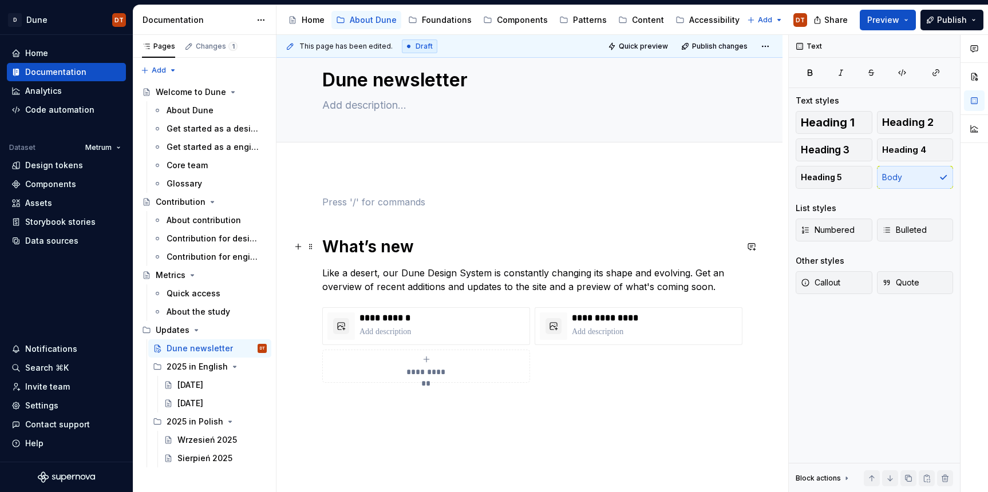
click at [323, 248] on h1 "What’s new" at bounding box center [529, 246] width 414 height 21
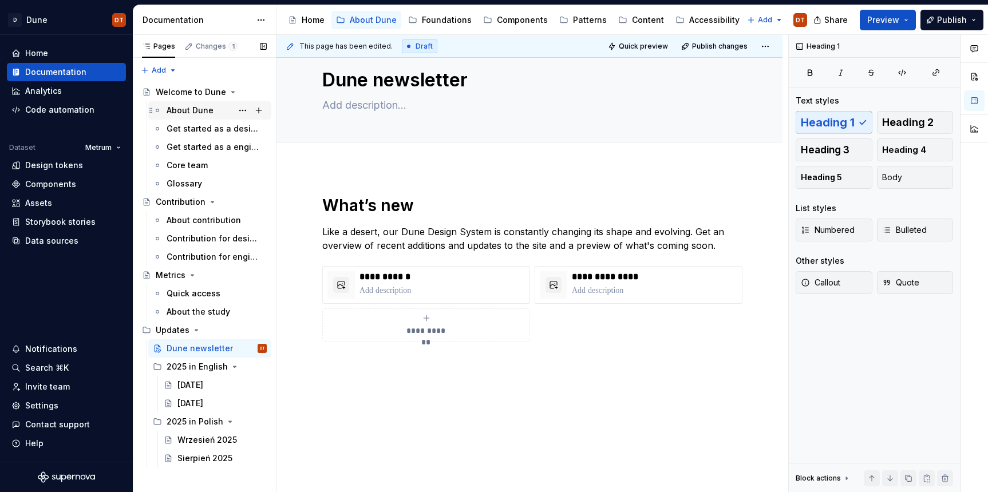
click at [179, 109] on div "About Dune" at bounding box center [190, 110] width 47 height 11
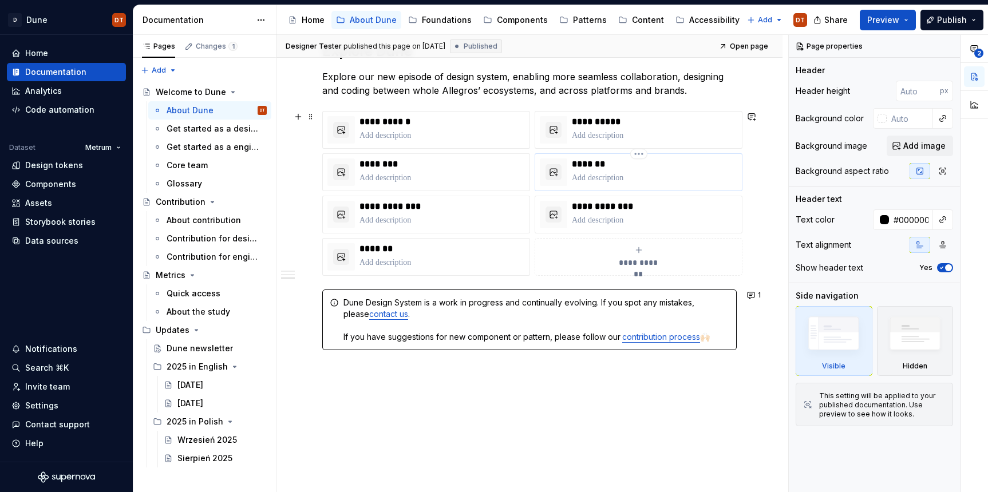
scroll to position [666, 0]
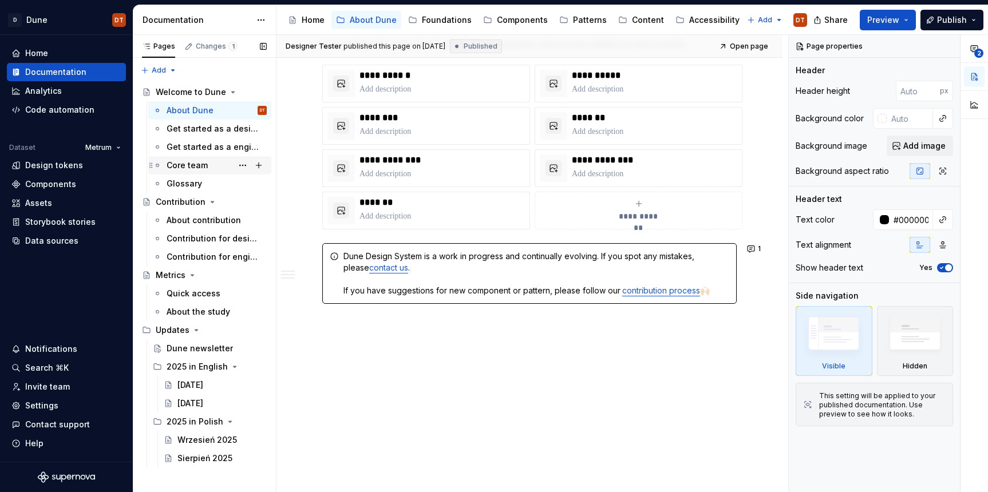
click at [197, 164] on div "Core team" at bounding box center [187, 165] width 41 height 11
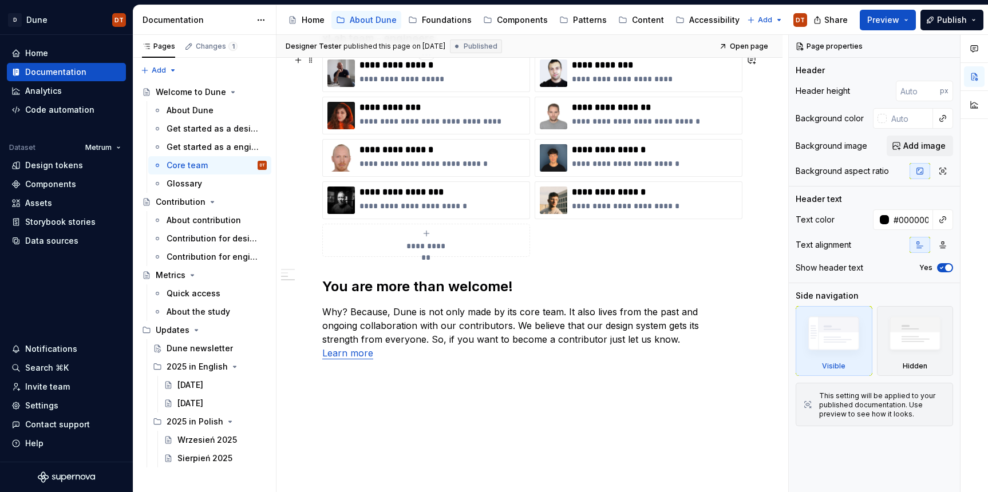
scroll to position [781, 0]
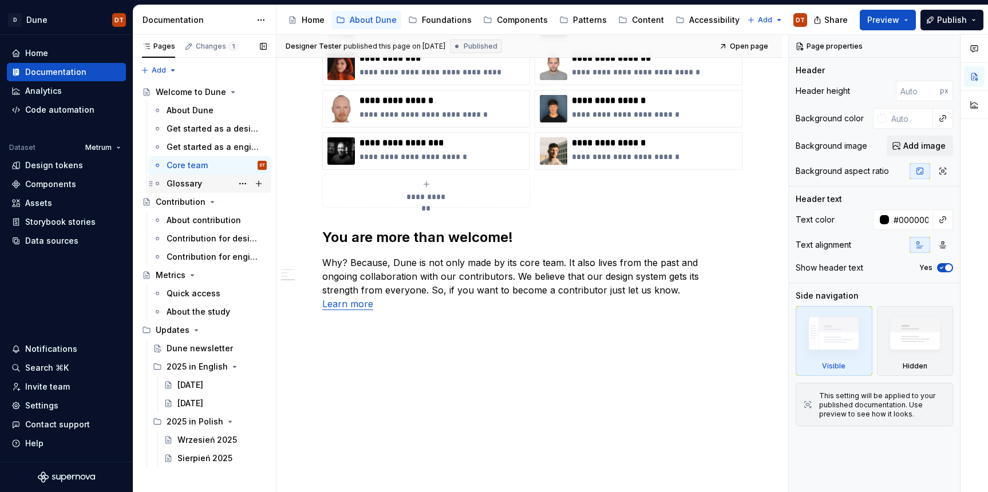
click at [191, 185] on div "Glossary" at bounding box center [184, 183] width 35 height 11
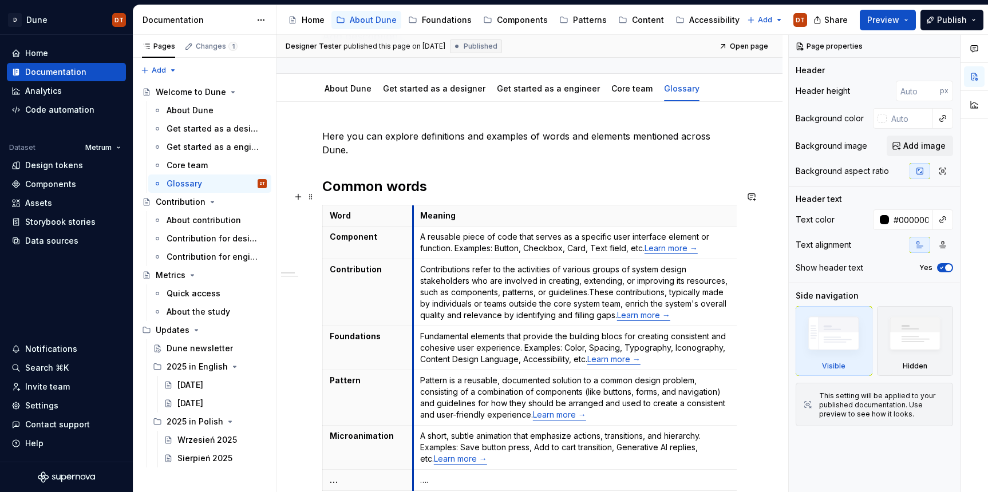
drag, startPoint x: 425, startPoint y: 254, endPoint x: 412, endPoint y: 256, distance: 12.7
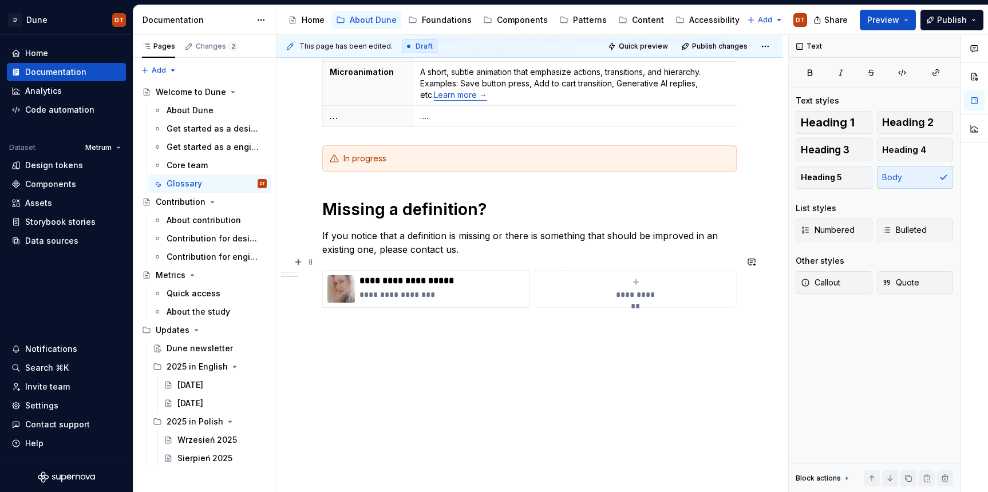
scroll to position [463, 0]
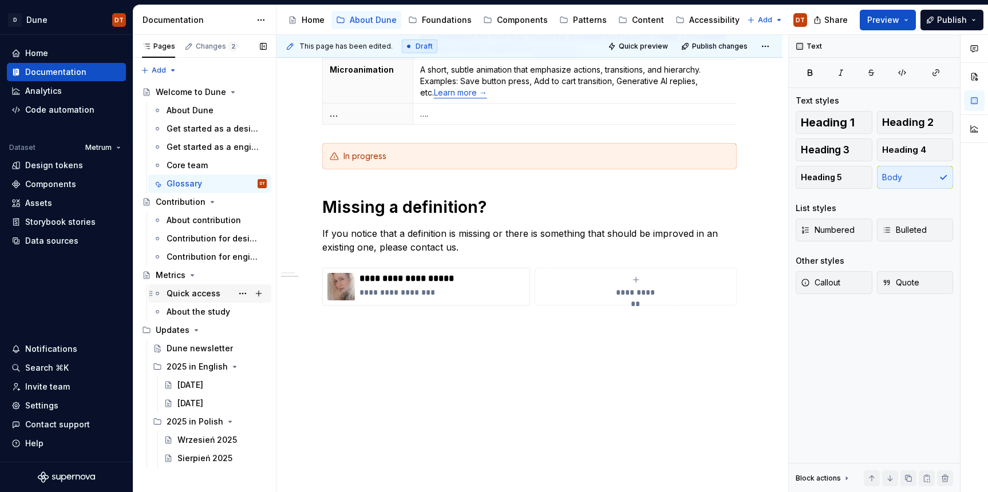
click at [189, 293] on div "Quick access" at bounding box center [194, 293] width 54 height 11
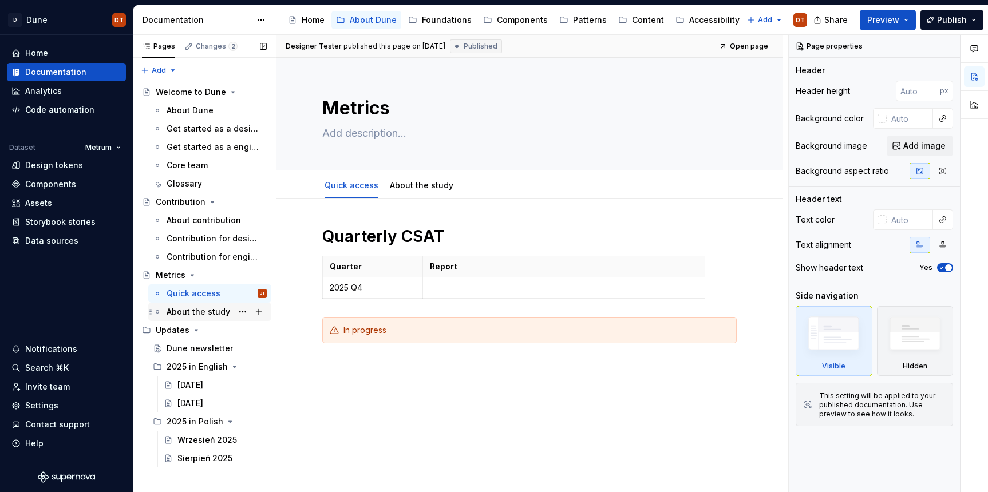
click at [192, 314] on div "About the study" at bounding box center [199, 311] width 64 height 11
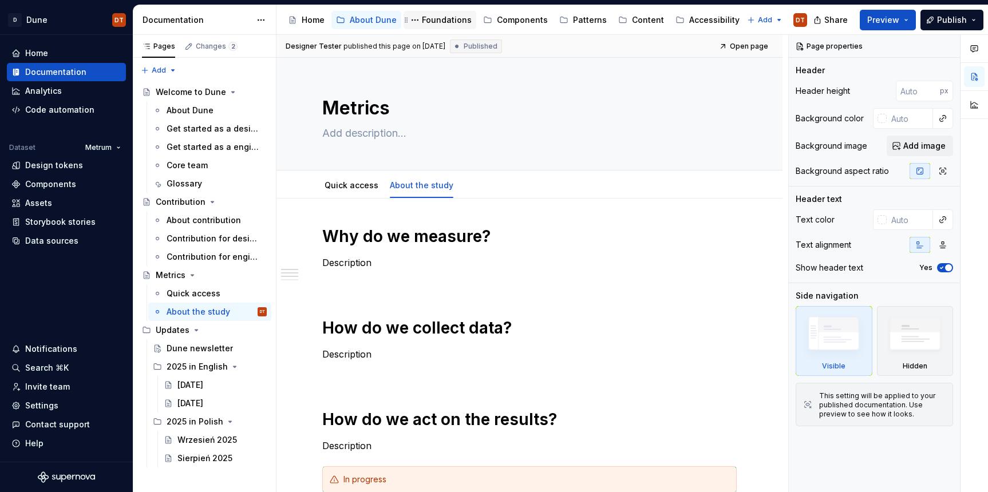
click at [440, 18] on div "Foundations" at bounding box center [447, 19] width 50 height 11
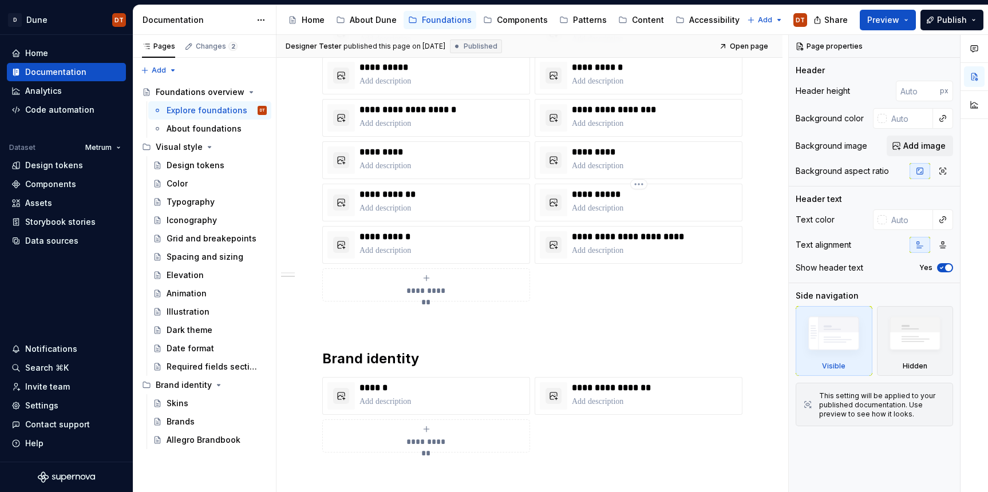
scroll to position [333, 0]
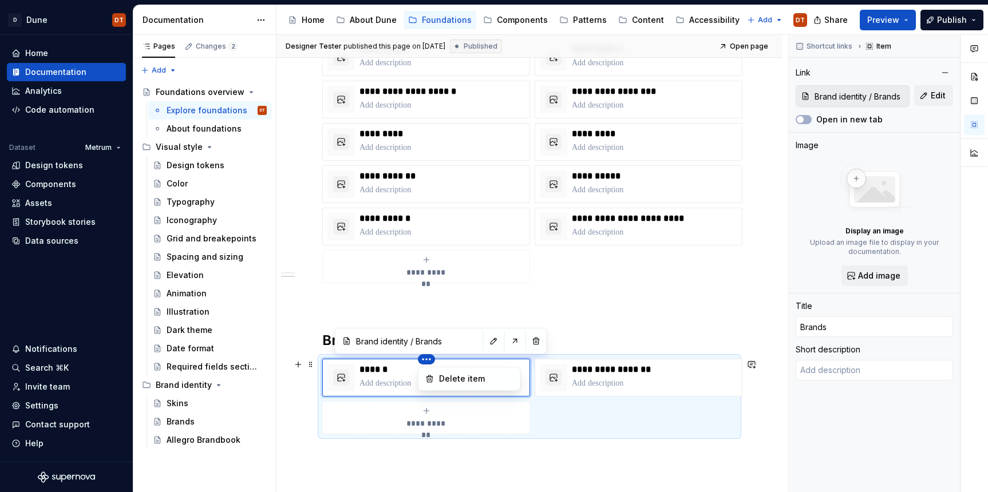
click at [372, 380] on html "D Dune DT Home Documentation Analytics Code automation Dataset Metrum Design to…" at bounding box center [494, 246] width 988 height 492
click at [609, 322] on html "D Dune DT Home Documentation Analytics Code automation Dataset Metrum Design to…" at bounding box center [494, 246] width 988 height 492
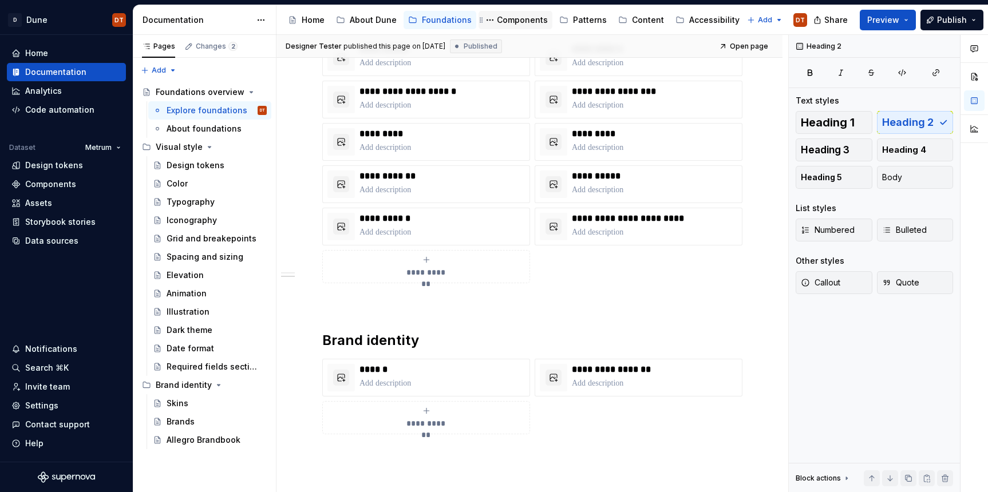
click at [509, 20] on div "Components" at bounding box center [522, 19] width 51 height 11
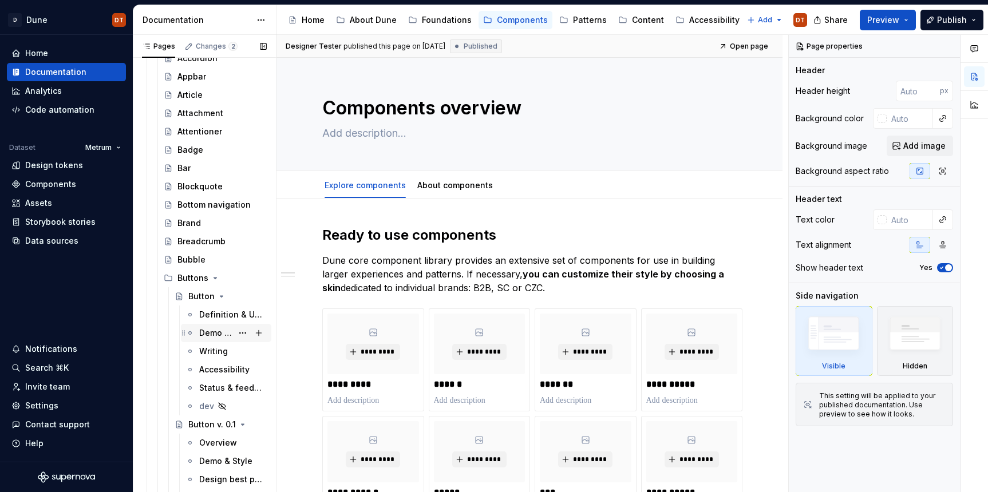
scroll to position [131, 0]
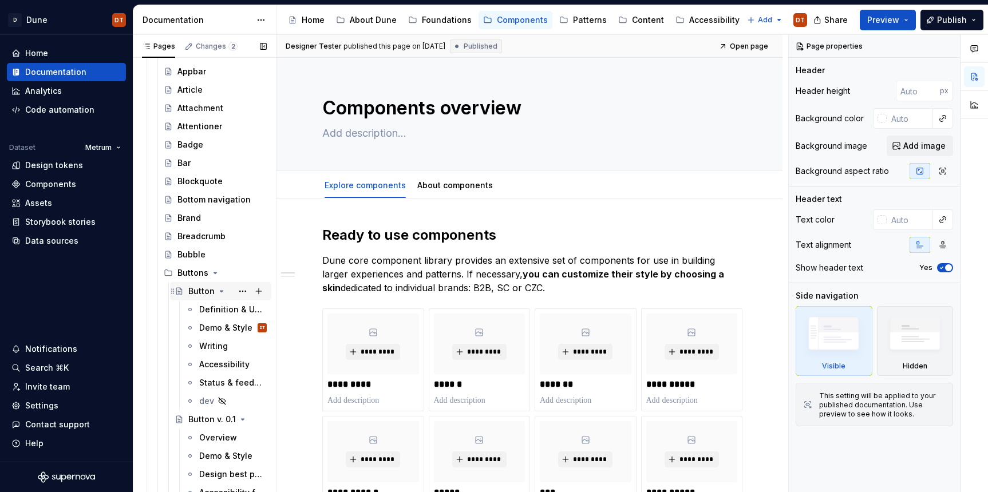
click at [203, 290] on div "Button" at bounding box center [201, 291] width 26 height 11
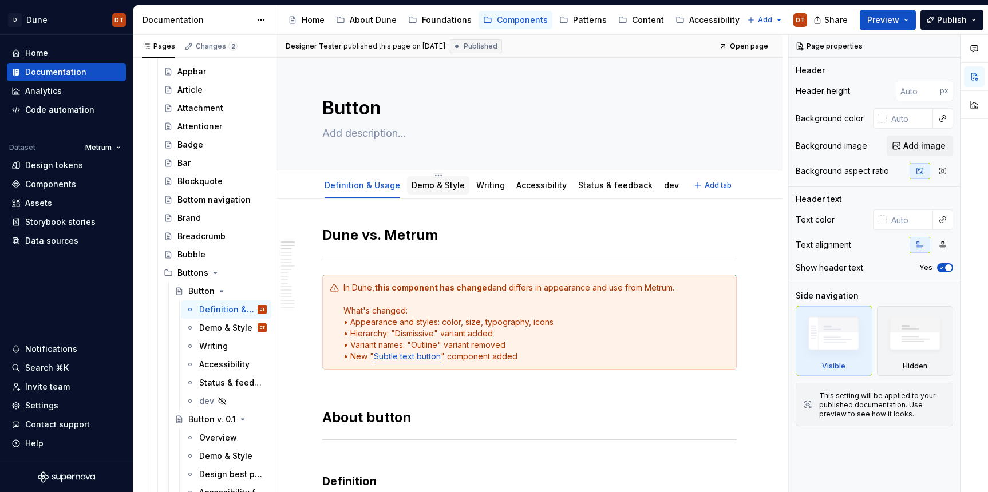
click at [437, 185] on link "Demo & Style" at bounding box center [438, 185] width 53 height 10
click at [422, 183] on link "Demo & Style" at bounding box center [438, 185] width 53 height 10
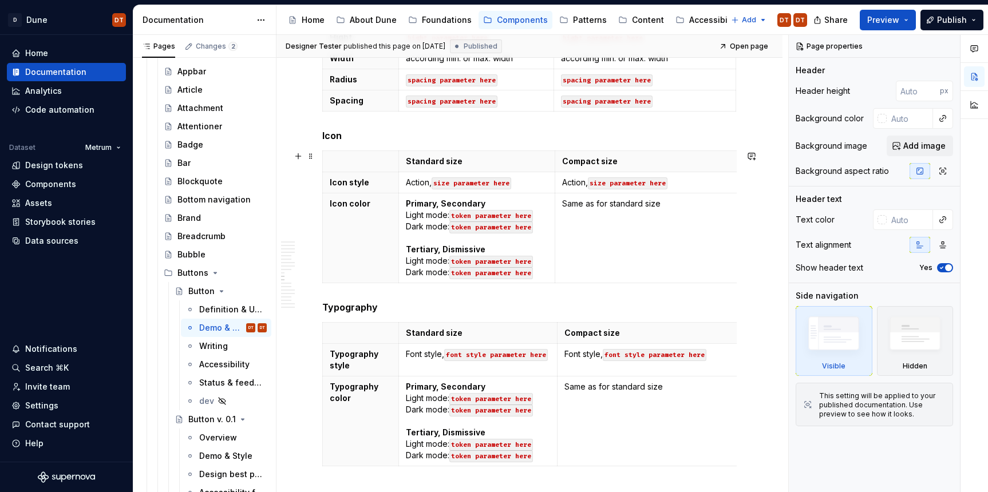
scroll to position [1894, 0]
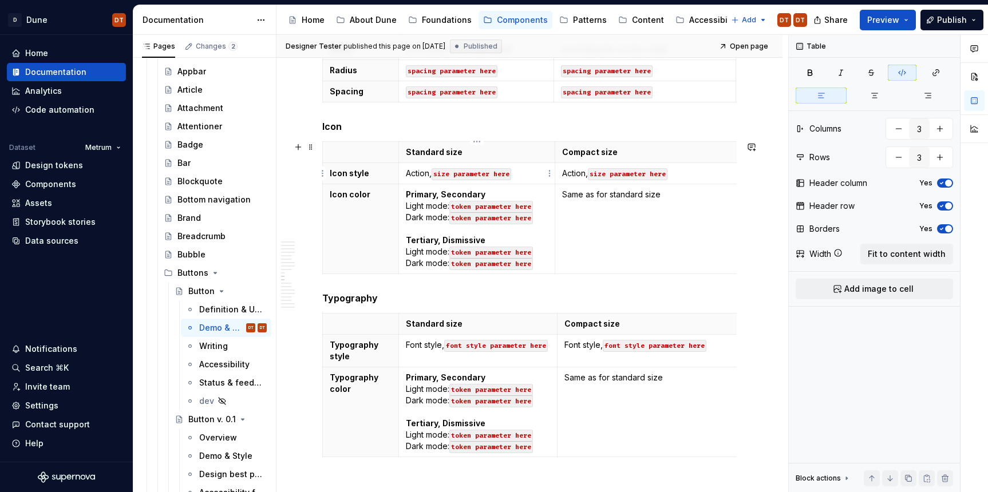
click at [525, 172] on p "Action, size parameter here" at bounding box center [477, 173] width 143 height 11
click at [529, 175] on p "Action, size parameter here" at bounding box center [477, 173] width 143 height 11
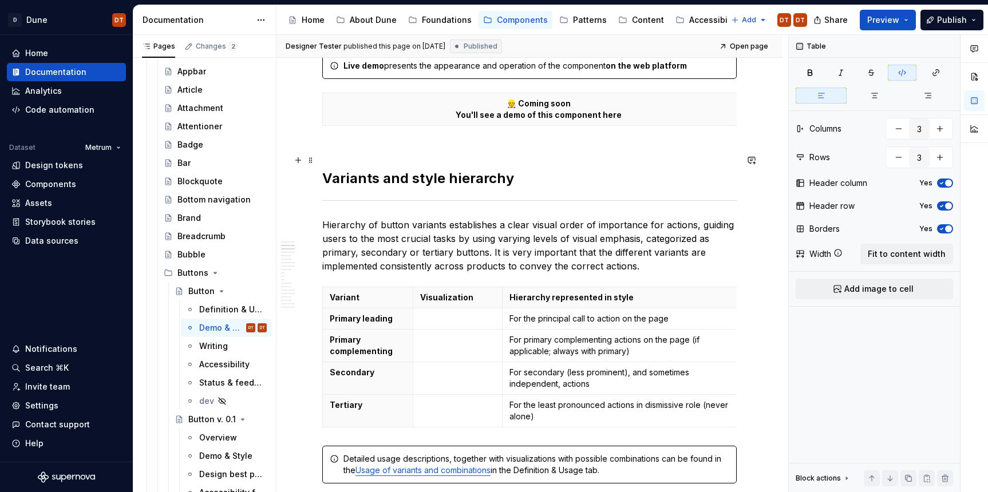
scroll to position [0, 0]
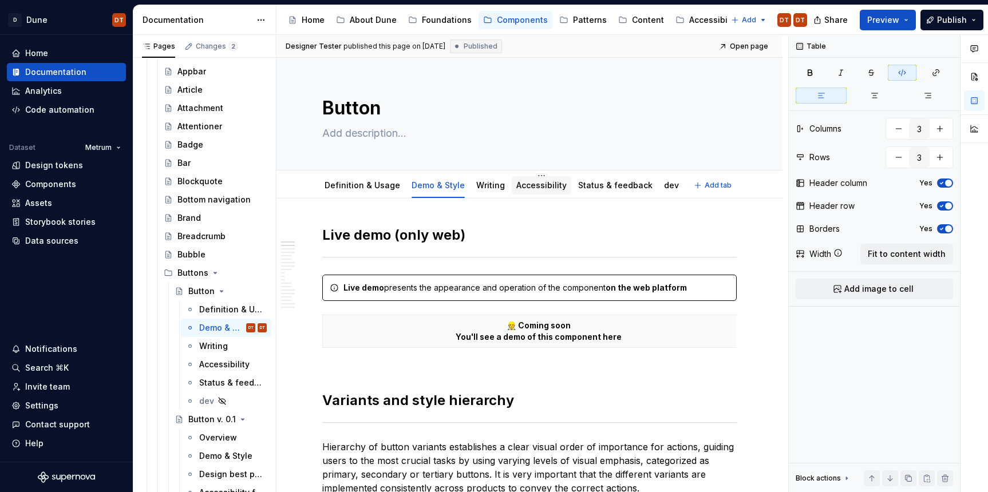
click at [527, 186] on link "Accessibility" at bounding box center [541, 185] width 50 height 10
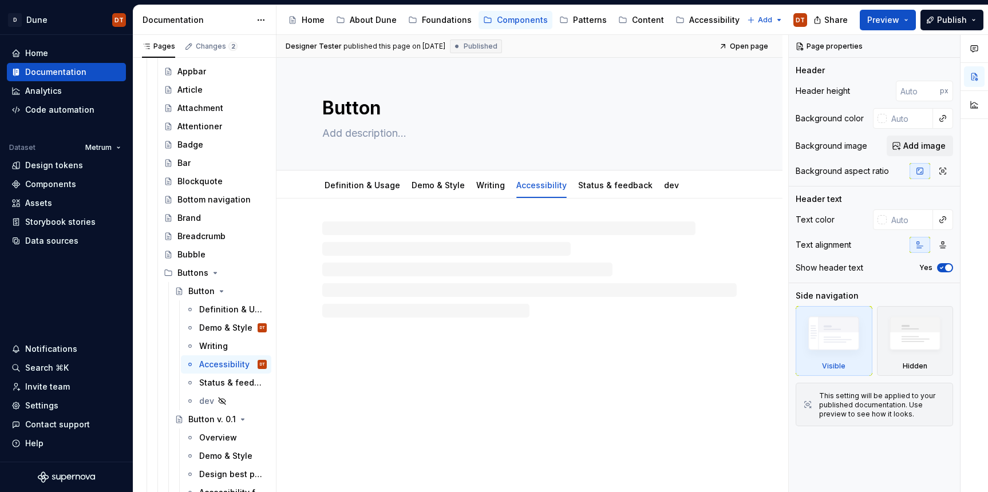
type textarea "*"
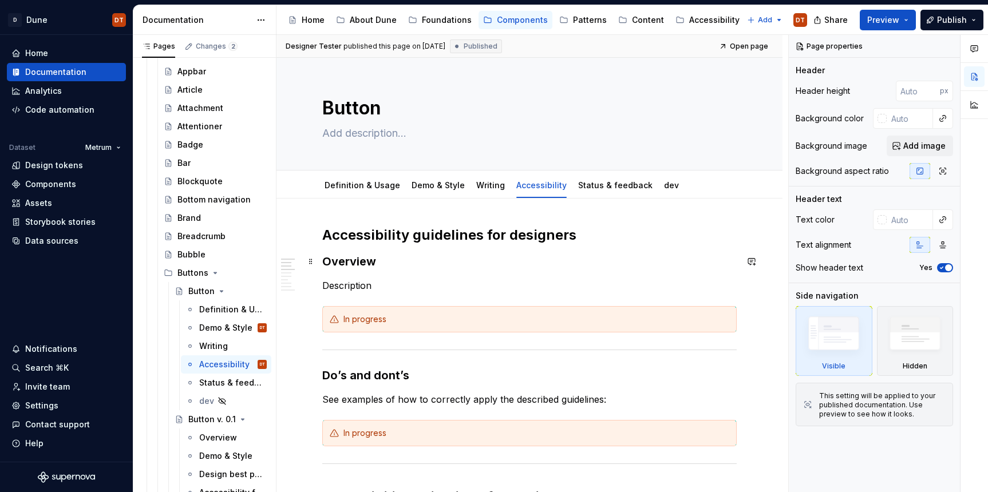
click at [344, 262] on h3 "Overview" at bounding box center [529, 262] width 414 height 16
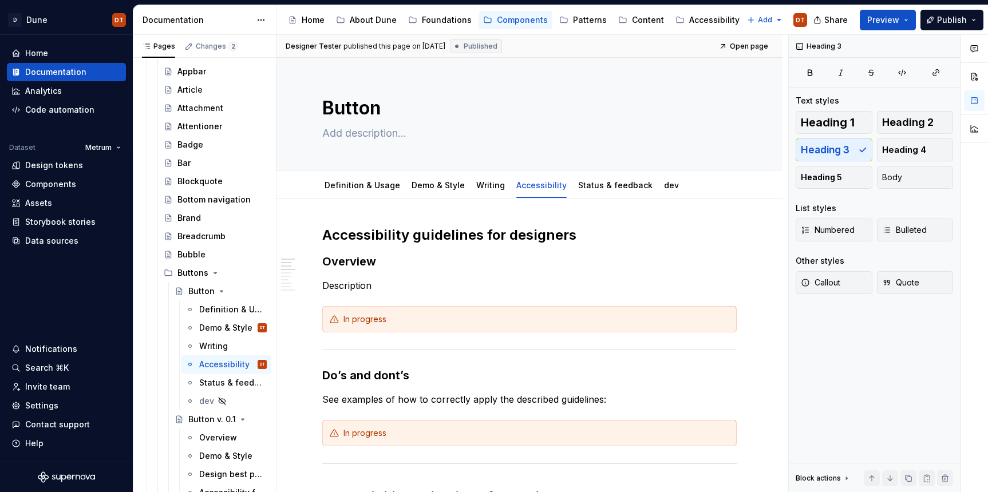
click at [351, 287] on p "Description" at bounding box center [529, 286] width 414 height 14
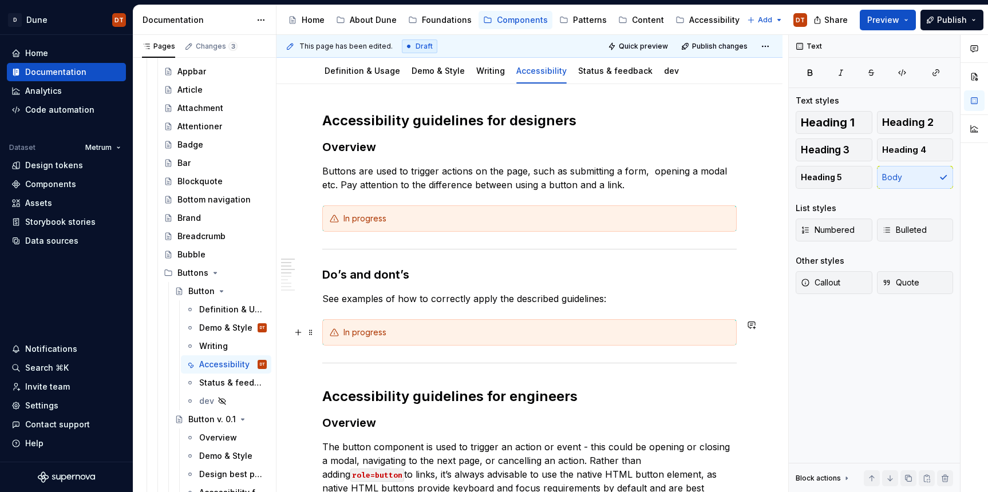
scroll to position [126, 0]
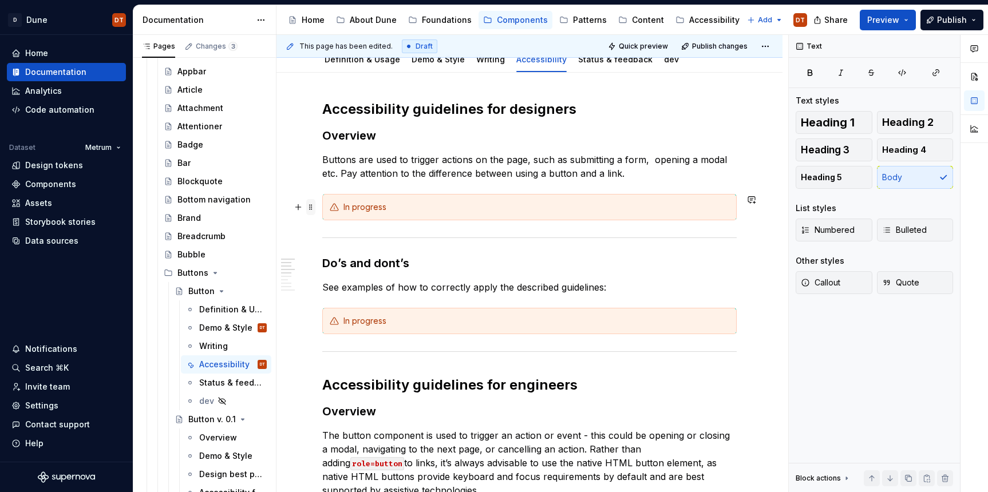
click at [313, 207] on span at bounding box center [310, 207] width 9 height 16
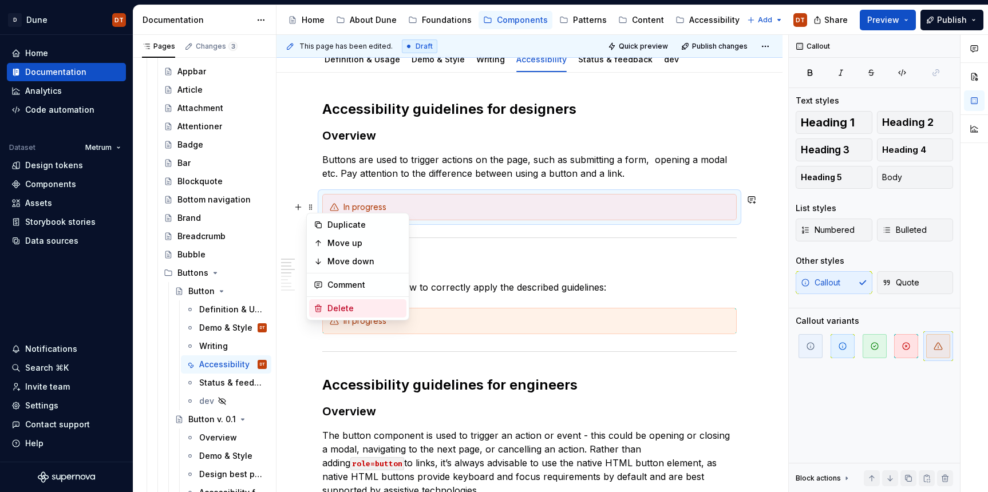
click at [339, 308] on div "Delete" at bounding box center [364, 308] width 74 height 11
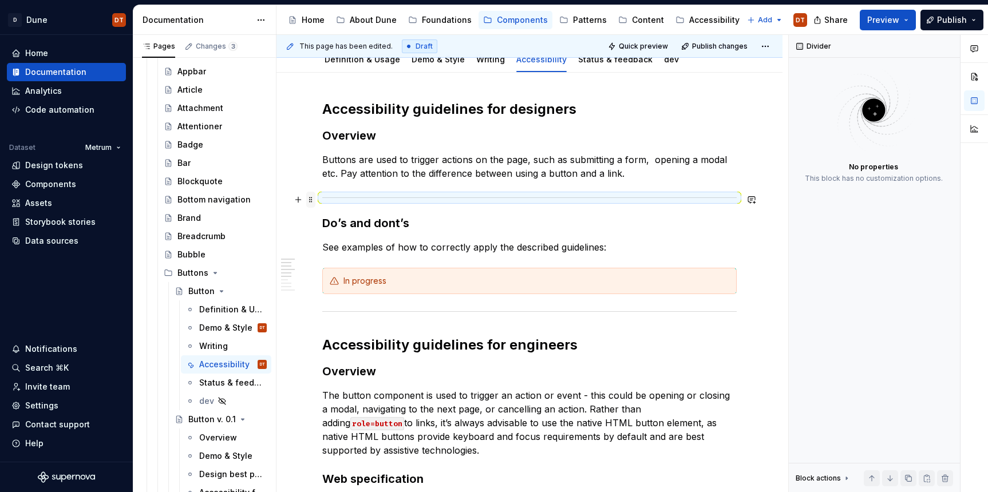
click at [308, 200] on span at bounding box center [310, 200] width 9 height 16
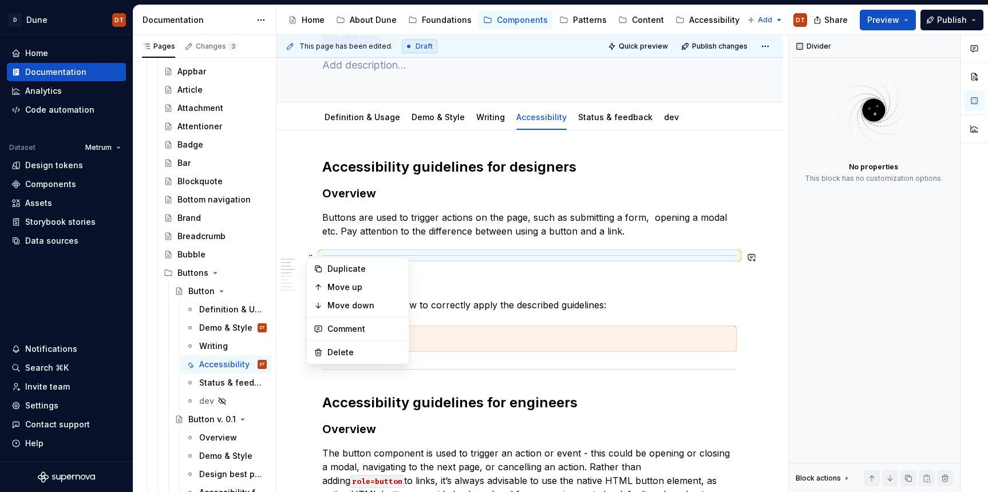
scroll to position [65, 0]
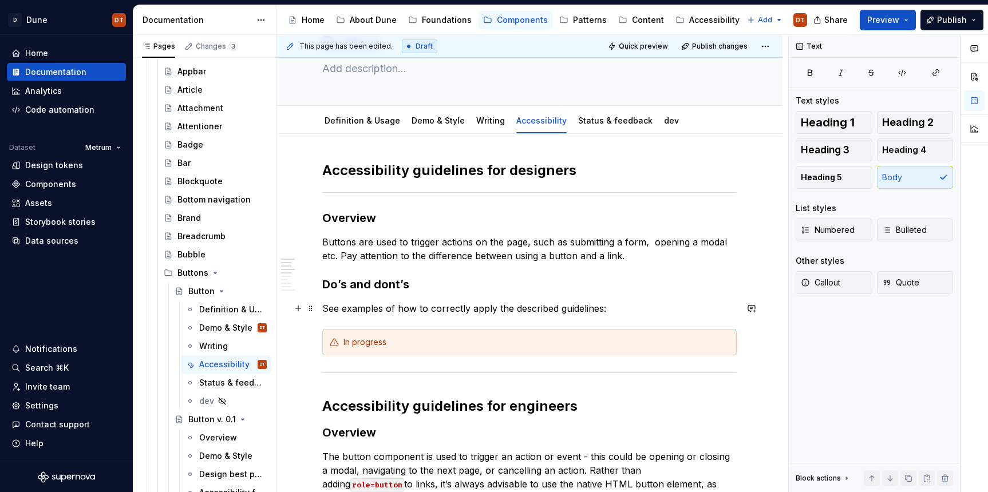
click at [458, 309] on p "See examples of how to correctly apply the described guidelines:" at bounding box center [529, 309] width 414 height 14
click at [389, 290] on h3 "Do’s and dont’s" at bounding box center [529, 284] width 414 height 16
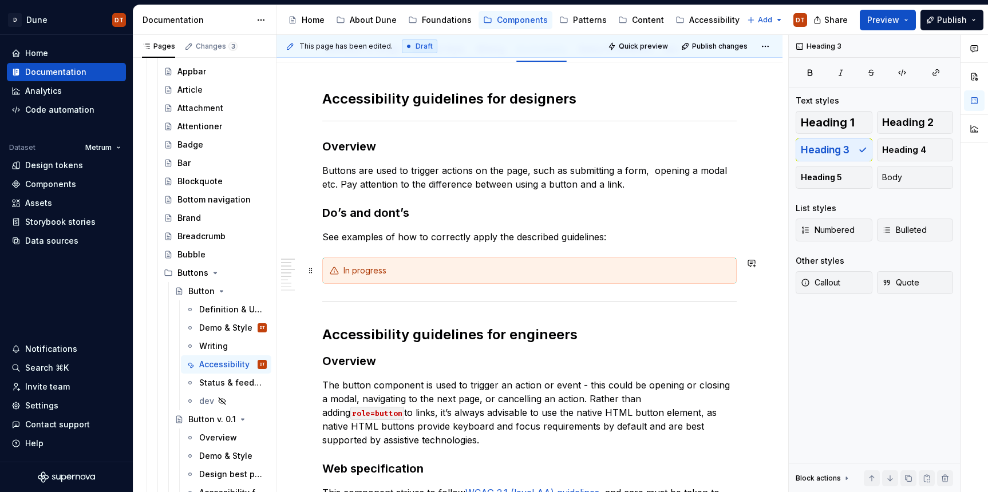
scroll to position [137, 0]
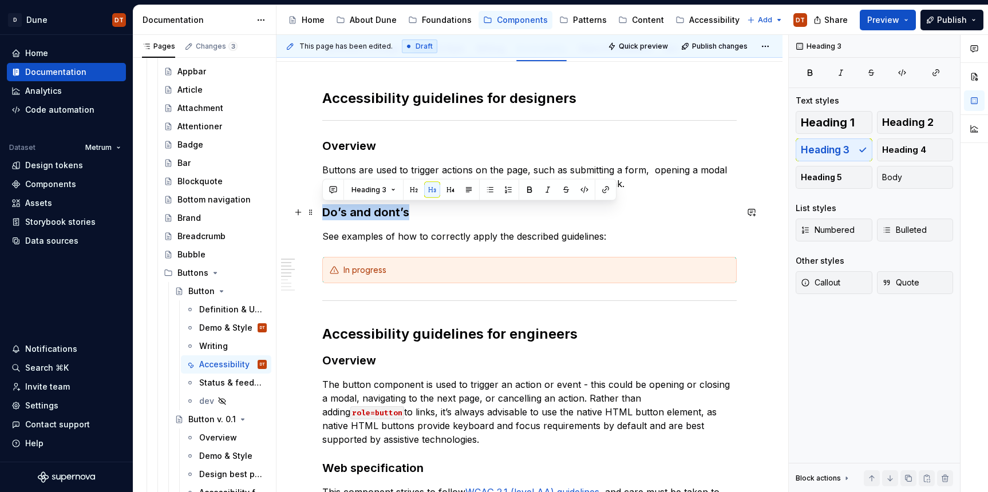
drag, startPoint x: 405, startPoint y: 210, endPoint x: 320, endPoint y: 212, distance: 85.3
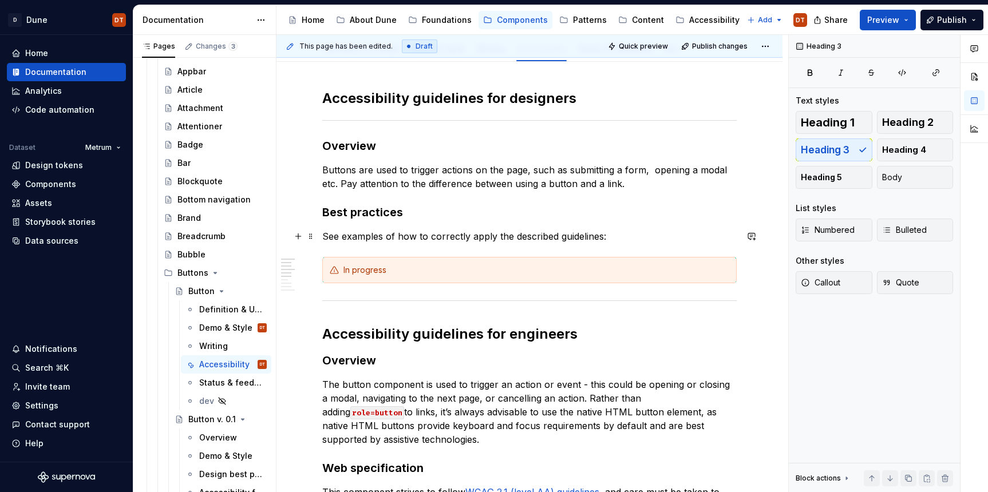
click at [383, 239] on p "See examples of how to correctly apply the described guidelines:" at bounding box center [529, 237] width 414 height 14
click at [378, 236] on p "See examples of how to correctly apply the described guidelines:" at bounding box center [529, 237] width 414 height 14
click at [400, 235] on p "See examples of how to correctly apply the described guidelines:" at bounding box center [529, 237] width 414 height 14
click at [363, 240] on p "See examples of how to correctly apply the described guidelines:" at bounding box center [529, 237] width 414 height 14
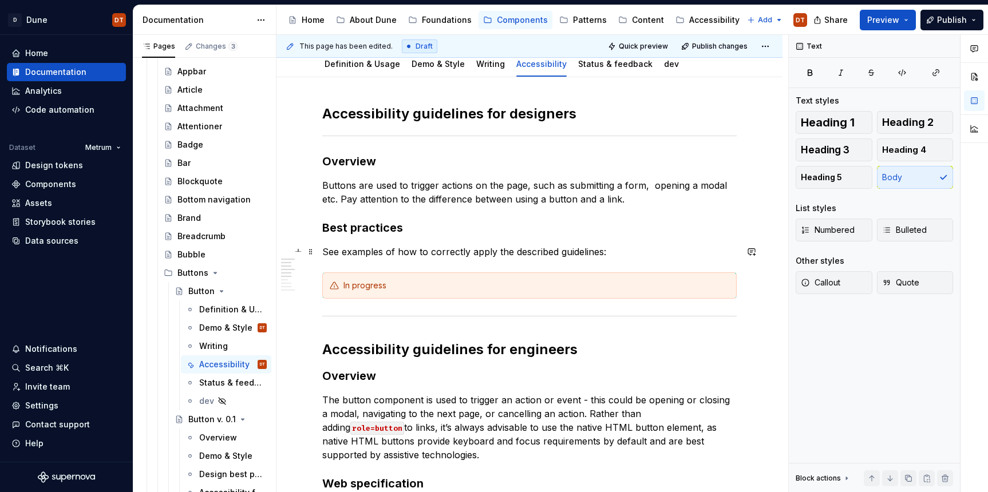
click at [523, 253] on p "See examples of how to correctly apply the described guidelines:" at bounding box center [529, 252] width 414 height 14
click at [554, 251] on p "See examples of how to correctly apply the described guidelines:" at bounding box center [529, 252] width 414 height 14
click at [471, 254] on p "See examples of how to correctly apply the described guidelines:" at bounding box center [529, 253] width 414 height 14
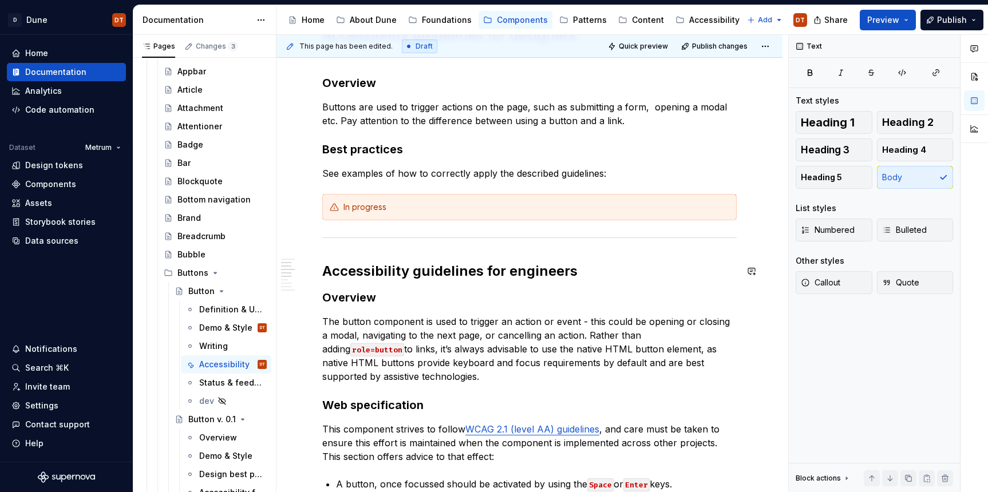
scroll to position [197, 0]
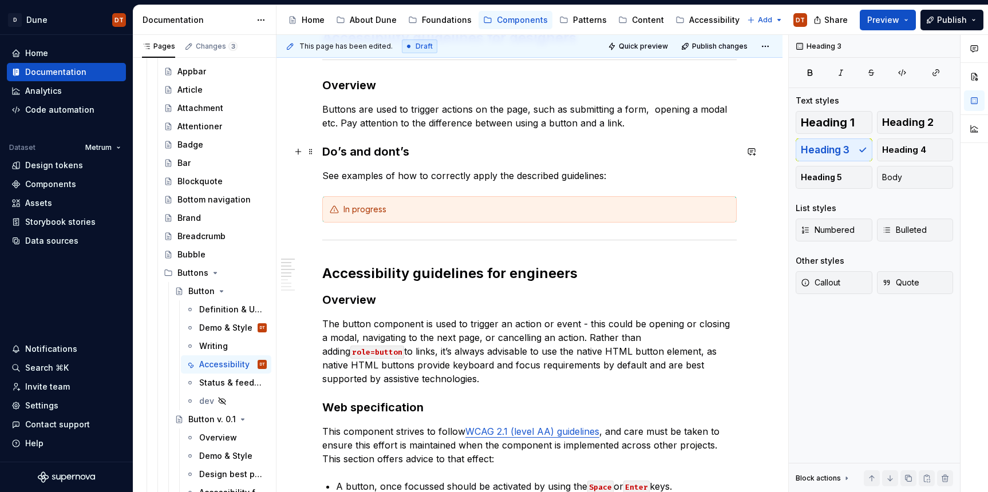
click at [350, 157] on h3 "Do’s and dont’s" at bounding box center [529, 152] width 414 height 16
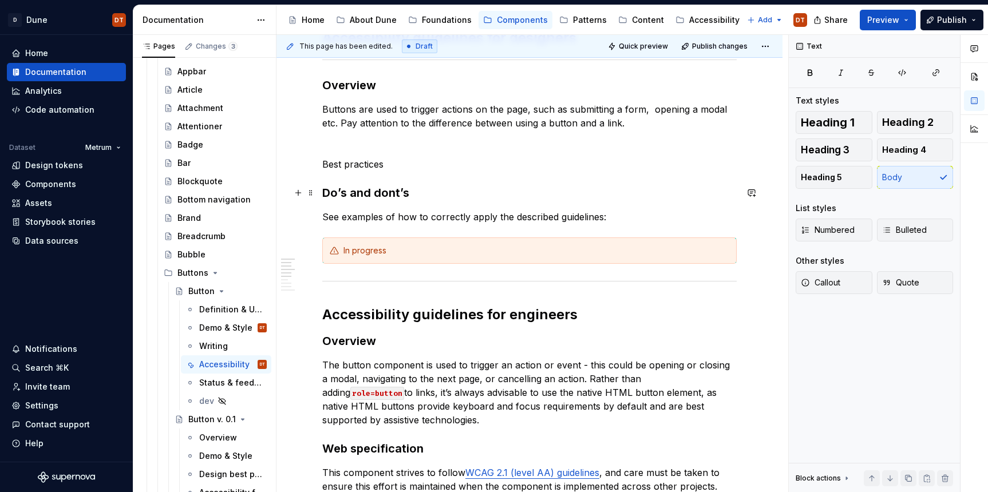
click at [355, 194] on h3 "Do’s and dont’s" at bounding box center [529, 193] width 414 height 16
drag, startPoint x: 367, startPoint y: 163, endPoint x: 383, endPoint y: 164, distance: 16.1
click at [368, 163] on p "Best practices" at bounding box center [529, 164] width 414 height 14
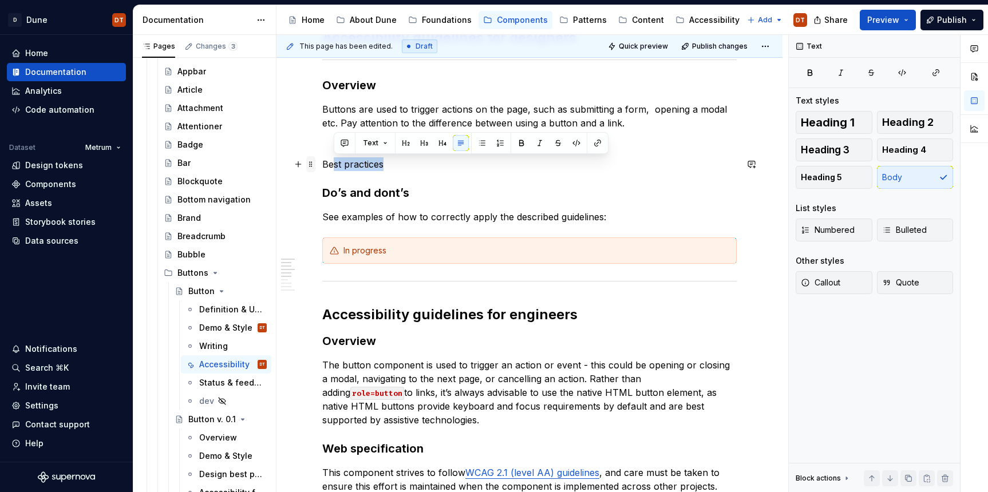
drag, startPoint x: 382, startPoint y: 164, endPoint x: 309, endPoint y: 163, distance: 73.3
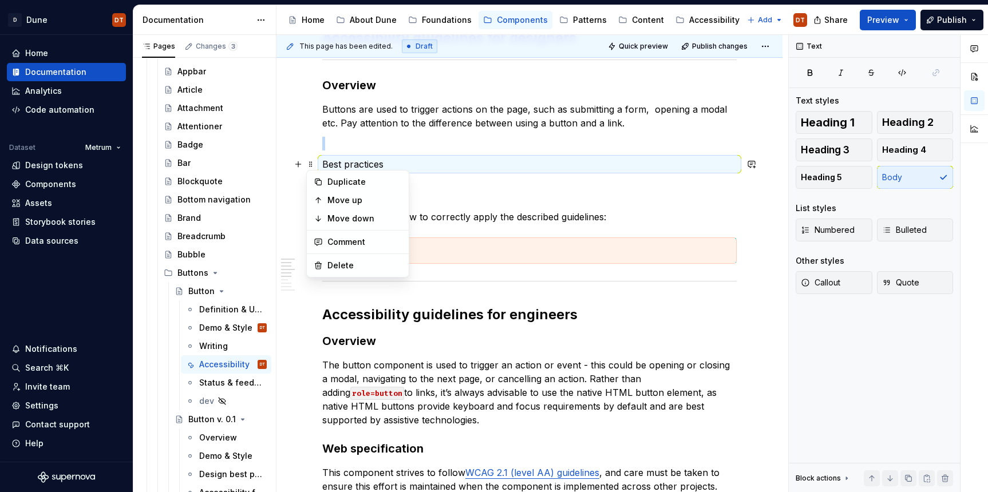
click at [368, 162] on p "Best practices" at bounding box center [529, 164] width 414 height 14
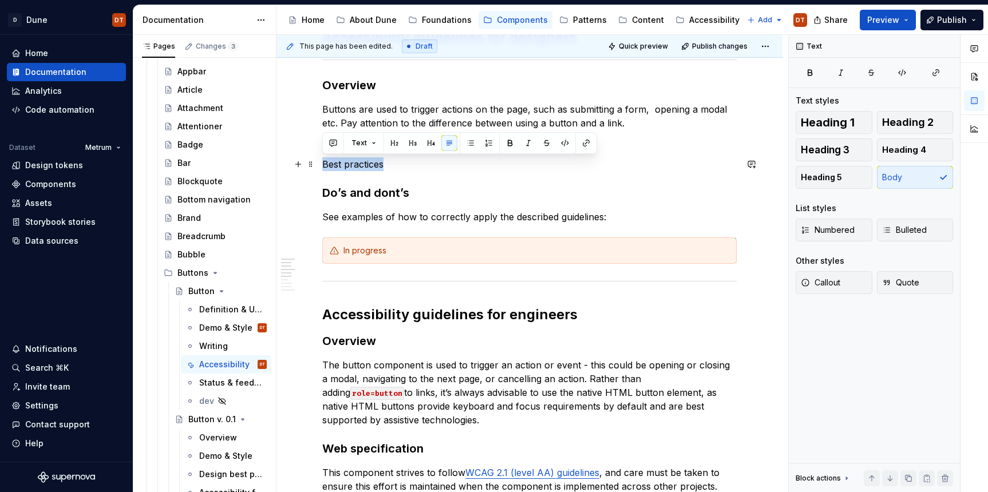
drag, startPoint x: 358, startPoint y: 162, endPoint x: 372, endPoint y: 154, distance: 15.9
click at [414, 145] on button "button" at bounding box center [413, 143] width 16 height 16
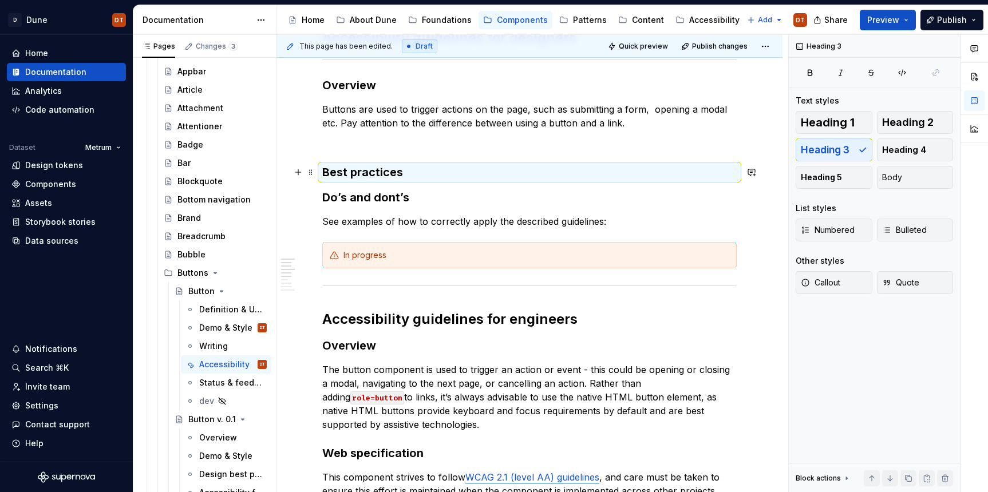
click at [422, 170] on h3 "Best practices" at bounding box center [529, 172] width 414 height 16
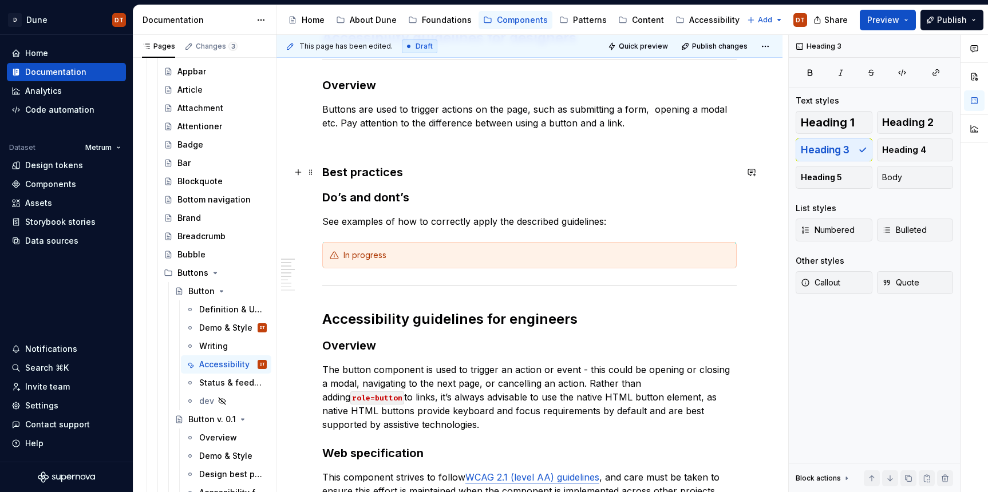
click at [420, 170] on h3 "Best practices" at bounding box center [529, 172] width 414 height 16
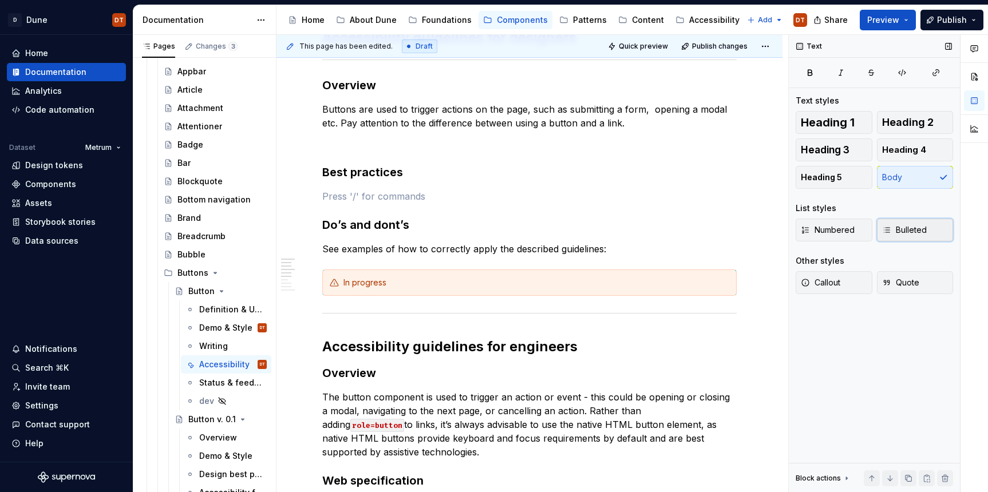
click at [895, 234] on span "Bulleted" at bounding box center [904, 229] width 45 height 11
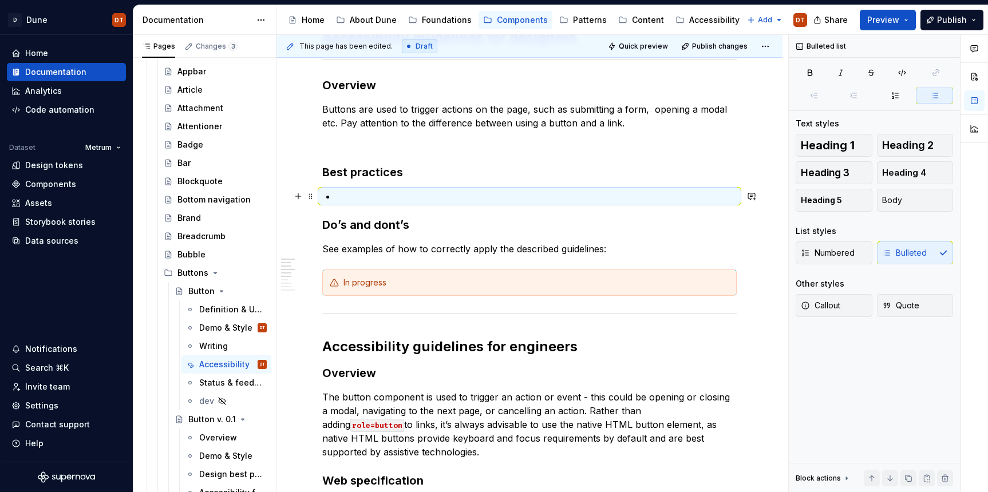
click at [344, 197] on p at bounding box center [536, 196] width 401 height 14
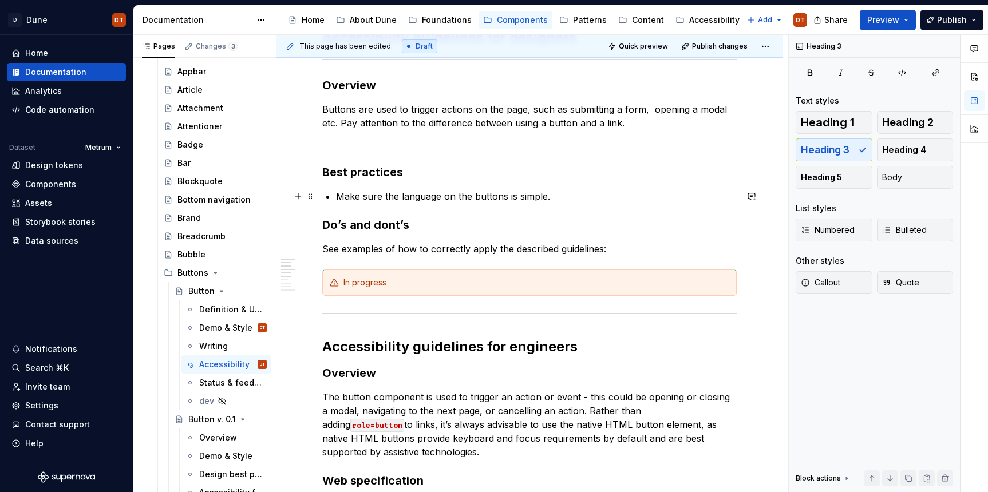
click at [554, 195] on p "Make sure the language on the buttons is simple." at bounding box center [536, 196] width 401 height 14
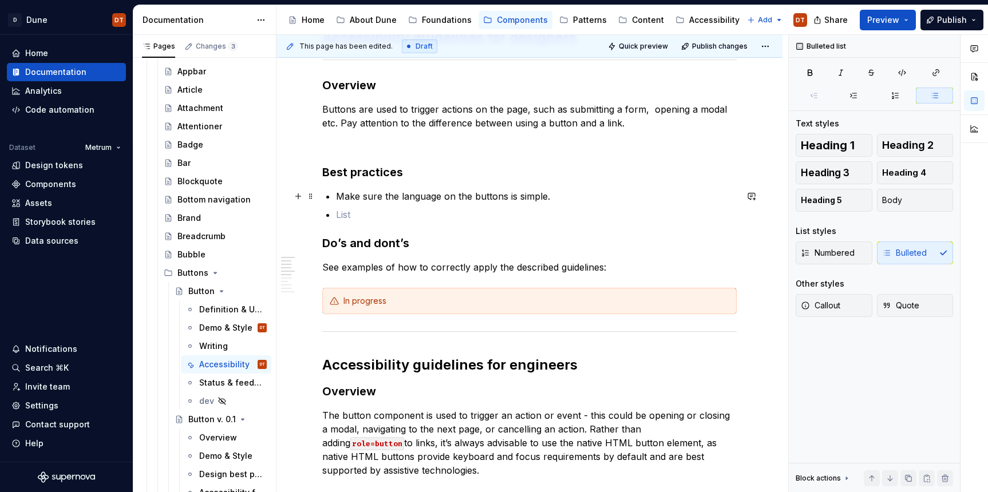
click at [494, 197] on p "Make sure the language on the buttons is simple." at bounding box center [536, 196] width 401 height 14
click at [558, 196] on p "Make sure the language on the buttons is simple." at bounding box center [536, 196] width 401 height 14
click at [441, 197] on p "Make sure the language on the buttons is simple." at bounding box center [536, 196] width 401 height 14
click at [412, 196] on p "Make sure the language on the buttons is simple." at bounding box center [536, 196] width 401 height 14
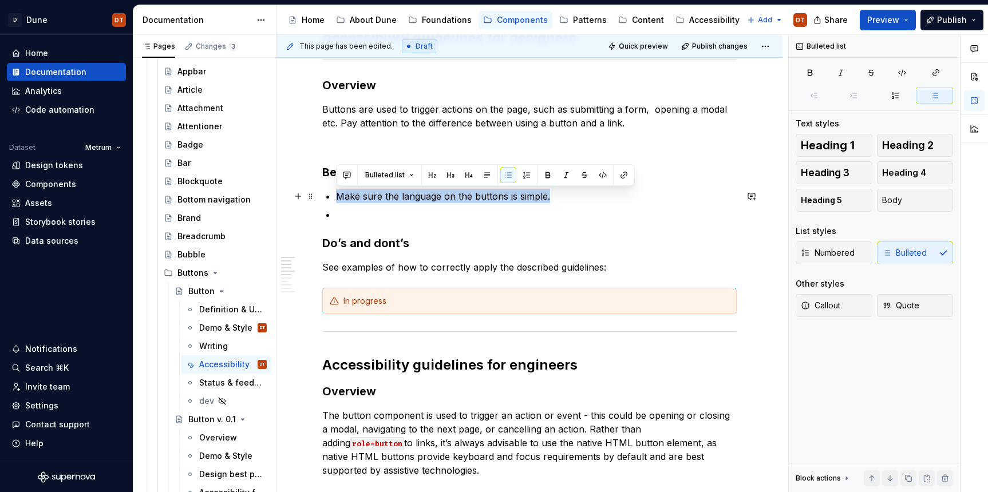
drag, startPoint x: 337, startPoint y: 196, endPoint x: 547, endPoint y: 193, distance: 210.1
click at [547, 193] on p "Make sure the language on the buttons is simple." at bounding box center [536, 196] width 401 height 14
copy p "Make sure the language on the buttons is simple."
drag, startPoint x: 367, startPoint y: 201, endPoint x: 347, endPoint y: 200, distance: 20.1
click at [365, 201] on p "Make sure the language on the buttons is simple." at bounding box center [536, 196] width 401 height 14
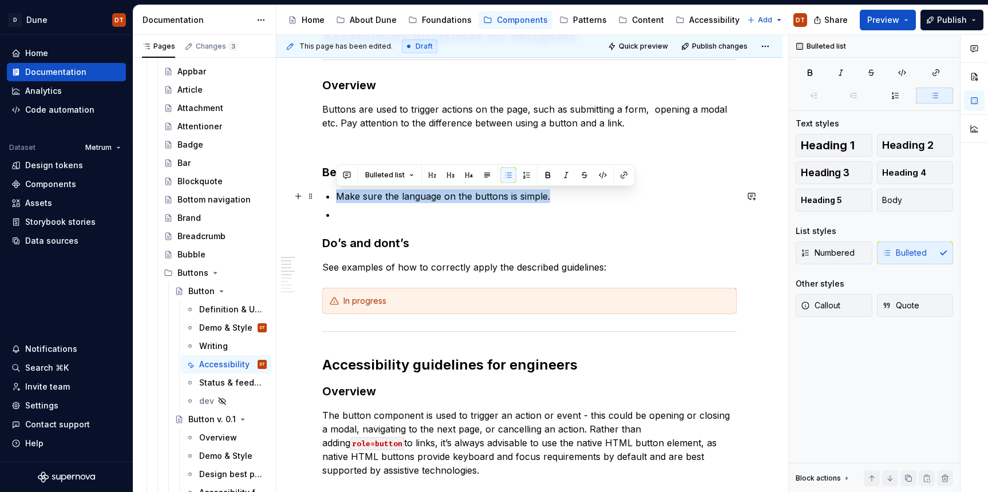
drag, startPoint x: 337, startPoint y: 198, endPoint x: 548, endPoint y: 196, distance: 211.2
click at [548, 196] on p "Make sure the language on the buttons is simple." at bounding box center [536, 196] width 401 height 14
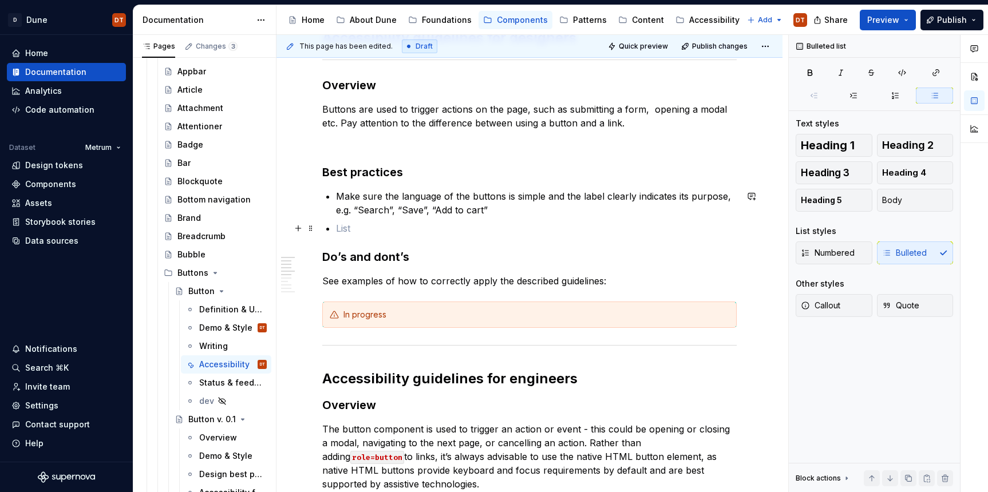
click at [337, 228] on p at bounding box center [536, 229] width 401 height 14
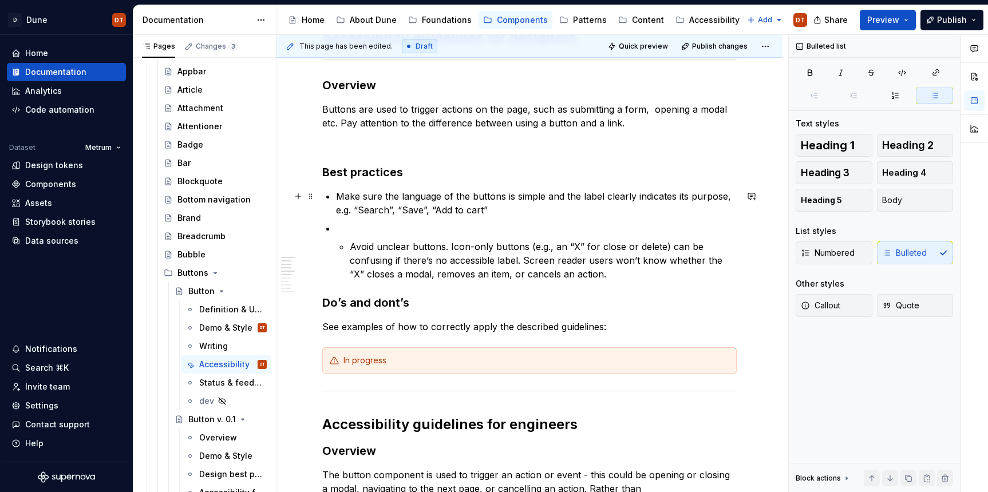
click at [509, 208] on p "Make sure the language of the buttons is simple and the label clearly indicates…" at bounding box center [536, 202] width 401 height 27
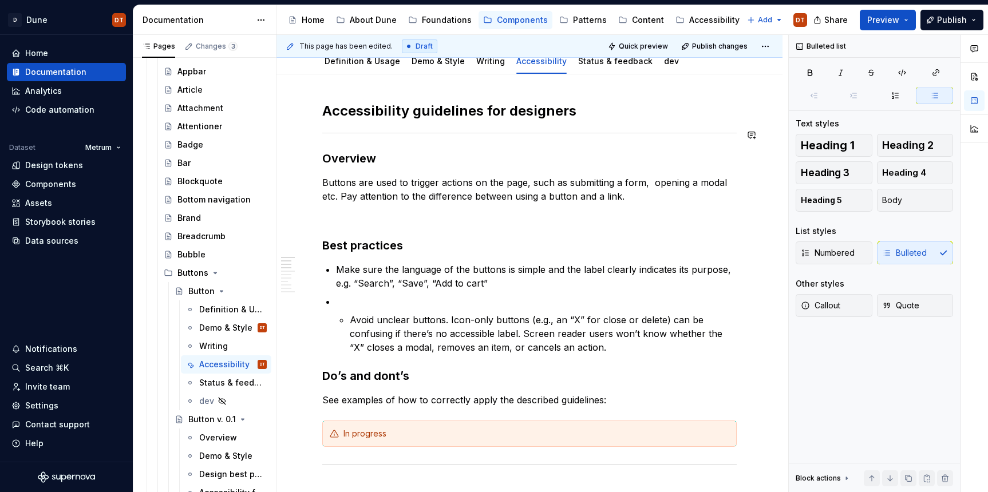
scroll to position [94, 0]
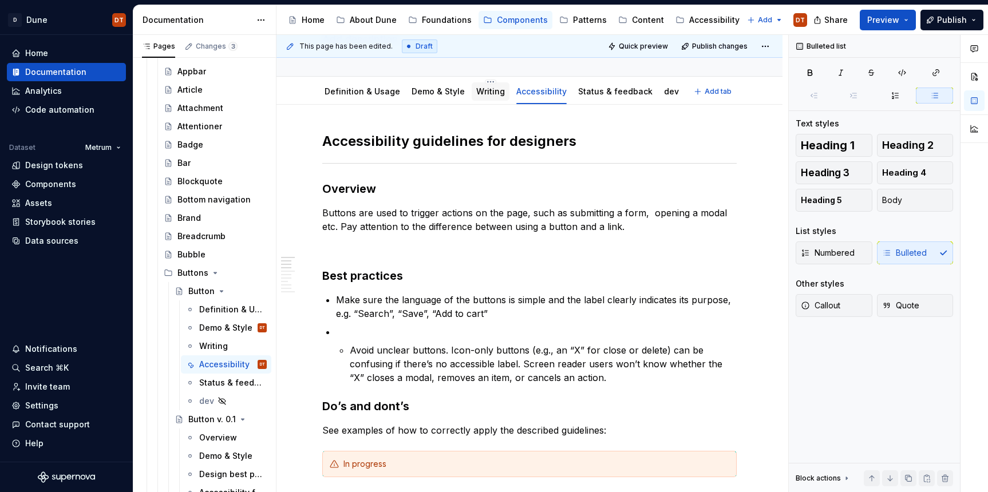
click at [480, 94] on link "Writing" at bounding box center [490, 91] width 29 height 10
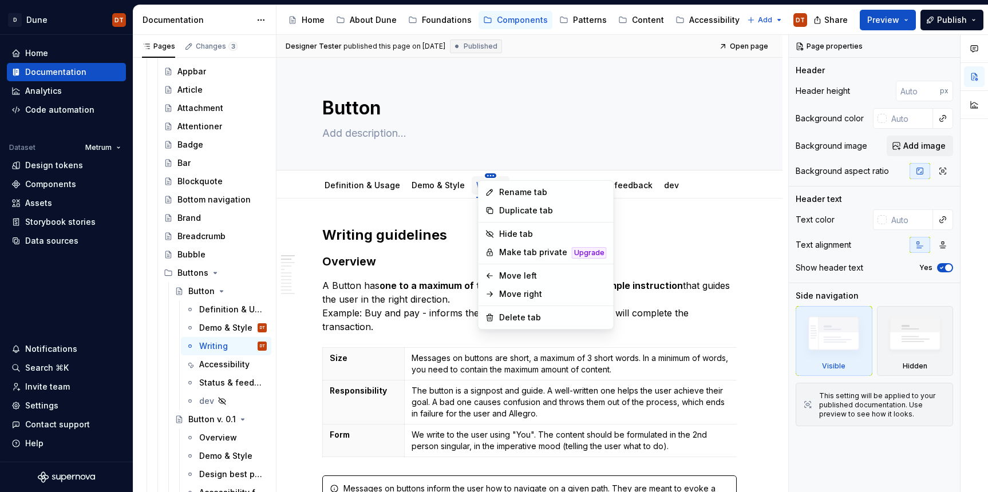
click at [483, 175] on html "D Dune DT Home Documentation Analytics Code automation Dataset Metrum Design to…" at bounding box center [494, 246] width 988 height 492
click at [406, 298] on html "D Dune DT Home Documentation Analytics Code automation Dataset Metrum Design to…" at bounding box center [494, 246] width 988 height 492
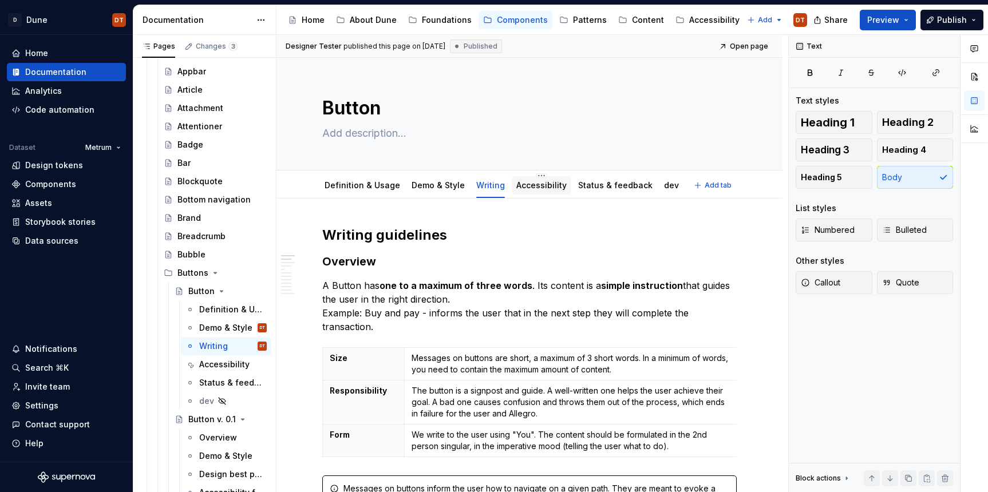
click at [527, 189] on link "Accessibility" at bounding box center [541, 185] width 50 height 10
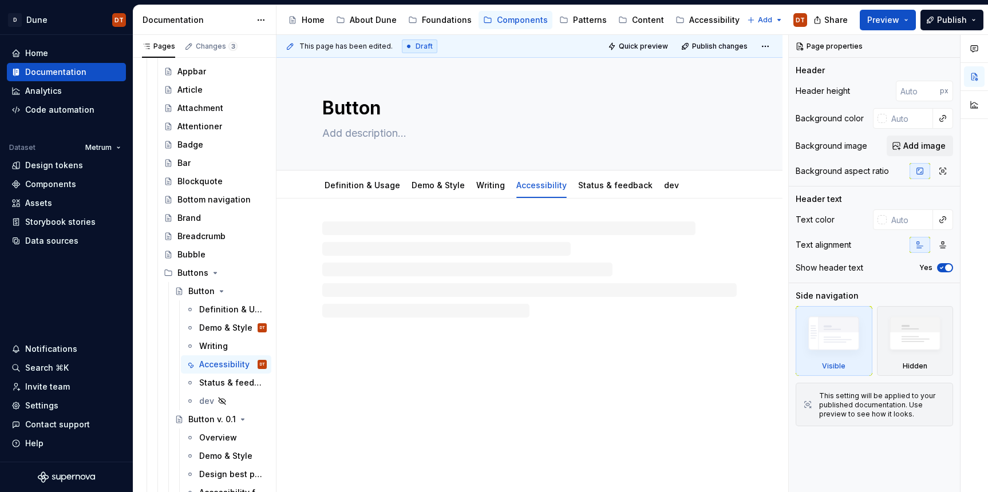
type textarea "*"
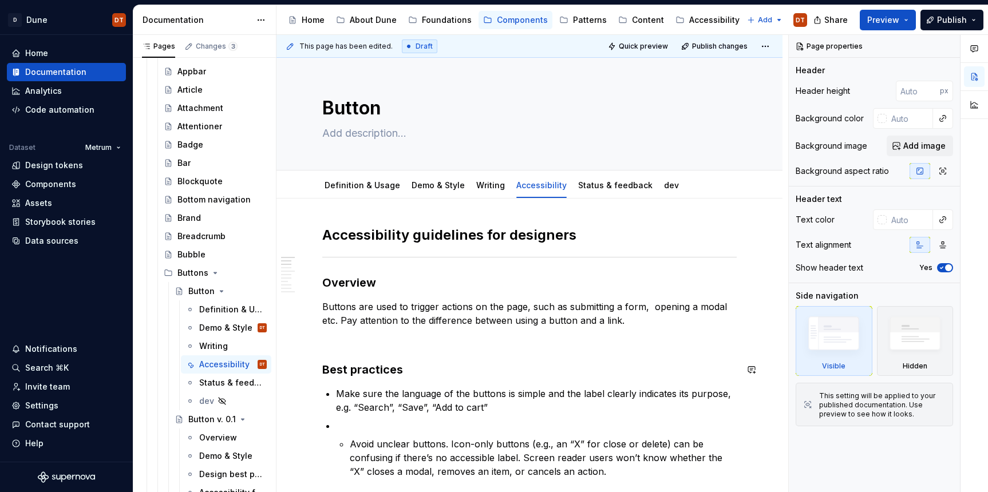
scroll to position [5, 0]
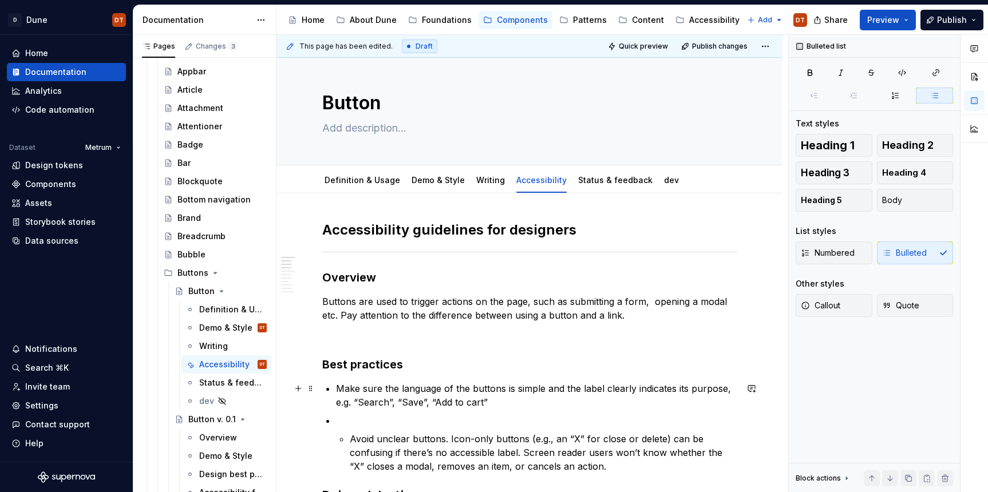
click at [496, 403] on p "Make sure the language of the buttons is simple and the label clearly indicates…" at bounding box center [536, 395] width 401 height 27
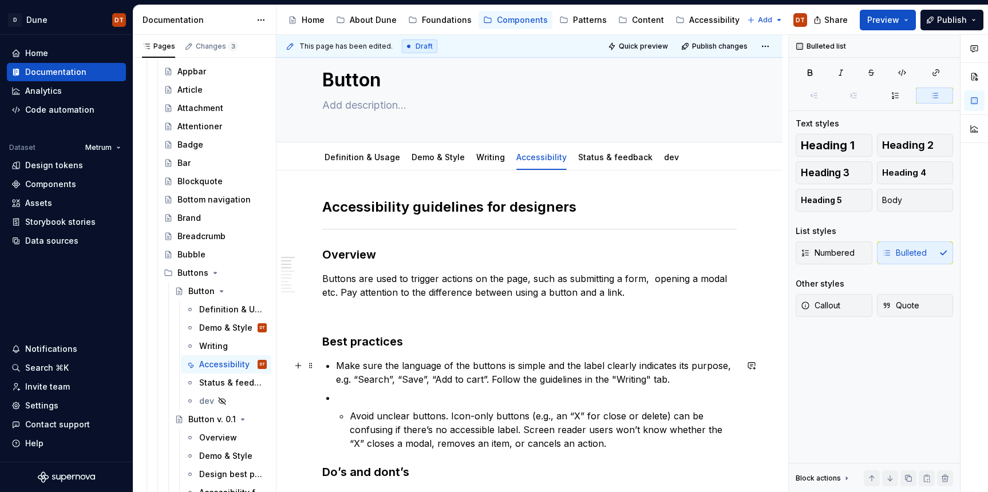
scroll to position [33, 0]
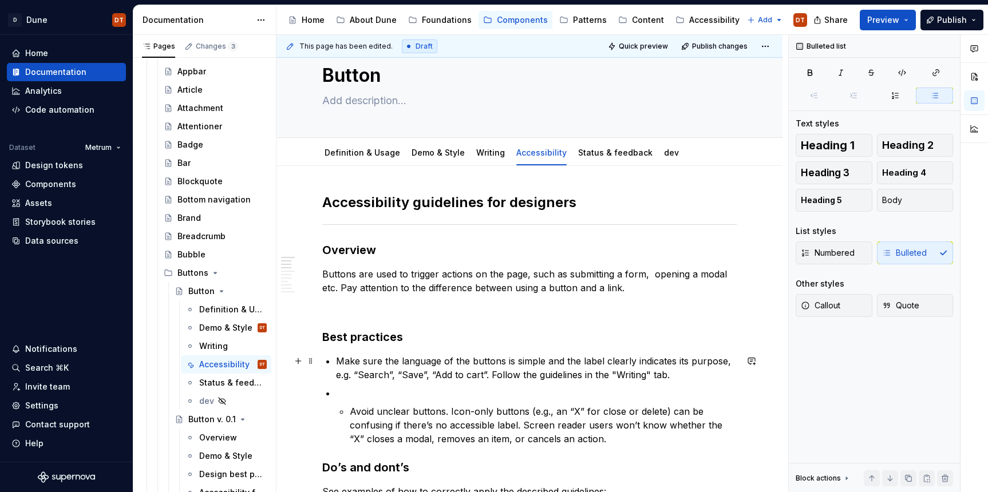
drag, startPoint x: 624, startPoint y: 376, endPoint x: 618, endPoint y: 376, distance: 6.3
click at [624, 376] on p "Make sure the language of the buttons is simple and the label clearly indicates…" at bounding box center [536, 367] width 401 height 27
drag, startPoint x: 616, startPoint y: 376, endPoint x: 644, endPoint y: 375, distance: 28.1
click at [644, 375] on p "Make sure the language of the buttons is simple and the label clearly indicates…" at bounding box center [536, 367] width 401 height 27
click at [901, 355] on button "button" at bounding box center [903, 354] width 16 height 16
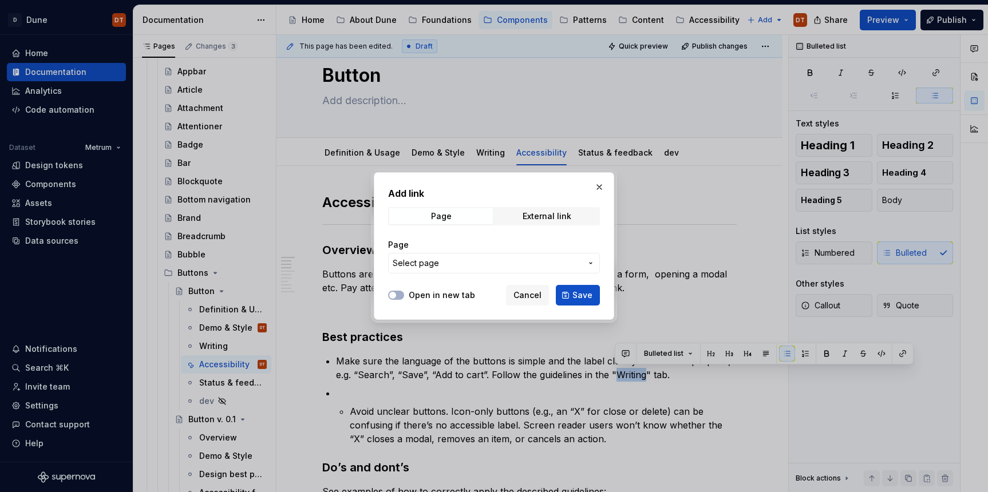
click at [513, 263] on span "Select page" at bounding box center [487, 263] width 189 height 11
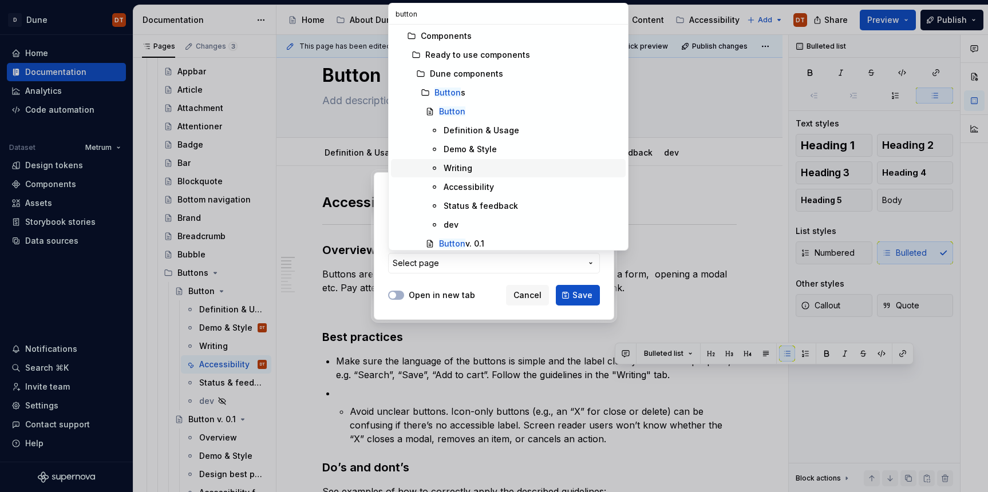
type input "button"
click at [457, 169] on div "Writing" at bounding box center [458, 168] width 29 height 11
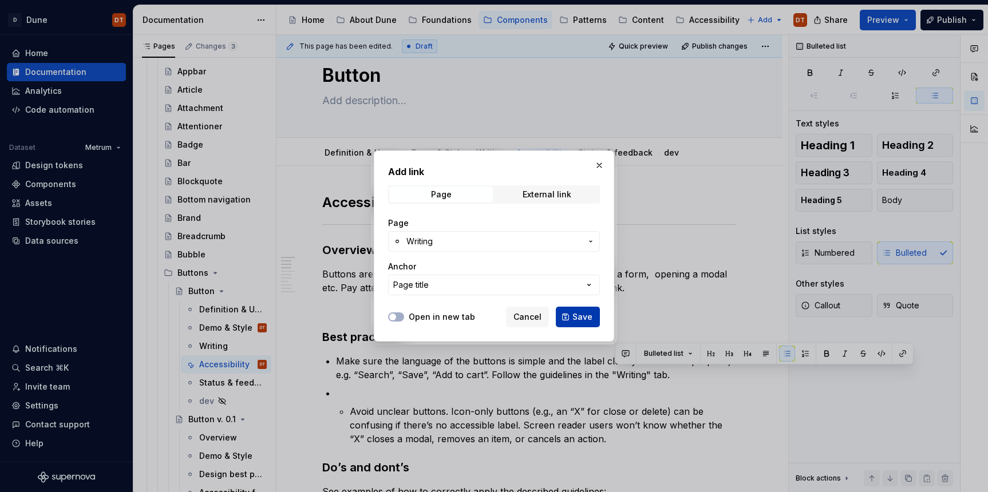
click at [578, 319] on span "Save" at bounding box center [582, 316] width 20 height 11
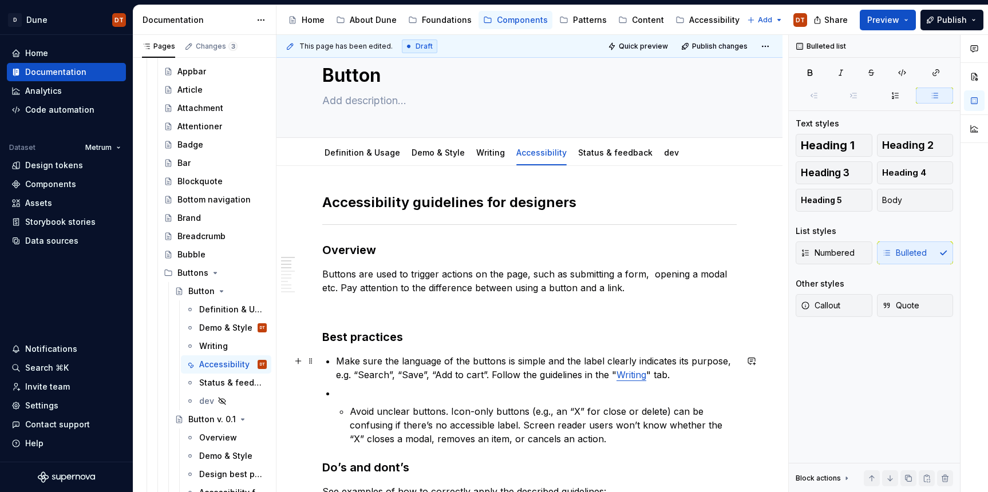
click at [430, 369] on p "Make sure the language of the buttons is simple and the label clearly indicates…" at bounding box center [536, 367] width 401 height 27
click at [372, 392] on p at bounding box center [536, 393] width 401 height 14
click at [349, 411] on li "Avoid unclear buttons. Icon-only buttons (e.g., an “X” for close or delete) can…" at bounding box center [536, 416] width 401 height 60
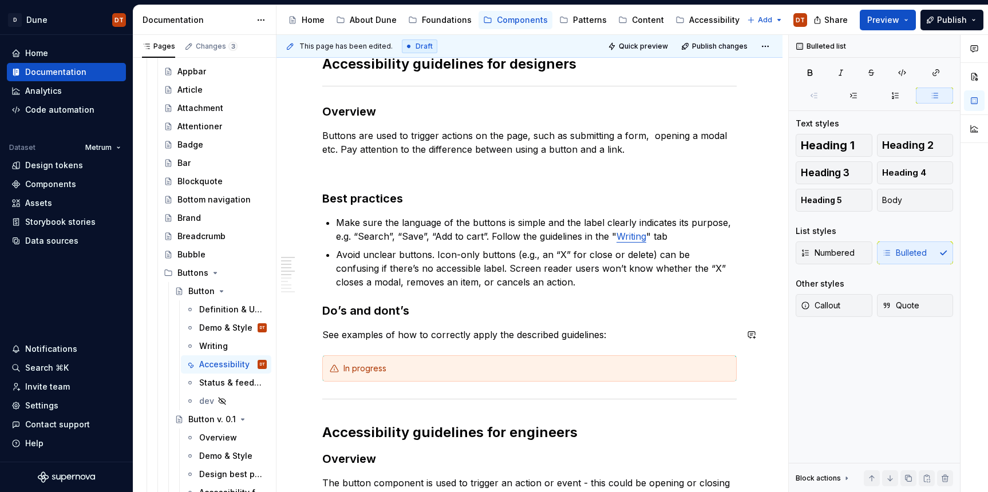
scroll to position [188, 0]
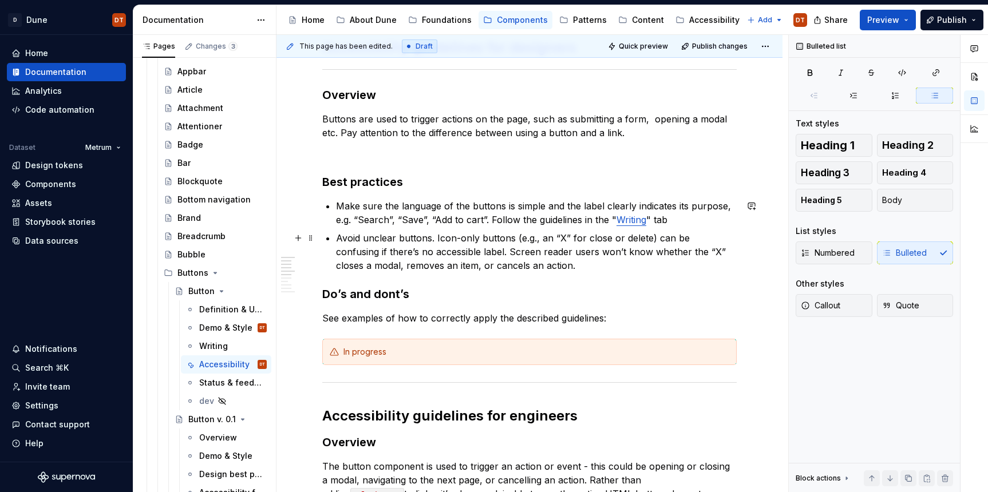
click at [503, 266] on p "Avoid unclear buttons. Icon-only buttons (e.g., an “X” for close or delete) can…" at bounding box center [536, 251] width 401 height 41
click at [531, 267] on p "Avoid unclear buttons. Icon-only buttons (e.g., an “X” for close or delete) can…" at bounding box center [536, 251] width 401 height 41
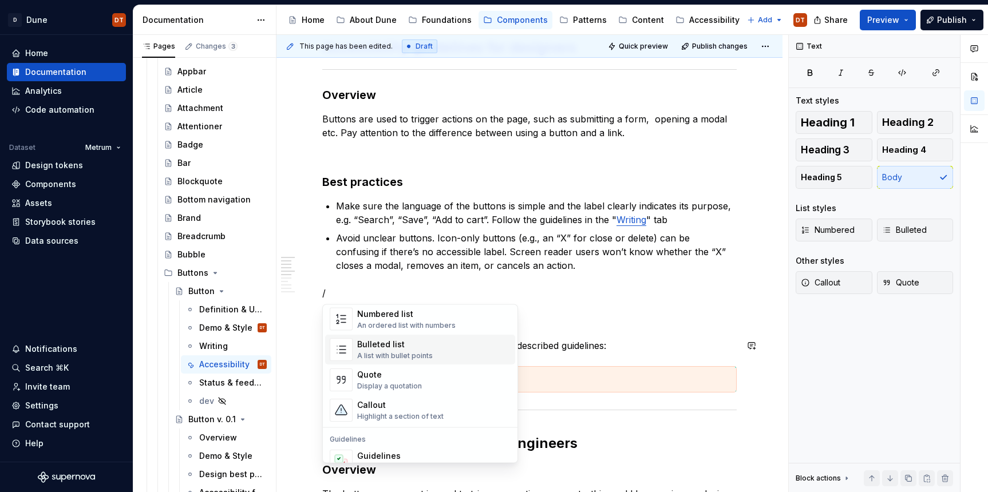
scroll to position [220, 0]
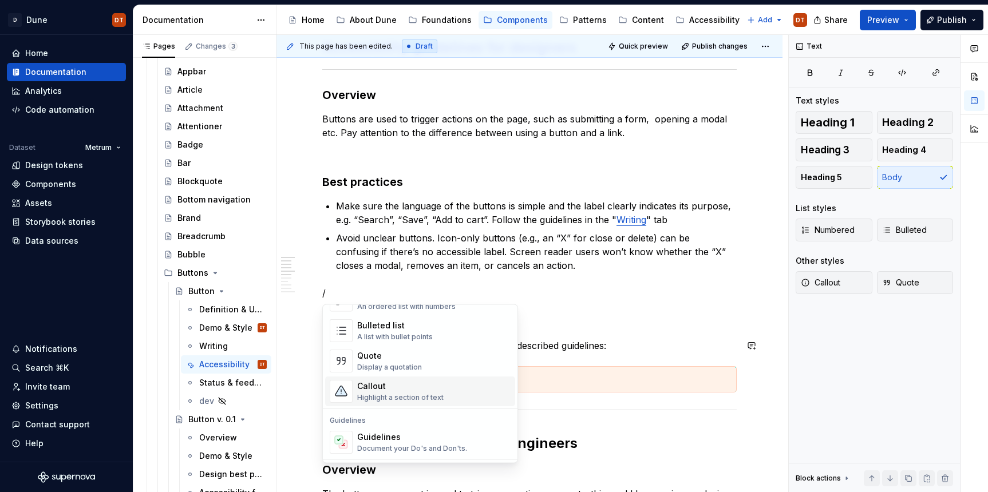
click at [399, 389] on div "Callout" at bounding box center [400, 386] width 86 height 11
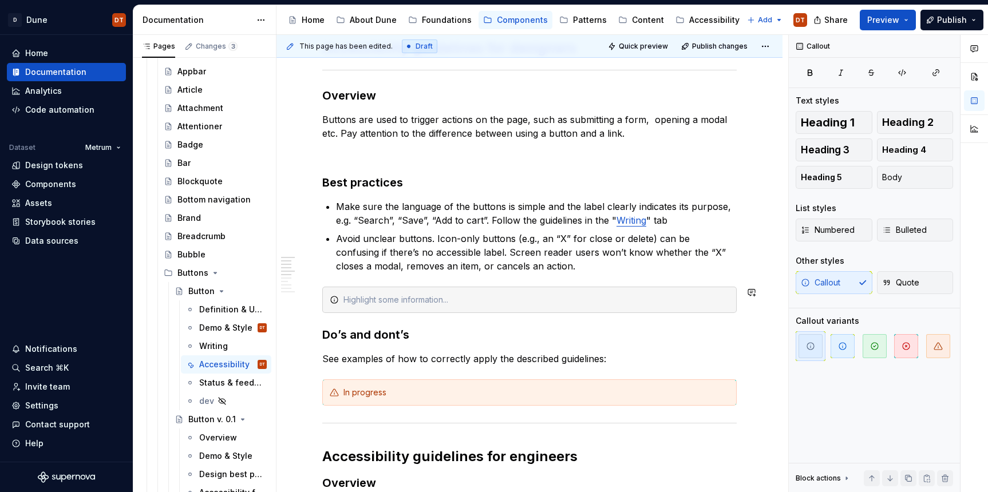
scroll to position [188, 0]
click at [358, 300] on div at bounding box center [536, 299] width 386 height 11
click at [621, 302] on div "If you need more details, please refer to the W3C Button Accessibility Guidelin…" at bounding box center [536, 299] width 386 height 11
click at [639, 298] on div "If you need more details, please refer to the W3C Button Accessibility Guidelin…" at bounding box center [536, 299] width 386 height 11
type textarea "*"
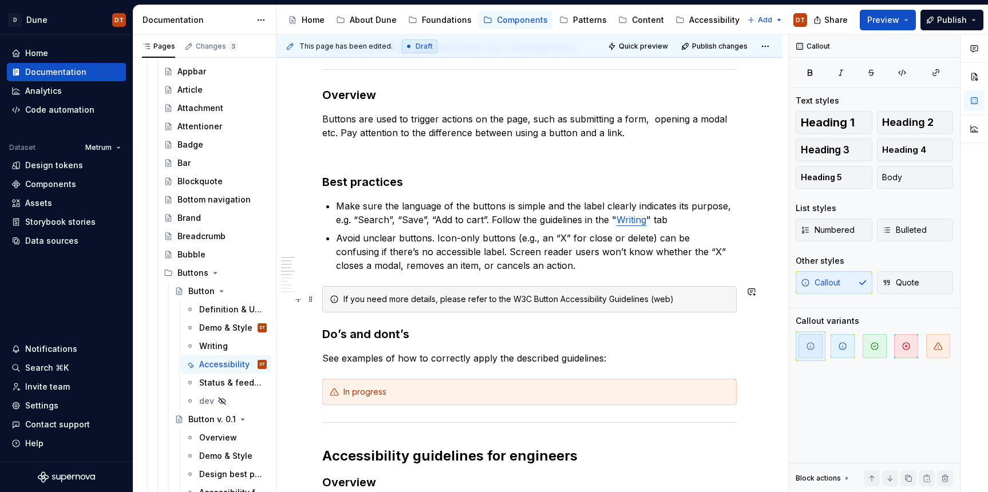
drag, startPoint x: 590, startPoint y: 302, endPoint x: 550, endPoint y: 299, distance: 40.2
click at [590, 302] on div "If you need more details, please refer to the W3C Button Accessibility Guidelin…" at bounding box center [536, 299] width 386 height 11
drag, startPoint x: 512, startPoint y: 300, endPoint x: 646, endPoint y: 298, distance: 133.4
click at [647, 297] on div "If you need more details, please refer to the W3C Button Accessibility Guidelin…" at bounding box center [536, 299] width 386 height 11
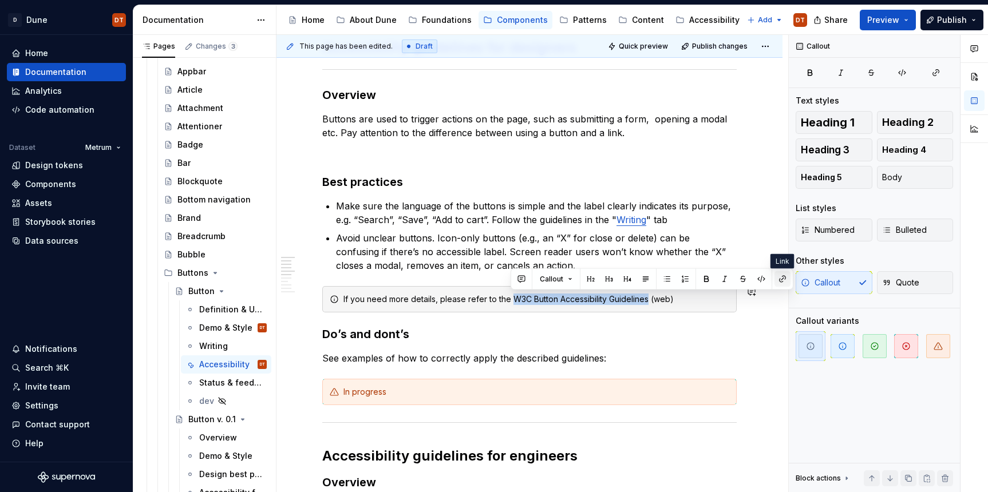
click at [783, 280] on button "button" at bounding box center [783, 279] width 16 height 16
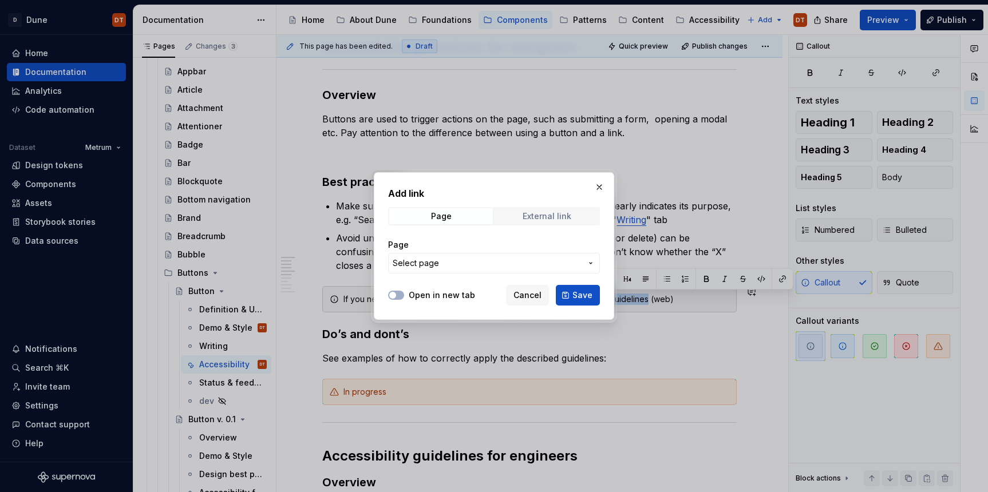
click at [541, 219] on div "External link" at bounding box center [547, 216] width 49 height 9
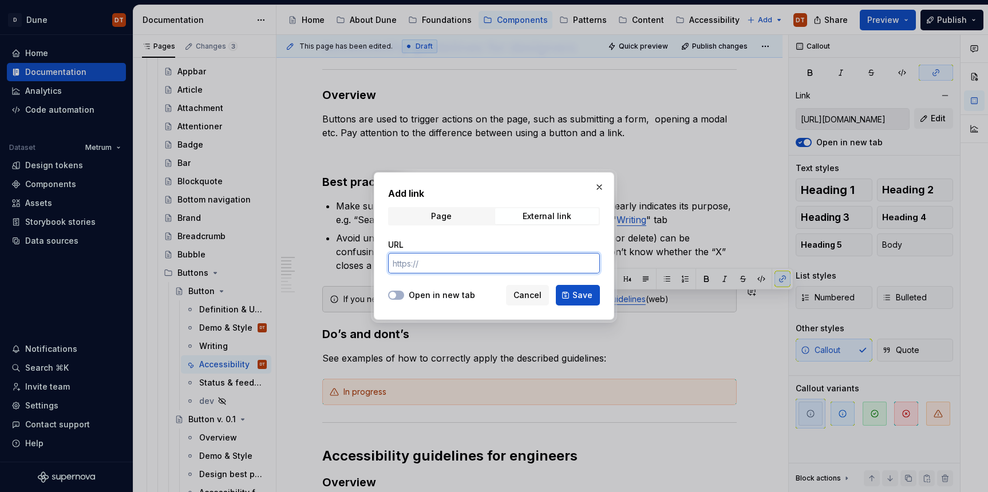
click at [445, 265] on input "URL" at bounding box center [494, 263] width 212 height 21
paste input "[URL][DOMAIN_NAME]"
type input "[URL][DOMAIN_NAME]"
click at [396, 294] on span "button" at bounding box center [392, 295] width 7 height 7
click at [590, 291] on span "Save" at bounding box center [582, 295] width 20 height 11
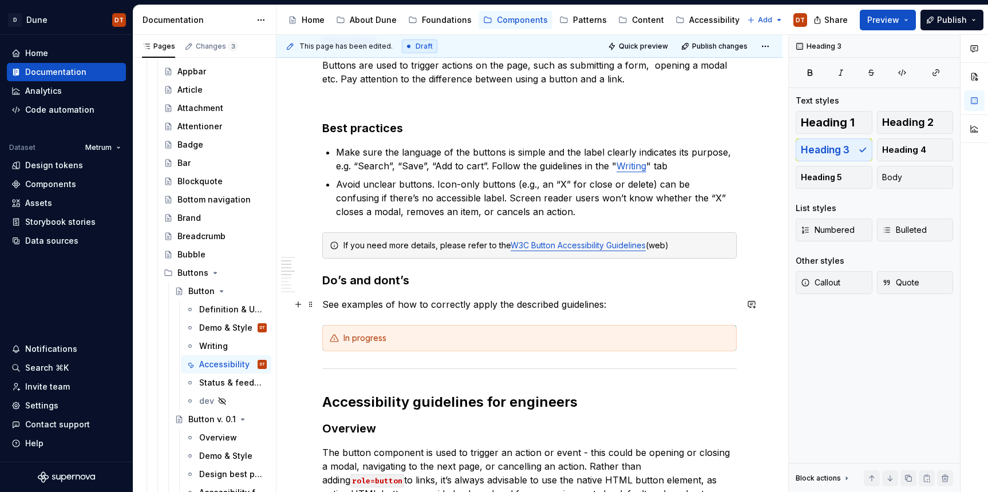
scroll to position [244, 0]
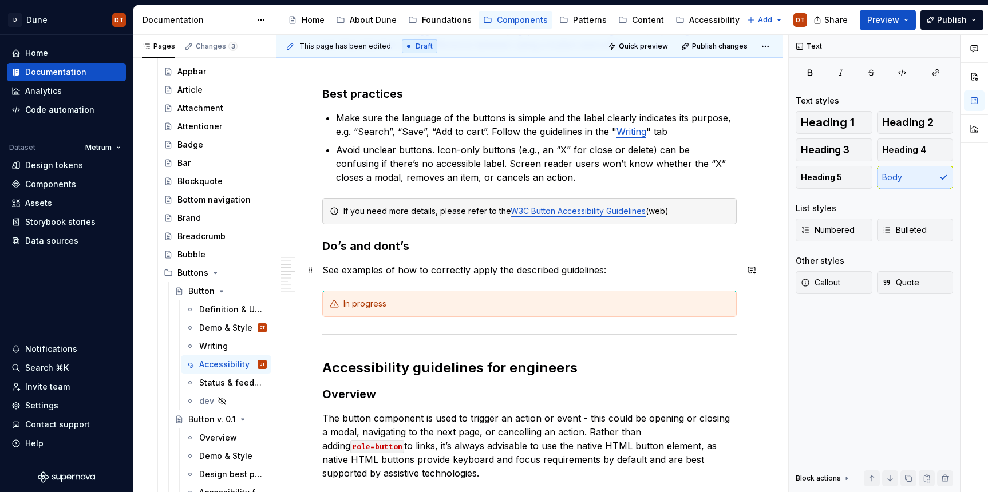
click at [624, 276] on p "See examples of how to correctly apply the described guidelines:" at bounding box center [529, 270] width 414 height 14
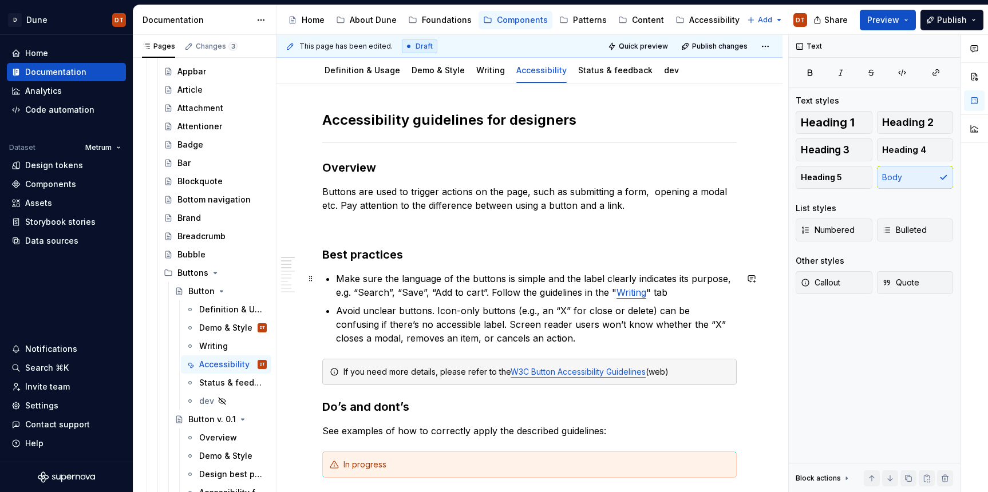
scroll to position [111, 0]
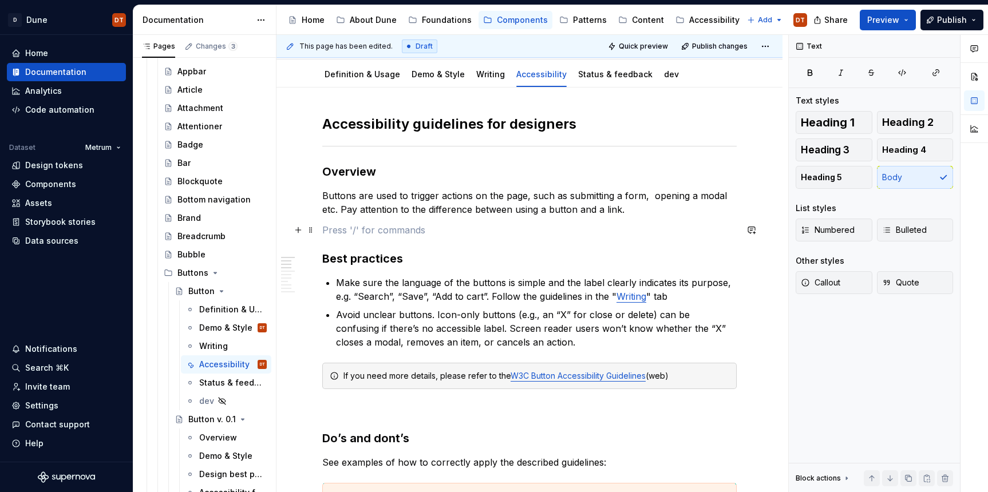
click at [353, 228] on p at bounding box center [529, 230] width 414 height 14
click at [323, 407] on p at bounding box center [529, 410] width 414 height 14
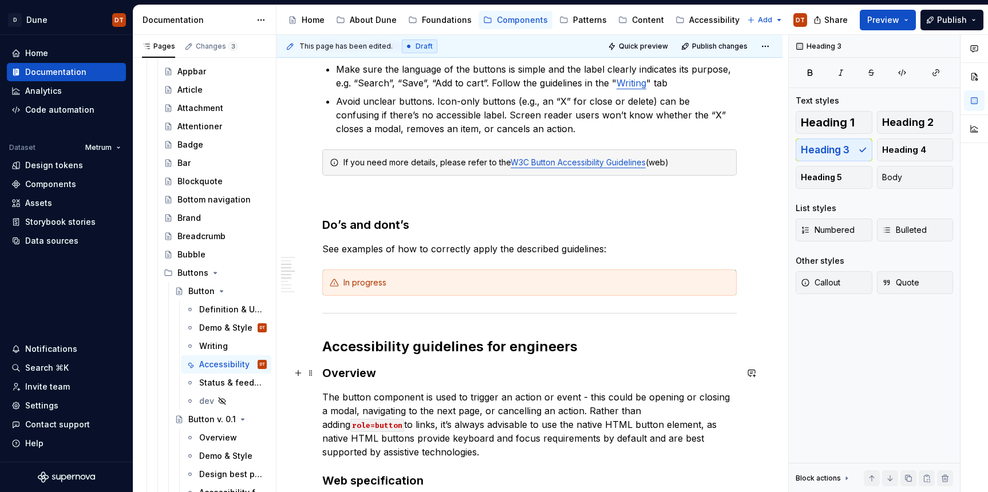
scroll to position [345, 0]
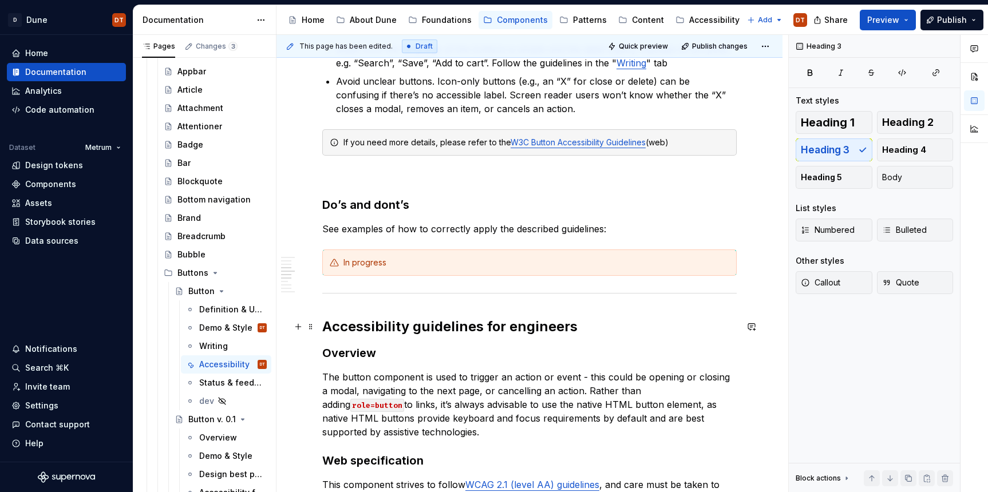
drag, startPoint x: 313, startPoint y: 295, endPoint x: 310, endPoint y: 306, distance: 11.2
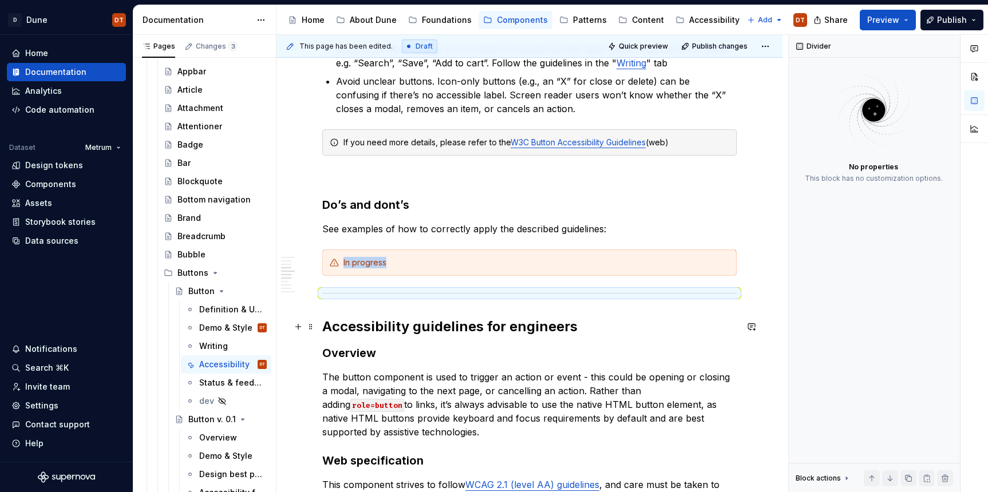
click at [331, 293] on hr at bounding box center [529, 293] width 414 height 1
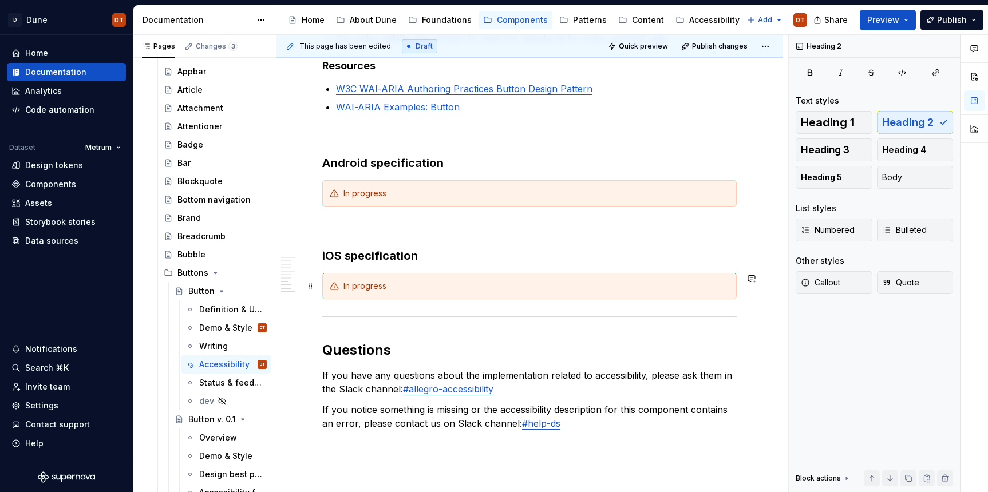
scroll to position [1240, 0]
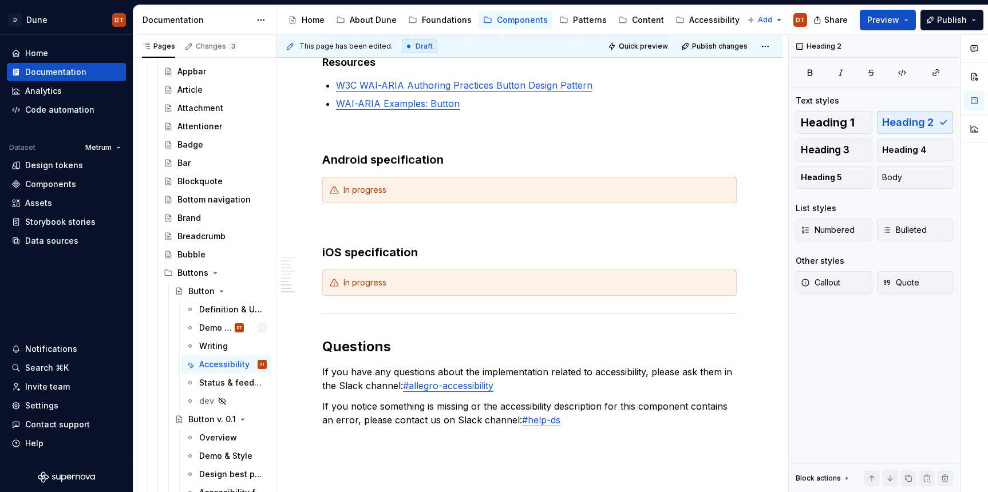
type textarea "*"
